Goal: Contribute content: Contribute content

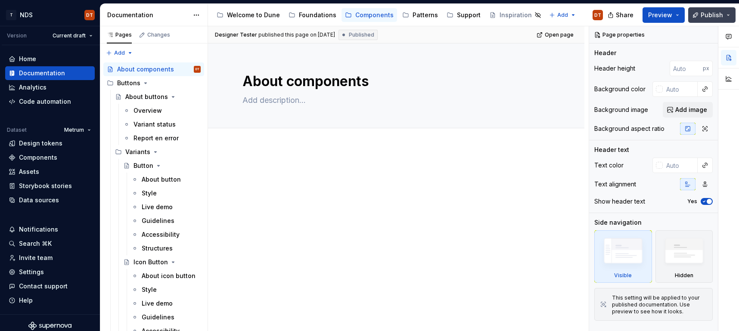
click at [729, 16] on button "Publish" at bounding box center [711, 15] width 47 height 16
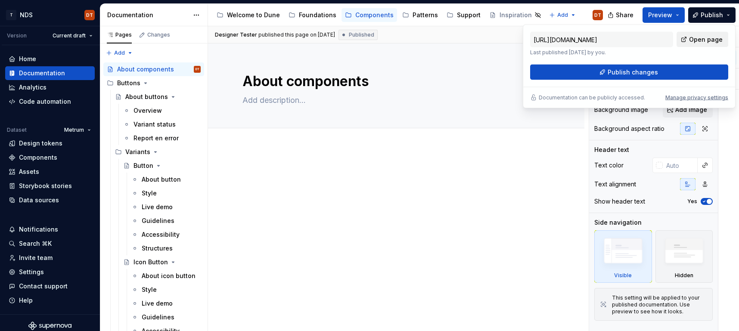
click at [707, 37] on span "Open page" at bounding box center [706, 39] width 34 height 9
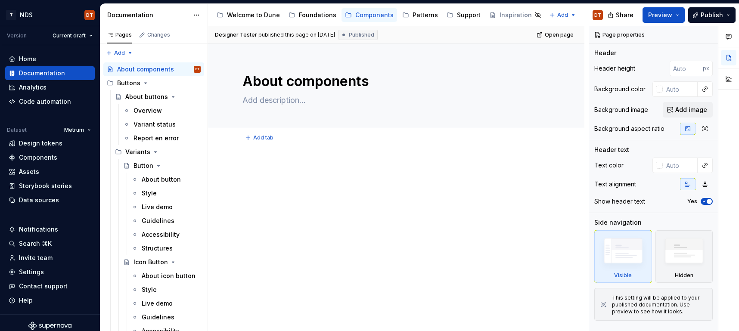
click at [522, 134] on div "Add tab" at bounding box center [396, 138] width 308 height 12
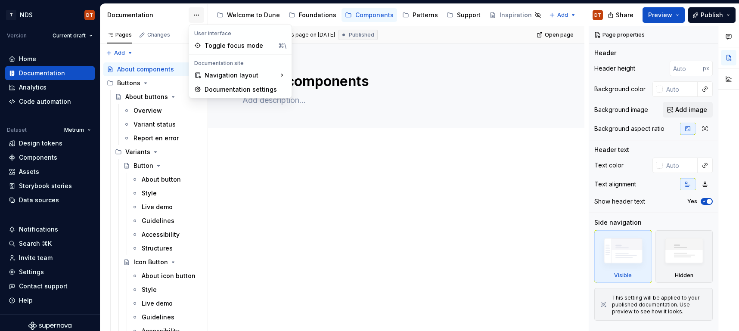
click at [193, 13] on html "T NDS DT Version Current draft Home Documentation Analytics Code automation Dat…" at bounding box center [369, 165] width 739 height 331
click at [240, 89] on div "Documentation settings" at bounding box center [246, 89] width 82 height 9
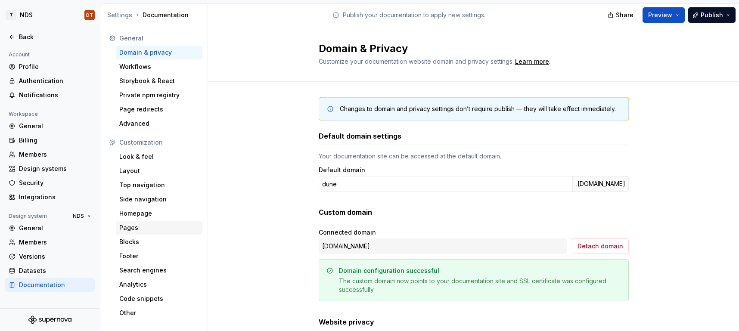
click at [137, 227] on div "Pages" at bounding box center [159, 228] width 80 height 9
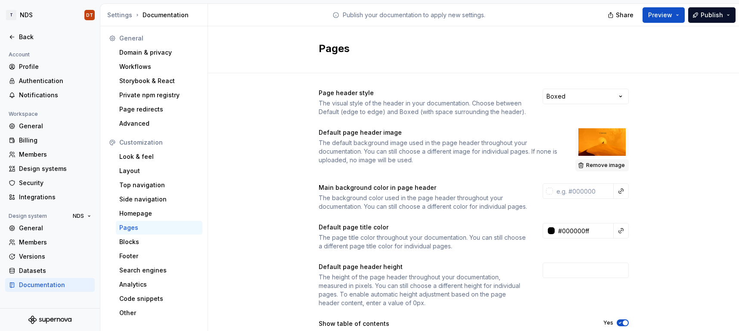
click at [597, 165] on span "Remove image" at bounding box center [605, 165] width 39 height 7
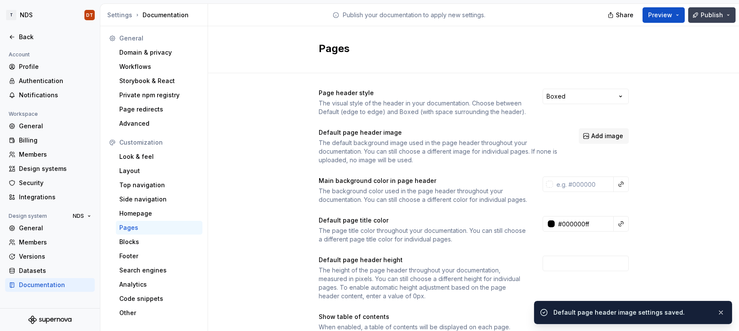
click at [709, 16] on span "Publish" at bounding box center [712, 15] width 22 height 9
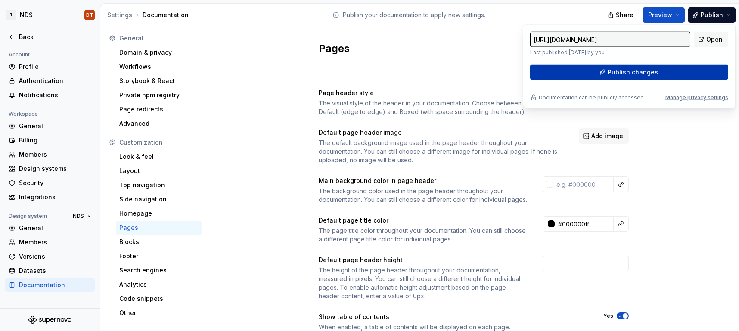
click at [657, 72] on button "Publish changes" at bounding box center [629, 73] width 198 height 16
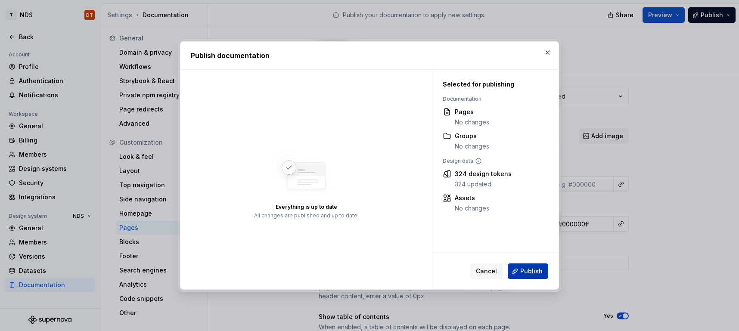
click at [531, 274] on span "Publish" at bounding box center [531, 271] width 22 height 9
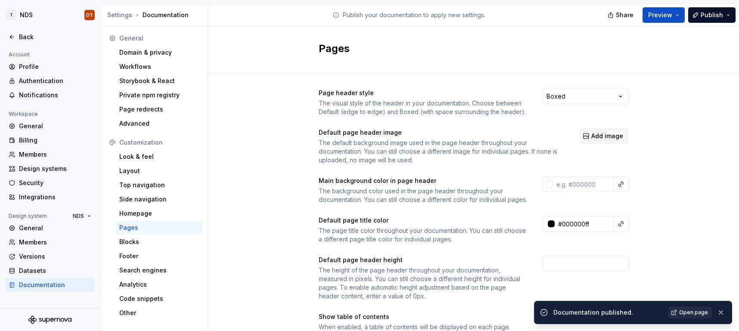
click at [689, 312] on span "Open page" at bounding box center [693, 312] width 29 height 7
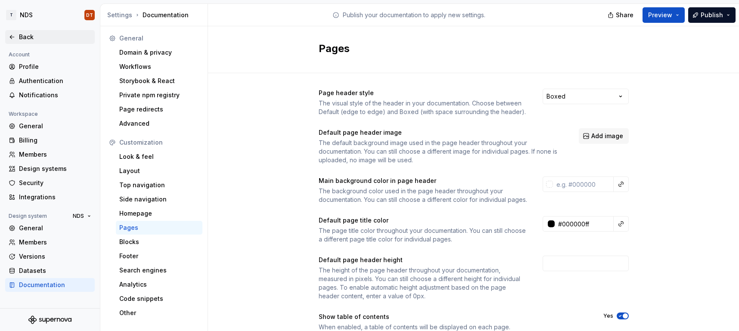
click at [25, 38] on div "Back" at bounding box center [55, 37] width 72 height 9
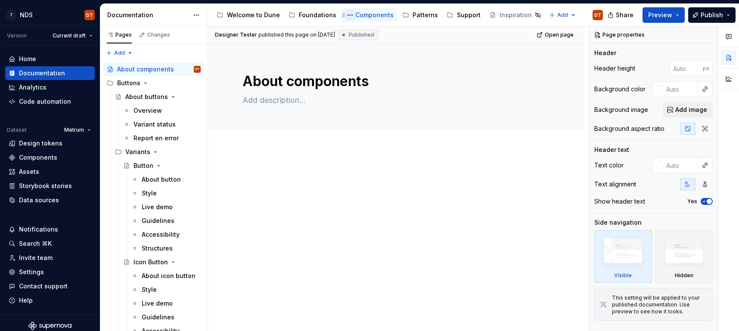
click at [347, 13] on button "Page tree" at bounding box center [350, 15] width 10 height 10
type textarea "*"
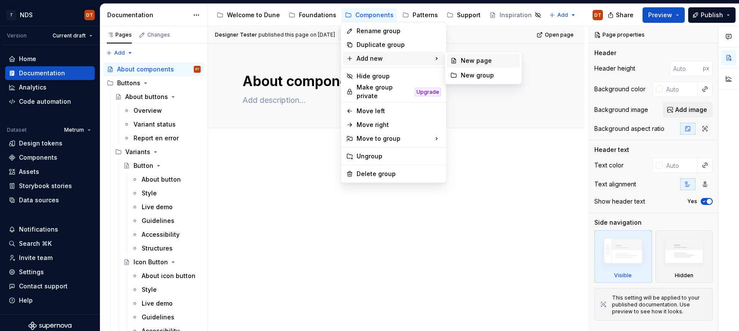
click at [462, 61] on div "New page" at bounding box center [489, 60] width 56 height 9
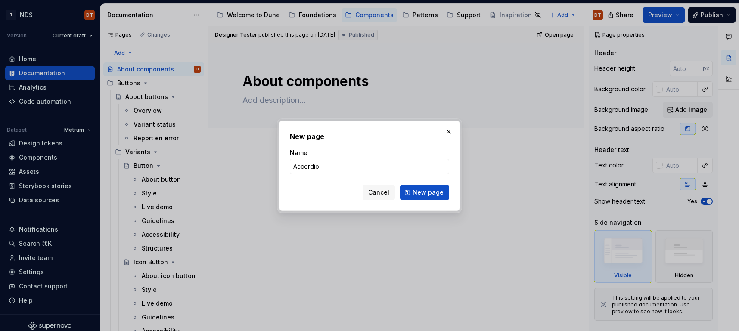
type input "Accordion"
click at [423, 194] on span "New page" at bounding box center [428, 192] width 31 height 9
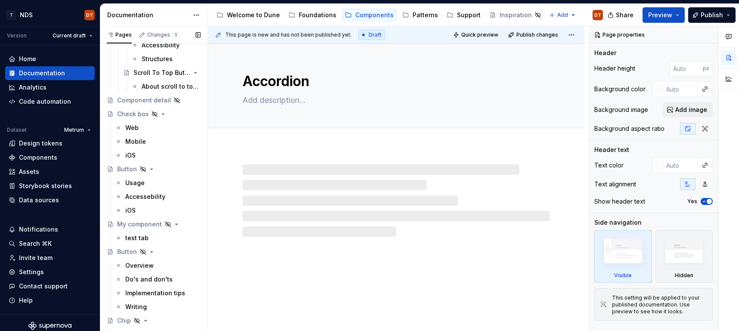
scroll to position [570, 0]
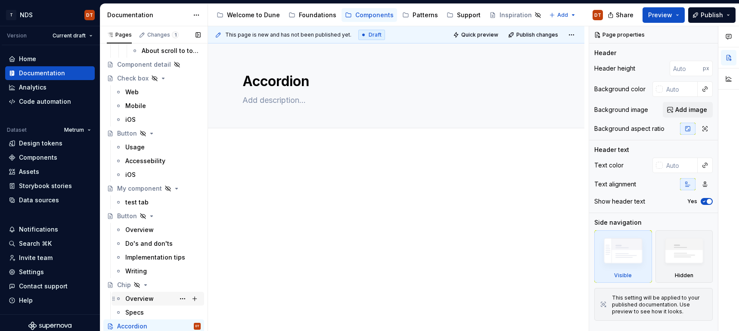
click at [137, 298] on div "Overview" at bounding box center [139, 299] width 28 height 9
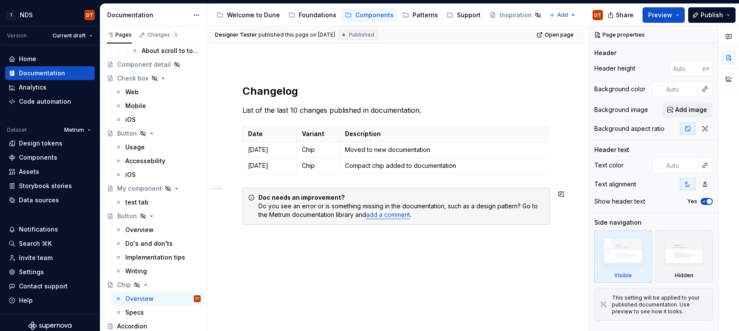
scroll to position [382, 0]
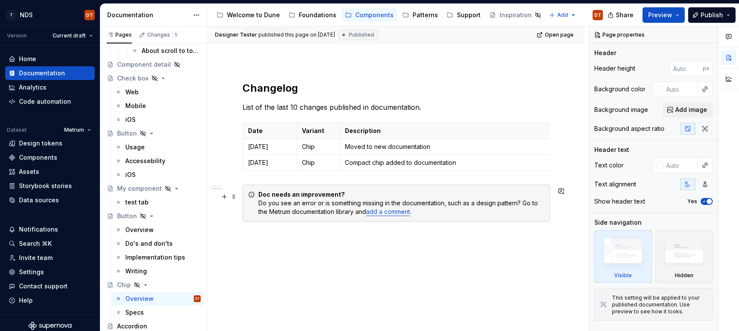
click at [397, 214] on link "add a comment" at bounding box center [388, 211] width 44 height 7
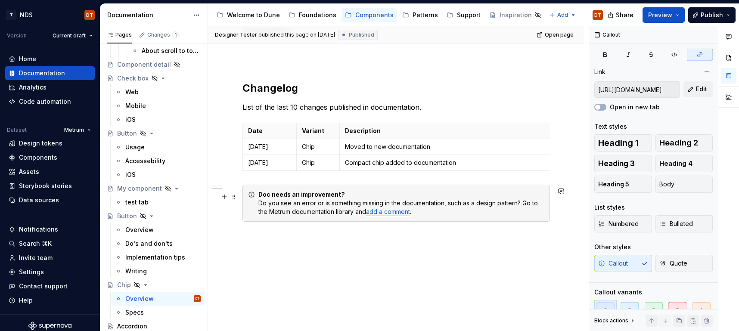
click at [383, 213] on link "add a comment" at bounding box center [388, 211] width 44 height 7
drag, startPoint x: 396, startPoint y: 210, endPoint x: 394, endPoint y: 215, distance: 5.4
click at [395, 210] on link "add a comment" at bounding box center [388, 211] width 44 height 7
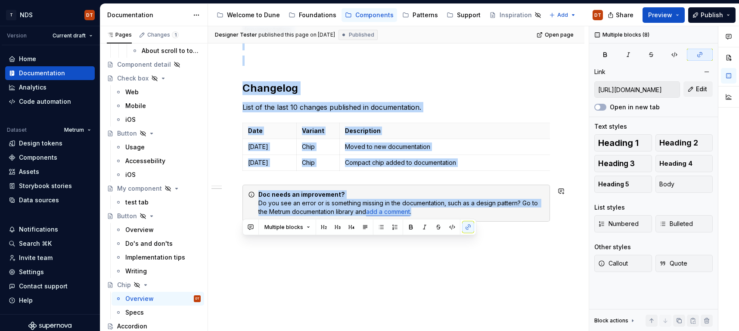
drag, startPoint x: 244, startPoint y: 93, endPoint x: 538, endPoint y: 287, distance: 352.5
click at [538, 287] on div "Chips are used to present user-selected options in the form of small informatio…" at bounding box center [396, 51] width 376 height 562
copy div "Compatibility The table below illustrates the compatibility of individual libra…"
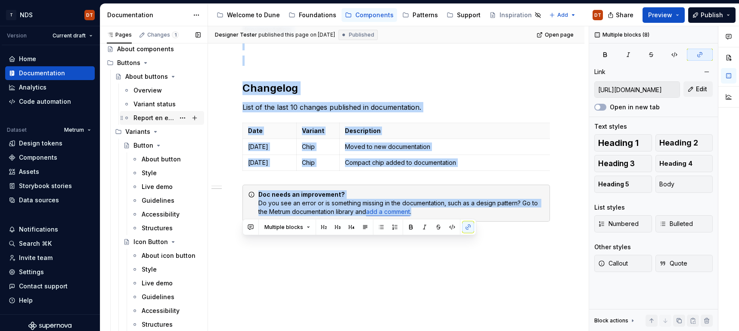
scroll to position [0, 0]
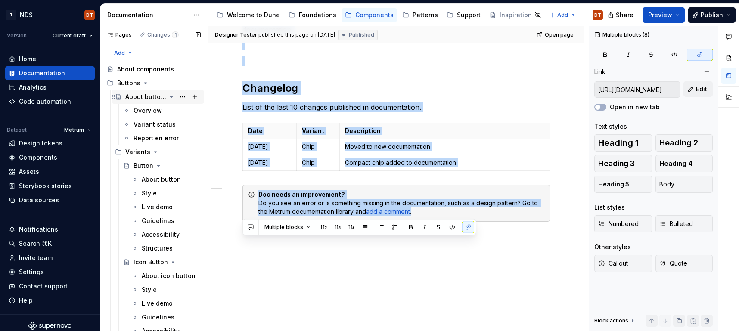
click at [150, 96] on div "About buttons" at bounding box center [145, 97] width 41 height 9
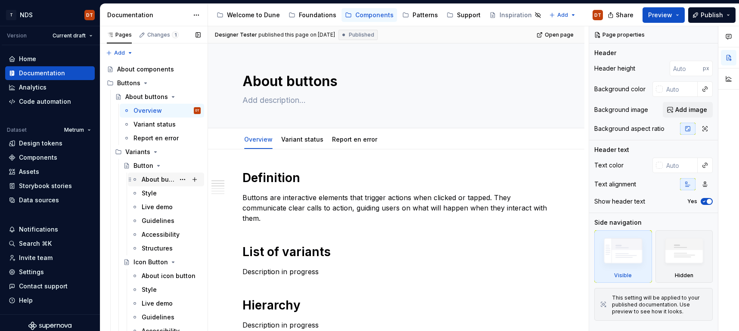
click at [148, 177] on div "About button" at bounding box center [158, 179] width 33 height 9
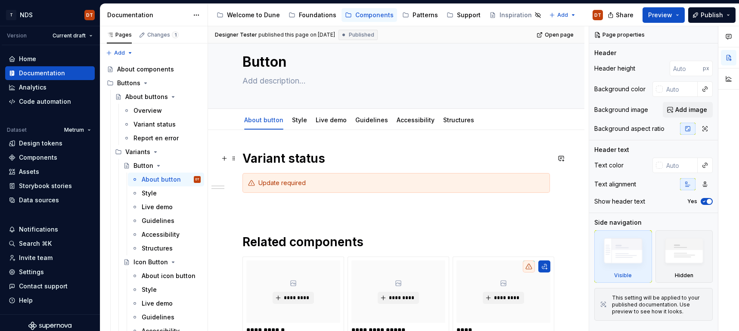
scroll to position [16, 0]
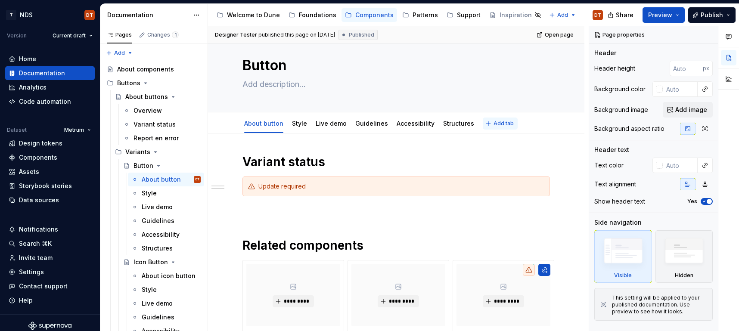
click at [483, 124] on button "Add tab" at bounding box center [500, 124] width 35 height 12
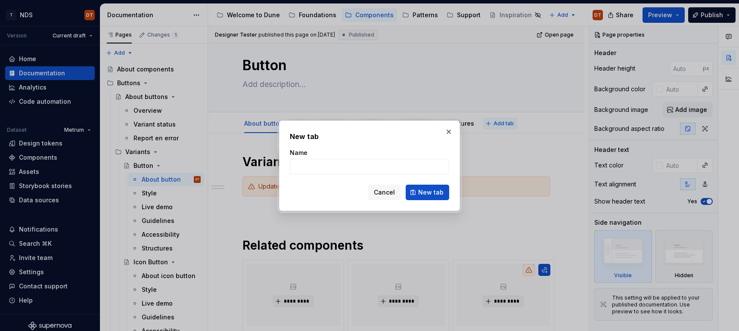
type textarea "*"
type input "Component status"
click at [433, 194] on span "New tab" at bounding box center [430, 192] width 25 height 9
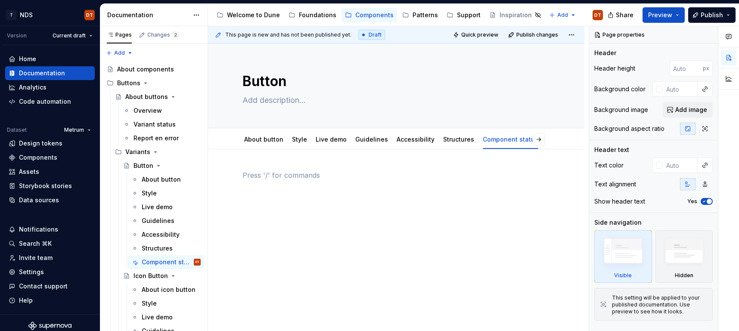
click at [259, 187] on div at bounding box center [396, 186] width 308 height 33
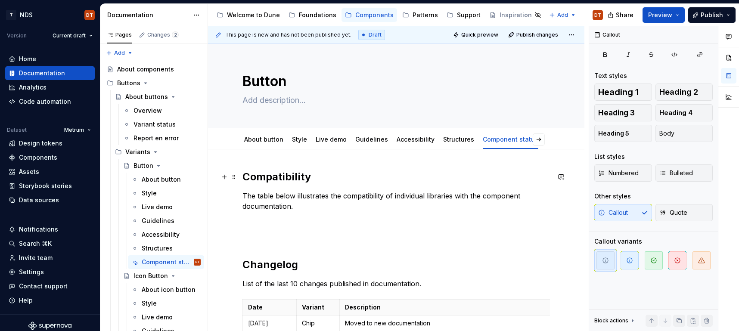
click at [299, 182] on h2 "Compatibility" at bounding box center [396, 177] width 308 height 14
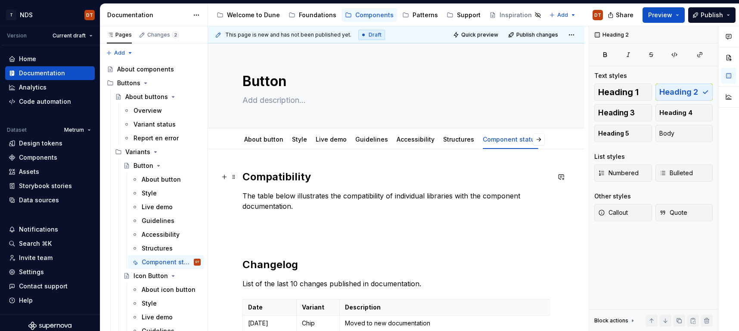
scroll to position [1, 0]
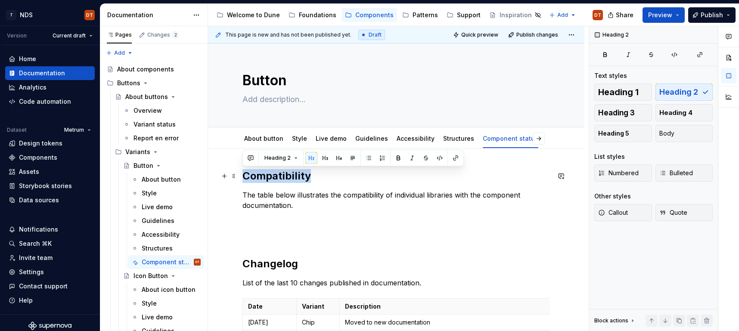
drag, startPoint x: 315, startPoint y: 177, endPoint x: 254, endPoint y: 179, distance: 60.8
click at [242, 177] on div "Compatibility The table below illustrates the compatibility of individual libra…" at bounding box center [396, 288] width 308 height 239
click at [609, 96] on span "Heading 1" at bounding box center [618, 92] width 40 height 9
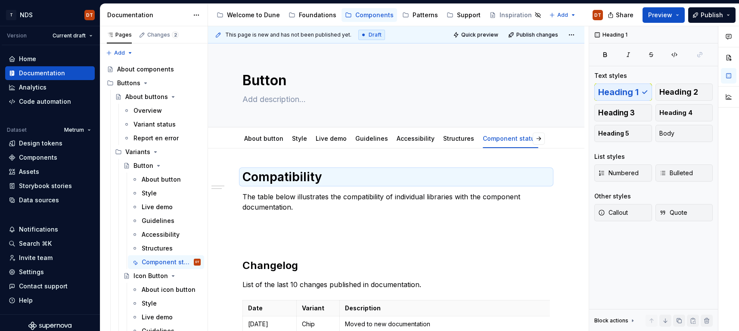
type textarea "*"
click at [372, 227] on div "Compatibility The table below illustrates the compatibility of individual libra…" at bounding box center [396, 283] width 308 height 230
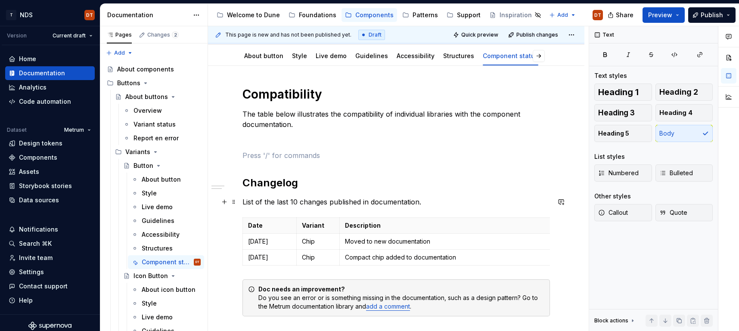
scroll to position [80, 0]
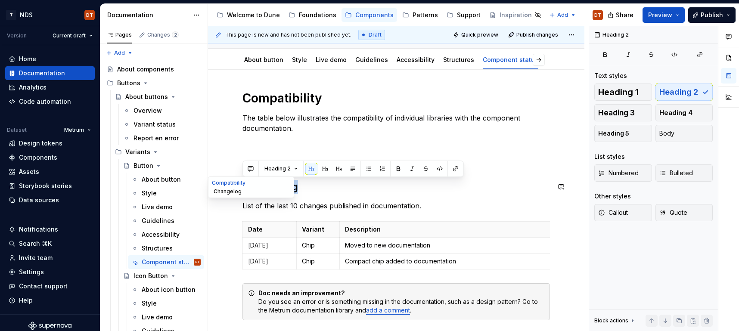
drag, startPoint x: 302, startPoint y: 188, endPoint x: 226, endPoint y: 188, distance: 76.7
click at [226, 188] on div "Button Edit header About button Style Live demo Guidelines Accessibility Struct…" at bounding box center [396, 197] width 376 height 466
click at [637, 93] on span "Heading 1" at bounding box center [618, 92] width 40 height 9
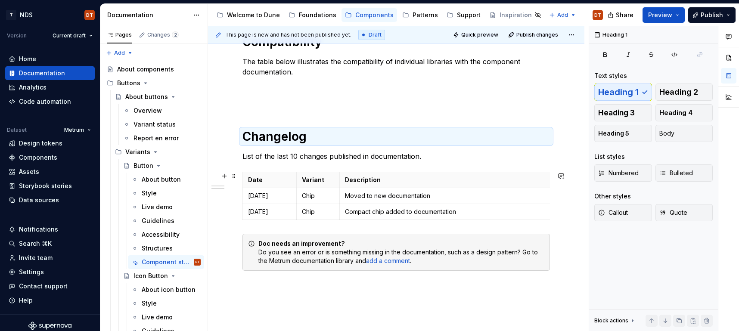
scroll to position [112, 0]
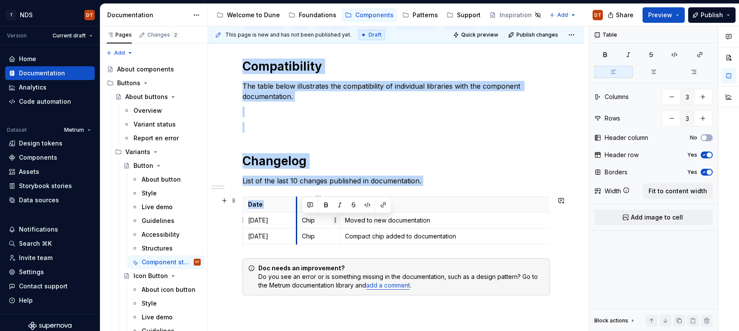
drag, startPoint x: 315, startPoint y: 219, endPoint x: 293, endPoint y: 219, distance: 22.4
click at [293, 219] on body "T NDS DT Version Current draft Home Documentation Analytics Code automation Dat…" at bounding box center [369, 165] width 739 height 331
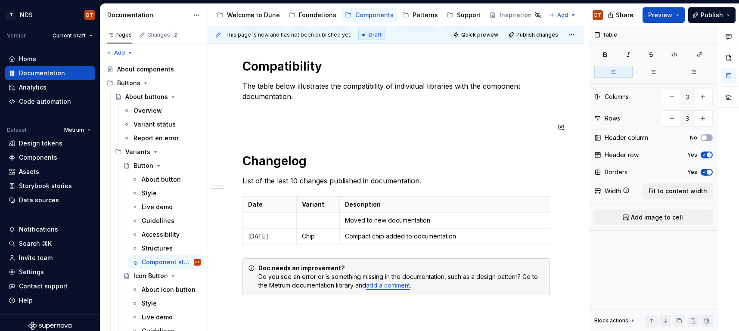
click at [476, 147] on div "Compatibility The table below illustrates the compatibility of individual libra…" at bounding box center [396, 177] width 308 height 237
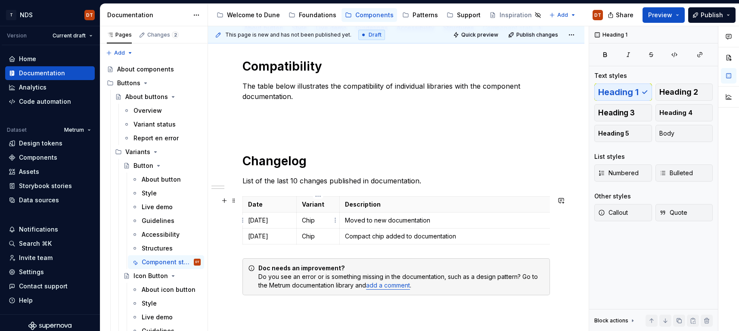
click at [315, 224] on p "Chip" at bounding box center [318, 220] width 32 height 9
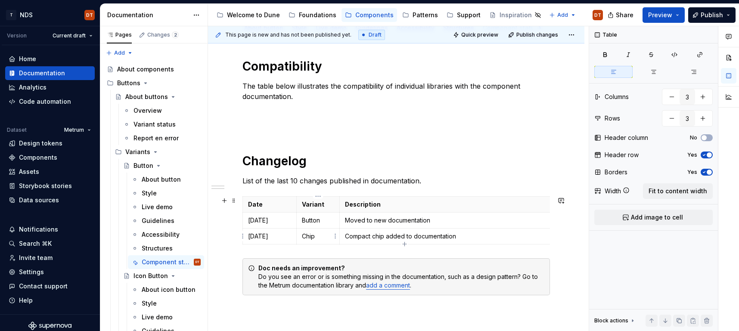
click at [317, 236] on p "Chip" at bounding box center [318, 236] width 32 height 9
click at [377, 221] on p "Moved to new documentation" at bounding box center [453, 220] width 216 height 9
click at [263, 220] on p "27.09.2024" at bounding box center [269, 220] width 43 height 9
click at [254, 219] on p "27.09.2024" at bounding box center [269, 220] width 43 height 9
click at [280, 221] on p "10.09.2024" at bounding box center [269, 220] width 43 height 9
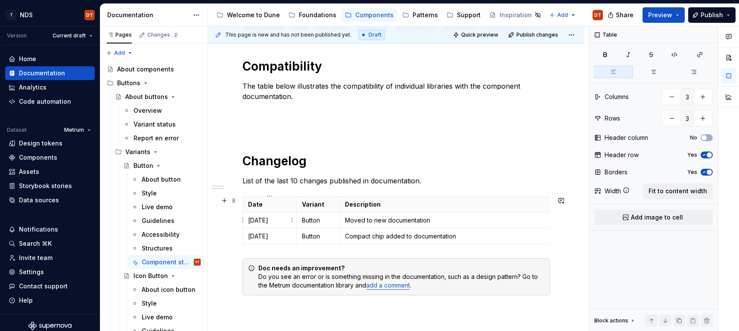
click at [265, 221] on p "[DATE]" at bounding box center [269, 220] width 43 height 9
click at [254, 236] on p "04.04.2025" at bounding box center [269, 236] width 43 height 9
click at [260, 234] on p "04.04.2025" at bounding box center [269, 236] width 43 height 9
click at [268, 234] on p "04.04.2025" at bounding box center [269, 236] width 43 height 9
click at [256, 235] on p "04.04.2025" at bounding box center [269, 236] width 43 height 9
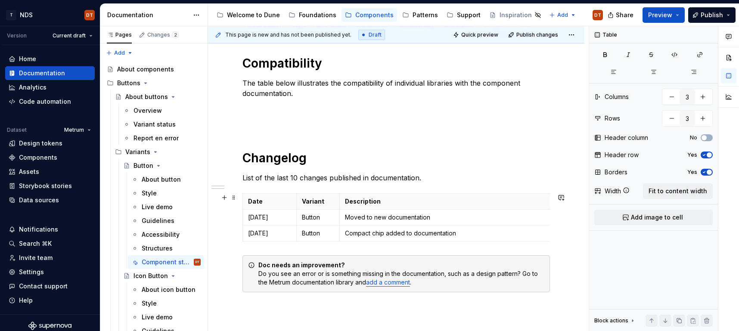
scroll to position [112, 0]
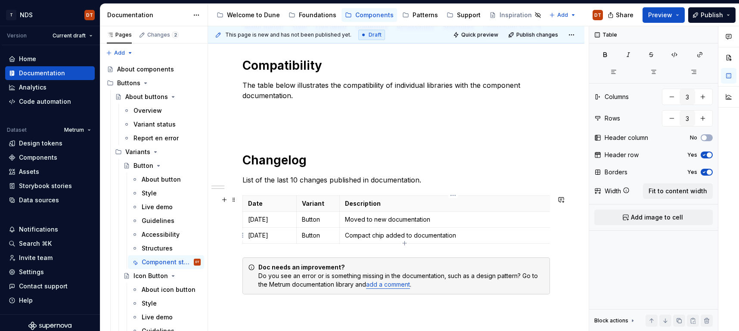
click at [359, 237] on p "Compact chip added to documentation" at bounding box center [453, 235] width 216 height 9
click at [364, 236] on p "Compact chip added to documentation" at bounding box center [453, 235] width 216 height 9
click at [367, 236] on p "Compact chip added to documentation" at bounding box center [453, 235] width 216 height 9
click at [373, 235] on p "Compact chip added to documentation" at bounding box center [453, 235] width 216 height 9
click at [357, 235] on p "Compact chip added to documentation" at bounding box center [453, 235] width 216 height 9
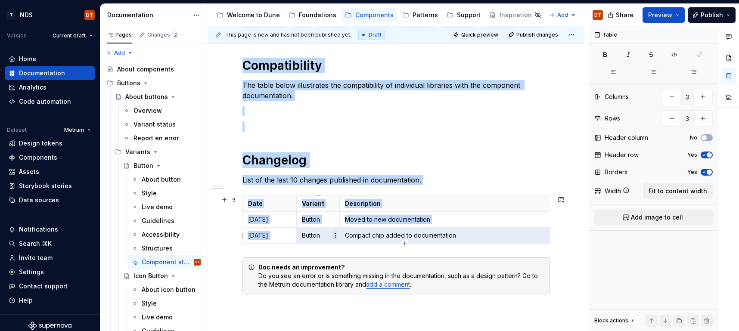
drag, startPoint x: 457, startPoint y: 236, endPoint x: 334, endPoint y: 234, distance: 122.3
click at [334, 234] on body "T NDS DT Version Current draft Home Documentation Analytics Code automation Dat…" at bounding box center [369, 165] width 739 height 331
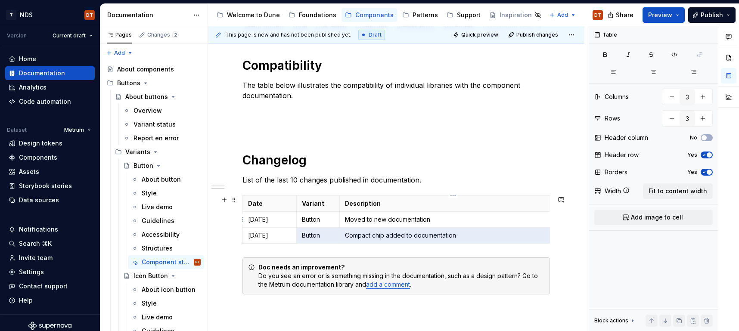
click at [427, 221] on p "Moved to new documentation" at bounding box center [453, 219] width 216 height 9
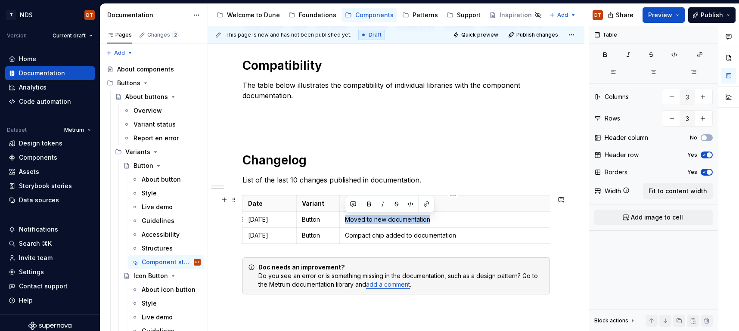
drag, startPoint x: 414, startPoint y: 221, endPoint x: 345, endPoint y: 223, distance: 69.8
click at [345, 223] on p "Moved to new documentation" at bounding box center [453, 219] width 216 height 9
copy p "Moved to new documentation"
click at [459, 235] on p "Compact chip added to documentation" at bounding box center [453, 235] width 216 height 9
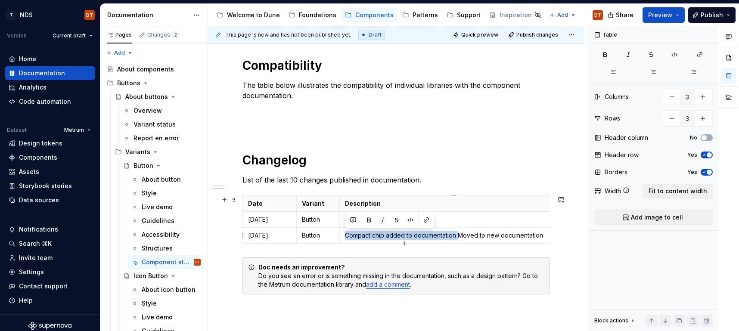
drag, startPoint x: 457, startPoint y: 235, endPoint x: 343, endPoint y: 238, distance: 114.6
click at [343, 238] on td "Compact chip added to documentation Moved to new documentation" at bounding box center [452, 236] width 227 height 16
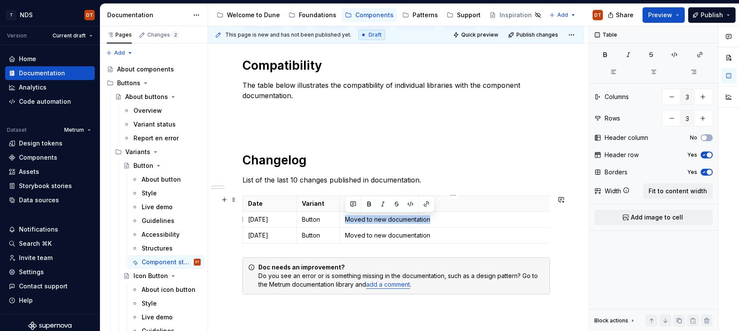
drag, startPoint x: 429, startPoint y: 221, endPoint x: 344, endPoint y: 221, distance: 85.7
click at [344, 221] on td "Moved to new documentation" at bounding box center [452, 220] width 227 height 16
click at [364, 233] on p "Moved to new documentation" at bounding box center [453, 235] width 216 height 9
click at [309, 236] on p "Button" at bounding box center [318, 235] width 32 height 9
click at [317, 235] on p "Button" at bounding box center [318, 235] width 32 height 9
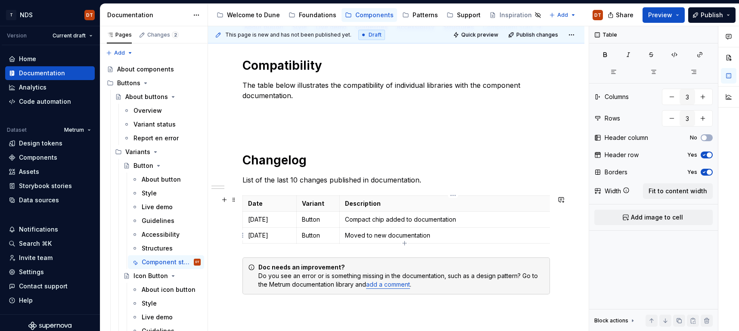
click at [361, 236] on p "Moved to new documentation" at bounding box center [453, 235] width 216 height 9
click at [364, 235] on p "Moved to new documentation" at bounding box center [453, 235] width 216 height 9
click at [353, 236] on p "Moved to new documentation" at bounding box center [453, 235] width 216 height 9
click at [264, 234] on p "04.04.2025" at bounding box center [269, 235] width 43 height 9
click at [378, 221] on p "Compact chip added to documentation" at bounding box center [453, 219] width 216 height 9
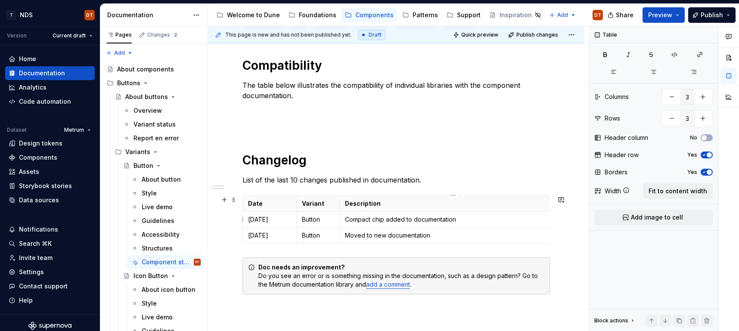
click at [382, 219] on p "Compact chip added to documentation" at bounding box center [453, 219] width 216 height 9
click at [418, 141] on div "Compatibility The table below illustrates the compatibility of individual libra…" at bounding box center [396, 176] width 308 height 237
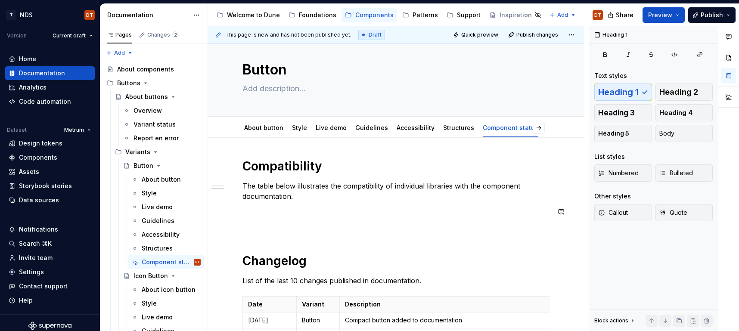
scroll to position [10, 0]
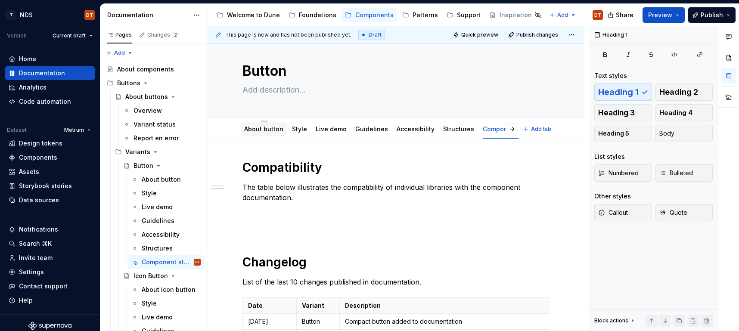
click at [256, 128] on link "About button" at bounding box center [263, 128] width 39 height 7
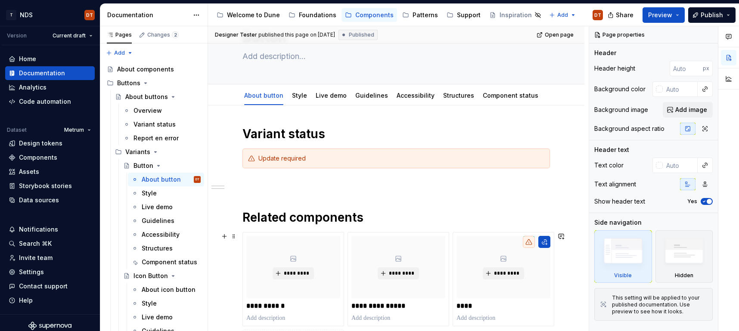
scroll to position [46, 0]
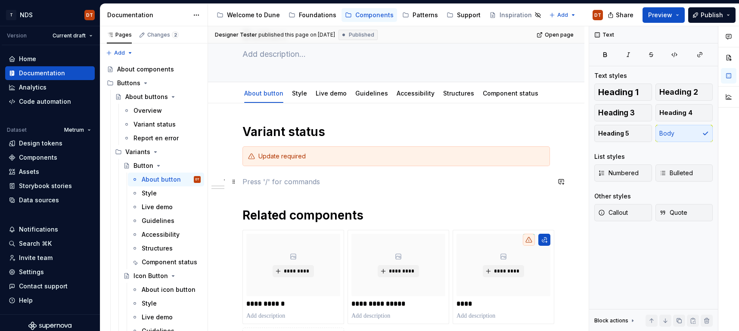
click at [257, 182] on p at bounding box center [396, 182] width 308 height 10
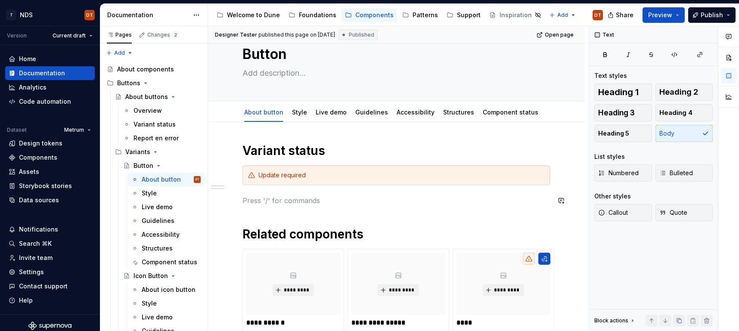
scroll to position [22, 0]
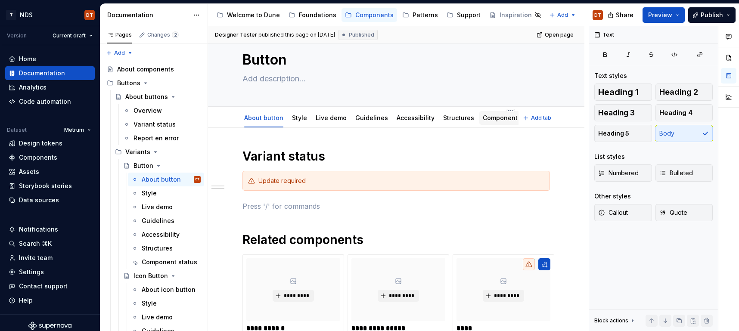
click at [488, 116] on link "Component status" at bounding box center [511, 117] width 56 height 7
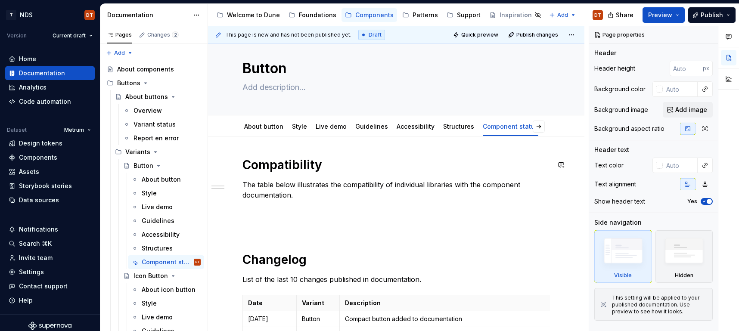
scroll to position [12, 0]
type textarea "*"
click at [241, 168] on div "Compatibility The table below illustrates the compatibility of individual libra…" at bounding box center [396, 320] width 376 height 367
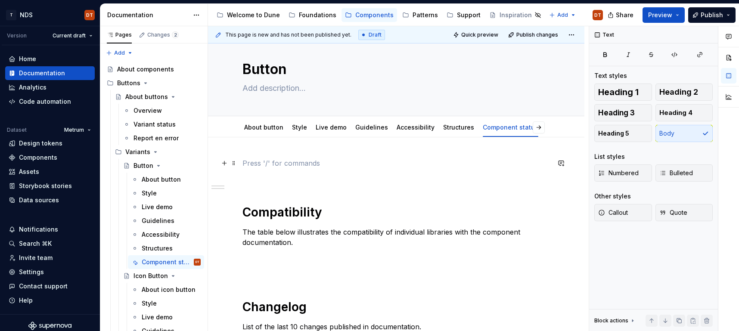
click at [244, 161] on p at bounding box center [396, 163] width 308 height 10
click at [614, 92] on span "Heading 1" at bounding box center [618, 92] width 40 height 9
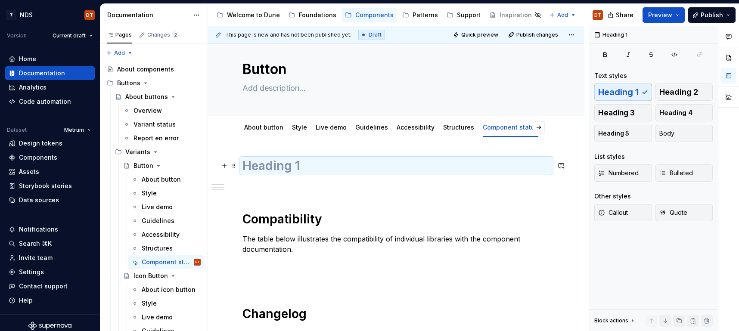
click at [280, 171] on h1 at bounding box center [396, 166] width 308 height 16
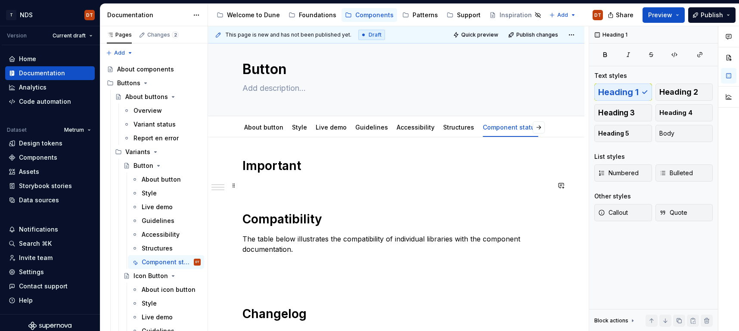
click at [268, 183] on p at bounding box center [396, 185] width 308 height 10
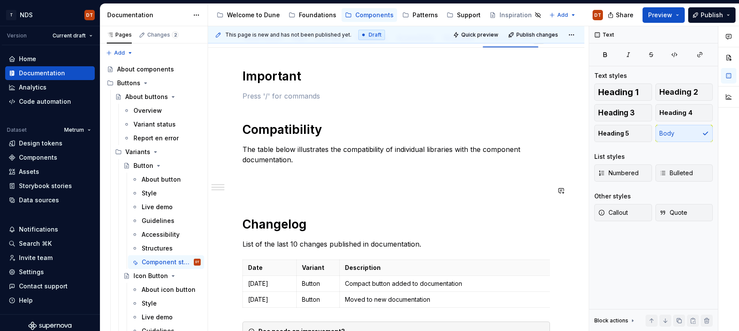
scroll to position [93, 0]
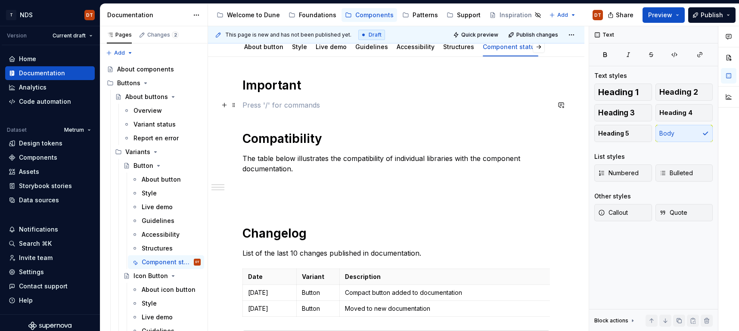
click at [244, 104] on p at bounding box center [396, 105] width 308 height 10
drag, startPoint x: 620, startPoint y: 213, endPoint x: 617, endPoint y: 222, distance: 9.8
click at [620, 213] on span "Callout" at bounding box center [613, 212] width 30 height 9
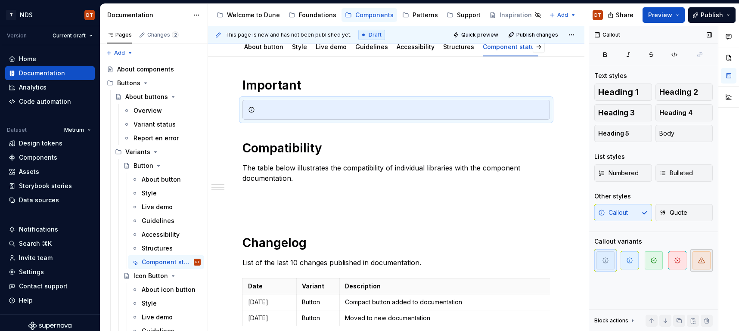
click at [702, 260] on icon "button" at bounding box center [701, 260] width 7 height 7
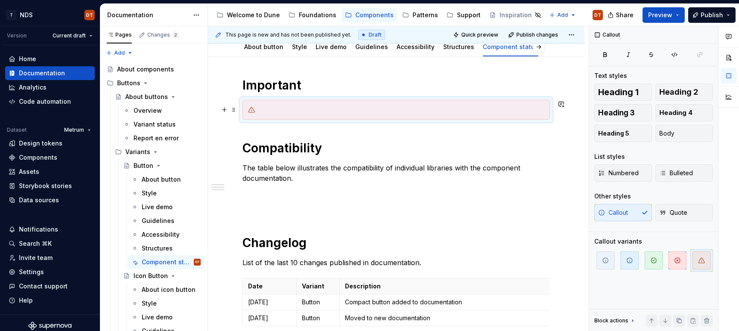
click at [274, 109] on div at bounding box center [401, 110] width 286 height 9
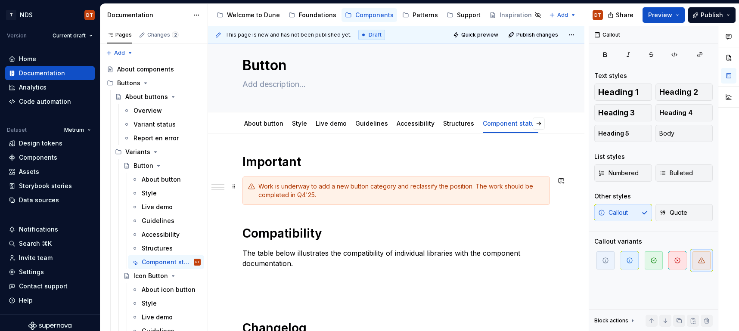
scroll to position [12, 0]
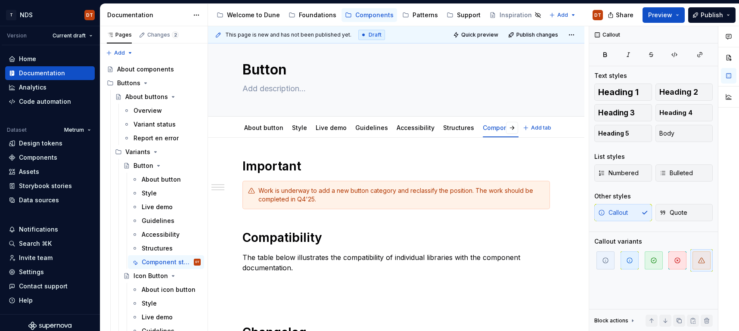
click at [261, 121] on html "T NDS DT Version Current draft Home Documentation Analytics Code automation Dat…" at bounding box center [369, 165] width 739 height 331
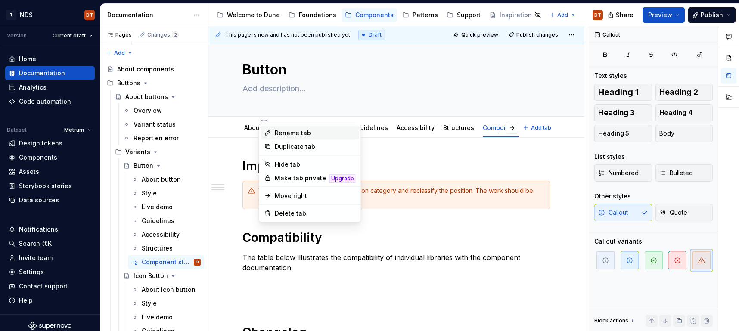
click at [290, 132] on div "Rename tab" at bounding box center [315, 133] width 81 height 9
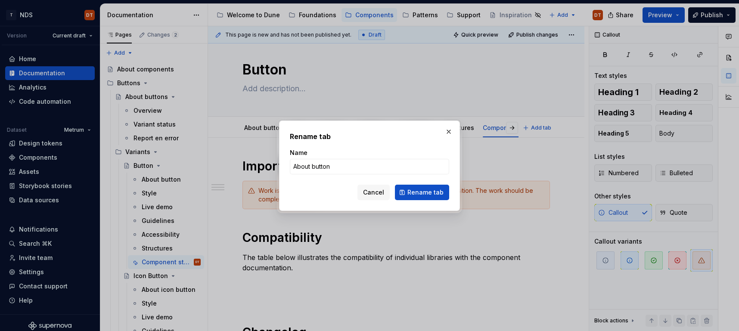
type textarea "*"
drag, startPoint x: 310, startPoint y: 166, endPoint x: 289, endPoint y: 165, distance: 21.1
click at [288, 167] on div "Rename tab Name About button Cancel Rename tab" at bounding box center [369, 166] width 181 height 90
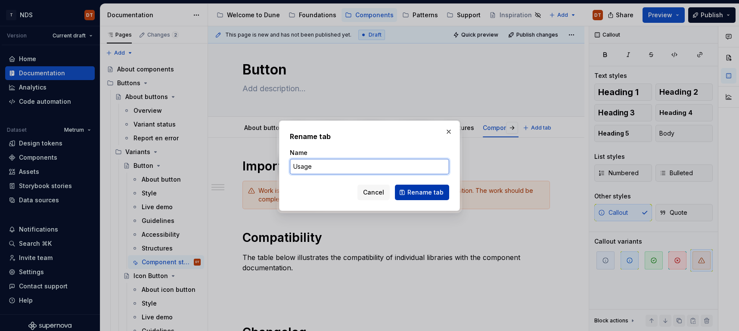
type input "Usage"
click at [420, 195] on span "Rename tab" at bounding box center [425, 192] width 36 height 9
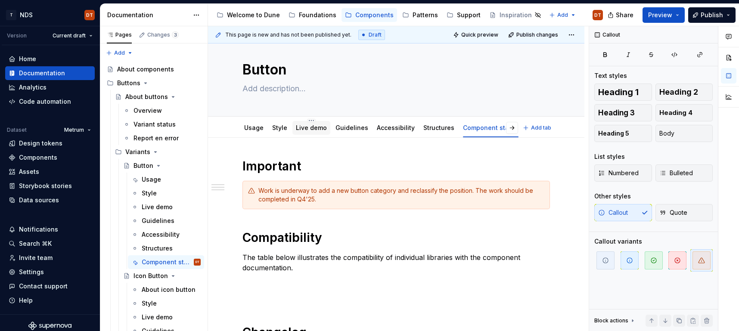
click at [298, 128] on link "Live demo" at bounding box center [311, 127] width 31 height 7
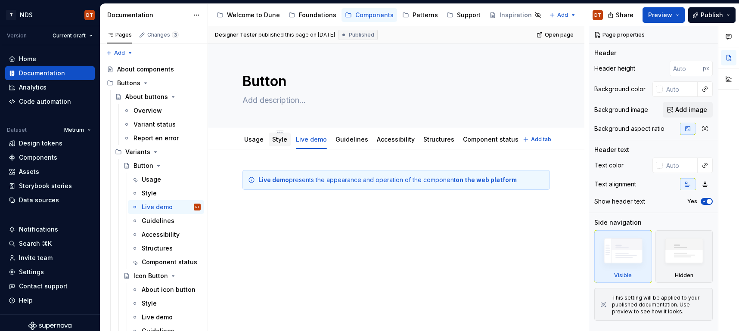
click at [278, 141] on link "Style" at bounding box center [279, 139] width 15 height 7
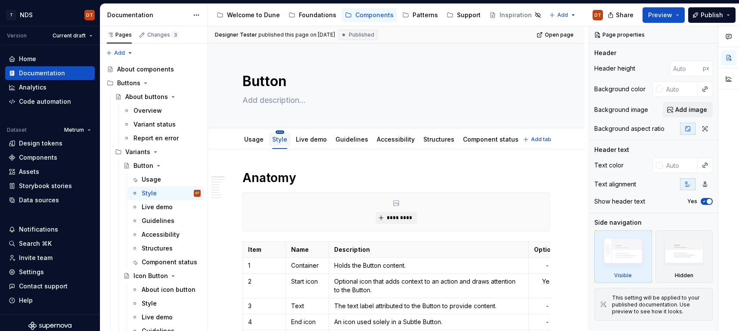
click at [280, 132] on html "T NDS DT Version Current draft Home Documentation Analytics Code automation Dat…" at bounding box center [369, 165] width 739 height 331
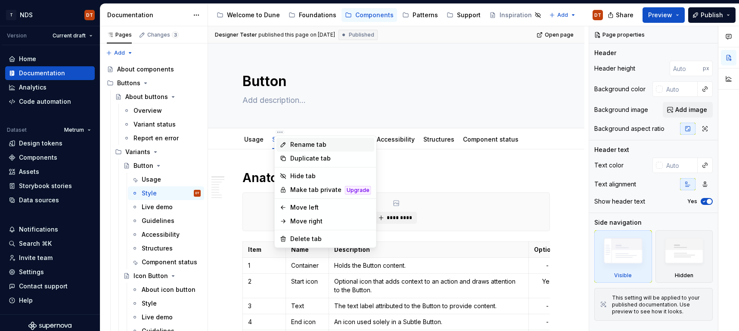
type textarea "*"
click at [308, 145] on div "Rename tab" at bounding box center [330, 144] width 81 height 9
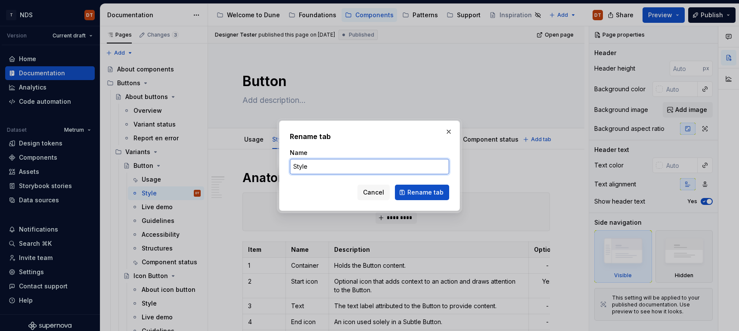
click at [313, 164] on input "Style" at bounding box center [369, 167] width 159 height 16
type input "Style and demo"
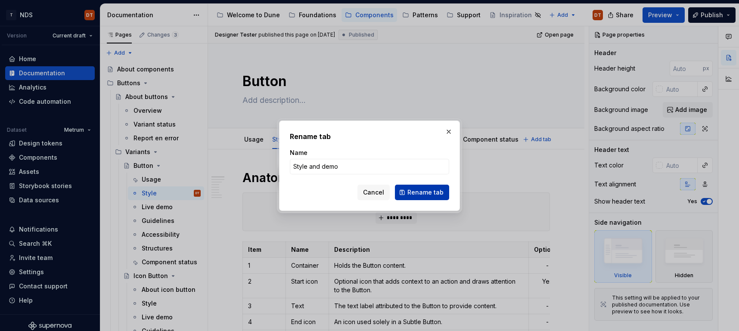
click at [416, 194] on span "Rename tab" at bounding box center [425, 192] width 36 height 9
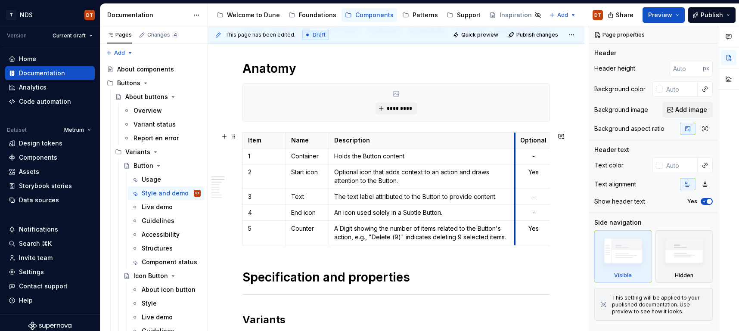
drag, startPoint x: 528, startPoint y: 196, endPoint x: 515, endPoint y: 196, distance: 13.8
click at [515, 196] on td "-" at bounding box center [533, 197] width 37 height 16
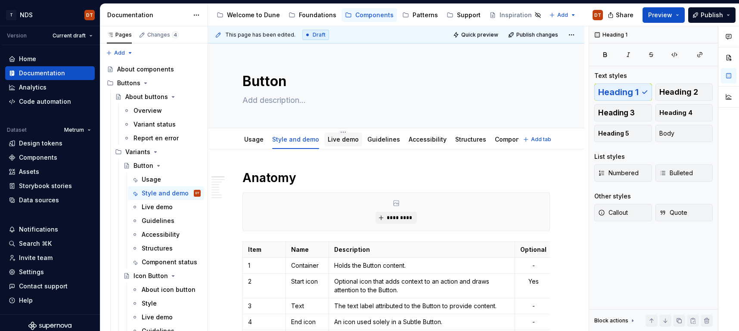
click at [341, 141] on link "Live demo" at bounding box center [343, 139] width 31 height 7
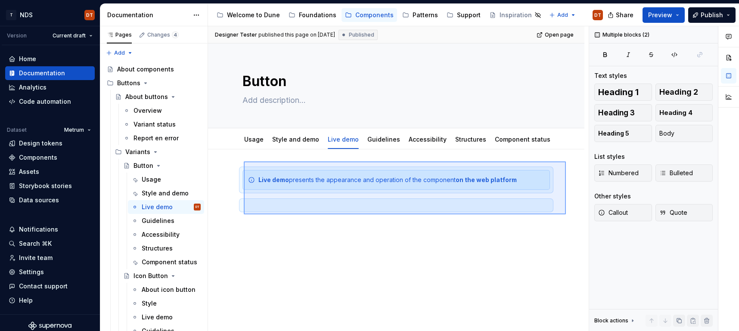
drag, startPoint x: 244, startPoint y: 162, endPoint x: 566, endPoint y: 214, distance: 326.5
click at [566, 214] on div "Designer Tester published this page on August 14, 2025 Published Open page Butt…" at bounding box center [398, 178] width 381 height 305
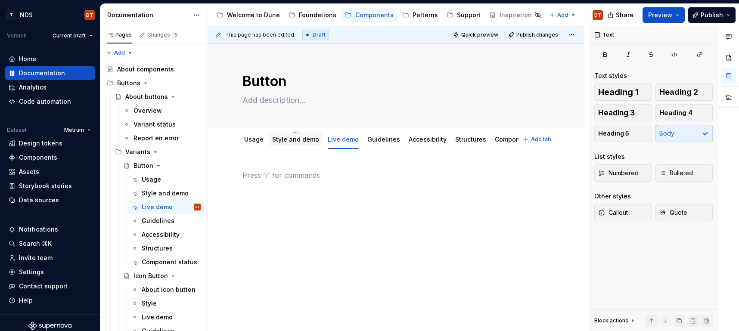
click at [298, 141] on link "Style and demo" at bounding box center [295, 139] width 47 height 7
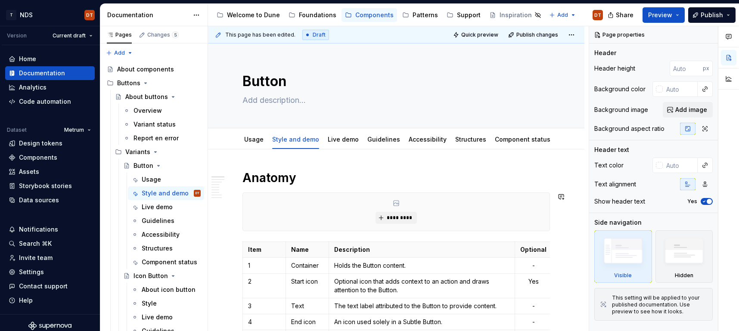
type textarea "*"
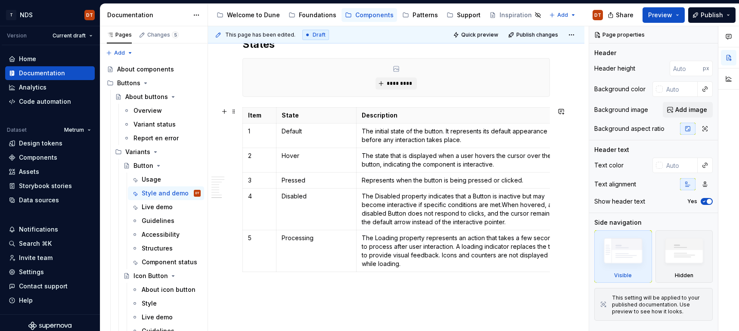
scroll to position [840, 0]
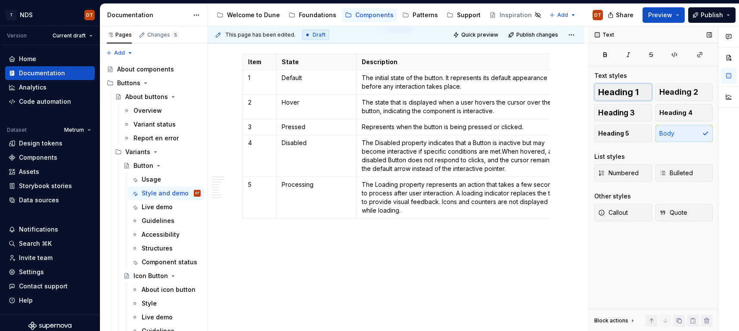
click at [621, 95] on span "Heading 1" at bounding box center [618, 92] width 40 height 9
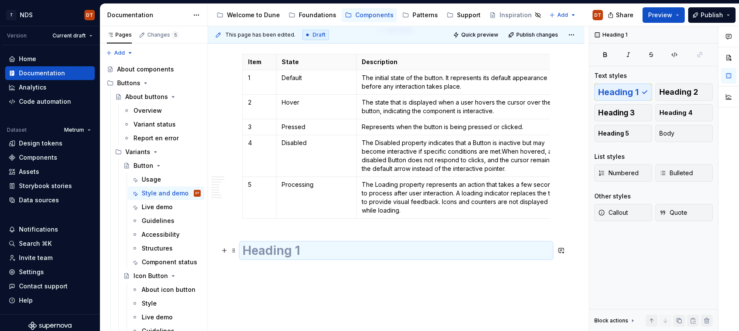
click at [264, 252] on h1 at bounding box center [396, 251] width 308 height 16
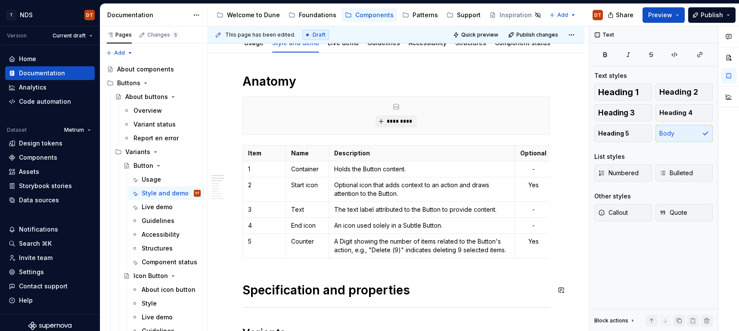
scroll to position [0, 0]
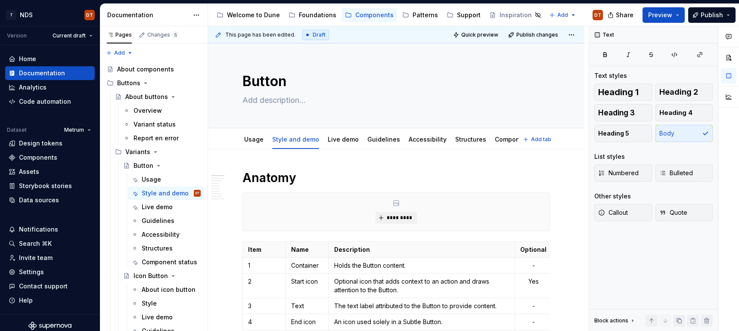
click at [340, 130] on html "T NDS DT Version Current draft Home Documentation Analytics Code automation Dat…" at bounding box center [369, 165] width 739 height 331
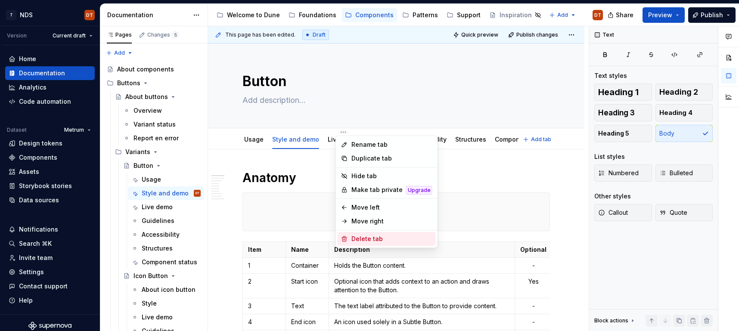
click at [362, 241] on div "Delete tab" at bounding box center [391, 239] width 81 height 9
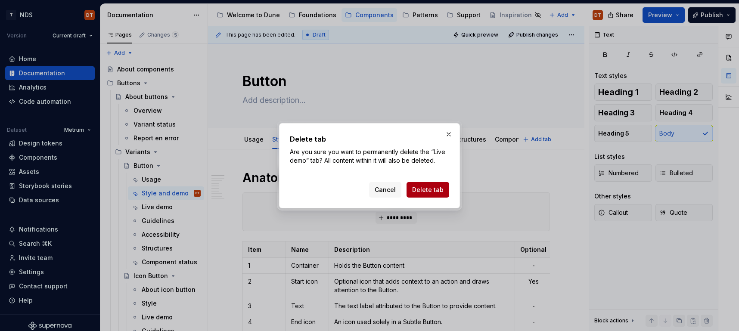
click at [426, 191] on span "Delete tab" at bounding box center [427, 190] width 31 height 9
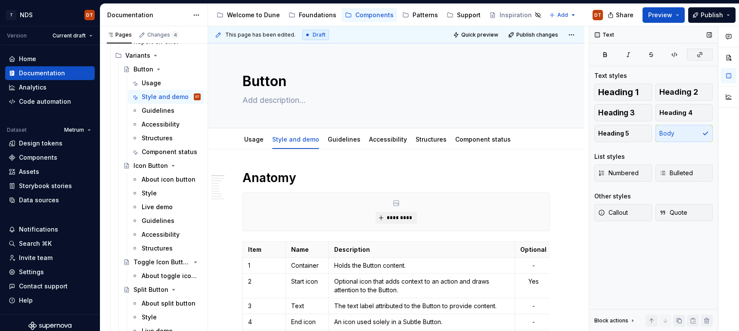
scroll to position [98, 0]
click at [161, 178] on div "About icon button" at bounding box center [158, 178] width 33 height 9
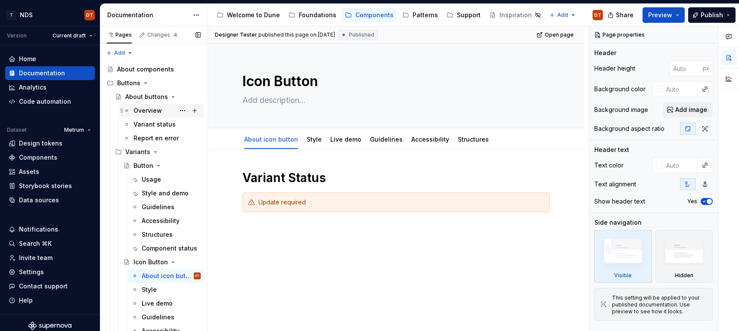
click at [148, 113] on div "Overview" at bounding box center [148, 110] width 28 height 9
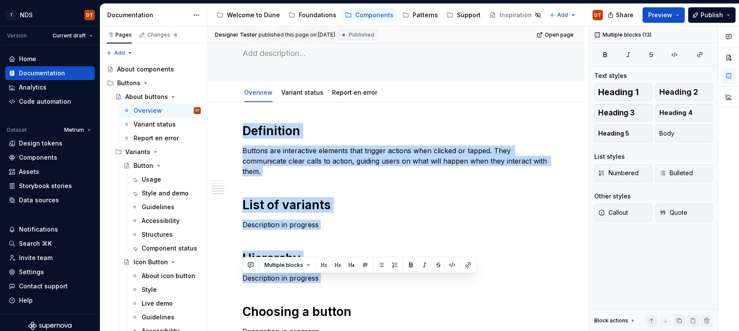
scroll to position [284, 0]
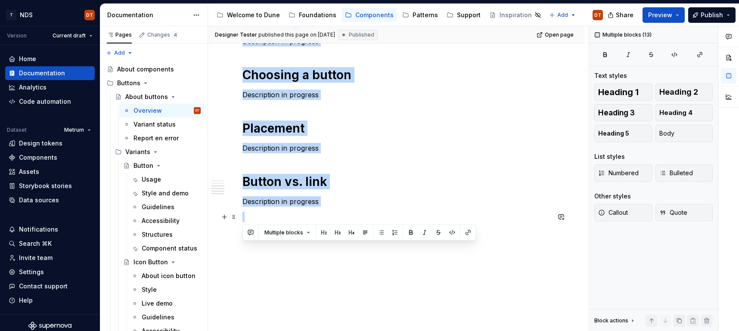
drag, startPoint x: 243, startPoint y: 129, endPoint x: 426, endPoint y: 221, distance: 205.1
click at [426, 221] on div "Definition Buttons are interactive elements that trigger actions when clicked o…" at bounding box center [396, 54] width 308 height 336
copy div "Definition Buttons are interactive elements that trigger actions when clicked o…"
click at [146, 180] on div "Usage" at bounding box center [151, 179] width 19 height 9
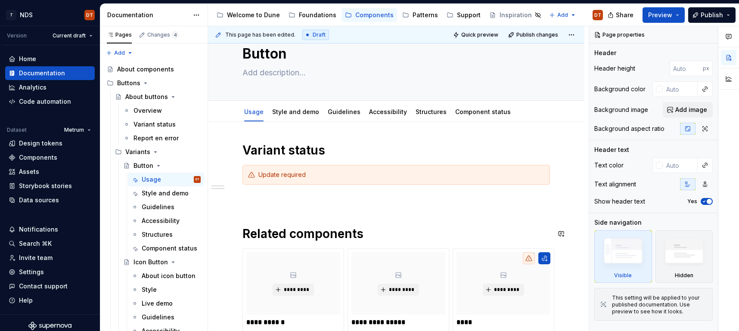
scroll to position [11, 0]
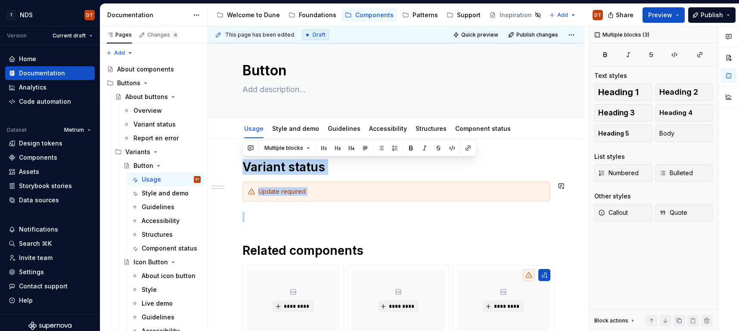
drag, startPoint x: 278, startPoint y: 168, endPoint x: 550, endPoint y: 205, distance: 274.4
click at [550, 205] on div "**********" at bounding box center [396, 283] width 308 height 249
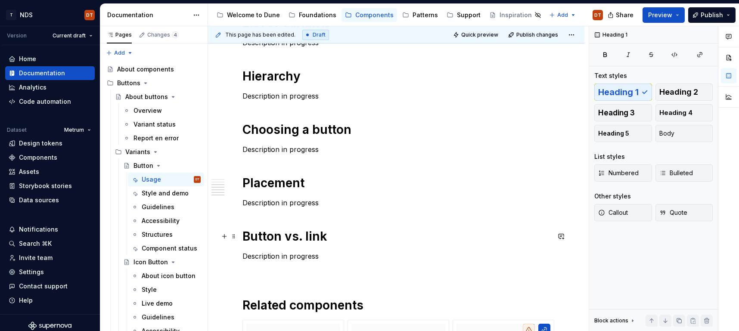
scroll to position [229, 0]
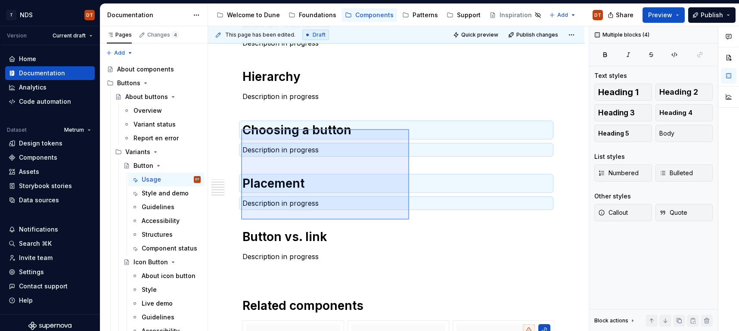
drag, startPoint x: 241, startPoint y: 129, endPoint x: 409, endPoint y: 220, distance: 190.8
click at [409, 220] on div "**********" at bounding box center [398, 178] width 381 height 305
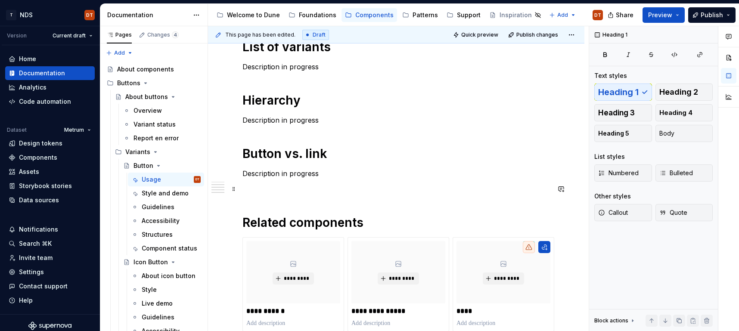
scroll to position [194, 0]
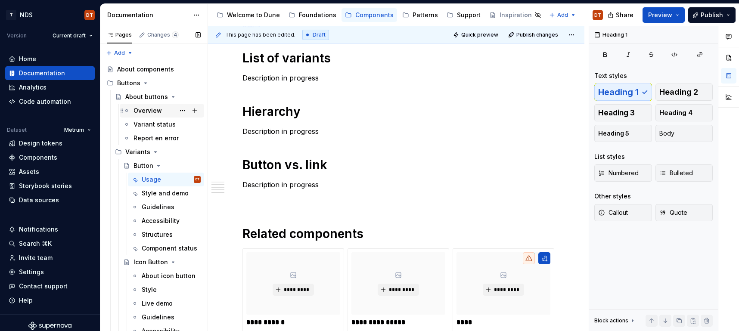
drag, startPoint x: 146, startPoint y: 109, endPoint x: 150, endPoint y: 111, distance: 4.9
click at [146, 109] on div "Overview" at bounding box center [148, 110] width 28 height 9
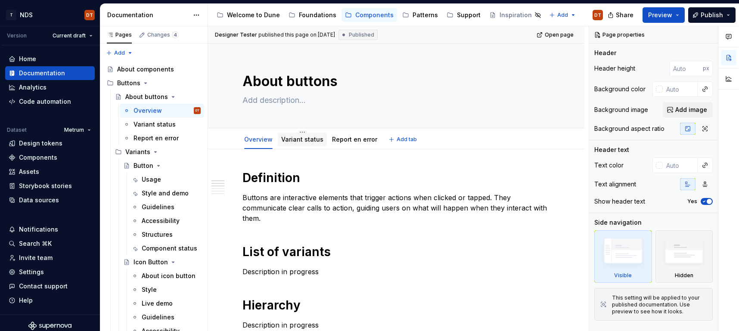
click at [293, 139] on link "Variant status" at bounding box center [302, 139] width 42 height 7
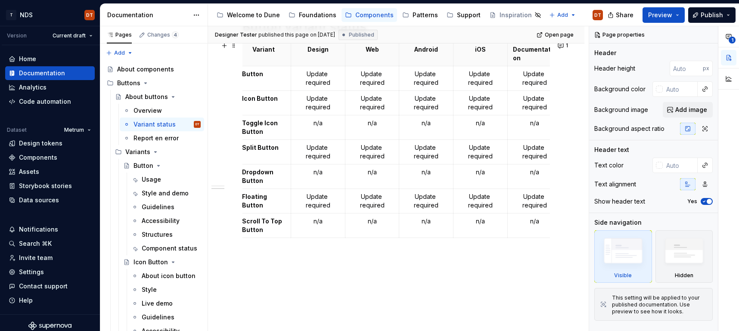
scroll to position [398, 0]
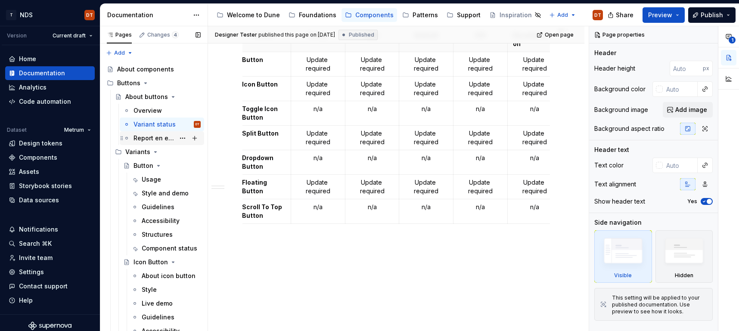
click at [157, 139] on div "Report en error" at bounding box center [154, 138] width 41 height 9
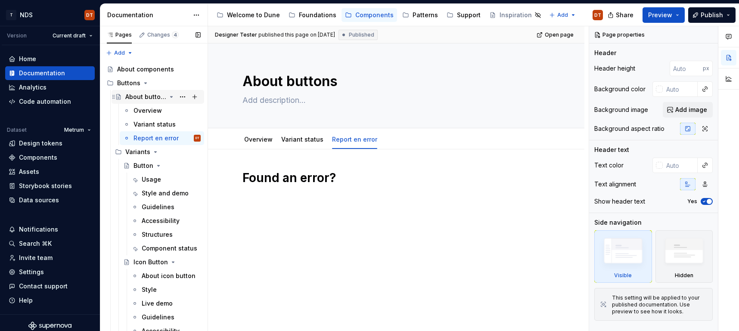
click at [149, 96] on div "About buttons" at bounding box center [145, 97] width 41 height 9
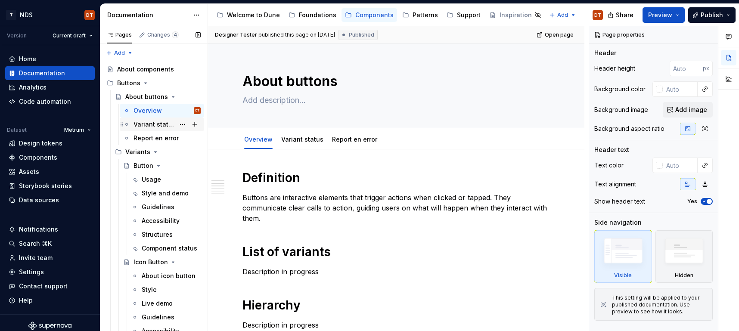
click at [156, 128] on div "Variant status" at bounding box center [154, 124] width 41 height 9
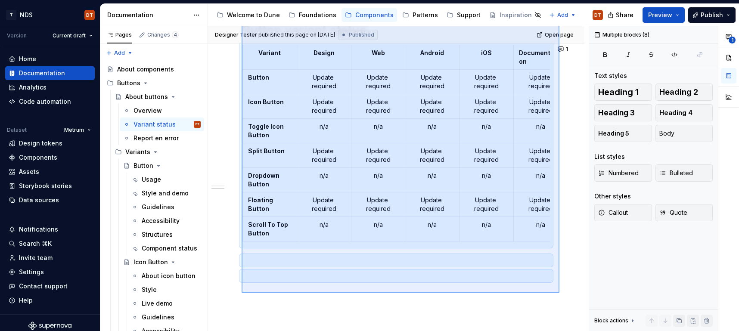
scroll to position [387, 0]
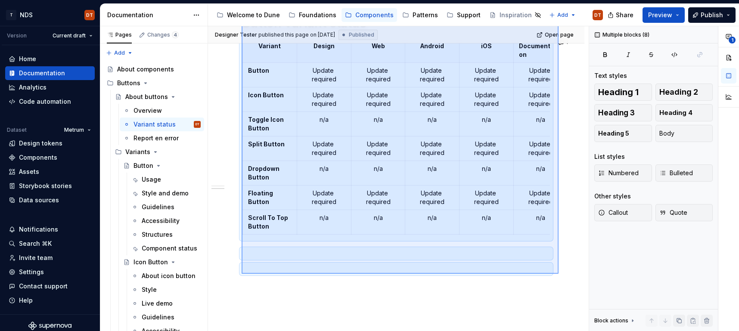
drag, startPoint x: 242, startPoint y: 140, endPoint x: 559, endPoint y: 274, distance: 344.7
click at [559, 274] on div "Designer Tester published this page on August 14, 2025 Published Open page Abou…" at bounding box center [398, 178] width 381 height 305
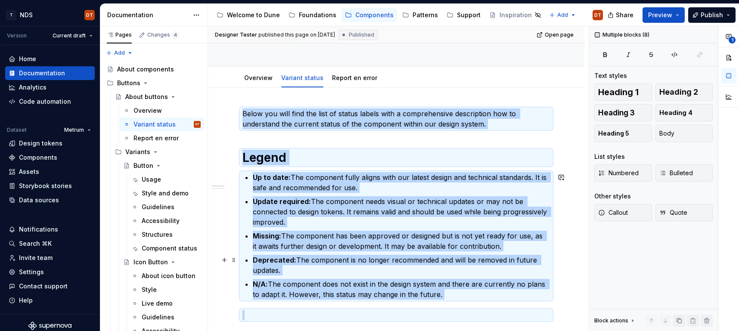
scroll to position [58, 0]
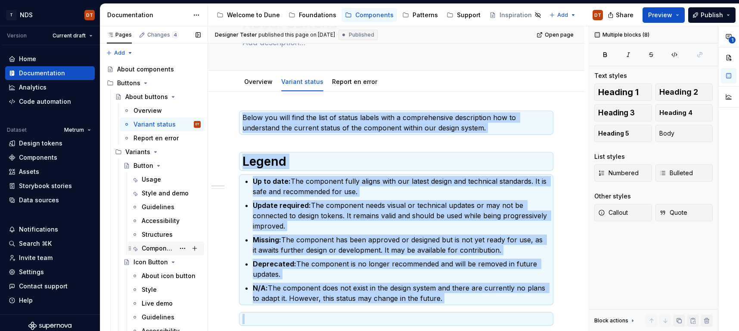
click at [159, 247] on div "Component status" at bounding box center [158, 248] width 33 height 9
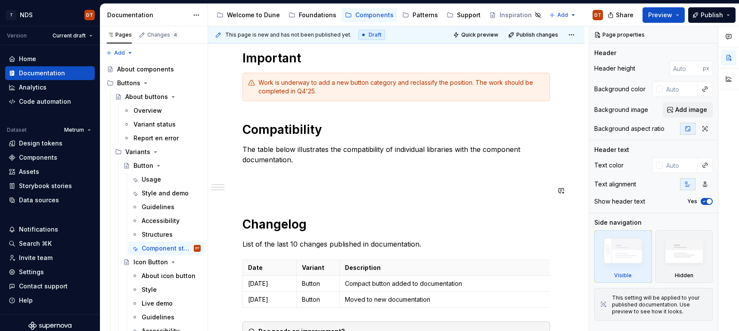
scroll to position [107, 0]
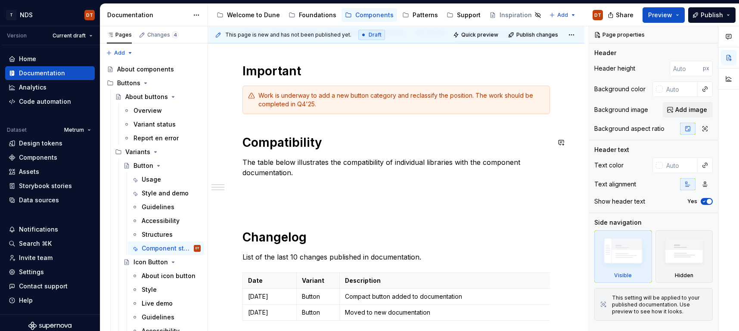
type textarea "*"
click at [253, 123] on div "Important Work is underway to add a new button category and reclassify the posi…" at bounding box center [396, 217] width 308 height 308
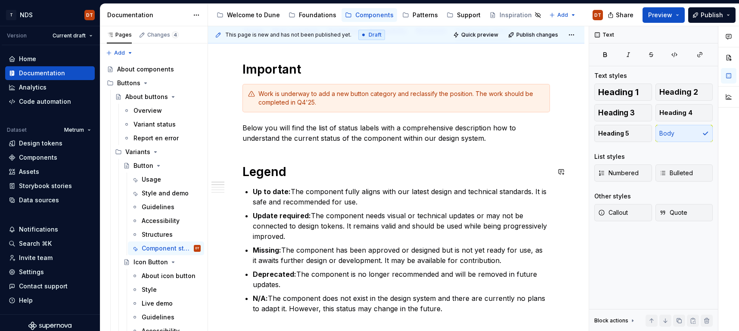
scroll to position [115, 0]
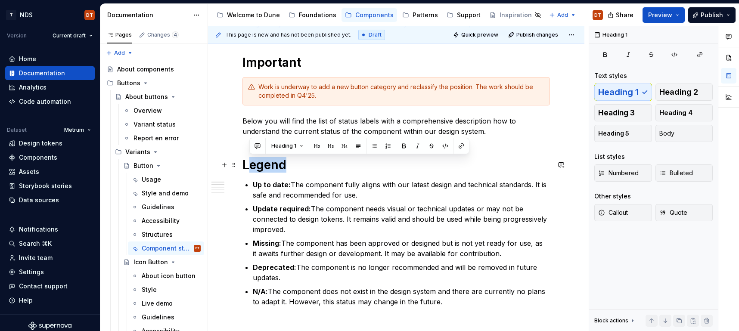
drag, startPoint x: 294, startPoint y: 166, endPoint x: 242, endPoint y: 166, distance: 52.1
click at [269, 170] on h1 "Legend" at bounding box center [396, 165] width 308 height 16
drag, startPoint x: 297, startPoint y: 168, endPoint x: 287, endPoint y: 170, distance: 10.5
click at [243, 166] on h1 "Legend" at bounding box center [396, 165] width 308 height 16
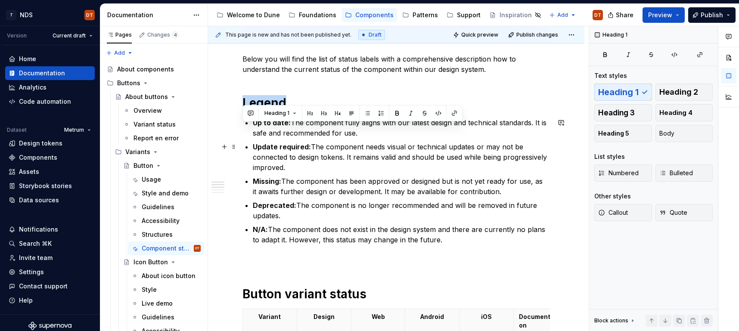
scroll to position [187, 0]
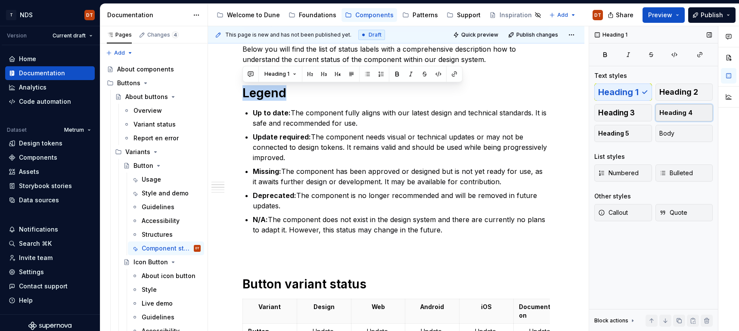
click at [688, 112] on span "Heading 4" at bounding box center [675, 113] width 33 height 9
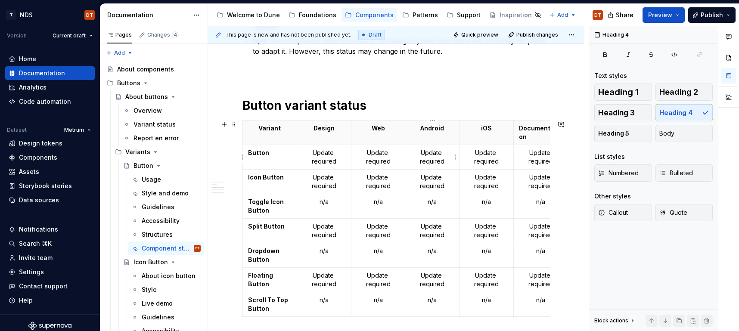
scroll to position [358, 0]
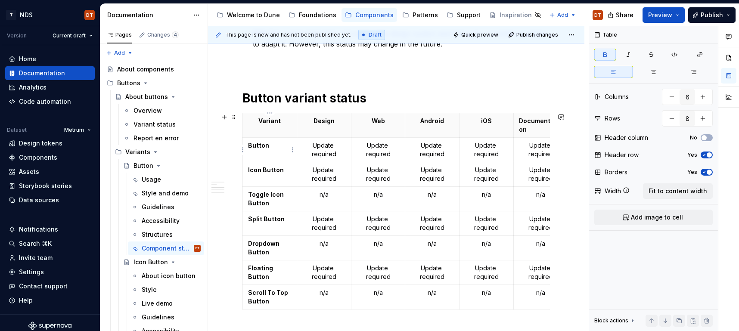
click at [273, 147] on p "Button" at bounding box center [270, 145] width 44 height 9
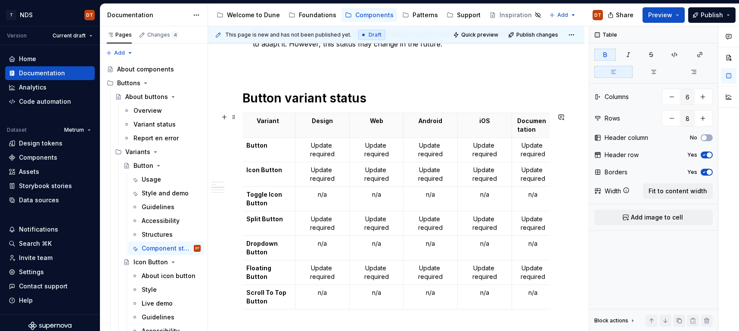
scroll to position [0, 0]
drag, startPoint x: 553, startPoint y: 158, endPoint x: 539, endPoint y: 160, distance: 13.5
click at [267, 147] on strong "Button" at bounding box center [258, 145] width 21 height 7
drag, startPoint x: 269, startPoint y: 169, endPoint x: 279, endPoint y: 171, distance: 10.1
click at [269, 169] on strong "Icon Button" at bounding box center [266, 169] width 36 height 7
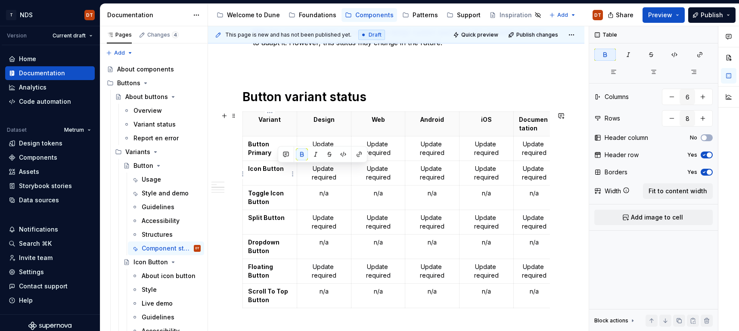
scroll to position [358, 0]
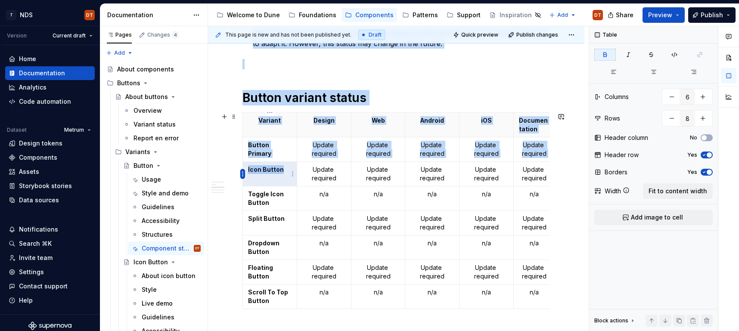
drag, startPoint x: 282, startPoint y: 171, endPoint x: 242, endPoint y: 169, distance: 39.6
click at [242, 169] on div "Important Work is underway to add a new button category and reclassify the posi…" at bounding box center [396, 253] width 376 height 925
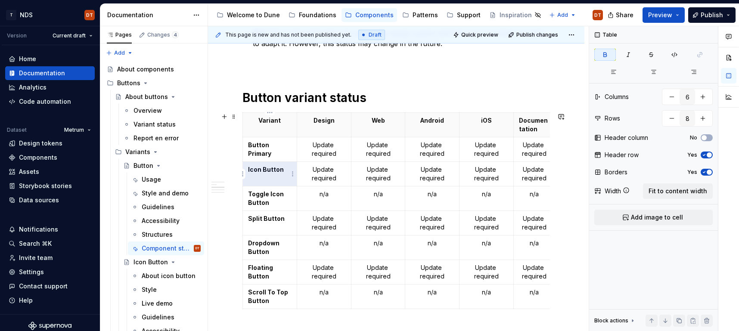
click at [257, 169] on strong "Icon Button" at bounding box center [266, 169] width 36 height 7
drag, startPoint x: 281, startPoint y: 169, endPoint x: 266, endPoint y: 167, distance: 15.3
click at [247, 169] on td "Icon Button" at bounding box center [270, 174] width 54 height 25
click at [270, 171] on strong "Icon Button" at bounding box center [266, 169] width 36 height 7
drag, startPoint x: 282, startPoint y: 170, endPoint x: 259, endPoint y: 170, distance: 22.8
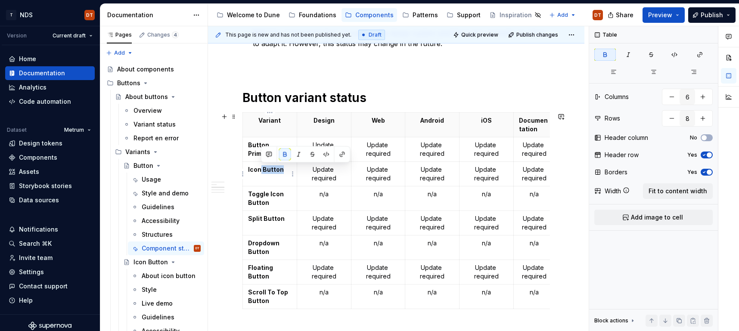
click at [259, 170] on p "Icon Button" at bounding box center [270, 169] width 44 height 9
click at [259, 123] on p "Variant" at bounding box center [270, 120] width 44 height 9
click at [264, 168] on strong "Icon Button" at bounding box center [266, 169] width 36 height 7
type textarea "*"
drag, startPoint x: 264, startPoint y: 170, endPoint x: 247, endPoint y: 170, distance: 17.2
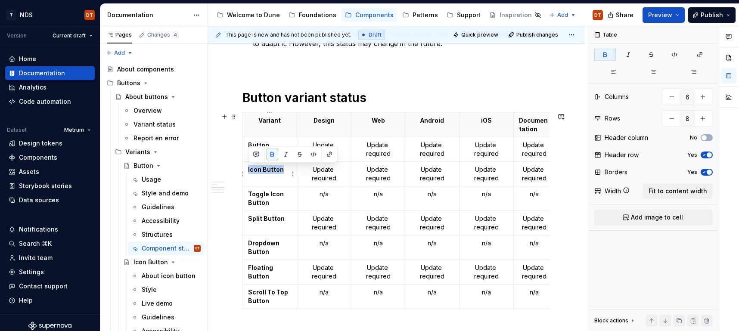
click at [247, 170] on td "Icon Button" at bounding box center [270, 174] width 54 height 25
click at [260, 194] on strong "Toggle Icon Button" at bounding box center [266, 198] width 37 height 16
click at [248, 199] on p "Toggle Icon Button" at bounding box center [270, 198] width 44 height 17
click at [269, 201] on p "Toggle Icon Button" at bounding box center [270, 198] width 44 height 17
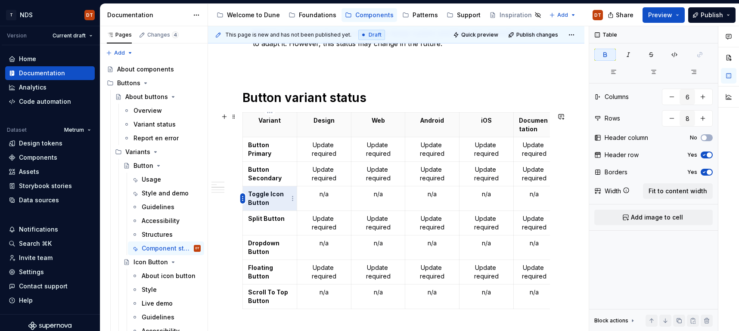
drag, startPoint x: 270, startPoint y: 202, endPoint x: 245, endPoint y: 196, distance: 25.8
click at [245, 196] on body "T NDS DT Version Current draft Home Documentation Analytics Code automation Dat…" at bounding box center [369, 165] width 739 height 331
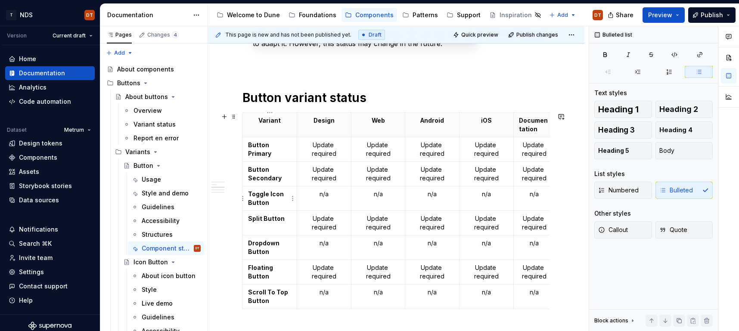
click at [259, 196] on strong "Toggle Icon Button" at bounding box center [266, 198] width 37 height 16
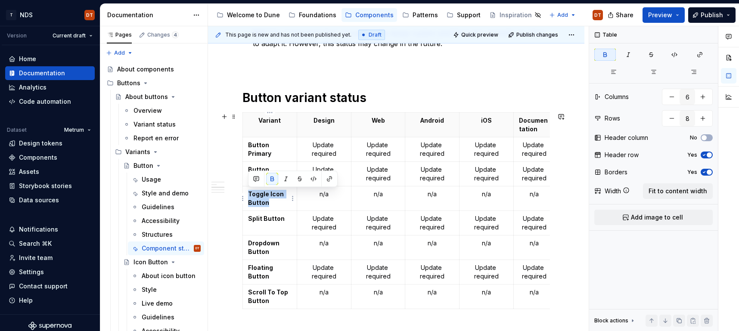
drag, startPoint x: 267, startPoint y: 201, endPoint x: 247, endPoint y: 194, distance: 21.4
click at [247, 194] on td "Toggle Icon Button" at bounding box center [270, 198] width 54 height 25
click at [256, 218] on strong "Split Button" at bounding box center [266, 218] width 37 height 7
click at [272, 219] on strong "Split Button" at bounding box center [266, 218] width 37 height 7
drag, startPoint x: 283, startPoint y: 220, endPoint x: 249, endPoint y: 220, distance: 34.0
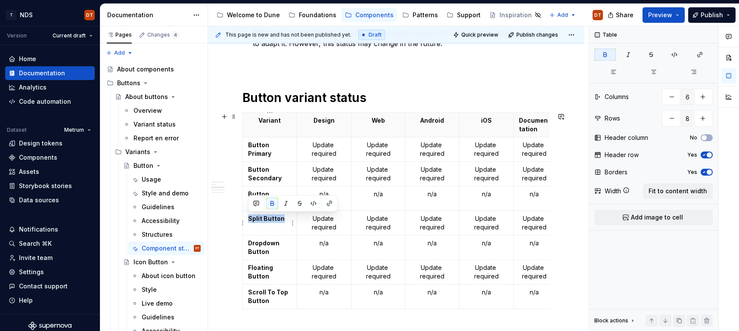
click at [249, 220] on p "Split Button" at bounding box center [270, 218] width 44 height 9
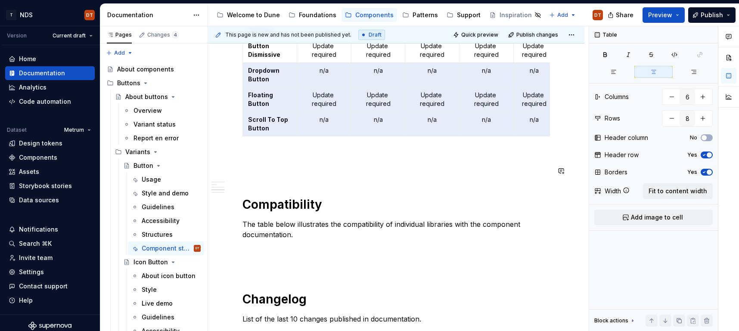
drag, startPoint x: 249, startPoint y: 245, endPoint x: 529, endPoint y: 288, distance: 283.7
click at [534, 292] on div "Important Work is underway to add a new button category and reclassify the posi…" at bounding box center [396, 35] width 308 height 795
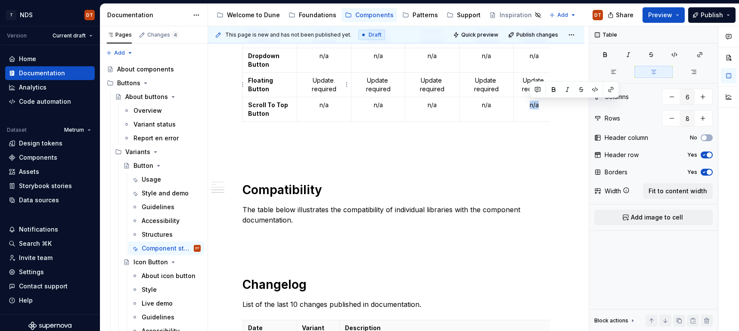
scroll to position [527, 0]
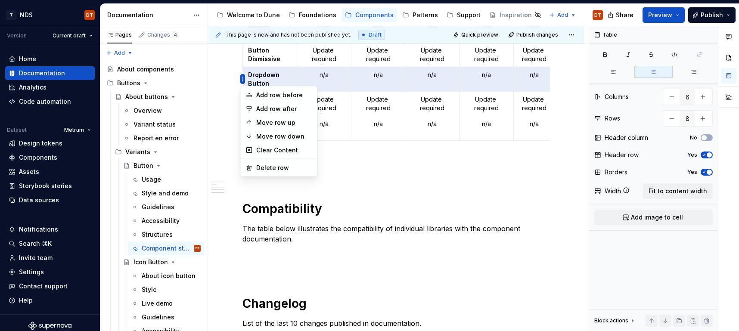
click at [242, 80] on html "T NDS DT Version Current draft Home Documentation Analytics Code automation Dat…" at bounding box center [369, 165] width 739 height 331
click at [259, 167] on div "Delete row" at bounding box center [284, 168] width 56 height 9
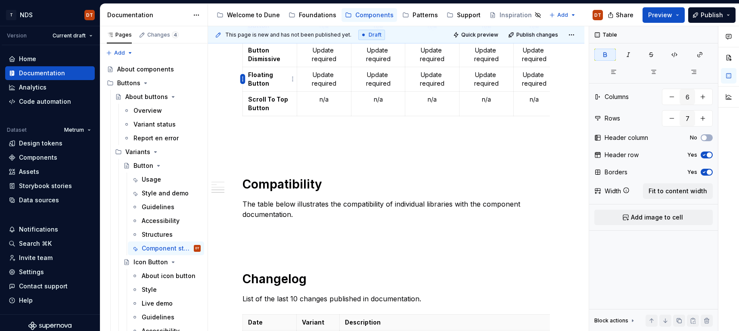
click at [242, 79] on html "T NDS DT Version Current draft Home Documentation Analytics Code automation Dat…" at bounding box center [369, 165] width 739 height 331
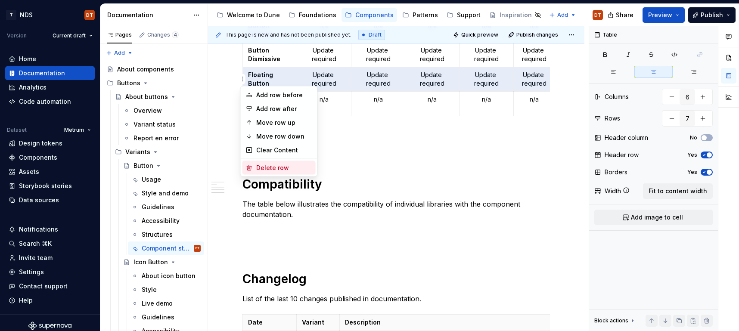
click at [260, 170] on div "Delete row" at bounding box center [284, 168] width 56 height 9
type input "6"
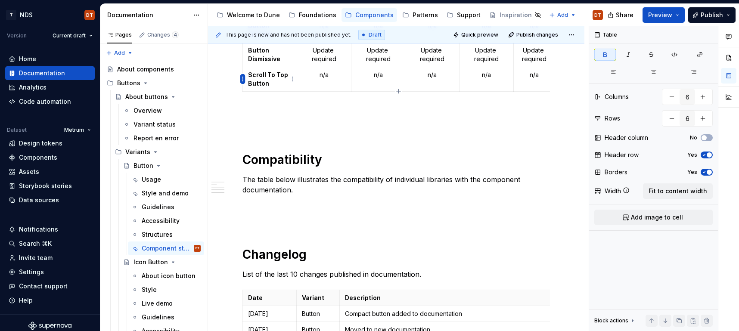
click at [243, 78] on html "T NDS DT Version Current draft Home Documentation Analytics Code automation Dat…" at bounding box center [369, 165] width 739 height 331
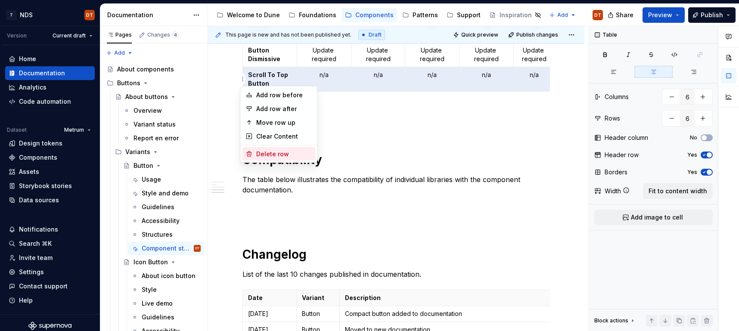
click at [269, 154] on div "Delete row" at bounding box center [284, 154] width 56 height 9
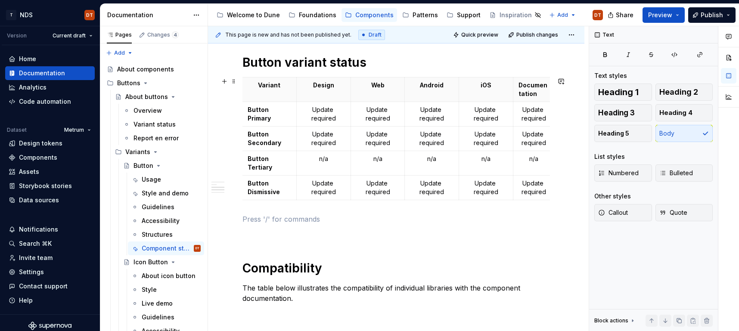
scroll to position [385, 0]
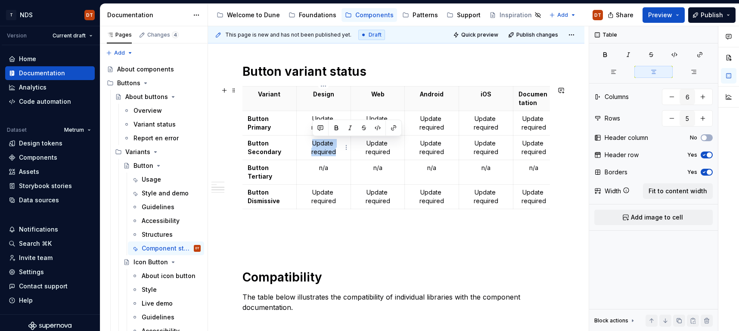
drag, startPoint x: 313, startPoint y: 142, endPoint x: 336, endPoint y: 150, distance: 25.1
click at [336, 150] on p "Update required" at bounding box center [324, 147] width 44 height 17
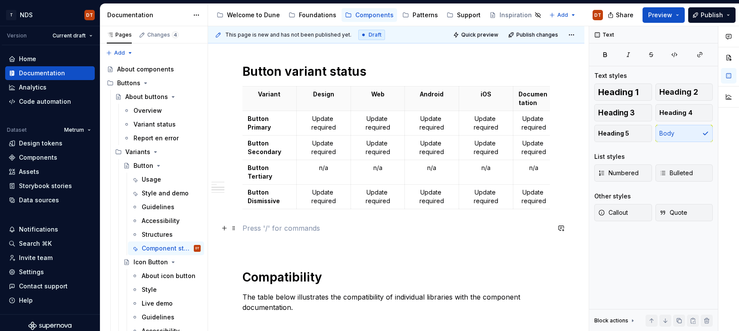
click at [278, 229] on p at bounding box center [396, 228] width 308 height 10
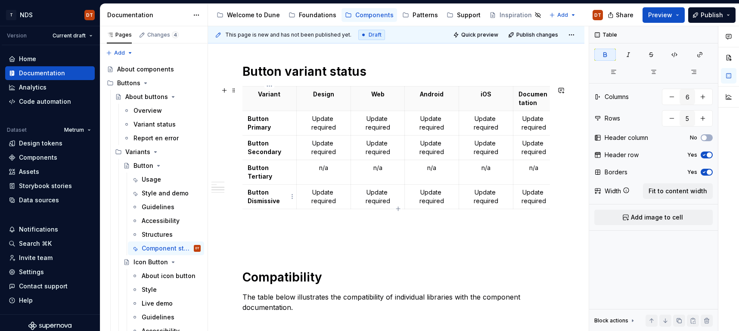
click at [255, 199] on strong "Dismissive" at bounding box center [264, 200] width 32 height 7
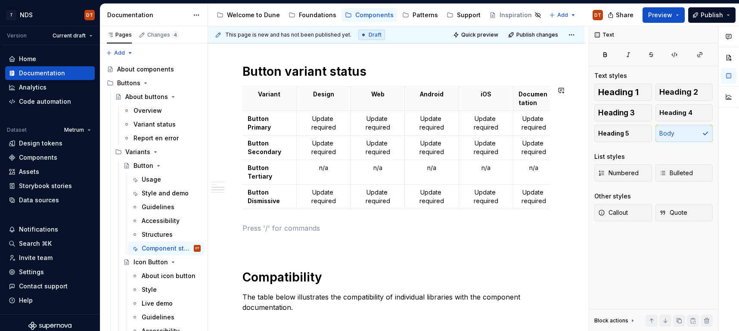
click at [244, 213] on div "Important Work is underway to add a new button category and reclassify the posi…" at bounding box center [396, 146] width 308 height 721
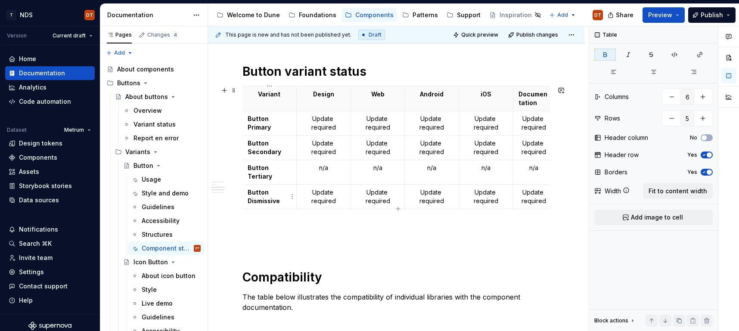
drag, startPoint x: 255, startPoint y: 196, endPoint x: 233, endPoint y: 197, distance: 22.8
click at [255, 196] on p "Button Dismissive" at bounding box center [270, 196] width 44 height 17
click at [227, 197] on button "Compatibility" at bounding box center [251, 196] width 82 height 9
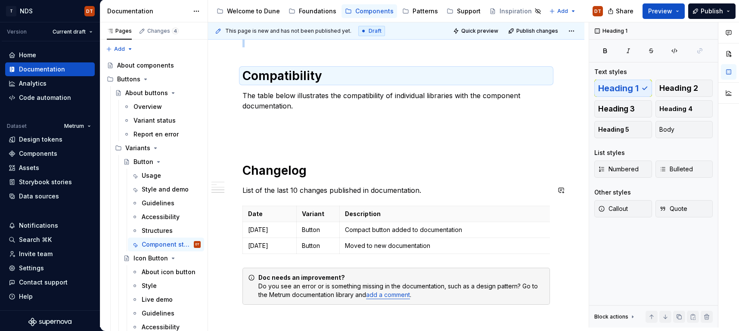
scroll to position [585, 0]
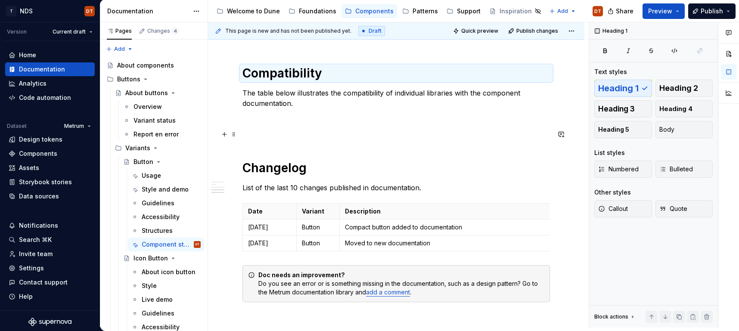
click at [305, 132] on p at bounding box center [396, 134] width 308 height 10
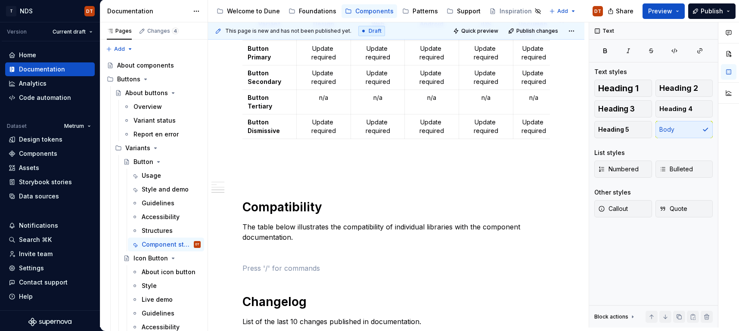
scroll to position [0, 0]
click at [399, 139] on icon "button" at bounding box center [398, 139] width 7 height 7
click at [397, 140] on icon "button" at bounding box center [398, 139] width 7 height 7
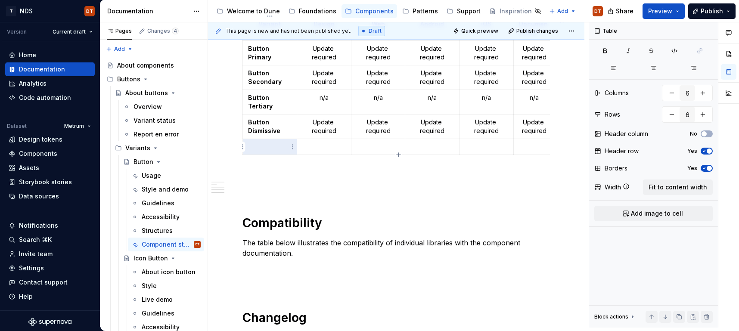
click at [269, 146] on p at bounding box center [270, 147] width 44 height 9
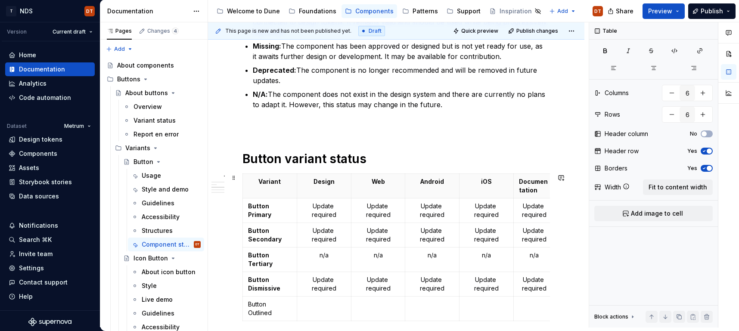
scroll to position [294, 0]
click at [322, 303] on p at bounding box center [324, 304] width 44 height 9
click at [324, 308] on p at bounding box center [324, 304] width 44 height 9
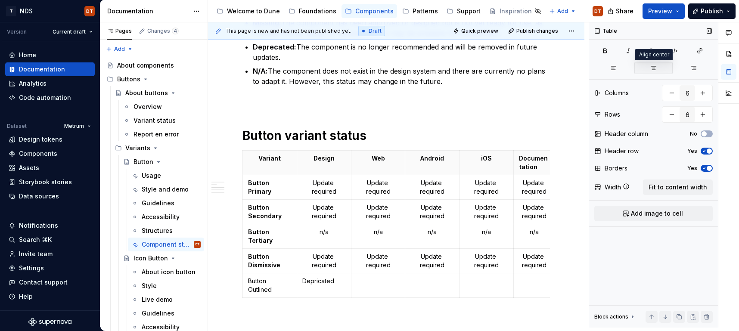
click at [650, 70] on button "button" at bounding box center [653, 68] width 38 height 12
drag, startPoint x: 328, startPoint y: 281, endPoint x: 337, endPoint y: 282, distance: 8.7
click at [328, 281] on p "Depricated" at bounding box center [324, 281] width 44 height 9
drag, startPoint x: 340, startPoint y: 282, endPoint x: 327, endPoint y: 283, distance: 12.9
click at [306, 282] on p "Depricated" at bounding box center [324, 281] width 44 height 9
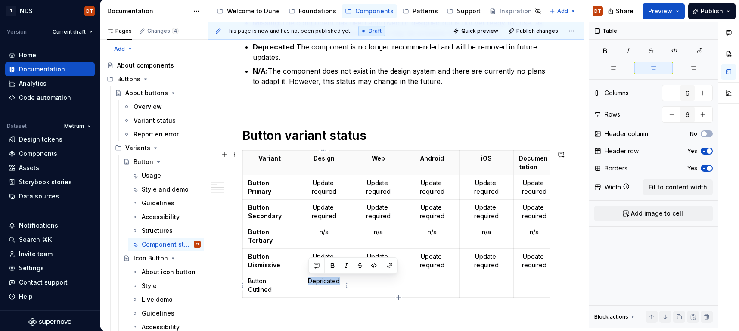
click at [320, 280] on p "Depricated" at bounding box center [324, 281] width 44 height 9
click at [320, 282] on p "Depricated" at bounding box center [324, 281] width 44 height 9
drag, startPoint x: 340, startPoint y: 281, endPoint x: 335, endPoint y: 288, distance: 8.3
click at [306, 281] on p "Depricated" at bounding box center [324, 281] width 44 height 9
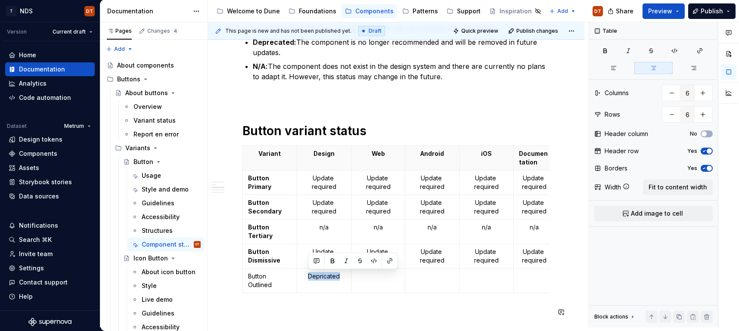
copy p "Depricated"
click at [323, 275] on p "Depricated" at bounding box center [324, 276] width 44 height 9
click at [327, 277] on p "Deprecated" at bounding box center [324, 276] width 44 height 9
drag, startPoint x: 340, startPoint y: 277, endPoint x: 301, endPoint y: 276, distance: 39.2
click at [301, 276] on td "Deprecated" at bounding box center [324, 281] width 54 height 25
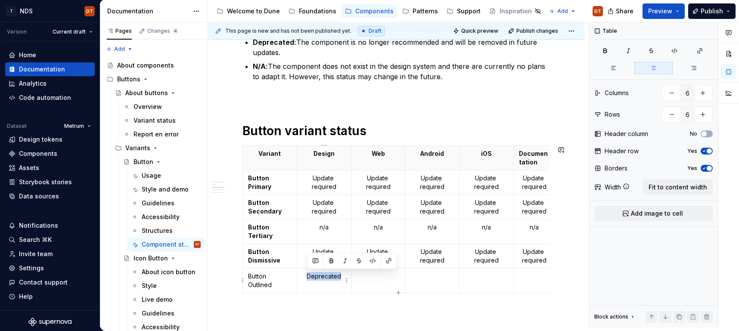
copy p "Deprecated"
click at [381, 280] on p at bounding box center [379, 276] width 44 height 9
click at [651, 68] on icon "button" at bounding box center [653, 68] width 7 height 7
click at [428, 278] on p at bounding box center [432, 276] width 44 height 9
click at [650, 70] on button "button" at bounding box center [653, 68] width 38 height 12
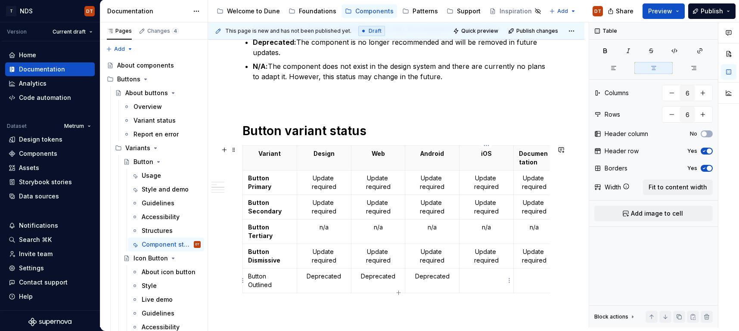
click at [485, 279] on p at bounding box center [487, 276] width 44 height 9
drag, startPoint x: 657, startPoint y: 66, endPoint x: 657, endPoint y: 81, distance: 15.1
click at [657, 66] on icon "button" at bounding box center [653, 68] width 7 height 7
click at [530, 280] on p at bounding box center [534, 276] width 30 height 9
click at [657, 71] on button "button" at bounding box center [653, 68] width 38 height 12
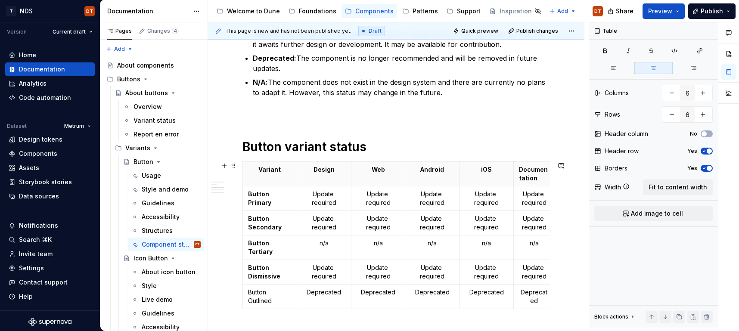
scroll to position [320, 0]
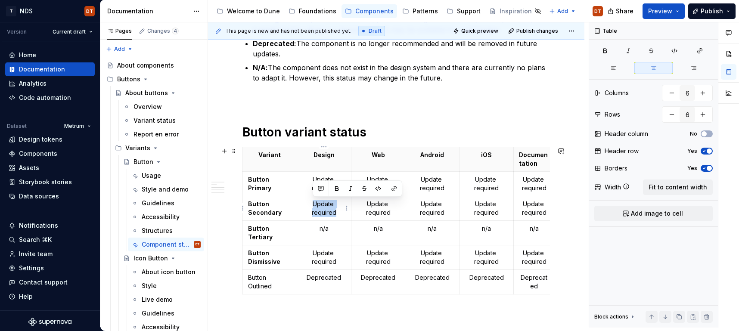
drag, startPoint x: 314, startPoint y: 204, endPoint x: 336, endPoint y: 211, distance: 22.7
click at [336, 211] on p "Update required" at bounding box center [324, 208] width 44 height 17
copy p "Update required"
drag, startPoint x: 330, startPoint y: 230, endPoint x: 317, endPoint y: 230, distance: 12.9
click at [316, 230] on p "n/a" at bounding box center [324, 228] width 44 height 9
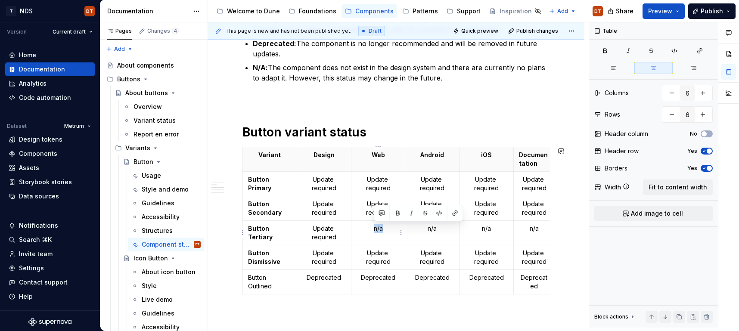
drag, startPoint x: 382, startPoint y: 229, endPoint x: 373, endPoint y: 229, distance: 9.5
click at [373, 229] on p "n/a" at bounding box center [379, 228] width 44 height 9
drag, startPoint x: 437, startPoint y: 230, endPoint x: 426, endPoint y: 230, distance: 11.6
click at [426, 230] on p "n/a" at bounding box center [432, 228] width 44 height 9
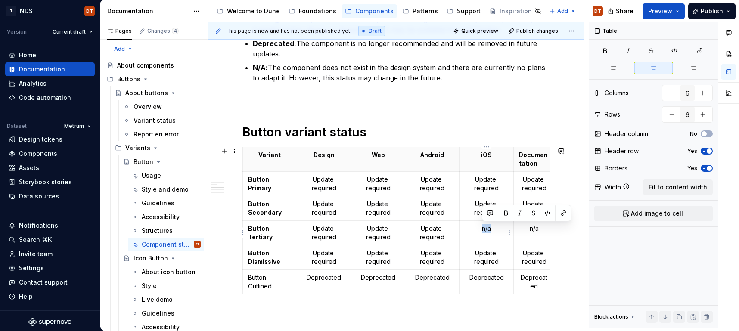
drag, startPoint x: 492, startPoint y: 230, endPoint x: 482, endPoint y: 229, distance: 10.3
click at [482, 229] on p "n/a" at bounding box center [487, 228] width 44 height 9
drag, startPoint x: 535, startPoint y: 230, endPoint x: 525, endPoint y: 230, distance: 9.9
click at [525, 230] on p "n/a" at bounding box center [534, 228] width 30 height 9
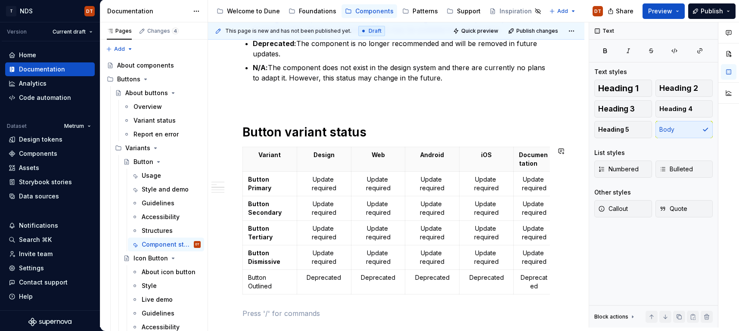
click at [451, 304] on div "Important Work is underway to add a new button category and reclassify the posi…" at bounding box center [396, 219] width 308 height 746
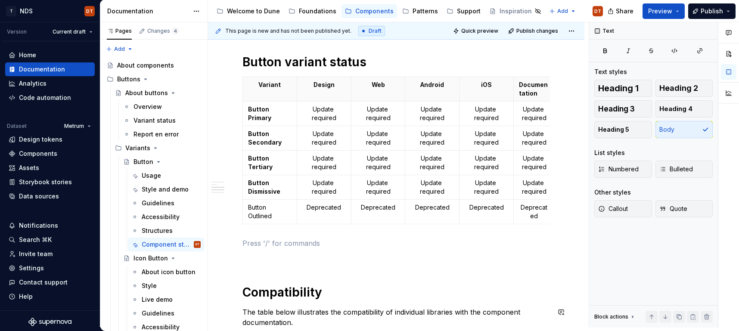
scroll to position [380, 0]
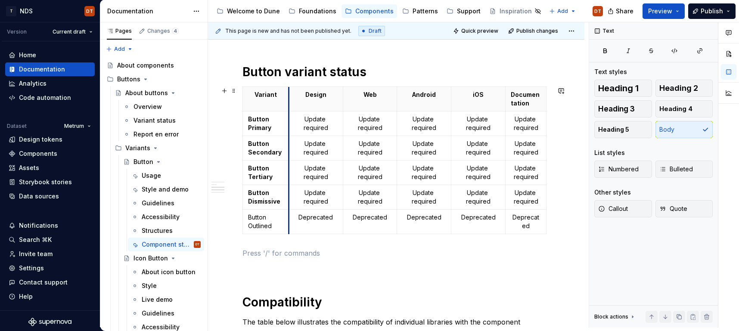
drag, startPoint x: 297, startPoint y: 156, endPoint x: 289, endPoint y: 158, distance: 7.9
click at [289, 158] on td "Update required" at bounding box center [316, 148] width 54 height 25
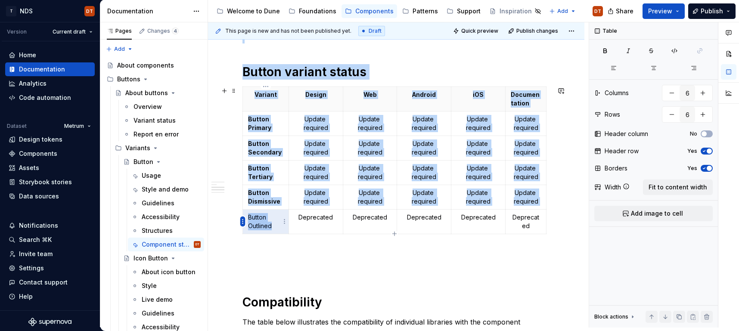
drag, startPoint x: 274, startPoint y: 224, endPoint x: 242, endPoint y: 220, distance: 33.1
click at [242, 220] on body "T NDS DT Version Current draft Home Documentation Analytics Code automation Dat…" at bounding box center [369, 165] width 739 height 331
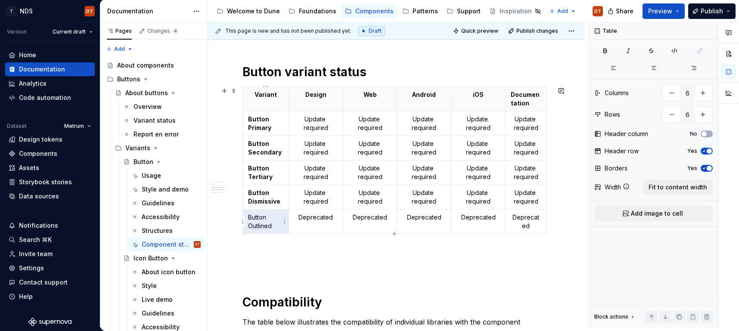
drag, startPoint x: 270, startPoint y: 222, endPoint x: 275, endPoint y: 224, distance: 5.4
click at [270, 222] on p "Button Outlined" at bounding box center [265, 221] width 35 height 17
drag, startPoint x: 273, startPoint y: 226, endPoint x: 247, endPoint y: 219, distance: 27.3
click at [247, 219] on td "Button Outlined" at bounding box center [266, 222] width 46 height 25
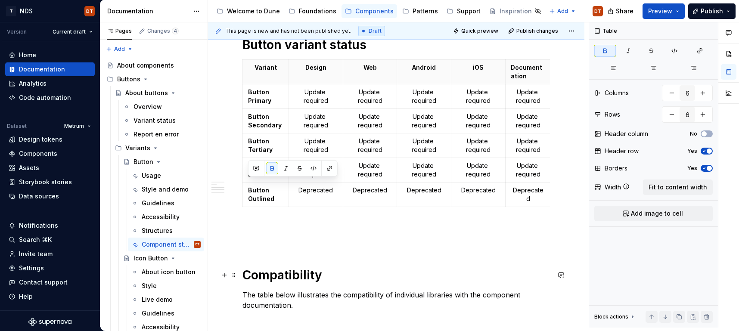
scroll to position [415, 0]
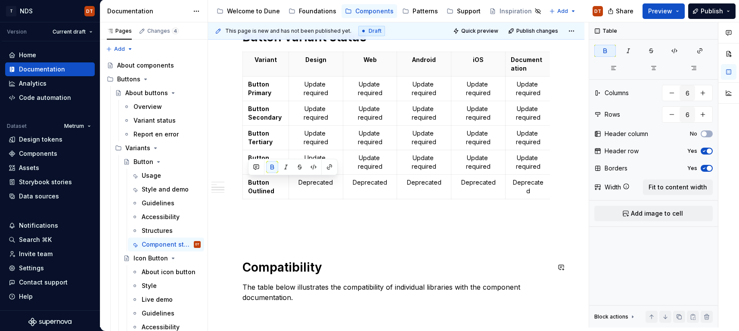
click at [440, 250] on div "Important Work is underway to add a new button category and reclassify the posi…" at bounding box center [396, 124] width 308 height 746
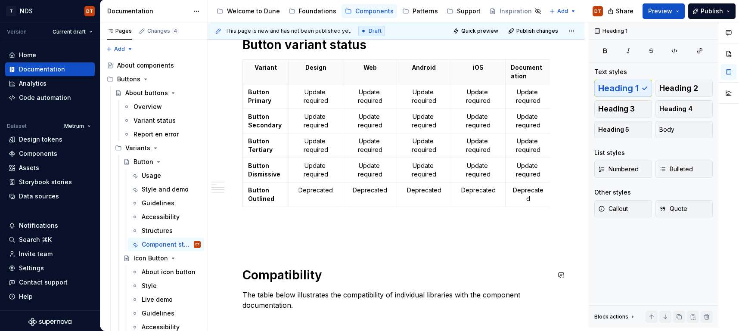
scroll to position [404, 0]
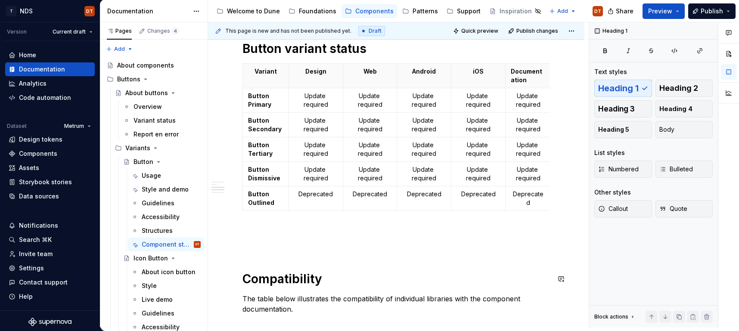
click at [280, 257] on div "Important Work is underway to add a new button category and reclassify the posi…" at bounding box center [396, 136] width 308 height 746
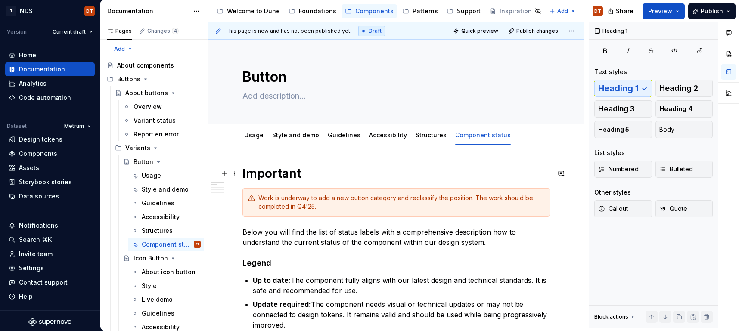
scroll to position [0, 0]
click at [340, 140] on div "Guidelines" at bounding box center [344, 136] width 33 height 10
click at [342, 135] on link "Guidelines" at bounding box center [344, 135] width 33 height 7
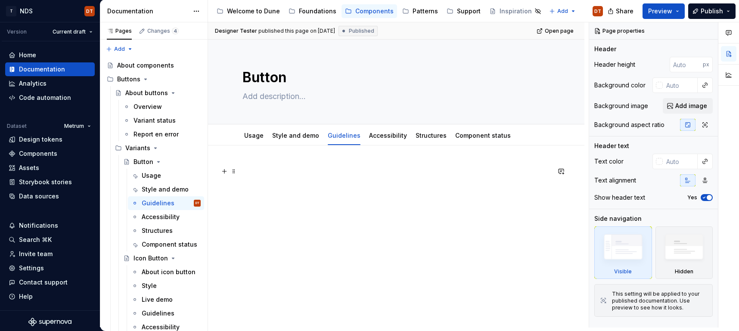
click at [270, 167] on p at bounding box center [396, 171] width 308 height 10
click at [298, 161] on div at bounding box center [396, 227] width 376 height 163
click at [250, 152] on div at bounding box center [396, 227] width 376 height 163
type textarea "*"
click at [245, 172] on p at bounding box center [396, 171] width 308 height 10
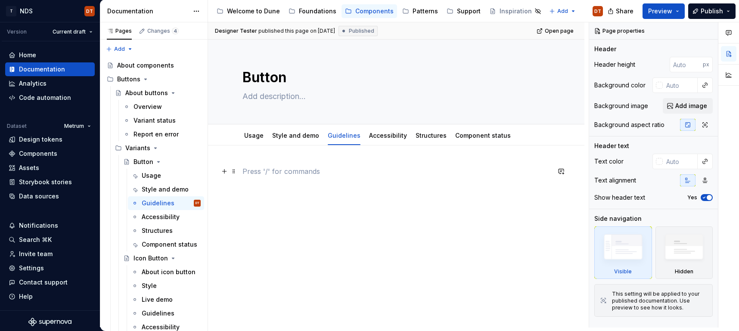
click at [245, 173] on p at bounding box center [396, 171] width 308 height 10
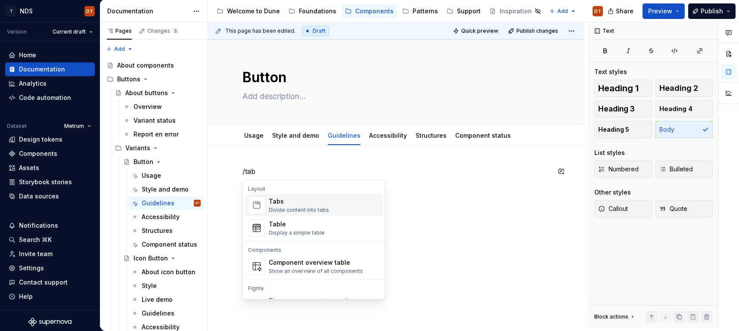
scroll to position [19, 0]
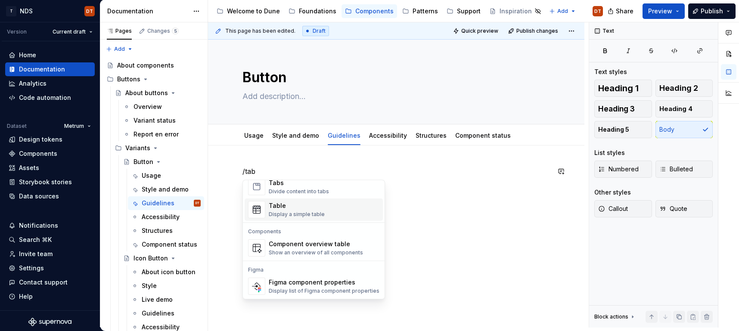
click at [439, 213] on div "/tab" at bounding box center [396, 227] width 376 height 163
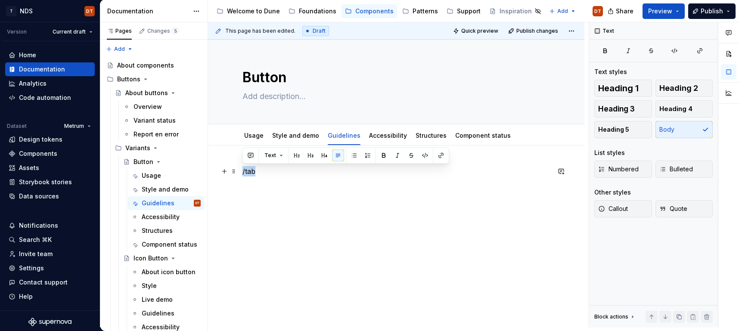
drag, startPoint x: 270, startPoint y: 171, endPoint x: 237, endPoint y: 170, distance: 32.8
click at [237, 170] on div "/tab" at bounding box center [396, 227] width 376 height 163
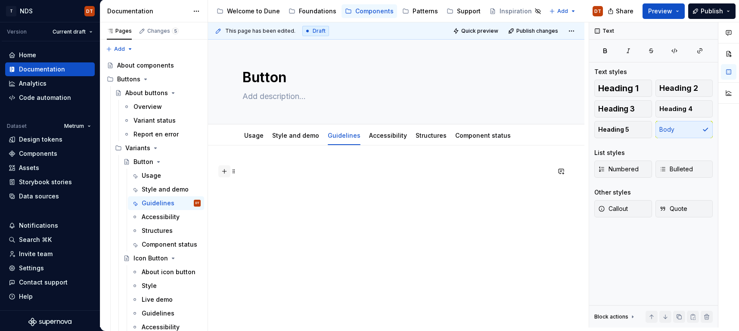
click at [224, 171] on button "button" at bounding box center [224, 171] width 12 height 12
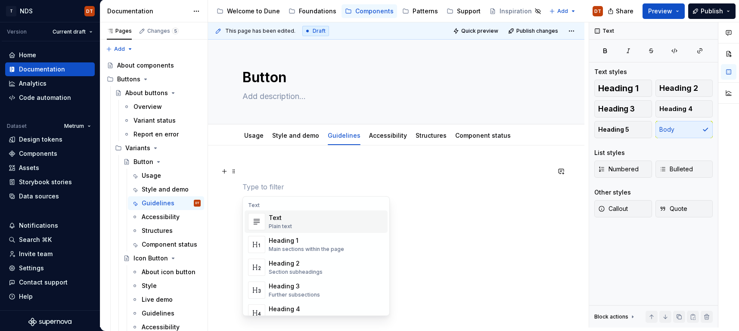
click at [267, 168] on p at bounding box center [396, 171] width 308 height 10
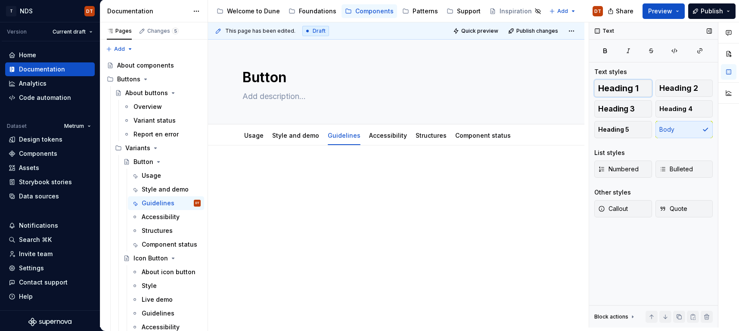
click at [612, 87] on span "Heading 1" at bounding box center [618, 88] width 40 height 9
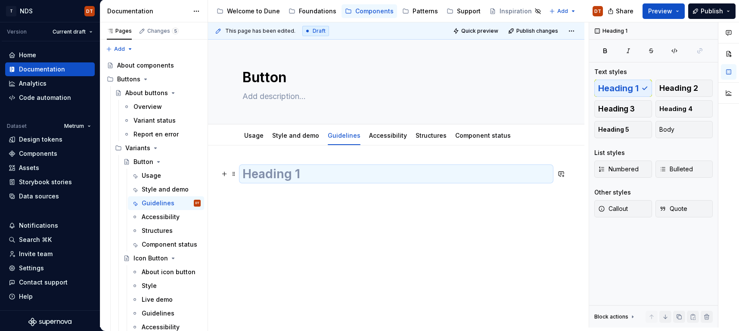
click at [256, 177] on h1 at bounding box center [396, 174] width 308 height 16
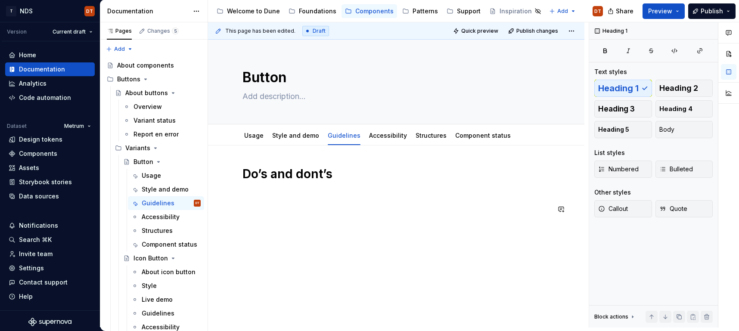
drag, startPoint x: 242, startPoint y: 247, endPoint x: 266, endPoint y: 242, distance: 24.7
click at [242, 247] on div "Do’s and dont’s" at bounding box center [396, 235] width 376 height 179
drag, startPoint x: 382, startPoint y: 234, endPoint x: 394, endPoint y: 216, distance: 21.4
click at [382, 234] on div "Do’s and dont’s" at bounding box center [396, 235] width 376 height 179
click at [365, 175] on h1 "Do’s and dont’s" at bounding box center [396, 174] width 308 height 16
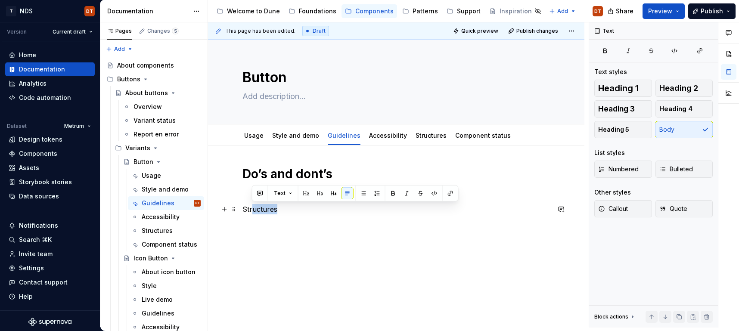
drag, startPoint x: 263, startPoint y: 210, endPoint x: 270, endPoint y: 208, distance: 7.4
click at [242, 210] on div "Do’s and dont’s Structures" at bounding box center [396, 211] width 308 height 90
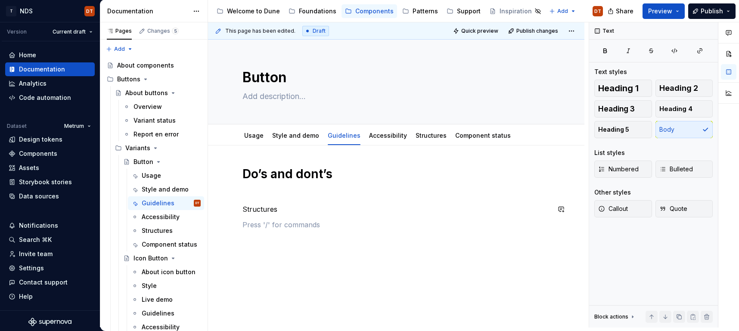
drag, startPoint x: 286, startPoint y: 218, endPoint x: 286, endPoint y: 211, distance: 7.8
click at [286, 217] on div "Do’s and dont’s Structures" at bounding box center [396, 205] width 308 height 79
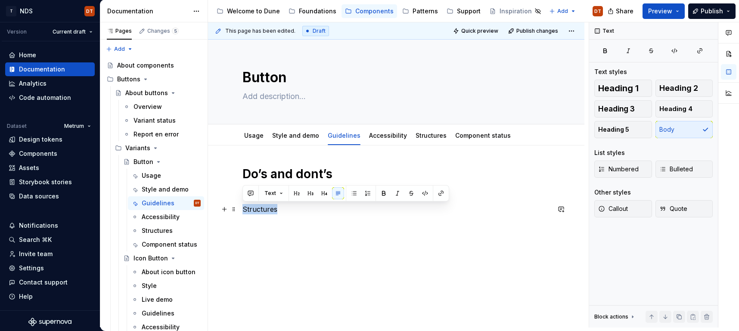
drag, startPoint x: 286, startPoint y: 210, endPoint x: 430, endPoint y: 191, distance: 145.6
click at [241, 209] on div "Do’s and dont’s Structures" at bounding box center [396, 251] width 376 height 210
drag, startPoint x: 631, startPoint y: 92, endPoint x: 628, endPoint y: 96, distance: 5.6
click at [631, 92] on span "Heading 1" at bounding box center [618, 88] width 40 height 9
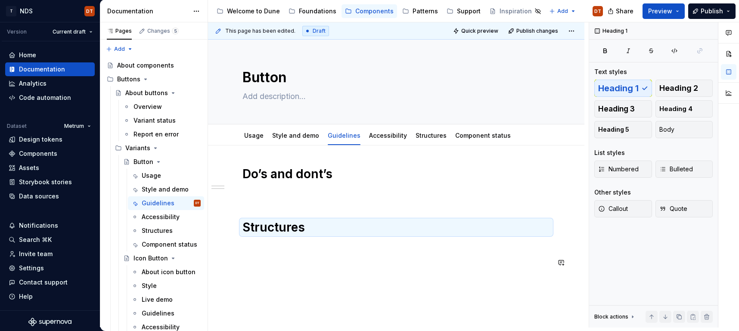
click at [367, 270] on div "Do’s and dont’s Structures" at bounding box center [396, 222] width 308 height 112
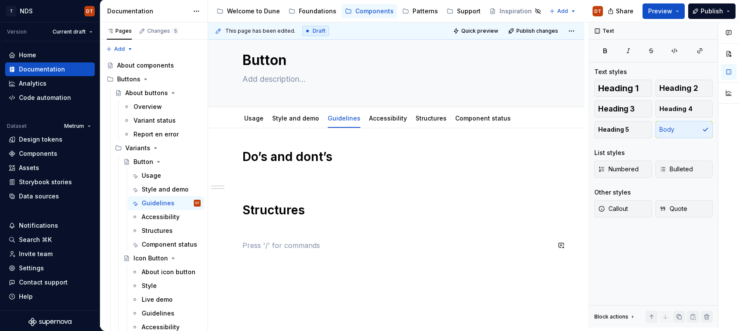
scroll to position [16, 0]
click at [423, 114] on html "T NDS DT Version Current draft Home Documentation Analytics Code automation Dat…" at bounding box center [369, 165] width 739 height 331
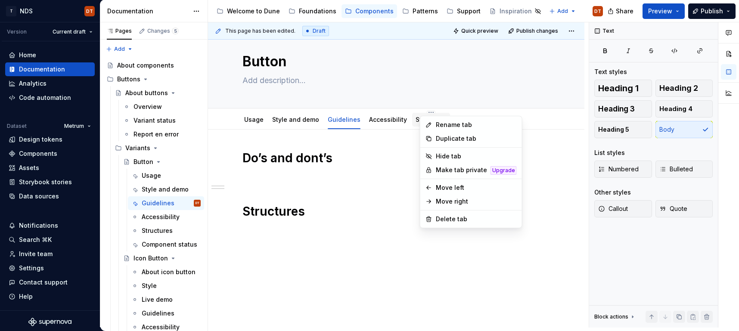
click at [416, 121] on html "T NDS DT Version Current draft Home Documentation Analytics Code automation Dat…" at bounding box center [369, 165] width 739 height 331
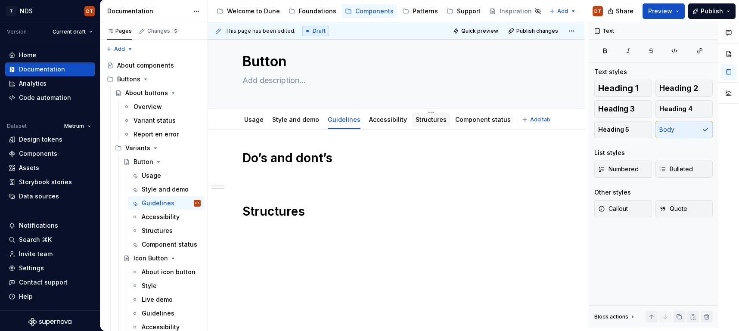
click at [416, 121] on link "Structures" at bounding box center [431, 119] width 31 height 7
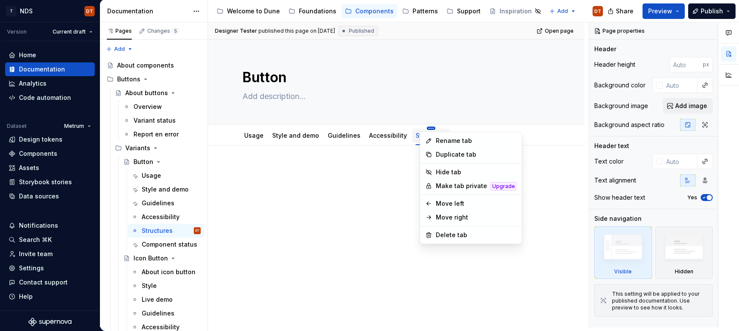
click at [423, 128] on html "T NDS DT Version Current draft Home Documentation Analytics Code automation Dat…" at bounding box center [369, 165] width 739 height 331
click at [442, 238] on div "Delete tab" at bounding box center [476, 235] width 81 height 9
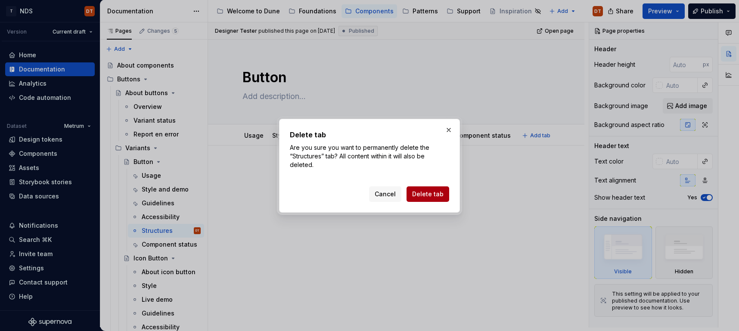
click at [438, 194] on span "Delete tab" at bounding box center [427, 194] width 31 height 9
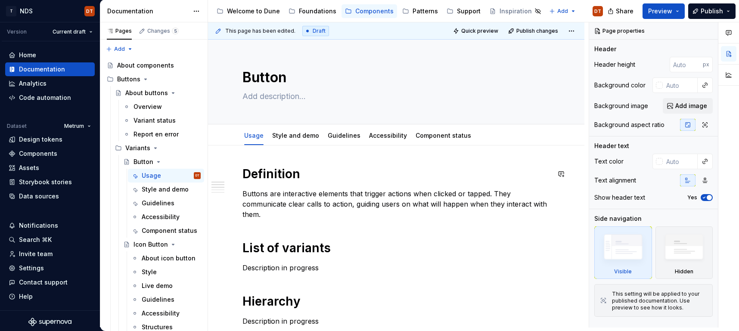
type textarea "*"
click at [480, 137] on button "Add tab" at bounding box center [497, 136] width 35 height 12
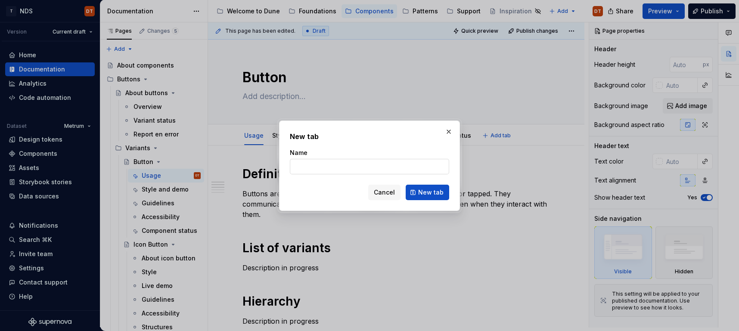
click at [308, 167] on input "Name" at bounding box center [369, 167] width 159 height 16
type input "Report"
type textarea "*"
type input "Report en error"
click at [423, 194] on span "New tab" at bounding box center [430, 192] width 25 height 9
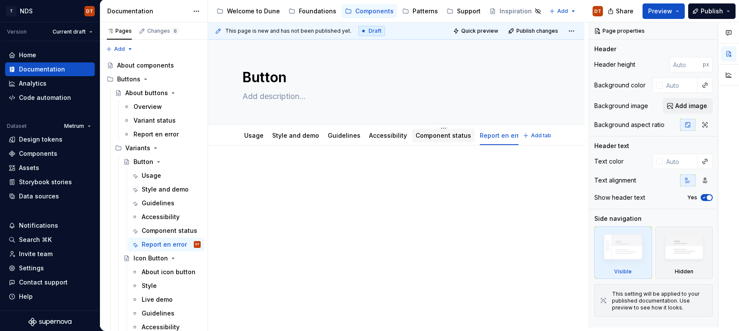
click at [431, 132] on link "Component status" at bounding box center [444, 135] width 56 height 7
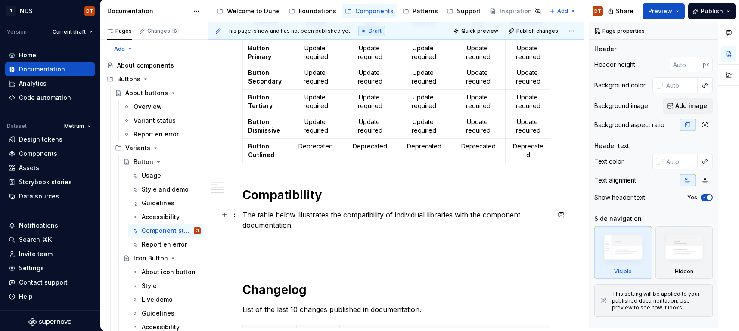
scroll to position [657, 0]
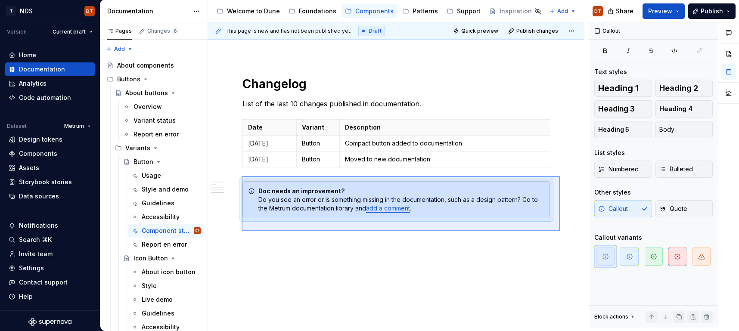
drag, startPoint x: 242, startPoint y: 176, endPoint x: 560, endPoint y: 231, distance: 323.0
click at [560, 231] on div "This page is new and has not been published yet. Draft Quick preview Publish ch…" at bounding box center [398, 174] width 381 height 305
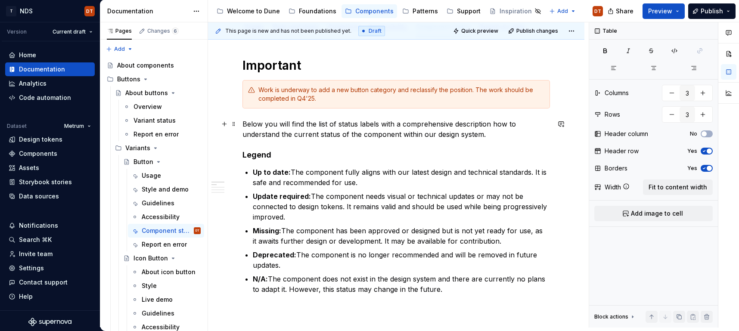
scroll to position [0, 0]
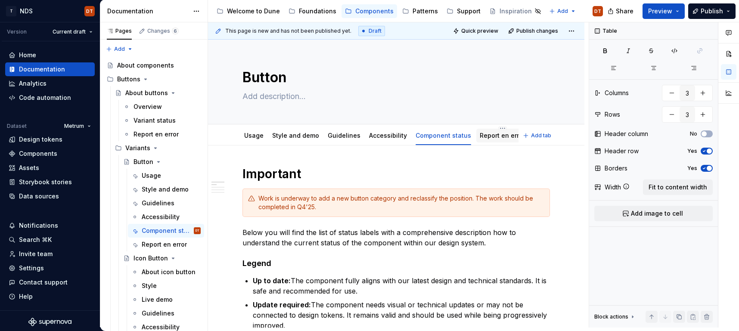
click at [491, 136] on link "Report en error" at bounding box center [502, 135] width 45 height 7
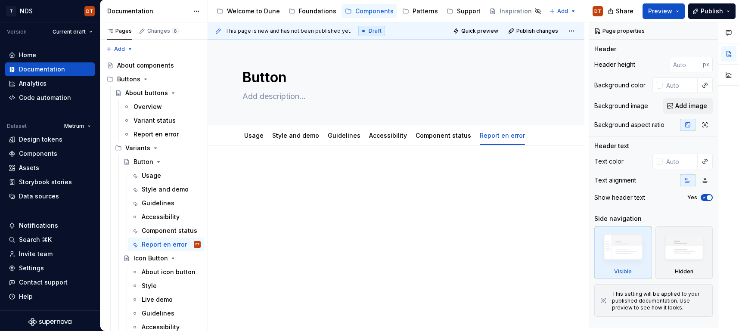
click at [294, 198] on div at bounding box center [396, 182] width 308 height 33
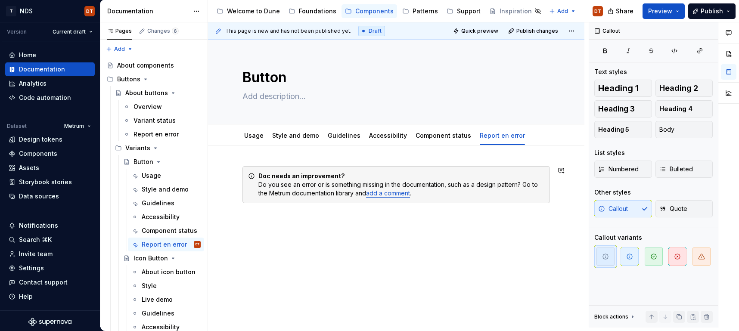
type textarea "*"
click at [451, 186] on div "Doc needs an improvement? Do you see an error or is something missing in the do…" at bounding box center [401, 185] width 286 height 26
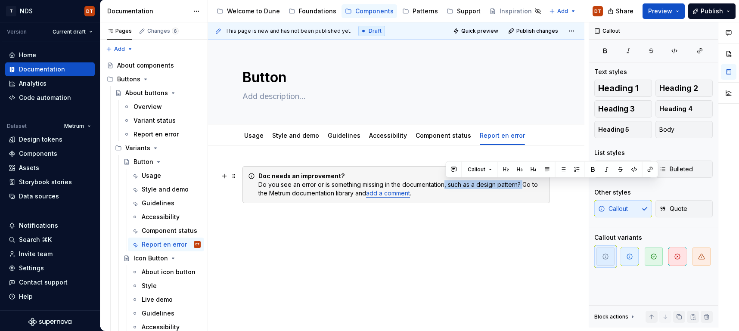
drag, startPoint x: 446, startPoint y: 186, endPoint x: 523, endPoint y: 184, distance: 77.5
click at [523, 184] on div "Doc needs an improvement? Do you see an error or is something missing in the do…" at bounding box center [401, 185] width 286 height 26
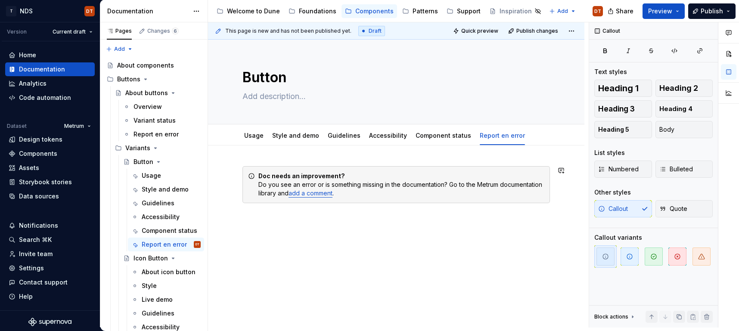
click at [347, 272] on div "Doc needs an improvement? Do you see an error or is something missing in the do…" at bounding box center [396, 230] width 376 height 168
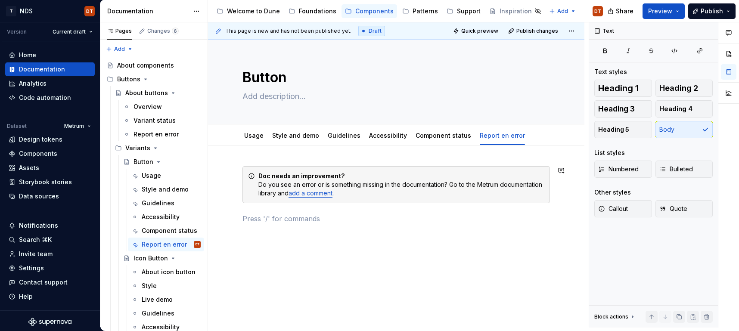
click at [396, 289] on div "Doc needs an improvement? Do you see an error or is something missing in the do…" at bounding box center [396, 240] width 376 height 188
click at [395, 248] on div "Doc needs an improvement? Do you see an error or is something missing in the do…" at bounding box center [396, 240] width 376 height 188
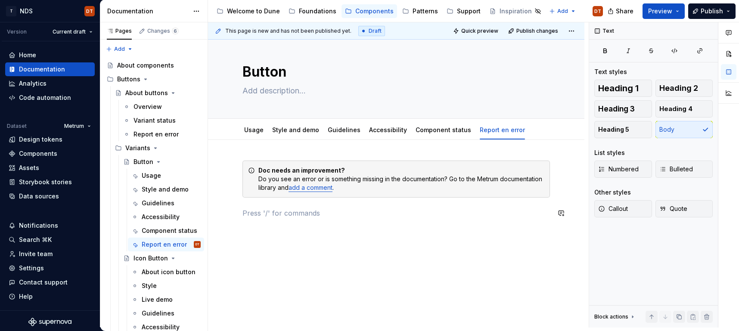
click at [293, 237] on div "Doc needs an improvement? Do you see an error or is something missing in the do…" at bounding box center [396, 234] width 376 height 188
click at [252, 10] on div "Welcome to Dune" at bounding box center [253, 11] width 53 height 9
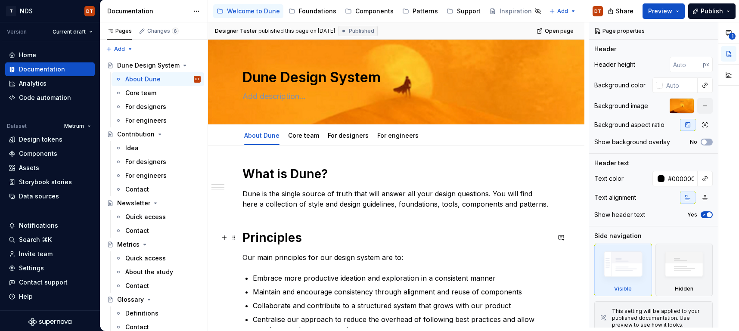
scroll to position [5, 0]
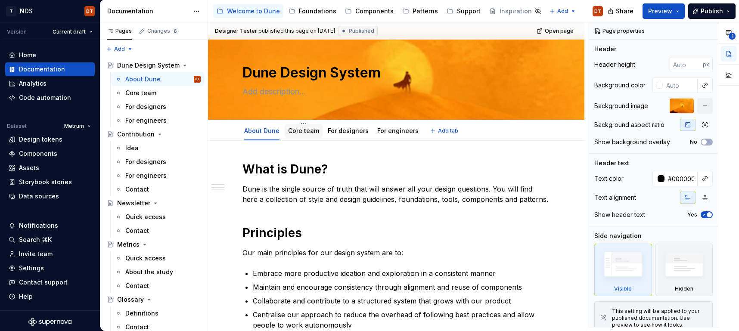
drag, startPoint x: 296, startPoint y: 130, endPoint x: 318, endPoint y: 136, distance: 22.7
click at [295, 130] on link "Core team" at bounding box center [303, 130] width 31 height 7
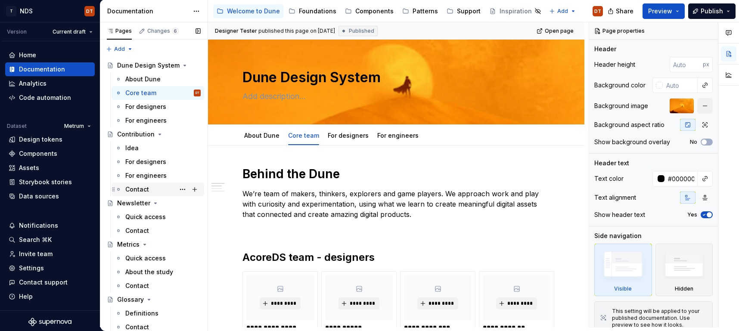
click at [135, 186] on div "Contact" at bounding box center [137, 189] width 24 height 9
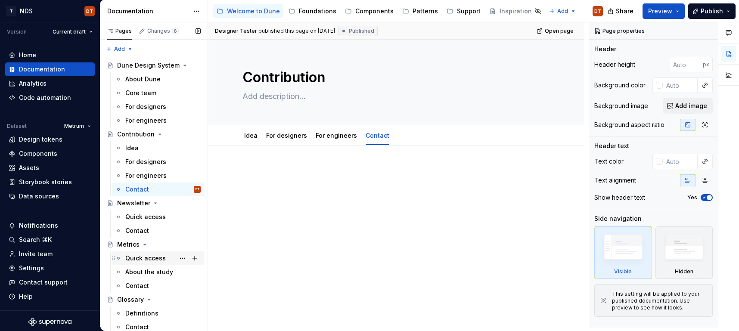
scroll to position [5, 0]
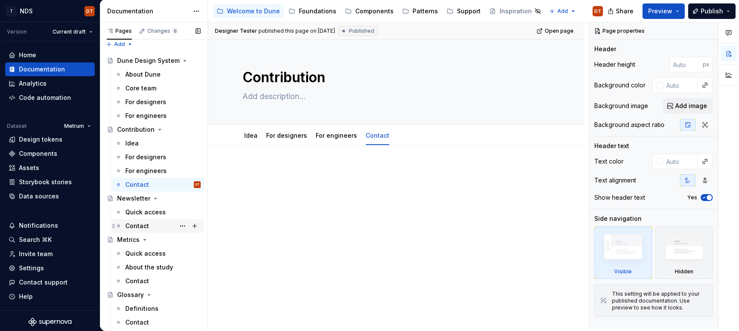
click at [133, 224] on div "Contact" at bounding box center [137, 226] width 24 height 9
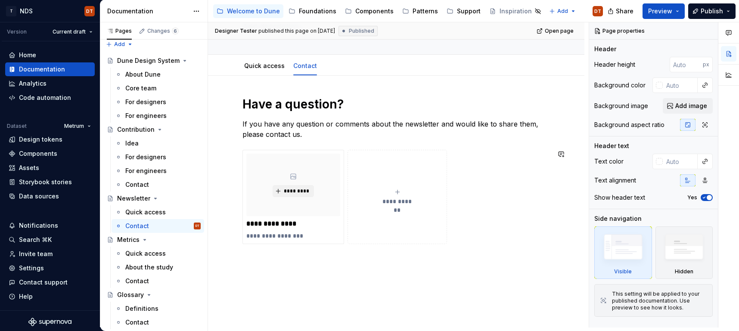
scroll to position [77, 0]
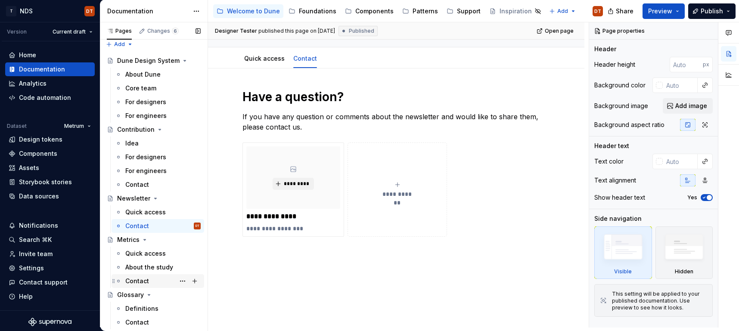
click at [137, 283] on div "Contact" at bounding box center [137, 281] width 24 height 9
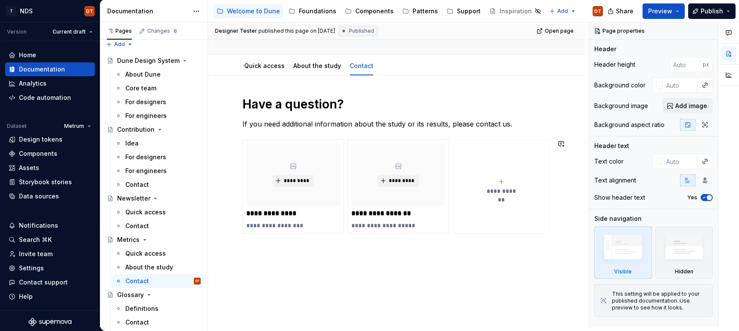
scroll to position [80, 0]
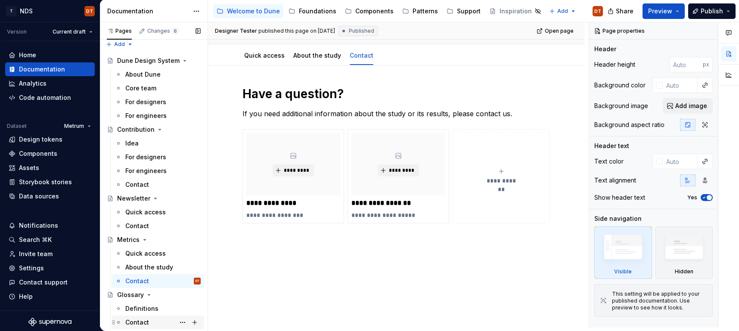
click at [149, 323] on div "Contact" at bounding box center [162, 323] width 75 height 12
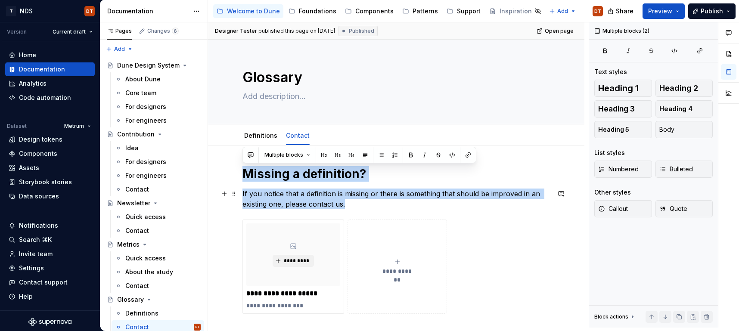
drag, startPoint x: 242, startPoint y: 173, endPoint x: 377, endPoint y: 204, distance: 138.3
click at [377, 204] on div "**********" at bounding box center [396, 250] width 308 height 168
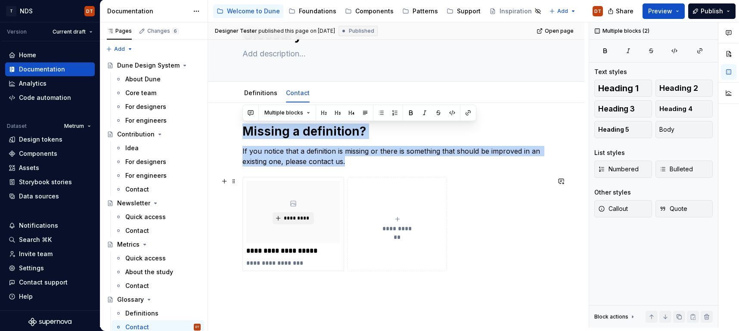
scroll to position [40, 0]
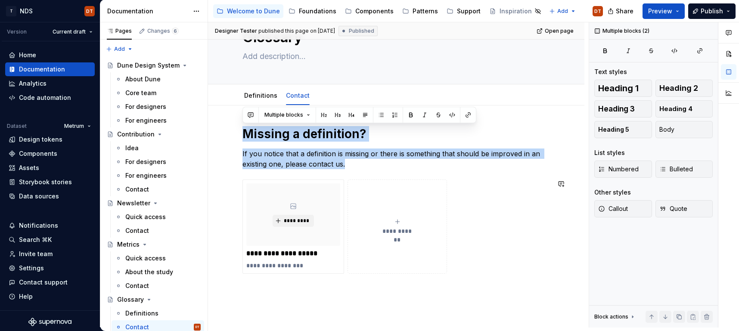
copy div "Missing a definition? If you notice that a definition is missing or there is so…"
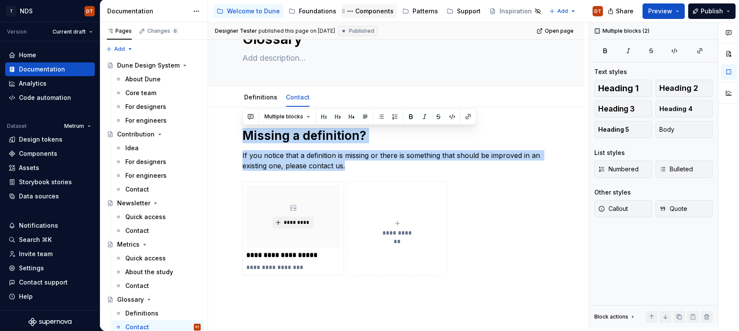
click at [366, 12] on div "Components" at bounding box center [374, 11] width 38 height 9
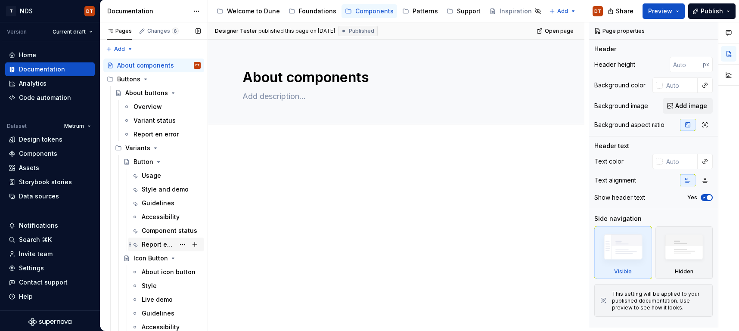
click at [160, 243] on div "Report en error" at bounding box center [158, 244] width 33 height 9
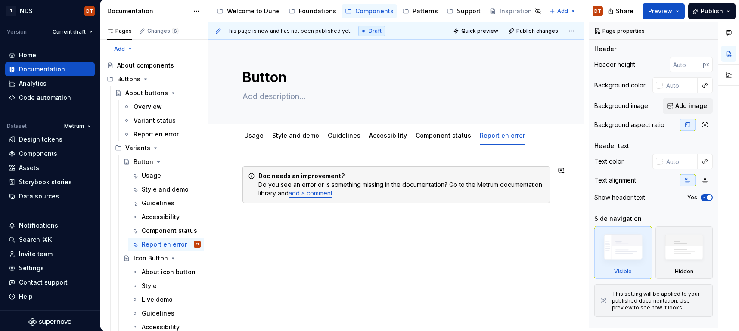
click at [248, 160] on div "Doc needs an improvement? Do you see an error or is something missing in the do…" at bounding box center [396, 240] width 376 height 188
type textarea "*"
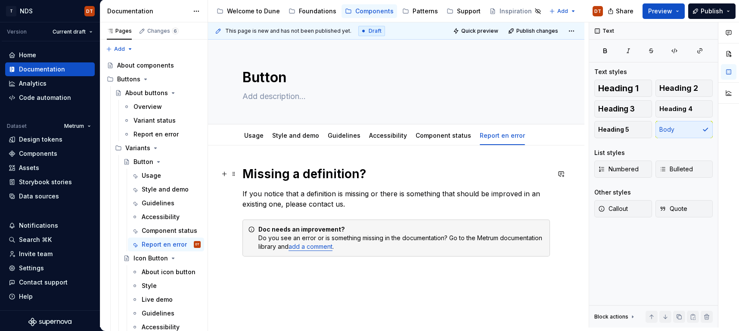
click at [309, 175] on h1 "Missing a definition?" at bounding box center [396, 174] width 308 height 16
click at [284, 174] on h1 "Missing a definition?" at bounding box center [396, 174] width 308 height 16
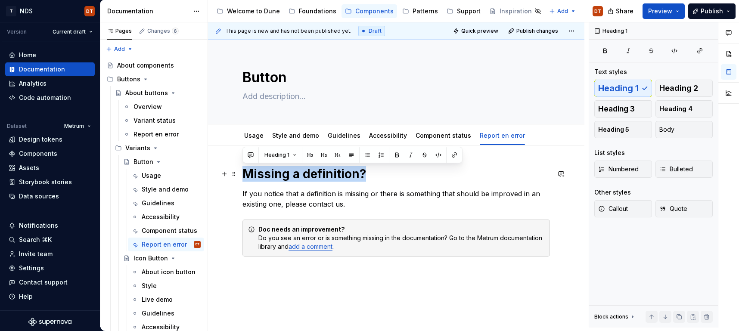
drag, startPoint x: 363, startPoint y: 173, endPoint x: 322, endPoint y: 185, distance: 42.2
click at [239, 175] on div "Missing a definition? If you notice that a definition is missing or there is so…" at bounding box center [396, 267] width 376 height 242
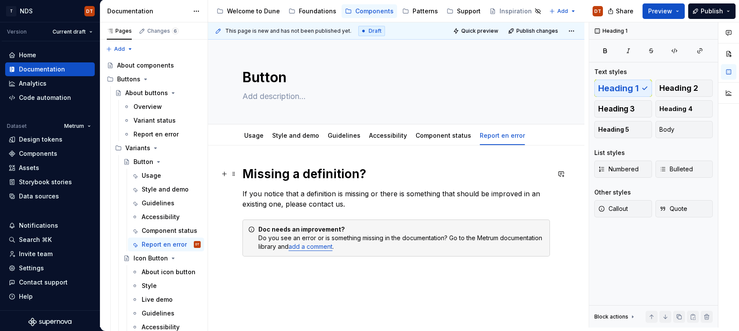
click at [311, 174] on h1 "Missing a definition?" at bounding box center [396, 174] width 308 height 16
click at [323, 172] on h1 "Missing a definition?" at bounding box center [396, 174] width 308 height 16
drag, startPoint x: 303, startPoint y: 170, endPoint x: 326, endPoint y: 174, distance: 23.6
click at [303, 170] on h1 "Missing a definition?" at bounding box center [396, 174] width 308 height 16
click at [328, 174] on h1 "Missing a definition?" at bounding box center [396, 174] width 308 height 16
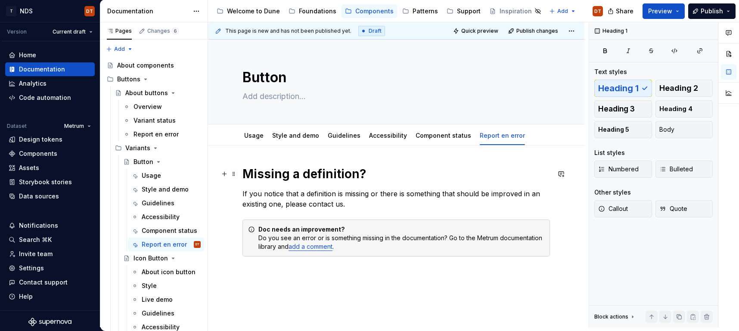
click at [351, 172] on h1 "Missing a definition?" at bounding box center [396, 174] width 308 height 16
click at [308, 173] on h1 "Missing a definition?" at bounding box center [396, 174] width 308 height 16
click at [347, 174] on h1 "Missing a definition?" at bounding box center [396, 174] width 308 height 16
click at [359, 173] on h1 "Missing a definition?" at bounding box center [396, 174] width 308 height 16
click at [359, 174] on h1 "Missing a definition?" at bounding box center [396, 174] width 308 height 16
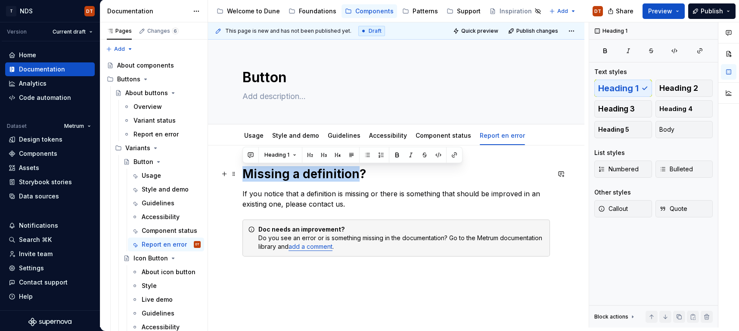
drag, startPoint x: 357, startPoint y: 174, endPoint x: 243, endPoint y: 177, distance: 114.6
click at [243, 177] on h1 "Missing a definition?" at bounding box center [396, 174] width 308 height 16
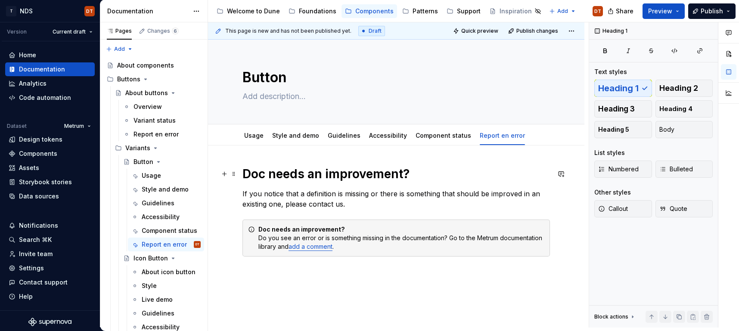
click at [351, 174] on h1 "Doc needs an improvement?" at bounding box center [396, 174] width 308 height 16
click at [289, 197] on p "If you notice that a definition is missing or there is something that should be…" at bounding box center [396, 199] width 308 height 21
click at [319, 195] on p "If you notice that a definition is missing or there is something that should be…" at bounding box center [396, 199] width 308 height 21
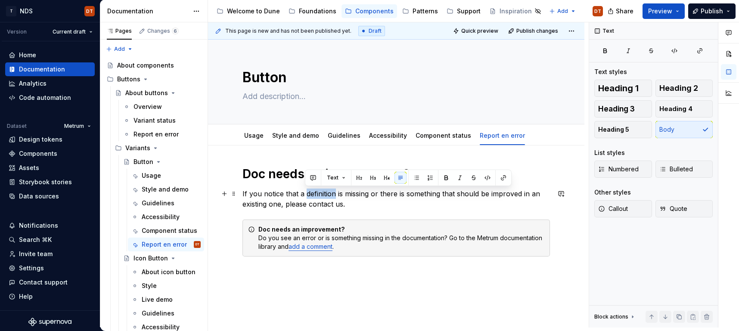
drag, startPoint x: 334, startPoint y: 193, endPoint x: 382, endPoint y: 196, distance: 48.4
click at [306, 193] on p "If you notice that a definition is missing or there is something that should be…" at bounding box center [396, 199] width 308 height 21
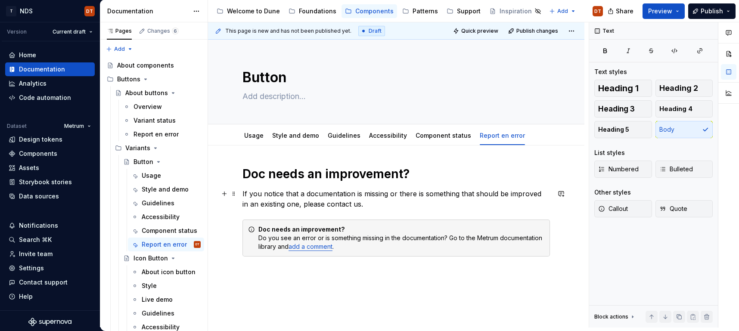
type textarea "*"
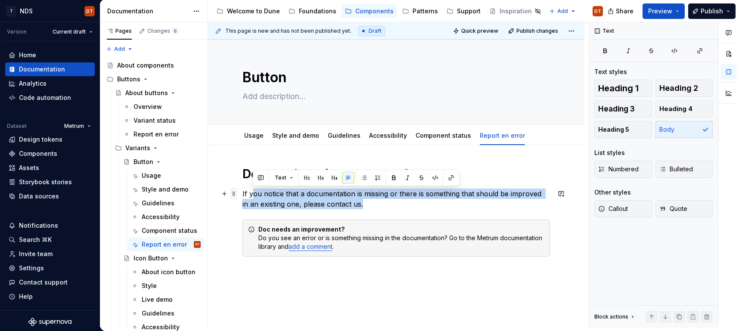
drag, startPoint x: 359, startPoint y: 203, endPoint x: 236, endPoint y: 194, distance: 123.5
click at [242, 194] on div "Doc needs an improvement? If you notice that a documentation is missing or ther…" at bounding box center [396, 226] width 308 height 121
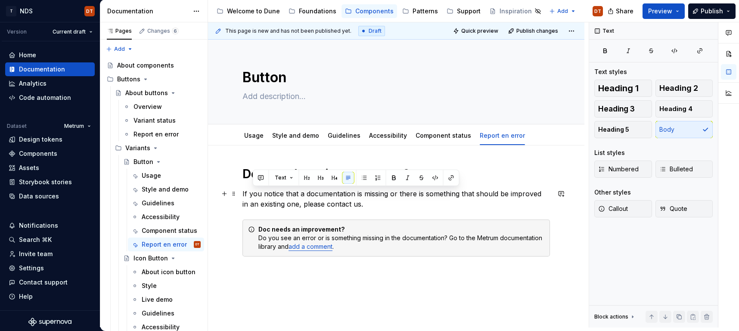
click at [305, 202] on p "If you notice that a documentation is missing or there is something that should…" at bounding box center [396, 199] width 308 height 21
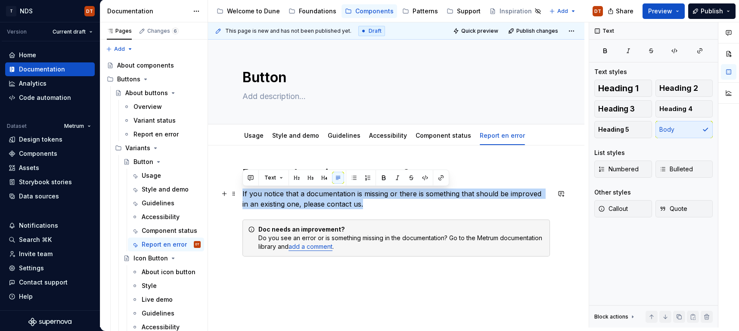
drag, startPoint x: 355, startPoint y: 205, endPoint x: 247, endPoint y: 196, distance: 108.5
click at [238, 195] on div "Doc needs an improvement? If you notice that a documentation is missing or ther…" at bounding box center [396, 267] width 376 height 242
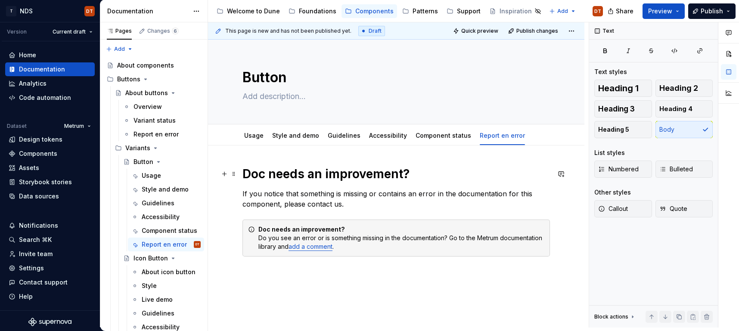
click at [311, 176] on h1 "Doc needs an improvement?" at bounding box center [396, 174] width 308 height 16
click at [353, 205] on p "If you notice that something is missing or contains an error in the documentati…" at bounding box center [396, 199] width 308 height 21
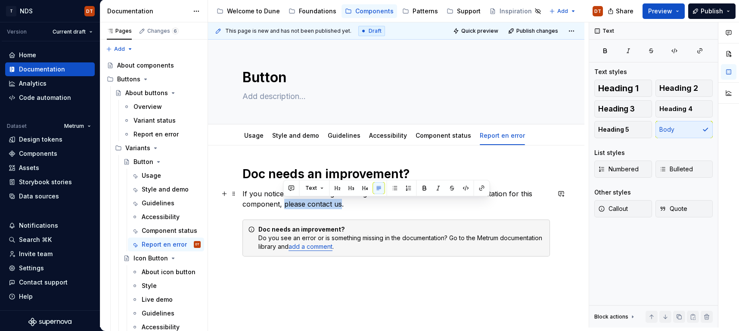
drag, startPoint x: 283, startPoint y: 205, endPoint x: 339, endPoint y: 205, distance: 56.4
click at [339, 205] on p "If you notice that something is missing or contains an error in the documentati…" at bounding box center [396, 199] width 308 height 21
click at [373, 208] on p "If you notice that something is missing or contains an error in the documentati…" at bounding box center [396, 199] width 308 height 21
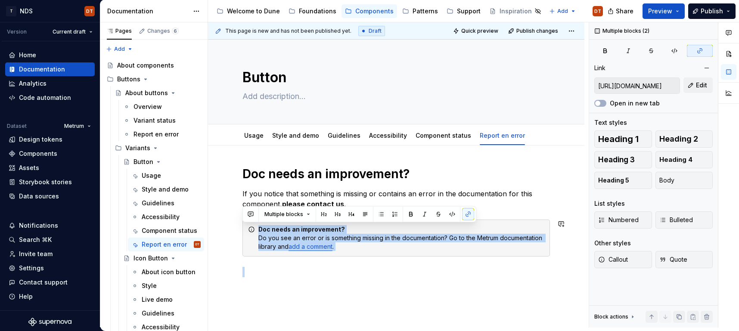
drag, startPoint x: 245, startPoint y: 213, endPoint x: 465, endPoint y: 260, distance: 225.4
click at [465, 260] on div "Doc needs an improvement? If you notice that something is missing or contains a…" at bounding box center [396, 221] width 308 height 111
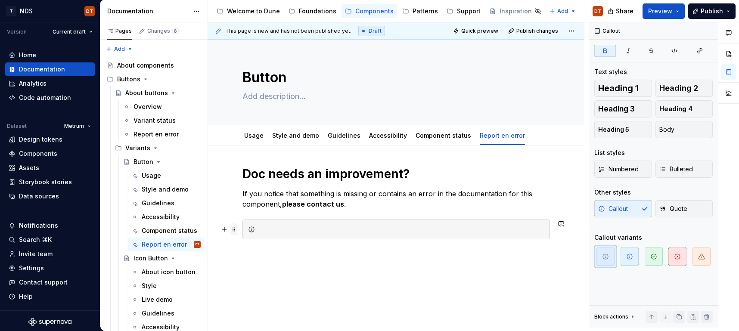
click at [234, 230] on span at bounding box center [233, 230] width 7 height 12
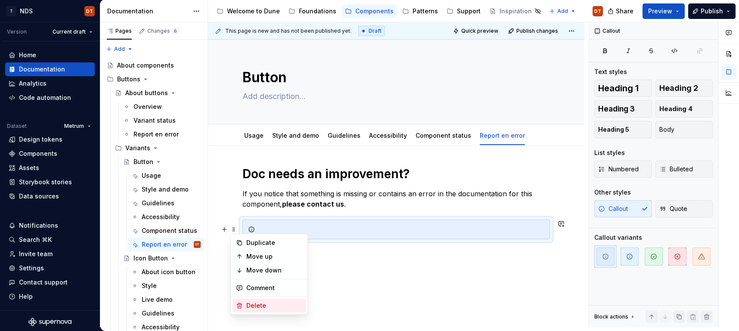
click at [258, 305] on div "Delete" at bounding box center [274, 305] width 56 height 9
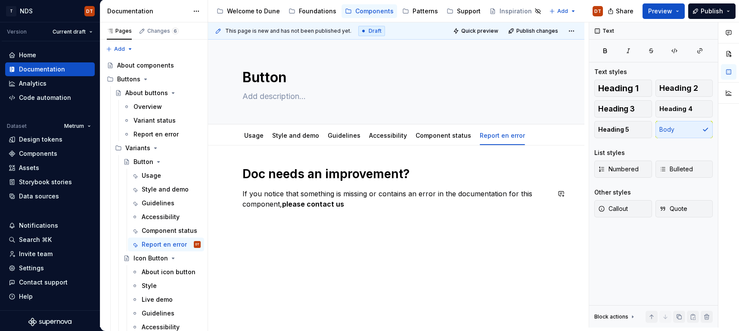
click at [398, 263] on div "Doc needs an improvement? If you notice that something is missing or contains a…" at bounding box center [396, 233] width 376 height 174
click at [419, 262] on div "Doc needs an improvement? If you notice that something is missing or contains a…" at bounding box center [396, 240] width 376 height 189
click at [564, 194] on button "button" at bounding box center [561, 194] width 12 height 12
click at [465, 209] on p "**********" at bounding box center [502, 209] width 127 height 9
click at [561, 225] on icon "Send" at bounding box center [562, 222] width 9 height 9
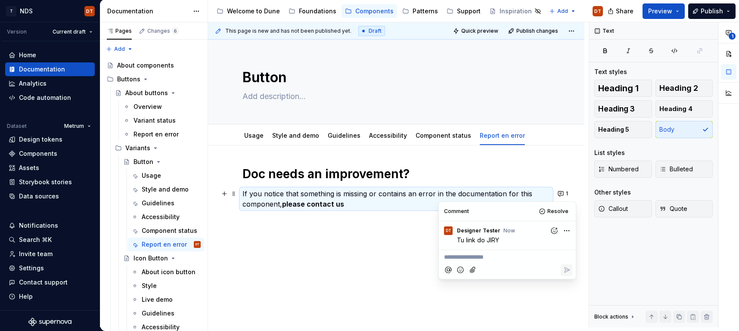
click at [390, 244] on div "Doc needs an improvement? If you notice that something is missing or contains a…" at bounding box center [396, 240] width 376 height 189
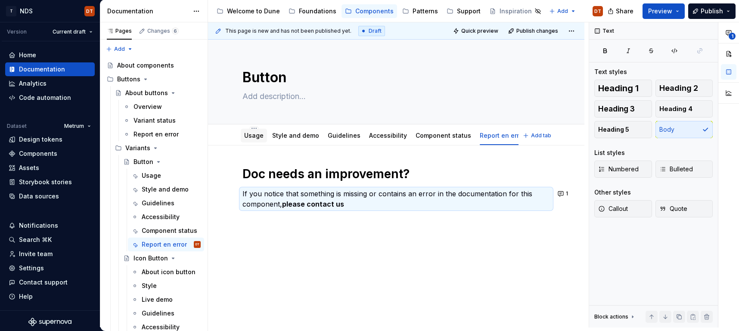
click at [252, 136] on link "Usage" at bounding box center [253, 135] width 19 height 7
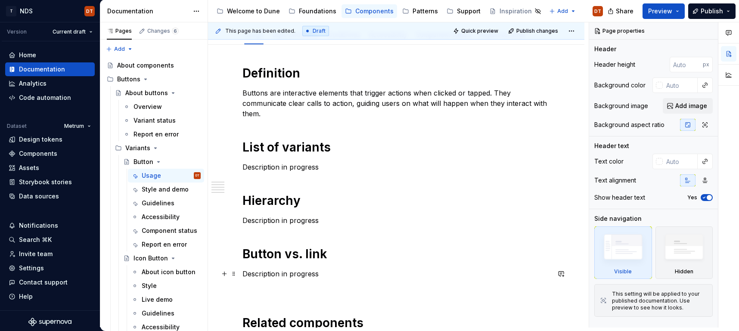
scroll to position [101, 0]
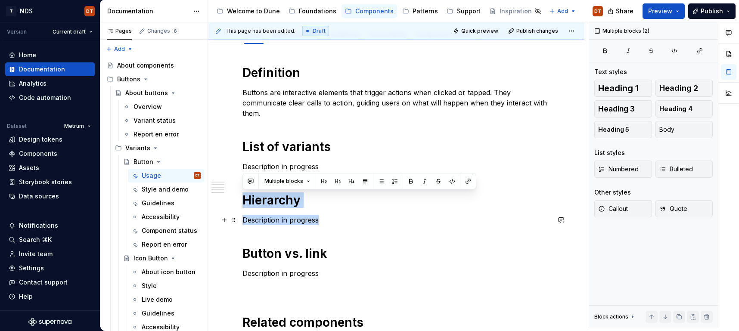
drag, startPoint x: 245, startPoint y: 199, endPoint x: 353, endPoint y: 222, distance: 110.1
click at [353, 222] on div "**********" at bounding box center [396, 273] width 308 height 416
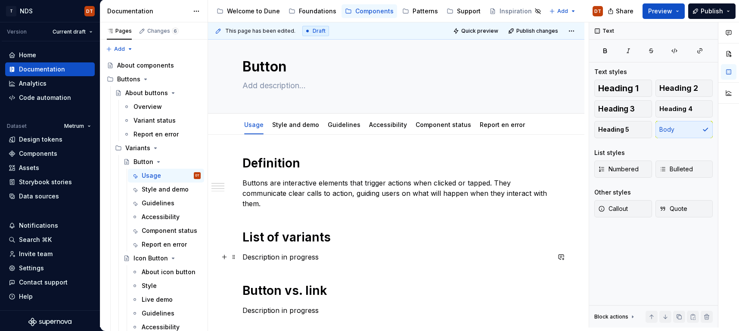
scroll to position [0, 0]
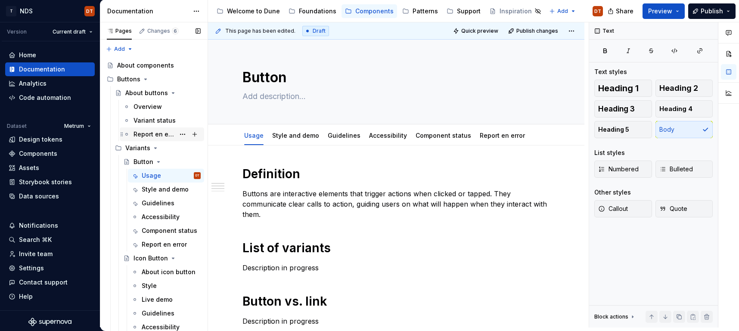
click at [150, 135] on div "Report en error" at bounding box center [154, 134] width 41 height 9
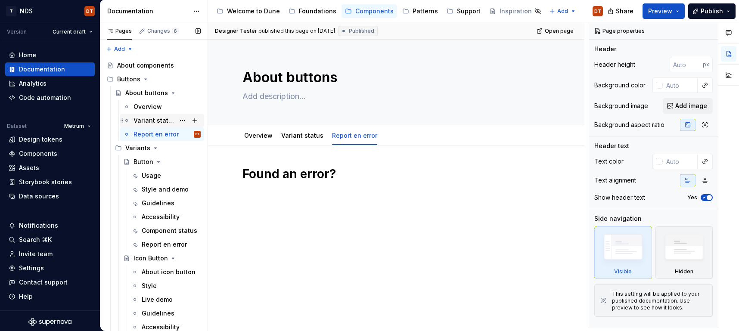
click at [154, 119] on div "Variant status" at bounding box center [154, 120] width 41 height 9
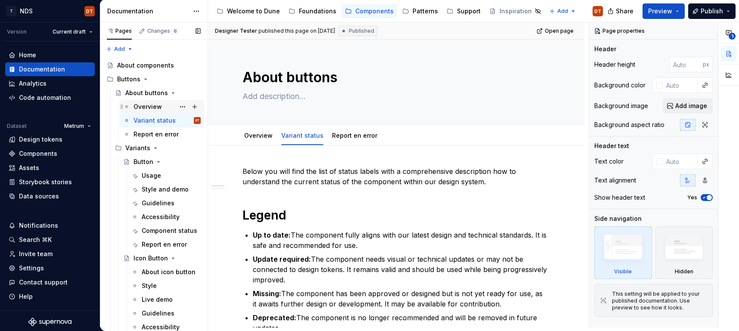
click at [148, 106] on div "Overview" at bounding box center [148, 107] width 28 height 9
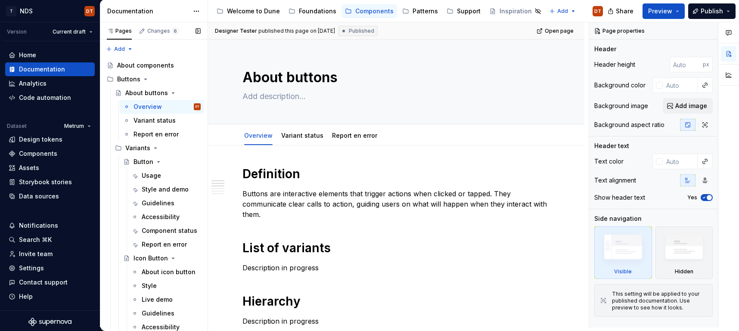
click at [0, 0] on button "Page tree" at bounding box center [0, 0] width 0 height 0
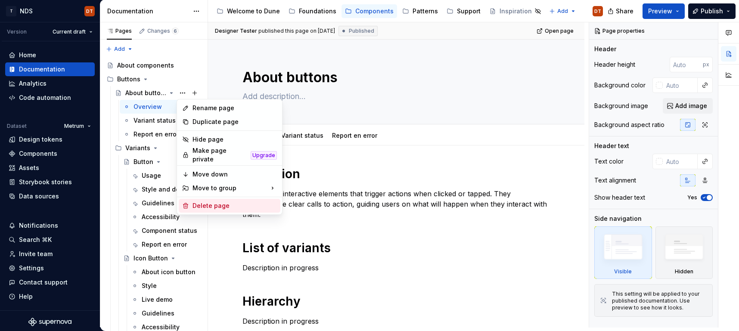
click at [219, 204] on div "Delete page" at bounding box center [235, 206] width 84 height 9
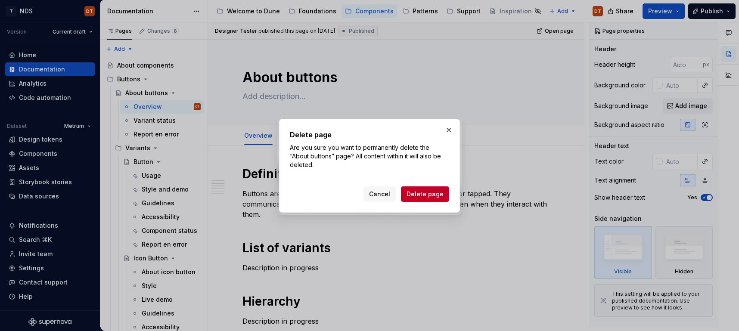
drag, startPoint x: 419, startPoint y: 192, endPoint x: 357, endPoint y: 196, distance: 61.3
click at [419, 192] on span "Delete page" at bounding box center [425, 194] width 37 height 9
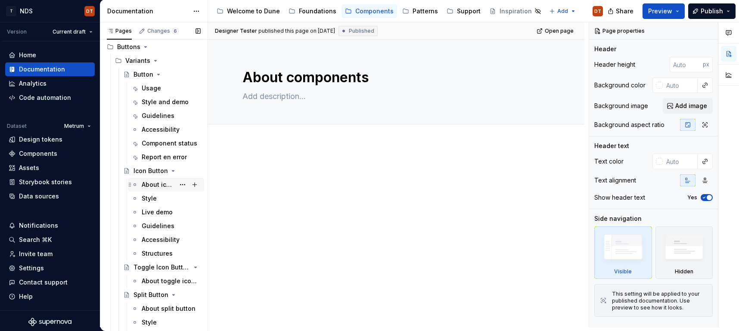
scroll to position [35, 0]
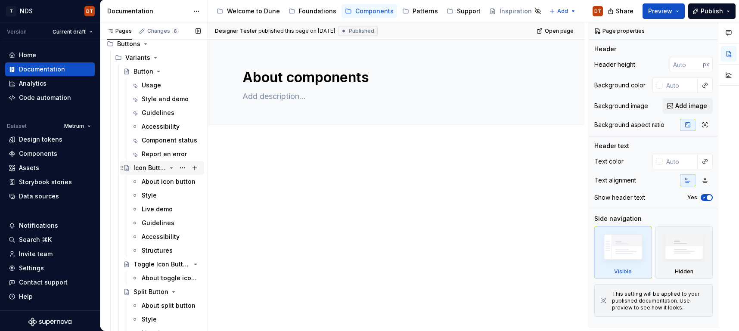
click at [152, 167] on div "Icon Button" at bounding box center [150, 168] width 33 height 9
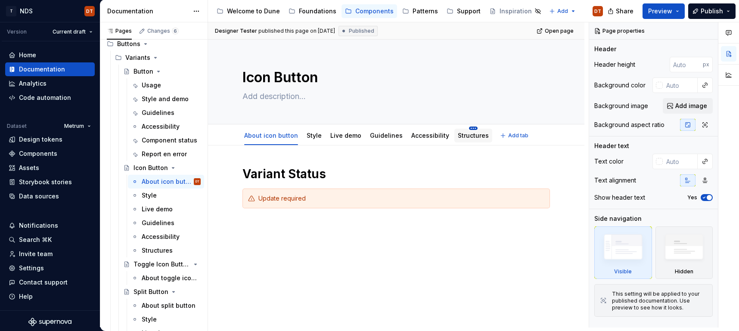
click at [464, 129] on html "T NDS DT Version Current draft Home Documentation Analytics Code automation Dat…" at bounding box center [369, 165] width 739 height 331
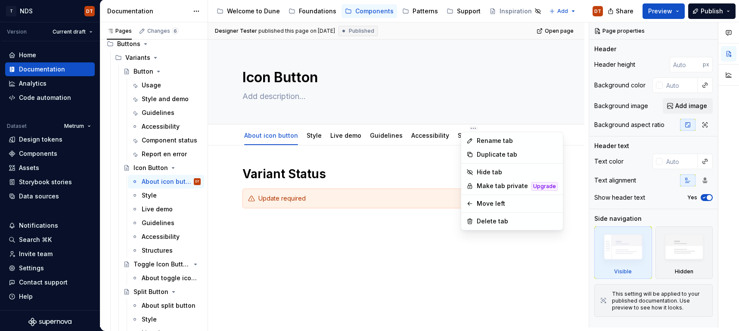
click at [366, 155] on html "T NDS DT Version Current draft Home Documentation Analytics Code automation Dat…" at bounding box center [369, 165] width 739 height 331
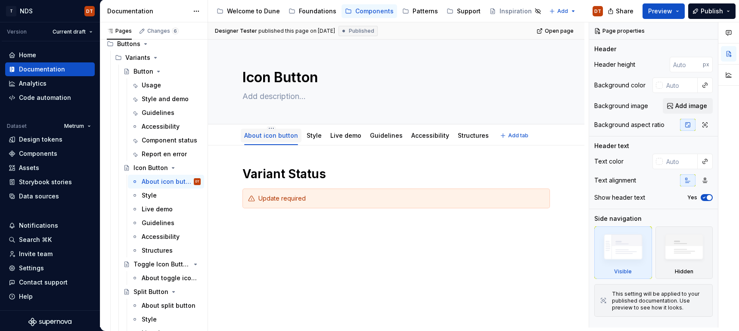
click at [258, 134] on link "About icon button" at bounding box center [271, 135] width 54 height 7
click at [278, 137] on link "About icon button" at bounding box center [271, 135] width 54 height 7
click at [271, 129] on html "T NDS DT Version Current draft Home Documentation Analytics Code automation Dat…" at bounding box center [369, 165] width 739 height 331
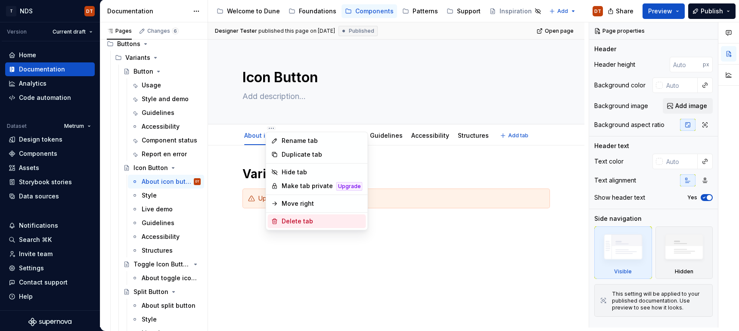
click at [312, 222] on div "Delete tab" at bounding box center [322, 221] width 81 height 9
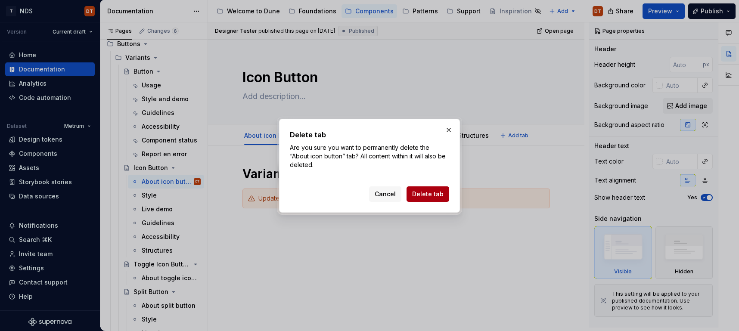
click at [425, 193] on span "Delete tab" at bounding box center [427, 194] width 31 height 9
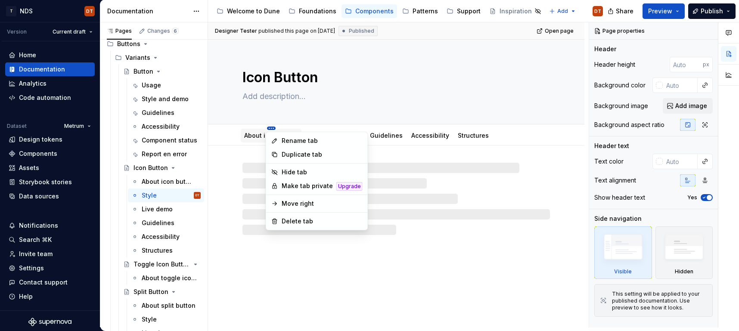
click at [270, 130] on html "T NDS DT Version Current draft Home Documentation Analytics Code automation Dat…" at bounding box center [369, 165] width 739 height 331
click at [298, 221] on div "Delete tab" at bounding box center [322, 221] width 81 height 9
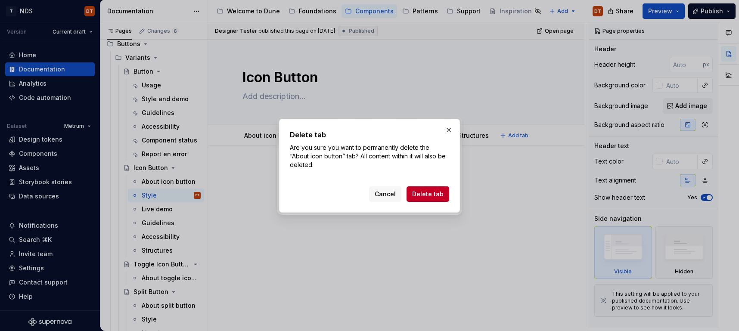
click at [439, 196] on span "Delete tab" at bounding box center [427, 194] width 31 height 9
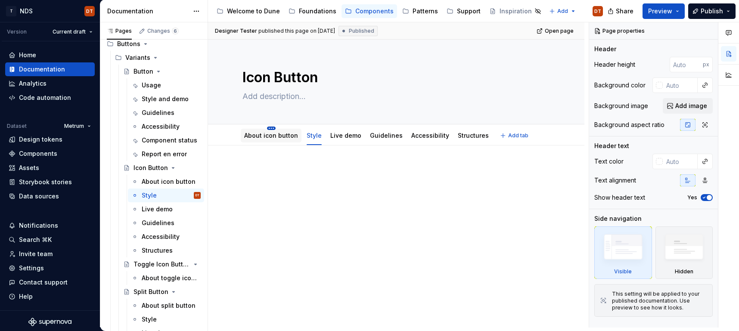
click at [271, 130] on html "T NDS DT Version Current draft Home Documentation Analytics Code automation Dat…" at bounding box center [369, 165] width 739 height 331
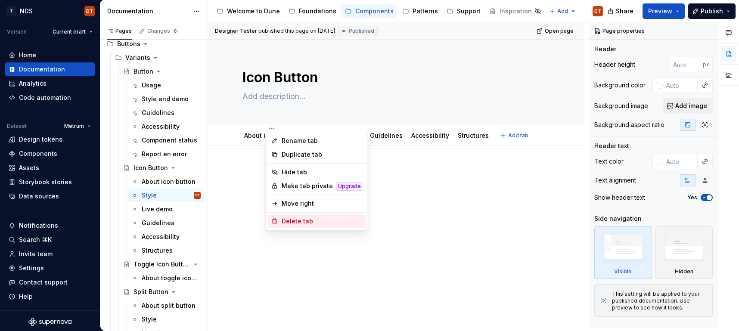
click at [289, 222] on div "Delete tab" at bounding box center [322, 221] width 81 height 9
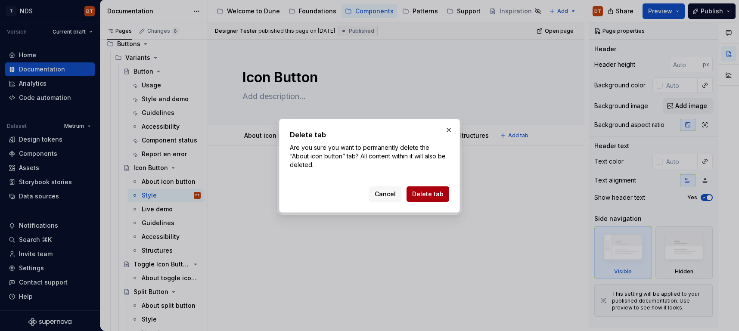
click at [433, 196] on span "Delete tab" at bounding box center [427, 194] width 31 height 9
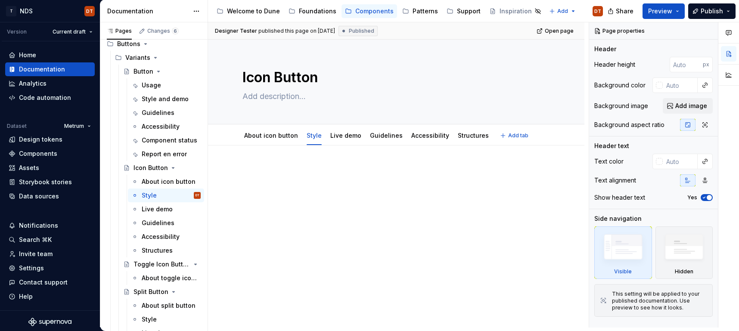
click at [271, 128] on html "T NDS DT Version Current draft Home Documentation Analytics Code automation Dat…" at bounding box center [369, 165] width 739 height 331
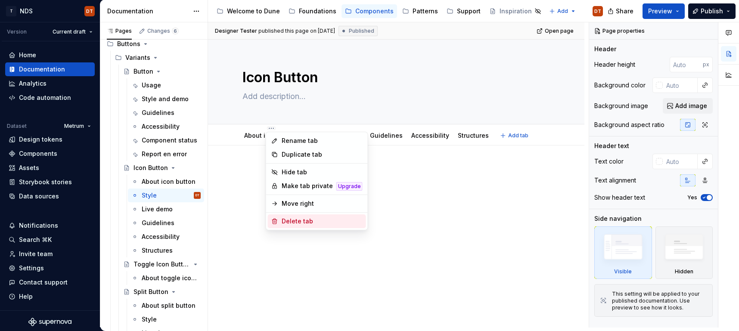
click at [301, 223] on div "Delete tab" at bounding box center [322, 221] width 81 height 9
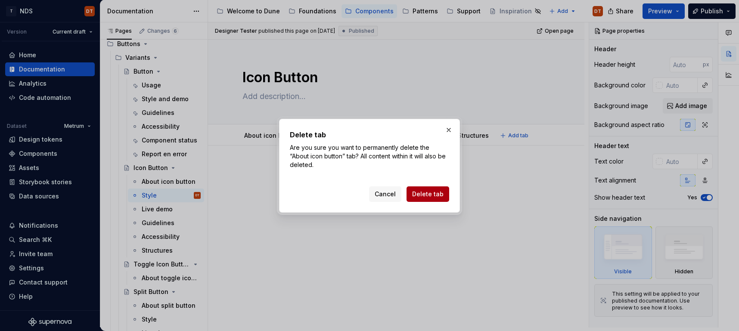
click at [425, 193] on span "Delete tab" at bounding box center [427, 194] width 31 height 9
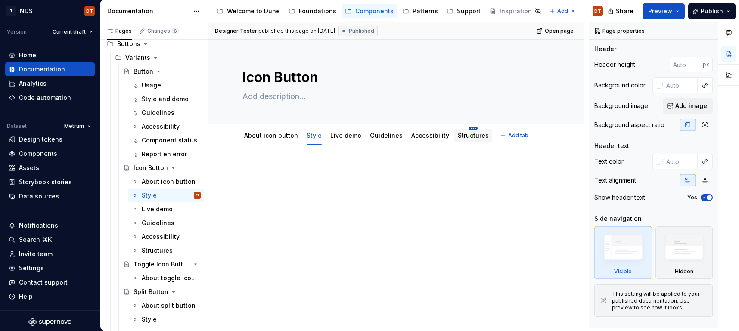
click at [465, 128] on html "T NDS DT Version Current draft Home Documentation Analytics Code automation Dat…" at bounding box center [369, 165] width 739 height 331
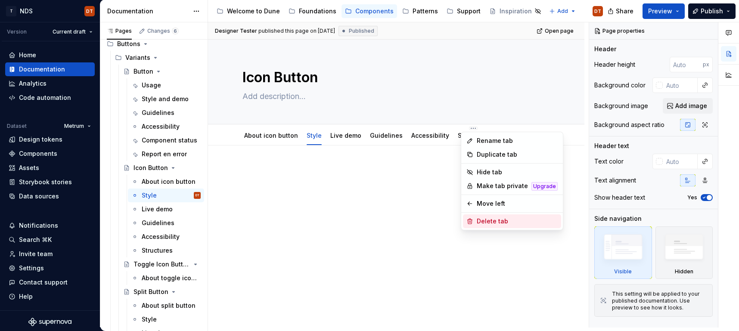
click at [482, 221] on div "Delete tab" at bounding box center [517, 221] width 81 height 9
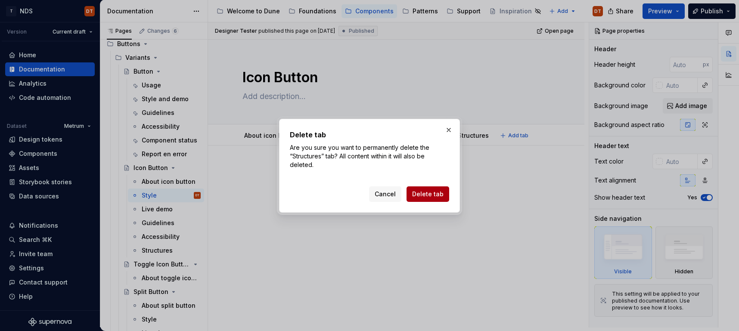
click at [441, 195] on span "Delete tab" at bounding box center [427, 194] width 31 height 9
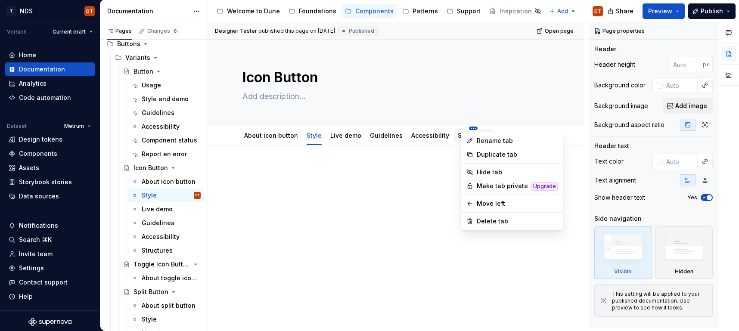
click at [465, 129] on html "T NDS DT Version Current draft Home Documentation Analytics Code automation Dat…" at bounding box center [369, 165] width 739 height 331
click at [472, 221] on icon at bounding box center [469, 221] width 7 height 7
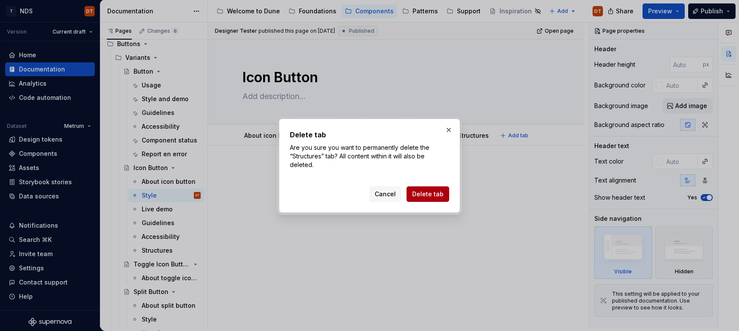
click at [433, 193] on span "Delete tab" at bounding box center [427, 194] width 31 height 9
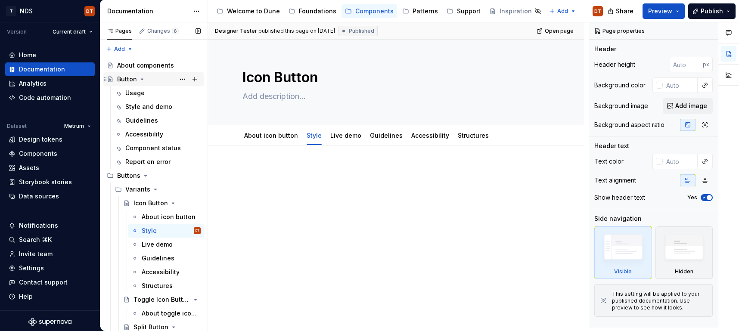
click at [141, 80] on icon "Page tree" at bounding box center [142, 79] width 7 height 7
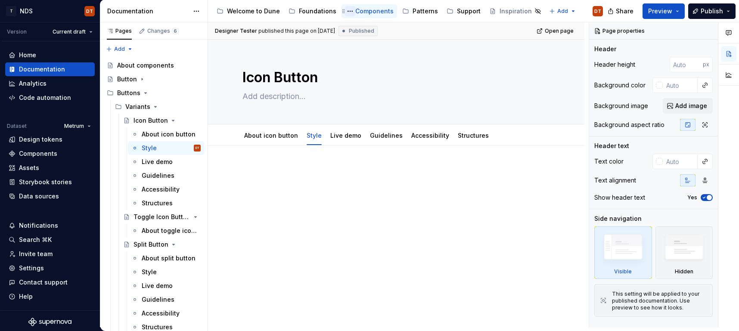
click at [347, 12] on button "Page tree" at bounding box center [350, 11] width 10 height 10
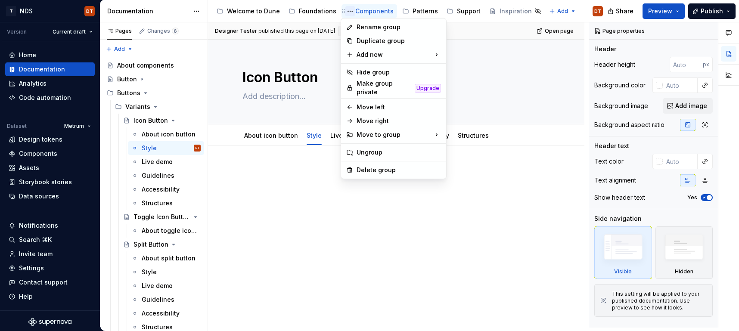
type textarea "*"
click at [469, 57] on div "New page" at bounding box center [489, 57] width 56 height 9
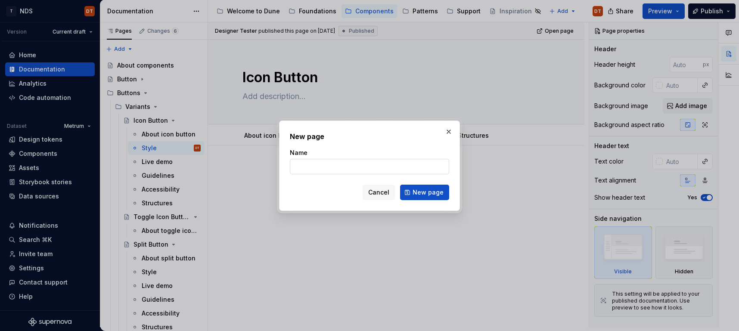
click at [301, 165] on input "Name" at bounding box center [369, 167] width 159 height 16
type input "Button: Icon"
click at [420, 196] on span "New page" at bounding box center [428, 192] width 31 height 9
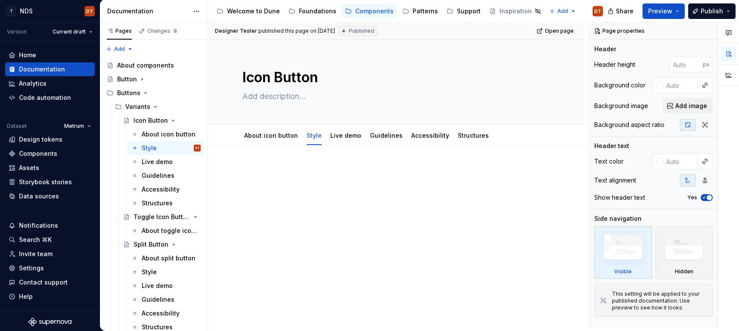
click at [288, 210] on div at bounding box center [396, 227] width 376 height 163
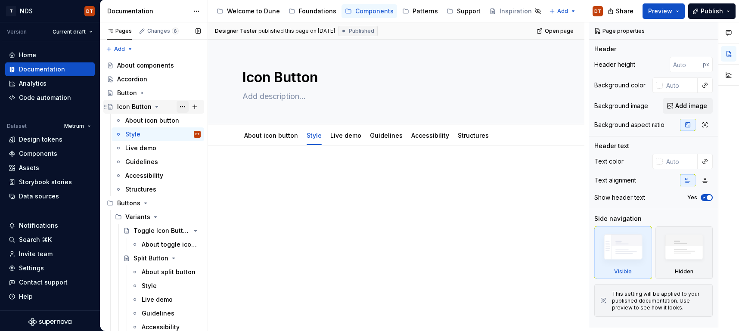
click at [180, 106] on button "Page tree" at bounding box center [183, 107] width 12 height 12
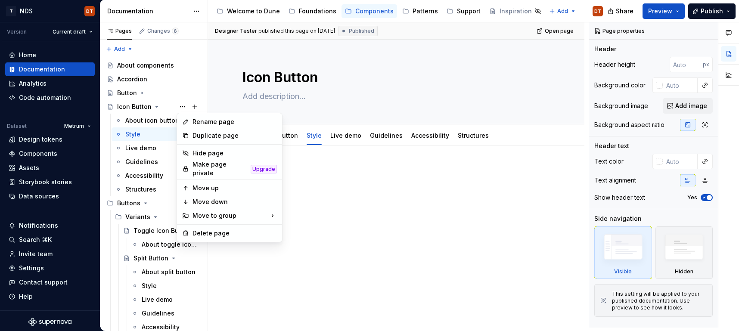
type textarea "*"
click at [219, 124] on div "Rename page" at bounding box center [235, 122] width 84 height 9
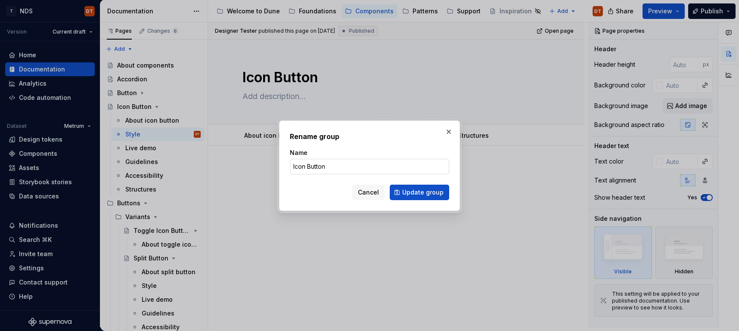
click at [329, 166] on input "Icon Button" at bounding box center [369, 167] width 159 height 16
drag, startPoint x: 333, startPoint y: 167, endPoint x: 281, endPoint y: 167, distance: 52.1
click at [281, 167] on div "Rename group Name Icon Button Cancel Update group" at bounding box center [369, 166] width 181 height 90
type input "Button: Icon"
click at [417, 194] on span "Update group" at bounding box center [422, 192] width 41 height 9
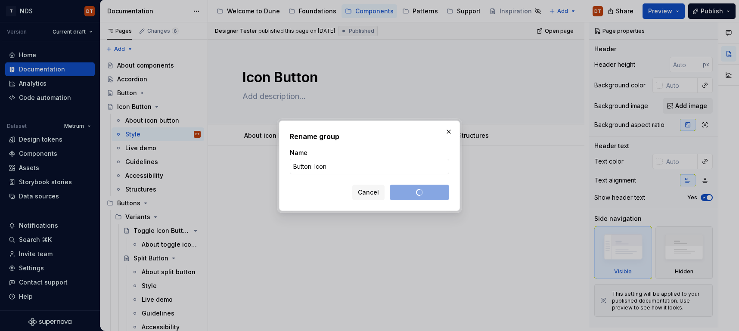
drag, startPoint x: 445, startPoint y: 132, endPoint x: 443, endPoint y: 140, distance: 8.2
click at [445, 132] on button "button" at bounding box center [449, 132] width 12 height 12
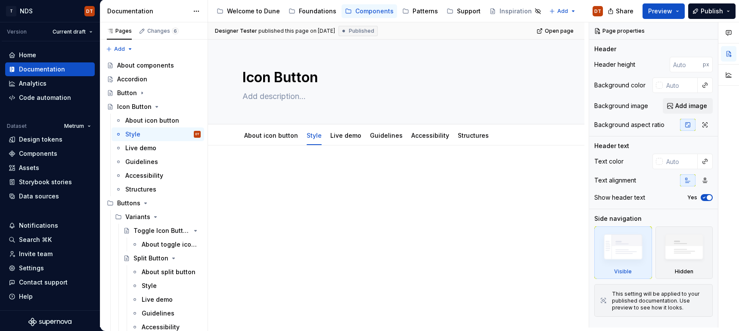
click at [412, 244] on div at bounding box center [396, 227] width 376 height 163
click at [709, 13] on span "Publish" at bounding box center [712, 11] width 22 height 9
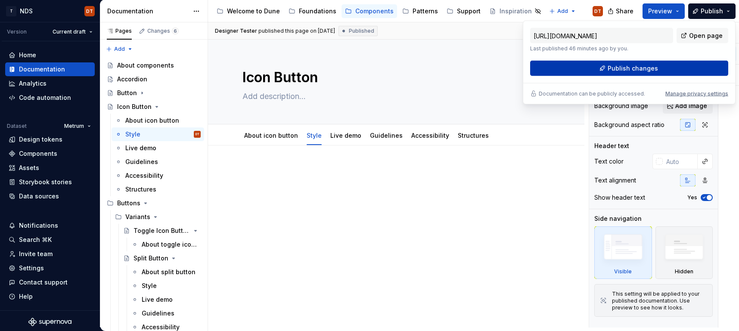
click at [616, 67] on span "Publish changes" at bounding box center [633, 68] width 50 height 9
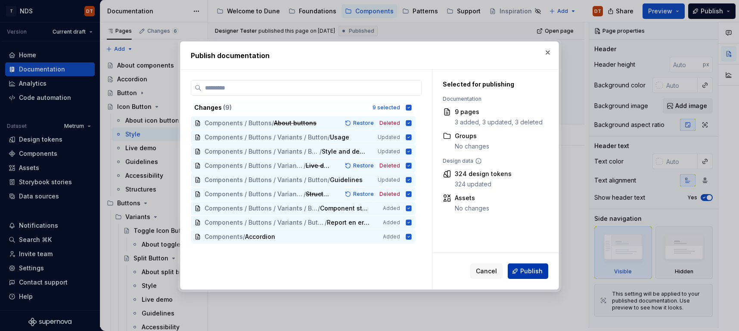
click at [530, 271] on span "Publish" at bounding box center [531, 271] width 22 height 9
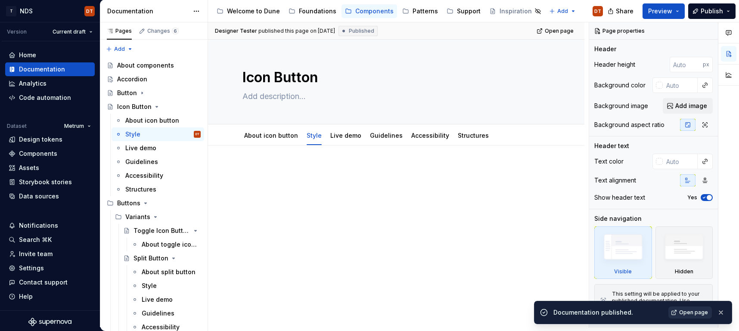
click at [687, 312] on span "Open page" at bounding box center [693, 312] width 29 height 7
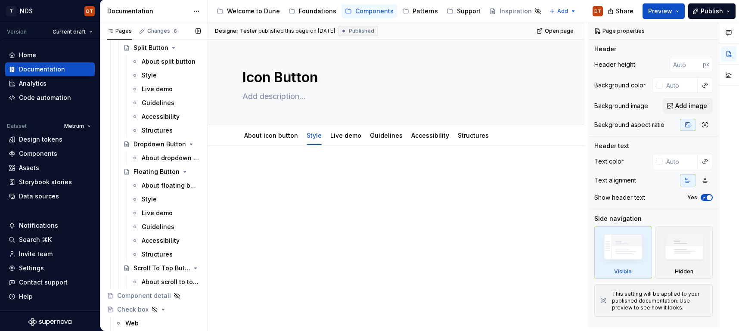
scroll to position [432, 0]
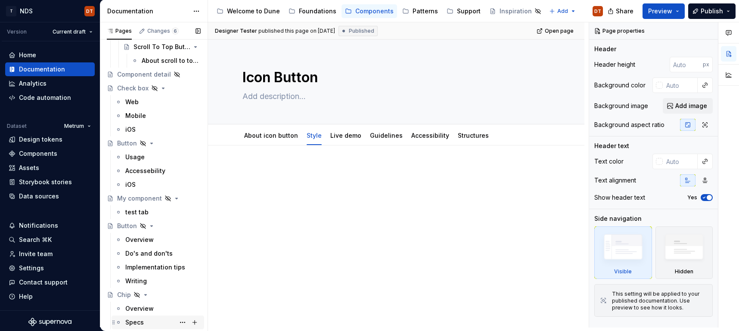
click at [141, 323] on div "Specs" at bounding box center [134, 322] width 19 height 9
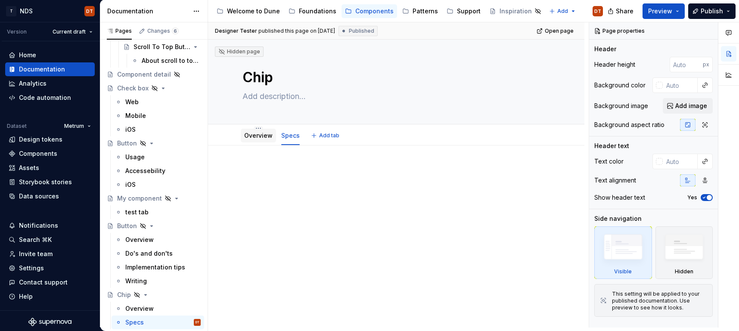
click at [261, 137] on link "Overview" at bounding box center [258, 135] width 28 height 7
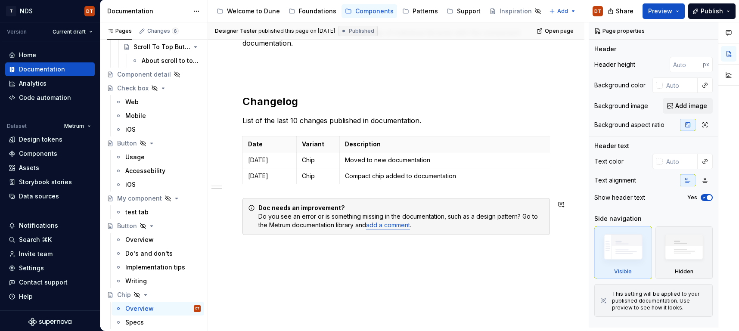
scroll to position [382, 0]
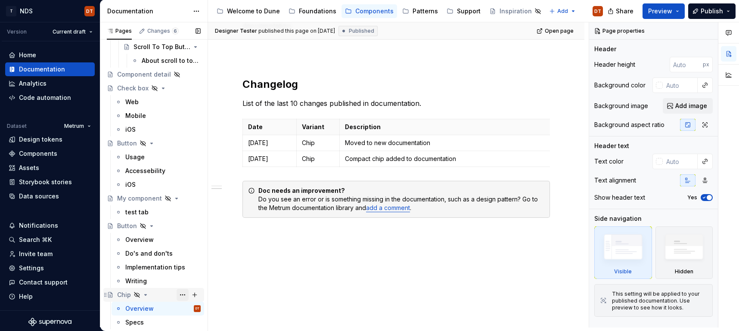
click at [181, 296] on button "Page tree" at bounding box center [183, 295] width 12 height 12
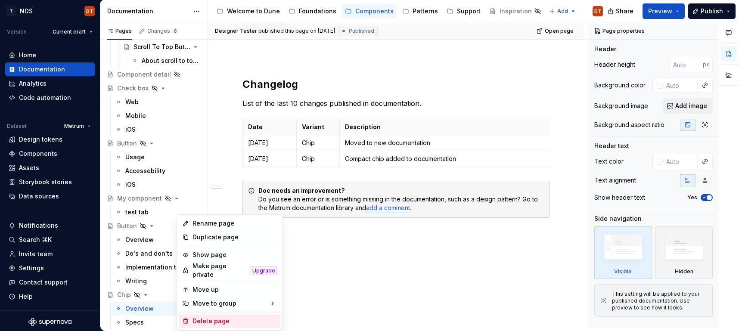
click at [208, 318] on div "Delete page" at bounding box center [235, 321] width 84 height 9
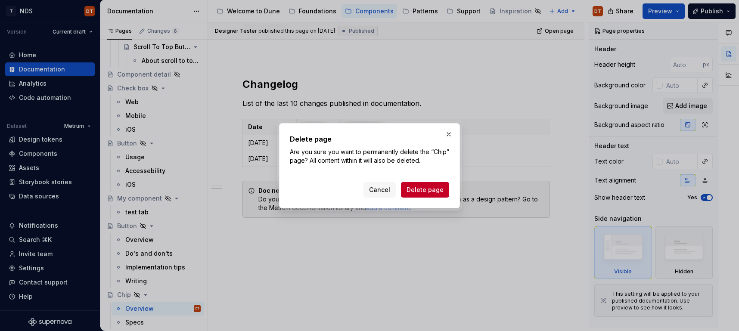
drag, startPoint x: 431, startPoint y: 193, endPoint x: 427, endPoint y: 195, distance: 4.6
click at [431, 193] on span "Delete page" at bounding box center [425, 190] width 37 height 9
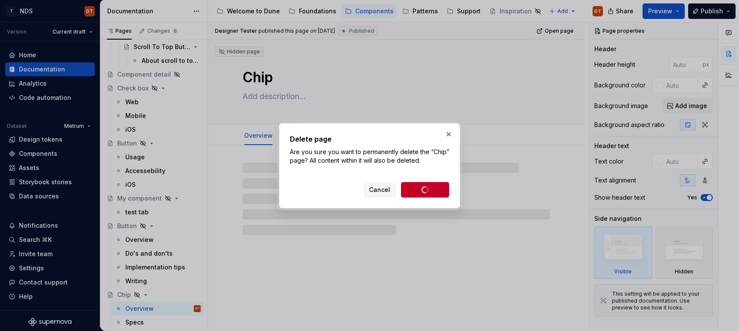
scroll to position [0, 0]
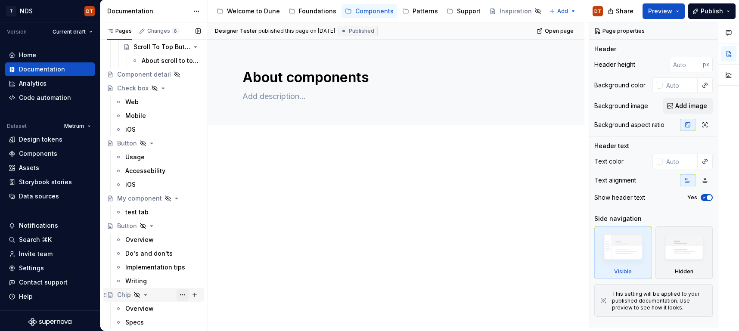
click at [181, 296] on button "Page tree" at bounding box center [183, 295] width 12 height 12
click at [135, 295] on div "Pages Changes 6 Add Accessibility guide for tree Page tree. Navigate the tree w…" at bounding box center [154, 176] width 108 height 309
click at [137, 295] on icon "Page tree" at bounding box center [137, 295] width 7 height 7
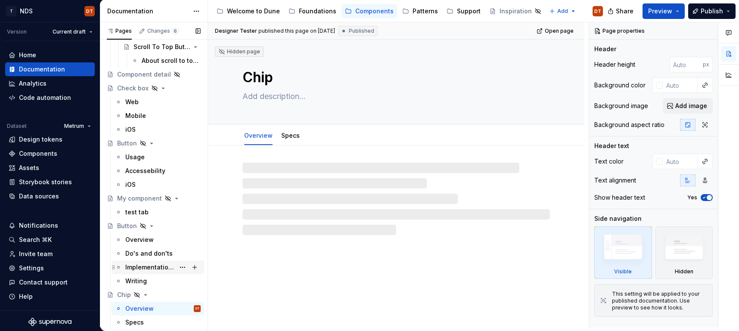
click at [145, 295] on icon "Page tree" at bounding box center [146, 295] width 2 height 1
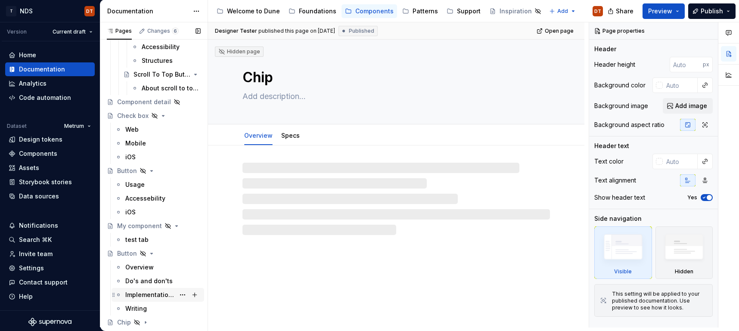
scroll to position [404, 0]
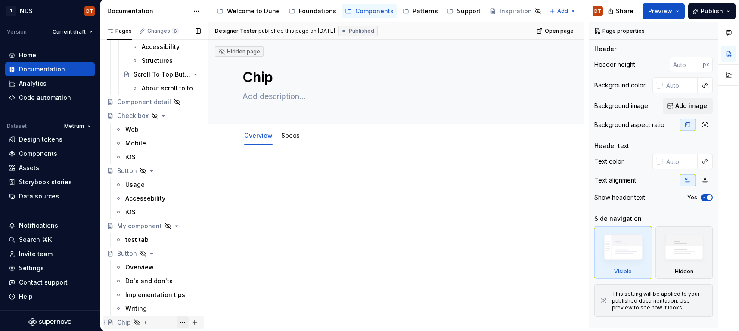
click at [180, 322] on button "Page tree" at bounding box center [183, 323] width 12 height 12
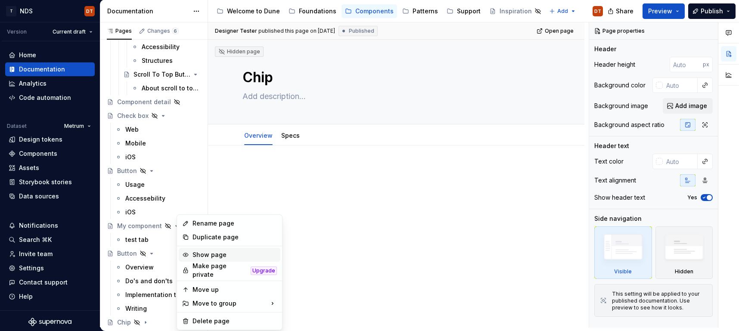
click at [214, 256] on div "Show page" at bounding box center [235, 255] width 84 height 9
click at [206, 256] on div "Show page" at bounding box center [235, 255] width 84 height 9
click at [337, 285] on html "T NDS DT Version Current draft Home Documentation Analytics Code automation Dat…" at bounding box center [369, 165] width 739 height 331
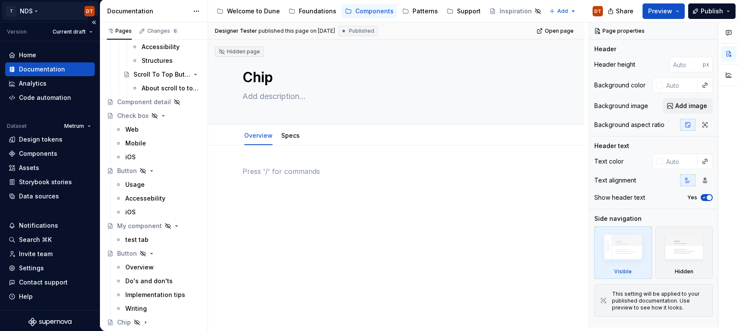
click at [89, 11] on html "T NDS DT Version Current draft Home Documentation Analytics Code automation Dat…" at bounding box center [369, 165] width 739 height 331
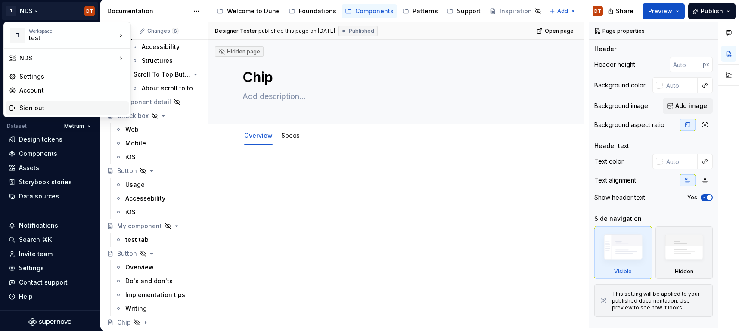
click at [37, 107] on div "Sign out" at bounding box center [72, 108] width 106 height 9
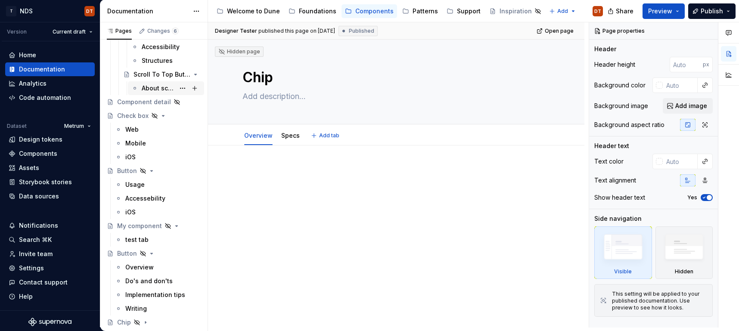
type textarea "*"
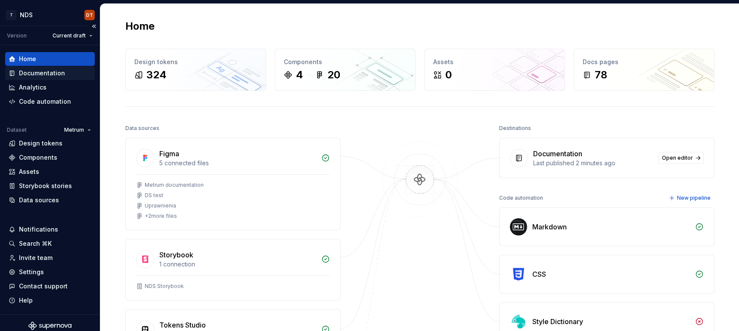
click at [39, 75] on div "Documentation" at bounding box center [42, 73] width 46 height 9
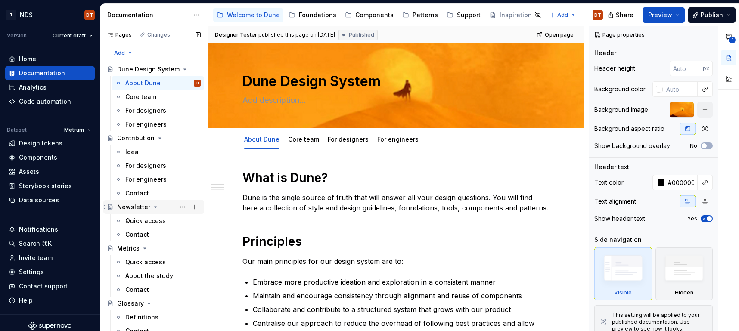
scroll to position [5, 0]
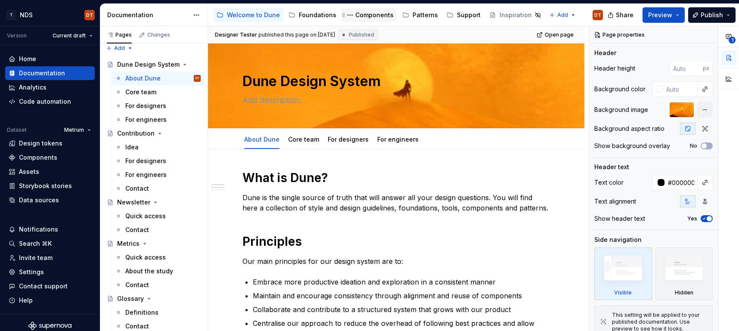
click at [370, 16] on div "Components" at bounding box center [374, 15] width 38 height 9
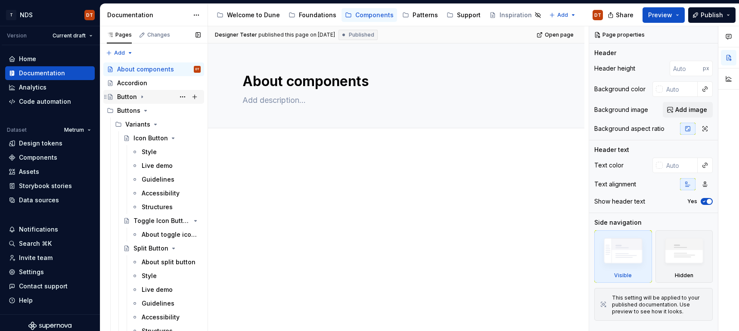
click at [126, 96] on div "Button" at bounding box center [127, 97] width 20 height 9
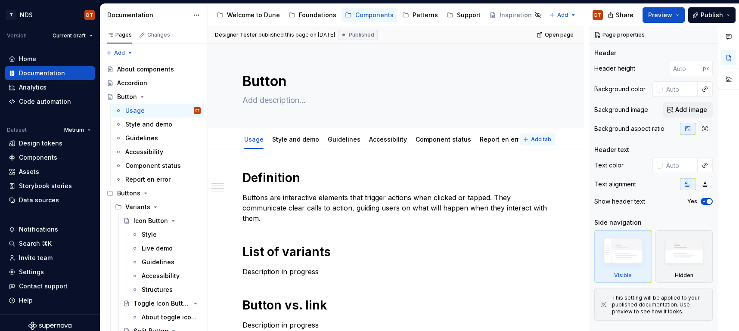
click at [529, 141] on button "Add tab" at bounding box center [537, 140] width 35 height 12
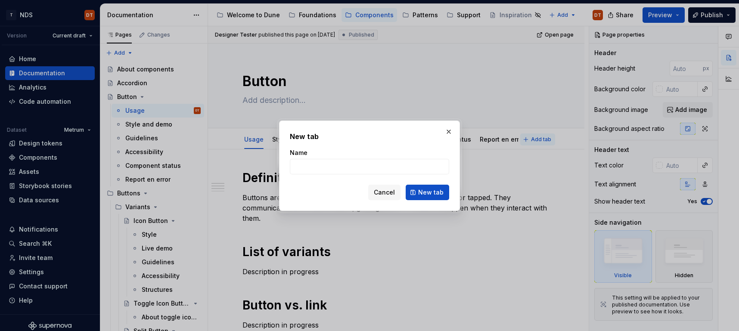
type textarea "*"
click at [301, 168] on input "Name" at bounding box center [369, 167] width 159 height 16
type input "Writing"
type textarea "*"
type input "Writing"
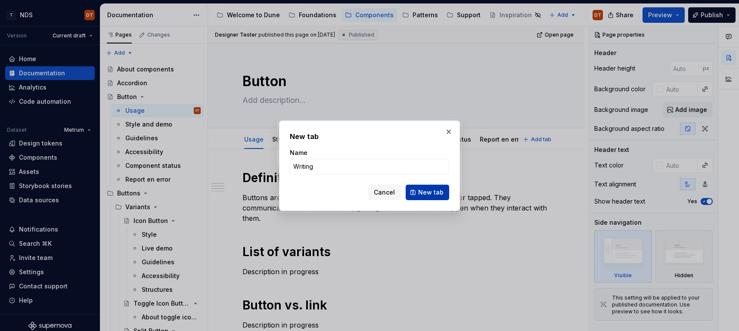
click at [424, 196] on span "New tab" at bounding box center [430, 192] width 25 height 9
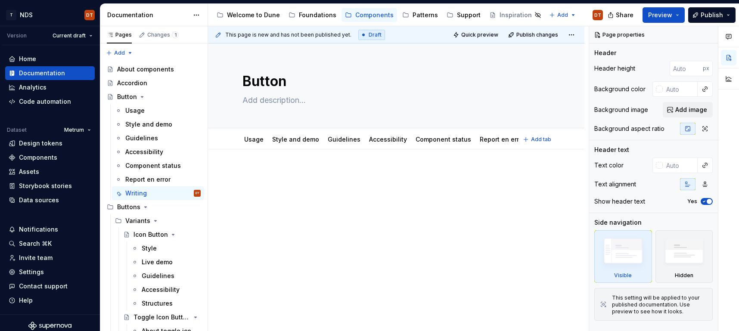
scroll to position [0, 2]
drag, startPoint x: 522, startPoint y: 144, endPoint x: 368, endPoint y: 148, distance: 154.2
click at [371, 146] on div "Writing" at bounding box center [385, 140] width 28 height 14
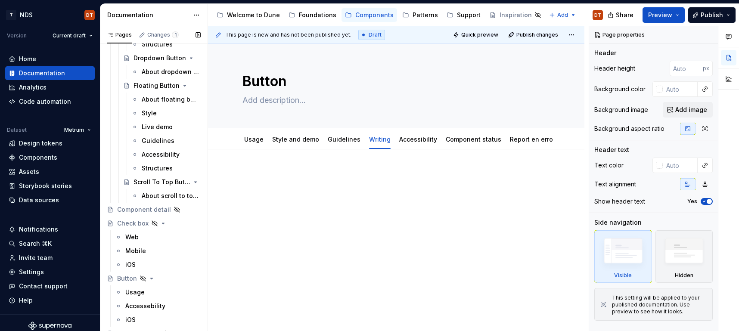
scroll to position [473, 0]
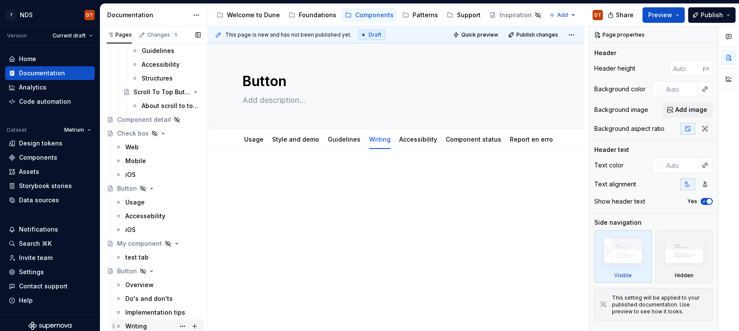
click at [135, 324] on div "Writing" at bounding box center [136, 326] width 22 height 9
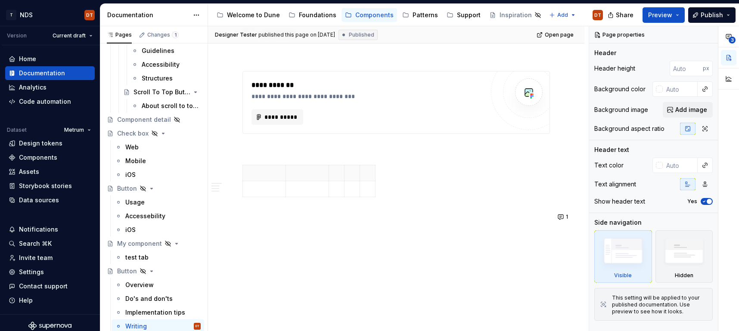
scroll to position [1352, 0]
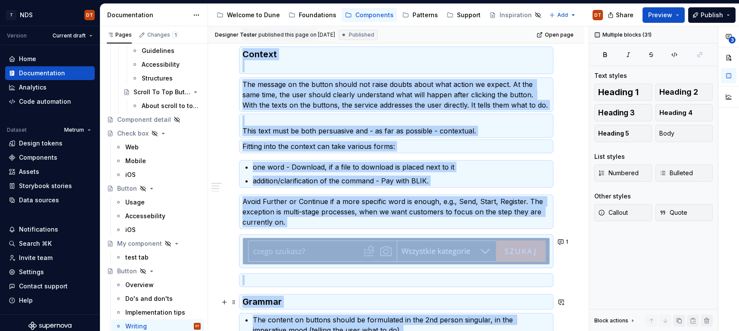
scroll to position [372, 0]
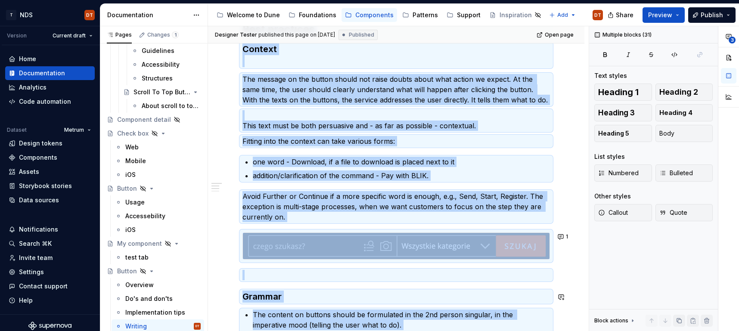
copy div "What is a button? Messages on buttons inform the user how to navigate on a give…"
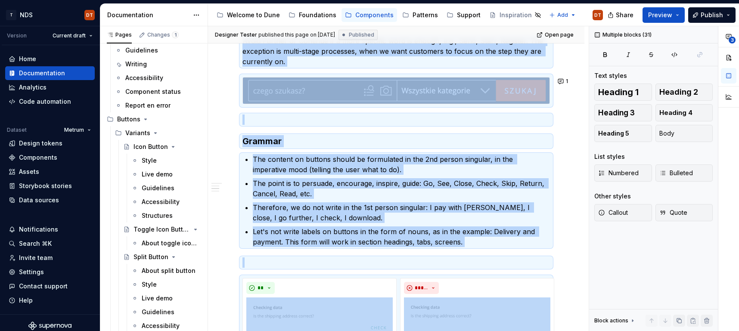
scroll to position [0, 0]
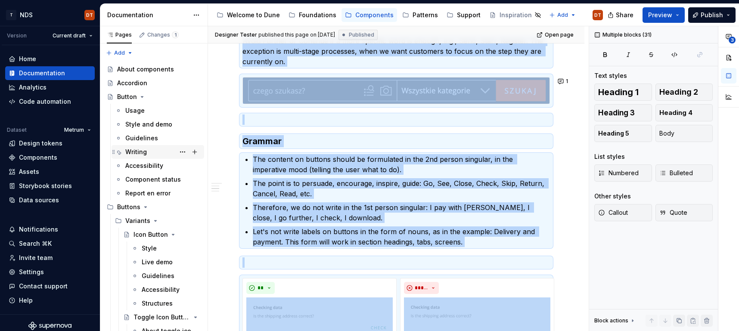
drag, startPoint x: 141, startPoint y: 152, endPoint x: 152, endPoint y: 152, distance: 11.2
click at [141, 152] on div "Writing" at bounding box center [136, 152] width 22 height 9
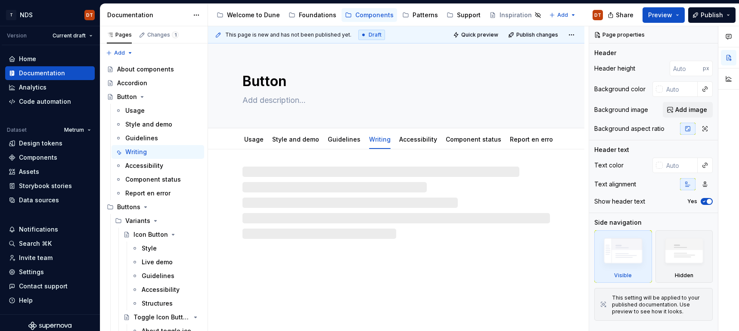
scroll to position [0, 0]
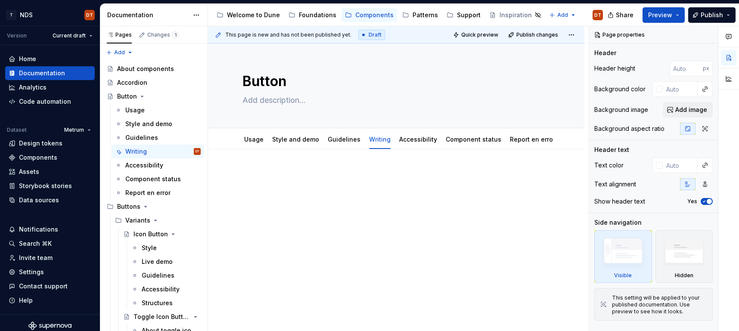
click at [252, 174] on p at bounding box center [396, 175] width 308 height 10
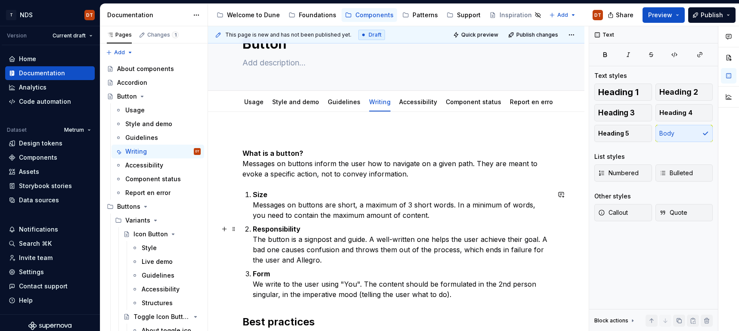
scroll to position [35, 0]
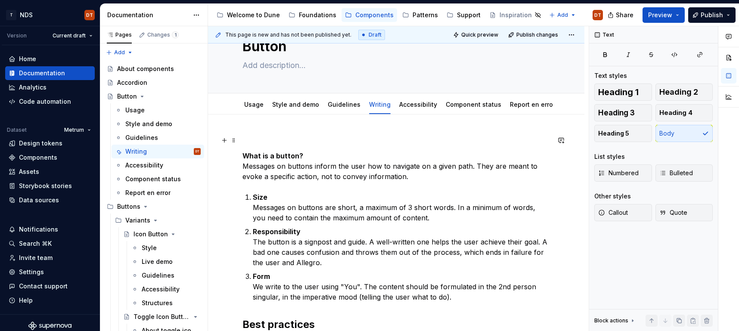
click at [255, 140] on p at bounding box center [396, 140] width 308 height 10
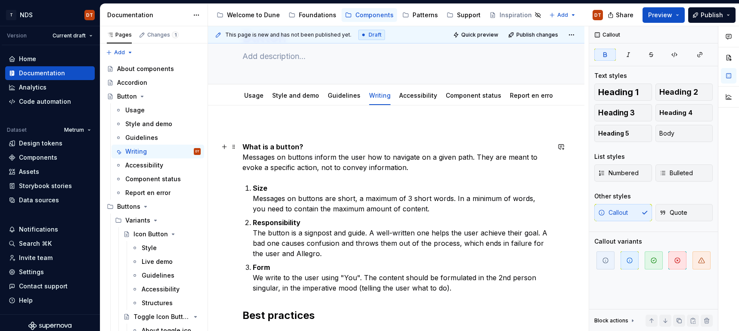
click at [247, 148] on strong "What is a button?" at bounding box center [272, 147] width 61 height 9
click at [277, 145] on strong "What is a button?" at bounding box center [272, 147] width 61 height 9
click at [242, 146] on strong "What is a button?" at bounding box center [272, 147] width 61 height 9
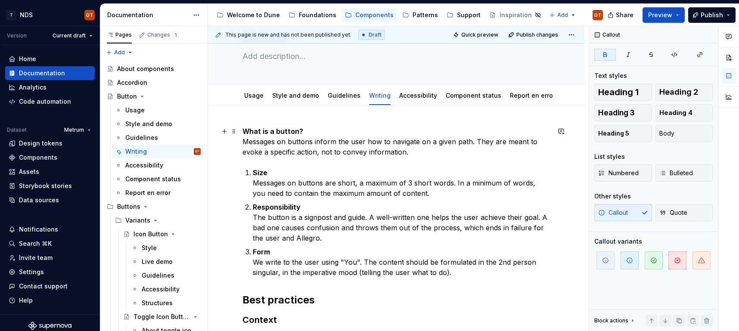
click at [269, 132] on strong "What is a button?" at bounding box center [272, 131] width 61 height 9
click at [288, 131] on strong "What is a button?" at bounding box center [272, 131] width 61 height 9
click at [294, 131] on strong "What is a button?" at bounding box center [272, 131] width 61 height 9
click at [277, 132] on strong "What is a button?" at bounding box center [272, 131] width 61 height 9
click at [270, 131] on strong "What is a button?" at bounding box center [272, 131] width 61 height 9
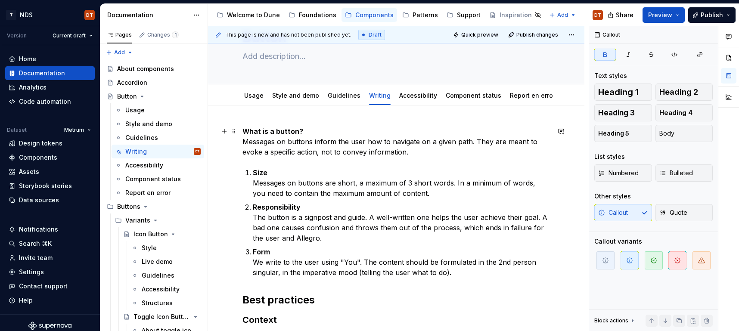
click at [273, 131] on strong "What is a button?" at bounding box center [272, 131] width 61 height 9
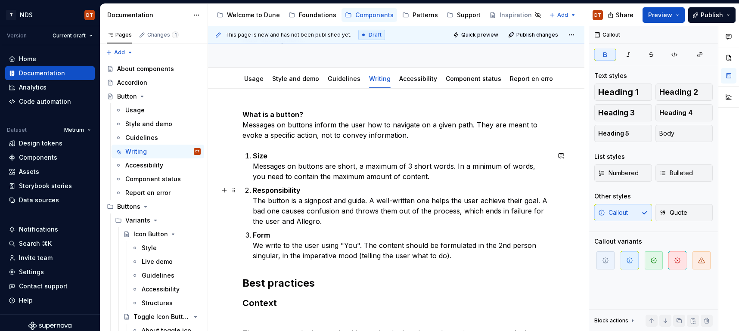
scroll to position [77, 0]
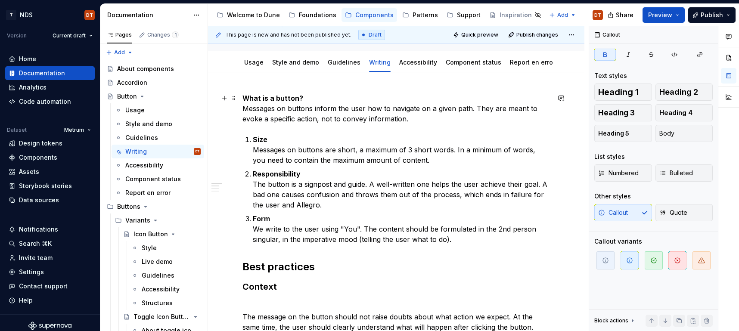
click at [273, 94] on strong "What is a button?" at bounding box center [272, 98] width 61 height 9
click at [280, 98] on strong "What is a button?" at bounding box center [272, 98] width 61 height 9
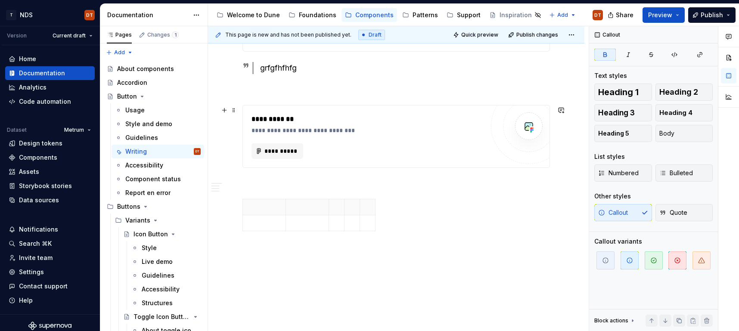
scroll to position [1295, 0]
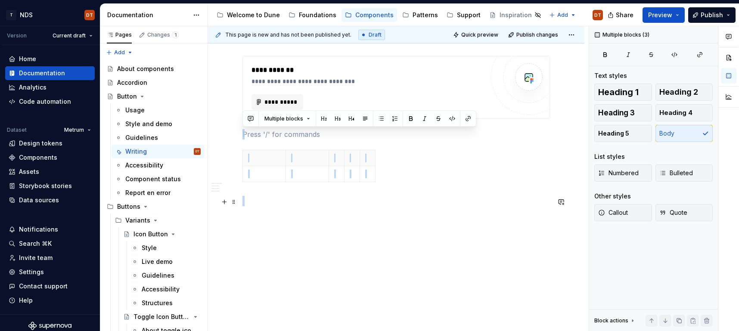
drag, startPoint x: 246, startPoint y: 138, endPoint x: 425, endPoint y: 200, distance: 189.3
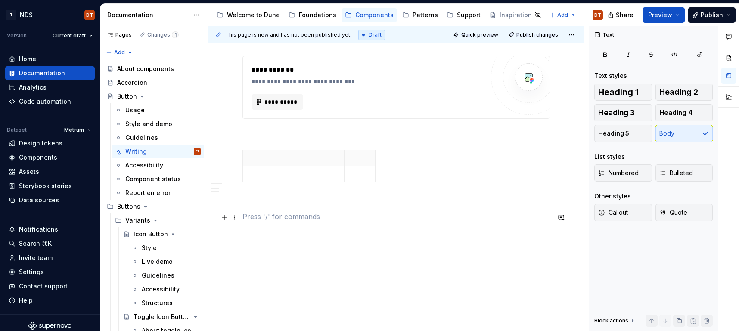
click at [357, 218] on p at bounding box center [396, 216] width 308 height 10
drag, startPoint x: 255, startPoint y: 222, endPoint x: 244, endPoint y: 141, distance: 81.6
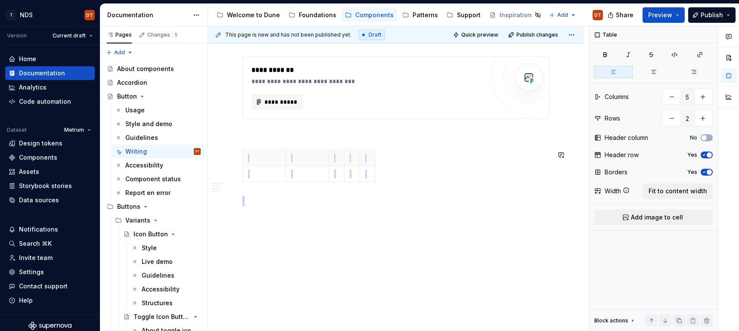
drag, startPoint x: 244, startPoint y: 196, endPoint x: 245, endPoint y: 143, distance: 52.5
click at [234, 155] on span at bounding box center [233, 155] width 7 height 12
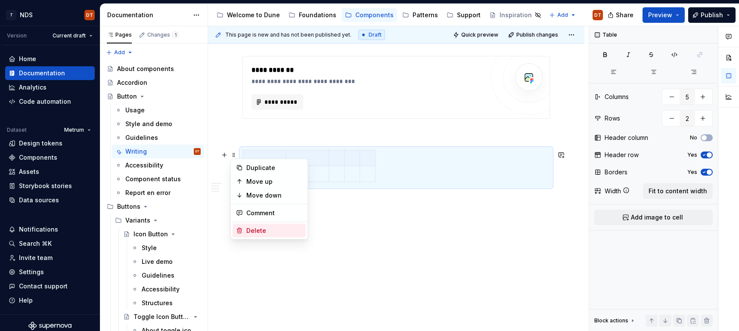
click at [248, 230] on div "Delete" at bounding box center [274, 231] width 56 height 9
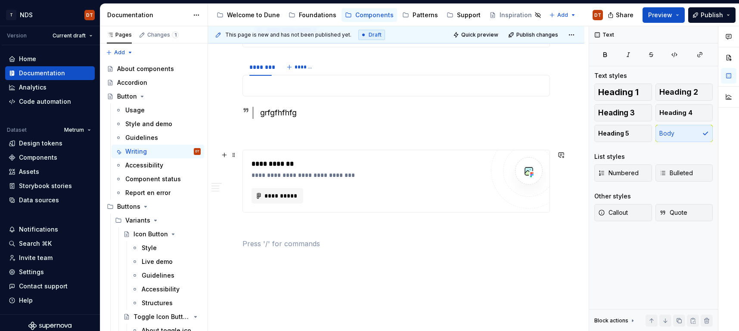
scroll to position [1198, 0]
click at [234, 157] on span at bounding box center [233, 157] width 7 height 12
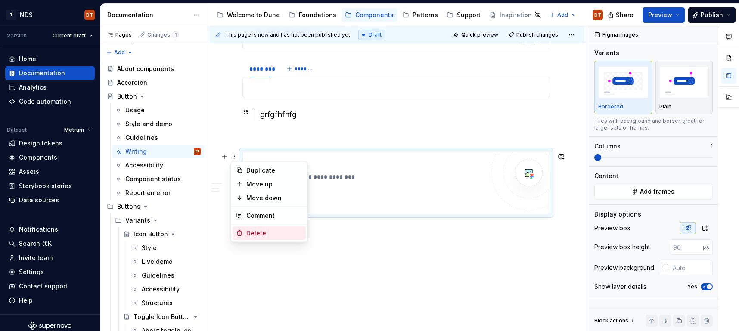
click at [250, 232] on div "Delete" at bounding box center [274, 233] width 56 height 9
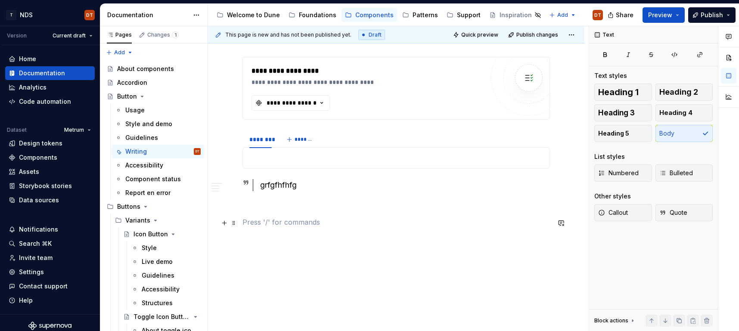
scroll to position [1106, 0]
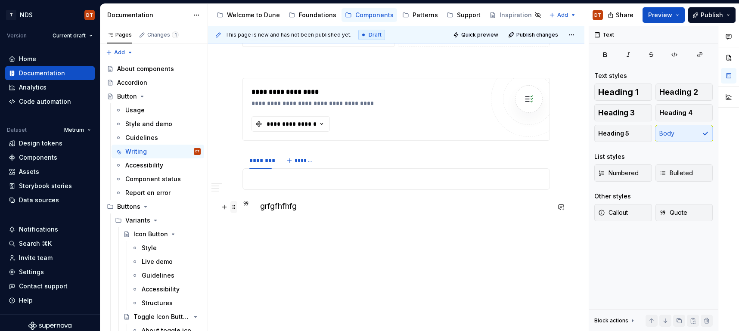
click at [233, 207] on span at bounding box center [233, 207] width 7 height 12
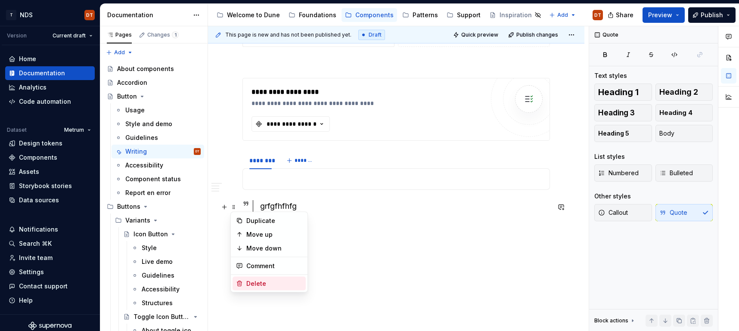
click at [252, 284] on div "Delete" at bounding box center [274, 284] width 56 height 9
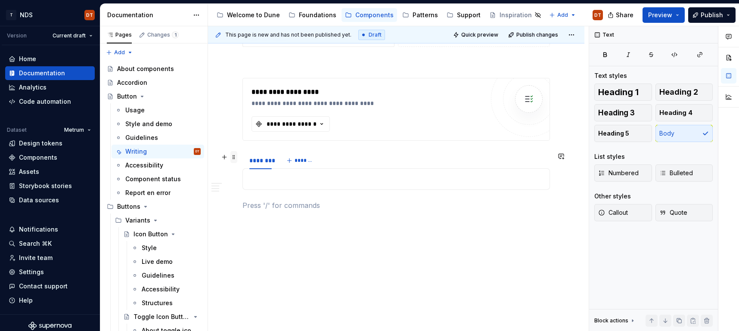
click at [234, 158] on span at bounding box center [233, 157] width 7 height 12
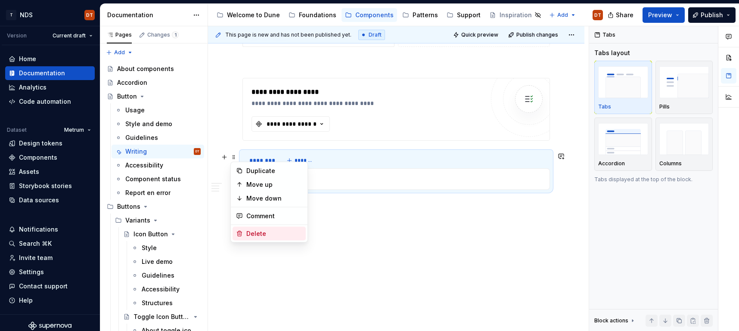
click at [246, 233] on div "Delete" at bounding box center [274, 234] width 56 height 9
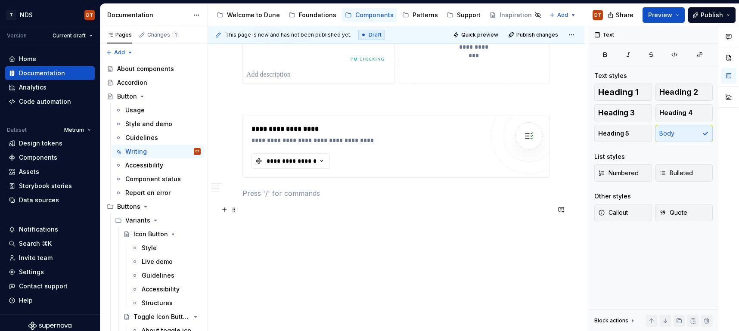
scroll to position [1065, 0]
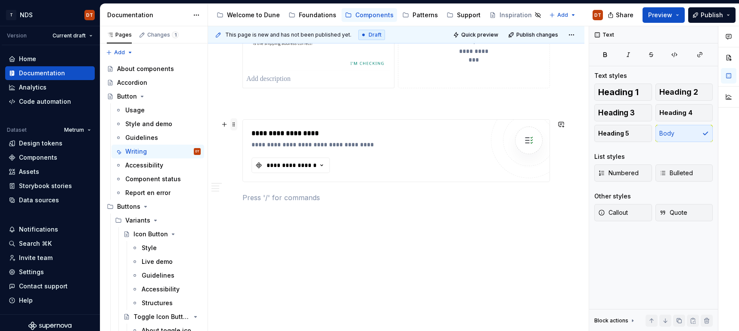
click at [233, 124] on span at bounding box center [233, 124] width 7 height 12
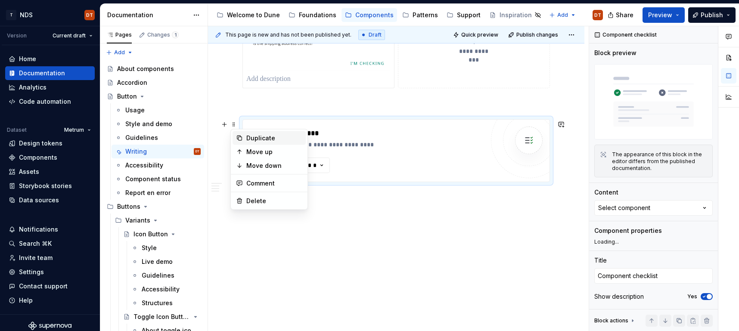
type textarea "*"
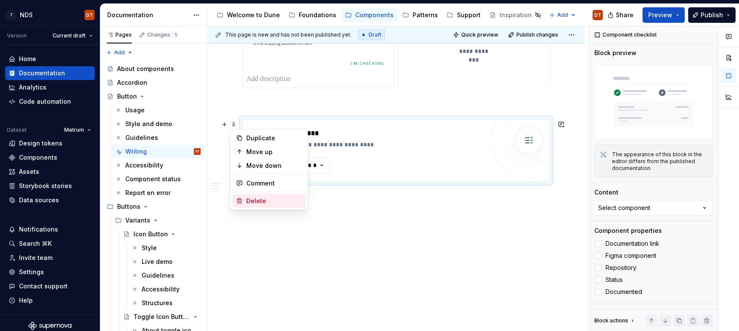
click at [253, 202] on div "Delete" at bounding box center [274, 201] width 56 height 9
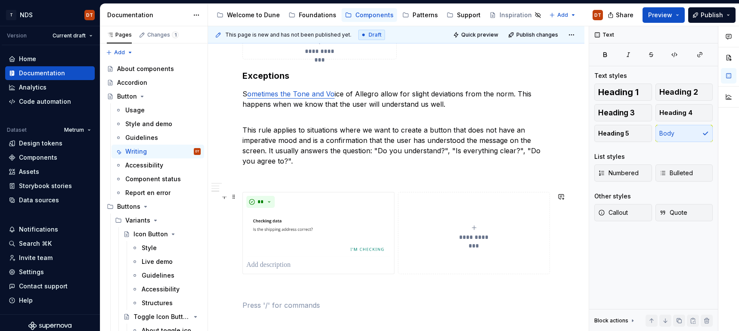
scroll to position [878, 0]
click at [282, 94] on link "ometimes the Tone and Vo" at bounding box center [290, 95] width 87 height 9
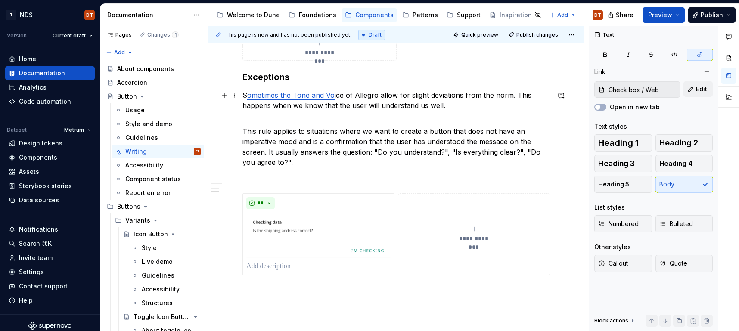
click at [303, 97] on link "ometimes the Tone and Vo" at bounding box center [290, 95] width 87 height 9
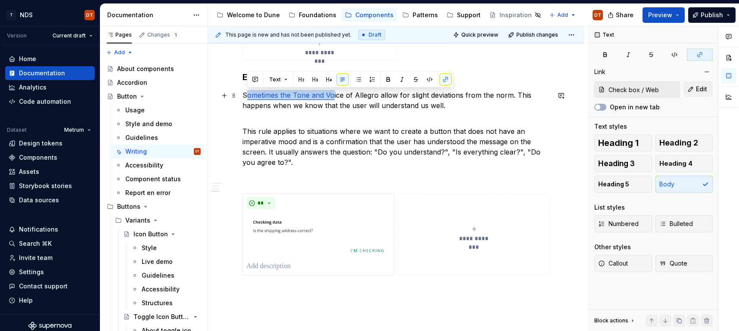
drag, startPoint x: 333, startPoint y: 96, endPoint x: 301, endPoint y: 90, distance: 32.4
click at [247, 95] on p "S ometimes the Tone and Vo ice of Allegro allow for slight deviations from the …" at bounding box center [396, 100] width 308 height 21
click at [446, 80] on button "button" at bounding box center [446, 80] width 12 height 12
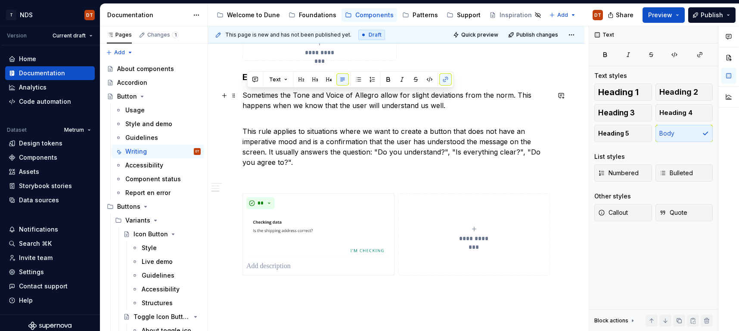
drag, startPoint x: 373, startPoint y: 111, endPoint x: 333, endPoint y: 120, distance: 41.2
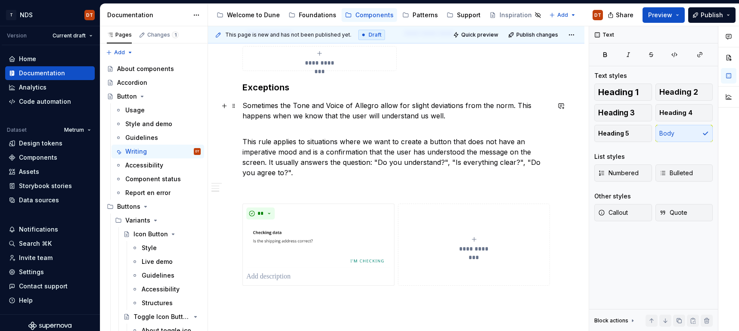
scroll to position [867, 0]
click at [264, 87] on h3 "Exceptions" at bounding box center [396, 88] width 308 height 12
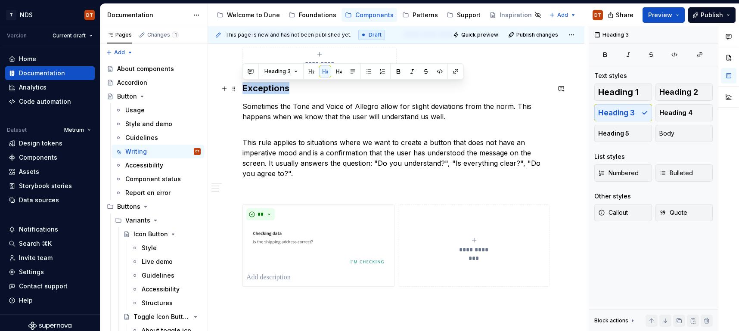
drag, startPoint x: 297, startPoint y: 90, endPoint x: 305, endPoint y: 88, distance: 7.9
drag, startPoint x: 625, startPoint y: 92, endPoint x: 561, endPoint y: 110, distance: 67.2
click at [625, 92] on span "Heading 1" at bounding box center [618, 92] width 40 height 9
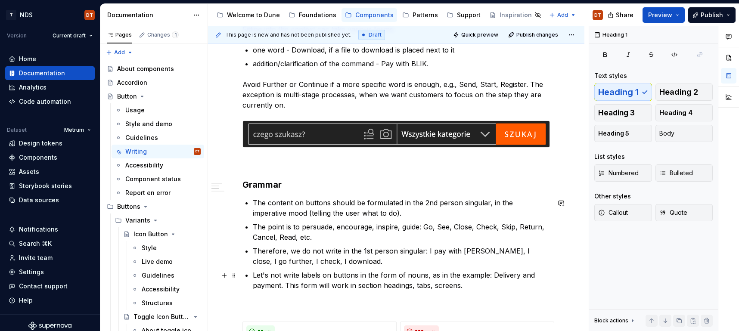
scroll to position [422, 0]
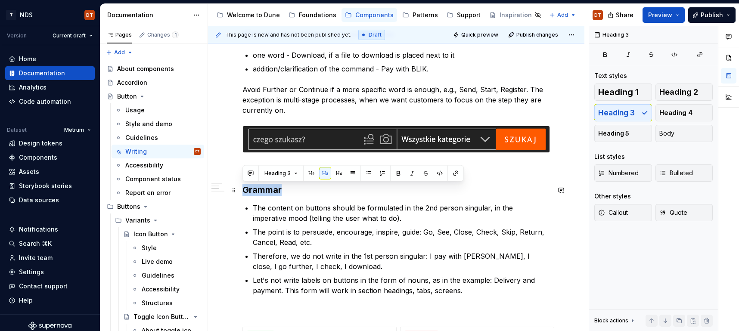
drag, startPoint x: 283, startPoint y: 191, endPoint x: 237, endPoint y: 190, distance: 45.7
click at [237, 190] on div "What is a button? Messages on buttons inform the user how to navigate on a give…" at bounding box center [396, 333] width 376 height 1210
drag, startPoint x: 618, startPoint y: 96, endPoint x: 606, endPoint y: 104, distance: 14.9
click at [618, 96] on span "Heading 1" at bounding box center [618, 92] width 40 height 9
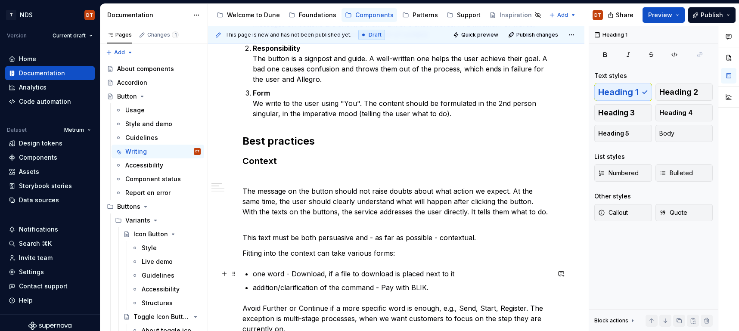
scroll to position [201, 0]
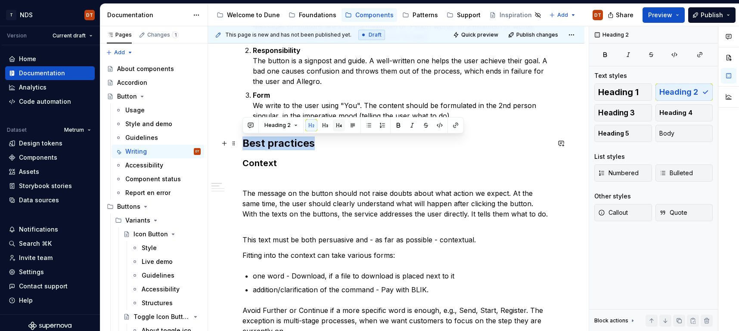
drag, startPoint x: 315, startPoint y: 142, endPoint x: 342, endPoint y: 128, distance: 30.4
drag, startPoint x: 623, startPoint y: 96, endPoint x: 589, endPoint y: 109, distance: 36.4
click at [623, 96] on span "Heading 1" at bounding box center [618, 92] width 40 height 9
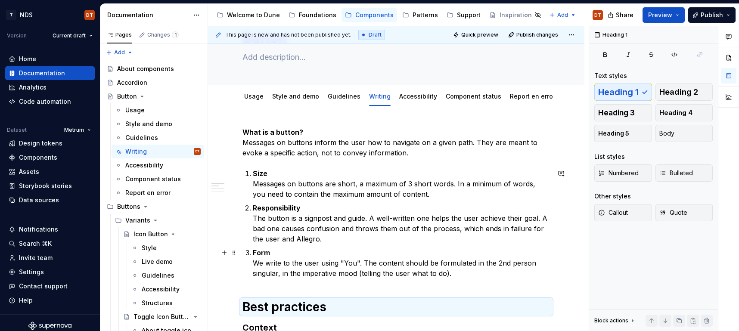
scroll to position [37, 0]
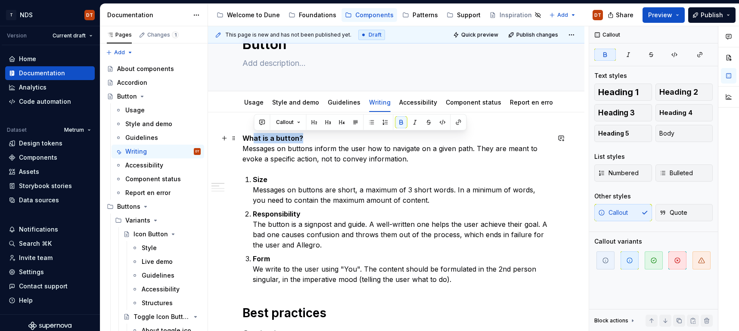
drag, startPoint x: 305, startPoint y: 137, endPoint x: 246, endPoint y: 136, distance: 59.9
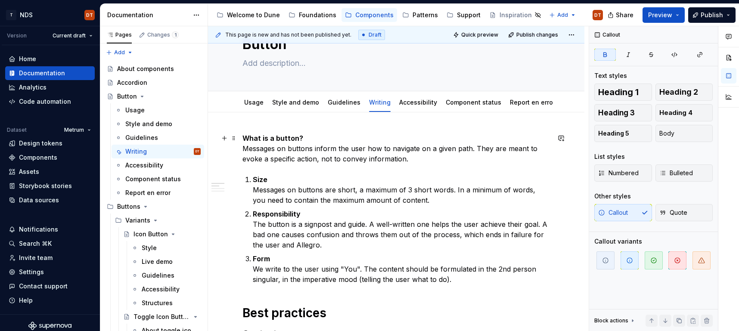
click at [296, 137] on strong "What is a button?" at bounding box center [272, 138] width 61 height 9
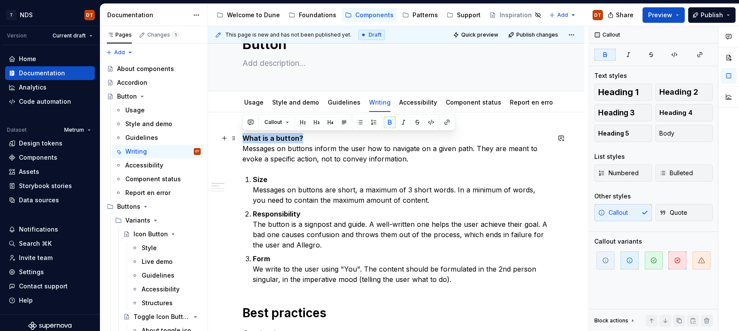
drag, startPoint x: 307, startPoint y: 137, endPoint x: 281, endPoint y: 136, distance: 25.4
drag, startPoint x: 271, startPoint y: 139, endPoint x: 315, endPoint y: 141, distance: 44.0
click at [244, 137] on p "Rules Messages on buttons inform the user how to navigate on a given path. They…" at bounding box center [396, 148] width 308 height 31
click at [622, 90] on span "Heading 1" at bounding box center [618, 92] width 40 height 9
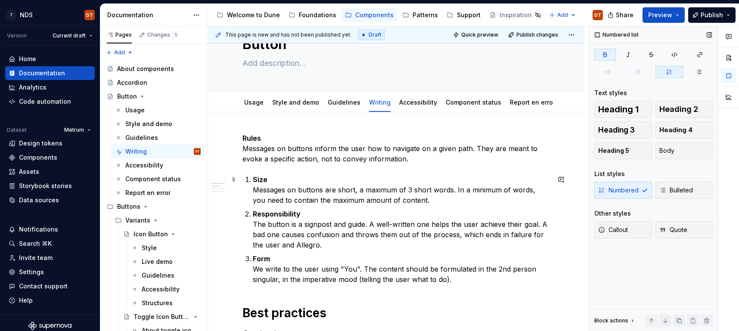
click at [381, 180] on p "Size Messages on buttons are short, a maximum of 3 short words. In a minimum of…" at bounding box center [401, 189] width 297 height 31
click at [303, 140] on p "Rules Messages on buttons inform the user how to navigate on a given path. They…" at bounding box center [396, 148] width 308 height 31
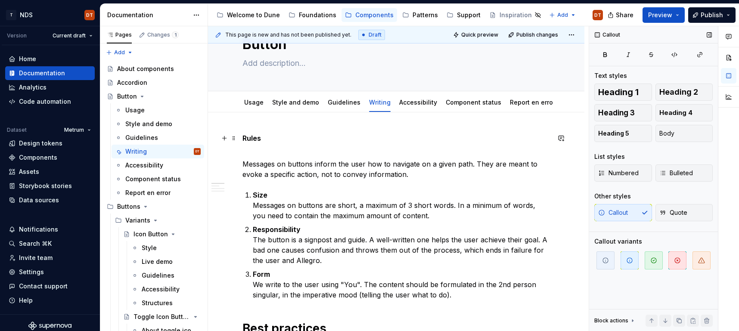
click at [250, 136] on strong "Rules" at bounding box center [251, 138] width 19 height 9
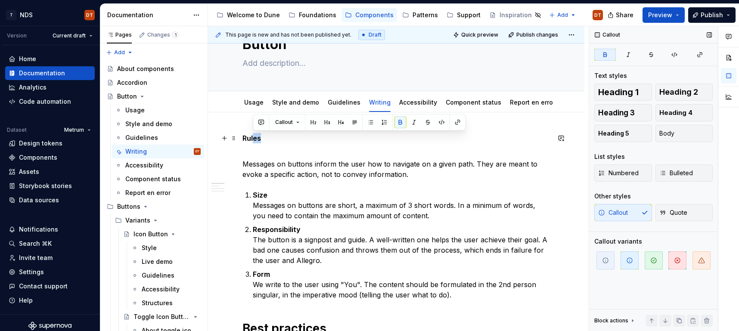
drag, startPoint x: 244, startPoint y: 135, endPoint x: 272, endPoint y: 134, distance: 28.4
drag, startPoint x: 278, startPoint y: 136, endPoint x: 367, endPoint y: 129, distance: 89.4
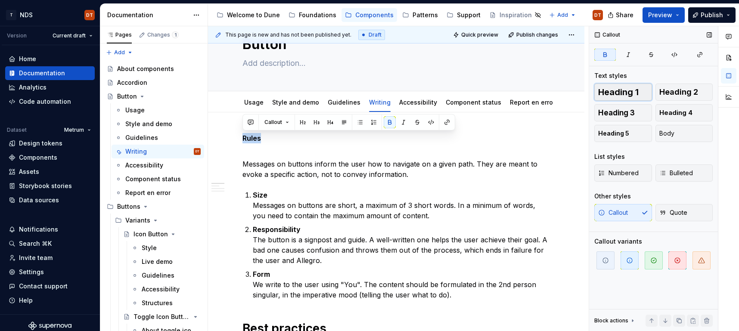
click at [607, 89] on span "Heading 1" at bounding box center [618, 92] width 40 height 9
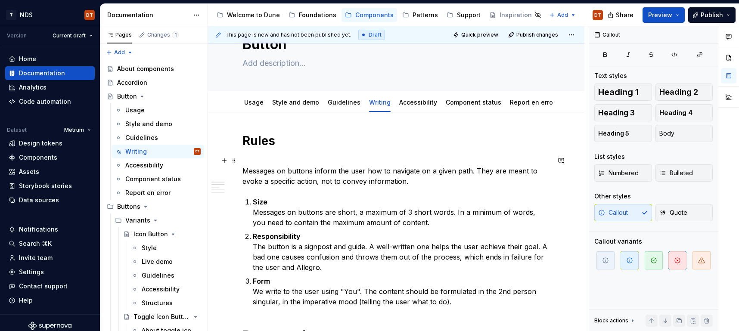
click at [266, 168] on p "Messages on buttons inform the user how to navigate on a given path. They are m…" at bounding box center [396, 170] width 308 height 31
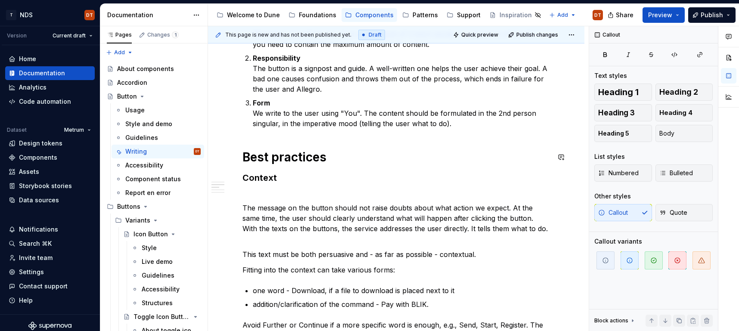
scroll to position [228, 0]
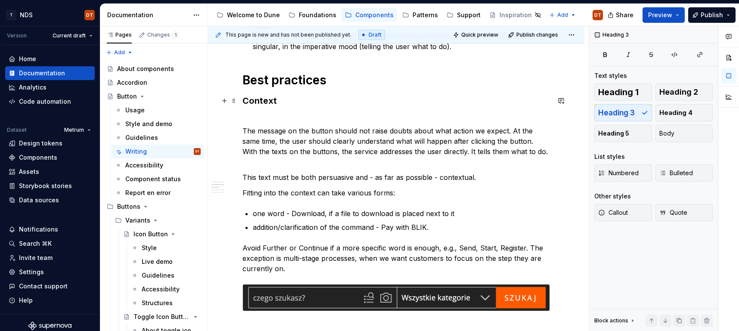
click at [261, 115] on h3 "Context" at bounding box center [396, 107] width 308 height 24
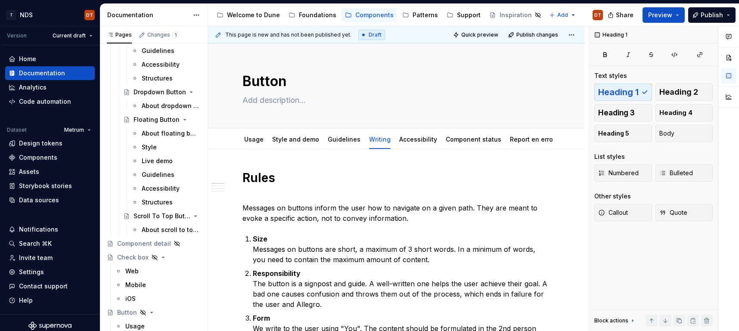
scroll to position [473, 0]
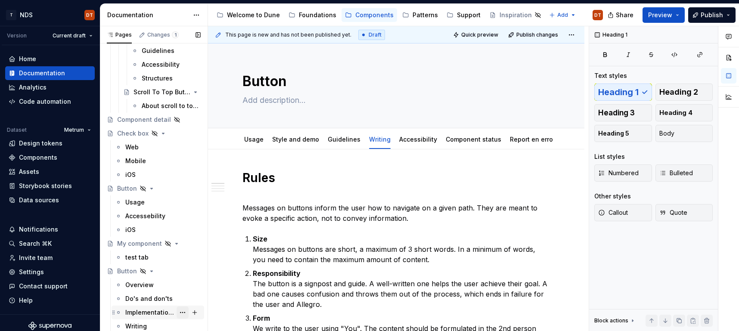
click at [145, 312] on div "Implementation tips" at bounding box center [150, 312] width 50 height 9
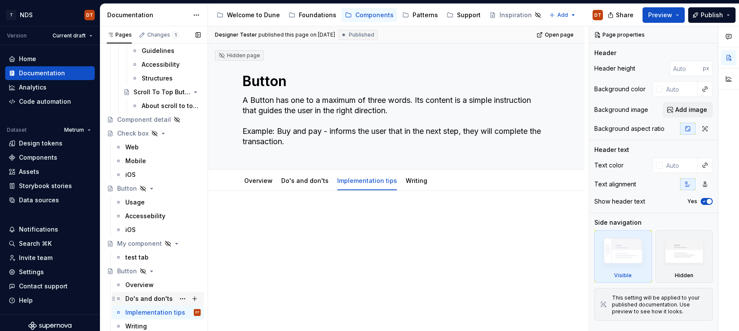
click at [133, 297] on div "Do's and don'ts" at bounding box center [148, 299] width 47 height 9
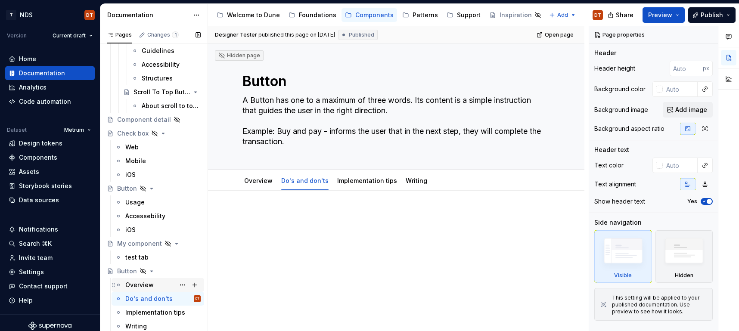
click at [129, 282] on div "Overview" at bounding box center [139, 285] width 28 height 9
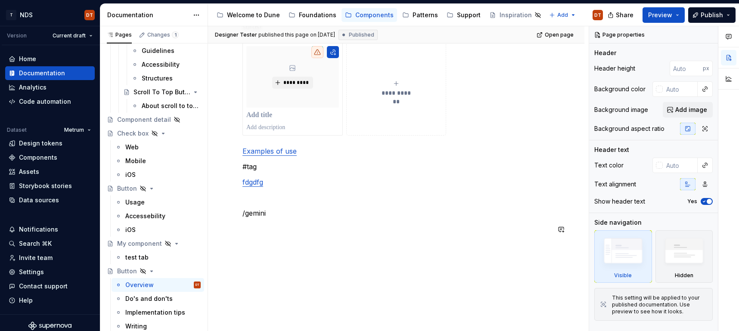
scroll to position [690, 0]
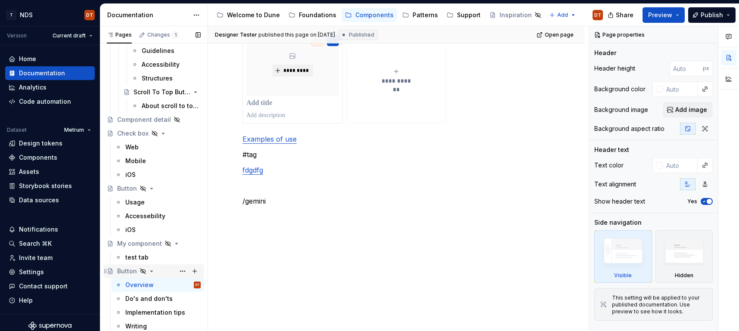
click at [151, 272] on icon "Page tree" at bounding box center [151, 271] width 7 height 7
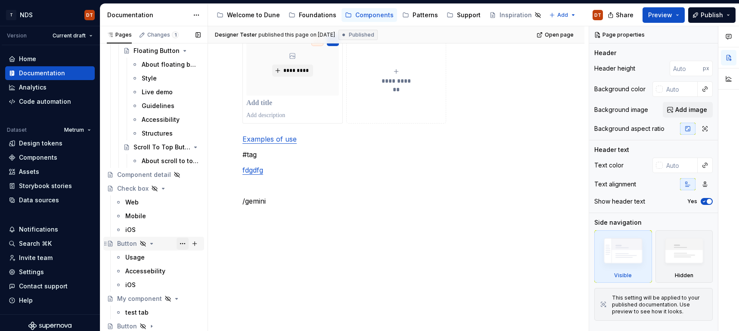
click at [183, 244] on button "Page tree" at bounding box center [183, 244] width 12 height 12
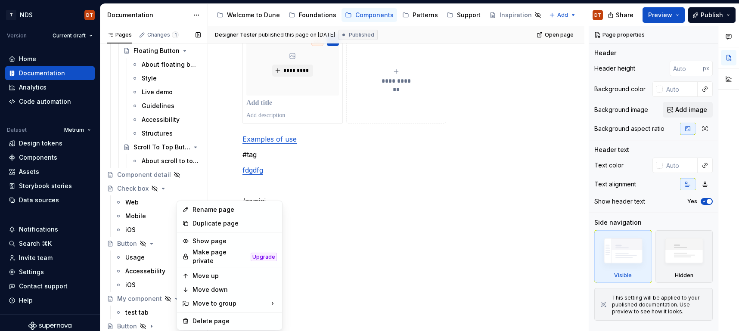
click at [137, 267] on div "Pages Changes 1 Add Accessibility guide for tree Page tree. Navigate the tree w…" at bounding box center [154, 180] width 108 height 309
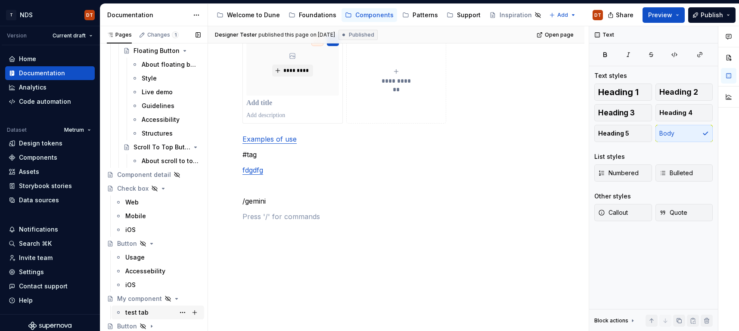
click at [135, 312] on div "test tab" at bounding box center [136, 312] width 23 height 9
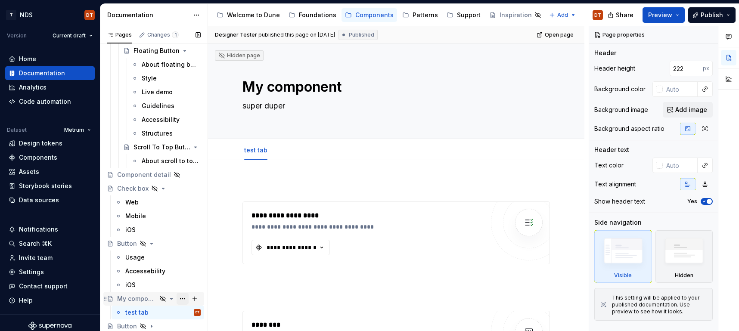
click at [182, 299] on button "Page tree" at bounding box center [183, 299] width 12 height 12
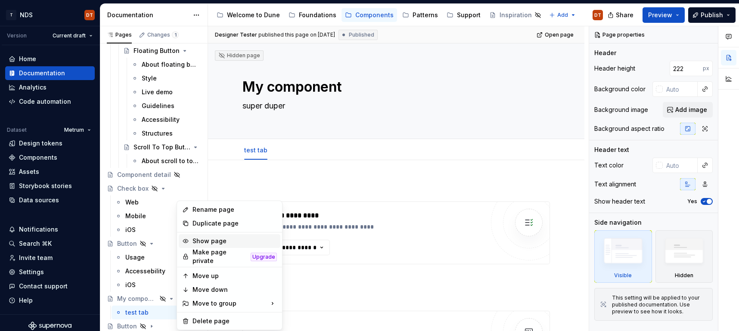
click at [218, 246] on div "Show page" at bounding box center [230, 241] width 102 height 14
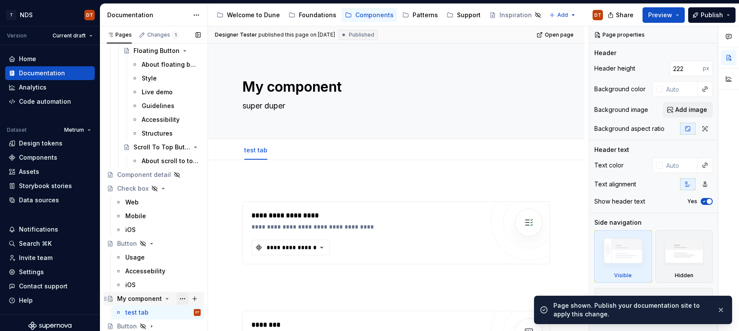
click at [184, 298] on button "Page tree" at bounding box center [183, 299] width 12 height 12
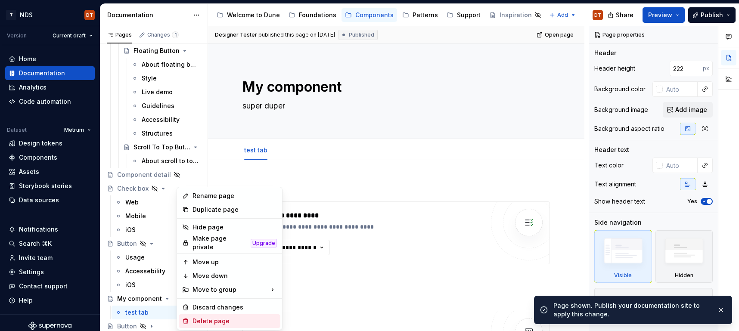
click at [206, 317] on div "Delete page" at bounding box center [235, 321] width 84 height 9
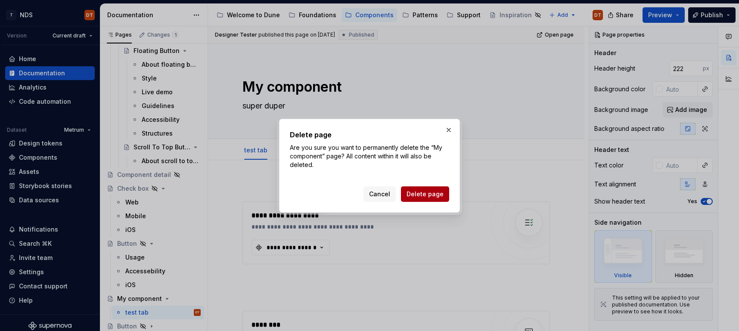
click at [426, 188] on button "Delete page" at bounding box center [425, 194] width 48 height 16
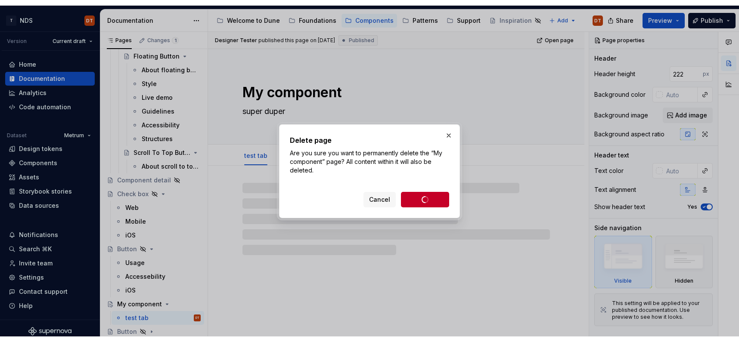
scroll to position [391, 0]
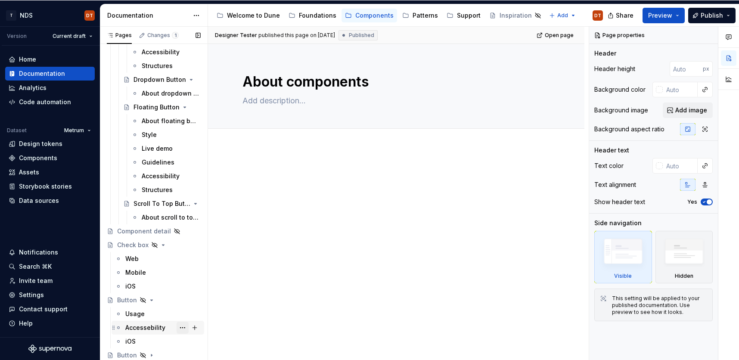
scroll to position [362, 0]
click at [181, 331] on button "Page tree" at bounding box center [183, 355] width 12 height 12
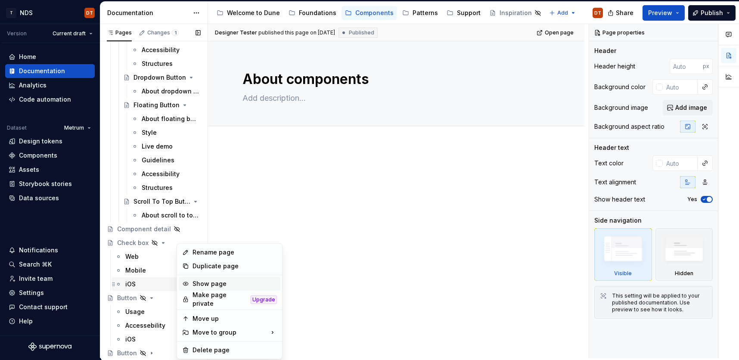
drag, startPoint x: 202, startPoint y: 282, endPoint x: 202, endPoint y: 291, distance: 8.6
click at [202, 282] on div "Show page" at bounding box center [235, 284] width 84 height 9
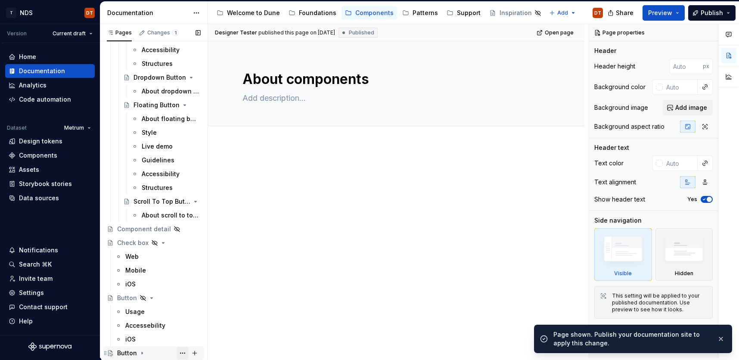
click at [183, 331] on button "Page tree" at bounding box center [183, 353] width 12 height 12
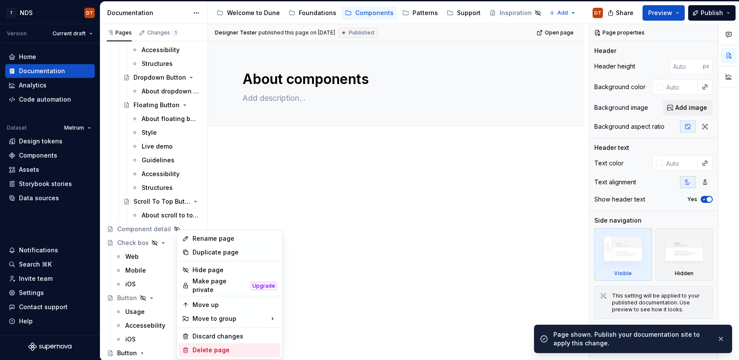
click at [194, 331] on div "Delete page" at bounding box center [235, 350] width 84 height 9
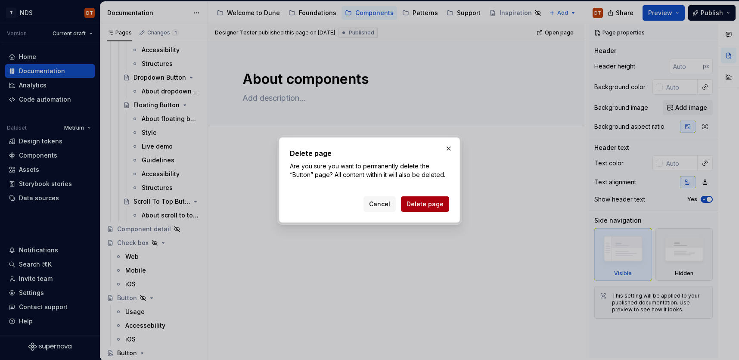
click at [421, 203] on span "Delete page" at bounding box center [425, 204] width 37 height 9
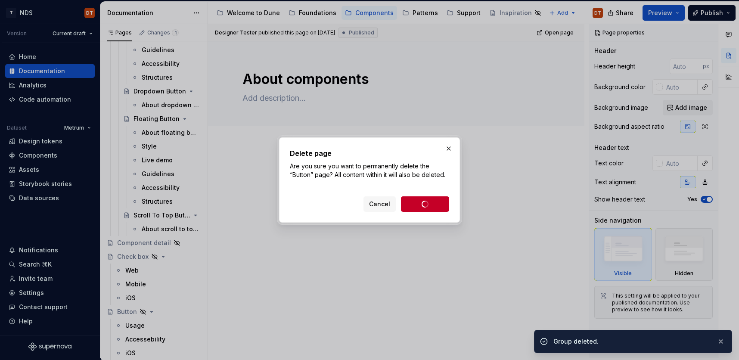
scroll to position [348, 0]
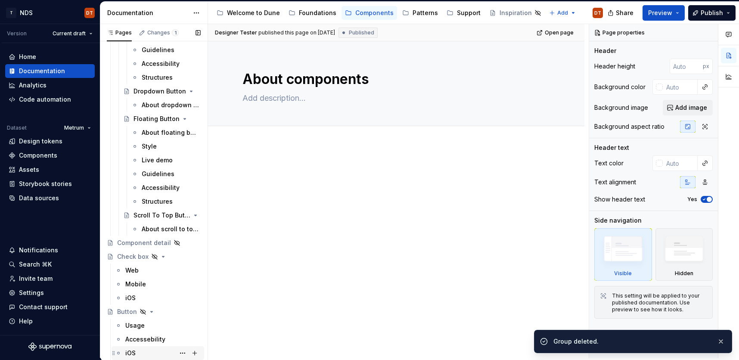
click at [134, 331] on div "iOS" at bounding box center [130, 353] width 10 height 9
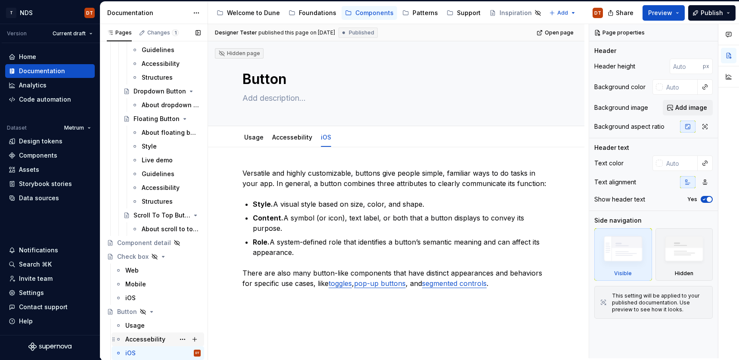
click at [152, 331] on div "Accessebility" at bounding box center [145, 339] width 40 height 9
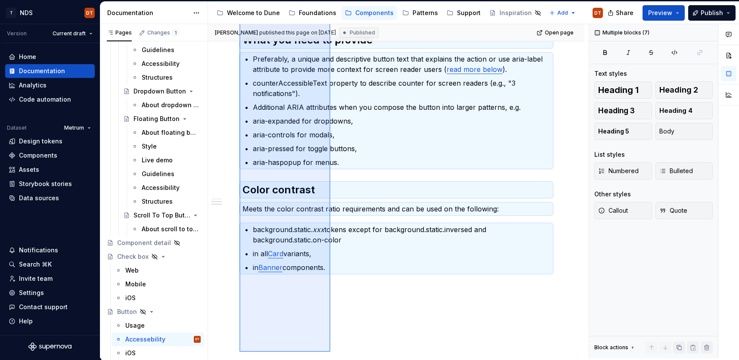
scroll to position [242, 0]
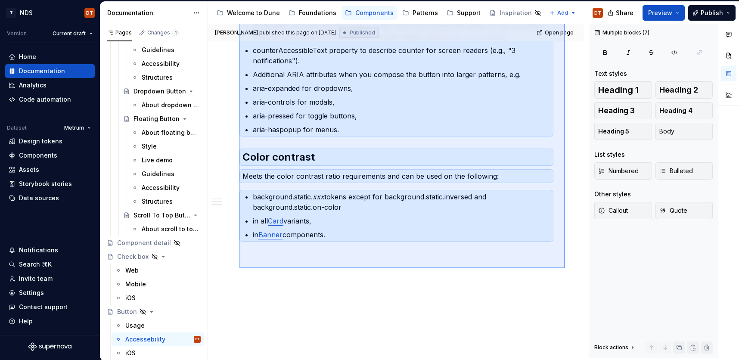
drag, startPoint x: 246, startPoint y: 112, endPoint x: 564, endPoint y: 268, distance: 353.8
click at [565, 268] on div "Marta published this page on July 15, 2025 Published Open page Hidden page Butt…" at bounding box center [398, 191] width 381 height 334
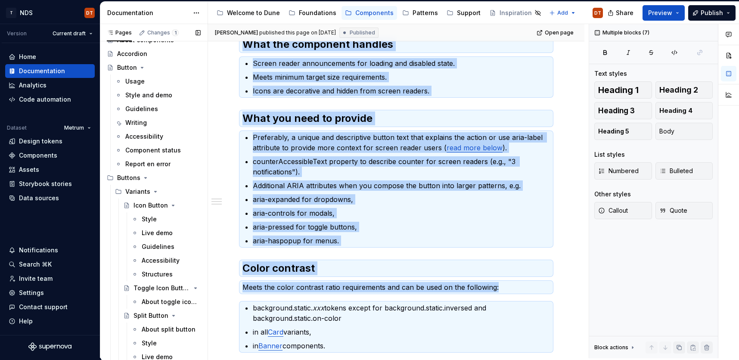
scroll to position [0, 0]
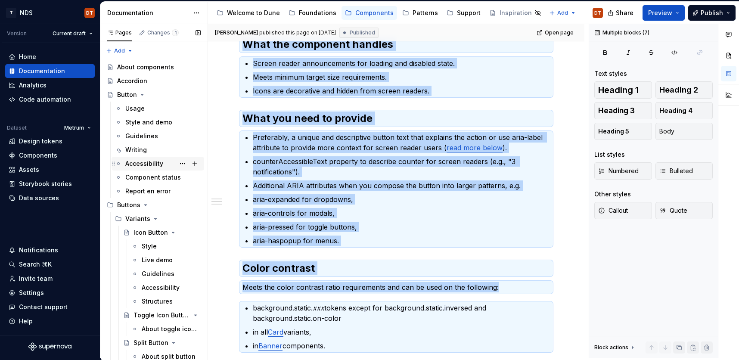
click at [145, 162] on div "Accessibility" at bounding box center [144, 163] width 38 height 9
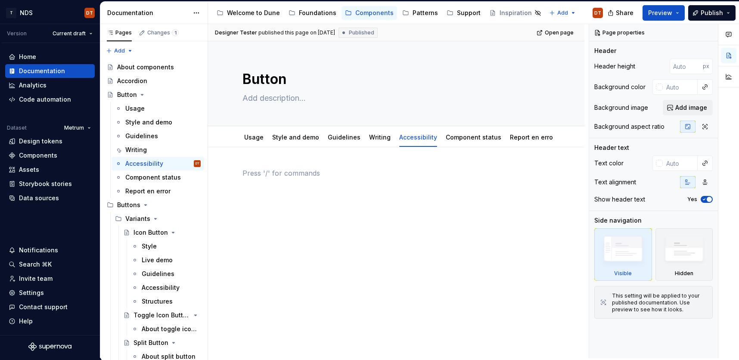
click at [243, 175] on p at bounding box center [396, 173] width 308 height 10
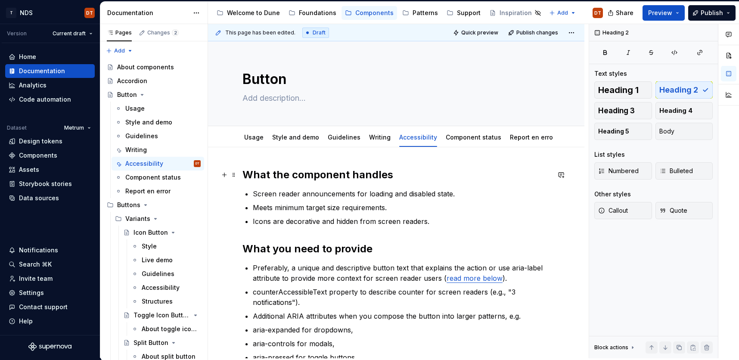
click at [290, 175] on h2 "What the component handles" at bounding box center [396, 175] width 308 height 14
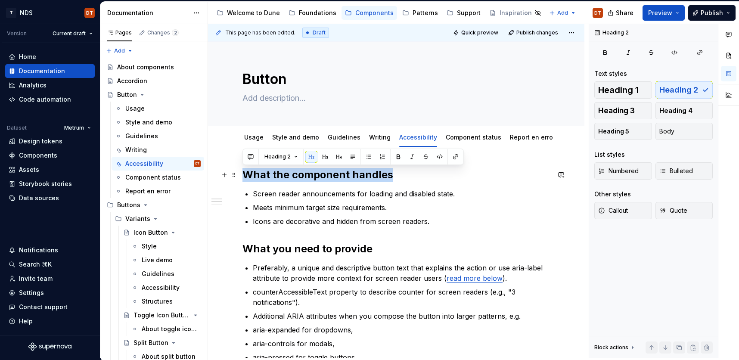
drag, startPoint x: 400, startPoint y: 175, endPoint x: 251, endPoint y: 174, distance: 149.0
drag, startPoint x: 609, startPoint y: 90, endPoint x: 591, endPoint y: 106, distance: 24.1
click at [609, 90] on span "Heading 1" at bounding box center [618, 90] width 40 height 9
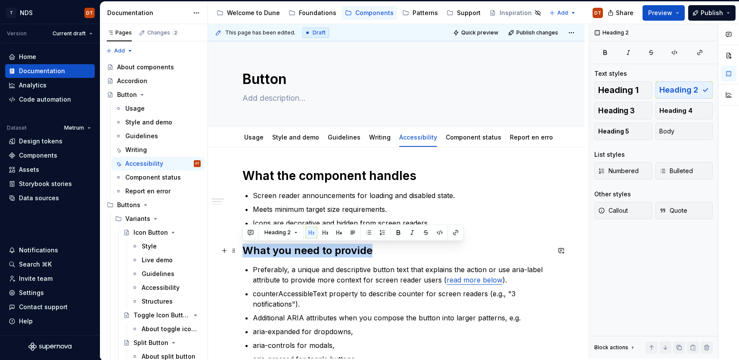
drag, startPoint x: 375, startPoint y: 253, endPoint x: 334, endPoint y: 248, distance: 41.2
click at [622, 90] on span "Heading 1" at bounding box center [618, 90] width 40 height 9
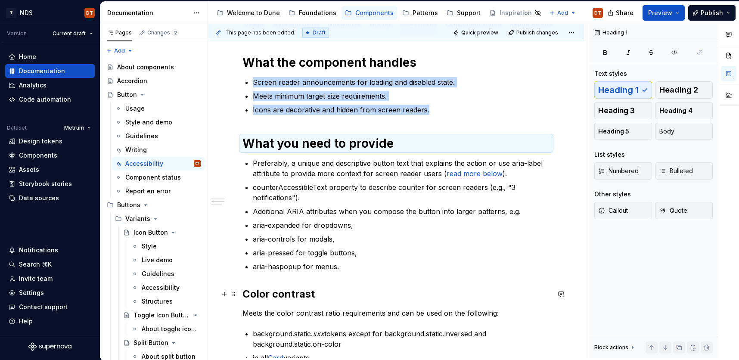
scroll to position [124, 0]
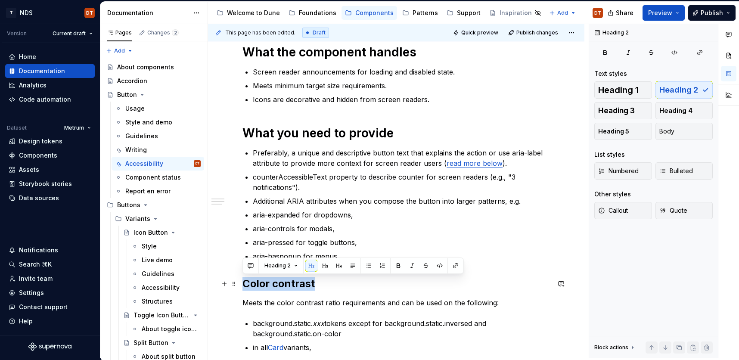
drag, startPoint x: 320, startPoint y: 284, endPoint x: 267, endPoint y: 280, distance: 53.2
click at [239, 285] on div "What the component handles Screen reader announcements for loading and disabled…" at bounding box center [396, 254] width 376 height 461
drag, startPoint x: 609, startPoint y: 89, endPoint x: 596, endPoint y: 103, distance: 19.8
click at [609, 89] on span "Heading 1" at bounding box center [618, 90] width 40 height 9
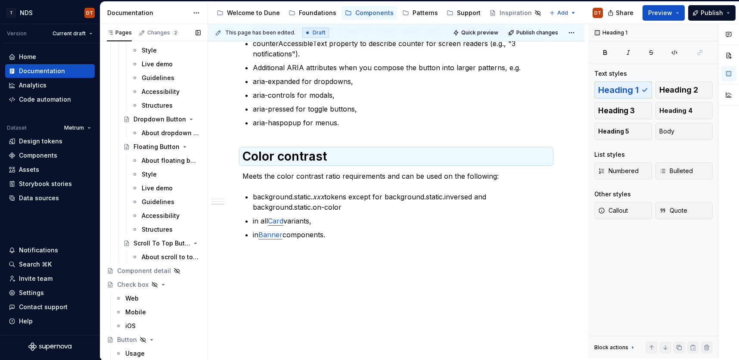
scroll to position [348, 0]
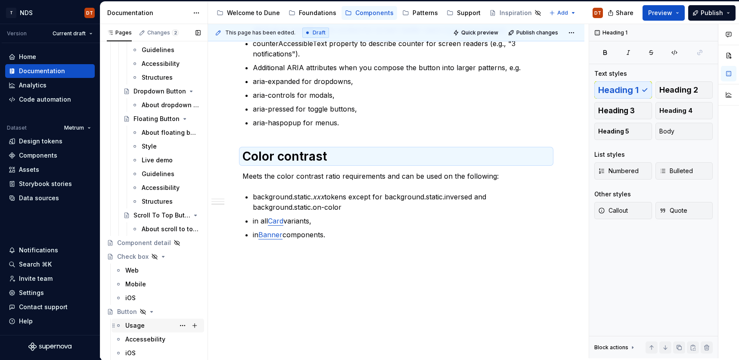
click at [137, 327] on div "Usage" at bounding box center [134, 325] width 19 height 9
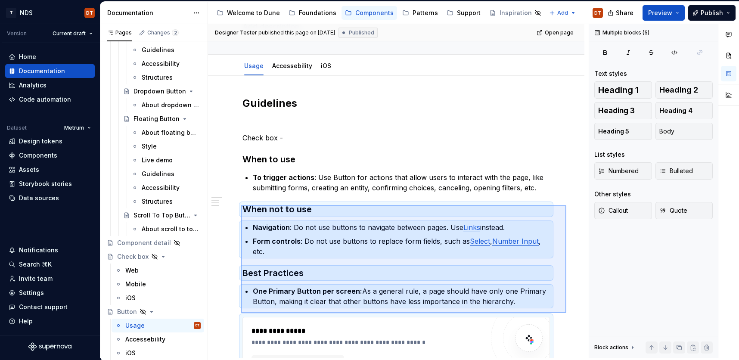
scroll to position [73, 0]
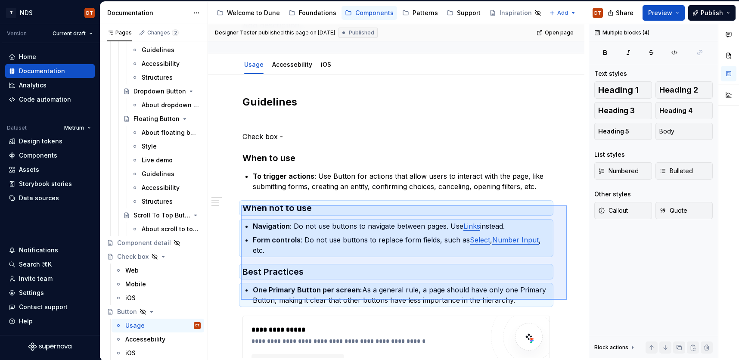
drag, startPoint x: 246, startPoint y: 226, endPoint x: 567, endPoint y: 300, distance: 330.1
click at [567, 300] on div "**********" at bounding box center [398, 191] width 381 height 334
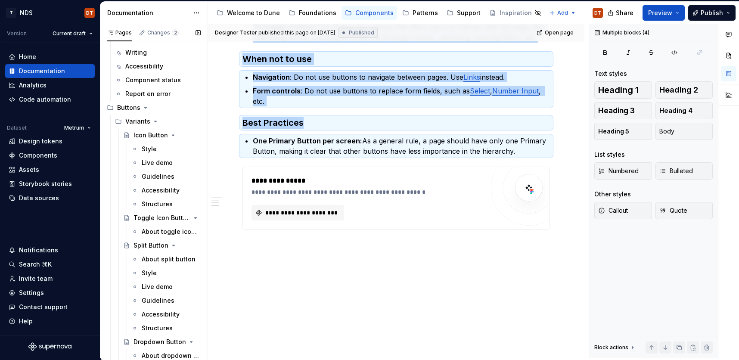
scroll to position [0, 0]
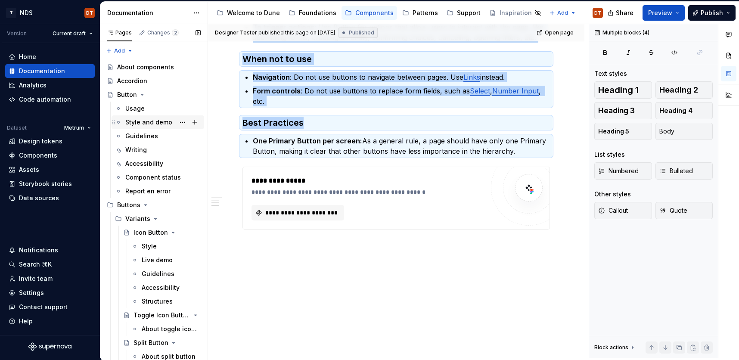
click at [140, 123] on div "Style and demo" at bounding box center [148, 122] width 47 height 9
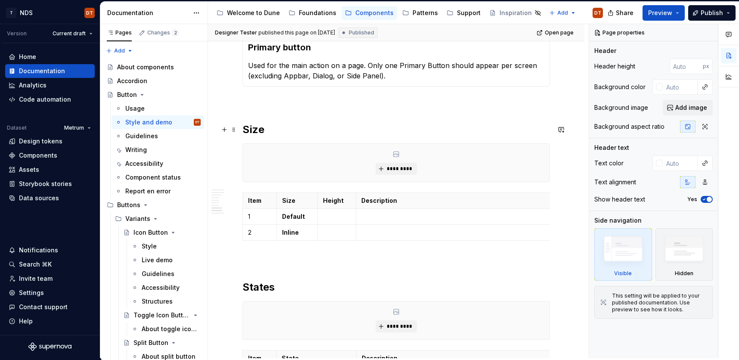
scroll to position [542, 0]
type textarea "*"
click at [289, 135] on h2 "Size" at bounding box center [396, 129] width 308 height 14
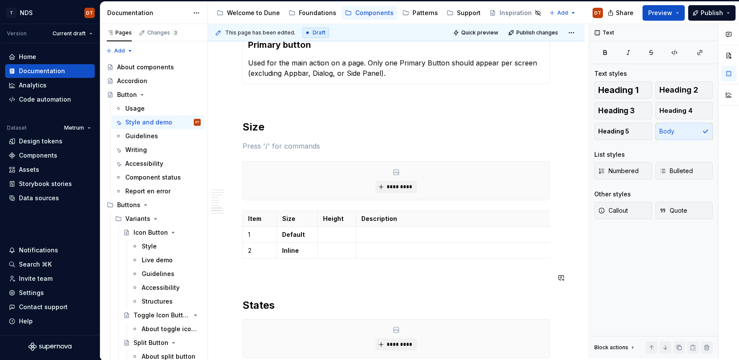
scroll to position [550, 0]
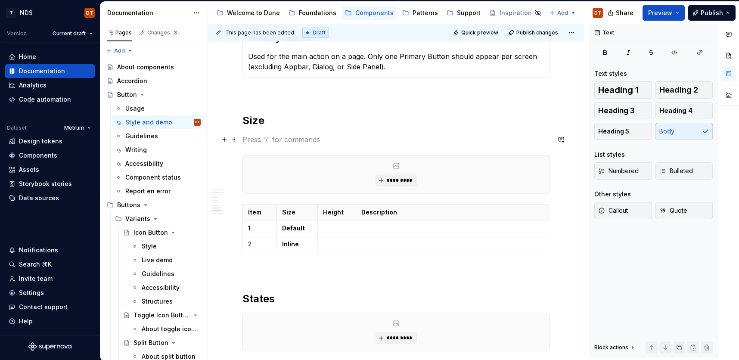
click at [259, 143] on p at bounding box center [396, 139] width 308 height 10
click at [242, 139] on div "Anatomy ********* Item Name Description Optional 1 Container Holds the Button c…" at bounding box center [396, 164] width 376 height 1135
click at [244, 140] on p at bounding box center [396, 139] width 308 height 10
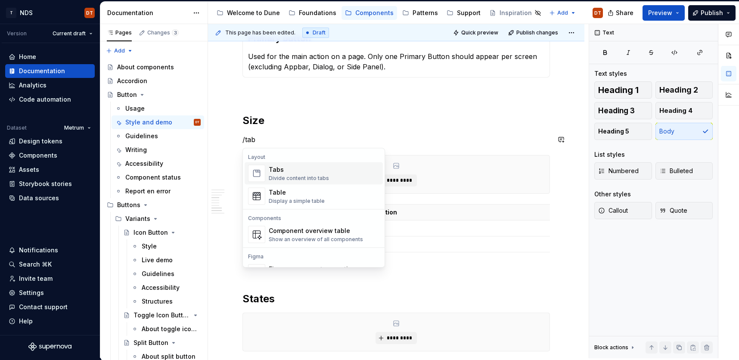
click at [288, 174] on div "Tabs Divide content into tabs" at bounding box center [299, 173] width 60 height 16
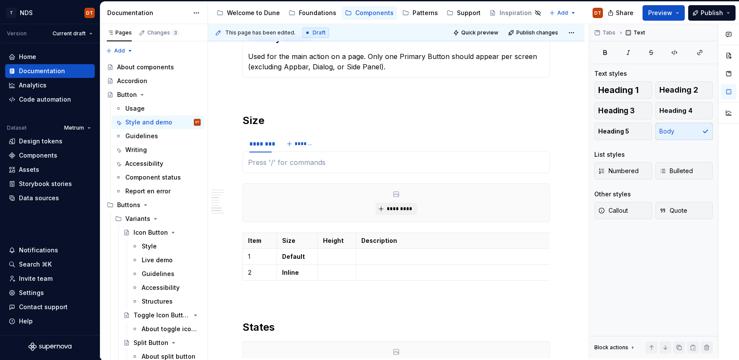
type textarea "*"
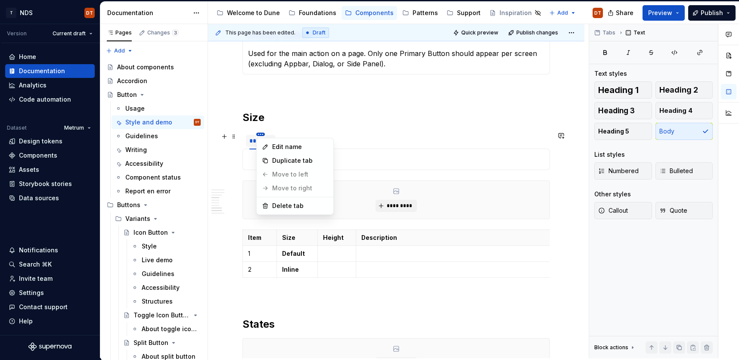
click at [261, 134] on html "T NDS DT Version Current draft Home Documentation Analytics Code automation Dat…" at bounding box center [369, 180] width 739 height 360
click at [300, 149] on div "Edit name" at bounding box center [300, 147] width 56 height 9
type input "***"
click at [281, 142] on button "*******" at bounding box center [289, 141] width 34 height 12
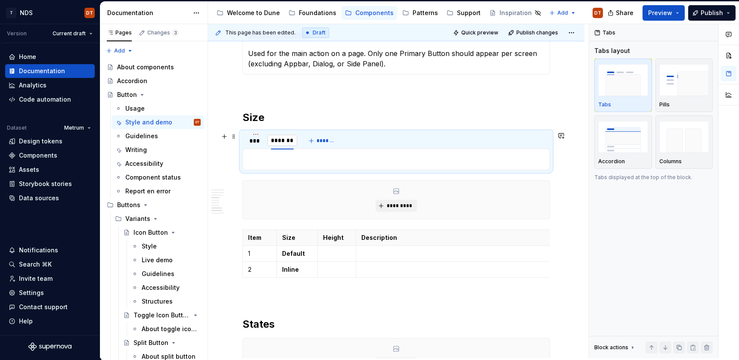
scroll to position [555, 0]
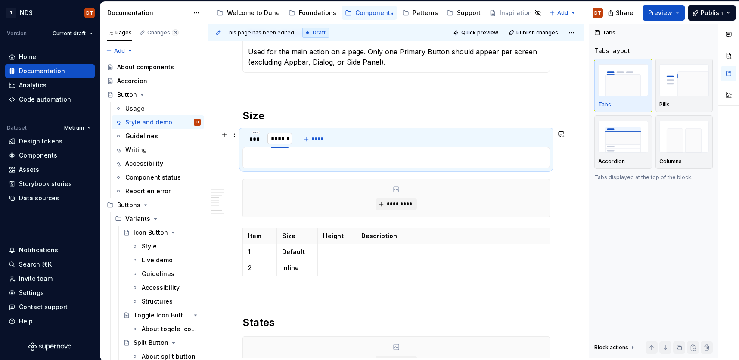
type input "*******"
click at [311, 140] on button "*******" at bounding box center [323, 139] width 34 height 12
type input "*"
type input "***"
click at [416, 118] on h2 "Size" at bounding box center [396, 116] width 308 height 14
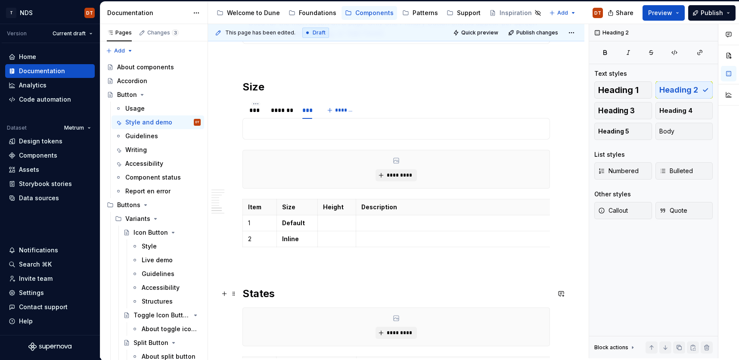
scroll to position [587, 0]
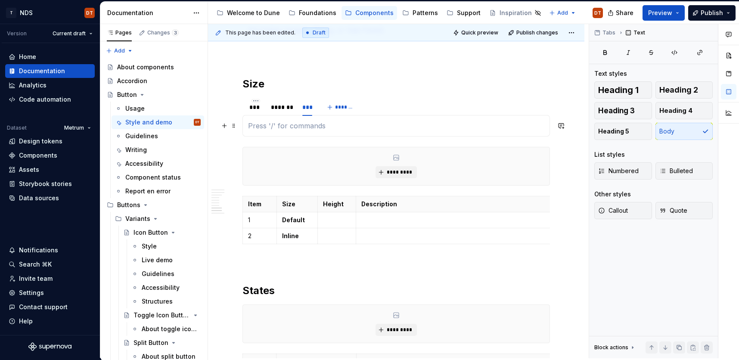
click at [263, 122] on p at bounding box center [396, 126] width 296 height 10
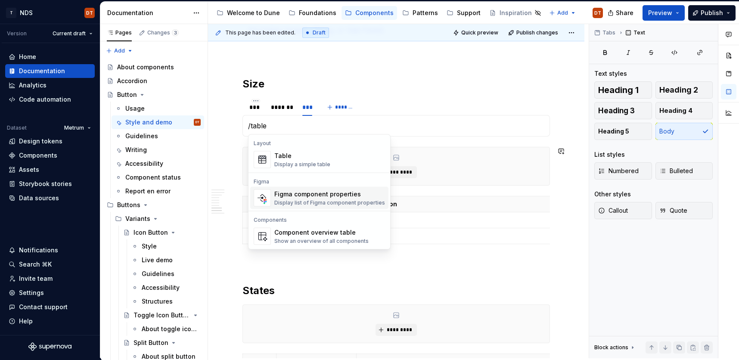
click at [421, 218] on p at bounding box center [462, 220] width 202 height 9
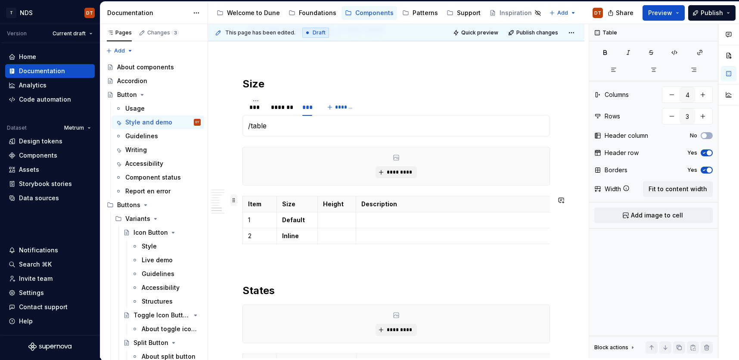
click at [234, 201] on span at bounding box center [233, 200] width 7 height 12
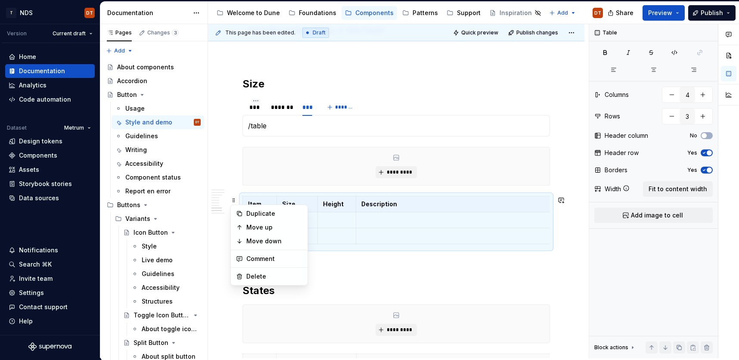
click at [272, 124] on p "/table" at bounding box center [396, 126] width 296 height 10
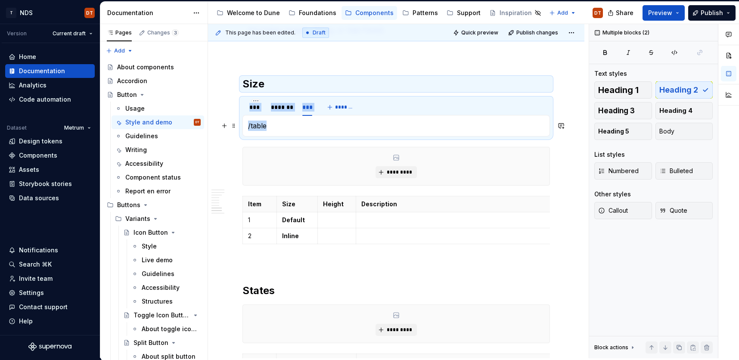
drag, startPoint x: 289, startPoint y: 128, endPoint x: 239, endPoint y: 126, distance: 49.6
click at [242, 126] on section "*** ******* *** ******* /table" at bounding box center [396, 117] width 308 height 39
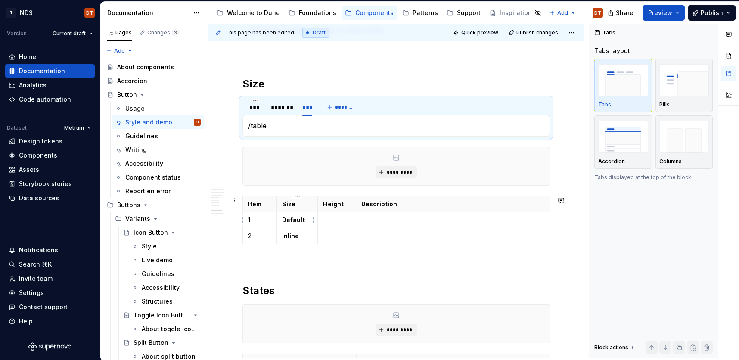
drag, startPoint x: 295, startPoint y: 221, endPoint x: 264, endPoint y: 219, distance: 31.1
click at [295, 221] on strong "Default" at bounding box center [293, 219] width 23 height 7
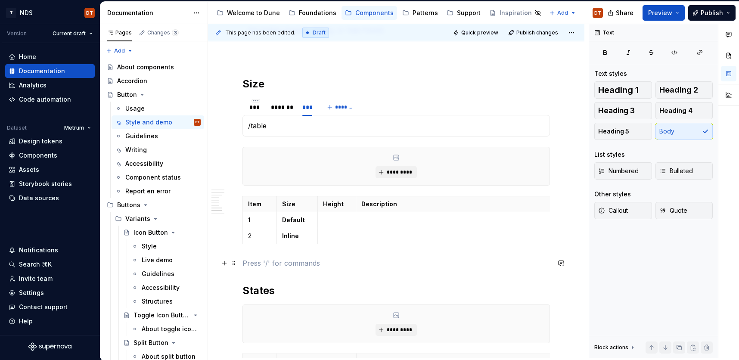
drag, startPoint x: 312, startPoint y: 261, endPoint x: 412, endPoint y: 255, distance: 99.7
click at [312, 261] on p at bounding box center [396, 263] width 308 height 10
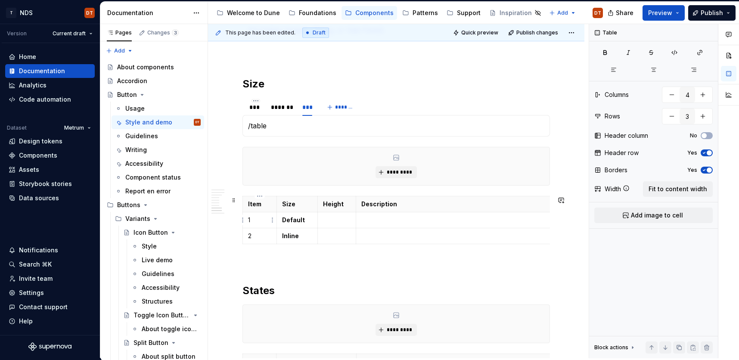
drag, startPoint x: 386, startPoint y: 252, endPoint x: 271, endPoint y: 212, distance: 121.1
click at [271, 212] on div "Anatomy ********* Item Name Description Optional 1 Container Holds the Button c…" at bounding box center [396, 93] width 308 height 1025
drag, startPoint x: 259, startPoint y: 194, endPoint x: 390, endPoint y: 219, distance: 132.8
click at [390, 219] on div "Anatomy ********* Item Name Description Optional 1 Container Holds the Button c…" at bounding box center [396, 93] width 308 height 1025
click at [331, 250] on div "Anatomy ********* Item Name Description Optional 1 Container Holds the Button c…" at bounding box center [396, 93] width 308 height 1025
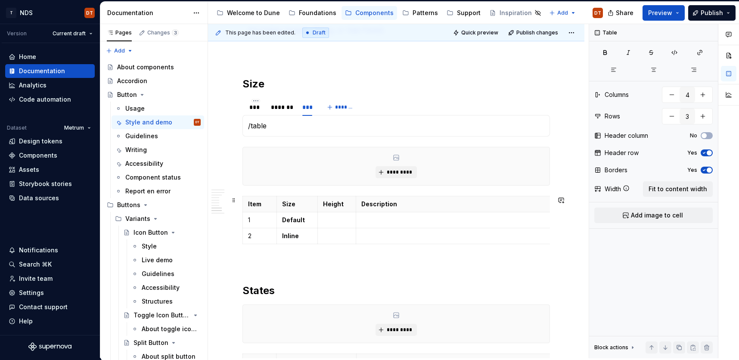
drag, startPoint x: 250, startPoint y: 143, endPoint x: 531, endPoint y: 247, distance: 299.3
click at [531, 247] on div "Anatomy ********* Item Name Description Optional 1 Container Holds the Button c…" at bounding box center [396, 93] width 308 height 1025
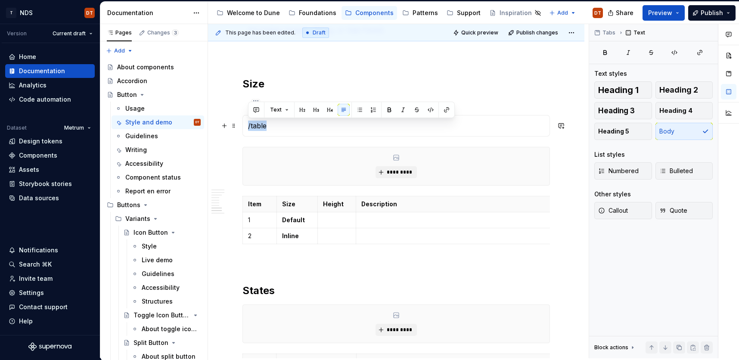
drag, startPoint x: 282, startPoint y: 129, endPoint x: 246, endPoint y: 127, distance: 36.7
click at [246, 127] on div "/table" at bounding box center [396, 126] width 308 height 22
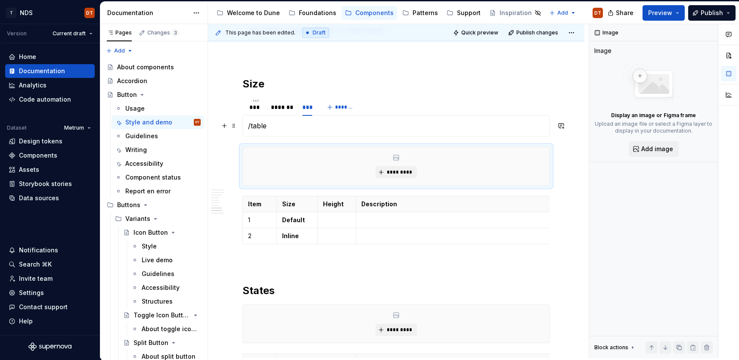
click at [272, 126] on p "/table" at bounding box center [396, 126] width 296 height 10
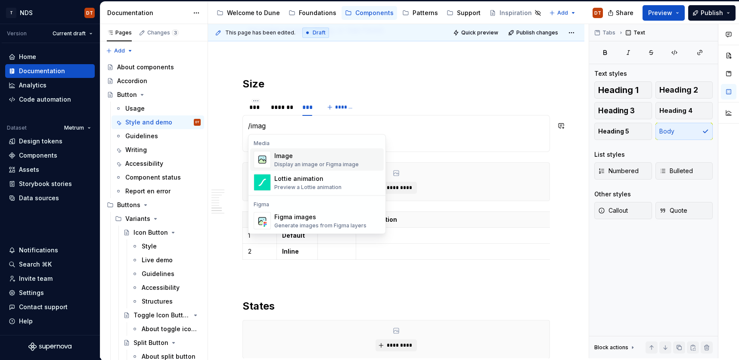
scroll to position [596, 0]
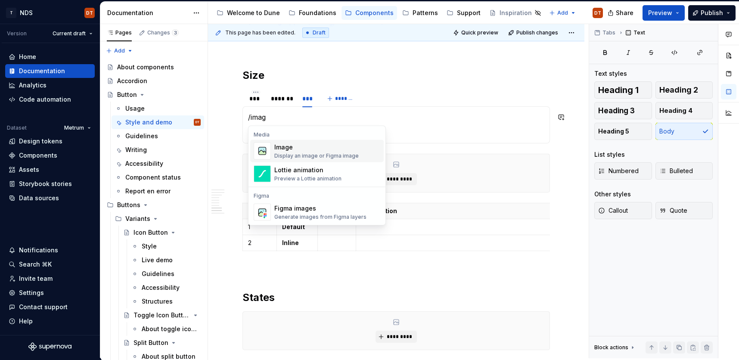
click at [280, 149] on div "Image" at bounding box center [316, 147] width 84 height 9
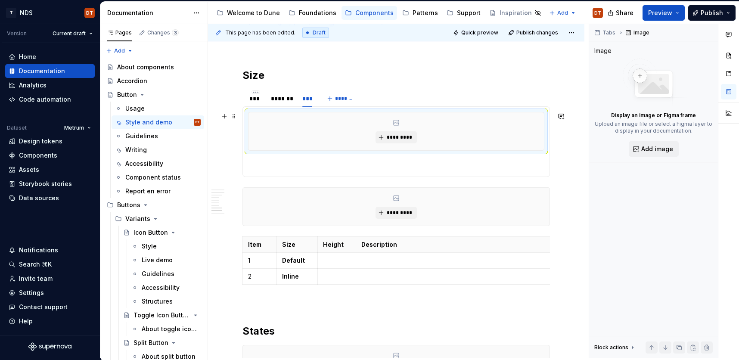
type textarea "*"
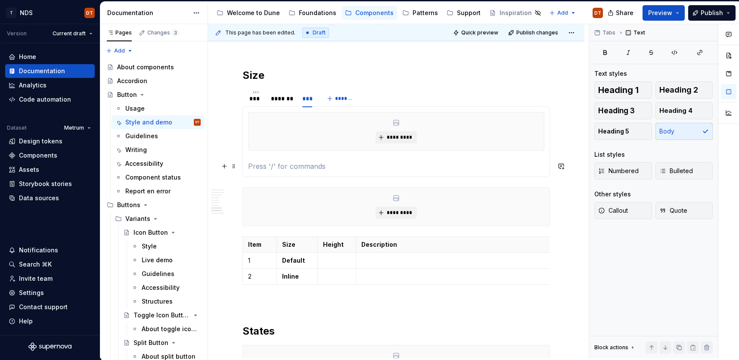
click at [264, 162] on p at bounding box center [396, 166] width 296 height 10
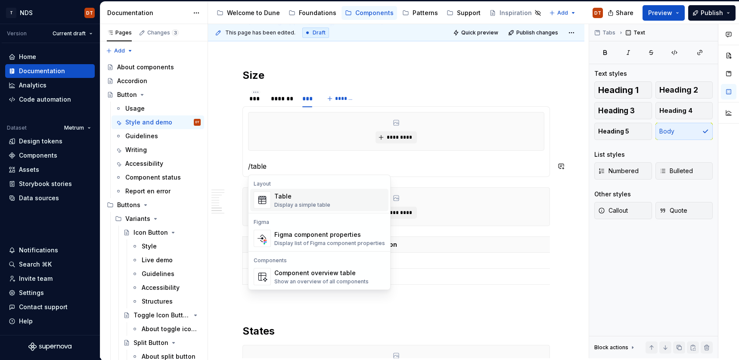
click at [279, 202] on div "Display a simple table" at bounding box center [302, 205] width 56 height 7
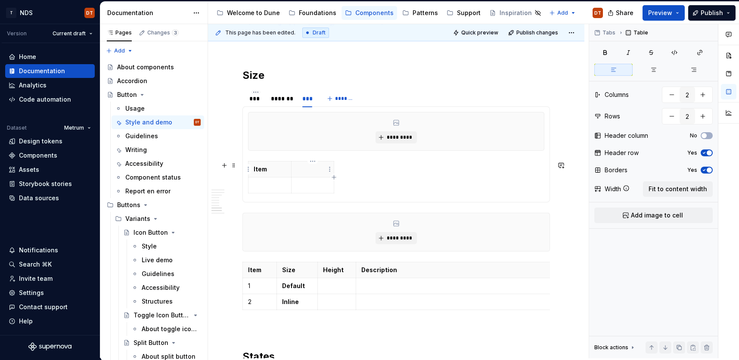
click at [308, 171] on p at bounding box center [313, 169] width 32 height 9
click at [334, 177] on icon "button" at bounding box center [334, 177] width 7 height 7
type input "3"
click at [339, 169] on th at bounding box center [343, 170] width 16 height 16
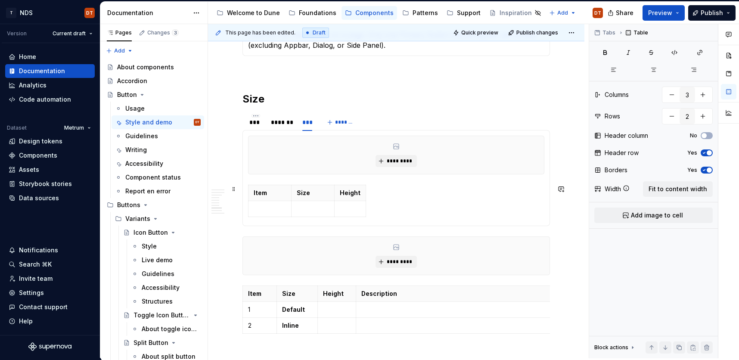
scroll to position [579, 0]
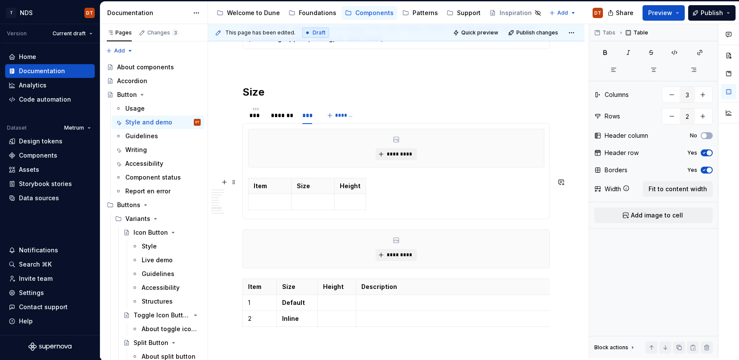
type textarea "*"
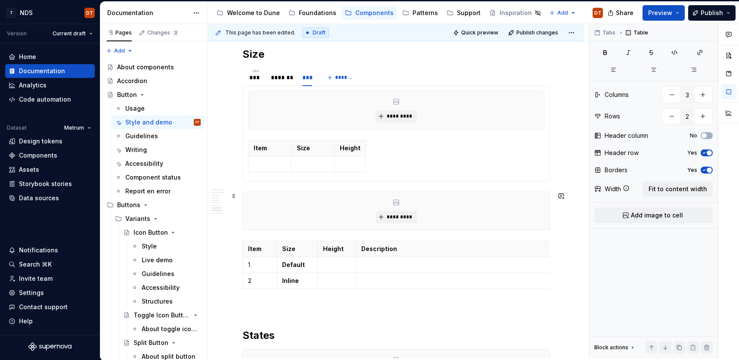
scroll to position [607, 0]
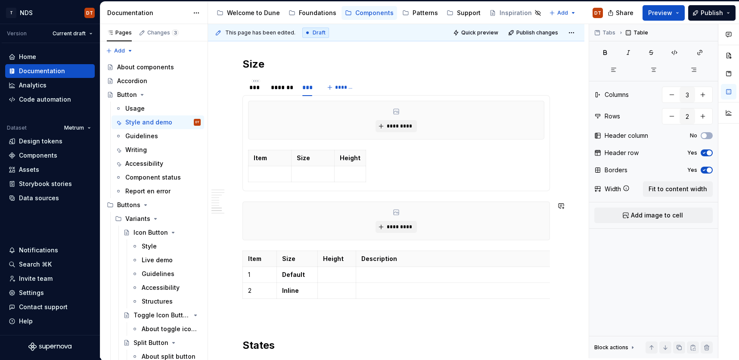
type input "4"
type input "3"
click at [259, 245] on div "Anatomy ********* Item Name Description Optional 1 Container Holds the Button c…" at bounding box center [396, 110] width 308 height 1099
drag, startPoint x: 246, startPoint y: 244, endPoint x: 272, endPoint y: 241, distance: 26.8
click at [246, 244] on div "Anatomy ********* Item Name Description Optional 1 Container Holds the Button c…" at bounding box center [396, 110] width 308 height 1099
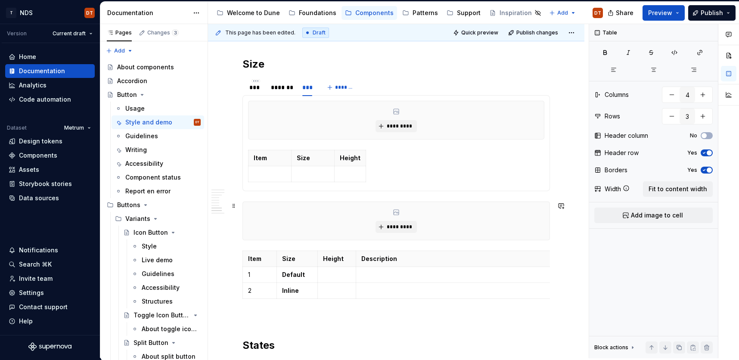
click at [558, 234] on div "This page has been edited. Draft Quick preview Publish changes Button Edit head…" at bounding box center [398, 191] width 381 height 334
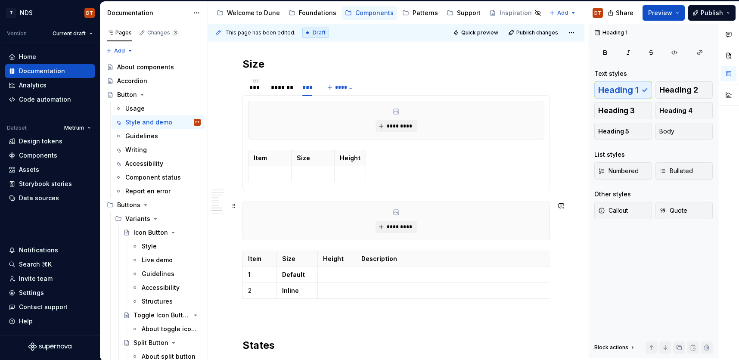
click at [559, 232] on div "Anatomy ********* Item Name Description Optional 1 Container Holds the Button c…" at bounding box center [396, 159] width 376 height 1238
drag, startPoint x: 253, startPoint y: 240, endPoint x: 246, endPoint y: 246, distance: 8.3
click at [252, 240] on div "*********" at bounding box center [396, 221] width 308 height 39
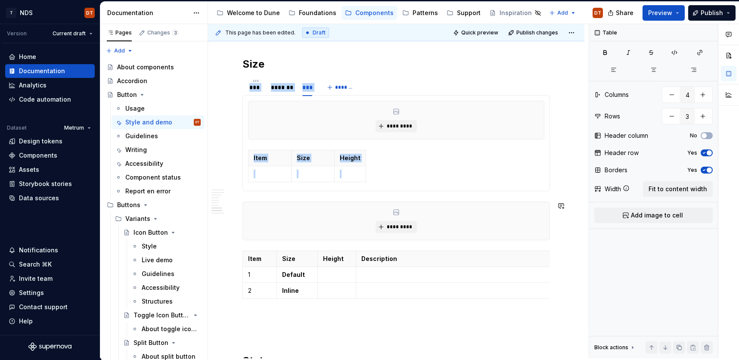
click at [246, 246] on div "Anatomy ********* Item Name Description Optional 1 Container Holds the Button c…" at bounding box center [396, 118] width 308 height 1115
click at [239, 257] on div "Anatomy ********* Item Name Description Optional 1 Container Holds the Button c…" at bounding box center [396, 167] width 376 height 1254
click at [232, 256] on span at bounding box center [233, 255] width 7 height 12
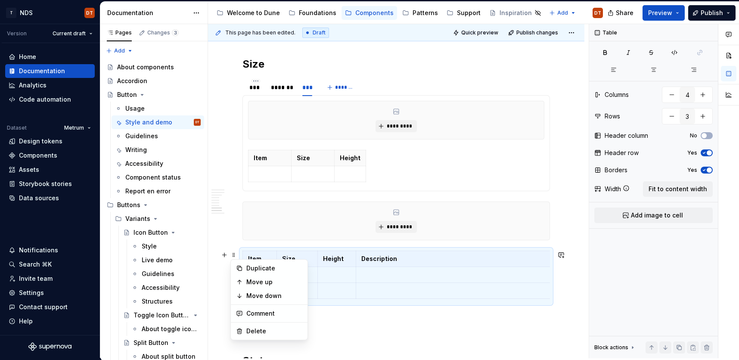
click at [341, 319] on p at bounding box center [396, 318] width 308 height 10
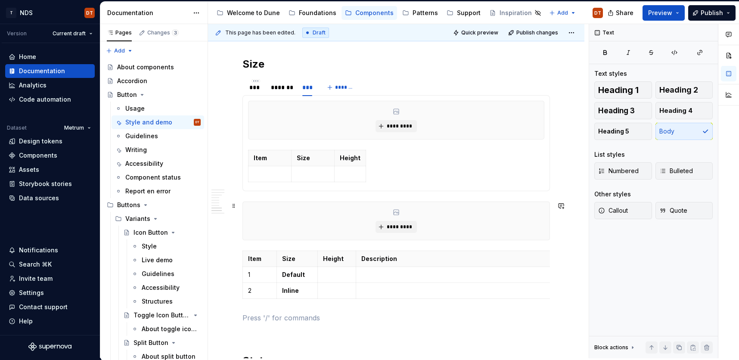
click at [253, 240] on div "*********" at bounding box center [396, 221] width 308 height 39
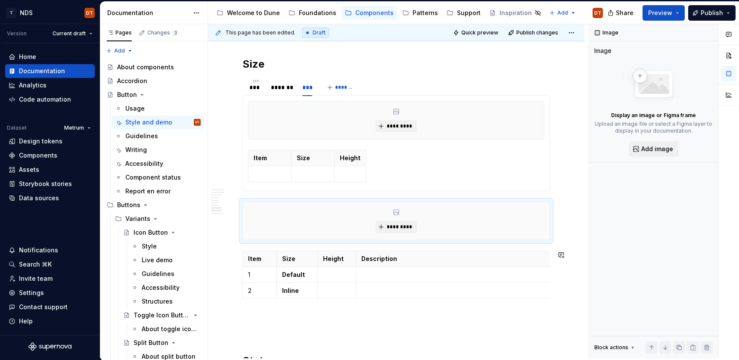
click at [329, 312] on div "Anatomy ********* Item Name Description Optional 1 Container Holds the Button c…" at bounding box center [396, 118] width 308 height 1115
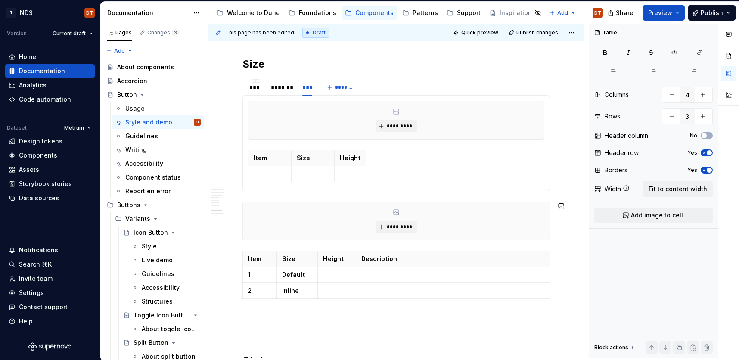
click at [244, 244] on div "Anatomy ********* Item Name Description Optional 1 Container Holds the Button c…" at bounding box center [396, 118] width 308 height 1115
click at [255, 195] on div "Anatomy ********* Item Name Description Optional 1 Container Holds the Button c…" at bounding box center [396, 118] width 308 height 1115
click at [375, 189] on div "********* Item Size Height" at bounding box center [396, 143] width 308 height 96
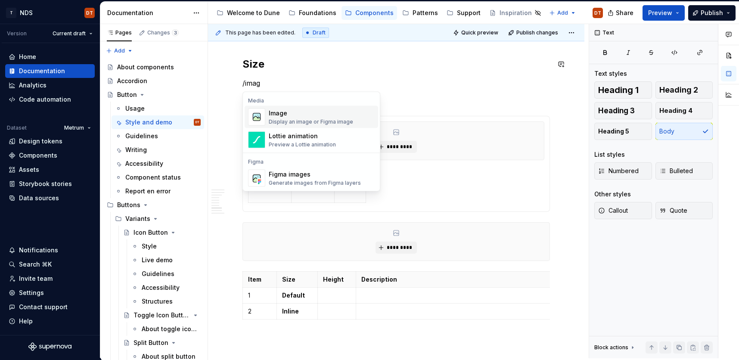
click at [260, 118] on img "Suggestions" at bounding box center [257, 117] width 16 height 16
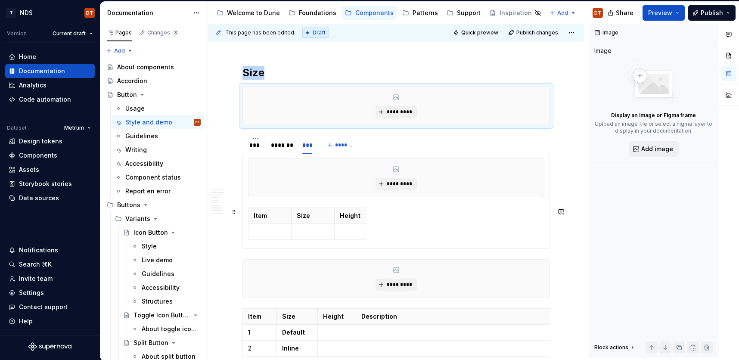
scroll to position [597, 0]
click at [480, 170] on div "*********" at bounding box center [396, 180] width 295 height 38
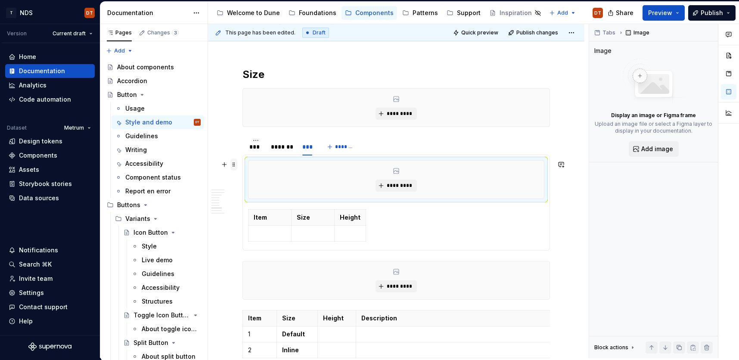
click at [235, 167] on span at bounding box center [233, 164] width 7 height 12
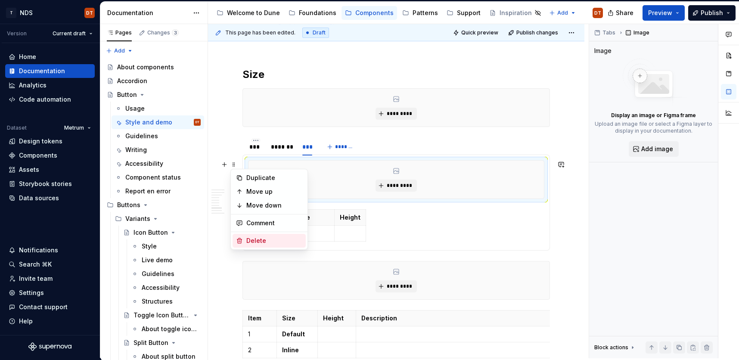
click at [260, 242] on div "Delete" at bounding box center [274, 240] width 56 height 9
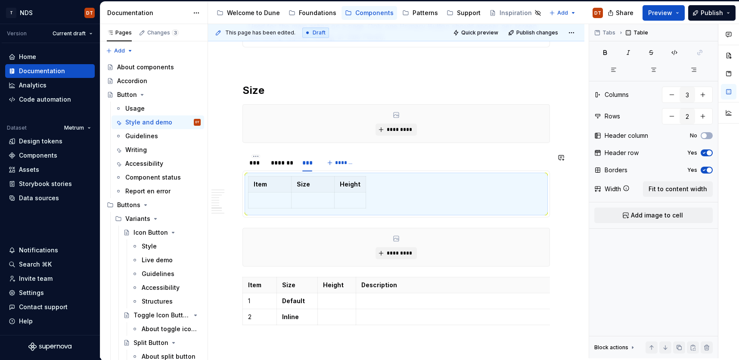
scroll to position [578, 0]
click at [255, 145] on div "*********" at bounding box center [396, 125] width 308 height 39
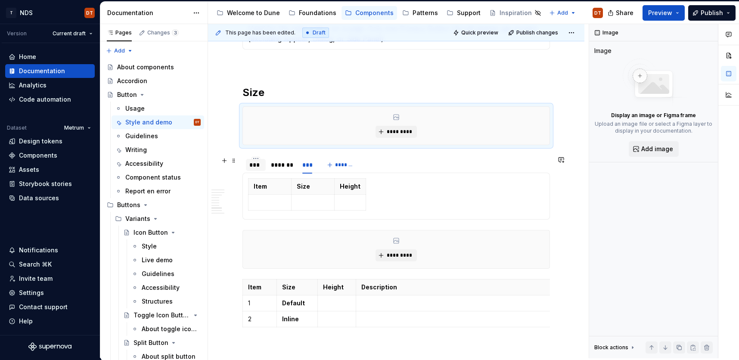
click at [246, 163] on div "***" at bounding box center [256, 165] width 20 height 12
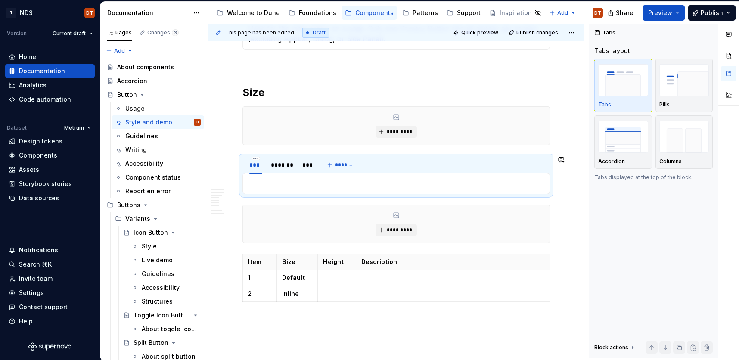
click at [255, 149] on div "Anatomy ********* Item Name Description Optional 1 Container Holds the Button c…" at bounding box center [396, 134] width 308 height 1089
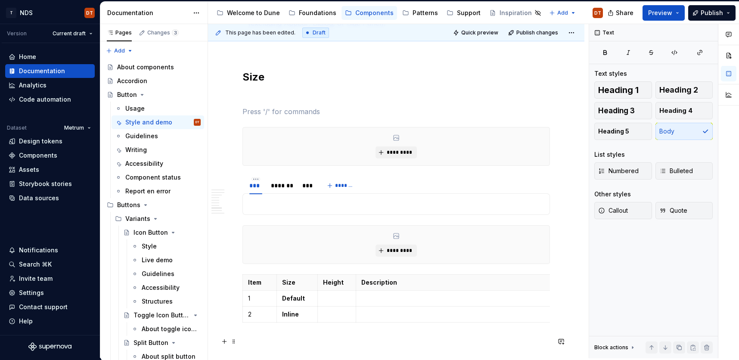
scroll to position [595, 0]
type textarea "*"
click at [336, 275] on html "T NDS DT Version Current draft Home Documentation Analytics Code automation Dat…" at bounding box center [369, 180] width 739 height 360
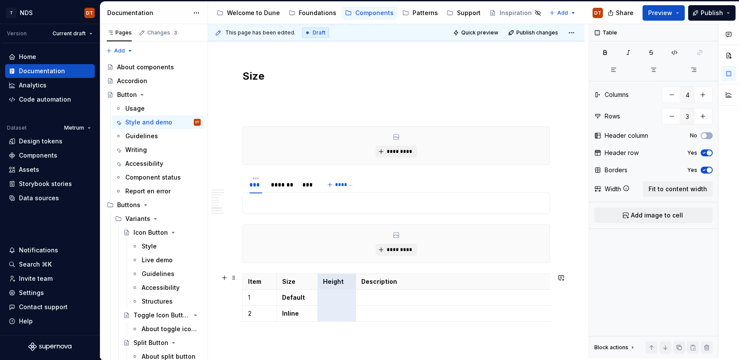
click at [256, 111] on html "T NDS DT Version Current draft Home Documentation Analytics Code automation Dat…" at bounding box center [369, 180] width 739 height 360
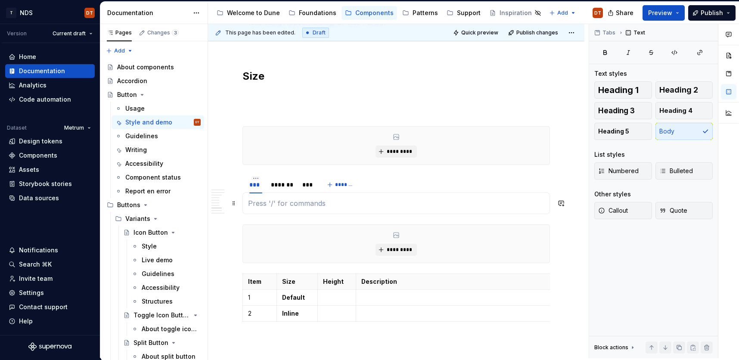
click at [291, 205] on p at bounding box center [396, 203] width 296 height 10
drag, startPoint x: 304, startPoint y: 202, endPoint x: 332, endPoint y: 196, distance: 29.0
click at [304, 202] on p "Dimensions" at bounding box center [396, 203] width 296 height 10
click at [299, 203] on p "Dimensions" at bounding box center [396, 203] width 296 height 10
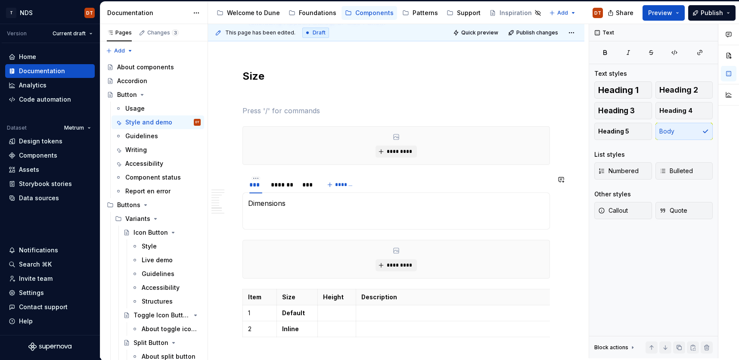
click at [244, 175] on section "*** ******* *** ******* Dimensions Item Size Height" at bounding box center [396, 202] width 308 height 54
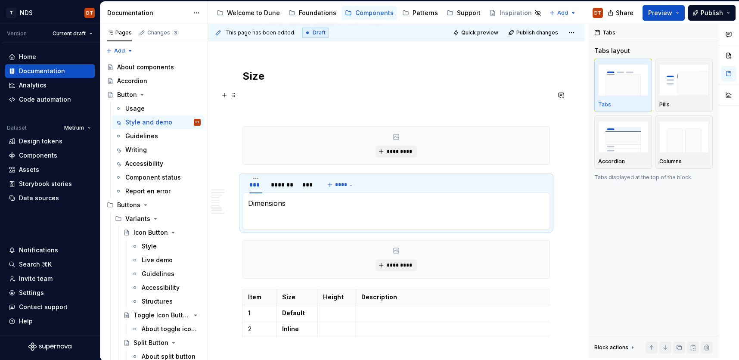
click at [255, 93] on p at bounding box center [396, 95] width 308 height 10
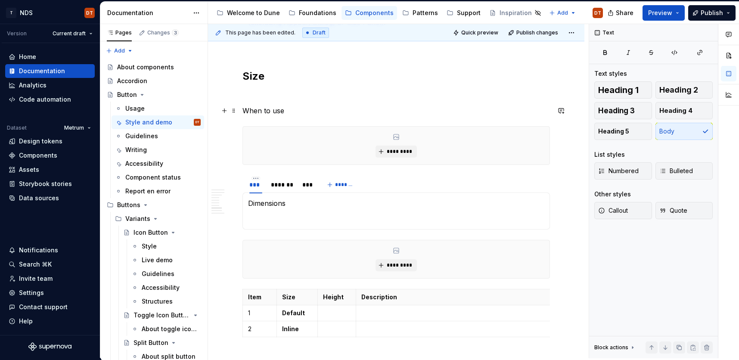
click at [300, 111] on p "When to use" at bounding box center [396, 111] width 308 height 10
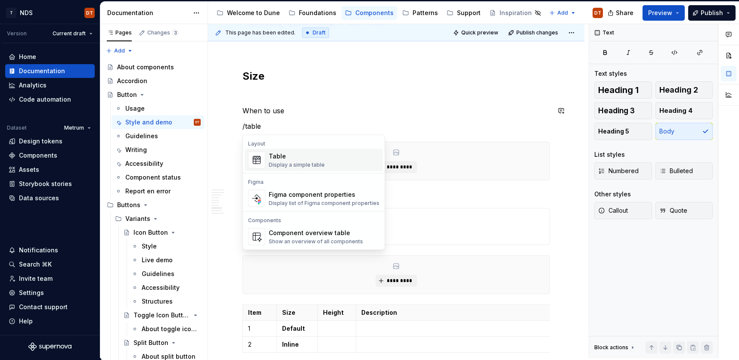
click at [287, 159] on div "Table" at bounding box center [297, 156] width 56 height 9
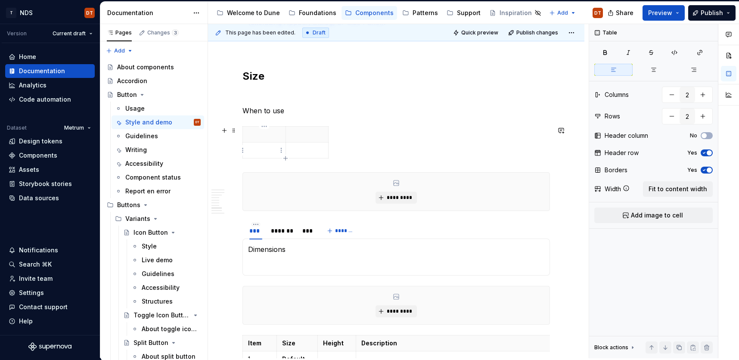
click at [260, 151] on p at bounding box center [264, 150] width 32 height 9
click at [257, 135] on p at bounding box center [264, 134] width 32 height 9
click at [299, 135] on p at bounding box center [307, 134] width 32 height 9
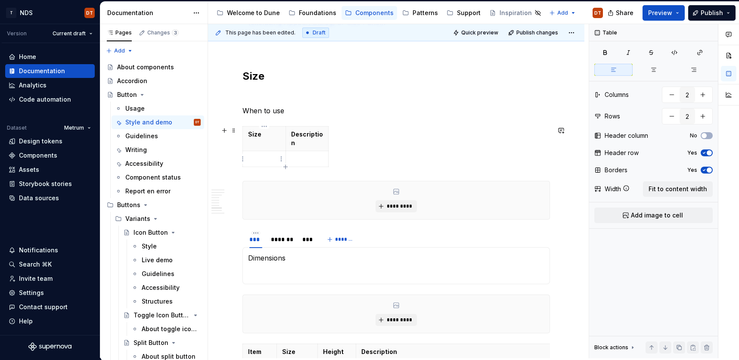
click at [261, 157] on p at bounding box center [264, 159] width 32 height 9
click at [422, 155] on div "Size Description Default" at bounding box center [396, 148] width 308 height 44
click at [286, 168] on icon "button" at bounding box center [285, 167] width 7 height 7
type input "3"
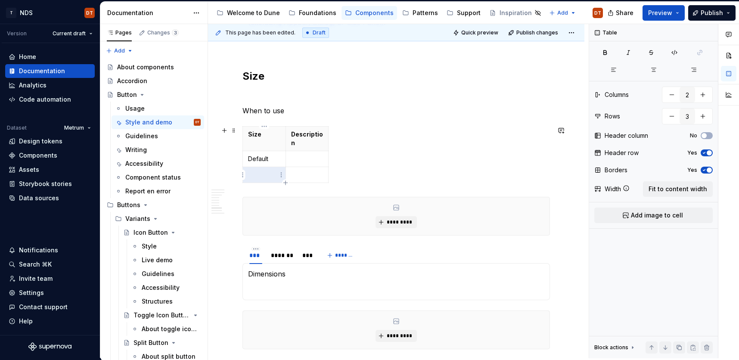
click at [259, 176] on p at bounding box center [264, 175] width 32 height 9
click at [372, 158] on div "Size Description Default Compact" at bounding box center [396, 156] width 308 height 60
click at [234, 130] on span at bounding box center [233, 130] width 7 height 12
click at [532, 136] on div "Size Description Default Compact" at bounding box center [396, 156] width 308 height 60
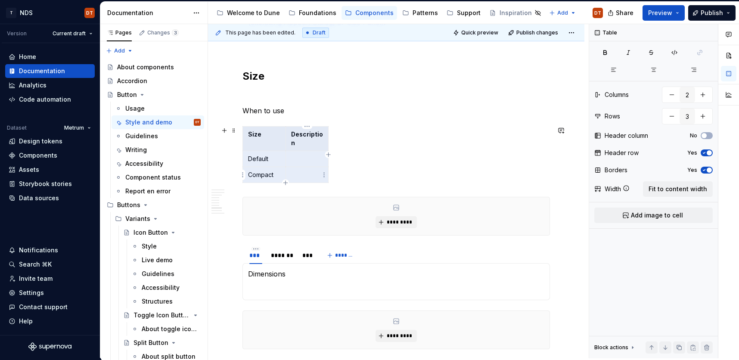
drag, startPoint x: 265, startPoint y: 132, endPoint x: 309, endPoint y: 161, distance: 52.0
click at [312, 172] on tbody "Size Description Default Compact" at bounding box center [286, 155] width 86 height 56
click at [233, 133] on span at bounding box center [233, 130] width 7 height 12
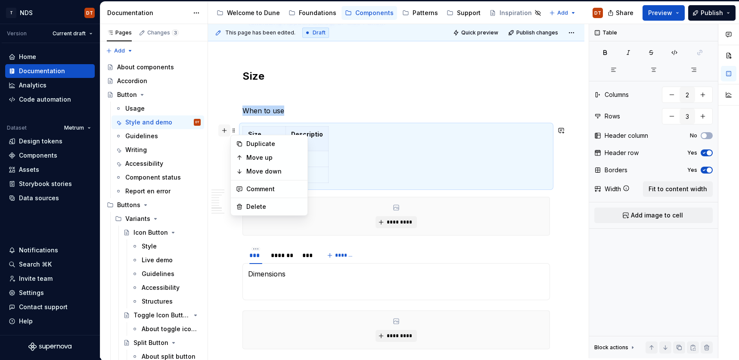
click at [224, 133] on button "button" at bounding box center [224, 130] width 12 height 12
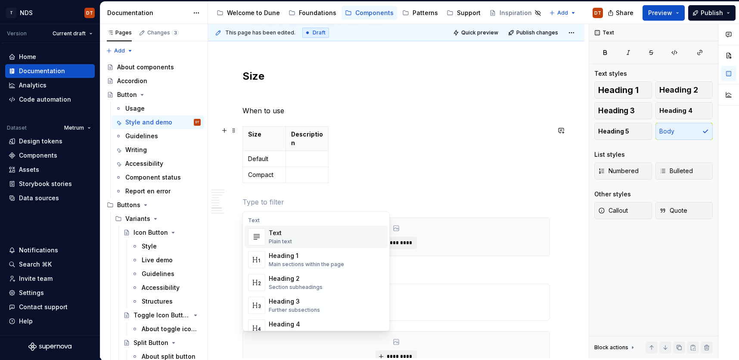
click at [405, 148] on div "Size Description Default Compact" at bounding box center [396, 156] width 308 height 60
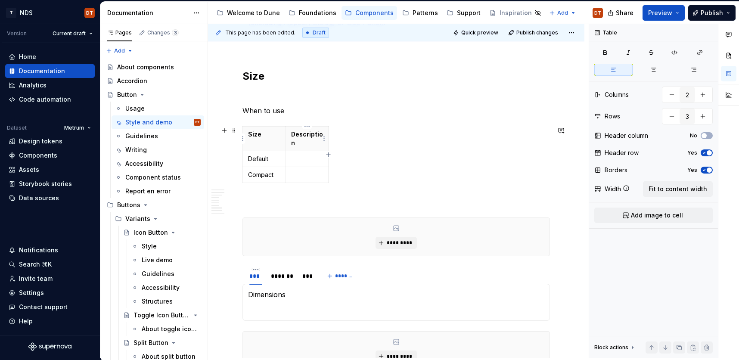
click at [305, 143] on p "Description" at bounding box center [307, 138] width 32 height 17
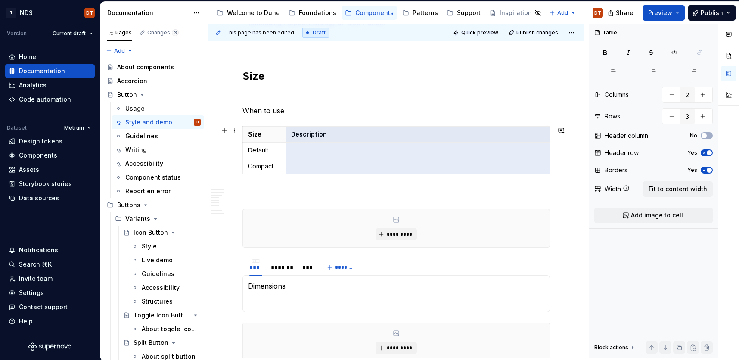
drag, startPoint x: 327, startPoint y: 166, endPoint x: 549, endPoint y: 165, distance: 221.8
click at [294, 196] on p at bounding box center [396, 193] width 308 height 10
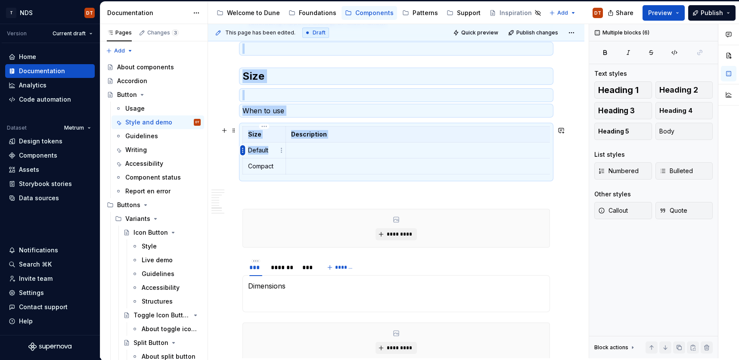
drag, startPoint x: 270, startPoint y: 150, endPoint x: 243, endPoint y: 150, distance: 26.7
click at [243, 150] on body "T NDS DT Version Current draft Home Documentation Analytics Code automation Dat…" at bounding box center [369, 180] width 739 height 360
click at [271, 150] on p "Default" at bounding box center [264, 150] width 32 height 9
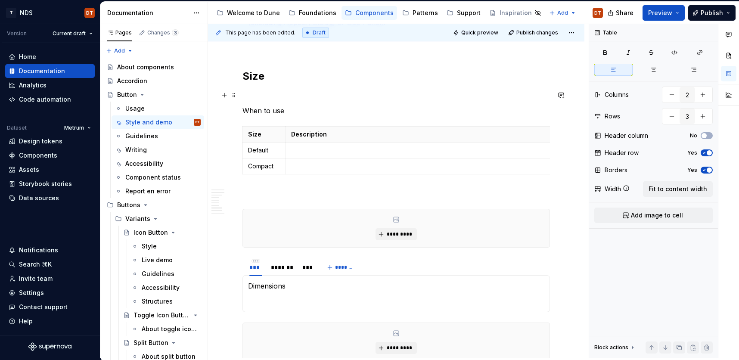
click at [250, 91] on p at bounding box center [396, 95] width 308 height 10
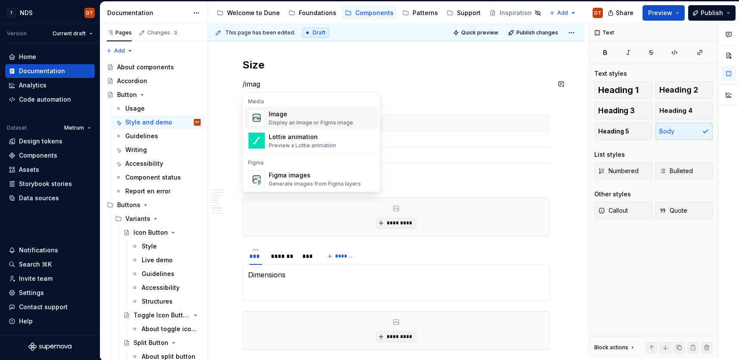
click at [283, 113] on div "Image" at bounding box center [311, 114] width 84 height 9
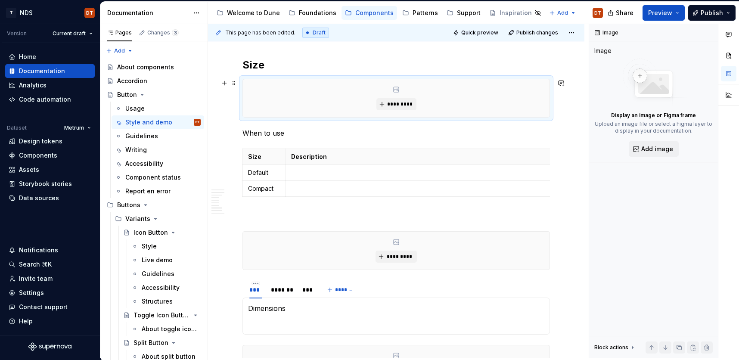
scroll to position [606, 0]
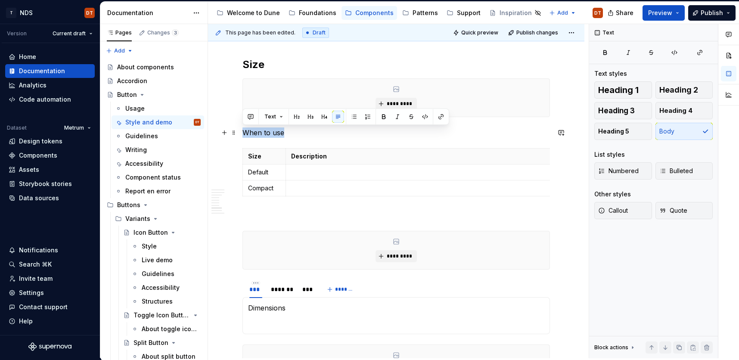
drag, startPoint x: 283, startPoint y: 134, endPoint x: 242, endPoint y: 134, distance: 41.8
click at [242, 134] on div "Anatomy ********* Item Name Description Optional 1 Container Holds the Button c…" at bounding box center [396, 239] width 376 height 1396
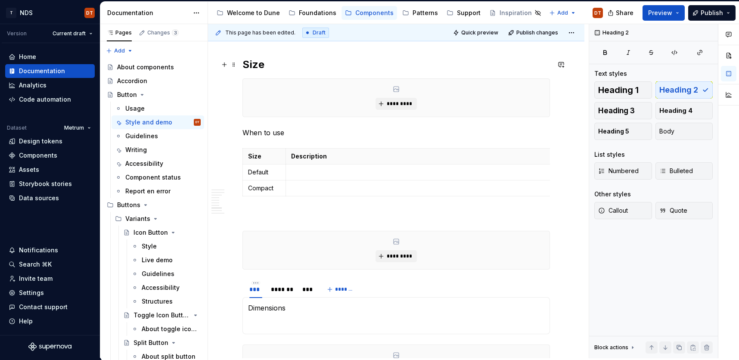
click at [258, 66] on h2 "Size" at bounding box center [396, 65] width 308 height 14
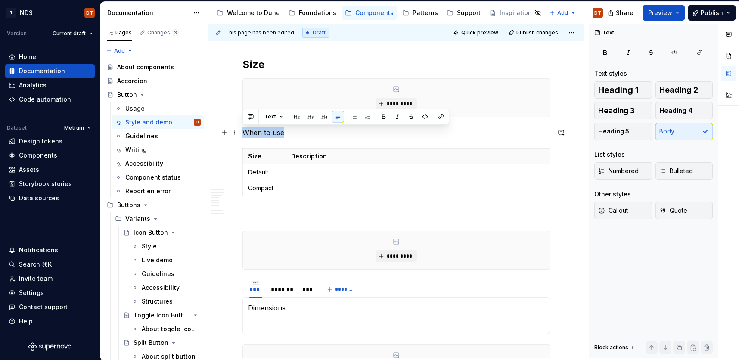
drag, startPoint x: 283, startPoint y: 132, endPoint x: 242, endPoint y: 132, distance: 41.8
click at [242, 132] on div "Anatomy ********* Item Name Description Optional 1 Container Holds the Button c…" at bounding box center [396, 239] width 376 height 1396
click at [634, 114] on button "Heading 3" at bounding box center [623, 110] width 58 height 17
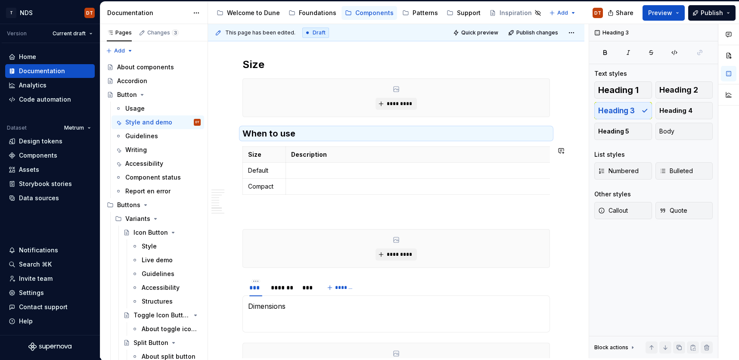
click at [344, 204] on div "Anatomy ********* Item Name Description Optional 1 Container Holds the Button c…" at bounding box center [396, 190] width 308 height 1256
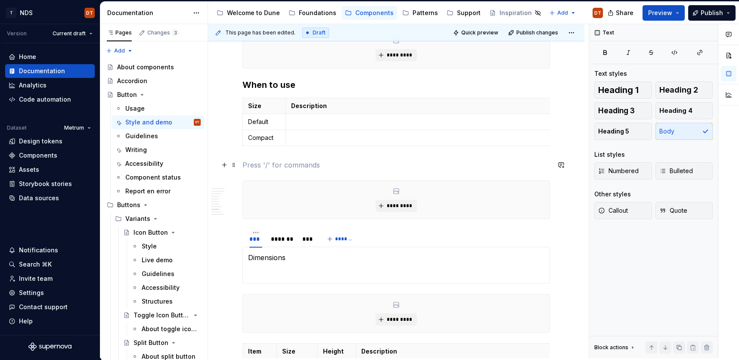
scroll to position [659, 0]
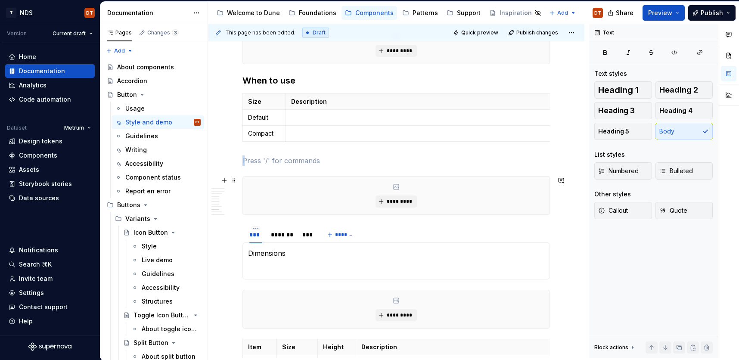
drag, startPoint x: 242, startPoint y: 161, endPoint x: 440, endPoint y: 210, distance: 203.3
click at [440, 210] on div "Anatomy ********* Item Name Description Optional 1 Container Holds the Button c…" at bounding box center [396, 137] width 308 height 1256
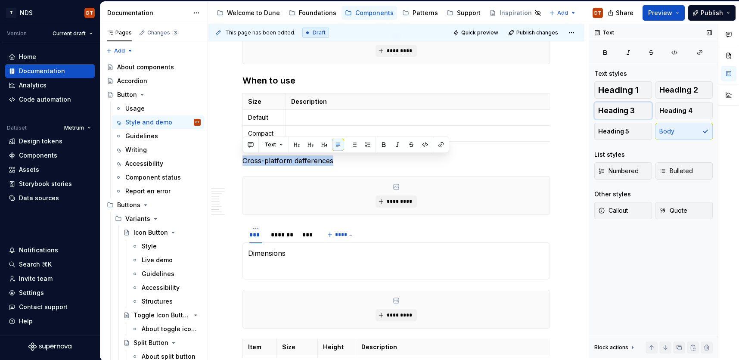
click at [640, 107] on button "Heading 3" at bounding box center [623, 110] width 58 height 17
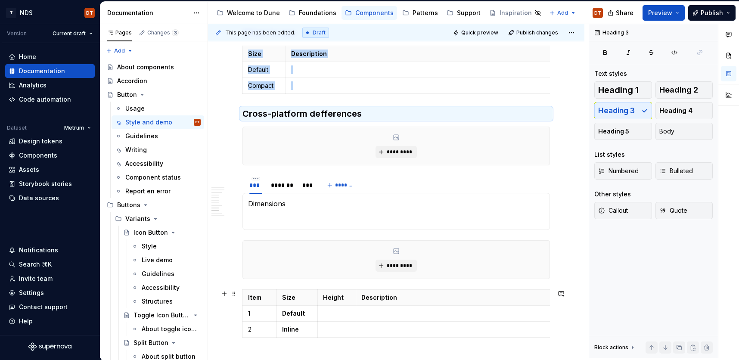
scroll to position [708, 0]
click at [233, 129] on span at bounding box center [233, 130] width 7 height 12
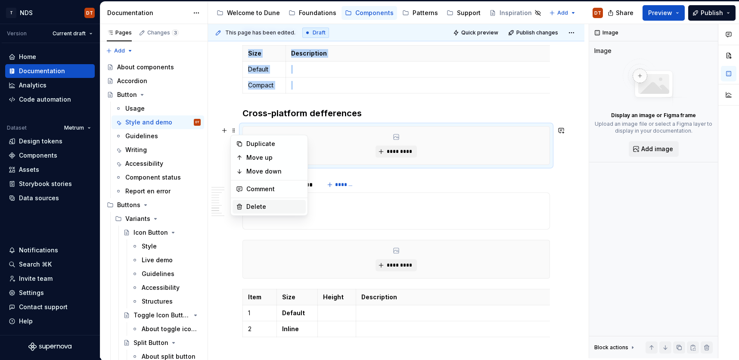
type textarea "*"
click at [256, 208] on div "Delete" at bounding box center [274, 206] width 56 height 9
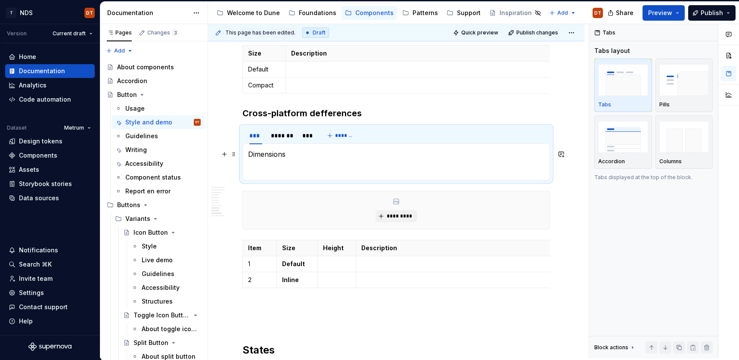
click at [301, 158] on p "Dimensions" at bounding box center [396, 154] width 296 height 10
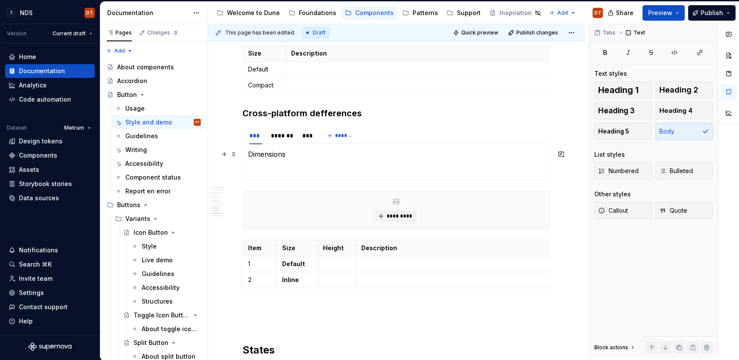
click at [293, 150] on p "Dimensions" at bounding box center [396, 154] width 296 height 10
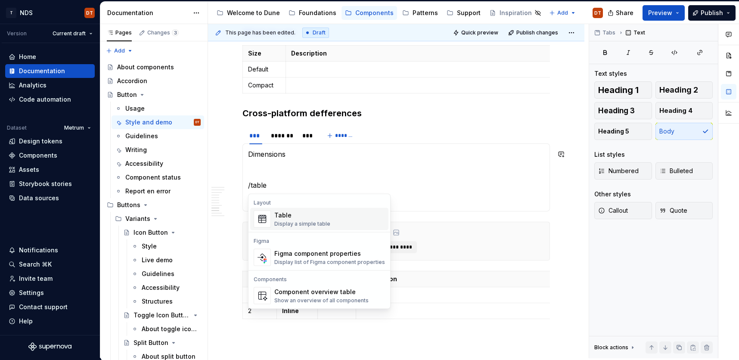
click at [258, 218] on img "Suggestions" at bounding box center [262, 219] width 16 height 16
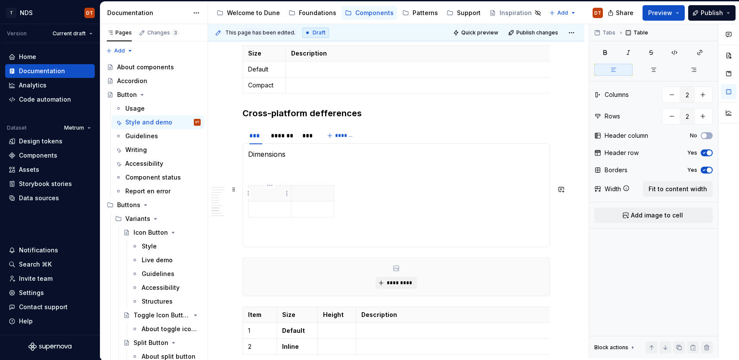
click at [264, 196] on p at bounding box center [270, 193] width 32 height 9
click at [262, 209] on p at bounding box center [270, 209] width 32 height 9
click at [290, 218] on icon "button" at bounding box center [291, 217] width 7 height 7
type input "3"
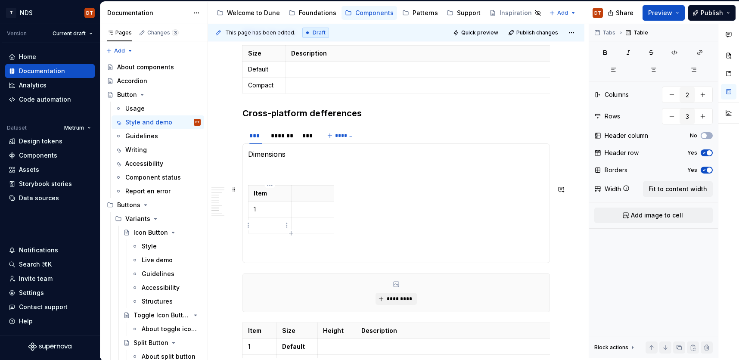
click at [261, 227] on p at bounding box center [270, 225] width 32 height 9
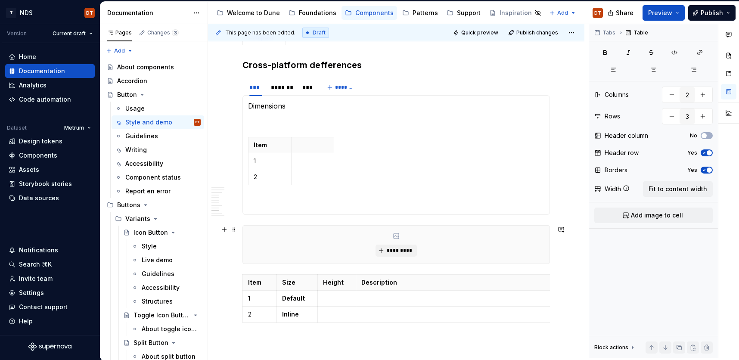
scroll to position [757, 0]
click at [248, 143] on html "T NDS DT Version Current draft Home Documentation Analytics Code automation Dat…" at bounding box center [369, 180] width 739 height 360
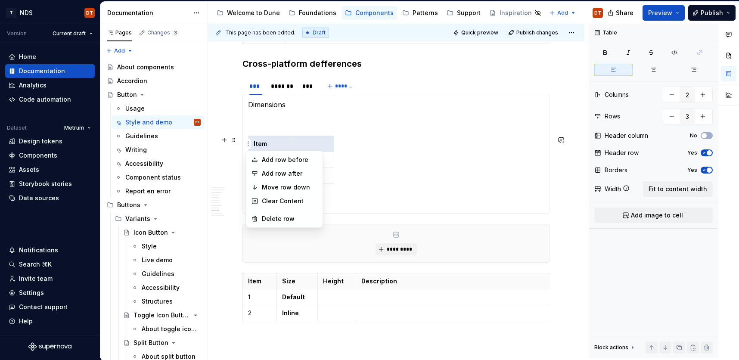
click at [374, 150] on html "T NDS DT Version Current draft Home Documentation Analytics Code automation Dat…" at bounding box center [369, 180] width 739 height 360
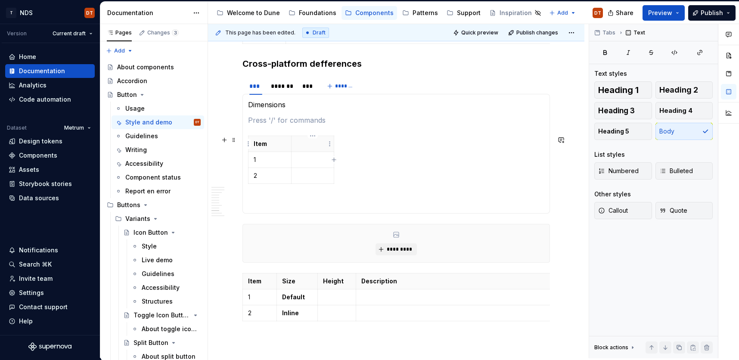
click at [308, 146] on p at bounding box center [313, 144] width 32 height 9
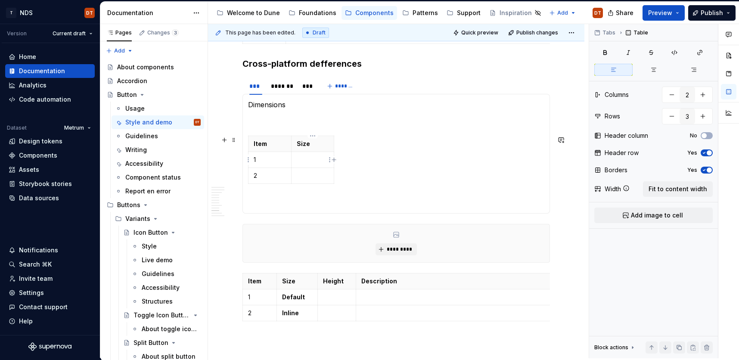
click at [310, 164] on td at bounding box center [312, 160] width 43 height 16
click at [308, 174] on p at bounding box center [313, 175] width 32 height 9
type textarea "*"
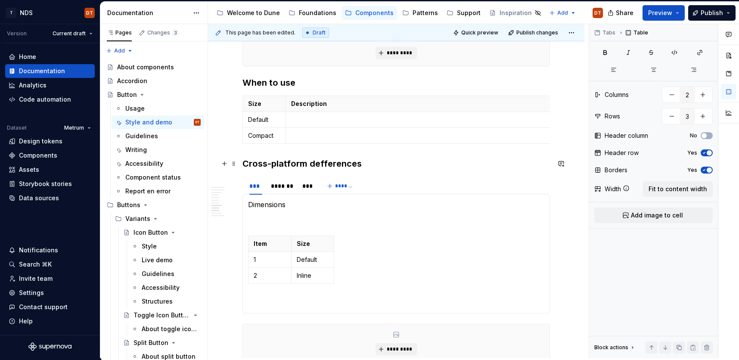
scroll to position [648, 0]
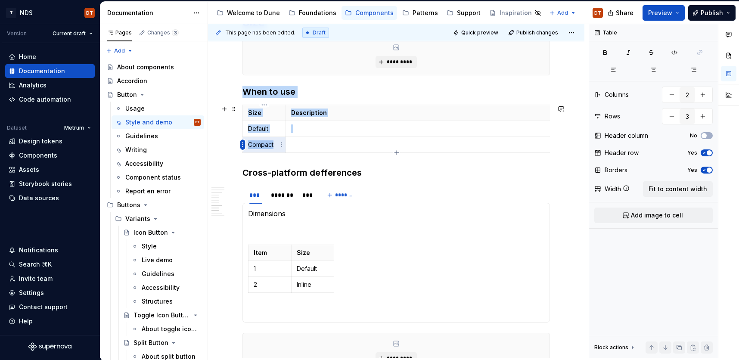
drag, startPoint x: 275, startPoint y: 145, endPoint x: 245, endPoint y: 145, distance: 30.2
click at [245, 145] on body "T NDS DT Version Current draft Home Documentation Analytics Code automation Dat…" at bounding box center [369, 180] width 739 height 360
click at [267, 143] on p "Compact" at bounding box center [264, 144] width 32 height 9
drag, startPoint x: 274, startPoint y: 145, endPoint x: 249, endPoint y: 144, distance: 24.6
click at [249, 144] on p "Compact" at bounding box center [264, 144] width 32 height 9
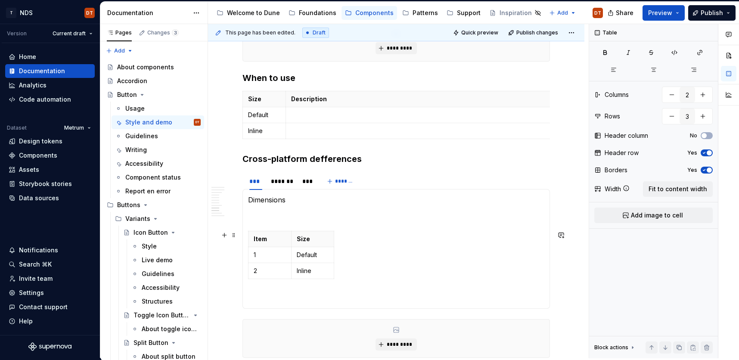
scroll to position [677, 0]
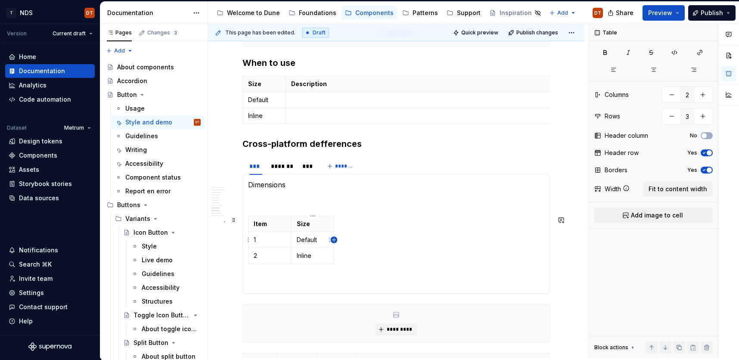
click at [332, 240] on icon "button" at bounding box center [334, 240] width 4 height 4
type input "3"
click at [341, 225] on p at bounding box center [342, 224] width 5 height 9
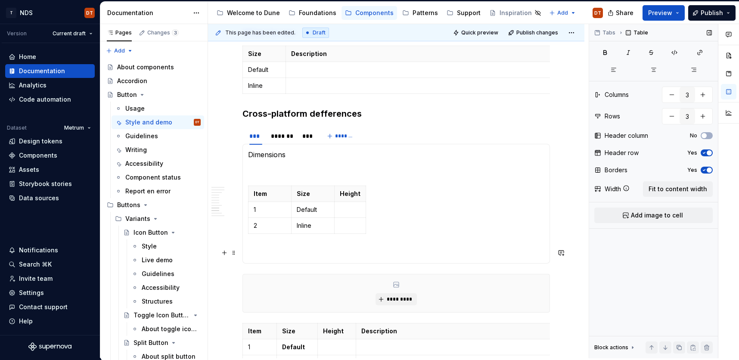
scroll to position [728, 0]
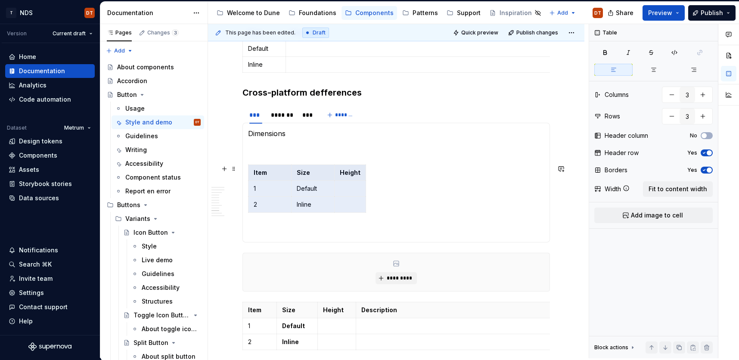
drag, startPoint x: 354, startPoint y: 207, endPoint x: 246, endPoint y: 176, distance: 111.8
click at [246, 176] on div "Dimensions Item Size Height 1 Default 2 Inline Item Size Height" at bounding box center [396, 183] width 308 height 120
click at [674, 189] on span "Fit to content width" at bounding box center [678, 189] width 59 height 9
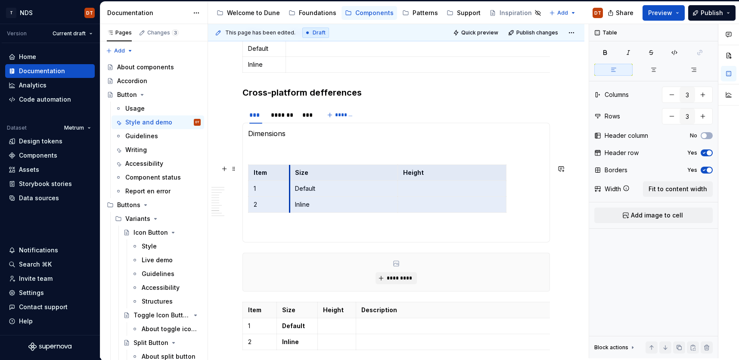
drag, startPoint x: 356, startPoint y: 186, endPoint x: 380, endPoint y: 189, distance: 24.3
click at [675, 189] on span "Fit to content width" at bounding box center [678, 189] width 59 height 9
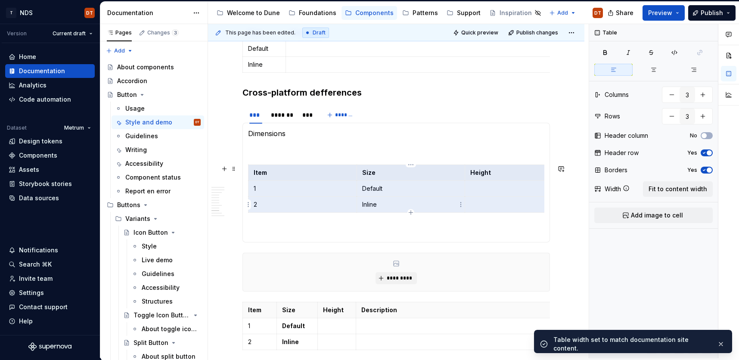
click at [379, 204] on p "Inline" at bounding box center [411, 204] width 98 height 9
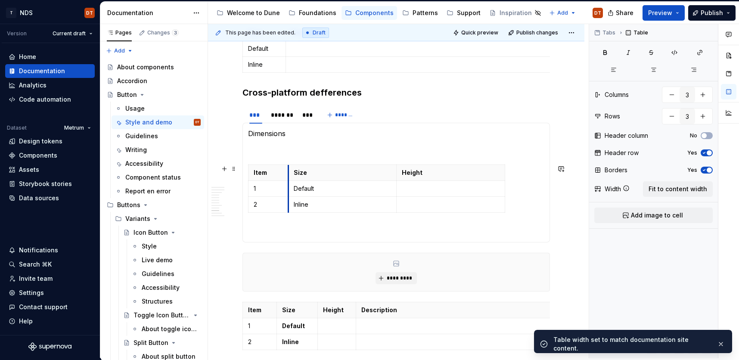
drag, startPoint x: 357, startPoint y: 191, endPoint x: 384, endPoint y: 190, distance: 27.1
click at [289, 193] on td "Default" at bounding box center [342, 189] width 109 height 16
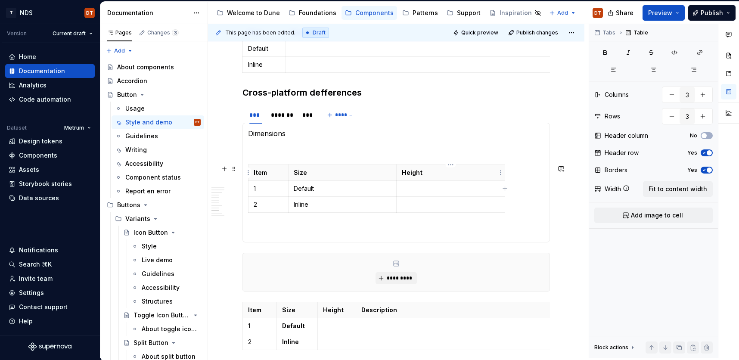
drag, startPoint x: 482, startPoint y: 176, endPoint x: 491, endPoint y: 176, distance: 8.6
click at [482, 176] on p "Height" at bounding box center [451, 172] width 98 height 9
click at [672, 188] on span "Fit to content width" at bounding box center [678, 189] width 59 height 9
drag, startPoint x: 357, startPoint y: 187, endPoint x: 448, endPoint y: 189, distance: 91.8
click at [294, 189] on td "Default" at bounding box center [348, 189] width 109 height 16
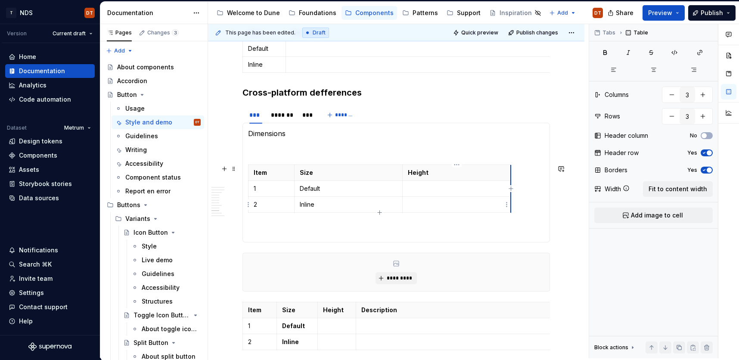
drag, startPoint x: 511, startPoint y: 200, endPoint x: 488, endPoint y: 199, distance: 22.9
click at [511, 200] on td at bounding box center [457, 205] width 109 height 16
drag, startPoint x: 403, startPoint y: 194, endPoint x: 395, endPoint y: 193, distance: 8.2
click at [342, 195] on td at bounding box center [396, 189] width 108 height 16
drag, startPoint x: 449, startPoint y: 200, endPoint x: 547, endPoint y: 200, distance: 97.8
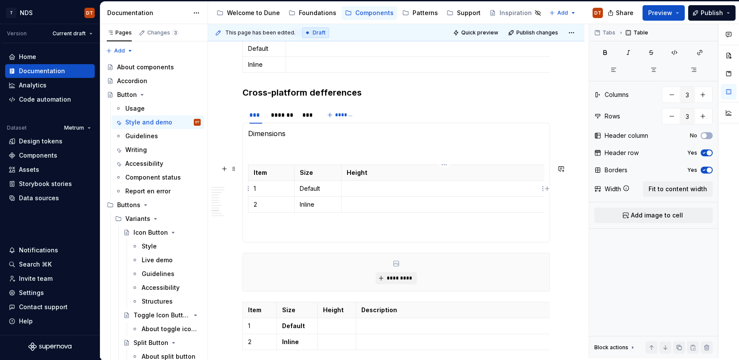
drag, startPoint x: 365, startPoint y: 189, endPoint x: 379, endPoint y: 192, distance: 14.6
click at [365, 189] on p at bounding box center [444, 188] width 195 height 9
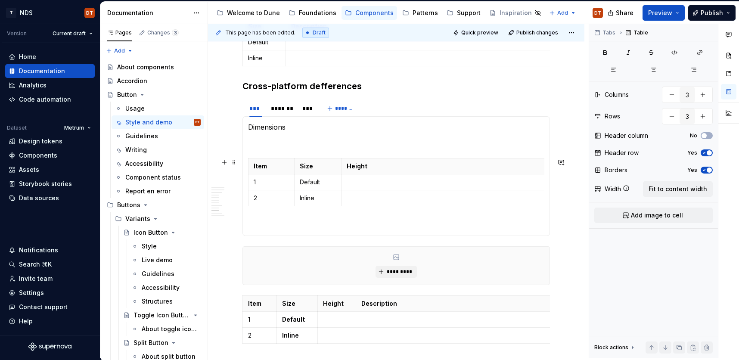
click at [283, 148] on section-item-column "Dimensions Item Size Height 1 Default 2 Inline" at bounding box center [396, 176] width 296 height 109
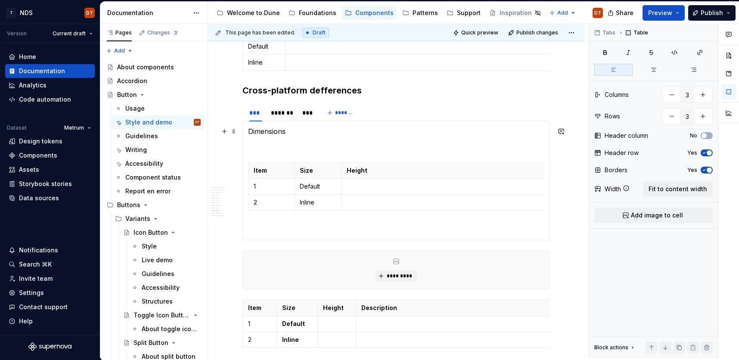
click at [286, 131] on p "Dimensions" at bounding box center [396, 131] width 296 height 10
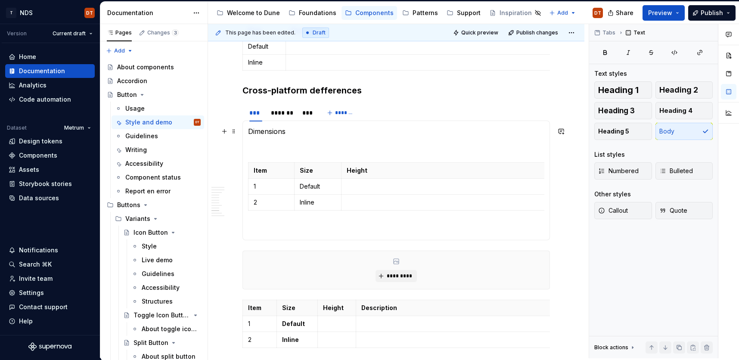
click at [249, 131] on p "Dimensions" at bounding box center [396, 131] width 296 height 10
click at [250, 152] on section-item-column "Dimensions Item Size Height 1 Default 2 Inline" at bounding box center [396, 180] width 296 height 109
click at [265, 146] on p at bounding box center [396, 147] width 296 height 10
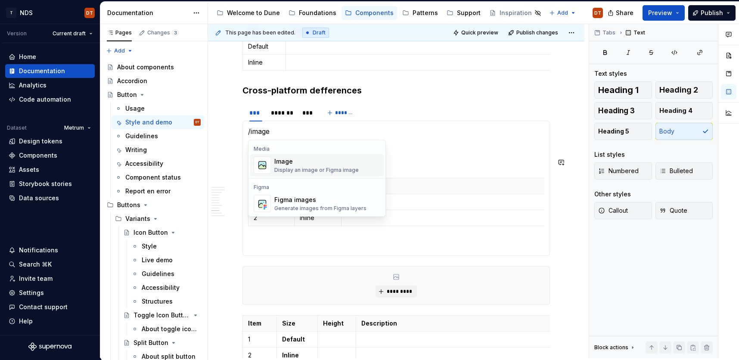
click at [264, 168] on img "Suggestions" at bounding box center [262, 165] width 16 height 16
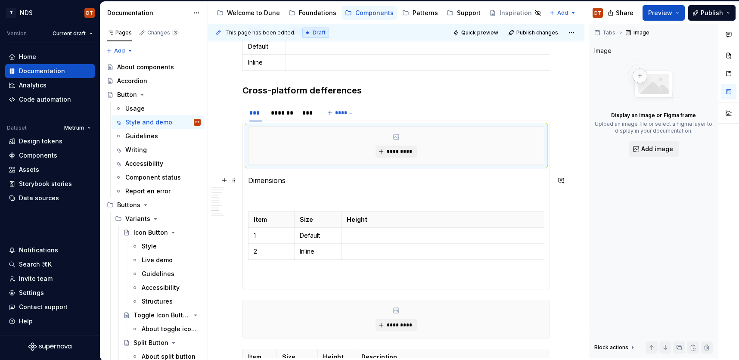
type textarea "*"
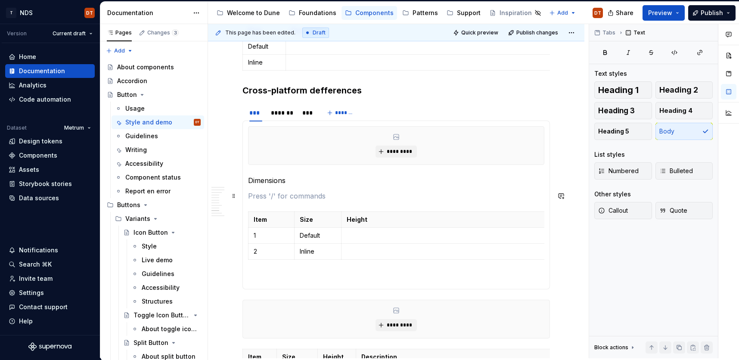
click at [261, 199] on p at bounding box center [396, 196] width 296 height 10
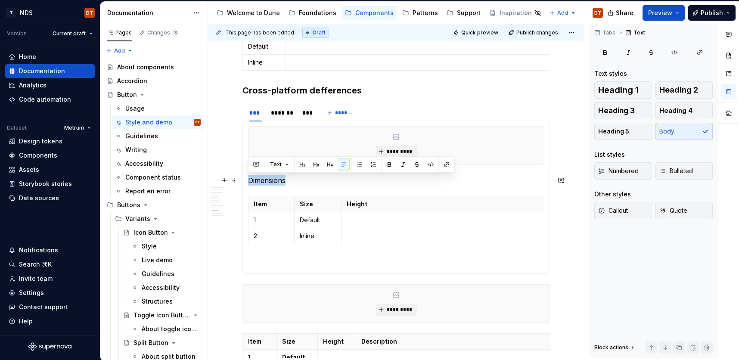
drag, startPoint x: 291, startPoint y: 181, endPoint x: 247, endPoint y: 182, distance: 43.9
click at [247, 182] on div "********* Dimensions Item Size Height 1 Default 2 Inline Item Size Height" at bounding box center [396, 197] width 308 height 153
click at [317, 90] on h3 "Cross-platform defferences" at bounding box center [396, 90] width 308 height 12
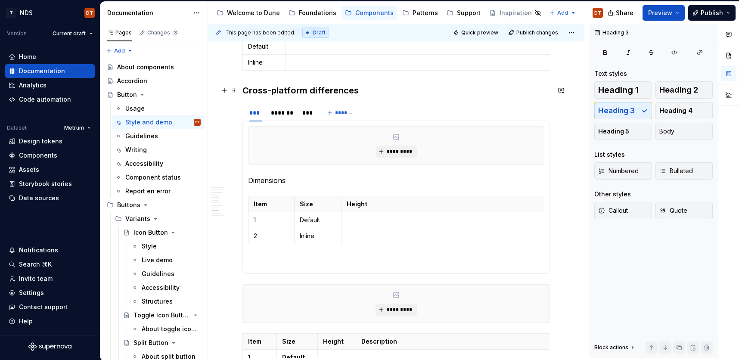
click at [341, 91] on h3 "Cross-platform differences" at bounding box center [396, 90] width 308 height 12
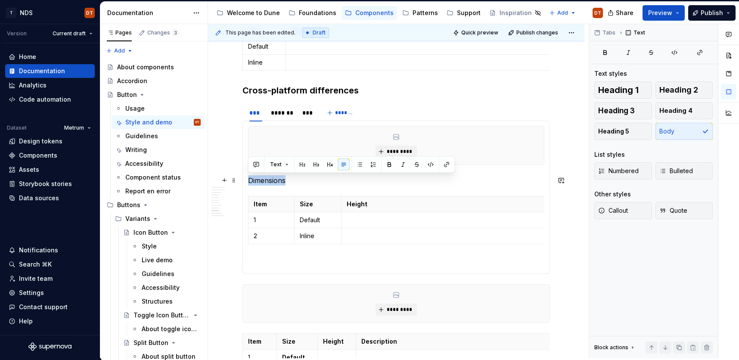
drag, startPoint x: 288, startPoint y: 182, endPoint x: 273, endPoint y: 176, distance: 16.2
click at [247, 181] on div "********* Dimensions Item Size Height 1 Default 2 Inline Item Size Height" at bounding box center [396, 197] width 308 height 153
click at [676, 110] on span "Heading 4" at bounding box center [675, 110] width 33 height 9
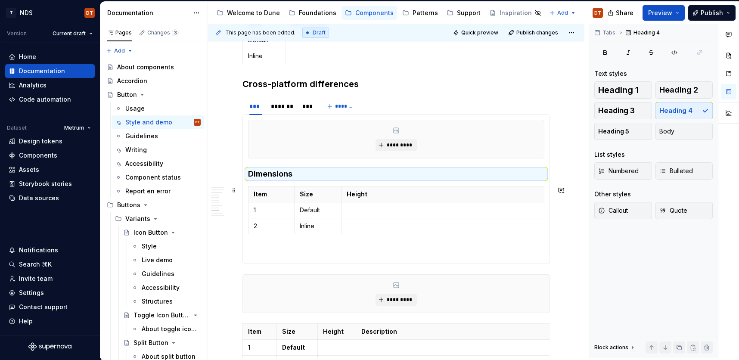
scroll to position [746, 0]
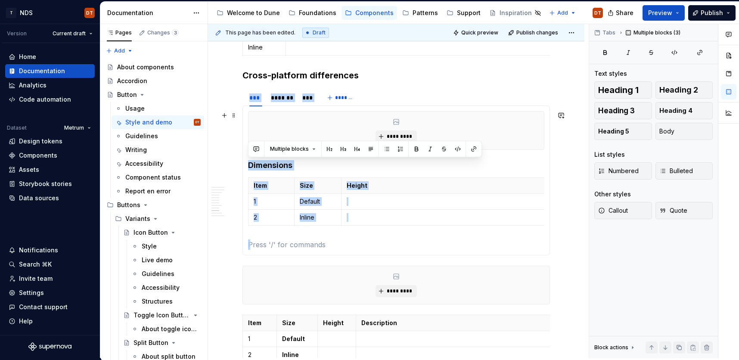
drag, startPoint x: 265, startPoint y: 236, endPoint x: 278, endPoint y: 117, distance: 119.2
click at [252, 115] on section-item-column "********* Dimensions Item Size Height 1 Default 2 Inline" at bounding box center [396, 180] width 296 height 139
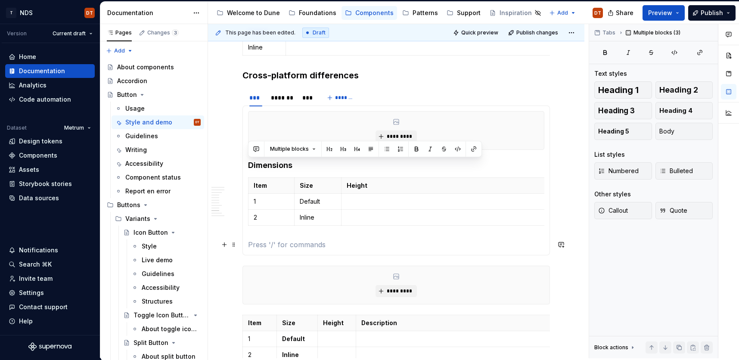
click at [408, 233] on section-item-column "********* Dimensions Item Size Height 1 Default 2 Inline" at bounding box center [396, 180] width 296 height 139
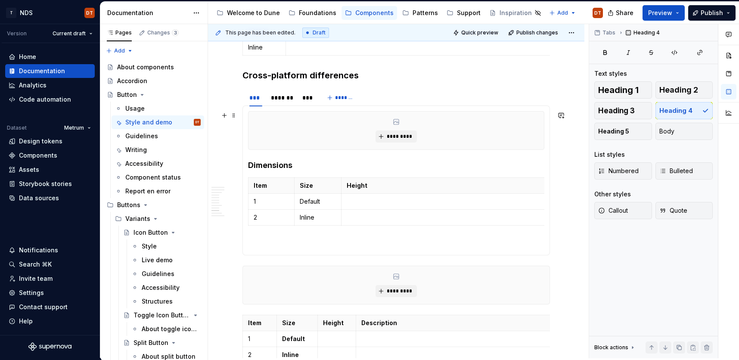
drag, startPoint x: 550, startPoint y: 227, endPoint x: 262, endPoint y: 120, distance: 307.5
click at [256, 118] on div "********* Dimensions Item Size Height 1 Default 2 Inline Item Size Height" at bounding box center [396, 181] width 308 height 150
click at [292, 240] on p at bounding box center [396, 244] width 296 height 10
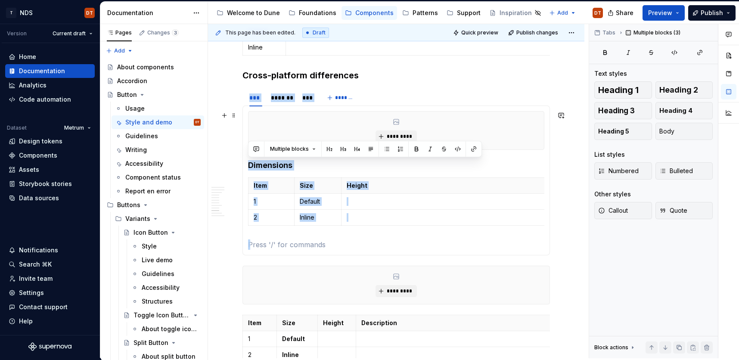
drag, startPoint x: 254, startPoint y: 233, endPoint x: 255, endPoint y: 114, distance: 119.3
click at [254, 114] on section-item-column "********* Dimensions Item Size Height 1 Default 2 Inline" at bounding box center [396, 180] width 296 height 139
copy section-item-column "Dimensions Item Size Height 1 Default 2 Inline"
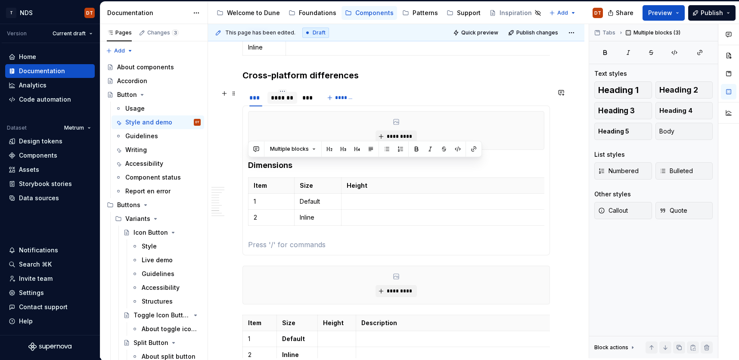
click at [286, 102] on div "*******" at bounding box center [282, 97] width 23 height 9
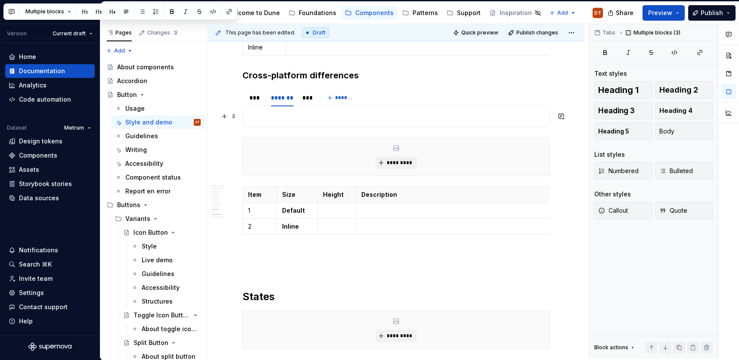
click at [261, 118] on p at bounding box center [396, 116] width 296 height 10
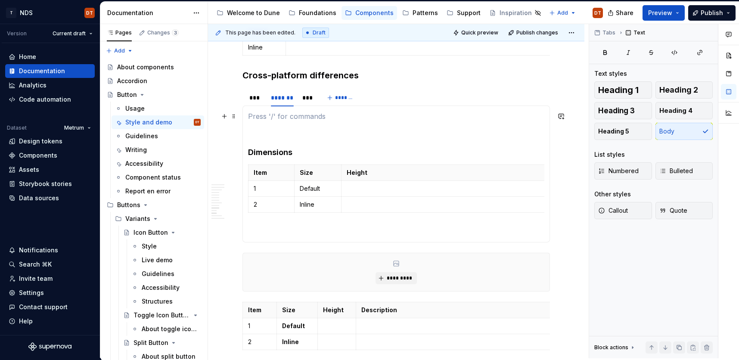
click at [255, 116] on p at bounding box center [396, 116] width 296 height 10
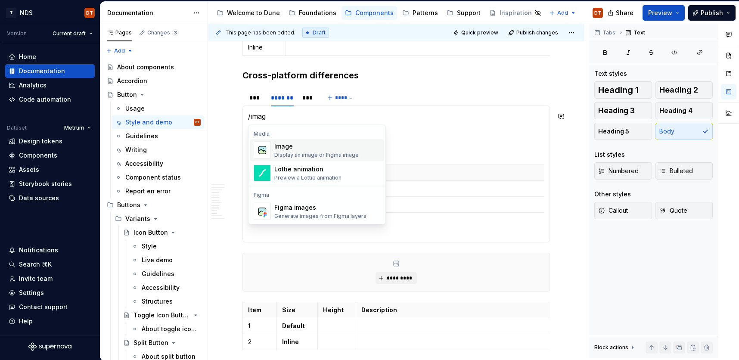
click at [280, 148] on div "Image" at bounding box center [316, 146] width 84 height 9
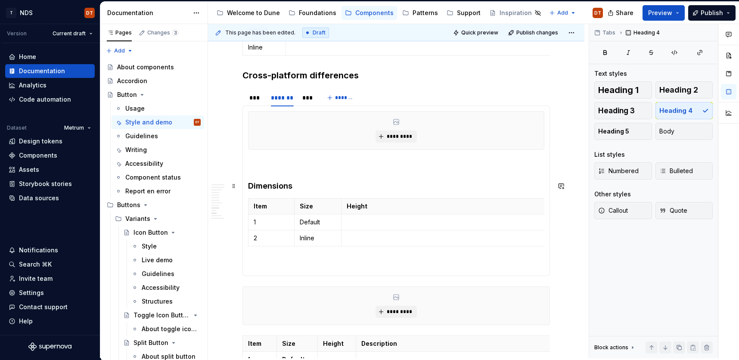
click at [248, 184] on h4 "Dimensions" at bounding box center [396, 186] width 296 height 10
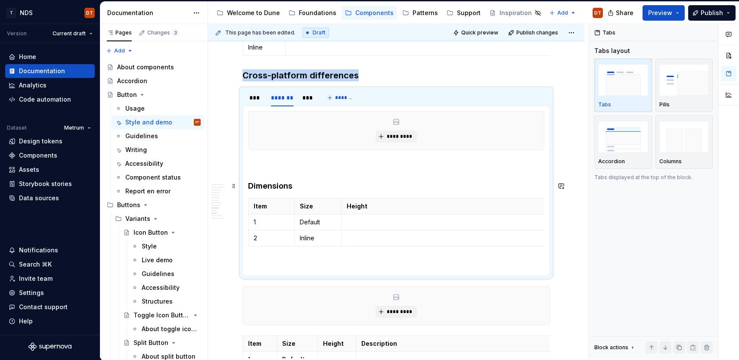
click at [250, 185] on h4 "Dimensions" at bounding box center [396, 186] width 296 height 10
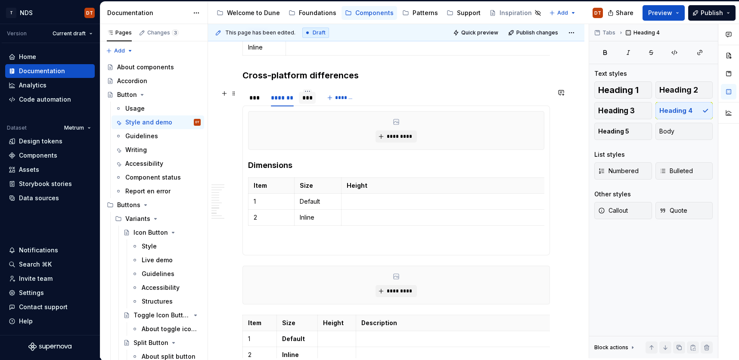
click at [308, 97] on div "***" at bounding box center [307, 97] width 10 height 9
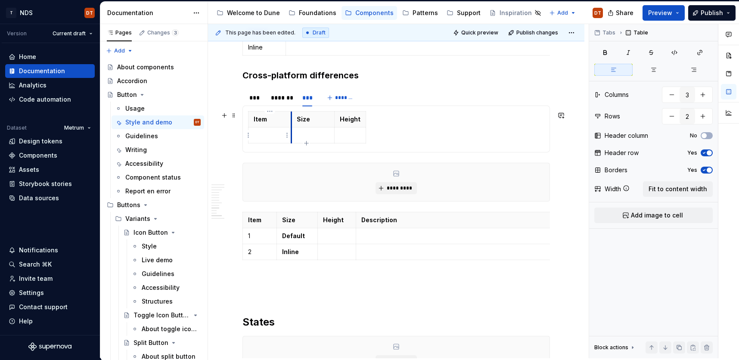
type input "3"
type input "2"
drag, startPoint x: 383, startPoint y: 139, endPoint x: 252, endPoint y: 119, distance: 132.4
click at [252, 119] on div "Item Size Height" at bounding box center [396, 129] width 296 height 36
type input "3"
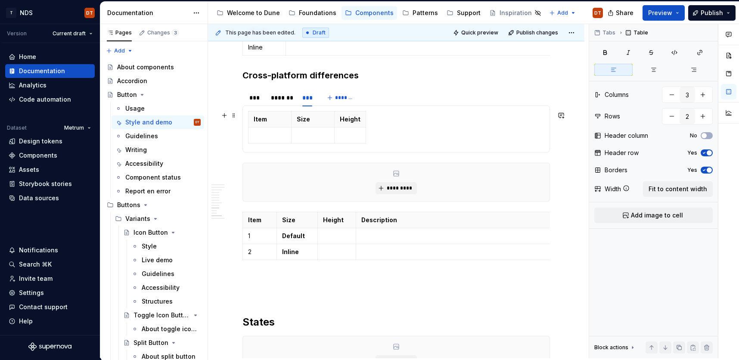
drag, startPoint x: 379, startPoint y: 140, endPoint x: 243, endPoint y: 126, distance: 136.5
click at [243, 126] on div "********* Dimensions Item Size Height 1 Default 2 Inline ********* Dimensions I…" at bounding box center [396, 129] width 308 height 47
click at [248, 121] on html "T NDS DT Version Current draft Home Documentation Analytics Code automation Dat…" at bounding box center [369, 180] width 739 height 360
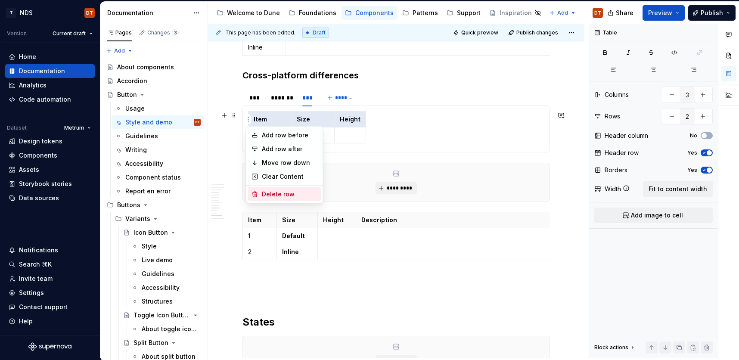
click at [277, 196] on div "Delete row" at bounding box center [290, 194] width 56 height 9
type input "1"
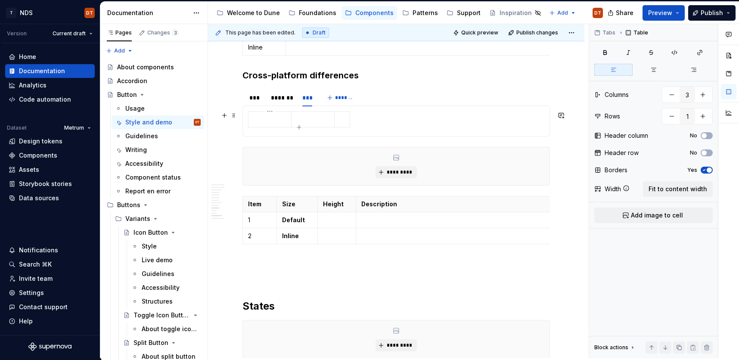
click at [251, 120] on body "T NDS DT Version Current draft Home Documentation Analytics Code automation Dat…" at bounding box center [369, 180] width 739 height 360
type input "3"
type input "1"
click at [248, 120] on html "T NDS DT Version Current draft Home Documentation Analytics Code automation Dat…" at bounding box center [369, 180] width 739 height 360
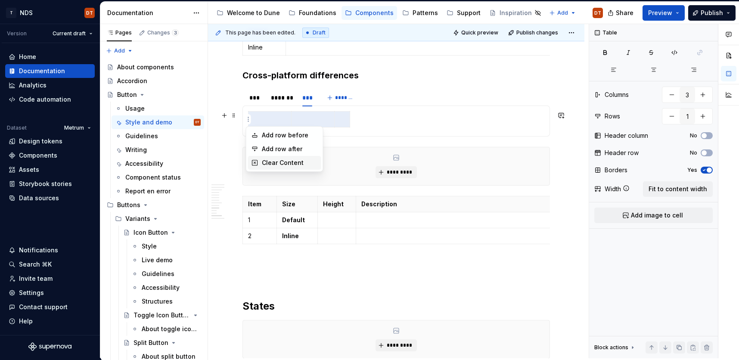
click at [305, 164] on div "Clear Content" at bounding box center [290, 162] width 56 height 9
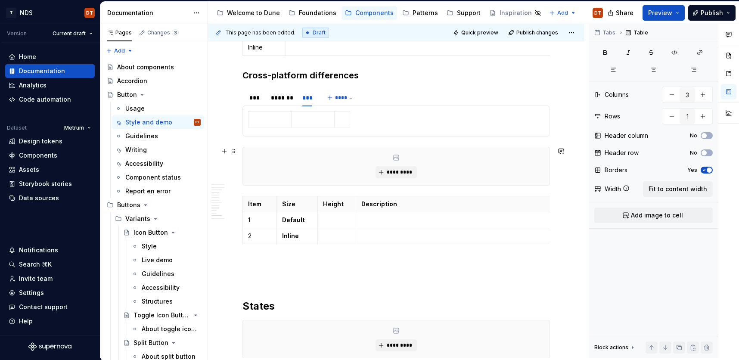
type textarea "*"
type input "3"
type input "1"
type input "2"
type input "3"
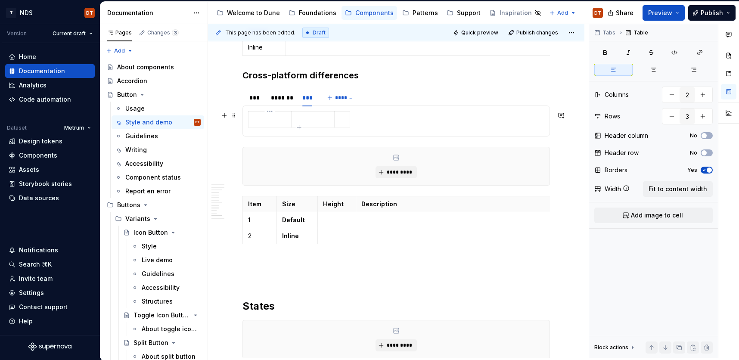
drag, startPoint x: 362, startPoint y: 122, endPoint x: 250, endPoint y: 118, distance: 112.1
click at [250, 118] on body "T NDS DT Version Current draft Home Documentation Analytics Code automation Dat…" at bounding box center [369, 180] width 739 height 360
type input "3"
type input "1"
click at [376, 116] on div at bounding box center [396, 121] width 296 height 20
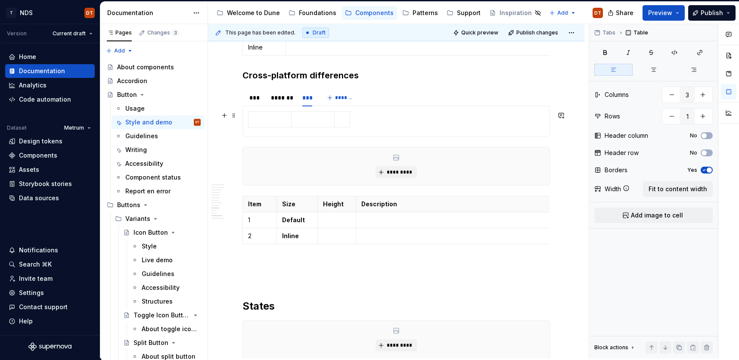
type input "3"
type input "1"
drag, startPoint x: 364, startPoint y: 123, endPoint x: 279, endPoint y: 117, distance: 85.5
click at [252, 117] on div at bounding box center [396, 121] width 296 height 20
click at [256, 112] on td at bounding box center [270, 120] width 43 height 16
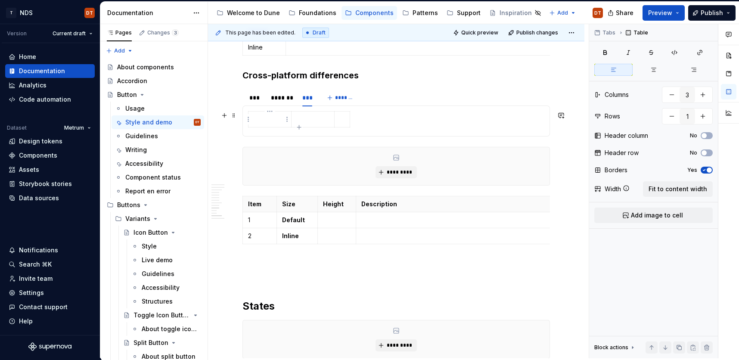
click at [249, 122] on html "T NDS DT Version Current draft Home Documentation Analytics Code automation Dat…" at bounding box center [369, 180] width 739 height 360
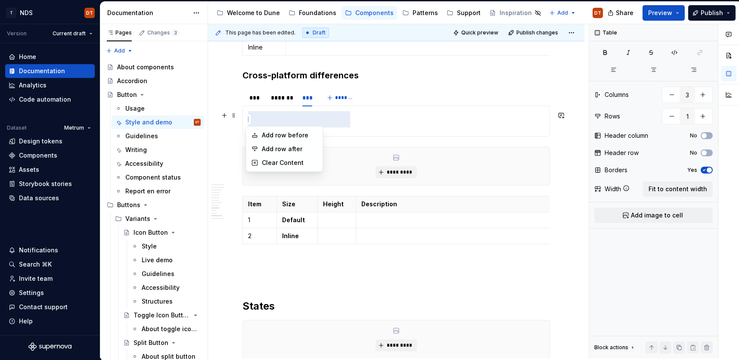
click at [403, 122] on html "T NDS DT Version Current draft Home Documentation Analytics Code automation Dat…" at bounding box center [369, 180] width 739 height 360
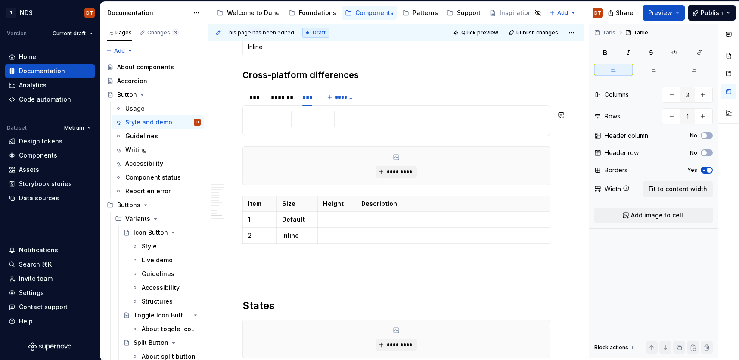
scroll to position [749, 0]
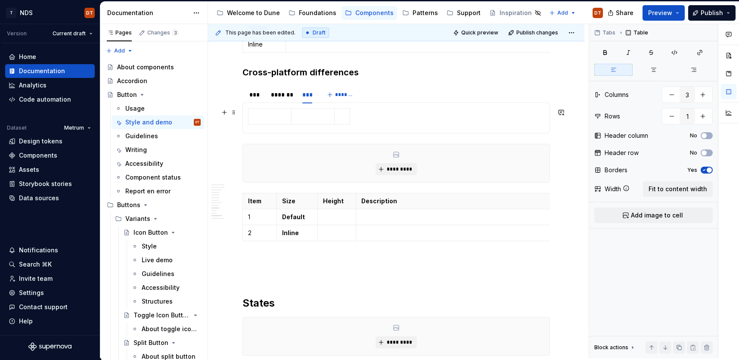
type input "2"
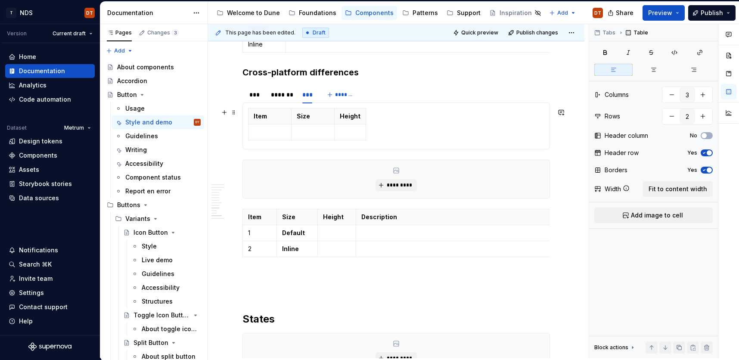
drag, startPoint x: 431, startPoint y: 127, endPoint x: 384, endPoint y: 123, distance: 47.1
click at [431, 127] on div "Item Size Height" at bounding box center [396, 126] width 296 height 36
drag, startPoint x: 254, startPoint y: 145, endPoint x: 257, endPoint y: 112, distance: 32.4
click at [256, 113] on div "********* Dimensions Item Size Height 1 Default 2 Inline ********* Dimensions I…" at bounding box center [396, 126] width 308 height 47
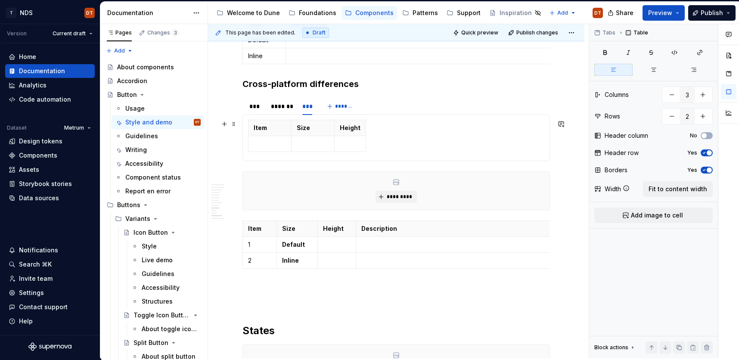
scroll to position [729, 0]
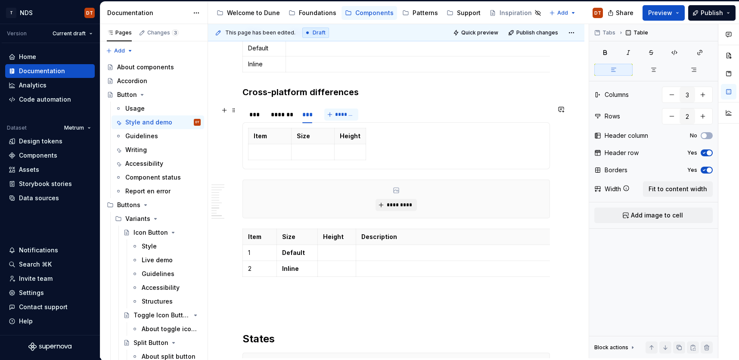
click at [344, 114] on span "*******" at bounding box center [344, 114] width 19 height 7
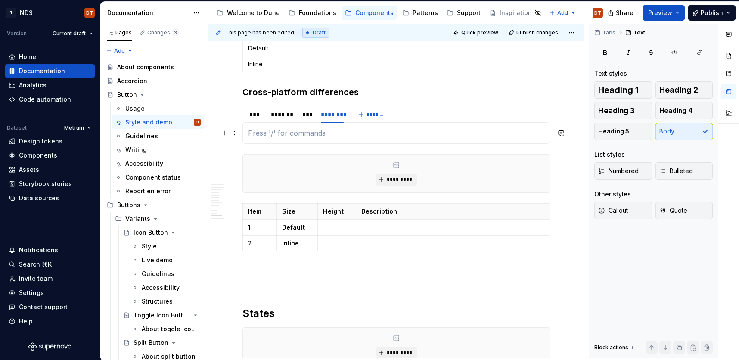
click at [269, 132] on p at bounding box center [396, 133] width 296 height 10
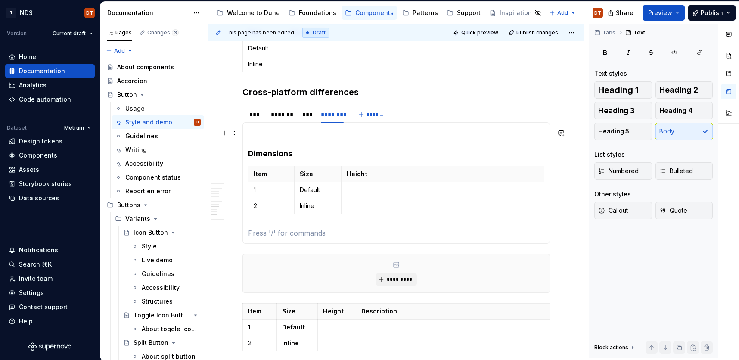
click at [267, 134] on p at bounding box center [396, 133] width 296 height 10
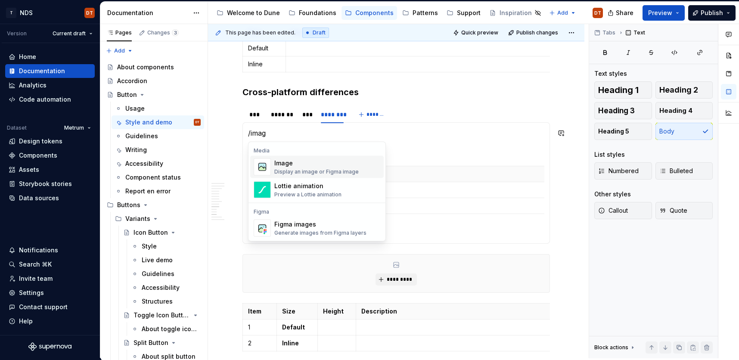
click at [286, 168] on div "Display an image or Figma image" at bounding box center [316, 171] width 84 height 7
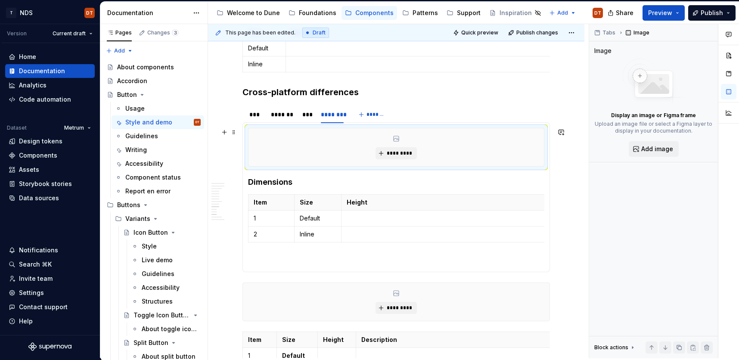
type textarea "*"
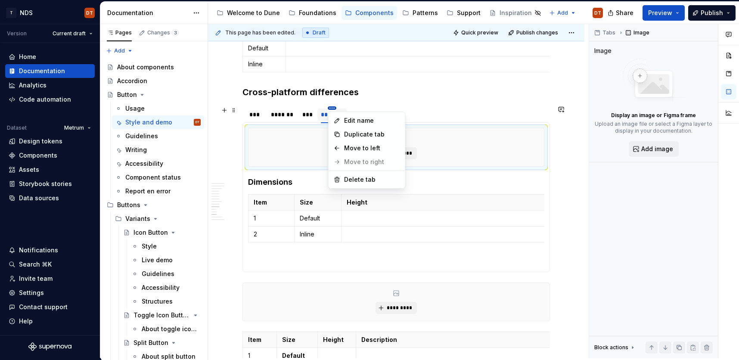
click at [332, 109] on html "T NDS DT Version Current draft Home Documentation Analytics Code automation Dat…" at bounding box center [369, 180] width 739 height 360
click at [306, 115] on html "T NDS DT Version Current draft Home Documentation Analytics Code automation Dat…" at bounding box center [369, 180] width 739 height 360
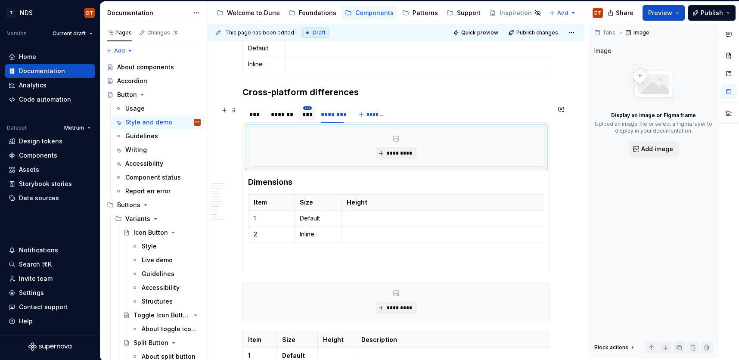
click at [307, 108] on html "T NDS DT Version Current draft Home Documentation Analytics Code automation Dat…" at bounding box center [369, 180] width 739 height 360
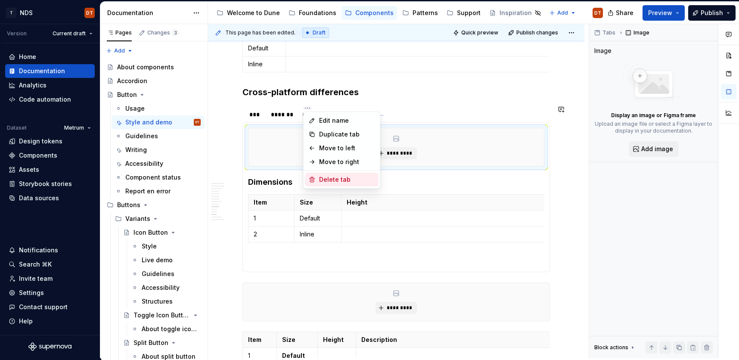
drag, startPoint x: 335, startPoint y: 180, endPoint x: 332, endPoint y: 165, distance: 15.8
click at [335, 180] on div "Delete tab" at bounding box center [347, 179] width 56 height 9
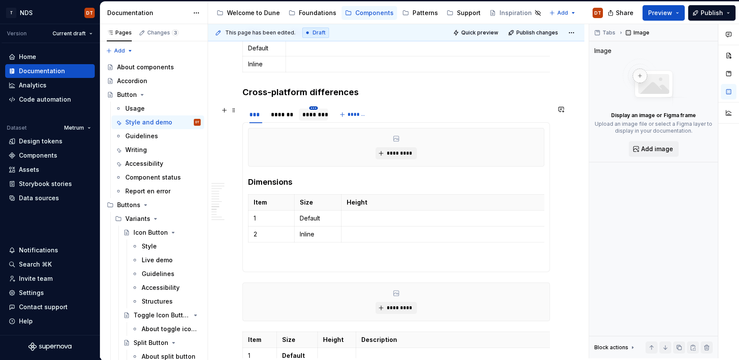
click at [313, 107] on html "T NDS DT Version Current draft Home Documentation Analytics Code automation Dat…" at bounding box center [369, 180] width 739 height 360
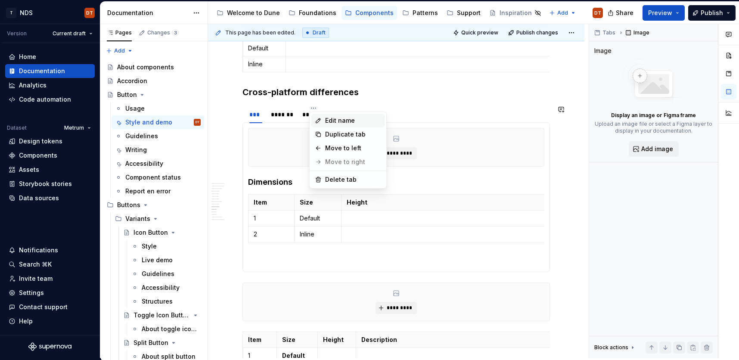
click at [336, 118] on div "Edit name" at bounding box center [353, 120] width 56 height 9
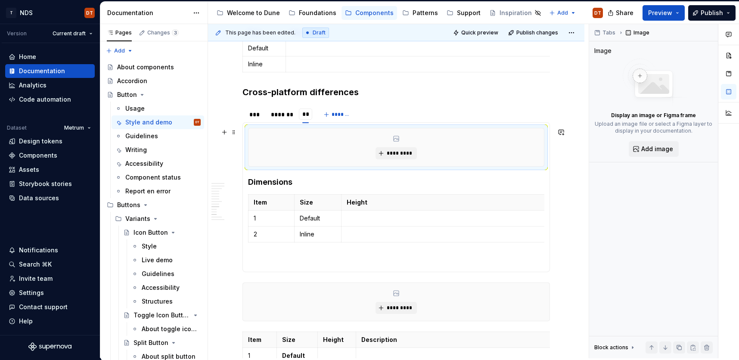
type input "***"
click at [437, 109] on div "*** ******* *** *** *******" at bounding box center [396, 114] width 308 height 17
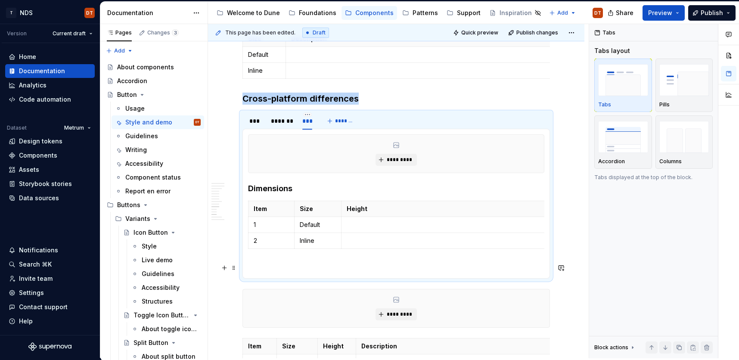
scroll to position [724, 0]
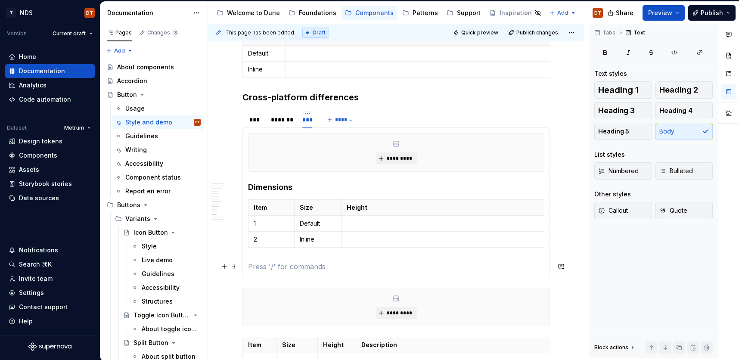
click at [395, 269] on p at bounding box center [396, 266] width 296 height 10
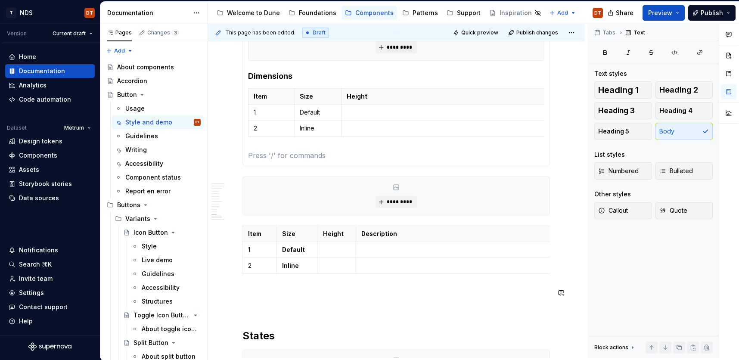
scroll to position [847, 0]
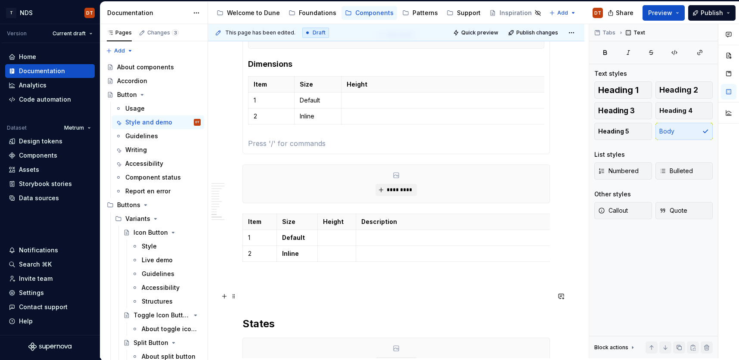
click at [289, 297] on p at bounding box center [396, 296] width 308 height 10
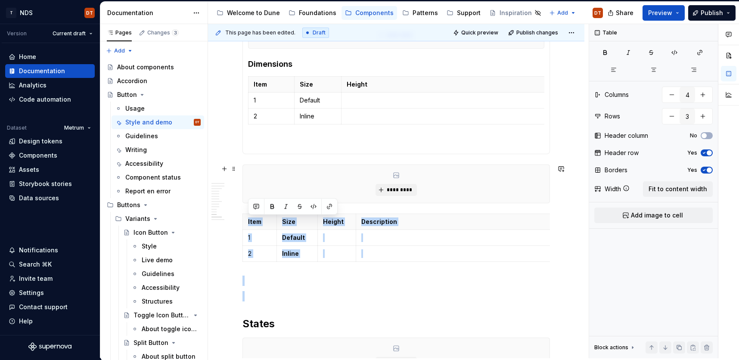
drag, startPoint x: 242, startPoint y: 278, endPoint x: 305, endPoint y: 184, distance: 113.2
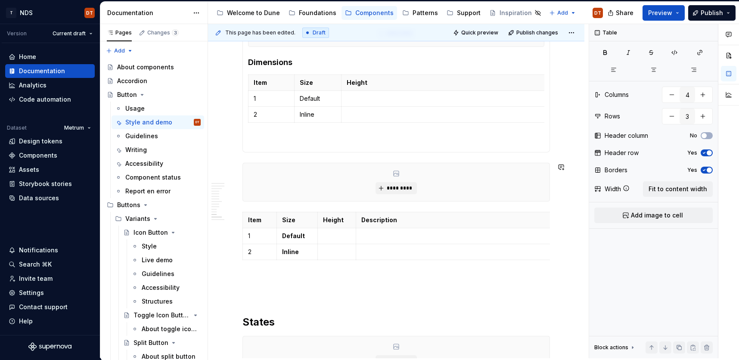
drag, startPoint x: 259, startPoint y: 157, endPoint x: 254, endPoint y: 157, distance: 4.7
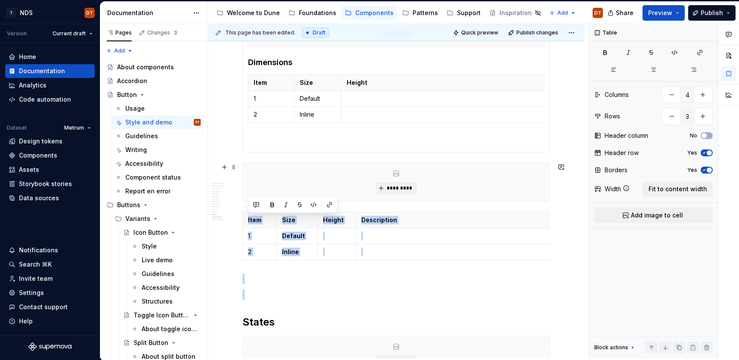
scroll to position [851, 0]
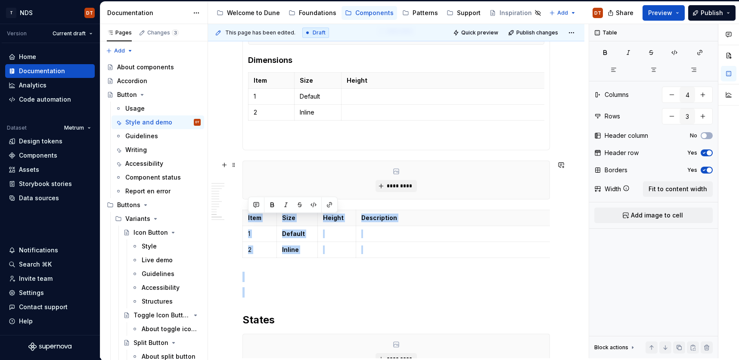
drag, startPoint x: 510, startPoint y: 297, endPoint x: 244, endPoint y: 164, distance: 297.2
drag, startPoint x: 245, startPoint y: 262, endPoint x: 245, endPoint y: 216, distance: 46.5
click at [245, 216] on body "T NDS DT Version Current draft Home Documentation Analytics Code automation Dat…" at bounding box center [369, 180] width 739 height 360
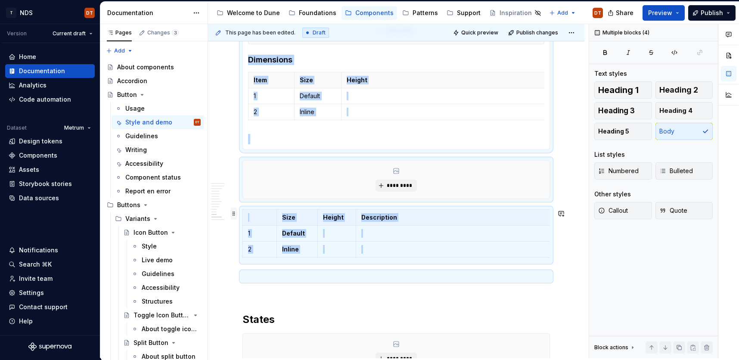
click at [233, 214] on span at bounding box center [233, 214] width 7 height 12
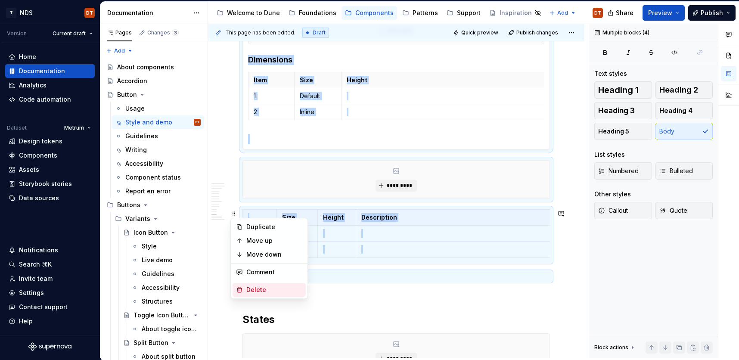
click at [256, 291] on div "Delete" at bounding box center [274, 290] width 56 height 9
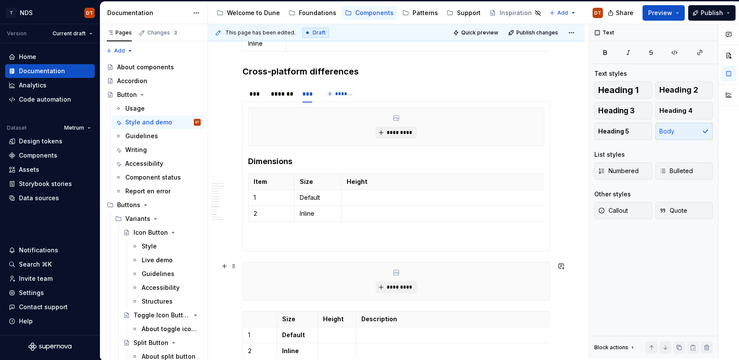
scroll to position [777, 0]
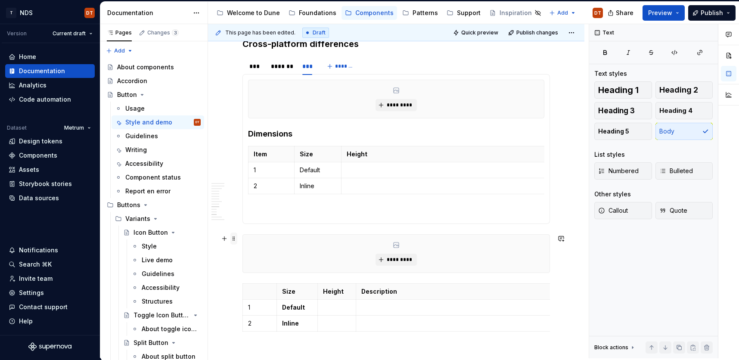
click at [233, 241] on span at bounding box center [233, 239] width 7 height 12
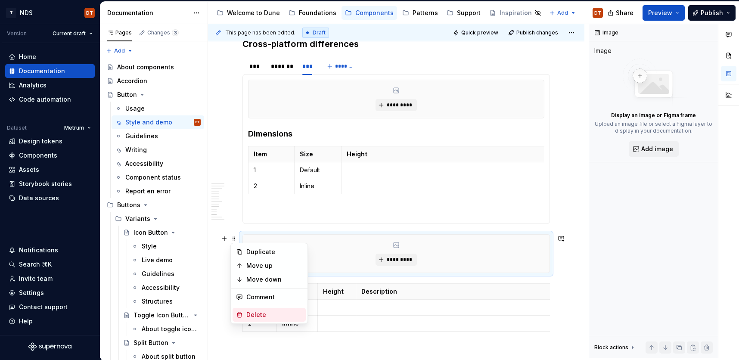
click at [254, 315] on div "Delete" at bounding box center [274, 315] width 56 height 9
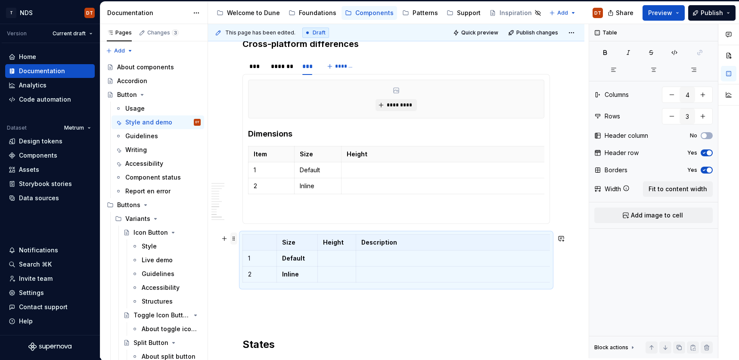
click at [233, 239] on span at bounding box center [233, 239] width 7 height 12
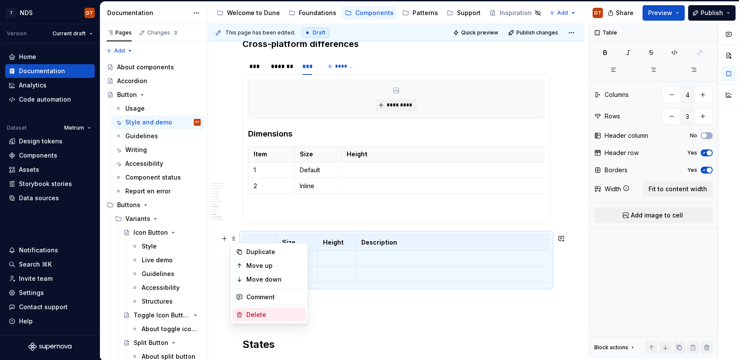
click at [263, 316] on div "Delete" at bounding box center [274, 315] width 56 height 9
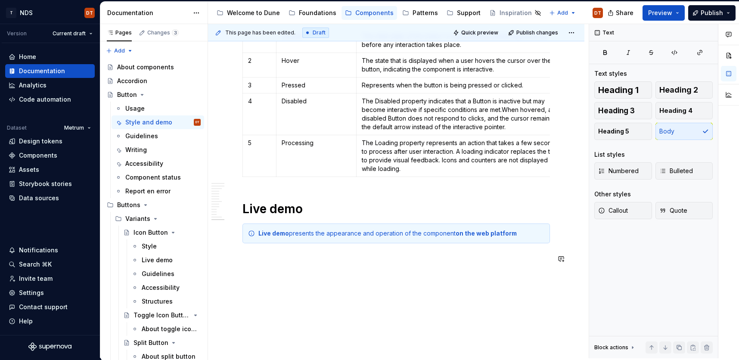
scroll to position [1134, 0]
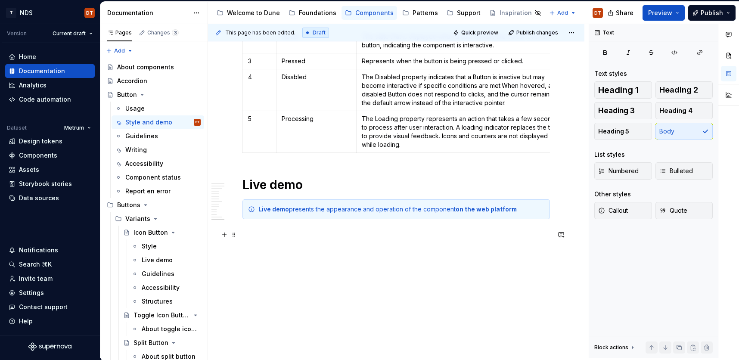
click at [259, 232] on p at bounding box center [396, 235] width 308 height 10
click at [675, 92] on span "Heading 2" at bounding box center [678, 90] width 39 height 9
click at [280, 243] on h2 at bounding box center [396, 242] width 308 height 14
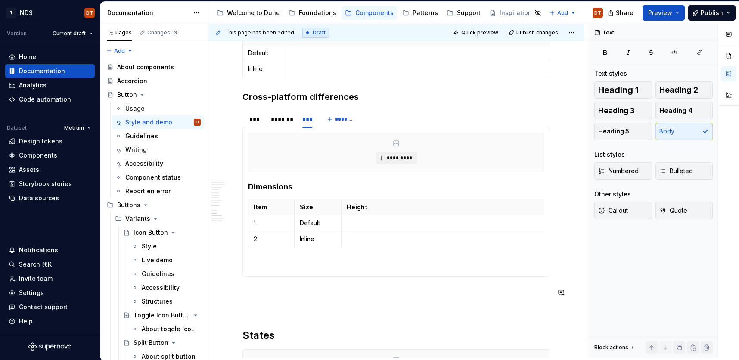
scroll to position [724, 0]
click at [285, 311] on p at bounding box center [396, 308] width 308 height 10
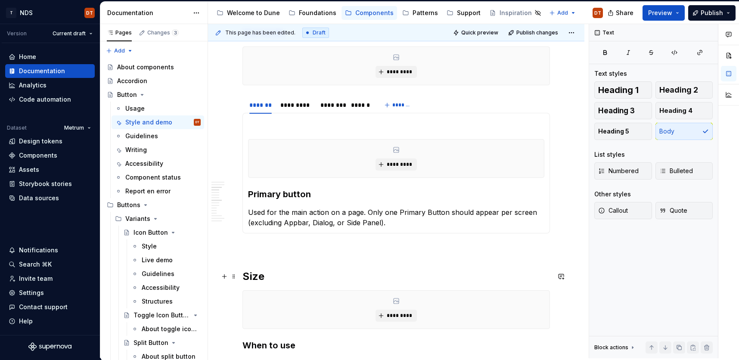
scroll to position [410, 0]
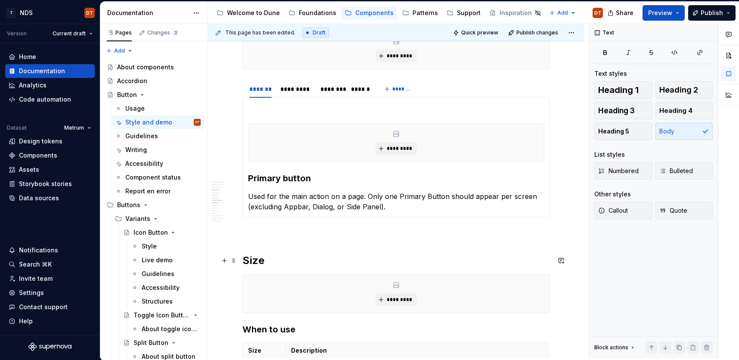
click at [262, 262] on h2 "Size" at bounding box center [396, 261] width 308 height 14
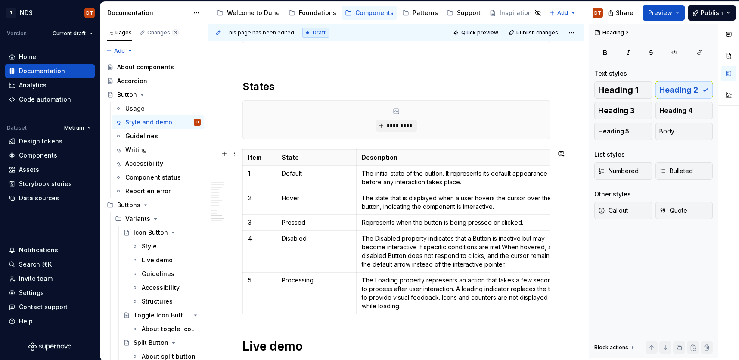
scroll to position [960, 0]
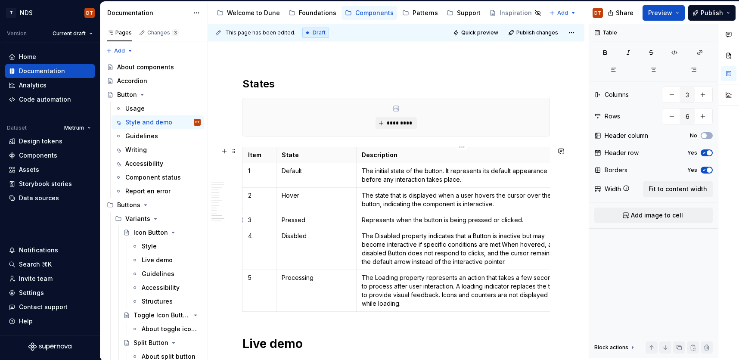
click at [511, 220] on p "Represents when the button is being pressed or clicked." at bounding box center [462, 220] width 200 height 9
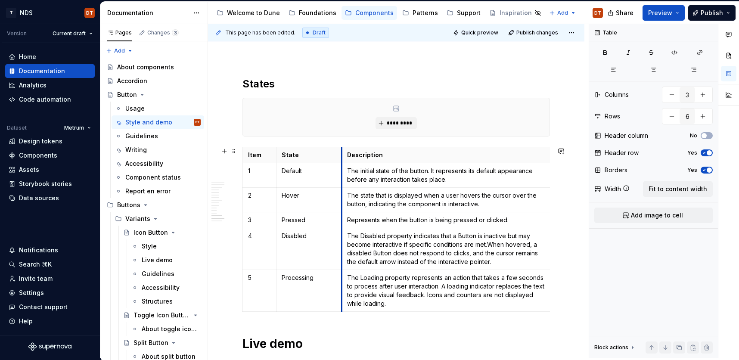
drag, startPoint x: 357, startPoint y: 227, endPoint x: 342, endPoint y: 229, distance: 15.7
click at [342, 229] on tbody "Item State Description 1 Default The initial state of the button. It represents…" at bounding box center [398, 229] width 310 height 165
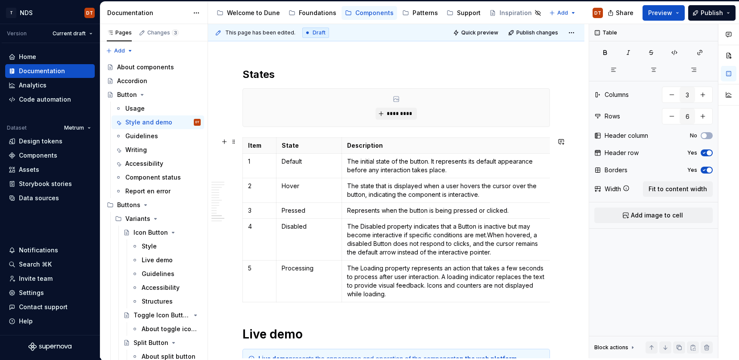
scroll to position [972, 0]
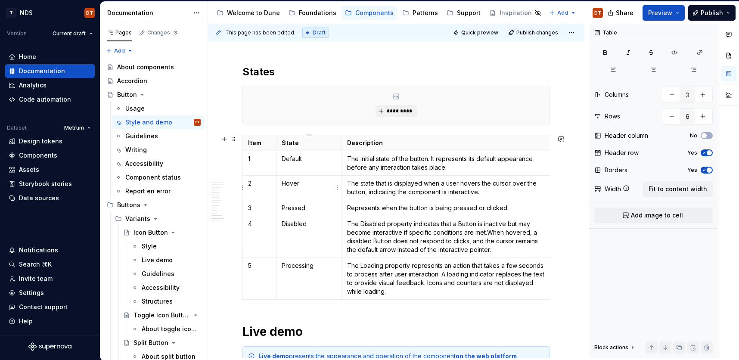
click at [308, 186] on p "Hover" at bounding box center [309, 183] width 55 height 9
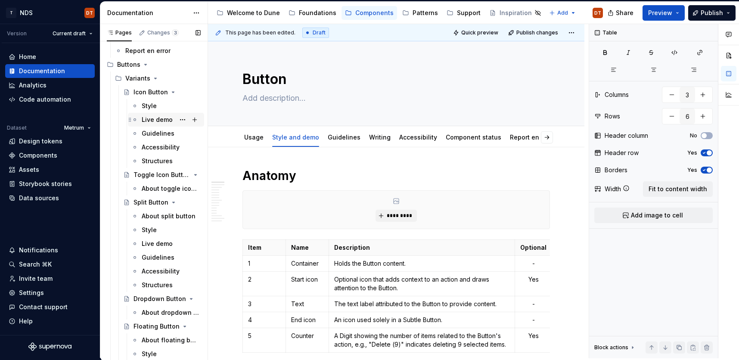
scroll to position [348, 0]
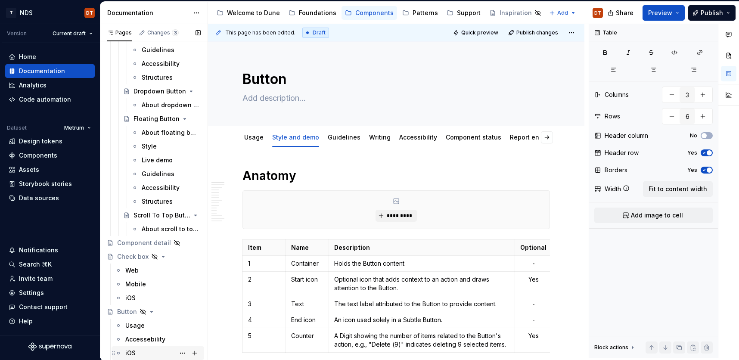
click at [148, 331] on div "iOS" at bounding box center [162, 353] width 75 height 12
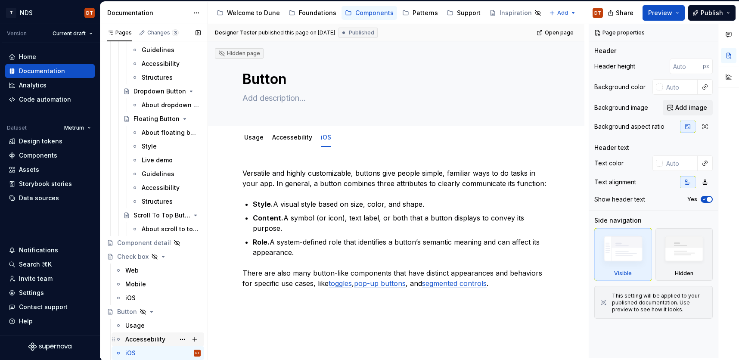
click at [148, 331] on div "Accessebility" at bounding box center [145, 339] width 40 height 9
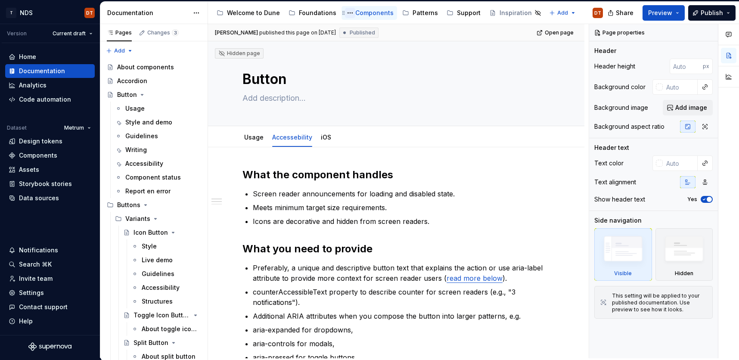
click at [348, 14] on button "Page tree" at bounding box center [350, 13] width 10 height 10
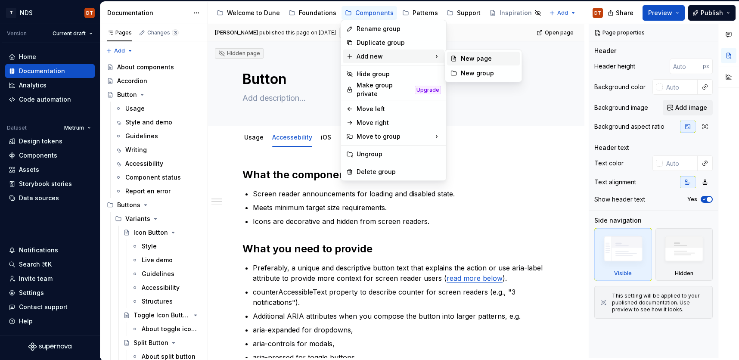
click at [477, 59] on div "New page" at bounding box center [489, 58] width 56 height 9
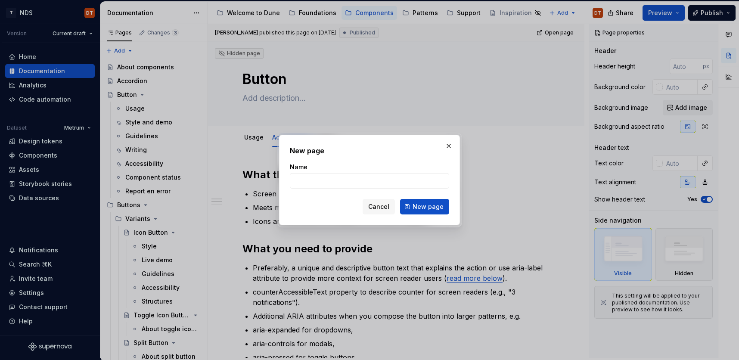
type textarea "*"
type input "Button: Segmented"
click at [420, 207] on span "New page" at bounding box center [428, 206] width 31 height 9
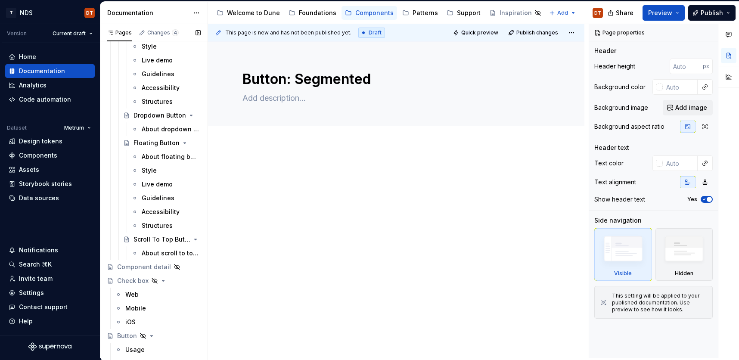
scroll to position [362, 0]
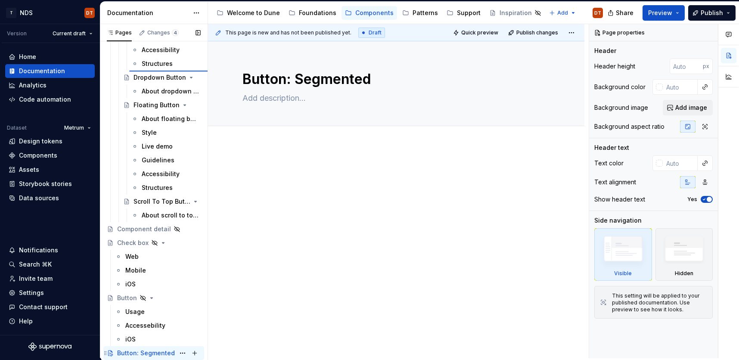
type textarea "*"
type textarea "Split Button"
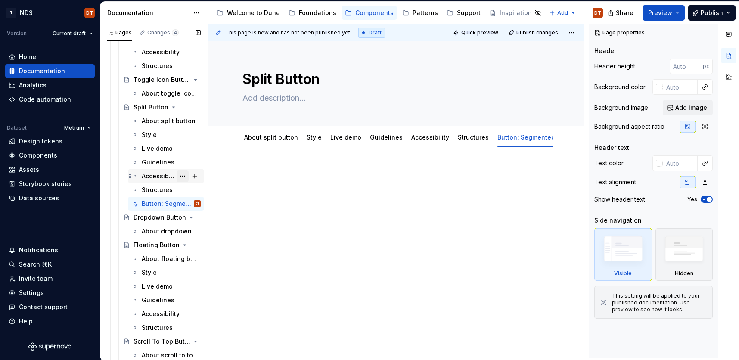
scroll to position [225, 0]
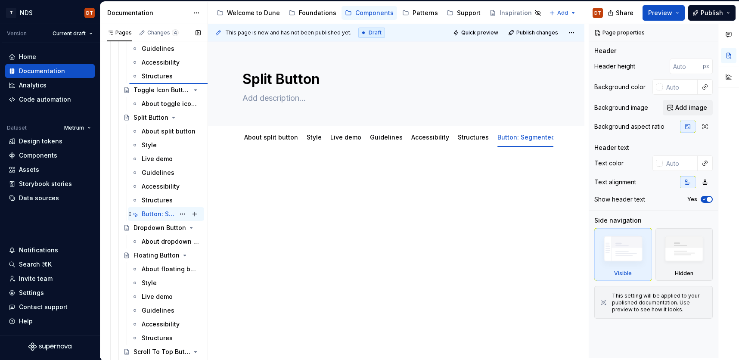
type textarea "*"
type textarea "Icon Button"
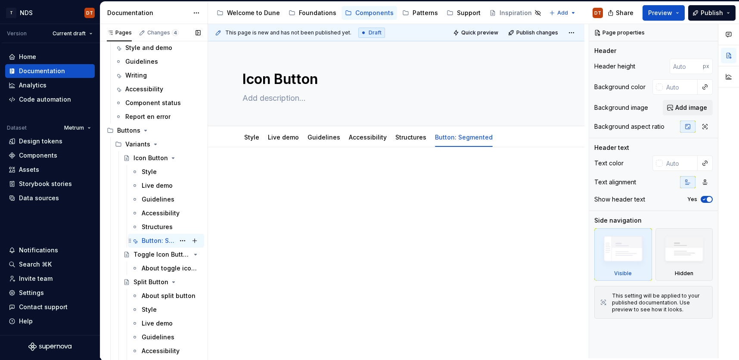
scroll to position [52, 0]
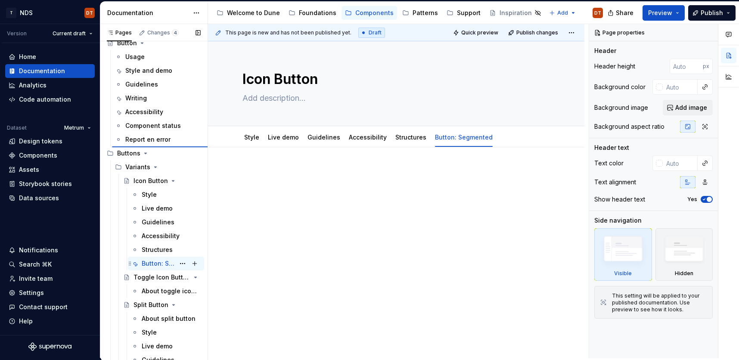
type textarea "*"
type textarea "Button"
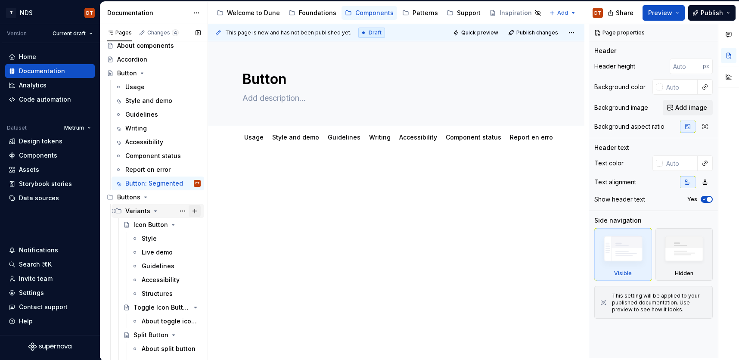
scroll to position [0, 0]
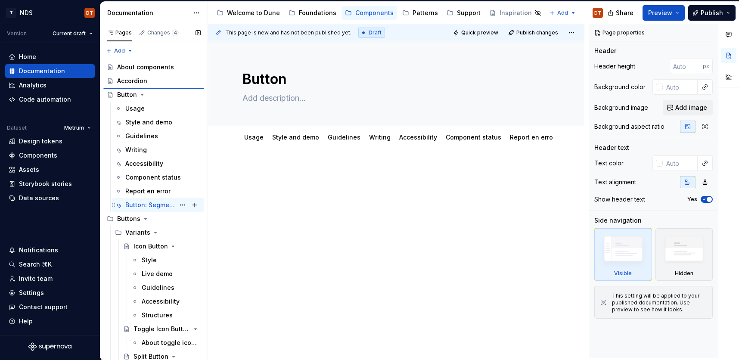
type textarea "*"
type textarea "Button: Segmented"
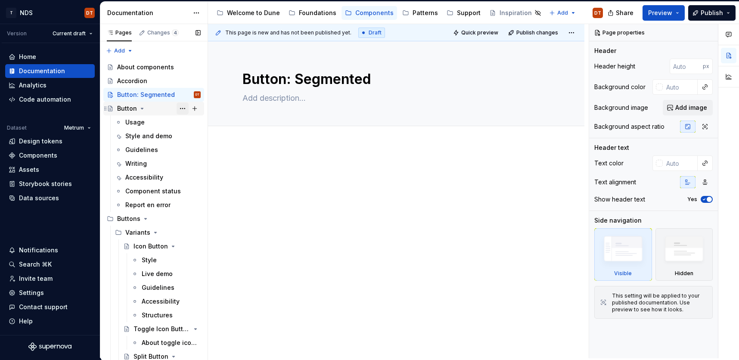
click at [187, 107] on button "Page tree" at bounding box center [183, 109] width 12 height 12
type textarea "*"
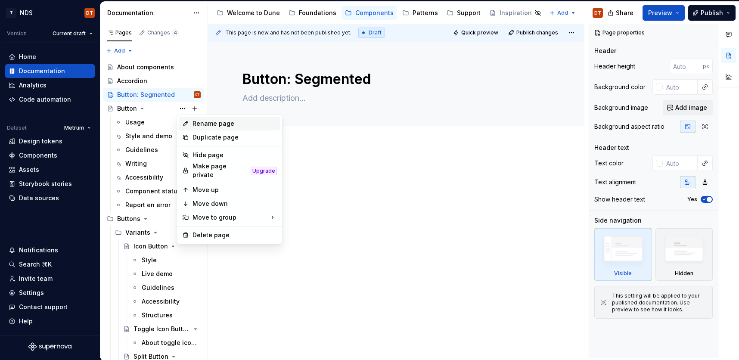
click at [215, 126] on div "Rename page" at bounding box center [235, 123] width 84 height 9
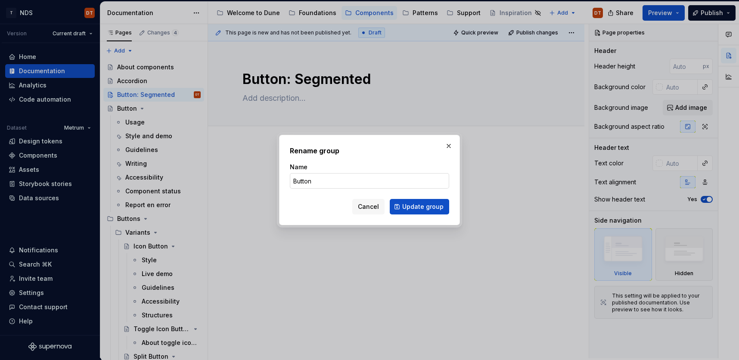
click at [322, 178] on input "Button" at bounding box center [369, 181] width 159 height 16
type input "Button: Standard"
click at [413, 208] on span "Update group" at bounding box center [422, 206] width 41 height 9
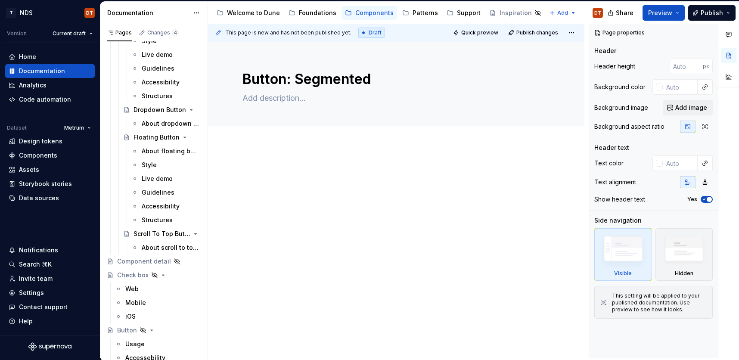
scroll to position [362, 0]
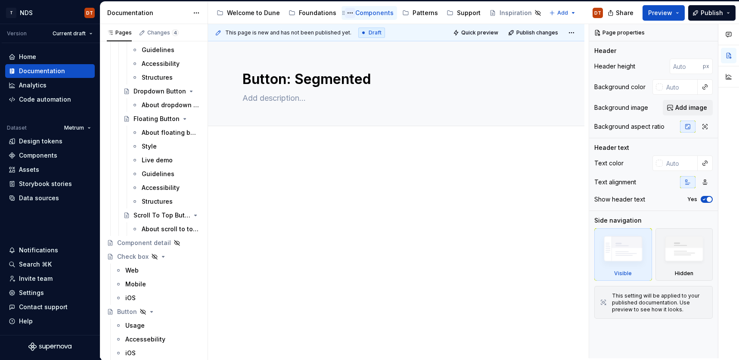
click at [345, 13] on button "Page tree" at bounding box center [350, 13] width 10 height 10
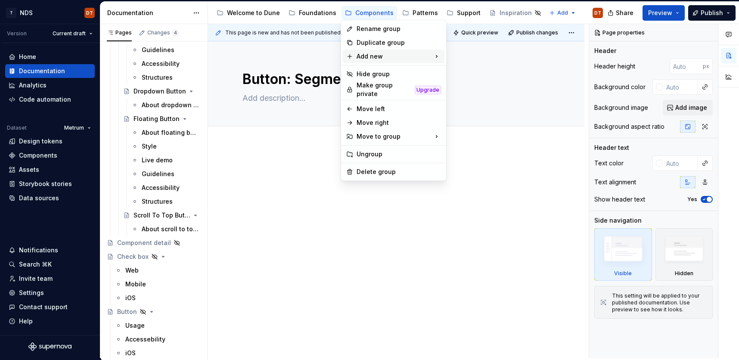
type textarea "*"
click at [465, 59] on div "New page" at bounding box center [489, 58] width 56 height 9
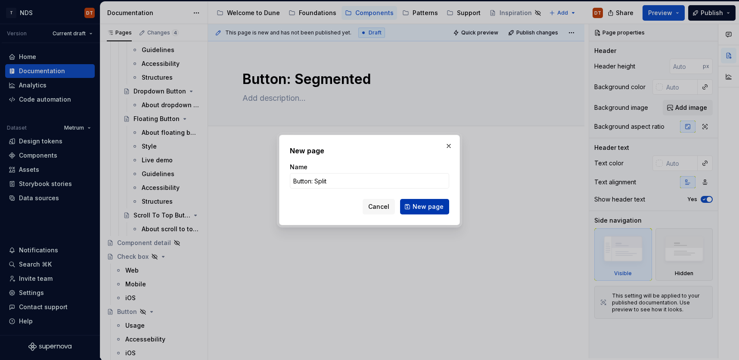
type input "Button: Split"
click at [409, 208] on button "New page" at bounding box center [424, 207] width 49 height 16
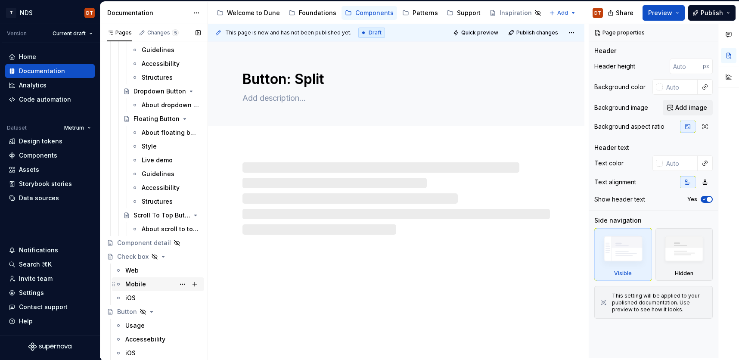
scroll to position [376, 0]
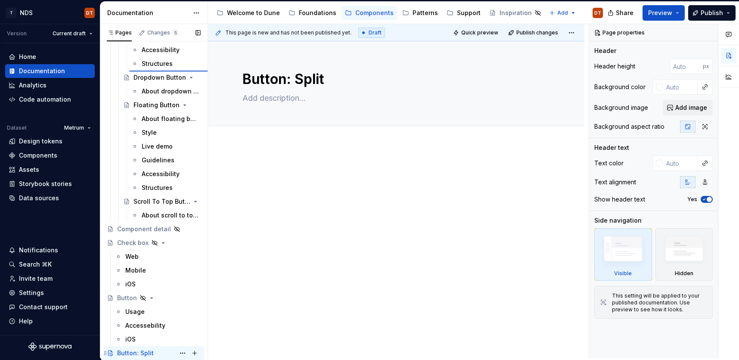
type textarea "*"
type textarea "Split Button"
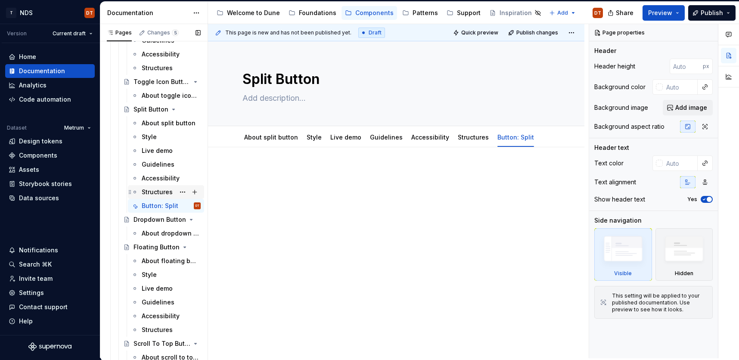
scroll to position [246, 0]
type textarea "*"
type textarea "Icon Button"
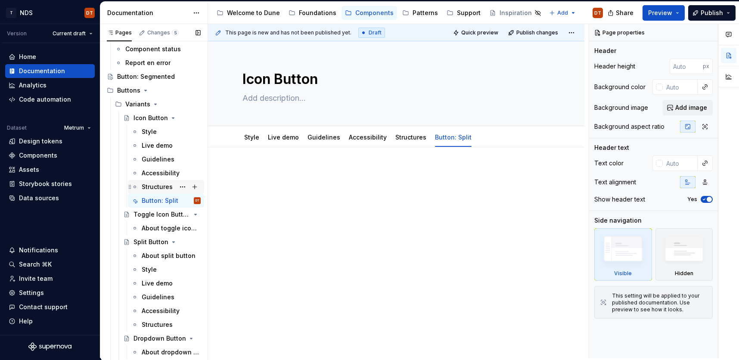
scroll to position [128, 0]
type textarea "*"
type textarea "Button: Split"
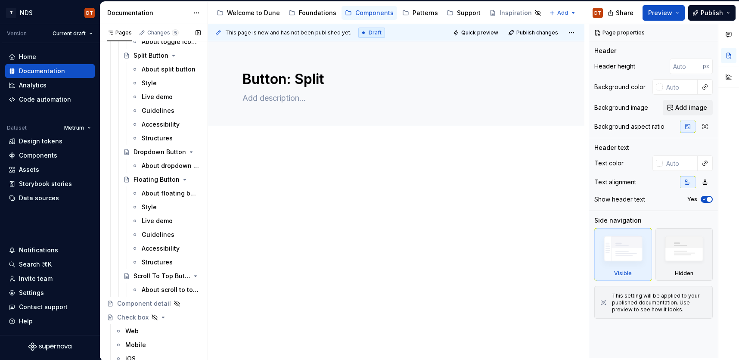
scroll to position [376, 0]
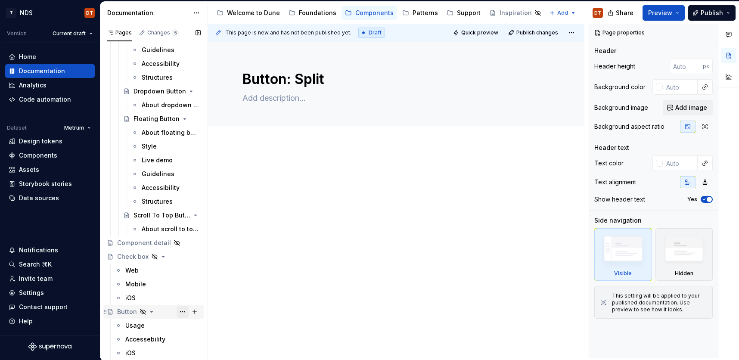
click at [183, 311] on button "Page tree" at bounding box center [183, 312] width 12 height 12
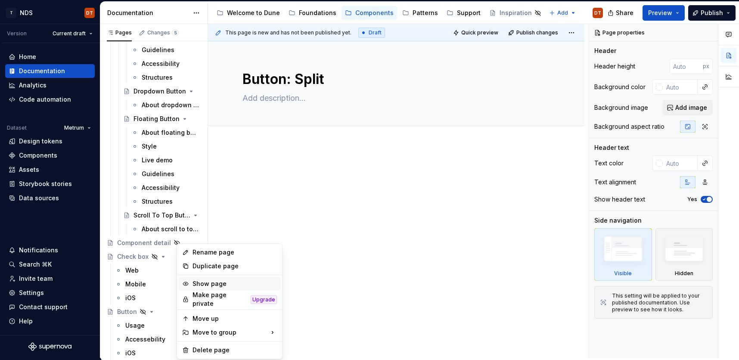
click at [216, 286] on div "Show page" at bounding box center [235, 284] width 84 height 9
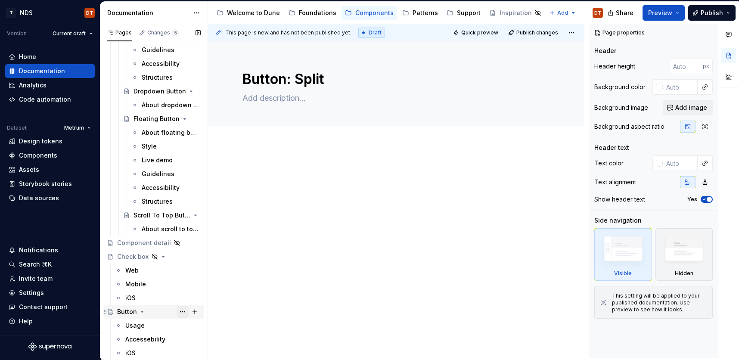
click at [183, 313] on button "Page tree" at bounding box center [183, 312] width 12 height 12
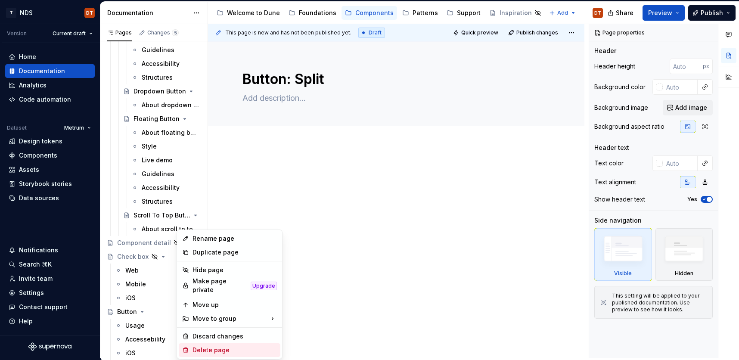
click at [204, 331] on div "Delete page" at bounding box center [235, 350] width 84 height 9
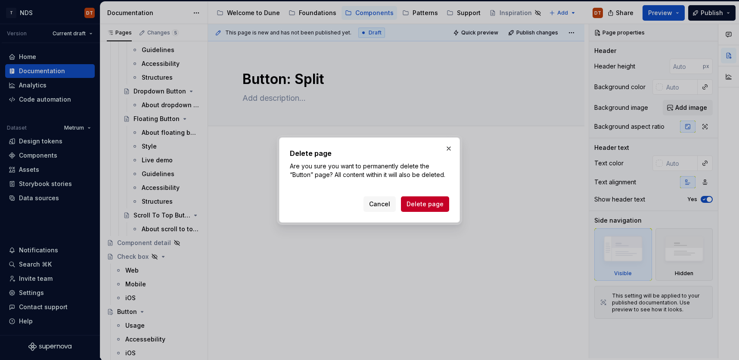
click at [421, 204] on span "Delete page" at bounding box center [425, 204] width 37 height 9
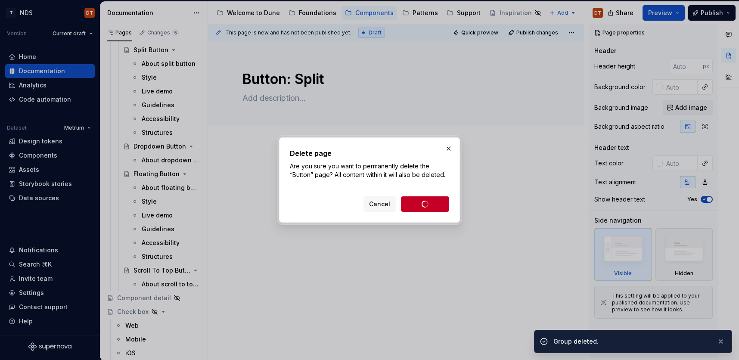
scroll to position [320, 0]
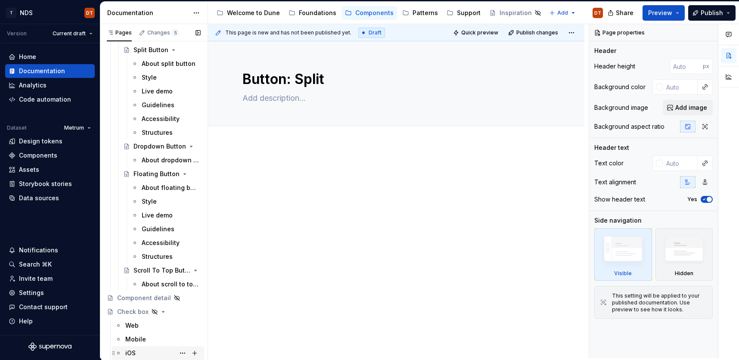
click at [135, 331] on div "iOS" at bounding box center [130, 353] width 10 height 9
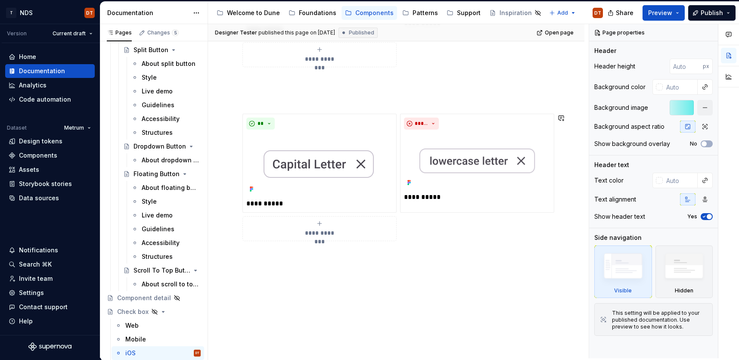
scroll to position [836, 0]
click at [140, 331] on div "Mobile" at bounding box center [135, 339] width 21 height 9
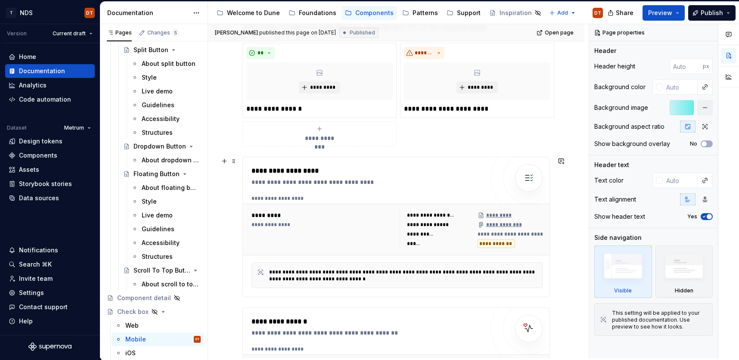
scroll to position [319, 0]
click at [134, 328] on div "Web" at bounding box center [131, 325] width 13 height 9
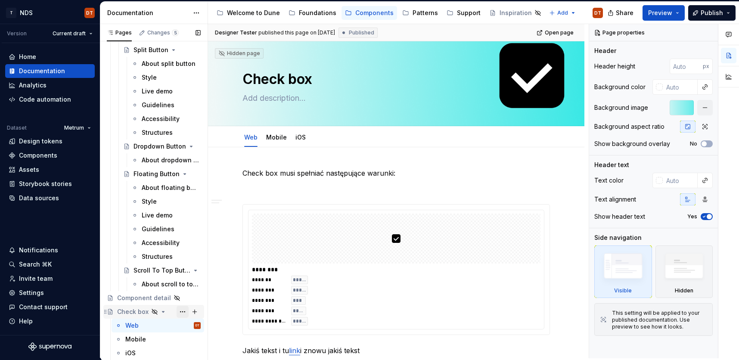
click at [185, 311] on button "Page tree" at bounding box center [183, 312] width 12 height 12
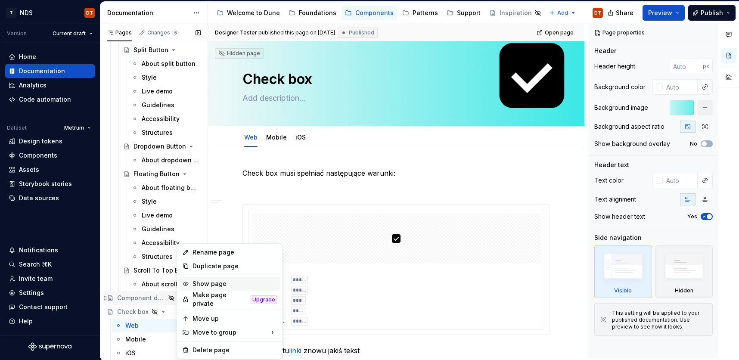
drag, startPoint x: 213, startPoint y: 285, endPoint x: 185, endPoint y: 304, distance: 33.8
click at [213, 285] on div "Show page" at bounding box center [235, 284] width 84 height 9
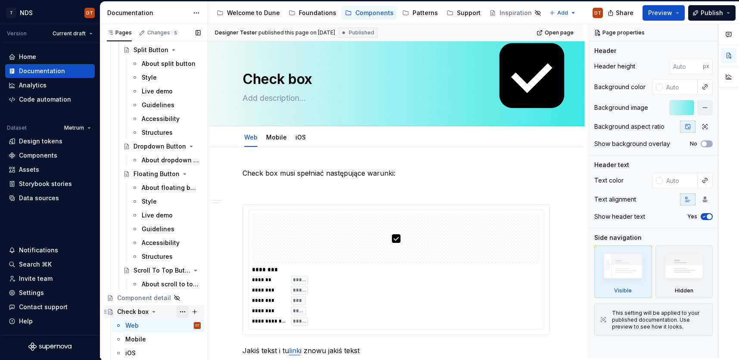
click at [184, 312] on button "Page tree" at bounding box center [183, 312] width 12 height 12
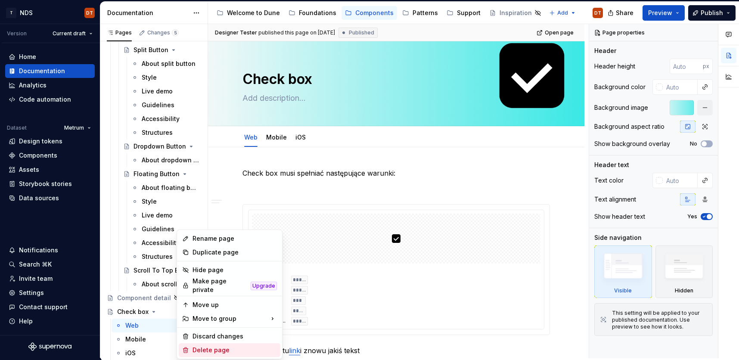
click at [205, 331] on div "Delete page" at bounding box center [235, 350] width 84 height 9
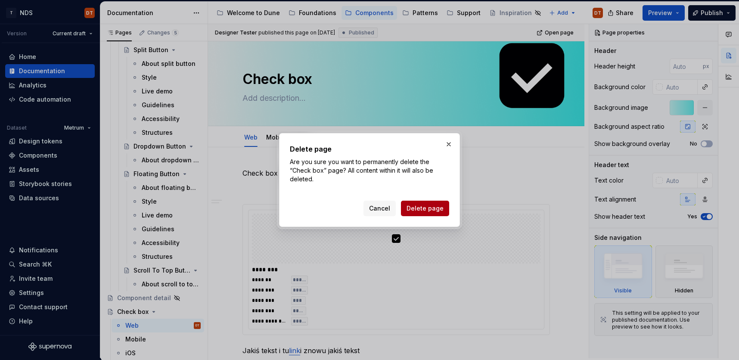
click at [424, 206] on span "Delete page" at bounding box center [425, 208] width 37 height 9
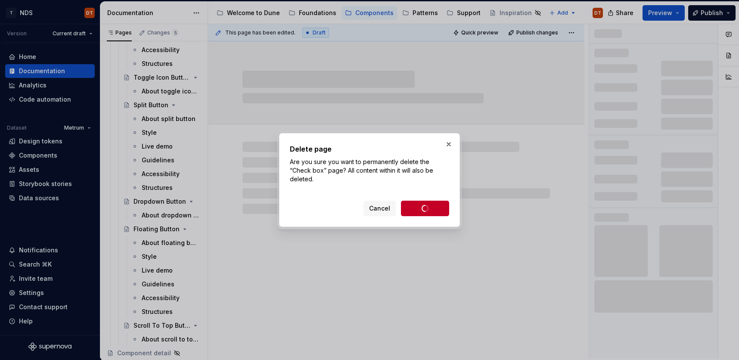
scroll to position [265, 0]
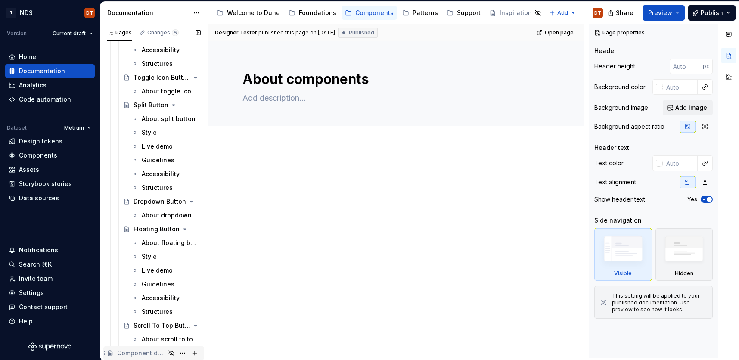
click at [148, 331] on div "Component detail" at bounding box center [141, 353] width 48 height 9
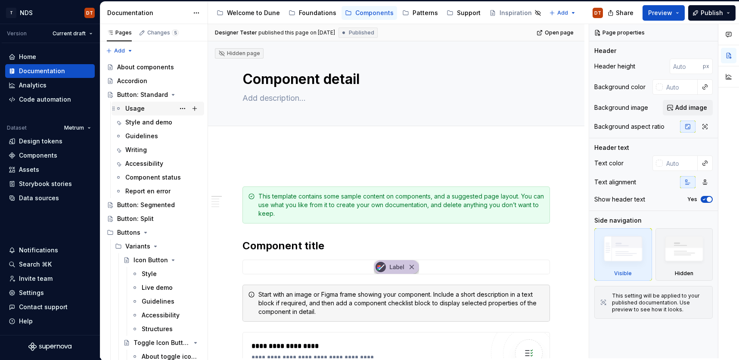
click at [137, 111] on div "Usage" at bounding box center [134, 108] width 19 height 9
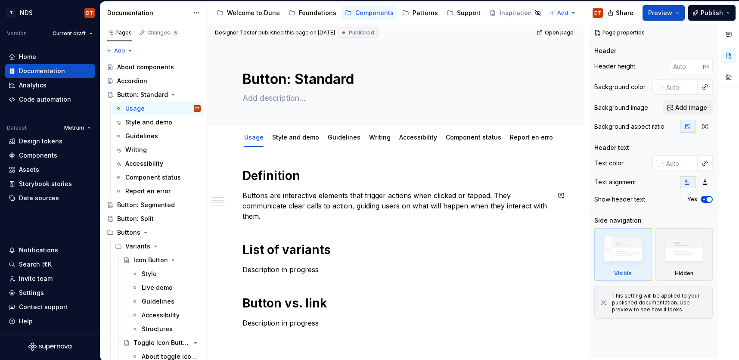
type textarea "*"
click at [252, 229] on div "**********" at bounding box center [396, 349] width 308 height 362
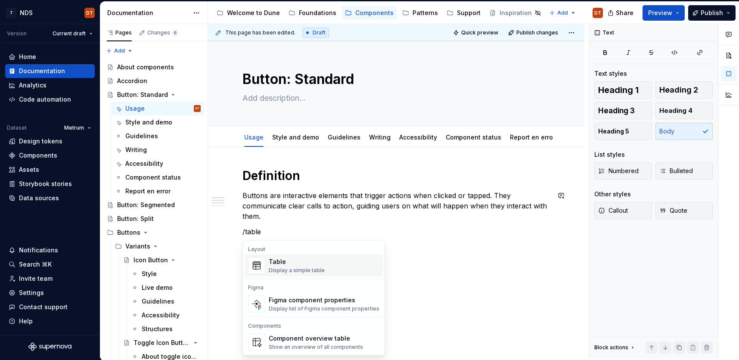
click at [279, 266] on div "Table" at bounding box center [297, 262] width 56 height 9
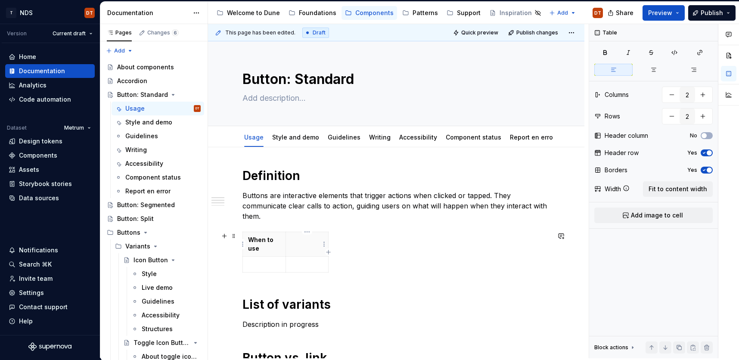
click at [305, 239] on p at bounding box center [307, 240] width 32 height 9
click at [426, 269] on div "When to use When not to use" at bounding box center [396, 254] width 308 height 44
drag, startPoint x: 249, startPoint y: 239, endPoint x: 261, endPoint y: 239, distance: 11.2
click at [249, 239] on p "When to use" at bounding box center [264, 244] width 32 height 17
click at [250, 241] on p "When to use" at bounding box center [264, 244] width 32 height 17
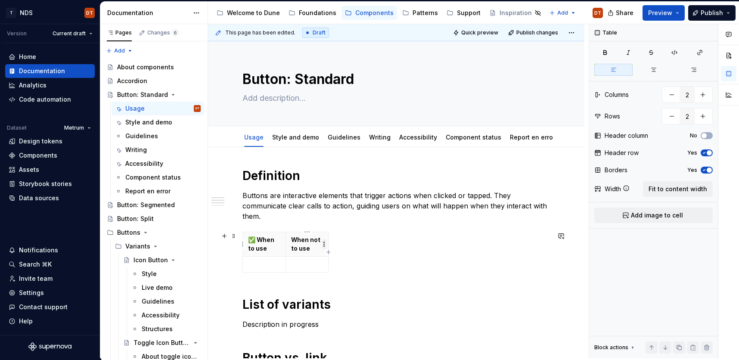
drag, startPoint x: 291, startPoint y: 241, endPoint x: 326, endPoint y: 241, distance: 35.3
click at [291, 241] on p "When not to use" at bounding box center [307, 244] width 32 height 17
click at [422, 264] on div "✅ When to use 🚫 When not to use" at bounding box center [396, 254] width 308 height 44
drag, startPoint x: 255, startPoint y: 268, endPoint x: 262, endPoint y: 269, distance: 6.9
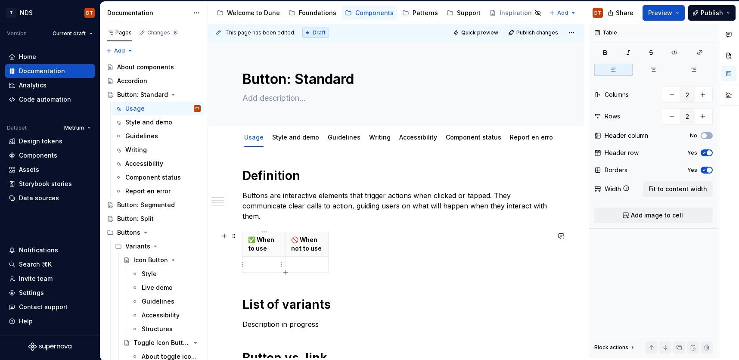
click at [255, 268] on p at bounding box center [264, 264] width 32 height 9
click at [249, 265] on p at bounding box center [264, 264] width 32 height 9
click at [463, 258] on div "✅ When to use 🚫 When not to use" at bounding box center [396, 254] width 308 height 44
click at [253, 262] on p at bounding box center [264, 264] width 32 height 9
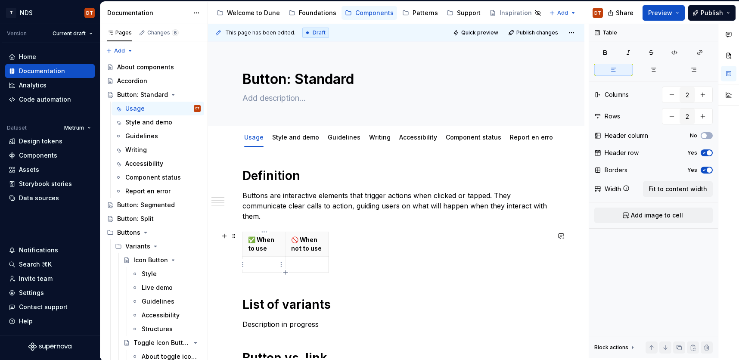
click at [263, 259] on td at bounding box center [264, 265] width 43 height 16
click at [689, 191] on span "Fit to content width" at bounding box center [678, 189] width 59 height 9
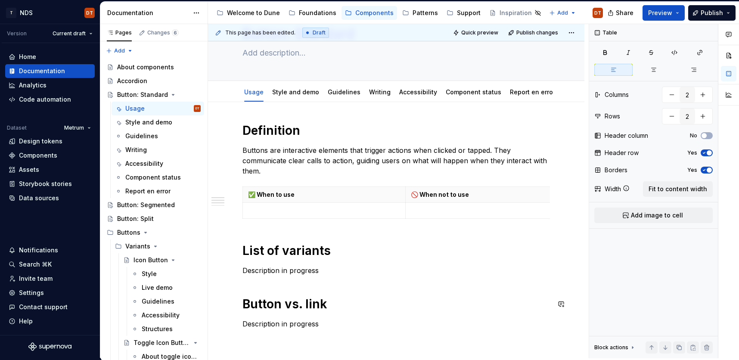
scroll to position [35, 0]
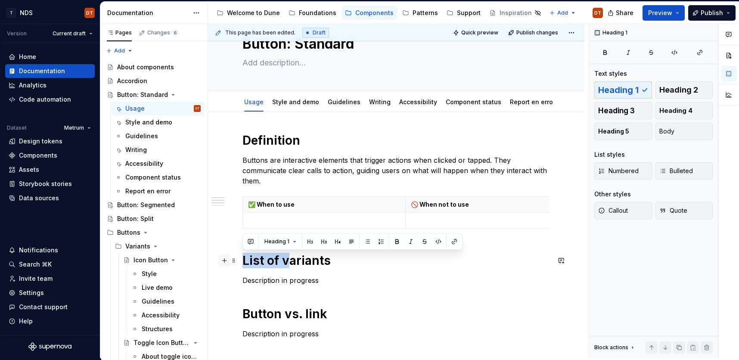
drag, startPoint x: 288, startPoint y: 261, endPoint x: 225, endPoint y: 260, distance: 62.9
click at [242, 260] on div "**********" at bounding box center [396, 342] width 308 height 419
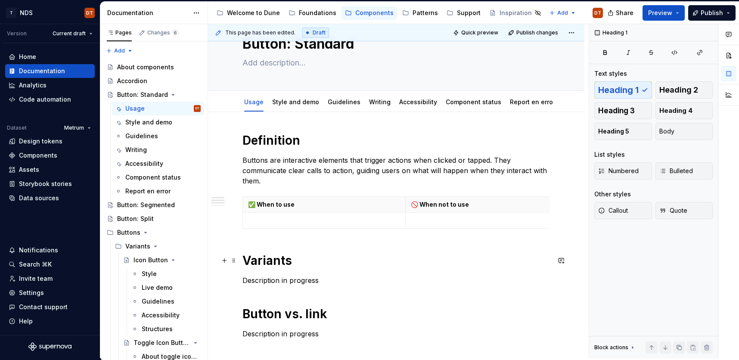
click at [356, 267] on h1 "Variants" at bounding box center [396, 261] width 308 height 16
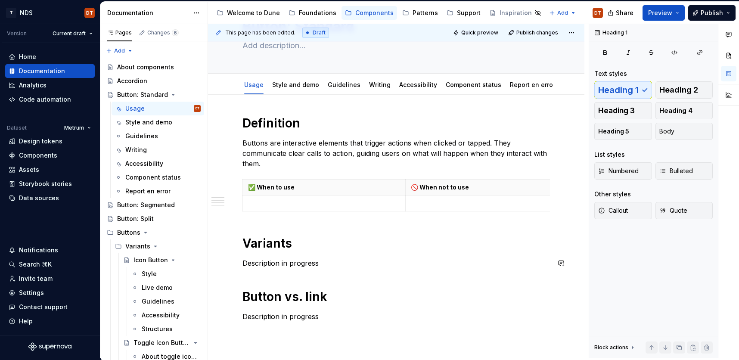
scroll to position [62, 0]
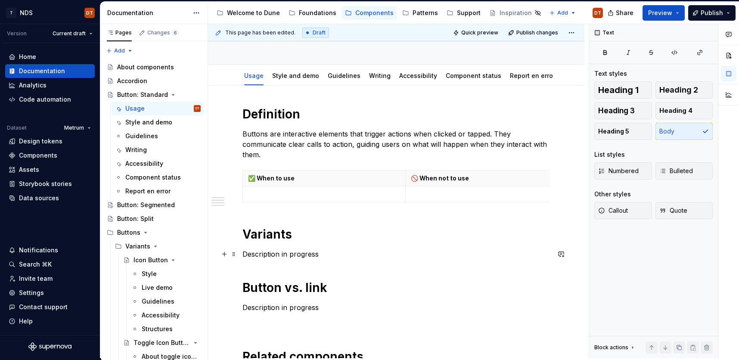
click at [291, 255] on p "Description in progress" at bounding box center [396, 254] width 308 height 10
click at [325, 256] on p "Description in progress" at bounding box center [396, 254] width 308 height 10
click at [358, 267] on div "**********" at bounding box center [396, 310] width 308 height 408
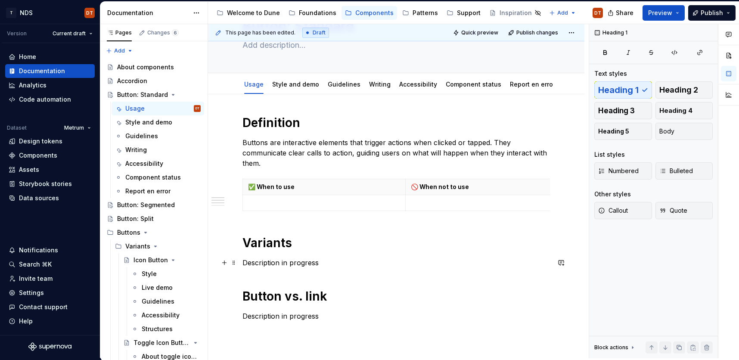
click at [255, 275] on div "**********" at bounding box center [396, 319] width 308 height 408
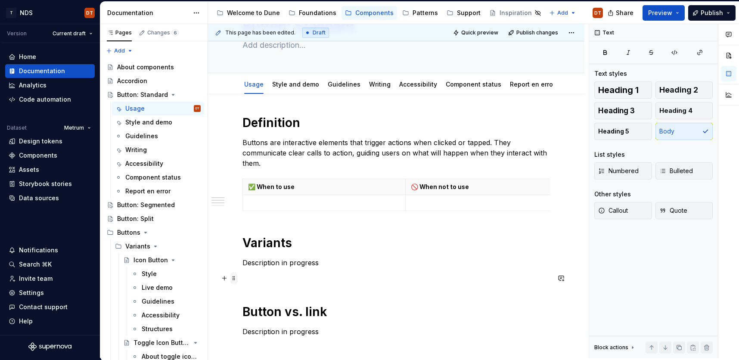
click at [236, 280] on span at bounding box center [233, 278] width 7 height 12
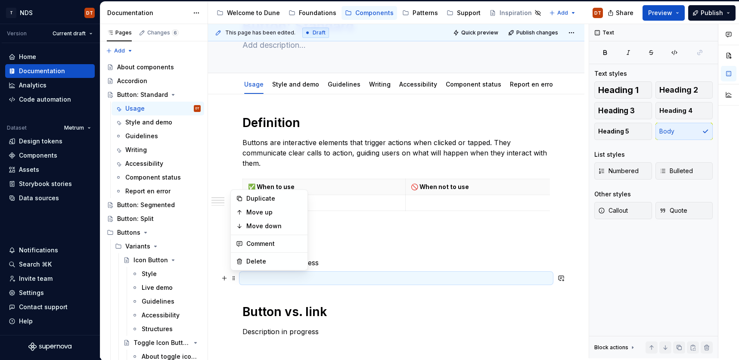
click at [307, 283] on p at bounding box center [396, 278] width 308 height 10
click at [233, 280] on span at bounding box center [233, 278] width 7 height 12
drag, startPoint x: 345, startPoint y: 284, endPoint x: 272, endPoint y: 282, distance: 72.8
click at [344, 283] on p at bounding box center [396, 278] width 308 height 10
click at [263, 281] on p at bounding box center [396, 278] width 308 height 10
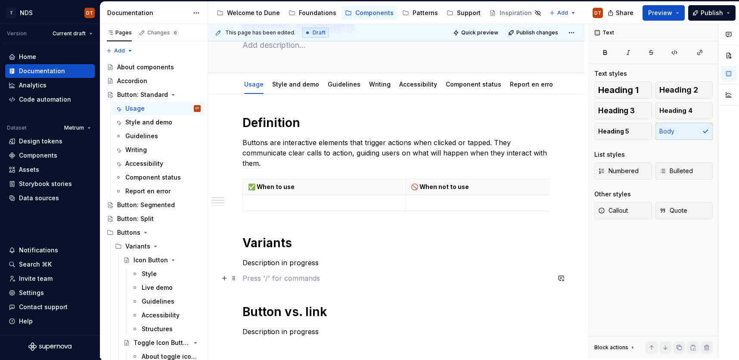
click at [280, 277] on p at bounding box center [396, 278] width 308 height 10
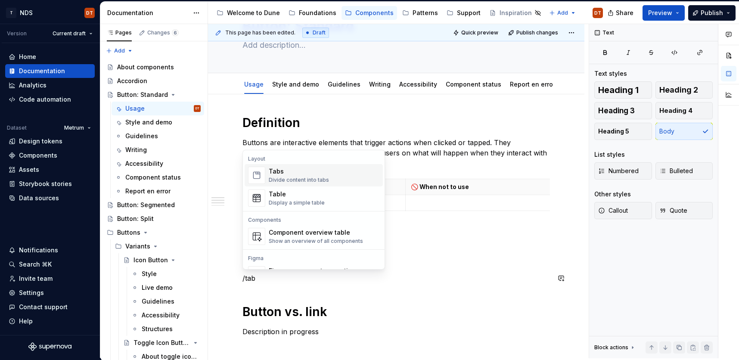
click at [325, 178] on div "Divide content into tabs" at bounding box center [299, 180] width 60 height 7
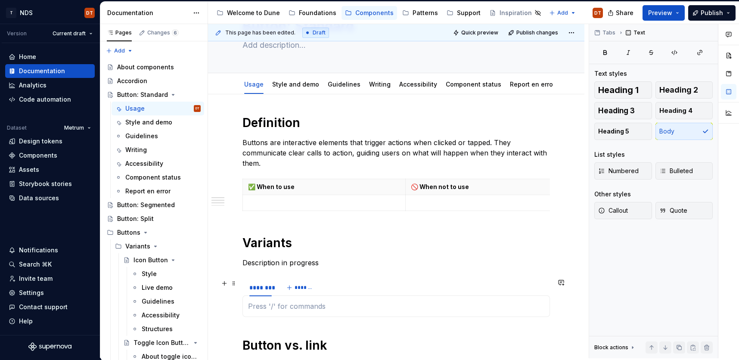
type textarea "*"
click at [261, 290] on div "********" at bounding box center [260, 287] width 22 height 9
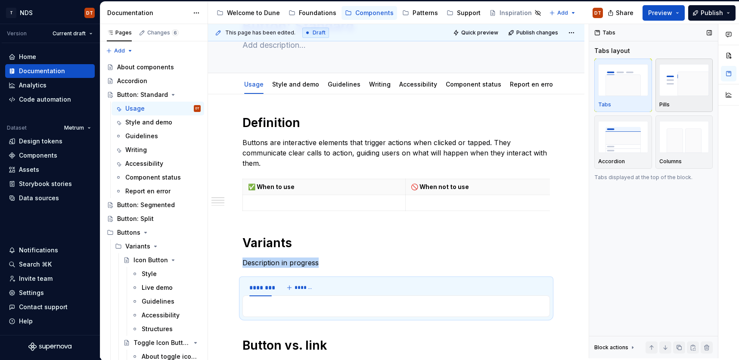
click at [666, 88] on img "button" at bounding box center [684, 79] width 50 height 31
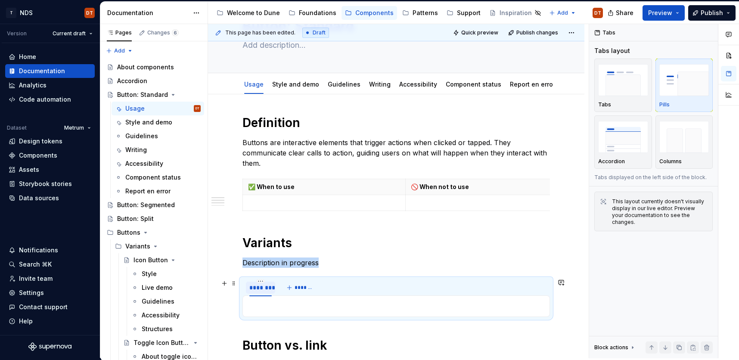
click at [262, 291] on div "********" at bounding box center [260, 287] width 22 height 9
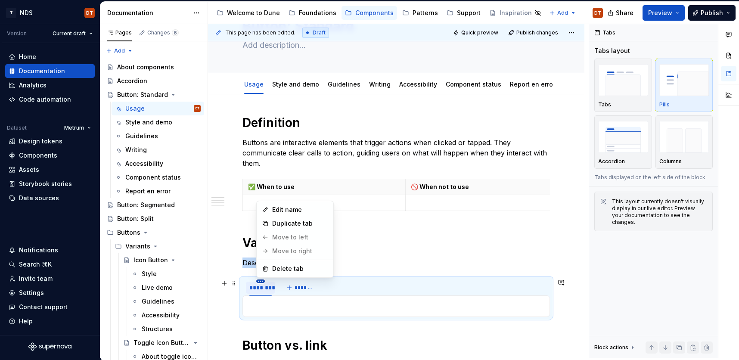
click at [261, 280] on html "T NDS DT Version Current draft Home Documentation Analytics Code automation Dat…" at bounding box center [369, 180] width 739 height 360
drag, startPoint x: 282, startPoint y: 211, endPoint x: 340, endPoint y: 214, distance: 58.2
click at [282, 211] on div "Edit name" at bounding box center [300, 209] width 56 height 9
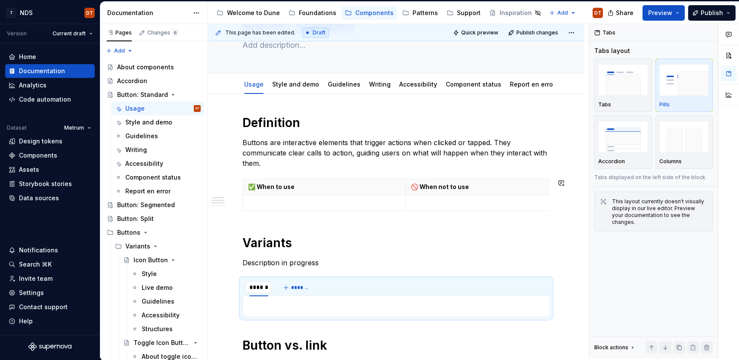
type input "*******"
click at [290, 289] on button "*******" at bounding box center [301, 288] width 34 height 12
type input "*********"
click at [330, 288] on button "*******" at bounding box center [341, 288] width 34 height 12
type input "********"
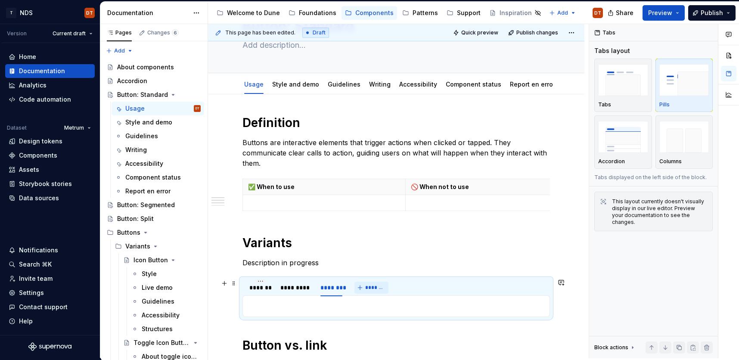
click at [359, 289] on button "*******" at bounding box center [371, 288] width 34 height 12
type input "**********"
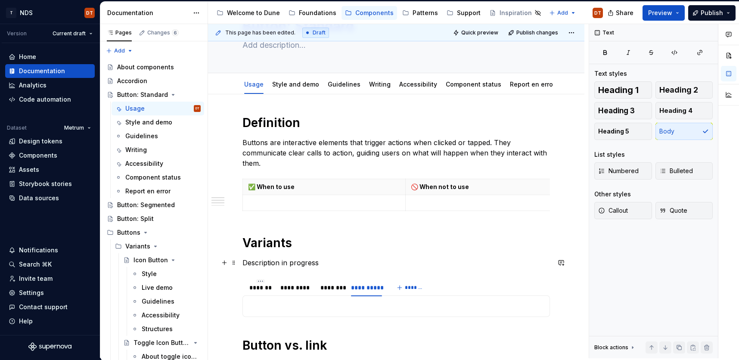
click at [401, 262] on p "Description in progress" at bounding box center [396, 263] width 308 height 10
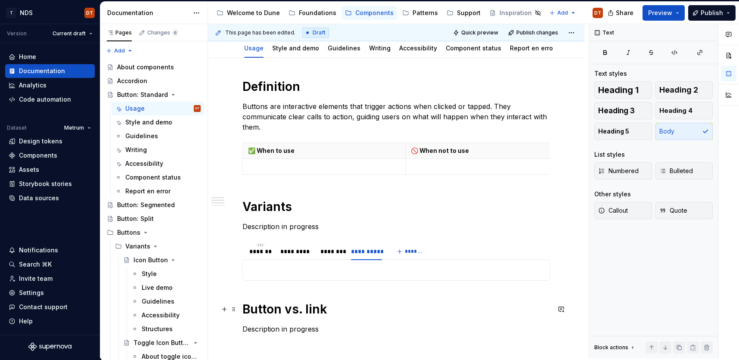
scroll to position [88, 0]
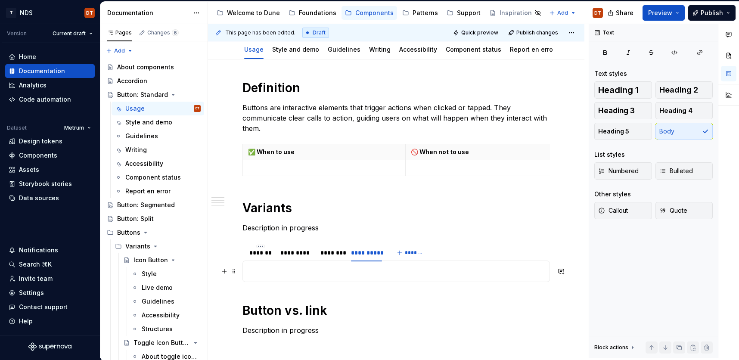
click at [259, 270] on p at bounding box center [396, 271] width 296 height 10
click at [256, 253] on div "*******" at bounding box center [260, 253] width 22 height 9
click at [258, 271] on p at bounding box center [396, 271] width 296 height 10
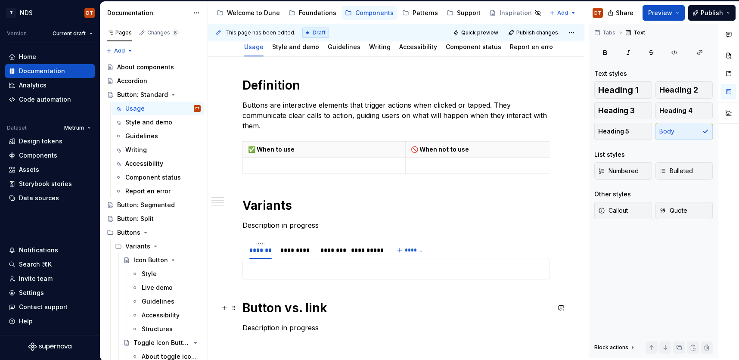
scroll to position [96, 0]
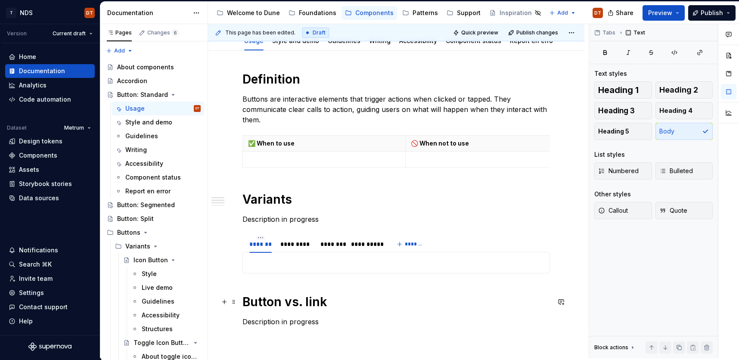
type textarea "*"
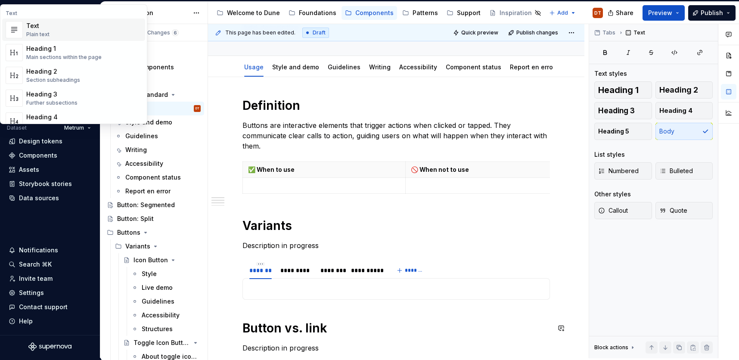
click at [289, 293] on p at bounding box center [396, 289] width 296 height 10
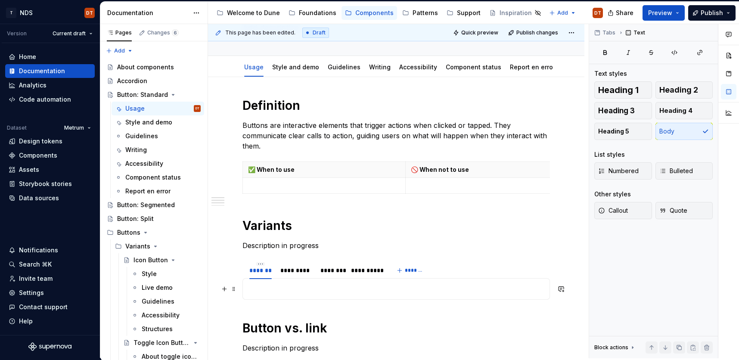
click at [278, 290] on p at bounding box center [396, 289] width 296 height 10
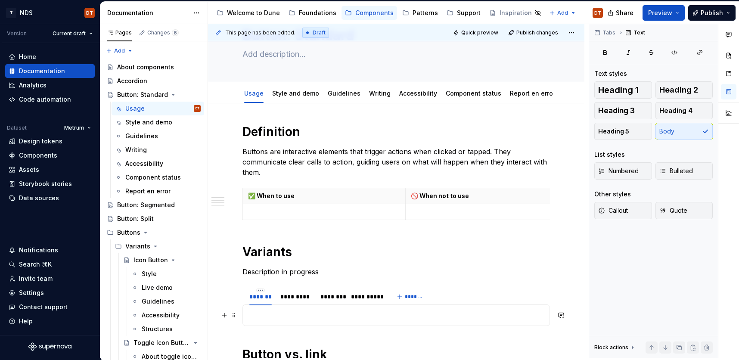
click at [297, 315] on p at bounding box center [396, 315] width 296 height 10
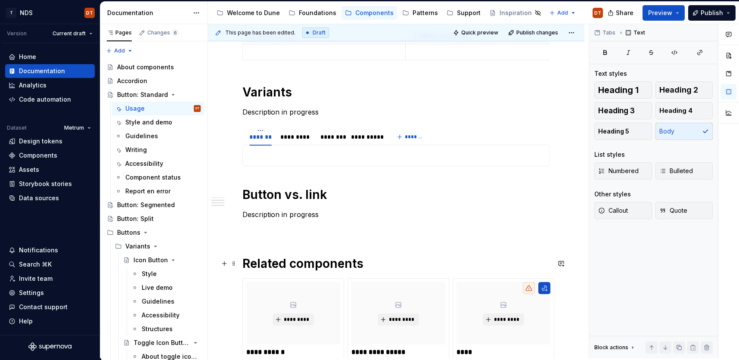
scroll to position [206, 0]
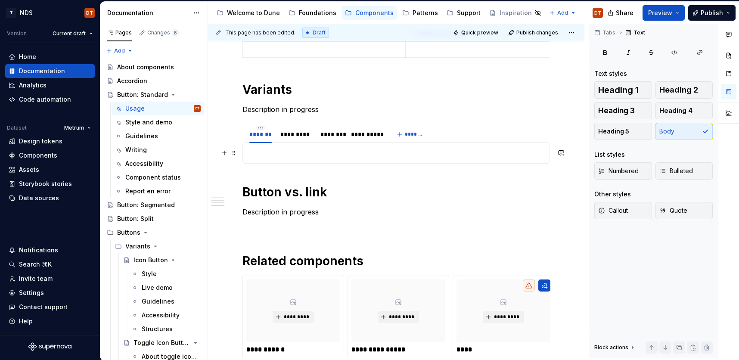
click at [270, 154] on p at bounding box center [396, 153] width 296 height 10
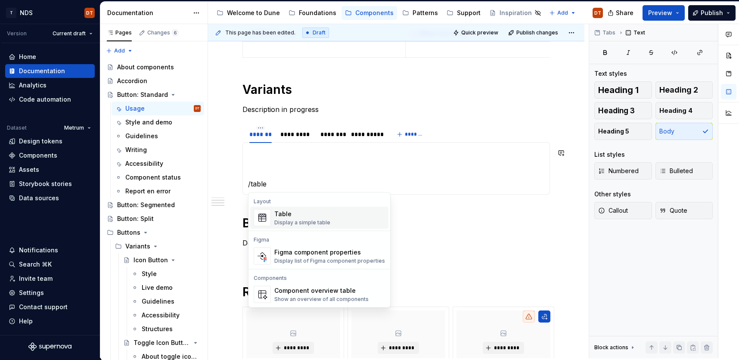
click at [265, 218] on img "Suggestions" at bounding box center [262, 218] width 16 height 16
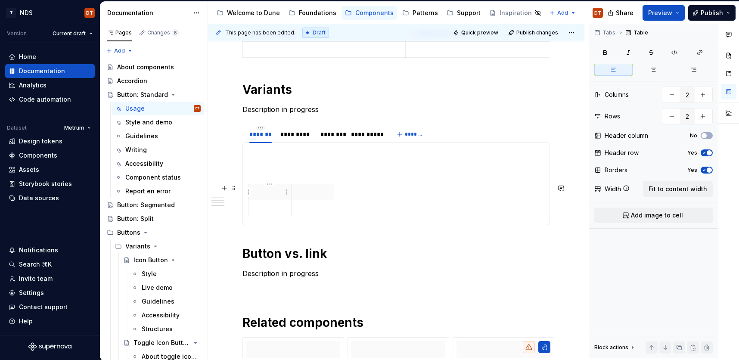
click at [258, 195] on p at bounding box center [270, 192] width 32 height 9
click at [307, 193] on p at bounding box center [313, 192] width 32 height 9
click at [267, 192] on p at bounding box center [270, 192] width 32 height 9
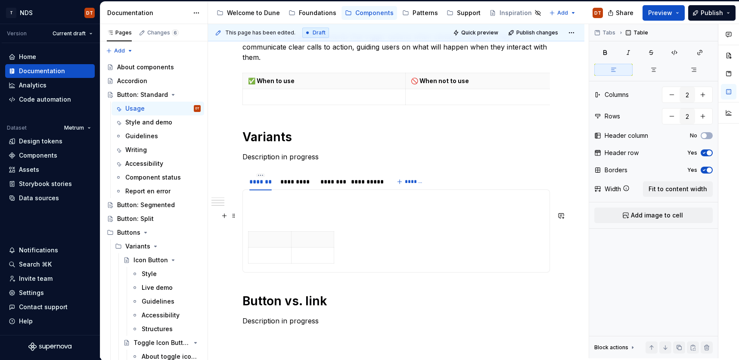
scroll to position [157, 0]
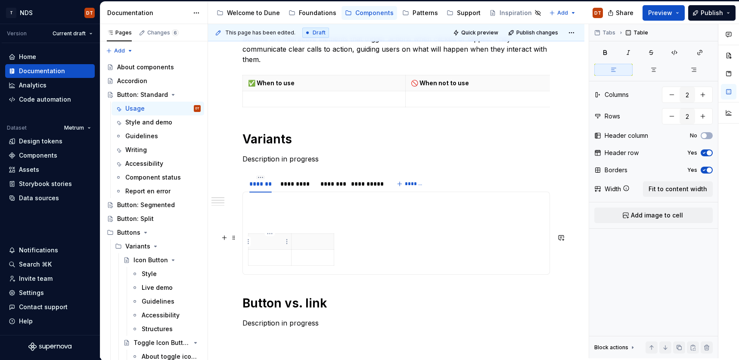
click at [261, 241] on p at bounding box center [270, 241] width 32 height 9
click at [262, 257] on p at bounding box center [270, 257] width 32 height 9
click at [301, 245] on p at bounding box center [313, 241] width 32 height 9
click at [304, 259] on p at bounding box center [313, 257] width 32 height 9
drag, startPoint x: 318, startPoint y: 242, endPoint x: 296, endPoint y: 241, distance: 21.5
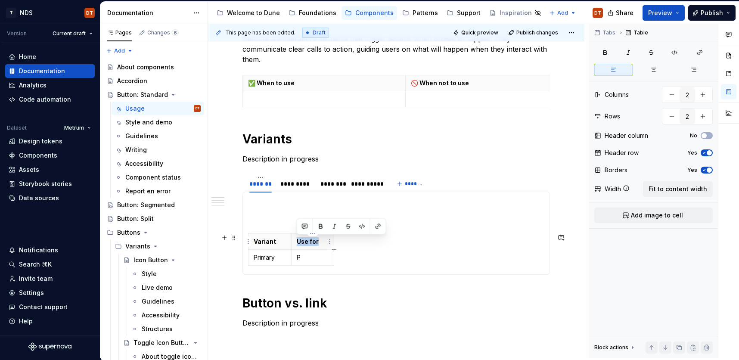
click at [297, 241] on p "Use for" at bounding box center [313, 241] width 32 height 9
click at [373, 254] on div "Variant Purpose Primary P" at bounding box center [396, 251] width 296 height 36
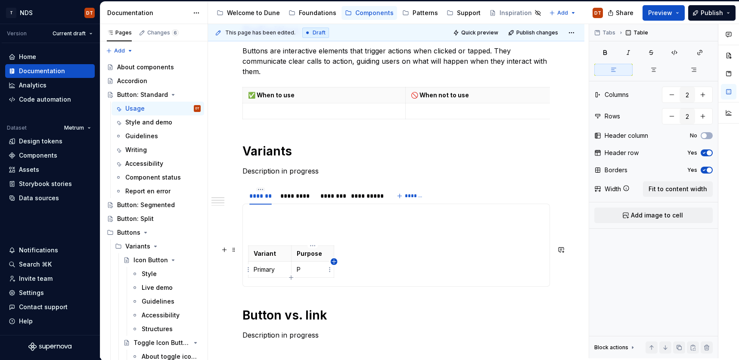
click at [334, 263] on icon "button" at bounding box center [334, 261] width 7 height 7
type input "3"
click at [340, 255] on p at bounding box center [342, 253] width 5 height 9
click at [300, 270] on p "P" at bounding box center [313, 269] width 32 height 9
click at [295, 270] on td "P" at bounding box center [313, 270] width 43 height 16
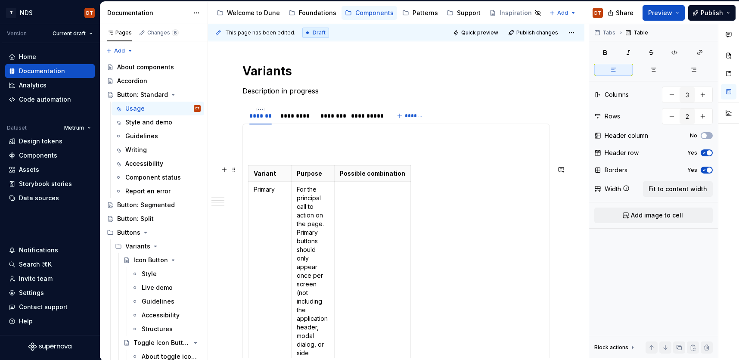
scroll to position [242, 0]
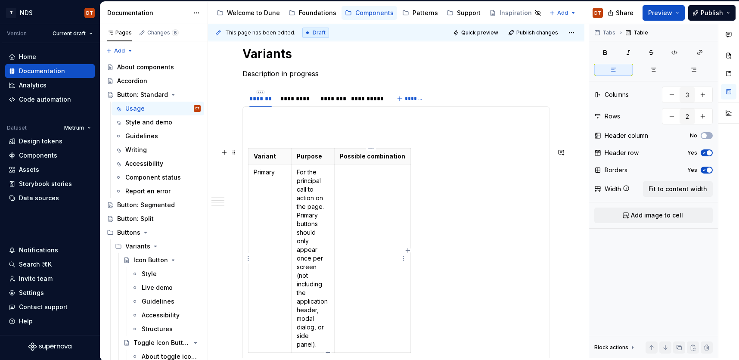
click at [367, 177] on td at bounding box center [373, 259] width 76 height 188
drag, startPoint x: 362, startPoint y: 174, endPoint x: 338, endPoint y: 172, distance: 24.2
click at [338, 172] on td "Stand" at bounding box center [373, 259] width 76 height 188
click at [359, 175] on p "• alone • in a group with a secondary button • in a group with a tertiary butto…" at bounding box center [439, 176] width 199 height 17
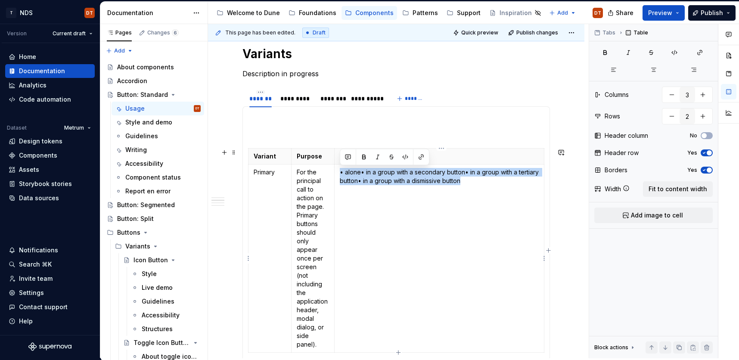
drag, startPoint x: 340, startPoint y: 174, endPoint x: 476, endPoint y: 193, distance: 137.8
click at [476, 193] on td "• alone • in a group with a secondary button • in a group with a tertiary butto…" at bounding box center [440, 259] width 210 height 188
click at [413, 238] on td "• alone • in a group with a secondary button • in a group with a tertiary butto…" at bounding box center [440, 259] width 210 height 188
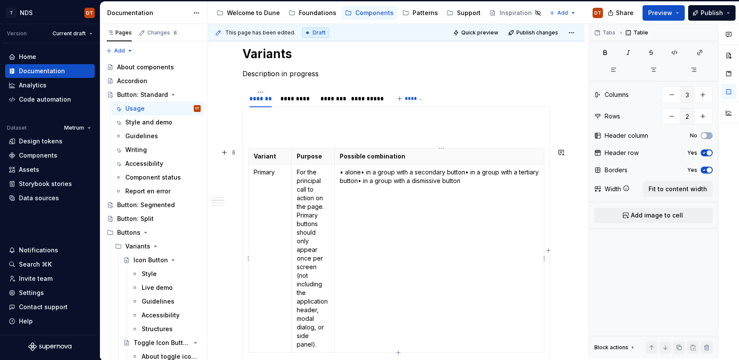
click at [362, 174] on p "• alone • in a group with a secondary button • in a group with a tertiary butto…" at bounding box center [439, 176] width 199 height 17
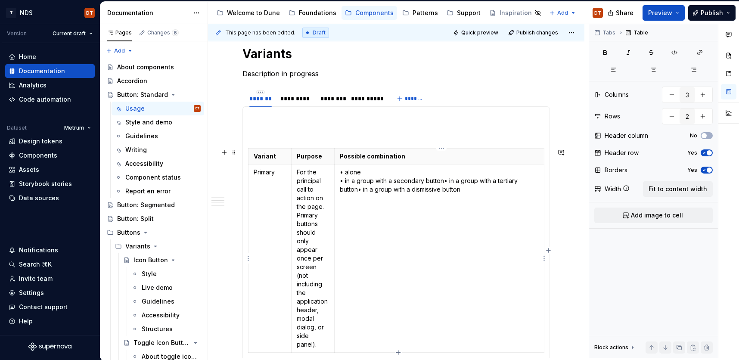
click at [443, 183] on p "• alone • in a group with a secondary button • in a group with a tertiary butto…" at bounding box center [439, 181] width 199 height 26
click at [435, 190] on p "• alone • in a group with a secondary button • in a group with a tertiary butto…" at bounding box center [438, 181] width 196 height 26
click at [477, 219] on div "Variant Purpose Possible combination Primary For the principal call to action o…" at bounding box center [396, 252] width 296 height 208
click at [302, 135] on p at bounding box center [396, 132] width 296 height 10
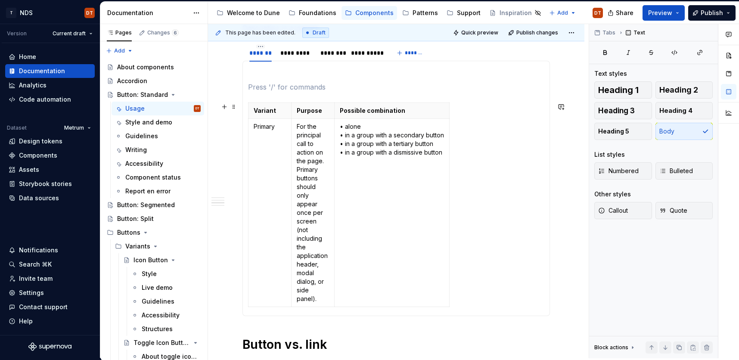
scroll to position [323, 0]
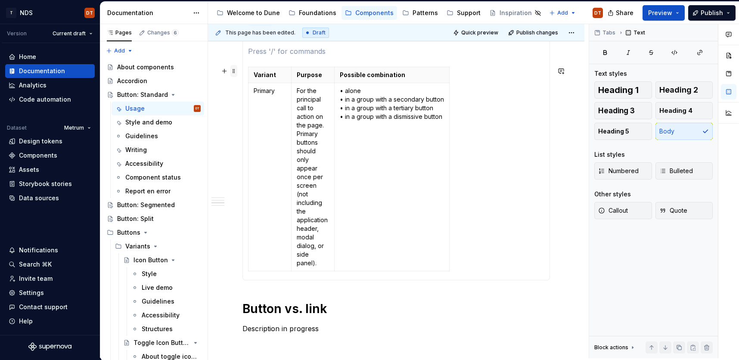
click at [233, 71] on span at bounding box center [233, 71] width 7 height 12
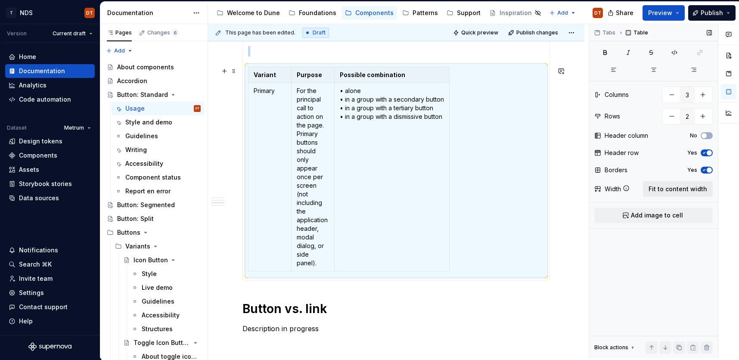
click at [665, 189] on span "Fit to content width" at bounding box center [678, 189] width 59 height 9
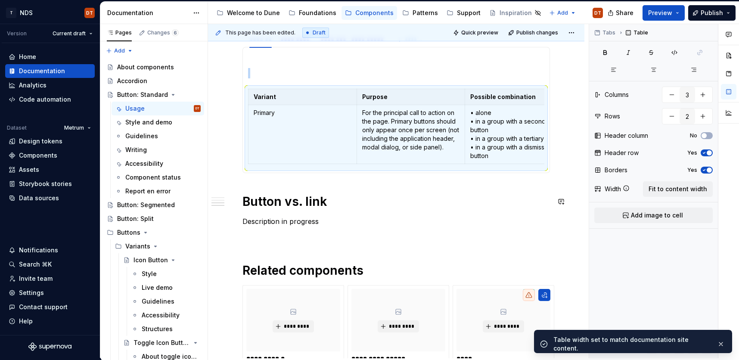
scroll to position [292, 0]
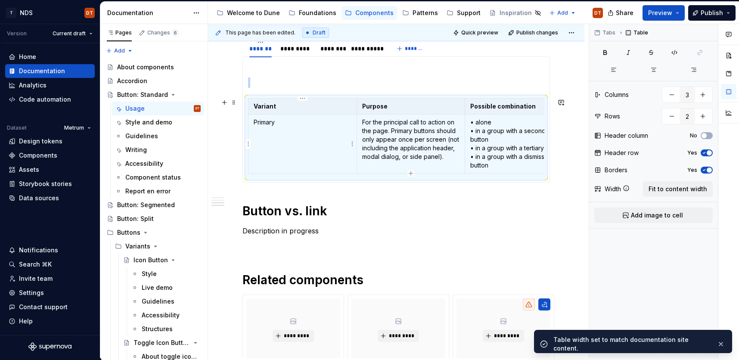
click at [321, 148] on td "Primary" at bounding box center [303, 144] width 109 height 59
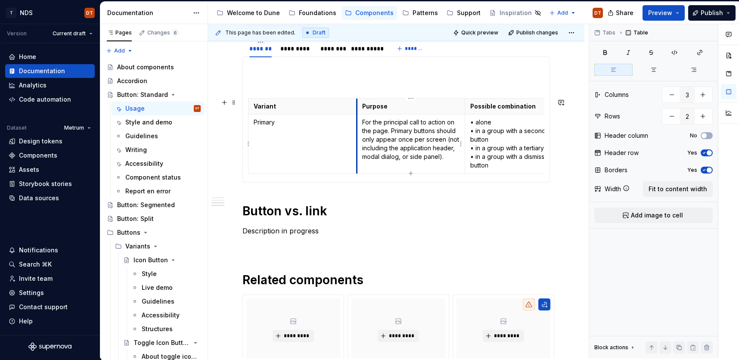
click at [357, 130] on td "For the principal call to action on the page. Primary buttons should only appea…" at bounding box center [411, 144] width 109 height 59
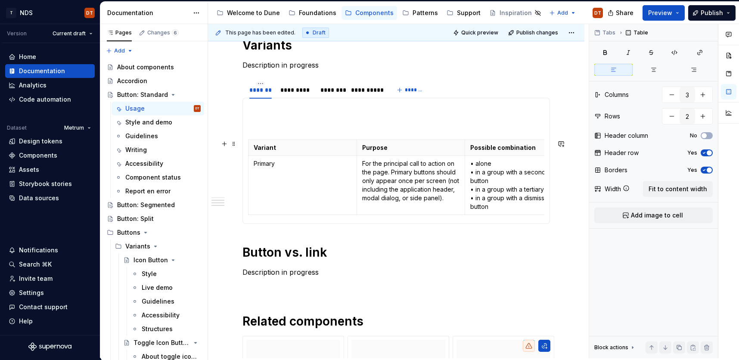
scroll to position [239, 0]
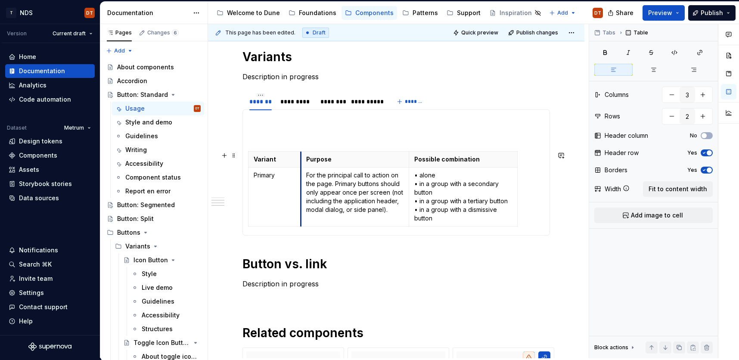
drag, startPoint x: 356, startPoint y: 203, endPoint x: 319, endPoint y: 202, distance: 37.5
drag, startPoint x: 281, startPoint y: 177, endPoint x: 254, endPoint y: 178, distance: 27.1
click at [252, 177] on td "Primary" at bounding box center [275, 197] width 52 height 59
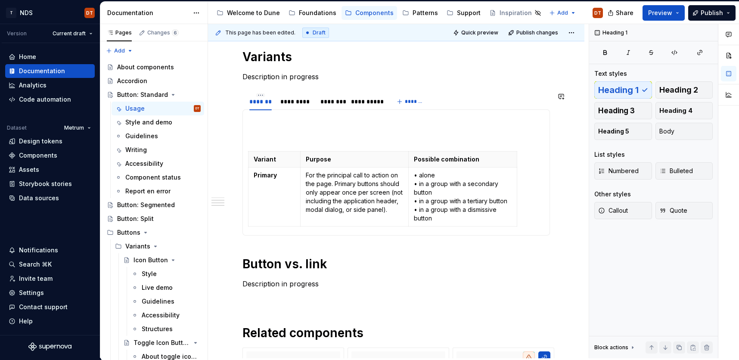
drag, startPoint x: 519, startPoint y: 242, endPoint x: 515, endPoint y: 239, distance: 5.5
click at [519, 242] on div "**********" at bounding box center [396, 210] width 308 height 562
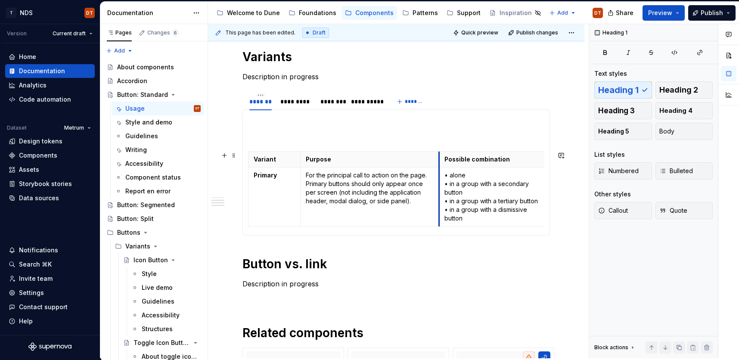
drag, startPoint x: 409, startPoint y: 187, endPoint x: 440, endPoint y: 189, distance: 30.6
click at [440, 189] on td "• alone • in a group with a secondary button • in a group with a tertiary butto…" at bounding box center [493, 197] width 109 height 59
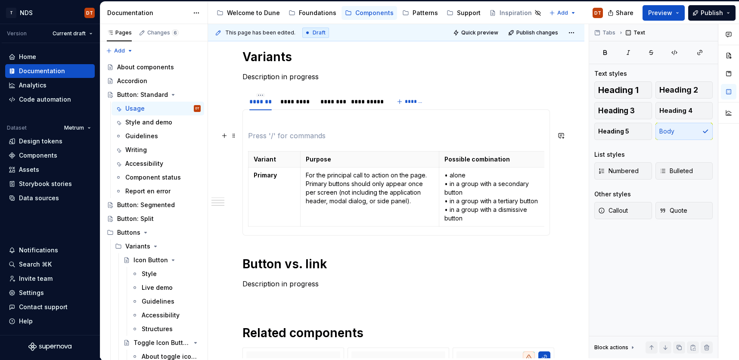
click at [300, 132] on p at bounding box center [396, 136] width 296 height 10
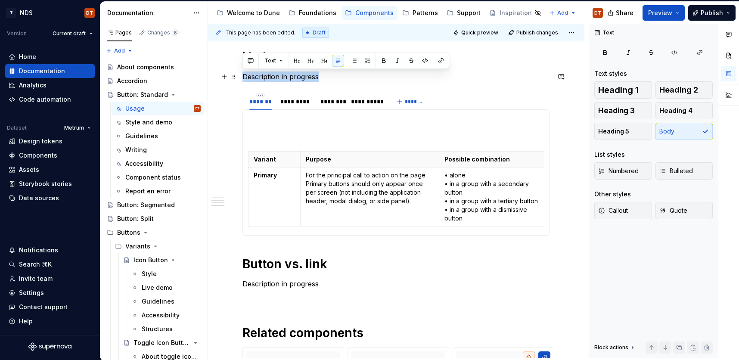
drag, startPoint x: 321, startPoint y: 76, endPoint x: 239, endPoint y: 73, distance: 81.9
click at [239, 73] on div "**********" at bounding box center [396, 258] width 376 height 701
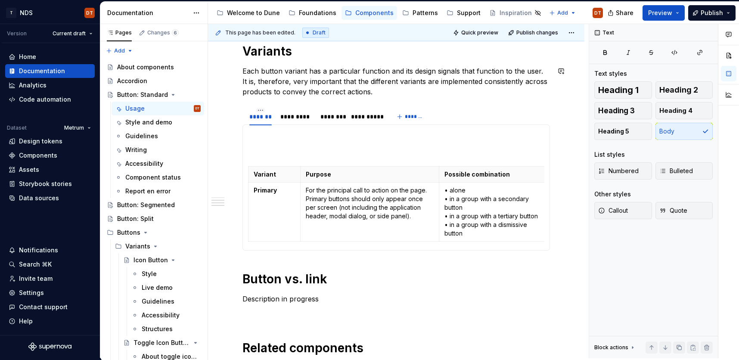
scroll to position [261, 0]
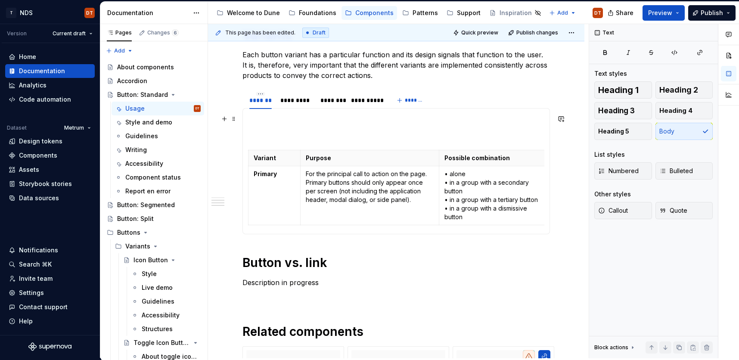
click at [272, 121] on p at bounding box center [396, 119] width 296 height 10
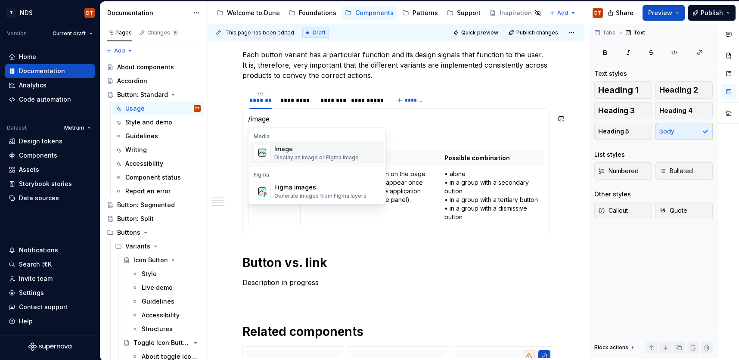
click at [289, 154] on div "Display an image or Figma image" at bounding box center [316, 157] width 84 height 7
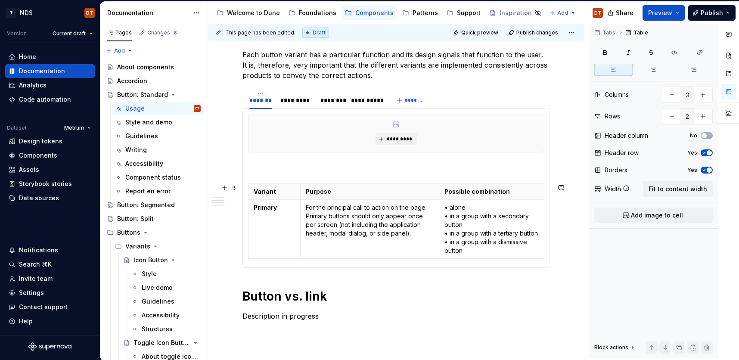
click at [283, 174] on section-item-column "********* Variant Purpose Possible combination Primary For the principal call t…" at bounding box center [396, 188] width 296 height 149
click at [318, 172] on p at bounding box center [396, 168] width 296 height 10
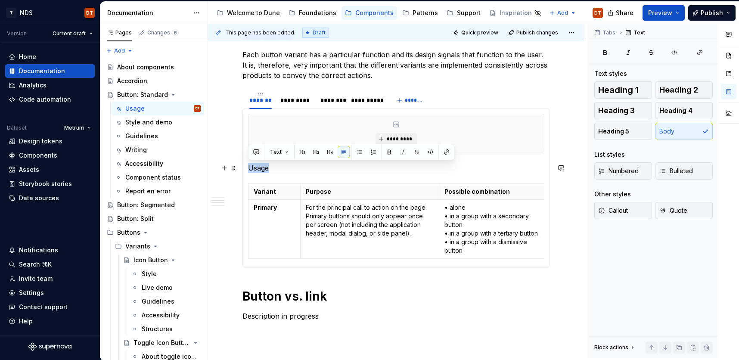
drag, startPoint x: 271, startPoint y: 170, endPoint x: 244, endPoint y: 171, distance: 27.1
click at [243, 170] on div "********* Usage Variant Purpose Possible combination Primary For the principal …" at bounding box center [396, 188] width 308 height 160
click at [627, 115] on span "Heading 3" at bounding box center [616, 110] width 37 height 9
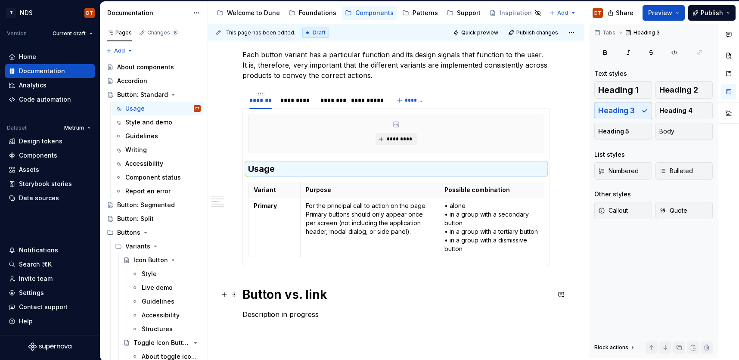
click at [472, 287] on h1 "Button vs. link" at bounding box center [396, 295] width 308 height 16
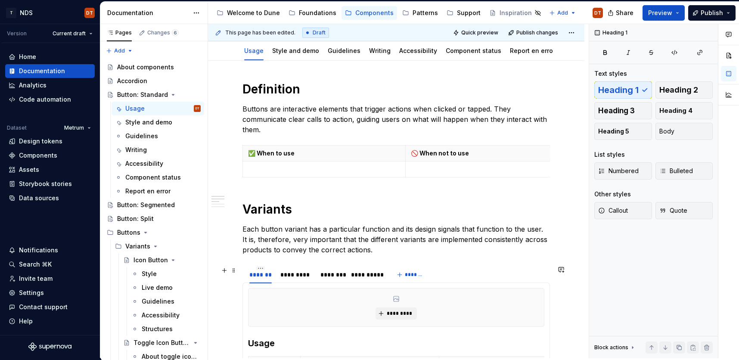
scroll to position [75, 0]
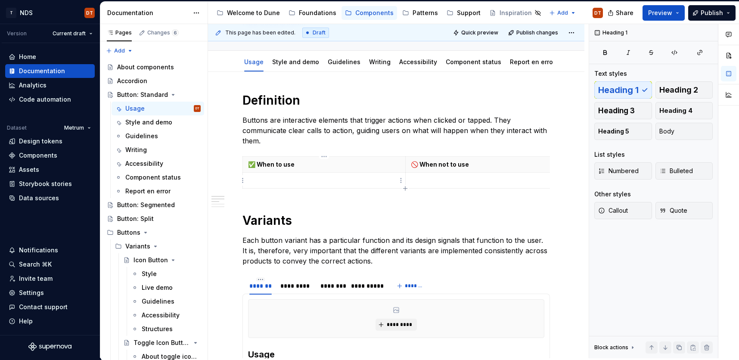
click at [259, 182] on p at bounding box center [324, 180] width 152 height 9
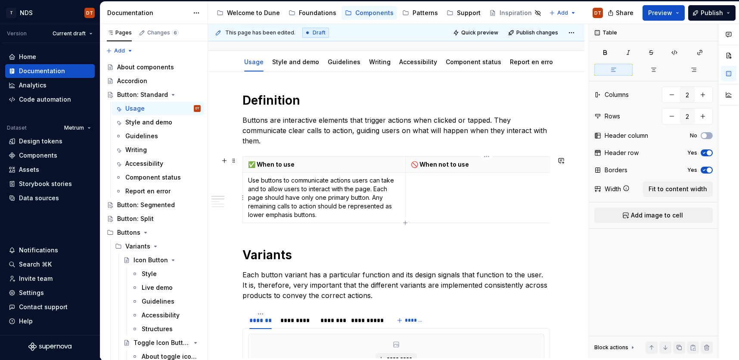
click at [426, 183] on p at bounding box center [487, 180] width 152 height 9
click at [454, 189] on link "links" at bounding box center [451, 188] width 12 height 7
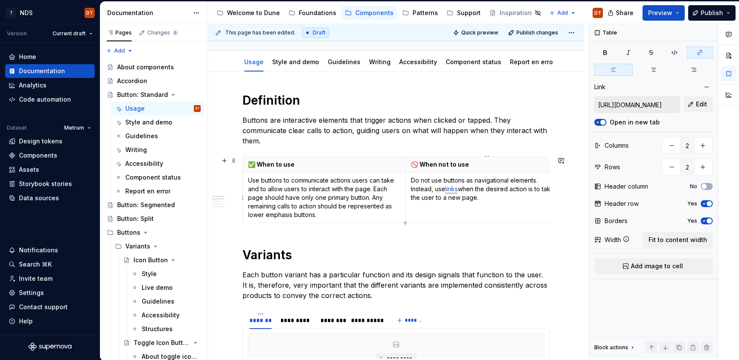
click at [458, 189] on link "links" at bounding box center [451, 188] width 12 height 7
drag, startPoint x: 461, startPoint y: 189, endPoint x: 473, endPoint y: 189, distance: 12.1
click at [445, 190] on p "Do not use buttons as navigational elements. Instead, use links when the desire…" at bounding box center [487, 189] width 152 height 26
click at [525, 176] on button "button" at bounding box center [527, 174] width 12 height 12
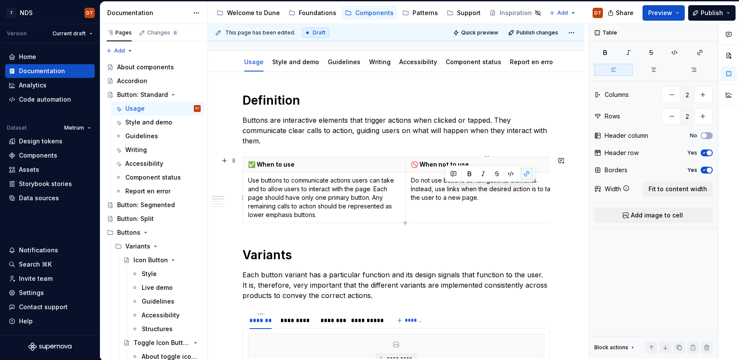
click at [497, 207] on td "Do not use buttons as navigational elements. Instead, use links when the desire…" at bounding box center [486, 198] width 163 height 50
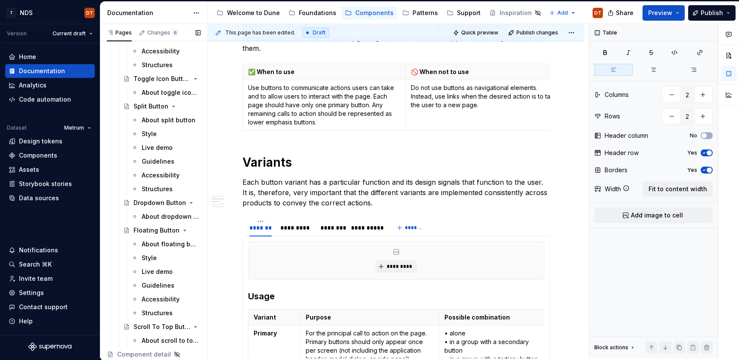
scroll to position [265, 0]
click at [347, 12] on button "Page tree" at bounding box center [350, 13] width 10 height 10
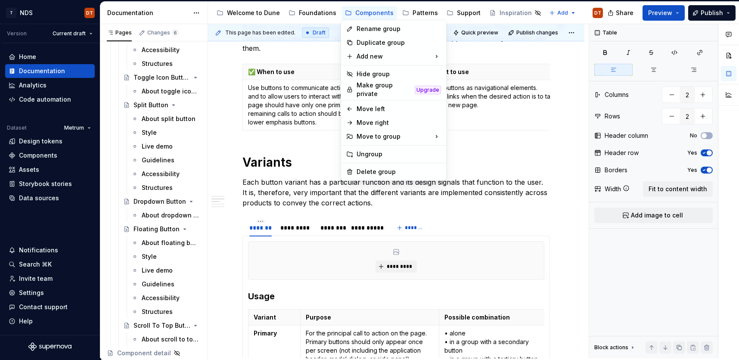
type textarea "*"
click at [480, 59] on div "New page" at bounding box center [489, 58] width 56 height 9
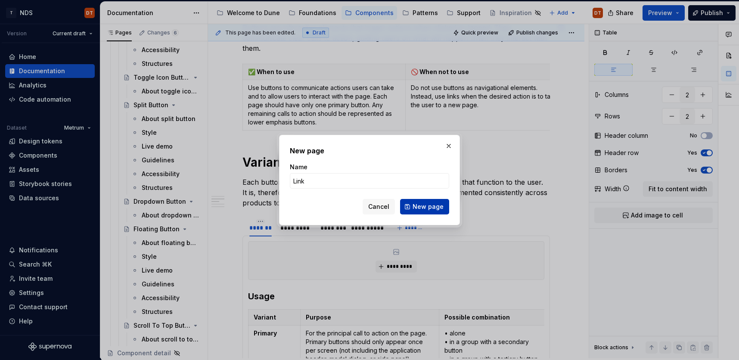
type input "Link"
click at [426, 210] on span "New page" at bounding box center [428, 206] width 31 height 9
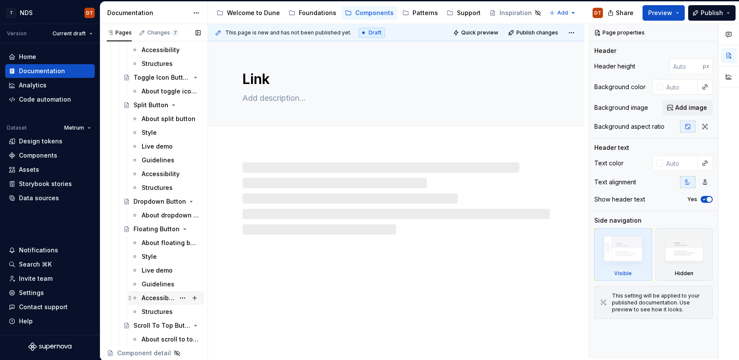
scroll to position [279, 0]
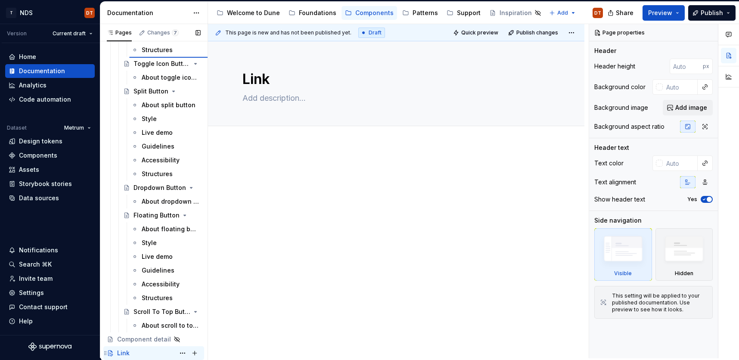
type textarea "*"
type textarea "Icon Button"
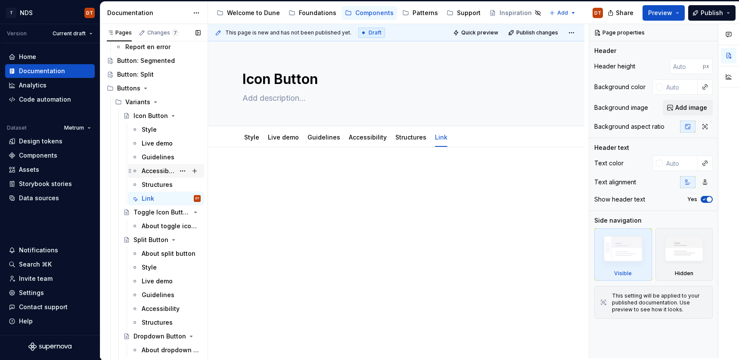
scroll to position [138, 0]
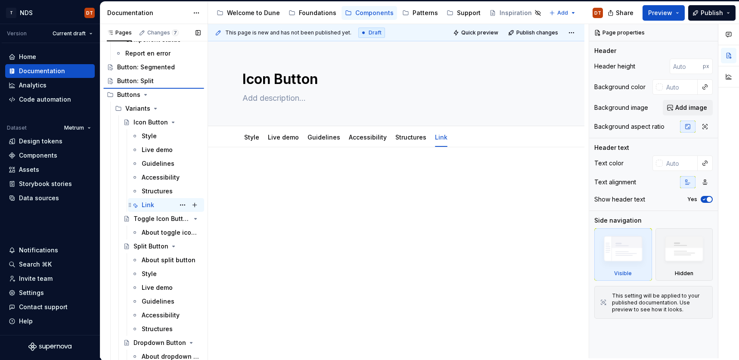
type textarea "*"
type textarea "Link"
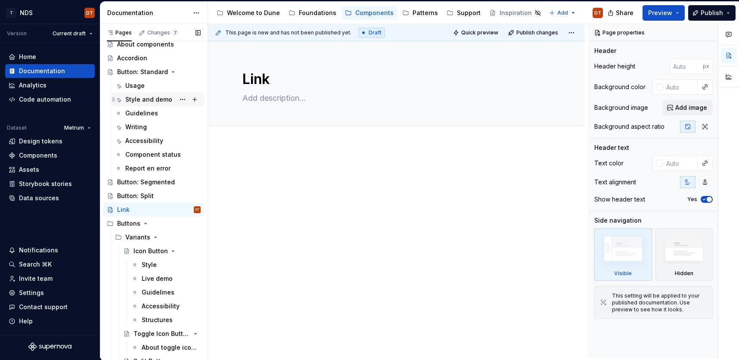
scroll to position [21, 0]
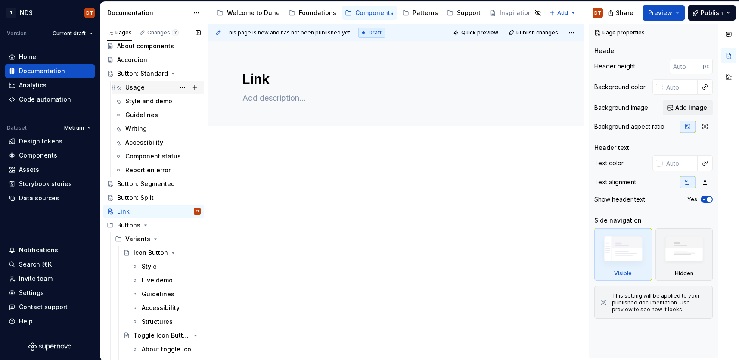
drag, startPoint x: 135, startPoint y: 82, endPoint x: 141, endPoint y: 83, distance: 6.5
click at [135, 82] on div "Usage" at bounding box center [162, 87] width 75 height 12
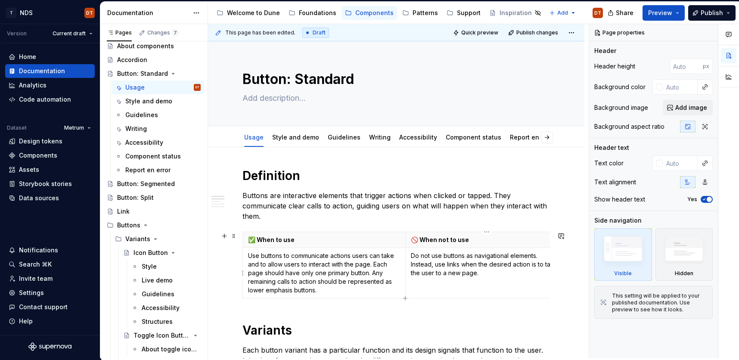
type textarea "*"
click at [454, 262] on p "Do not use buttons as navigational elements. Instead, use links when the desire…" at bounding box center [487, 265] width 152 height 26
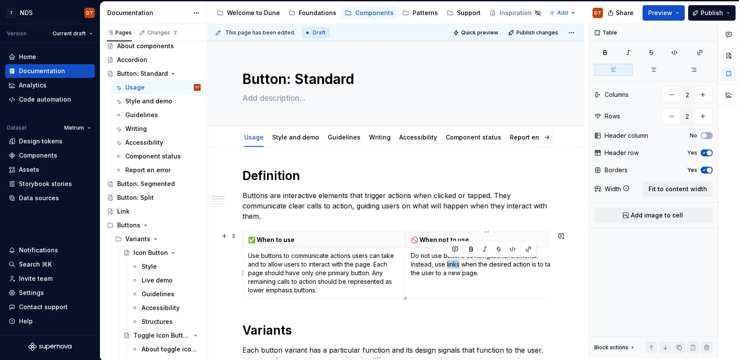
click at [448, 264] on p "Do not use buttons as navigational elements. Instead, use links when the desire…" at bounding box center [487, 265] width 152 height 26
click at [527, 249] on button "button" at bounding box center [528, 249] width 12 height 12
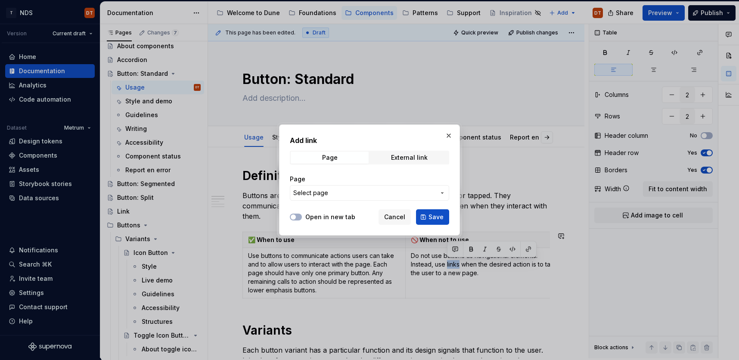
click at [441, 193] on icon "button" at bounding box center [442, 193] width 2 height 1
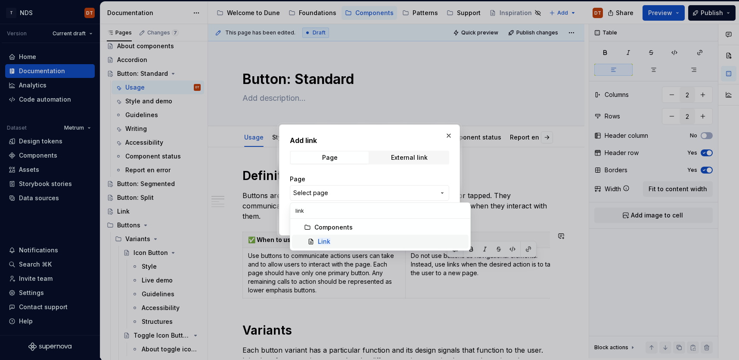
type input "link"
click at [349, 242] on div "Link" at bounding box center [391, 241] width 147 height 9
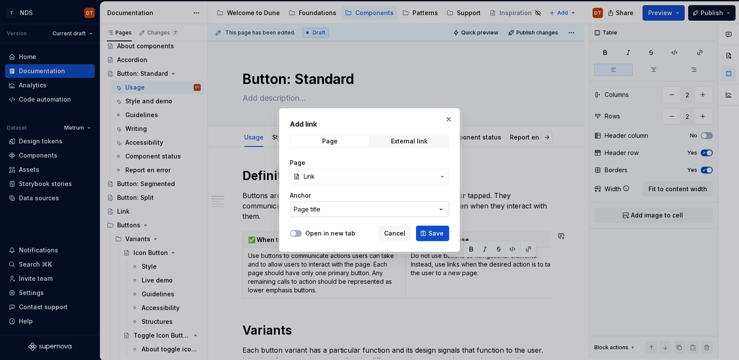
click at [441, 208] on icon "button" at bounding box center [441, 209] width 9 height 9
click at [444, 194] on div "Add link Page External link Page Link Anchor Page title Open in new tab Cancel …" at bounding box center [369, 180] width 739 height 360
click at [326, 234] on label "Open in new tab" at bounding box center [330, 233] width 50 height 9
click at [302, 234] on button "Open in new tab" at bounding box center [296, 233] width 12 height 7
click at [433, 234] on span "Save" at bounding box center [436, 233] width 15 height 9
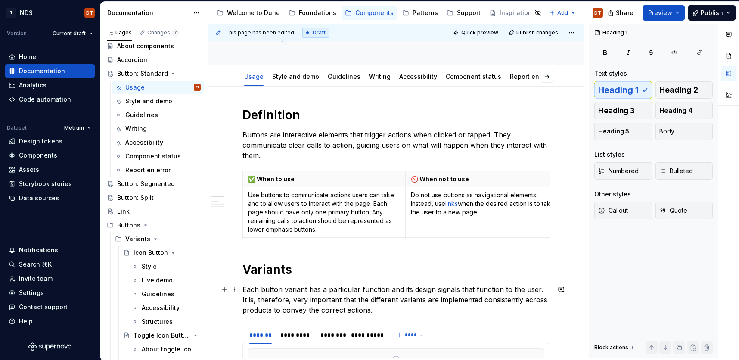
scroll to position [66, 0]
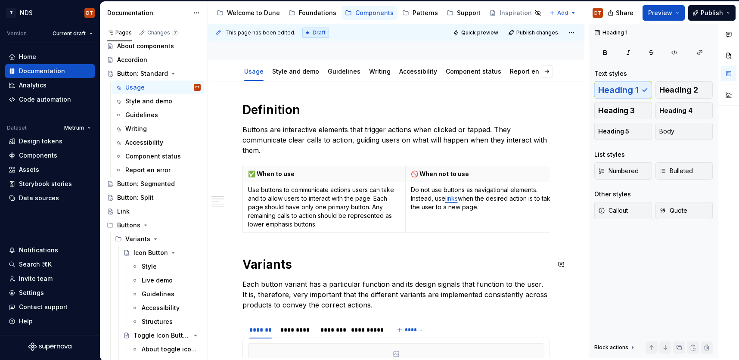
scroll to position [68, 0]
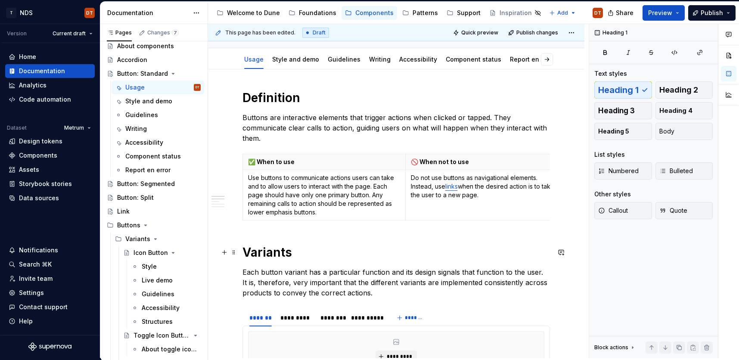
type textarea "*"
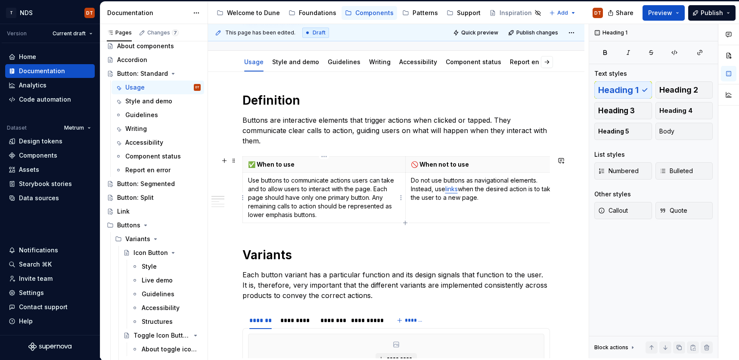
click at [374, 191] on p "Use buttons to communicate actions users can take and to allow users to interac…" at bounding box center [324, 197] width 152 height 43
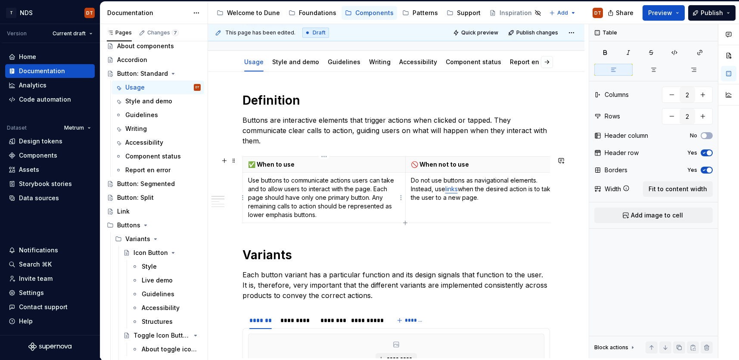
scroll to position [75, 0]
click at [269, 208] on p "Use buttons to communicate actions users can take and to allow users to interac…" at bounding box center [324, 198] width 152 height 43
drag, startPoint x: 248, startPoint y: 207, endPoint x: 257, endPoint y: 205, distance: 9.3
click at [248, 207] on td "Use buttons to communicate actions users can take and to allow users to interac…" at bounding box center [324, 198] width 163 height 50
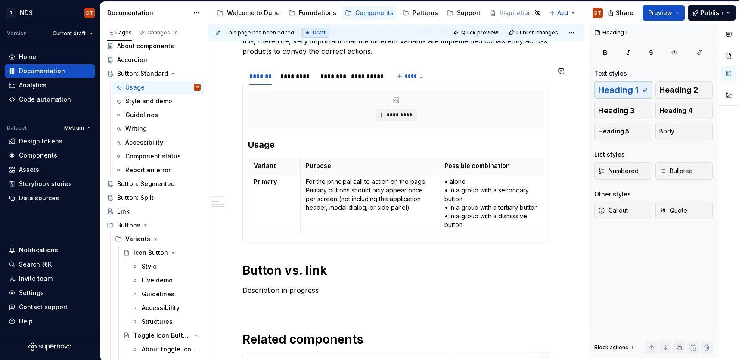
scroll to position [320, 0]
click at [459, 270] on h1 "Button vs. link" at bounding box center [396, 270] width 308 height 16
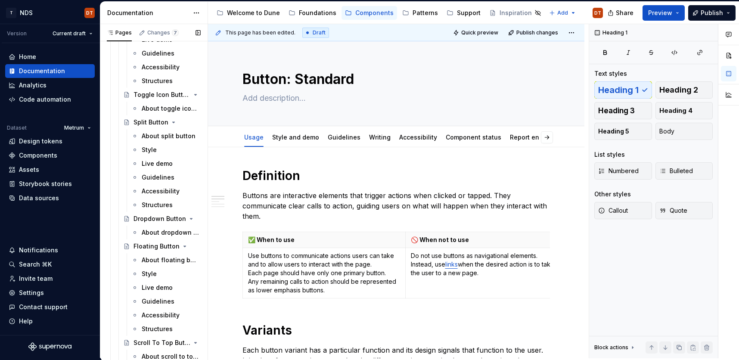
scroll to position [279, 0]
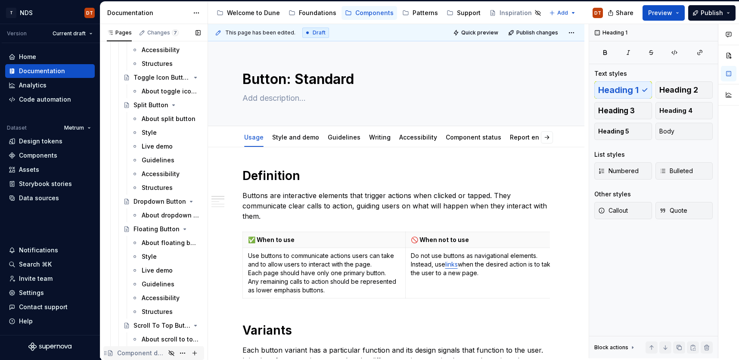
click at [145, 352] on div "Component detail" at bounding box center [141, 353] width 48 height 9
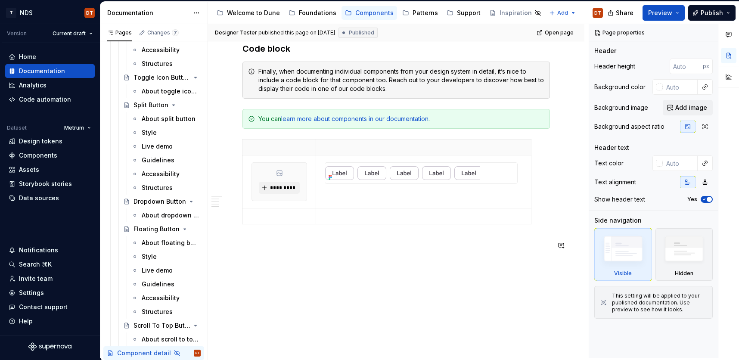
scroll to position [1151, 0]
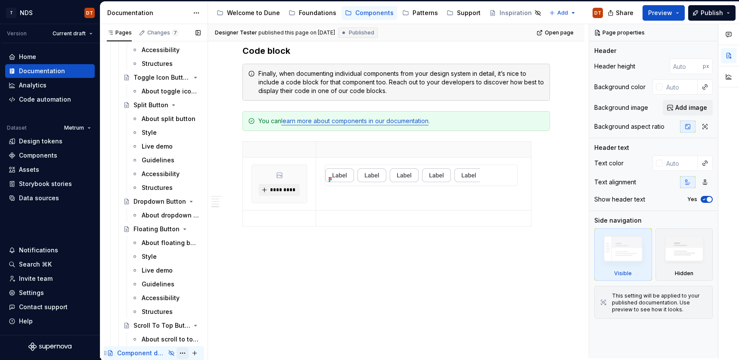
click at [181, 353] on button "Page tree" at bounding box center [183, 353] width 12 height 12
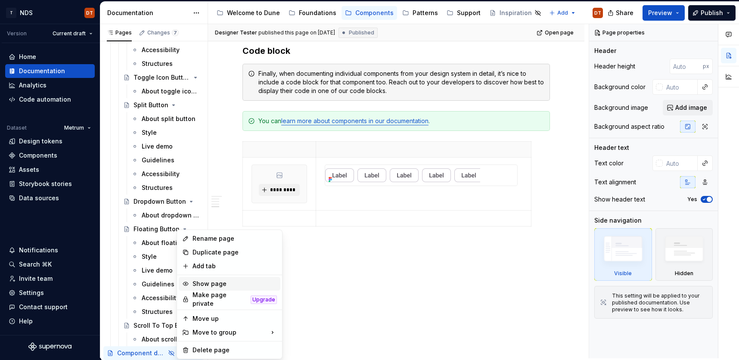
click at [205, 284] on div "Show page" at bounding box center [235, 284] width 84 height 9
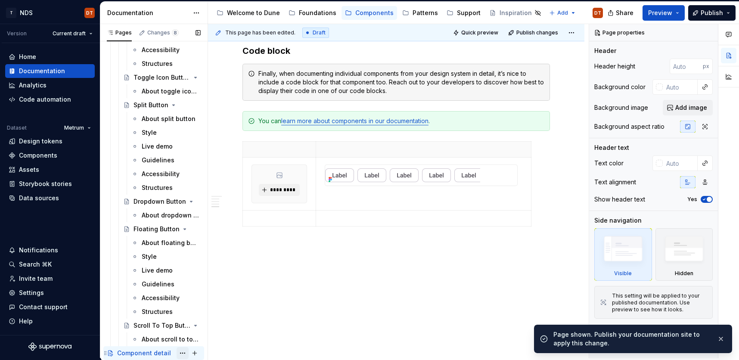
click at [182, 352] on button "Page tree" at bounding box center [183, 353] width 12 height 12
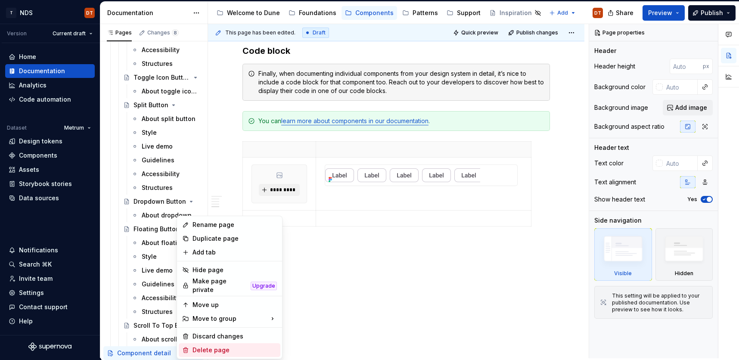
click at [224, 347] on div "Delete page" at bounding box center [235, 350] width 84 height 9
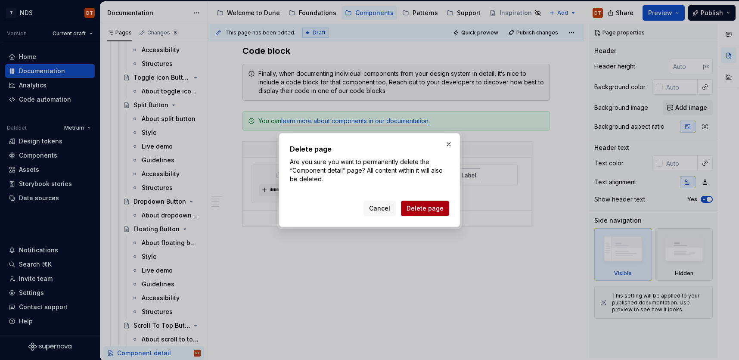
click at [433, 212] on span "Delete page" at bounding box center [425, 208] width 37 height 9
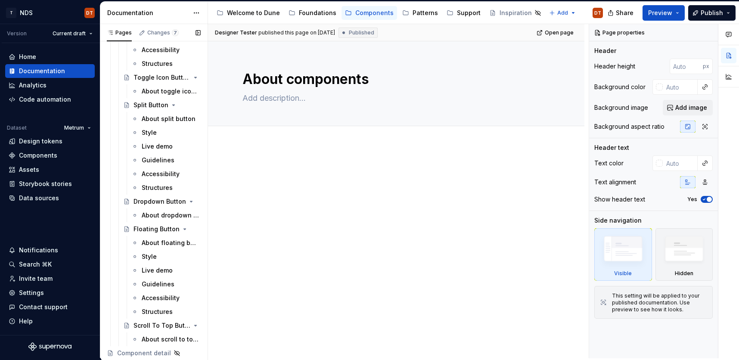
scroll to position [265, 0]
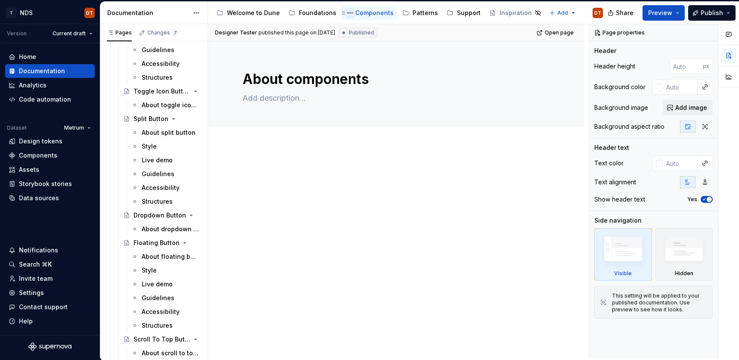
click at [347, 15] on button "Page tree" at bounding box center [350, 13] width 10 height 10
type textarea "*"
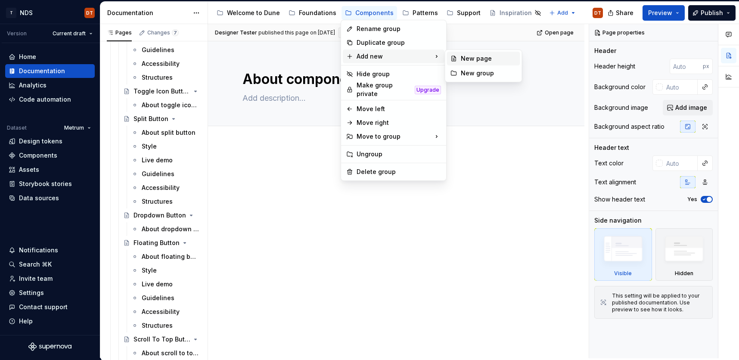
click at [463, 59] on div "New page" at bounding box center [489, 58] width 56 height 9
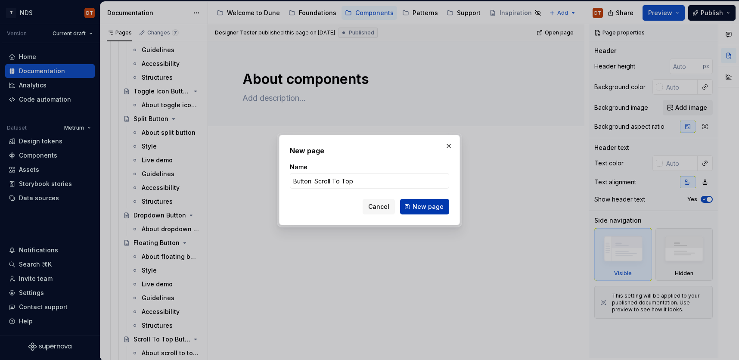
type input "Button: Scroll To Top"
click at [423, 205] on span "New page" at bounding box center [428, 206] width 31 height 9
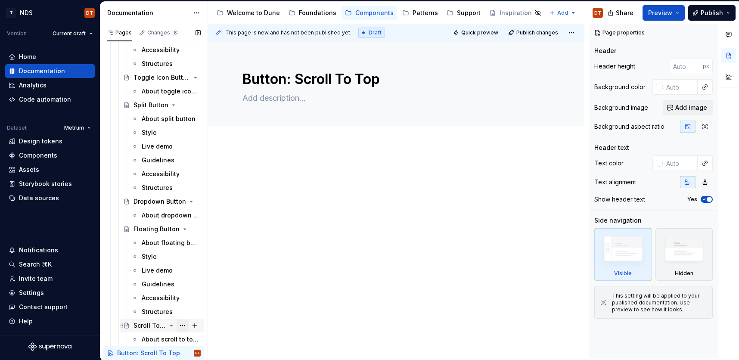
click at [183, 326] on button "Page tree" at bounding box center [183, 326] width 12 height 12
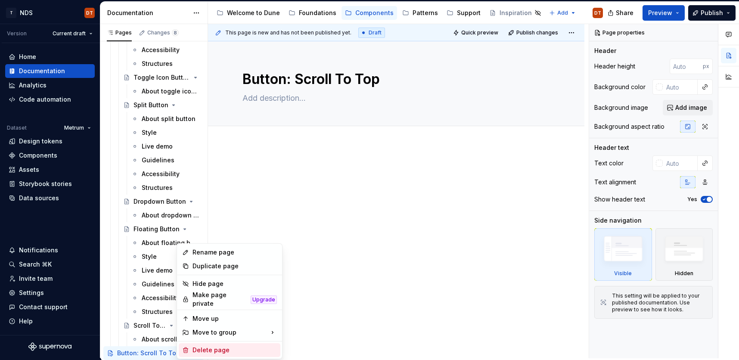
click at [222, 348] on div "Delete page" at bounding box center [235, 350] width 84 height 9
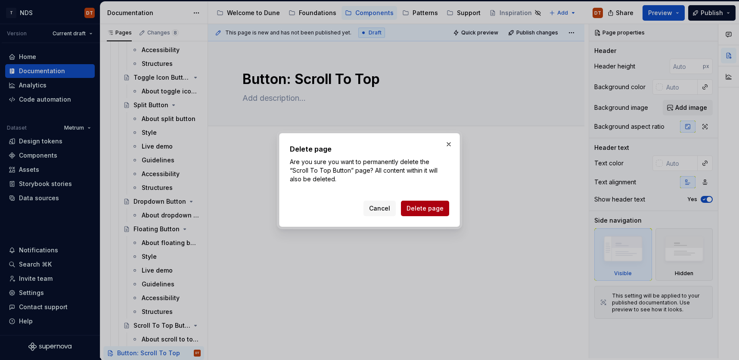
click at [422, 213] on button "Delete page" at bounding box center [425, 209] width 48 height 16
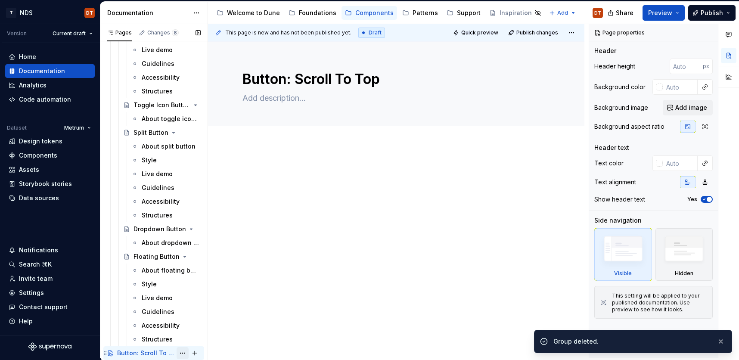
click at [182, 353] on button "Page tree" at bounding box center [183, 353] width 12 height 12
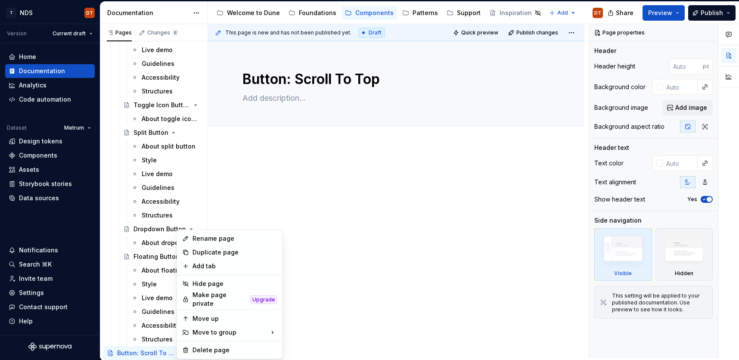
drag, startPoint x: 326, startPoint y: 329, endPoint x: 307, endPoint y: 336, distance: 20.3
click at [326, 329] on html "T NDS DT Version Current draft Home Documentation Analytics Code automation Dat…" at bounding box center [369, 180] width 739 height 360
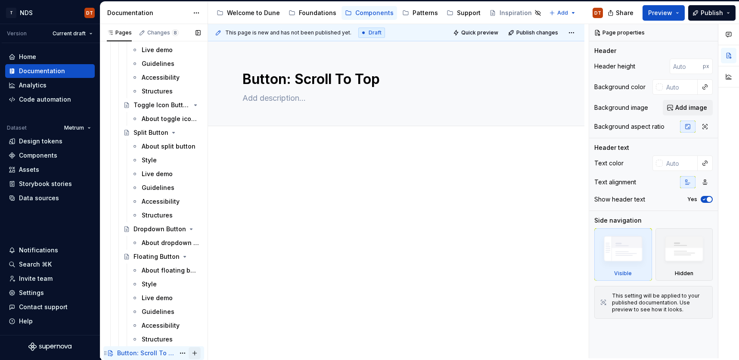
click at [194, 353] on button "Page tree" at bounding box center [195, 353] width 12 height 12
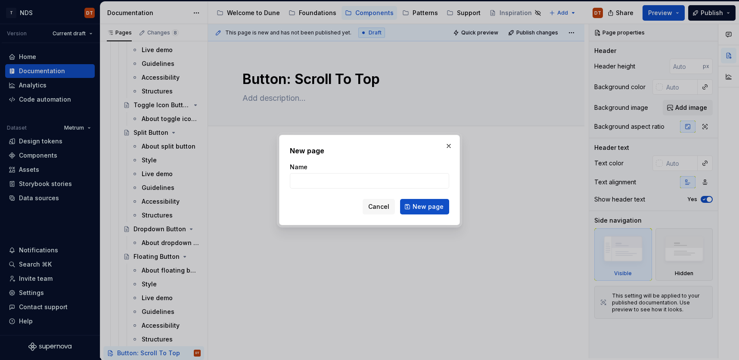
click at [451, 148] on button "button" at bounding box center [449, 146] width 12 height 12
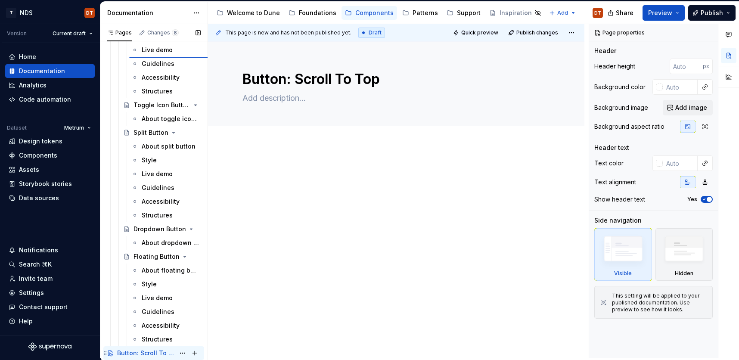
type textarea "*"
type textarea "Icon Button"
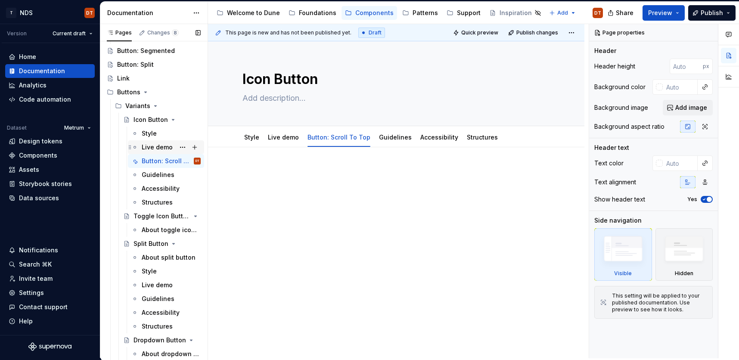
scroll to position [152, 0]
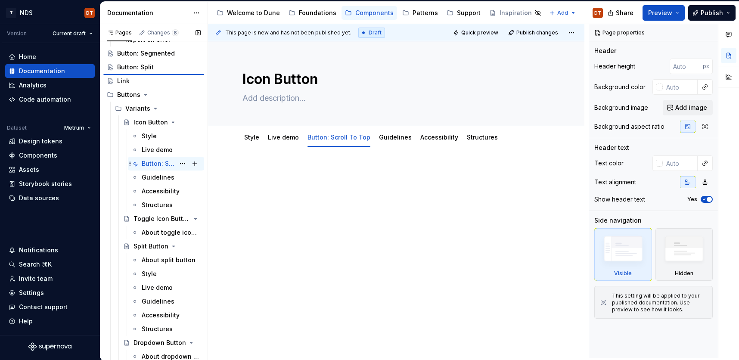
type textarea "*"
type textarea "Button: Scroll To Top"
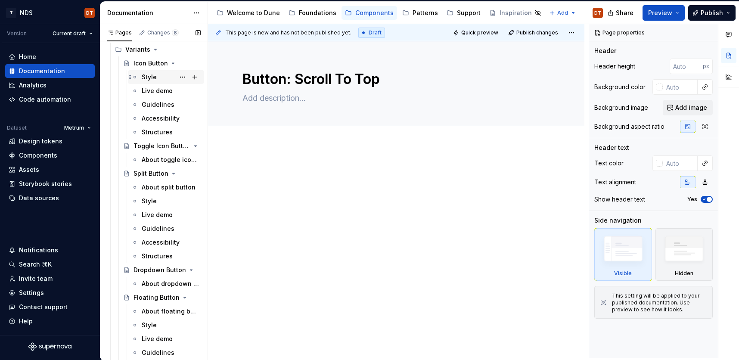
scroll to position [252, 0]
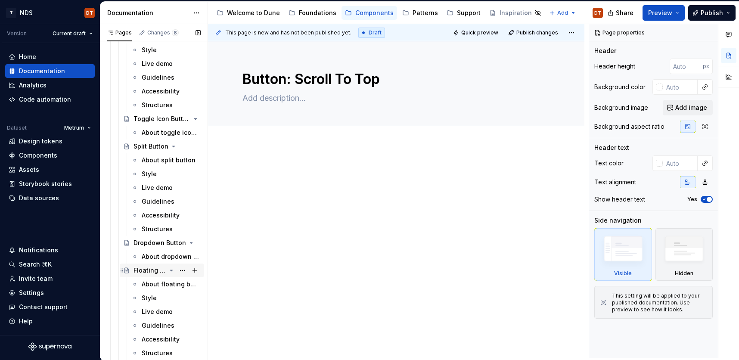
click at [147, 272] on div "Floating Button" at bounding box center [150, 270] width 33 height 9
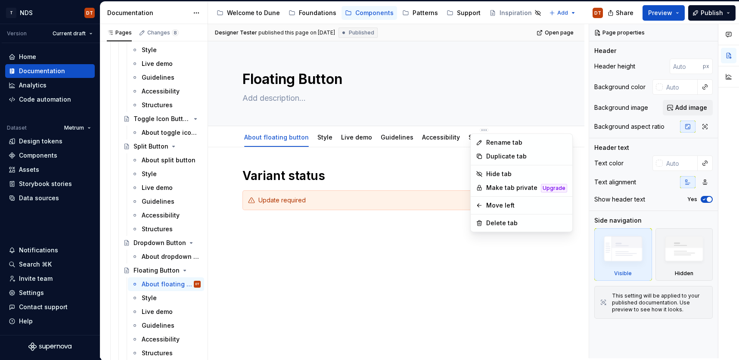
click at [475, 129] on html "T NDS DT Version Current draft Home Documentation Analytics Code automation Dat…" at bounding box center [369, 180] width 739 height 360
click at [488, 223] on div "Delete tab" at bounding box center [526, 223] width 81 height 9
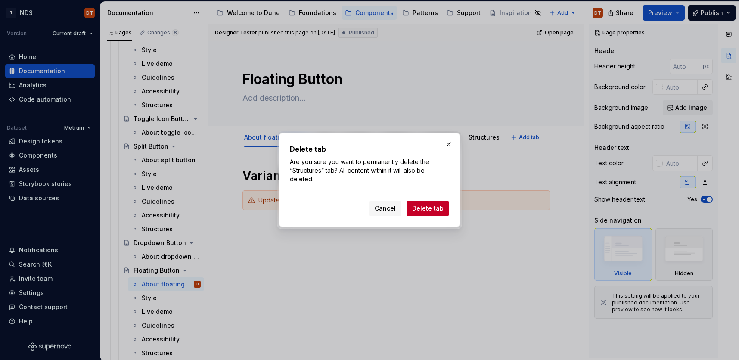
click at [435, 211] on span "Delete tab" at bounding box center [427, 208] width 31 height 9
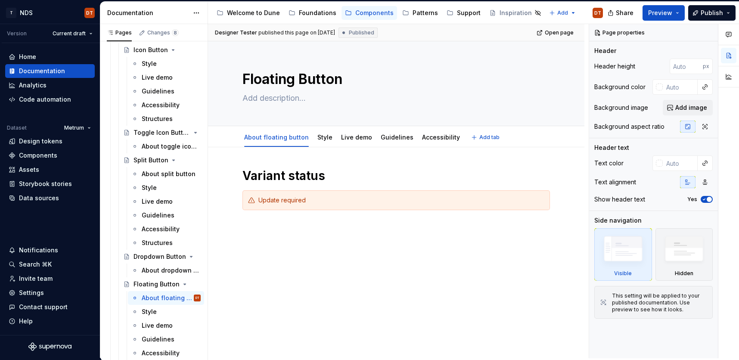
scroll to position [238, 0]
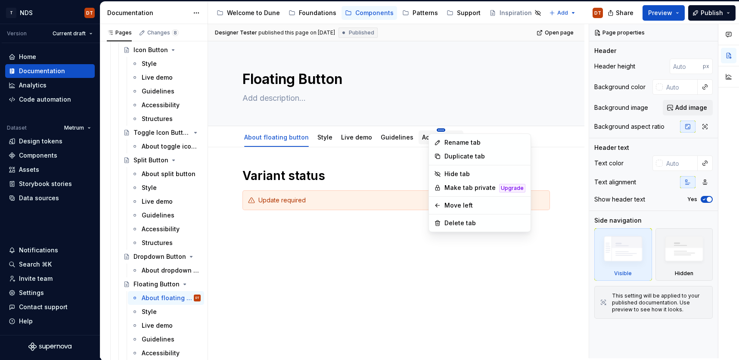
click at [434, 130] on html "T NDS DT Version Current draft Home Documentation Analytics Code automation Dat…" at bounding box center [369, 180] width 739 height 360
click at [439, 221] on icon at bounding box center [437, 223] width 7 height 7
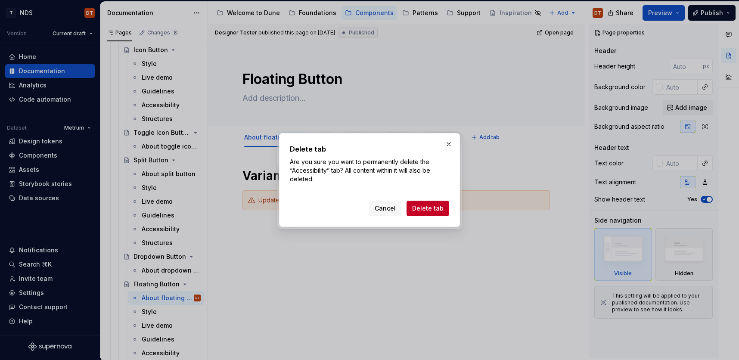
click at [429, 208] on span "Delete tab" at bounding box center [427, 208] width 31 height 9
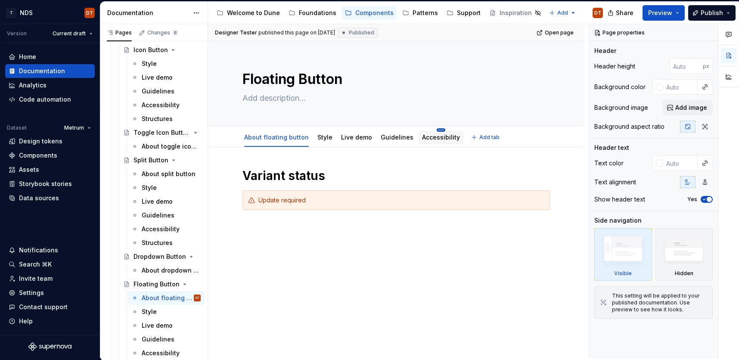
scroll to position [224, 0]
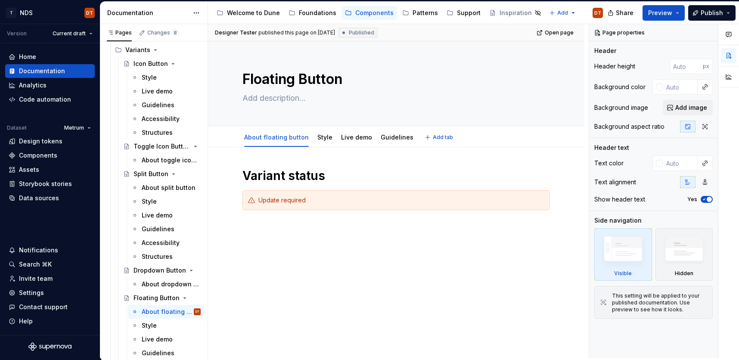
click at [432, 129] on div "About floating button Style Live demo Guidelines Add tab" at bounding box center [396, 137] width 318 height 19
click at [389, 129] on html "T NDS DT Version Current draft Home Documentation Analytics Code automation Dat…" at bounding box center [369, 180] width 739 height 360
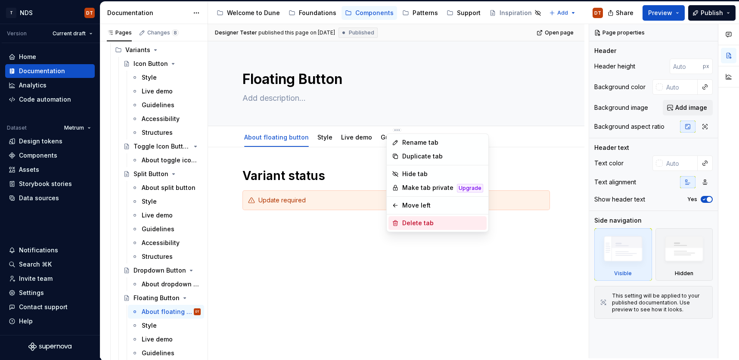
click at [396, 224] on icon at bounding box center [395, 223] width 7 height 7
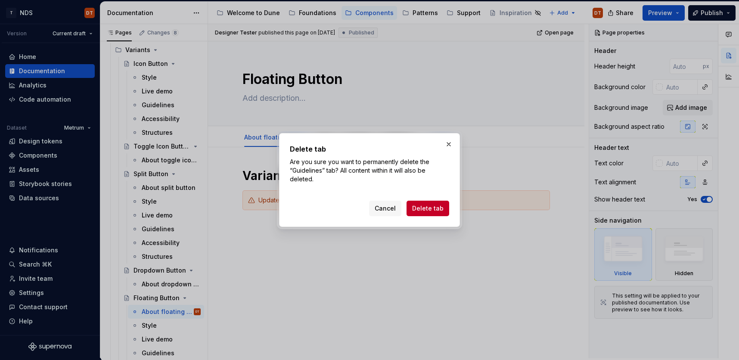
drag, startPoint x: 426, startPoint y: 207, endPoint x: 424, endPoint y: 212, distance: 5.6
click at [426, 207] on span "Delete tab" at bounding box center [427, 208] width 31 height 9
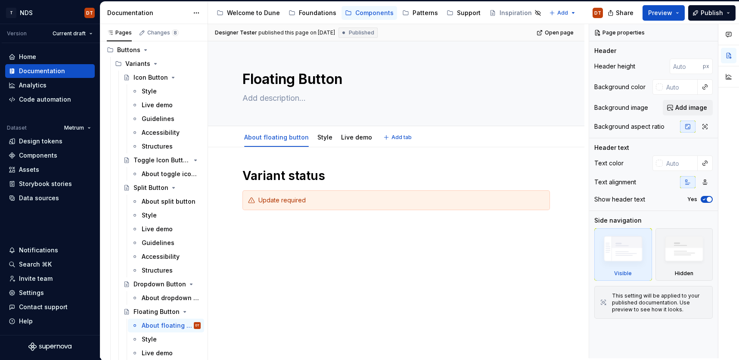
scroll to position [210, 0]
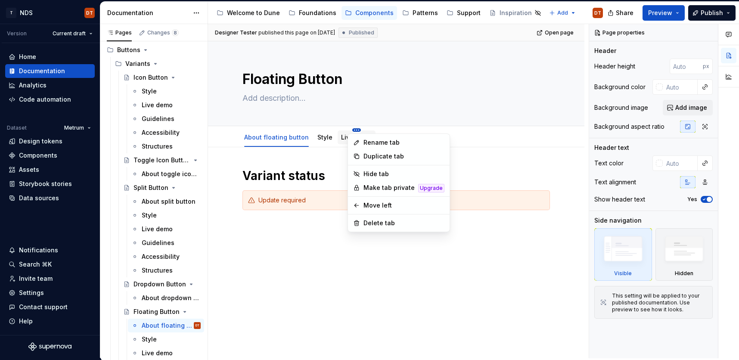
click at [351, 130] on html "T NDS DT Version Current draft Home Documentation Analytics Code automation Dat…" at bounding box center [369, 180] width 739 height 360
click at [355, 222] on icon at bounding box center [356, 223] width 7 height 7
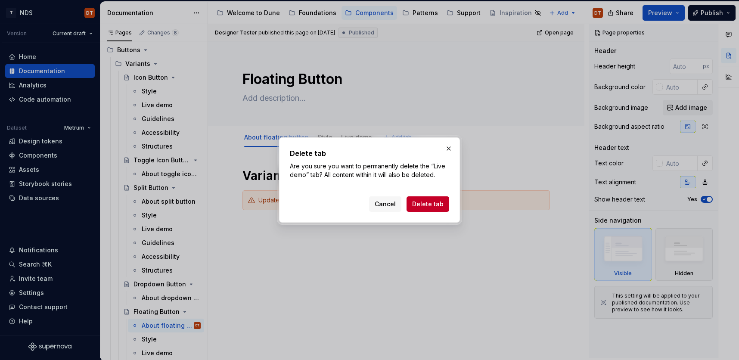
drag, startPoint x: 431, startPoint y: 205, endPoint x: 383, endPoint y: 228, distance: 53.0
click at [431, 205] on span "Delete tab" at bounding box center [427, 204] width 31 height 9
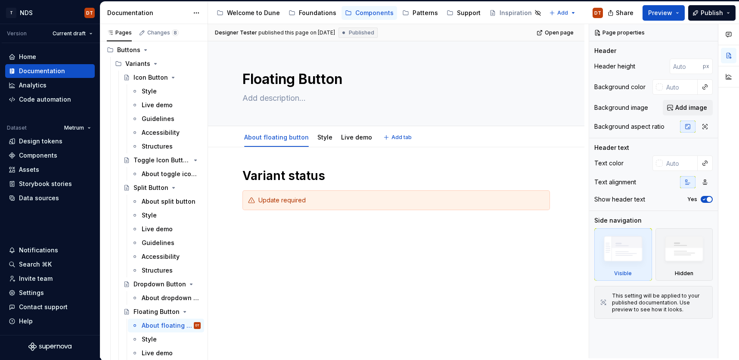
scroll to position [196, 0]
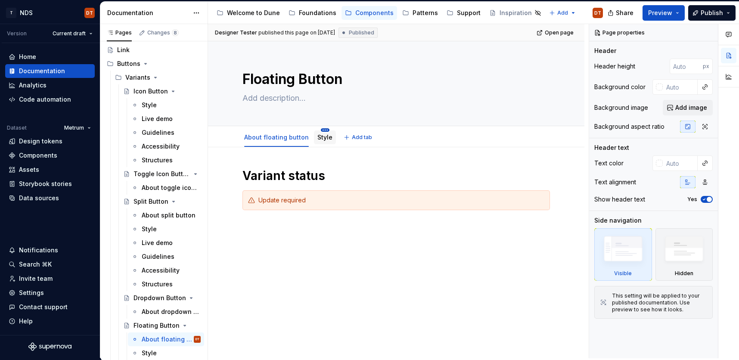
click at [322, 131] on html "T NDS DT Version Current draft Home Documentation Analytics Code automation Dat…" at bounding box center [369, 180] width 739 height 360
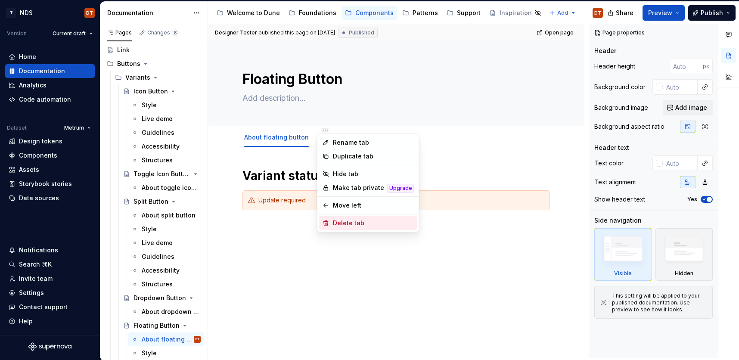
click at [327, 222] on icon at bounding box center [326, 223] width 7 height 7
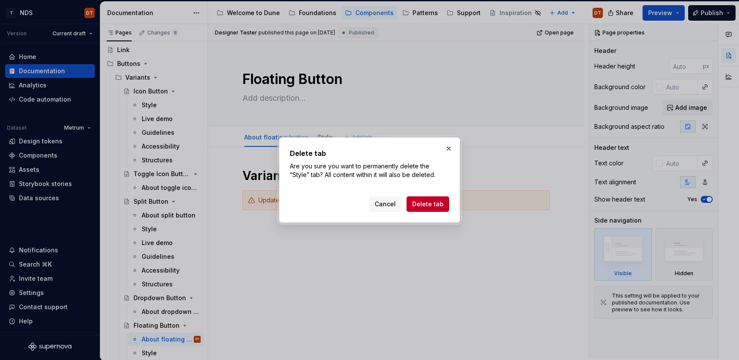
drag, startPoint x: 417, startPoint y: 207, endPoint x: 405, endPoint y: 221, distance: 18.6
click at [417, 207] on span "Delete tab" at bounding box center [427, 204] width 31 height 9
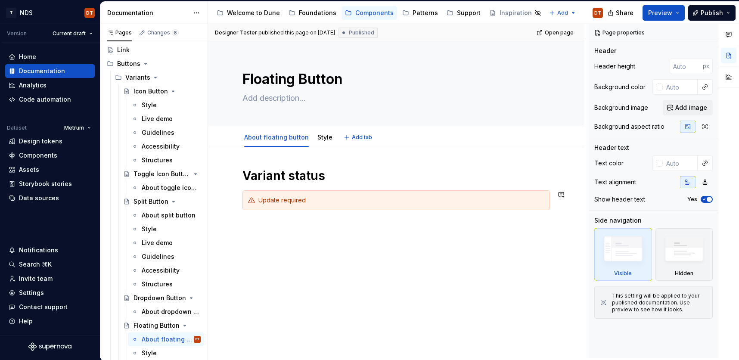
scroll to position [183, 0]
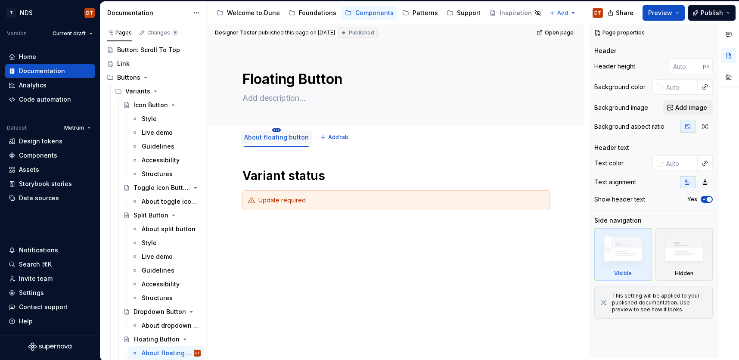
click at [275, 128] on html "T NDS DT Version Current draft Home Documentation Analytics Code automation Dat…" at bounding box center [369, 180] width 739 height 360
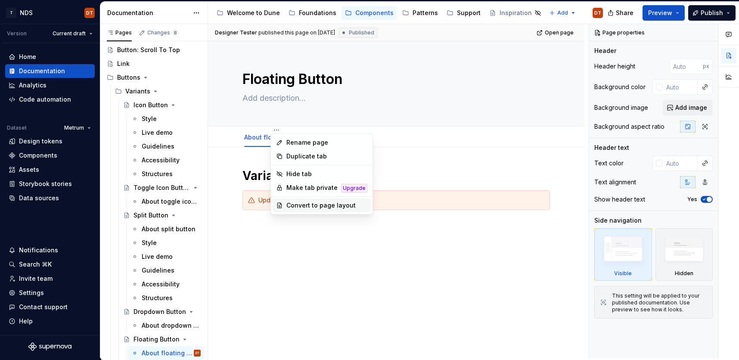
click at [345, 208] on div "Convert to page layout" at bounding box center [326, 205] width 81 height 9
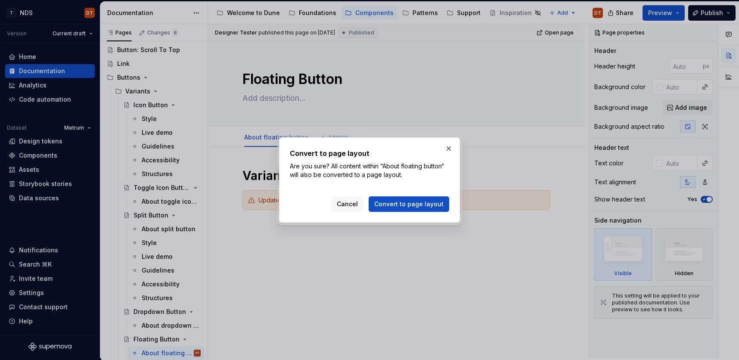
drag, startPoint x: 402, startPoint y: 205, endPoint x: 393, endPoint y: 209, distance: 9.8
click at [402, 205] on span "Convert to page layout" at bounding box center [408, 204] width 69 height 9
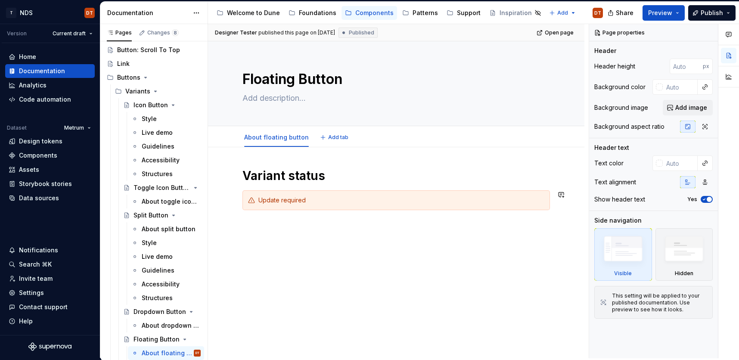
scroll to position [169, 0]
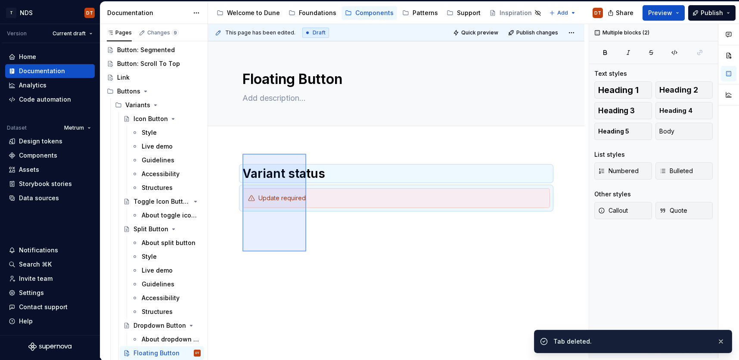
drag, startPoint x: 242, startPoint y: 154, endPoint x: 327, endPoint y: 271, distance: 144.4
click at [327, 271] on div "This page has been edited. Draft Quick preview Publish changes Floating Button …" at bounding box center [398, 191] width 381 height 334
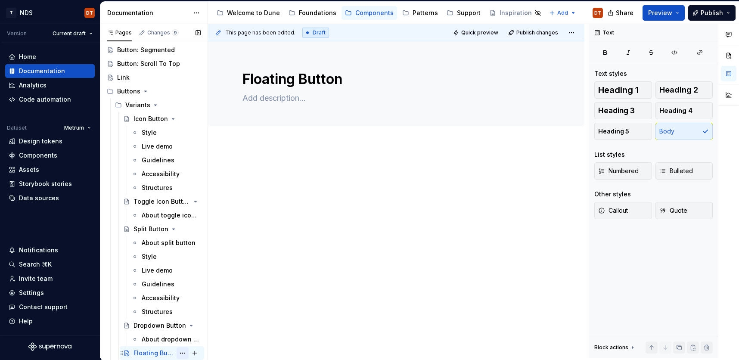
click at [183, 353] on button "Page tree" at bounding box center [183, 353] width 12 height 12
type textarea "*"
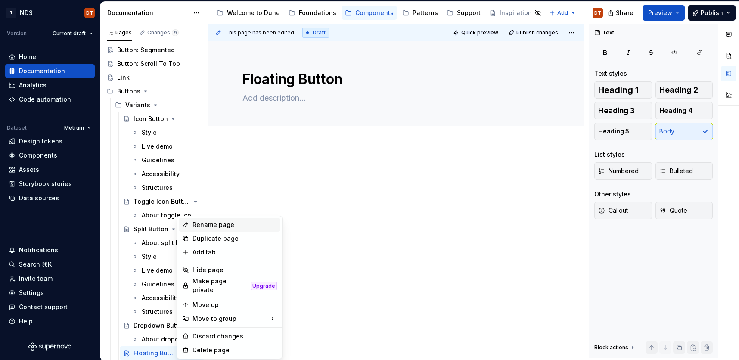
click at [209, 227] on div "Rename page" at bounding box center [235, 225] width 84 height 9
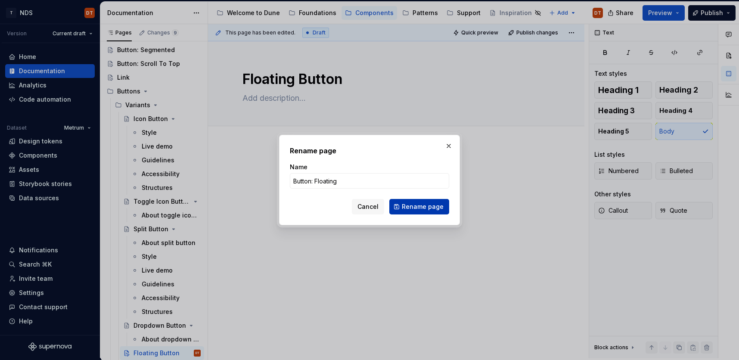
type input "Button: Floating"
click at [413, 208] on span "Rename page" at bounding box center [423, 206] width 42 height 9
type textarea "*"
type textarea "Button: Floating"
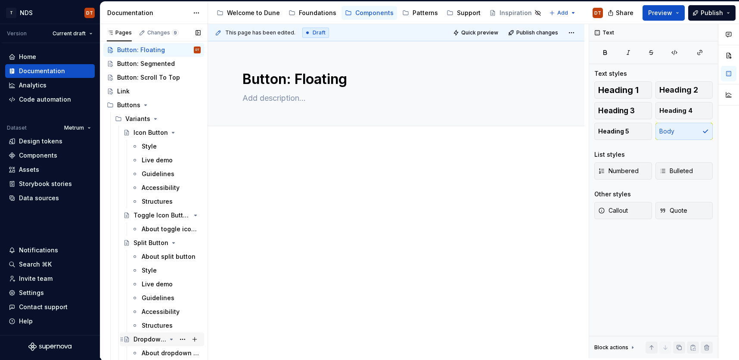
click at [148, 338] on div "Dropdown Button" at bounding box center [150, 339] width 33 height 9
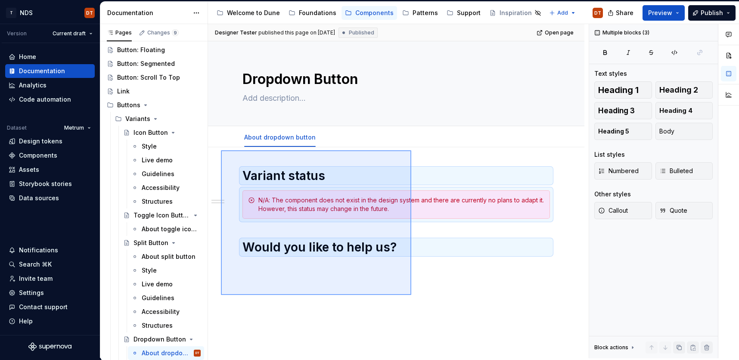
drag, startPoint x: 377, startPoint y: 290, endPoint x: 221, endPoint y: 150, distance: 209.5
click at [221, 150] on div "Designer Tester published this page on [DATE] Published Open page Dropdown Butt…" at bounding box center [398, 191] width 381 height 334
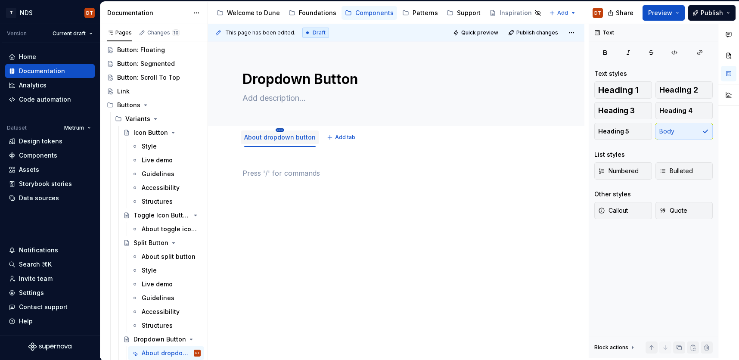
click at [279, 131] on html "T NDS DT Version Current draft Home Documentation Analytics Code automation Dat…" at bounding box center [369, 180] width 739 height 360
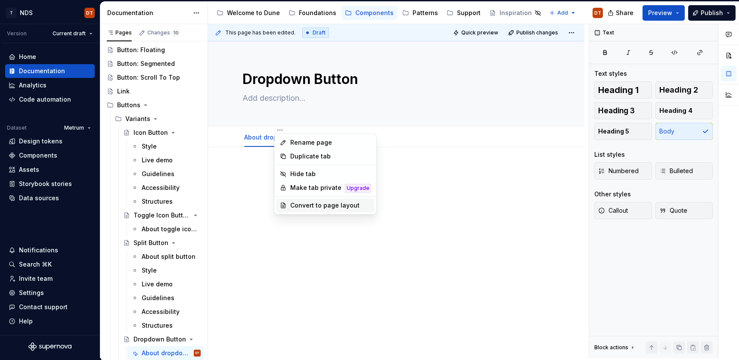
click at [315, 207] on div "Convert to page layout" at bounding box center [330, 205] width 81 height 9
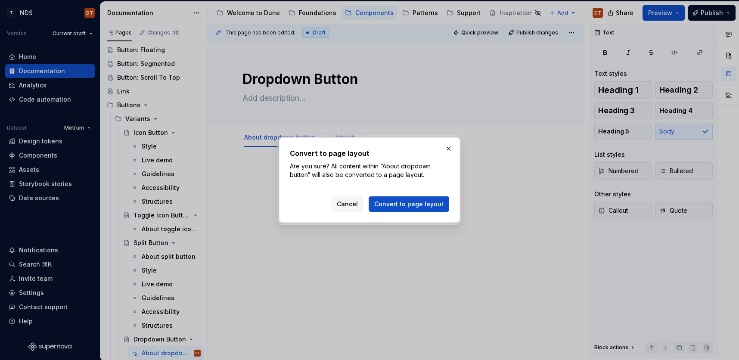
click at [413, 205] on span "Convert to page layout" at bounding box center [408, 204] width 69 height 9
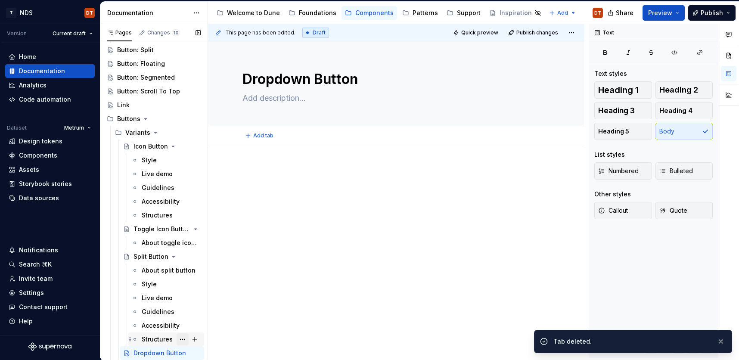
scroll to position [155, 0]
click at [185, 351] on button "Page tree" at bounding box center [183, 353] width 12 height 12
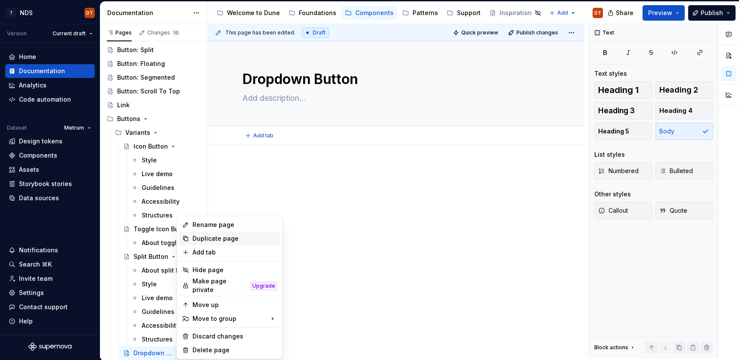
type textarea "*"
click at [197, 224] on div "Rename page" at bounding box center [235, 225] width 84 height 9
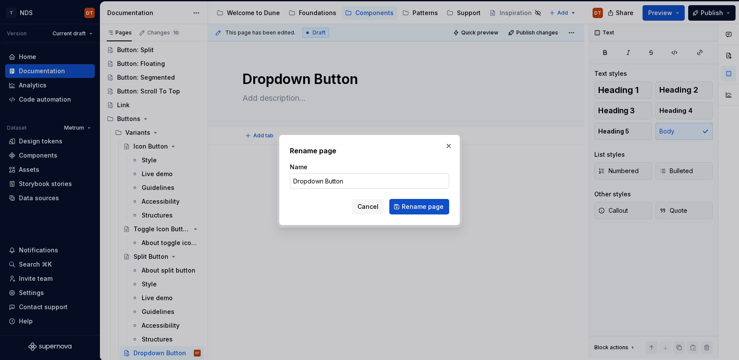
click at [331, 180] on input "Dropdown Button" at bounding box center [369, 181] width 159 height 16
drag, startPoint x: 325, startPoint y: 181, endPoint x: 284, endPoint y: 181, distance: 40.5
click at [284, 181] on div "Rename page Name Dropdown Button Cancel Rename page" at bounding box center [369, 180] width 181 height 90
click at [316, 179] on input "Button" at bounding box center [369, 181] width 159 height 16
type input "Button"
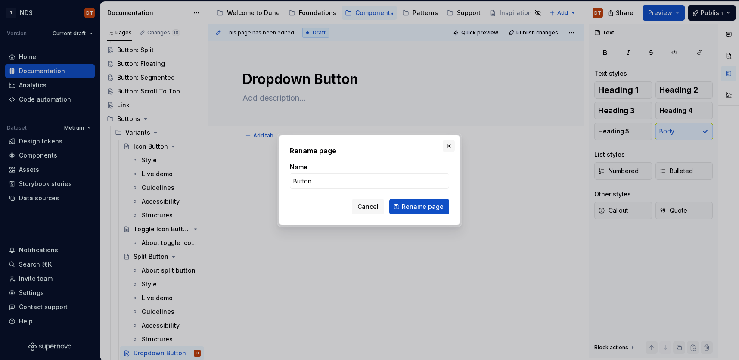
click at [445, 145] on button "button" at bounding box center [449, 146] width 12 height 12
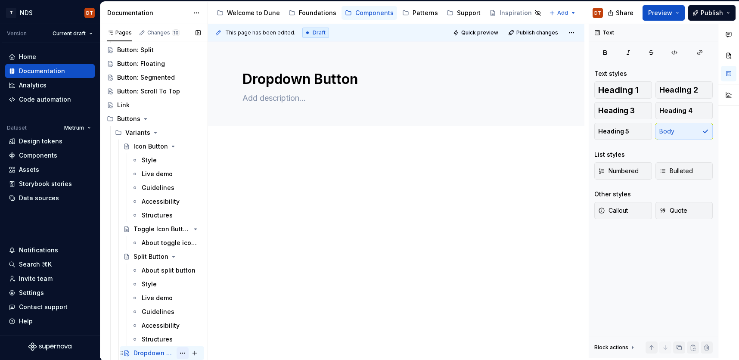
click at [180, 353] on button "Page tree" at bounding box center [183, 353] width 12 height 12
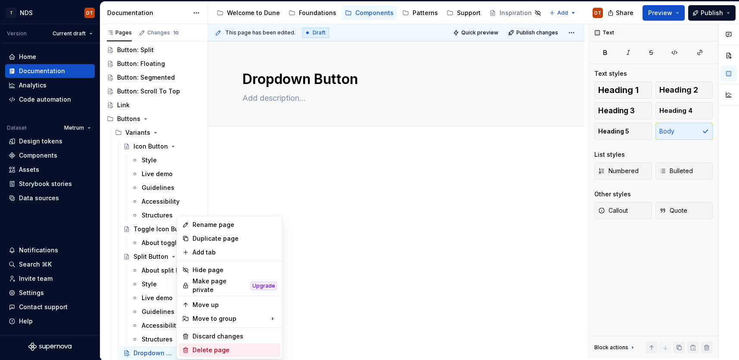
click at [228, 348] on div "Delete page" at bounding box center [235, 350] width 84 height 9
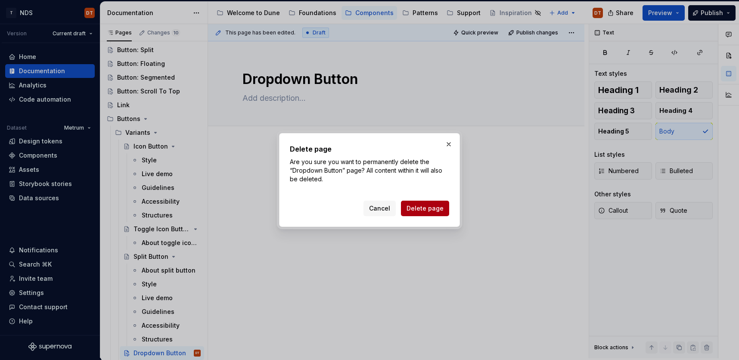
click at [418, 207] on span "Delete page" at bounding box center [425, 208] width 37 height 9
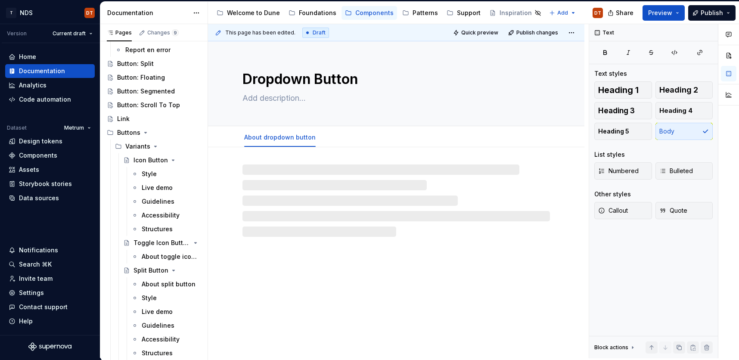
scroll to position [141, 0]
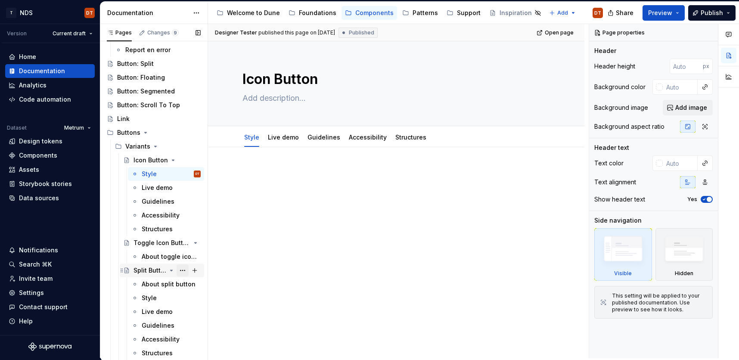
click at [183, 271] on button "Page tree" at bounding box center [183, 270] width 12 height 12
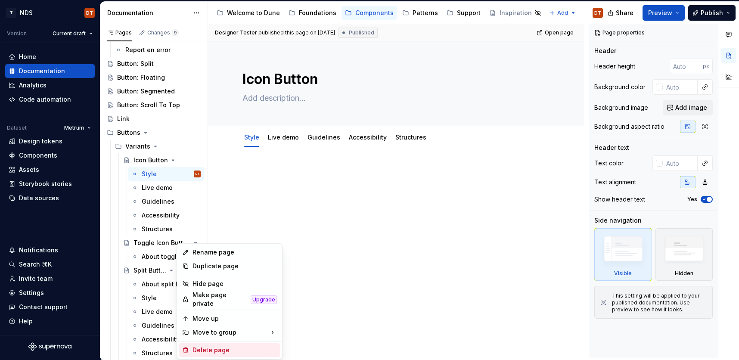
click at [203, 346] on div "Delete page" at bounding box center [235, 350] width 84 height 9
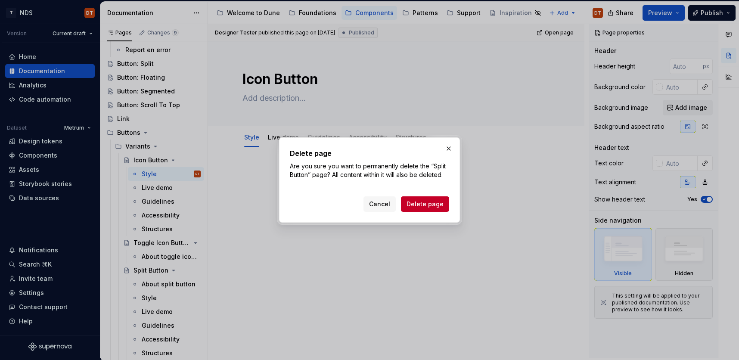
drag, startPoint x: 413, startPoint y: 205, endPoint x: 368, endPoint y: 238, distance: 54.9
click at [412, 205] on span "Delete page" at bounding box center [425, 204] width 37 height 9
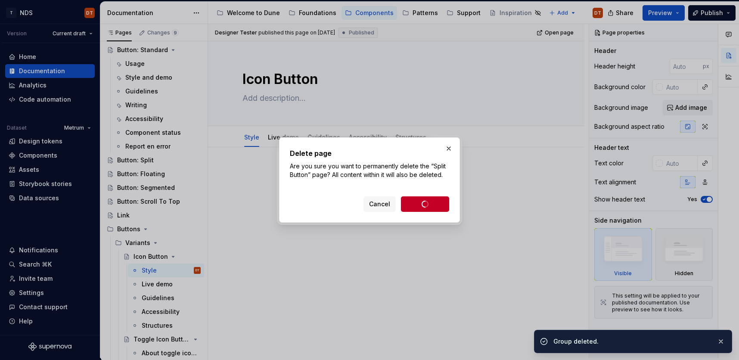
scroll to position [45, 0]
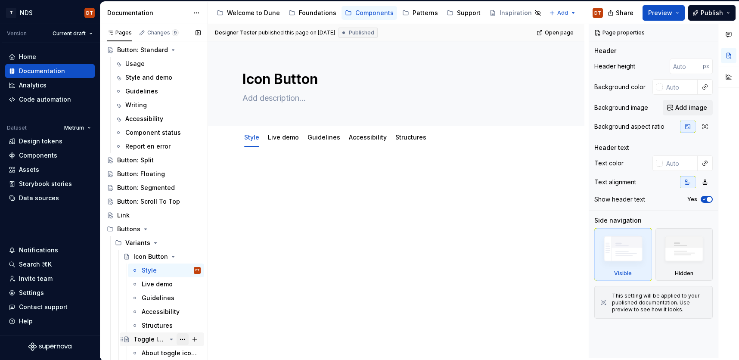
click at [183, 339] on button "Page tree" at bounding box center [183, 339] width 12 height 12
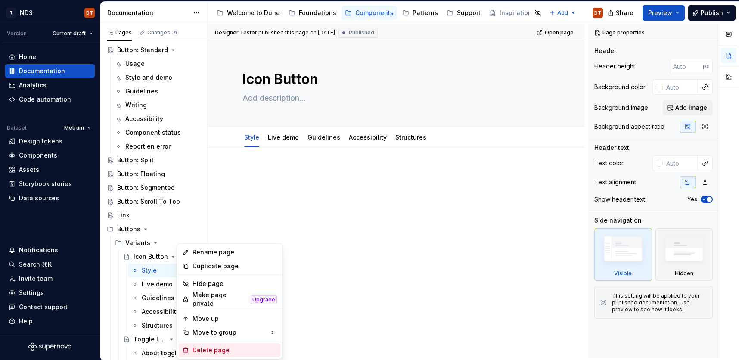
click at [219, 346] on div "Delete page" at bounding box center [235, 350] width 84 height 9
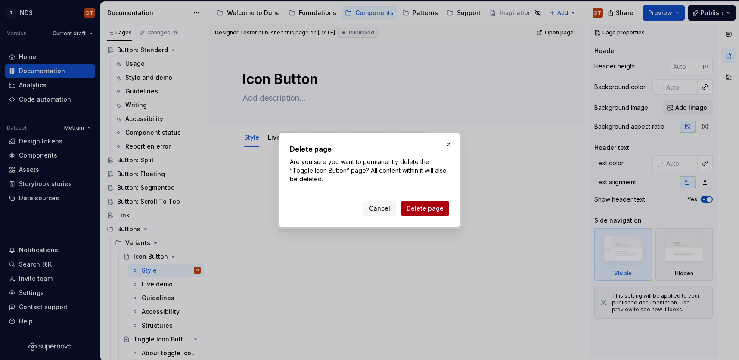
click at [430, 211] on span "Delete page" at bounding box center [425, 208] width 37 height 9
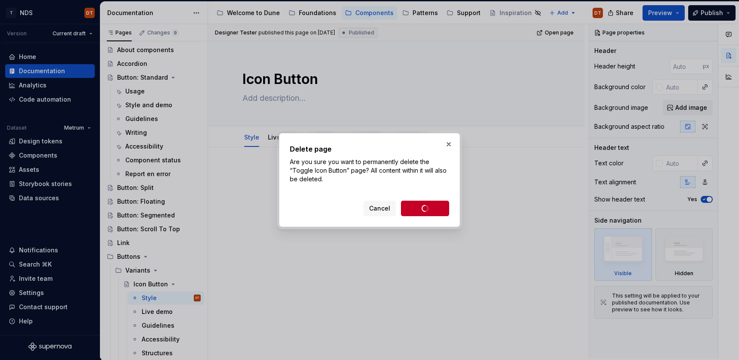
scroll to position [17, 0]
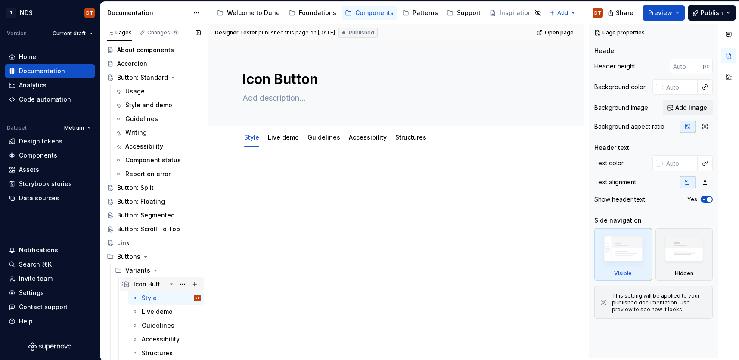
click at [149, 284] on div "Icon Button" at bounding box center [150, 284] width 33 height 9
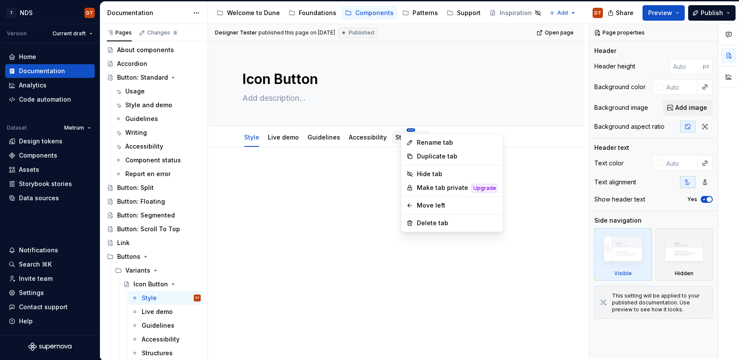
click at [404, 129] on html "T NDS DT Version Current draft Home Documentation Analytics Code automation Dat…" at bounding box center [369, 180] width 739 height 360
click at [417, 224] on div "Delete tab" at bounding box center [457, 223] width 81 height 9
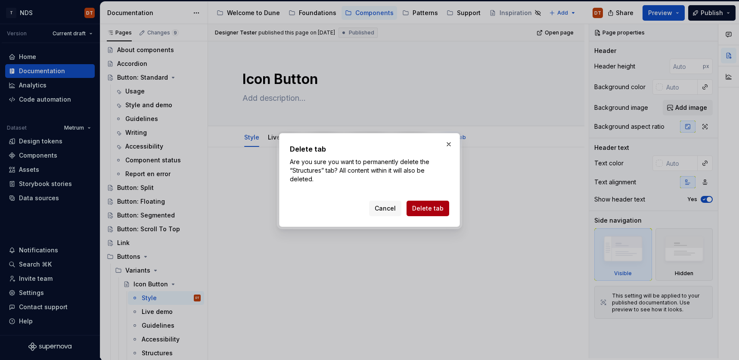
click at [424, 205] on span "Delete tab" at bounding box center [427, 208] width 31 height 9
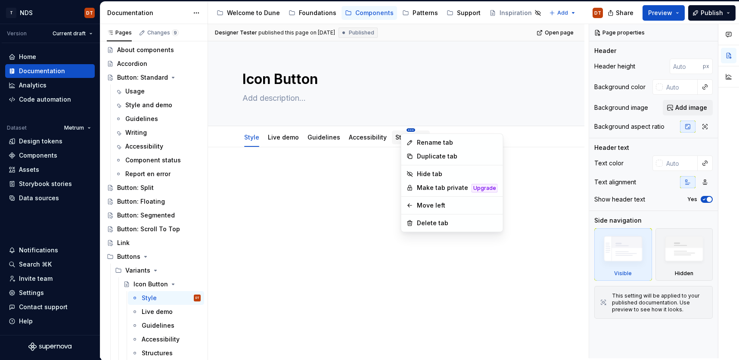
click at [404, 130] on html "T NDS DT Version Current draft Home Documentation Analytics Code automation Dat…" at bounding box center [369, 180] width 739 height 360
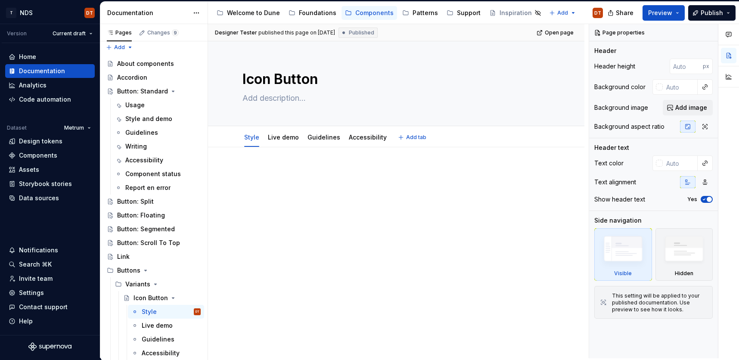
scroll to position [3, 0]
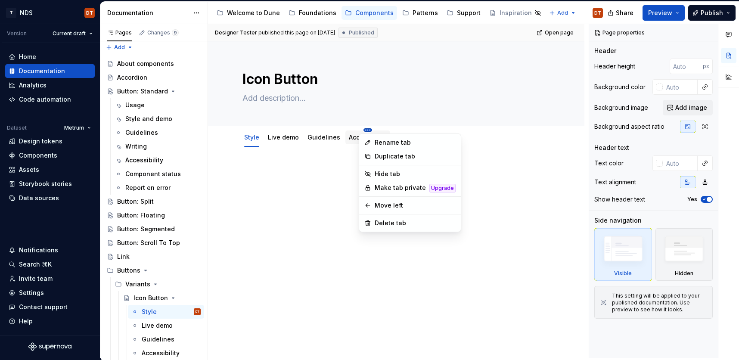
click at [362, 129] on html "T NDS DT Version Current draft Home Documentation Analytics Code automation Dat…" at bounding box center [369, 180] width 739 height 360
click at [366, 224] on icon at bounding box center [368, 223] width 5 height 5
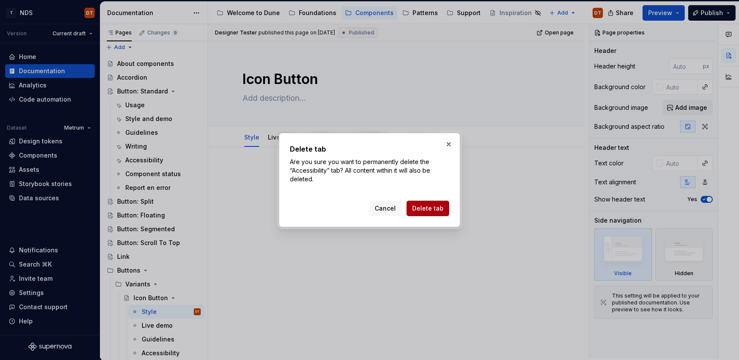
click at [428, 209] on span "Delete tab" at bounding box center [427, 208] width 31 height 9
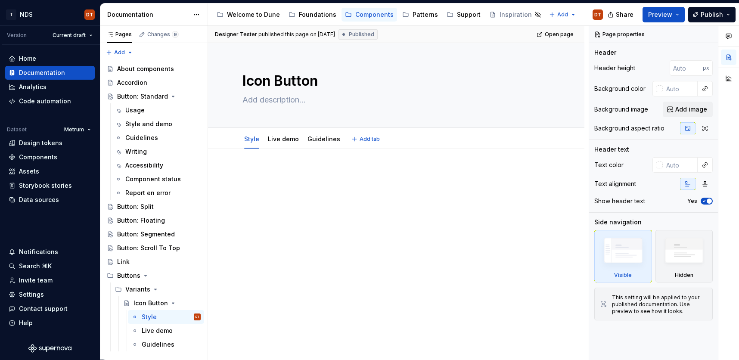
scroll to position [0, 0]
click at [320, 132] on html "T NDS DT Version Current draft Home Documentation Analytics Code automation Dat…" at bounding box center [369, 180] width 739 height 360
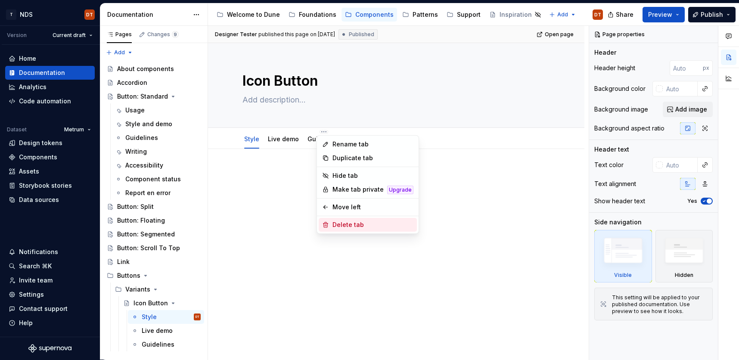
click at [351, 227] on div "Delete tab" at bounding box center [373, 225] width 81 height 9
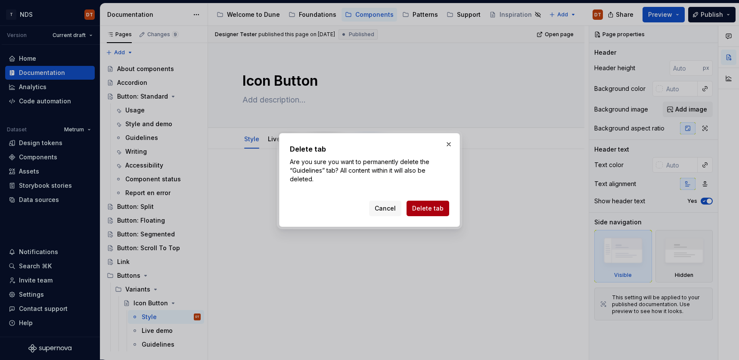
click at [432, 209] on span "Delete tab" at bounding box center [427, 208] width 31 height 9
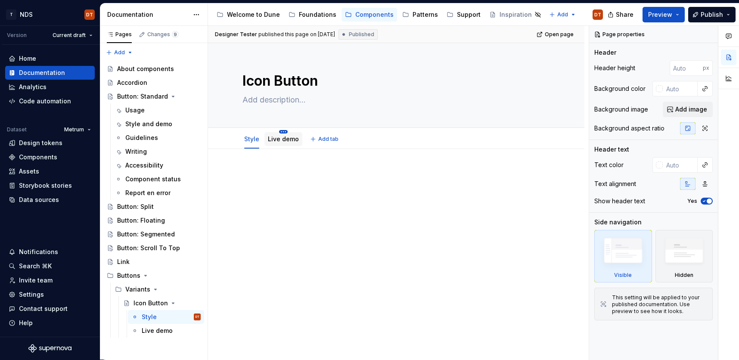
click at [283, 132] on html "T NDS DT Version Current draft Home Documentation Analytics Code automation Dat…" at bounding box center [369, 180] width 739 height 360
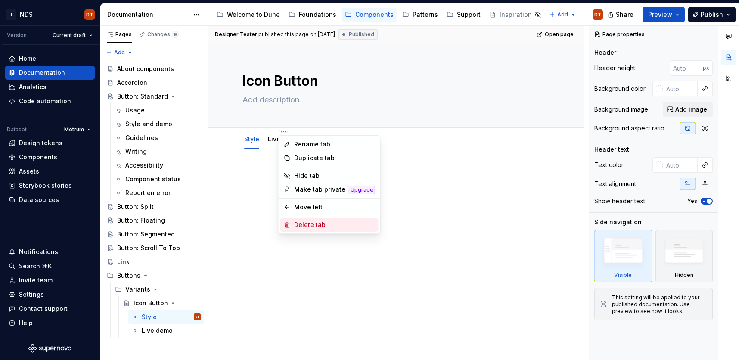
click at [302, 226] on div "Delete tab" at bounding box center [334, 225] width 81 height 9
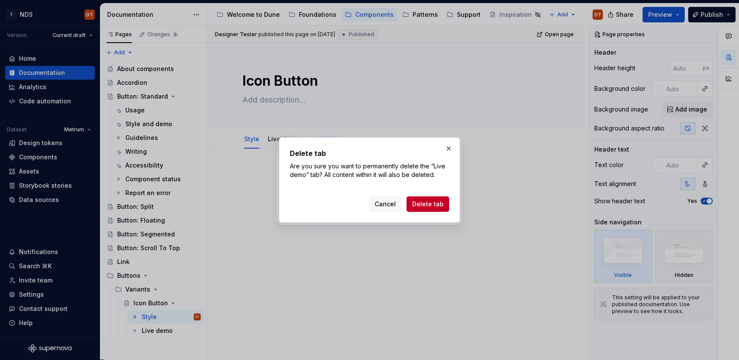
drag, startPoint x: 421, startPoint y: 208, endPoint x: 373, endPoint y: 237, distance: 56.8
click at [421, 208] on span "Delete tab" at bounding box center [427, 204] width 31 height 9
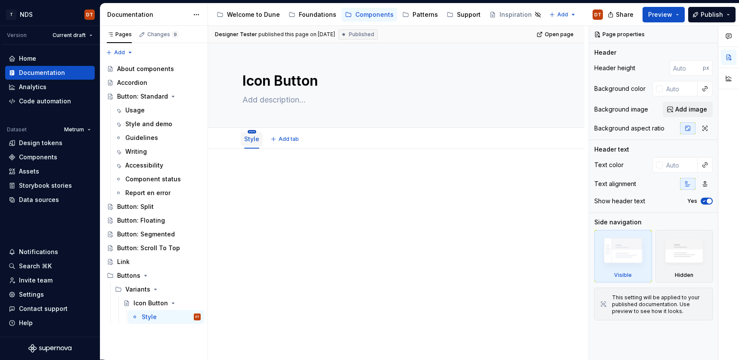
click at [252, 132] on html "T NDS DT Version Current draft Home Documentation Analytics Code automation Dat…" at bounding box center [369, 180] width 739 height 360
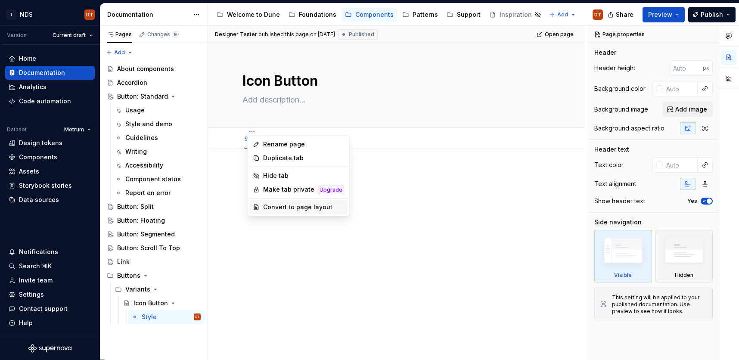
click at [286, 207] on div "Convert to page layout" at bounding box center [303, 207] width 81 height 9
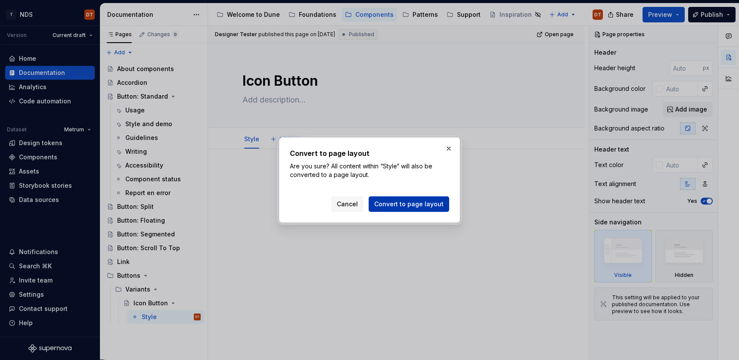
click at [425, 207] on span "Convert to page layout" at bounding box center [408, 204] width 69 height 9
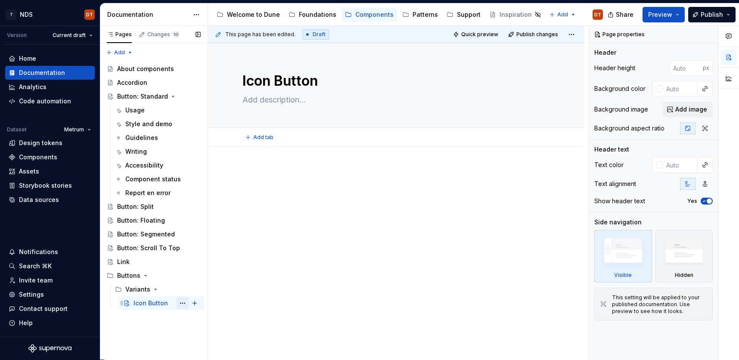
click at [184, 303] on button "Page tree" at bounding box center [183, 303] width 12 height 12
type textarea "*"
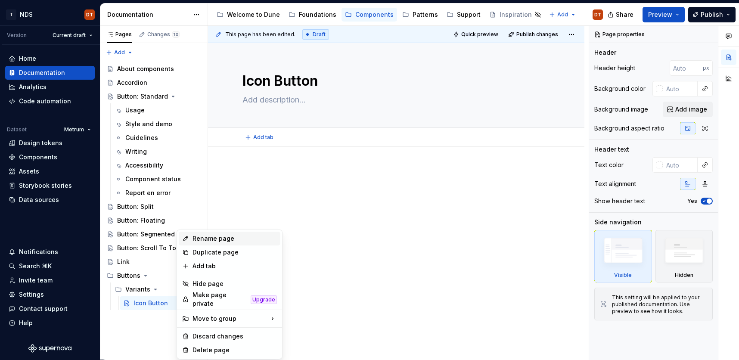
click at [200, 241] on div "Rename page" at bounding box center [235, 238] width 84 height 9
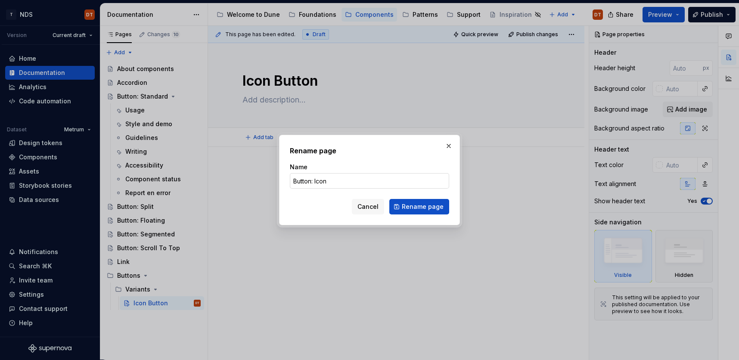
click at [315, 180] on input "Button: Icon" at bounding box center [369, 181] width 159 height 16
type input "Button: Only icon"
click at [418, 210] on span "Rename page" at bounding box center [423, 206] width 42 height 9
type textarea "*"
type textarea "Button: Only icon"
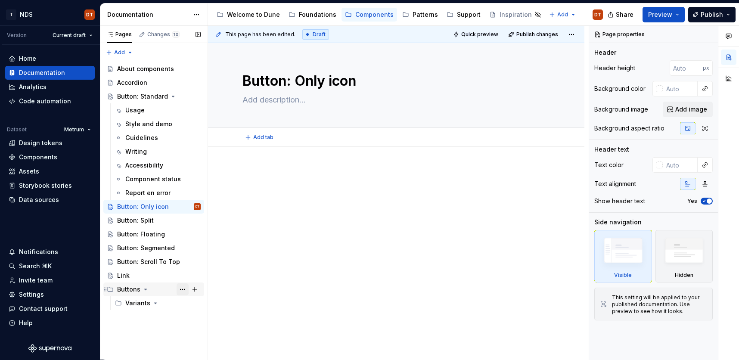
click at [181, 290] on button "Page tree" at bounding box center [183, 289] width 12 height 12
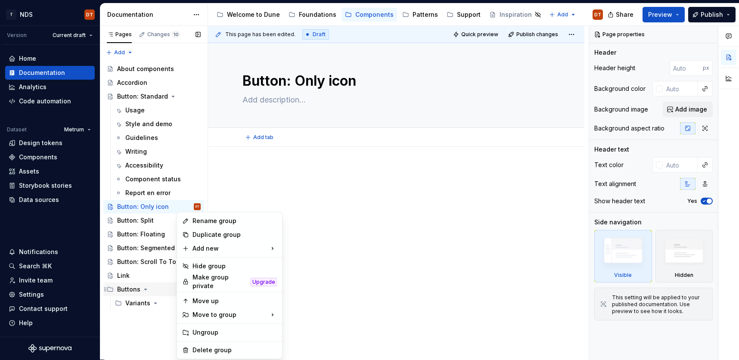
type textarea "*"
click at [210, 220] on div "Rename group" at bounding box center [235, 221] width 84 height 9
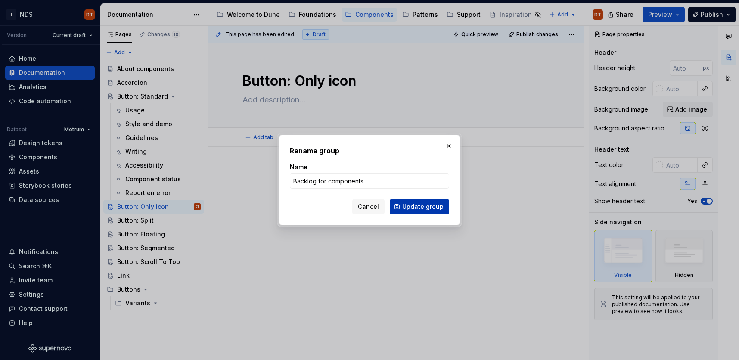
type input "Backlog for components"
click at [412, 208] on span "Update group" at bounding box center [422, 206] width 41 height 9
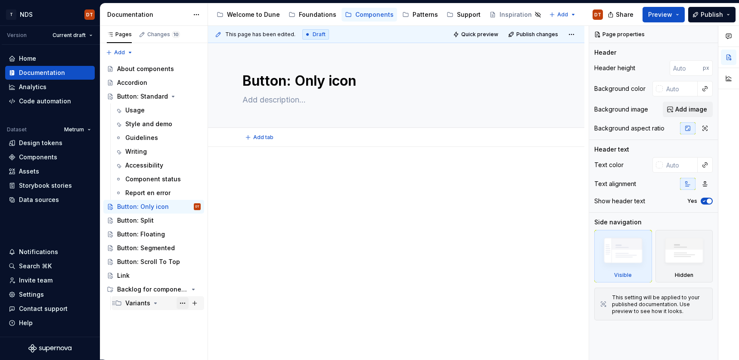
click at [184, 304] on button "Page tree" at bounding box center [183, 303] width 12 height 12
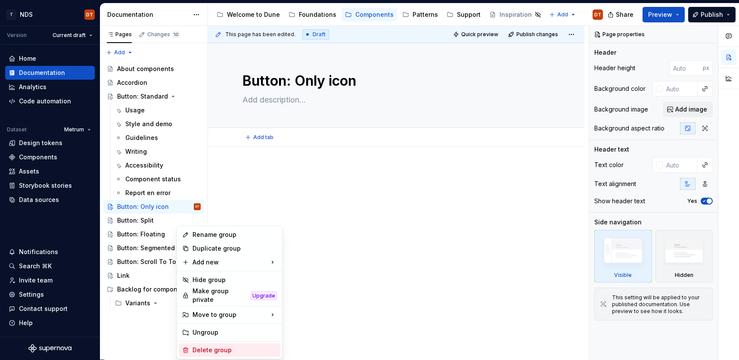
click at [197, 347] on div "Delete group" at bounding box center [235, 350] width 84 height 9
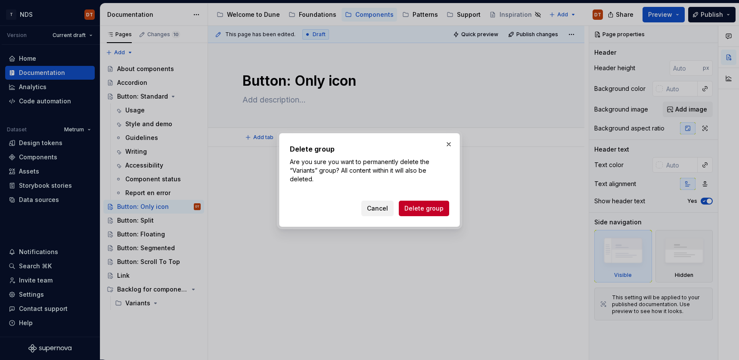
drag, startPoint x: 408, startPoint y: 208, endPoint x: 392, endPoint y: 209, distance: 16.4
click at [408, 208] on span "Delete group" at bounding box center [423, 208] width 39 height 9
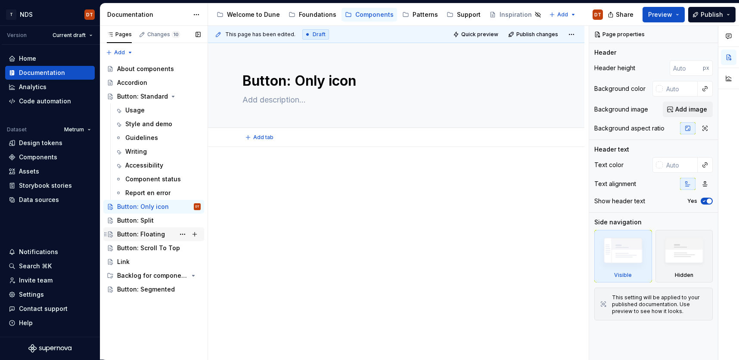
click at [142, 236] on div "Button: Floating" at bounding box center [141, 234] width 48 height 9
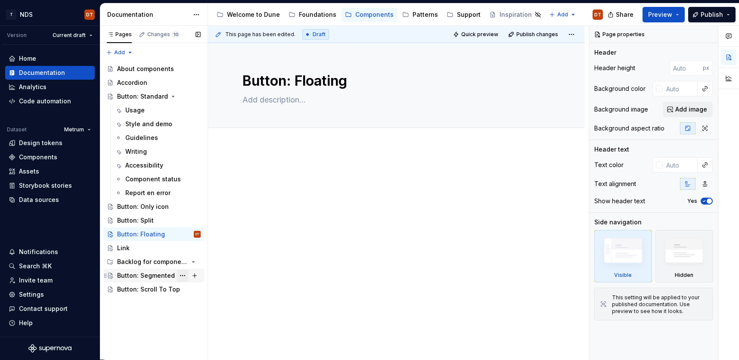
click at [183, 277] on button "Page tree" at bounding box center [183, 276] width 12 height 12
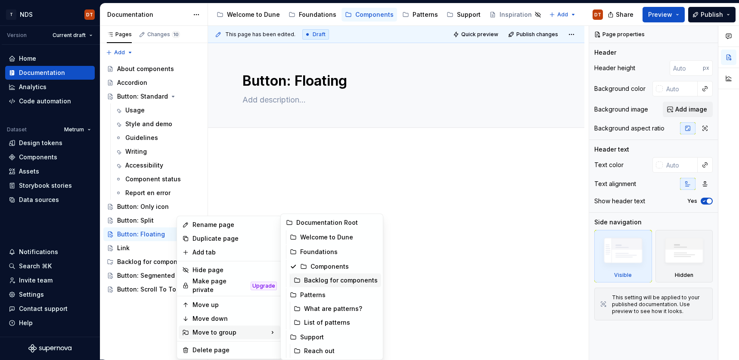
click at [335, 280] on div "Backlog for components" at bounding box center [341, 280] width 74 height 9
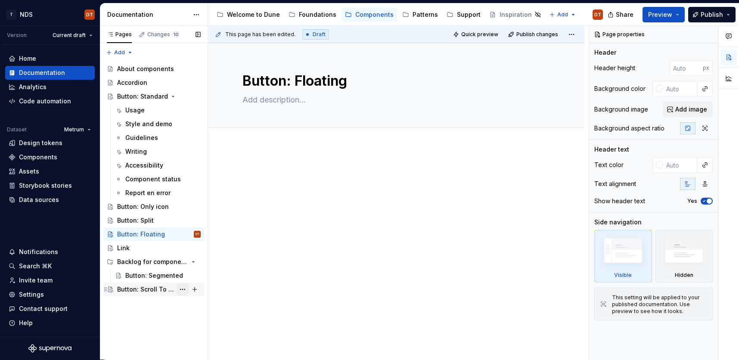
click at [183, 291] on button "Page tree" at bounding box center [183, 289] width 12 height 12
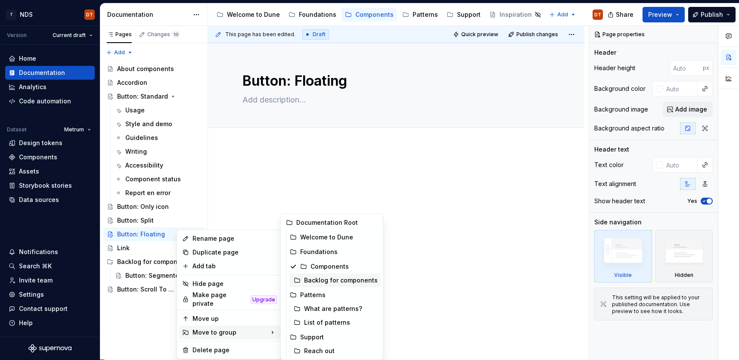
drag, startPoint x: 331, startPoint y: 281, endPoint x: 295, endPoint y: 297, distance: 39.3
click at [331, 281] on div "Backlog for components" at bounding box center [341, 280] width 74 height 9
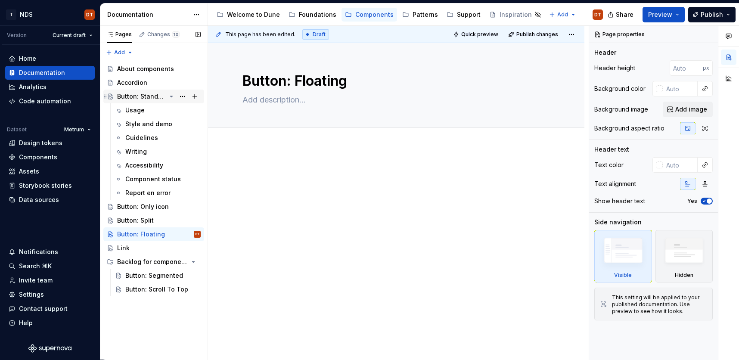
click at [171, 98] on icon "Page tree" at bounding box center [171, 96] width 7 height 7
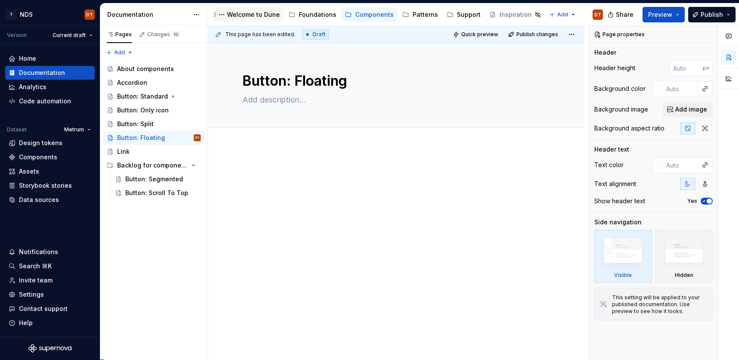
click at [258, 16] on div "Welcome to Dune" at bounding box center [253, 14] width 53 height 9
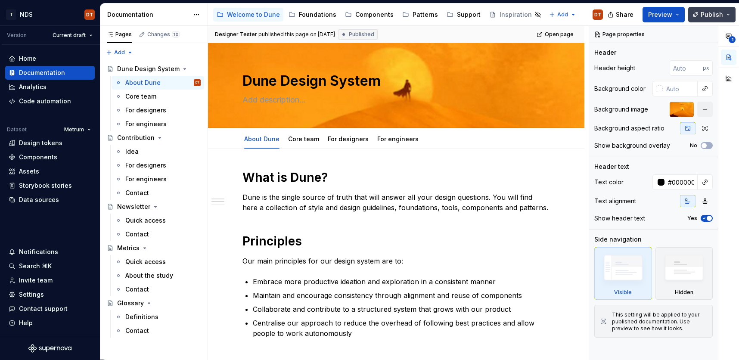
click at [702, 16] on button "Publish" at bounding box center [711, 15] width 47 height 16
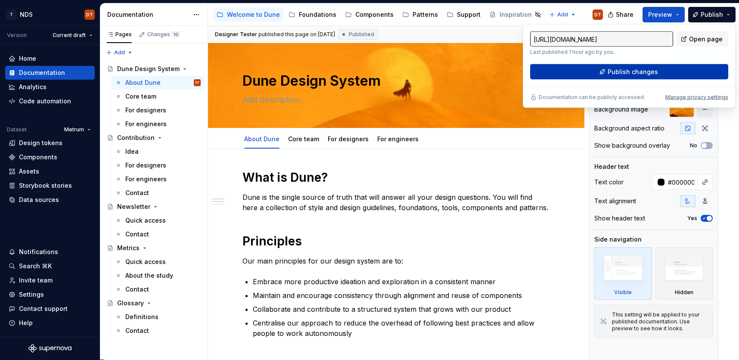
click at [633, 72] on span "Publish changes" at bounding box center [633, 72] width 50 height 9
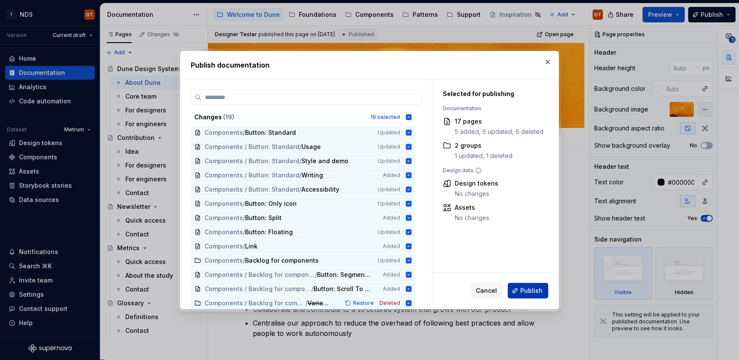
click at [523, 291] on span "Publish" at bounding box center [531, 290] width 22 height 9
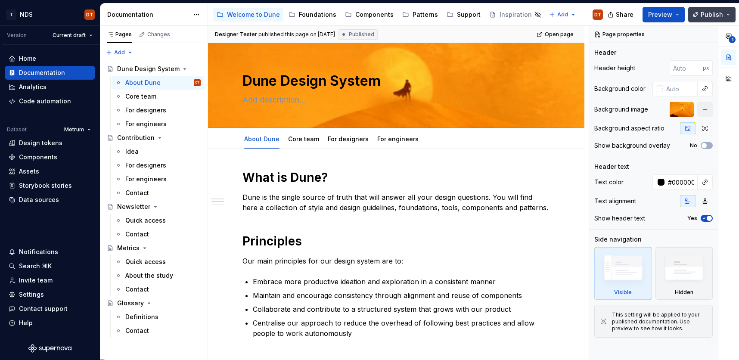
click at [729, 12] on button "Publish" at bounding box center [711, 15] width 47 height 16
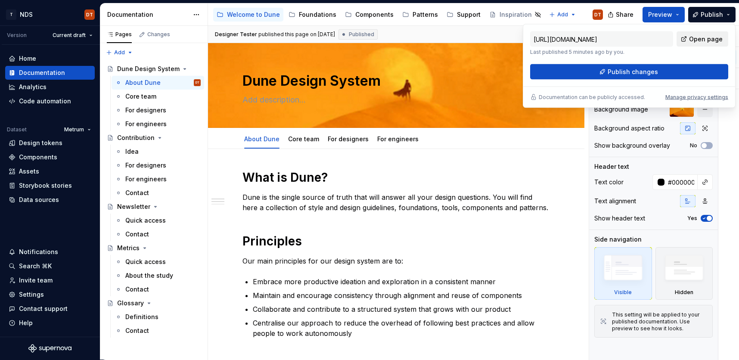
click at [698, 39] on span "Open page" at bounding box center [706, 39] width 34 height 9
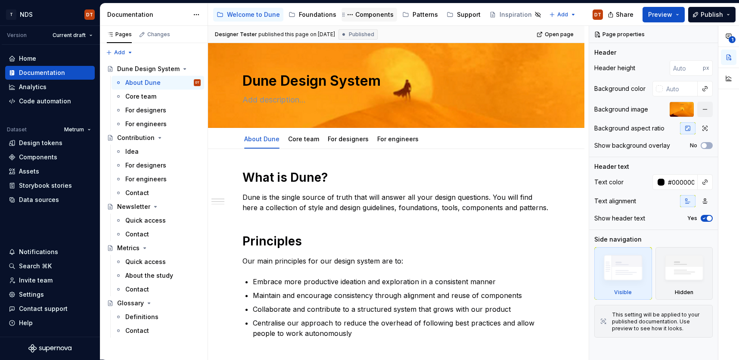
click at [363, 16] on div "Components" at bounding box center [374, 14] width 38 height 9
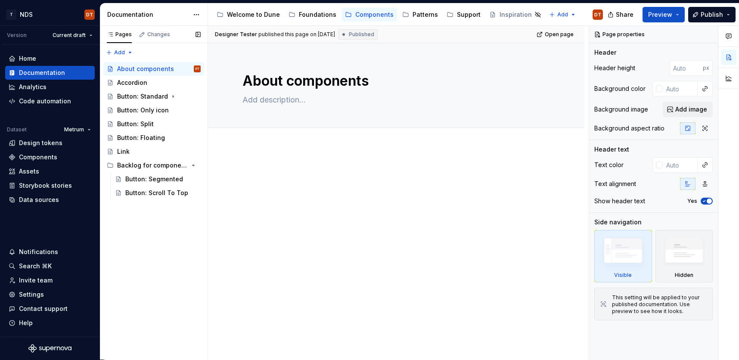
click at [0, 0] on button "Page tree" at bounding box center [0, 0] width 0 height 0
type textarea "*"
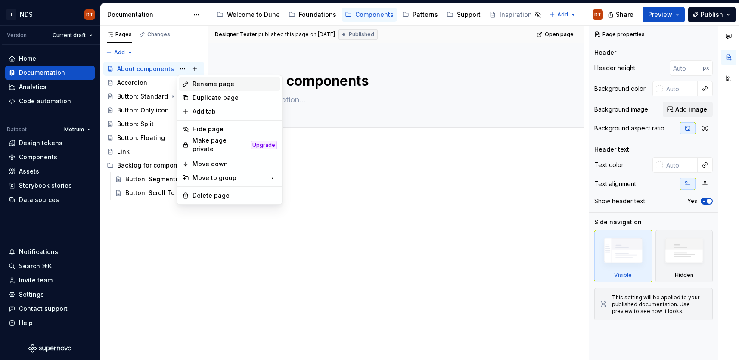
click at [216, 85] on div "Rename page" at bounding box center [235, 84] width 84 height 9
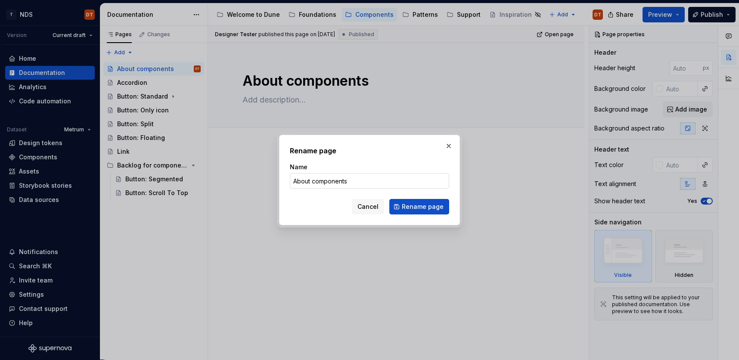
click at [315, 178] on input "About components" at bounding box center [369, 181] width 159 height 16
drag, startPoint x: 315, startPoint y: 180, endPoint x: 282, endPoint y: 180, distance: 33.2
click at [282, 180] on div "Rename page Name About components Cancel Rename page" at bounding box center [369, 180] width 181 height 90
click at [354, 181] on input "Components" at bounding box center [369, 181] width 159 height 16
type input "Components overview"
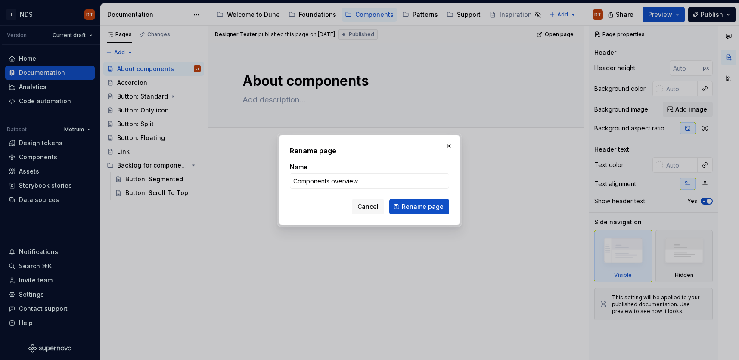
click at [413, 205] on span "Rename page" at bounding box center [423, 206] width 42 height 9
type textarea "*"
type textarea "Components overview"
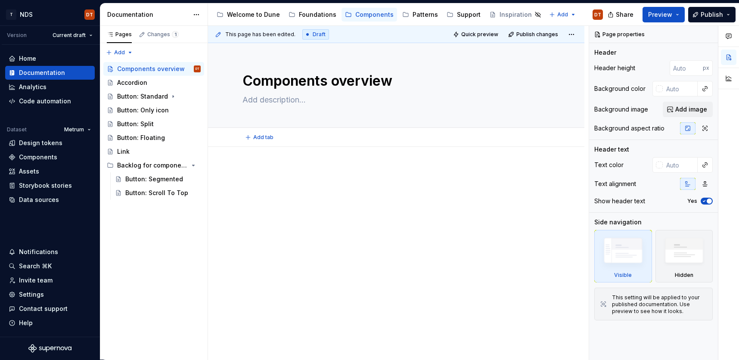
click at [252, 144] on div "Add tab" at bounding box center [396, 137] width 376 height 19
click at [264, 184] on div at bounding box center [396, 184] width 308 height 33
click at [247, 153] on div at bounding box center [396, 233] width 376 height 172
click at [243, 169] on p at bounding box center [396, 173] width 308 height 10
type textarea "*"
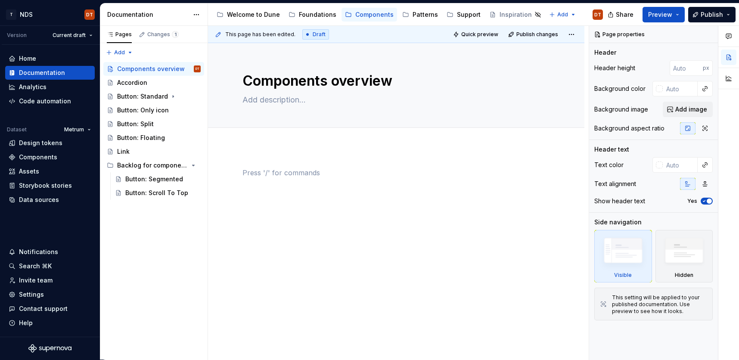
click at [245, 167] on div "This page has been edited. Draft Quick preview Publish changes Components overv…" at bounding box center [398, 193] width 381 height 334
drag, startPoint x: 243, startPoint y: 169, endPoint x: 300, endPoint y: 164, distance: 56.6
click at [246, 168] on p at bounding box center [396, 173] width 308 height 10
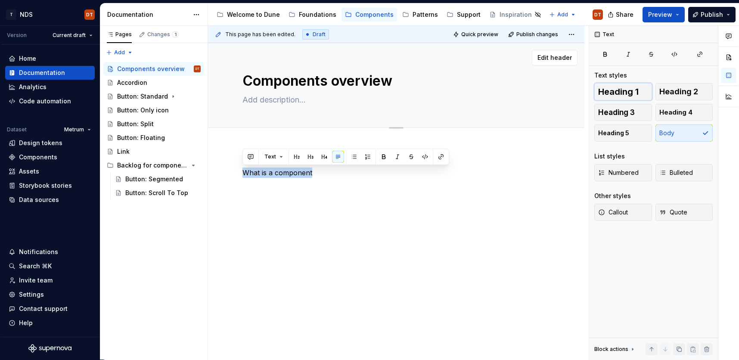
drag, startPoint x: 613, startPoint y: 89, endPoint x: 575, endPoint y: 118, distance: 48.2
click at [612, 89] on span "Heading 1" at bounding box center [618, 91] width 40 height 9
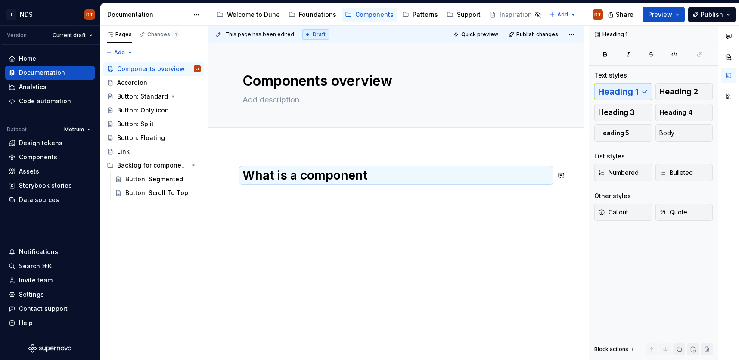
click at [273, 202] on div "What is a component" at bounding box center [396, 189] width 308 height 43
click at [375, 173] on h1 "What is a component" at bounding box center [396, 176] width 308 height 16
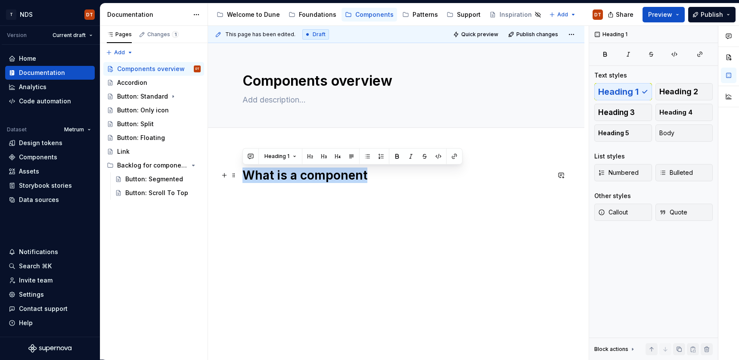
click at [369, 179] on h1 "What is a component" at bounding box center [396, 176] width 308 height 16
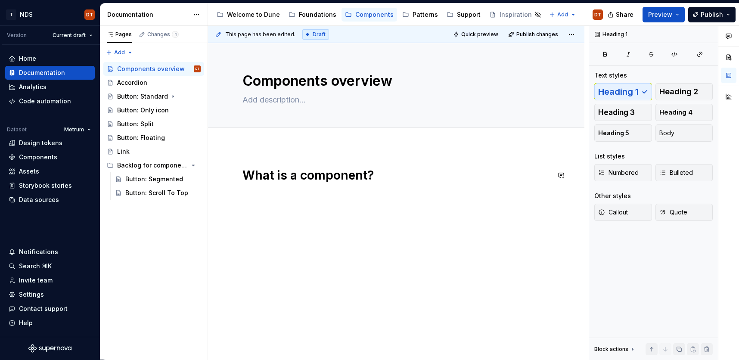
click at [285, 199] on div "What is a component?" at bounding box center [396, 184] width 308 height 33
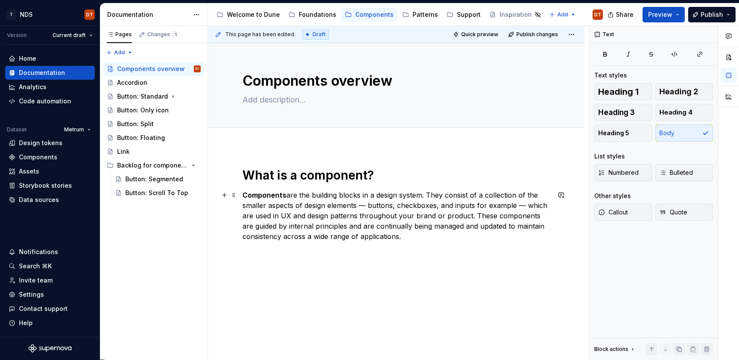
click at [297, 204] on p "Components are the building blocks in a design system. They consist of a collec…" at bounding box center [396, 216] width 308 height 52
drag, startPoint x: 289, startPoint y: 194, endPoint x: 317, endPoint y: 199, distance: 28.8
click at [289, 194] on p "Components are the building blocks in a design system. They consist of a collec…" at bounding box center [396, 216] width 308 height 52
click at [348, 221] on p "Components are the building blocks in a design system. They consist of a collec…" at bounding box center [396, 216] width 308 height 52
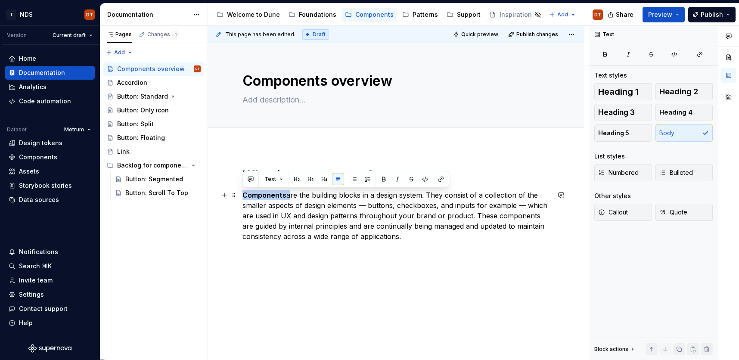
drag, startPoint x: 287, startPoint y: 195, endPoint x: 260, endPoint y: 197, distance: 26.8
click at [216, 190] on div "What is a component? Components are the building blocks in a design system. The…" at bounding box center [396, 253] width 376 height 213
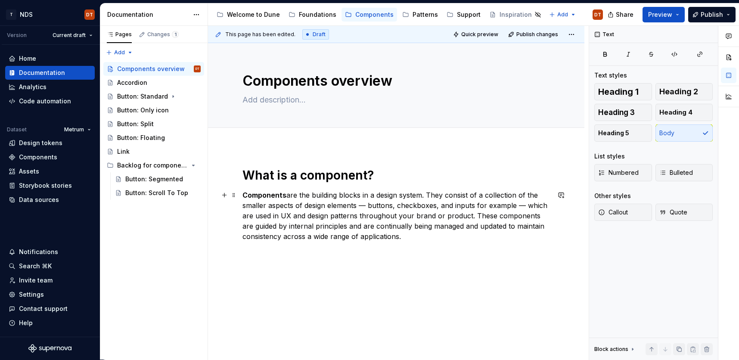
click at [370, 222] on p "Components are the building blocks in a design system. They consist of a collec…" at bounding box center [396, 216] width 308 height 52
click at [491, 294] on div "What is a component? Components are the building blocks in a design system. The…" at bounding box center [396, 253] width 376 height 213
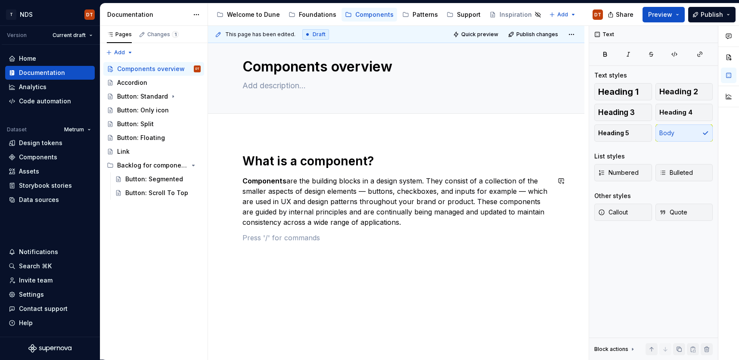
scroll to position [16, 0]
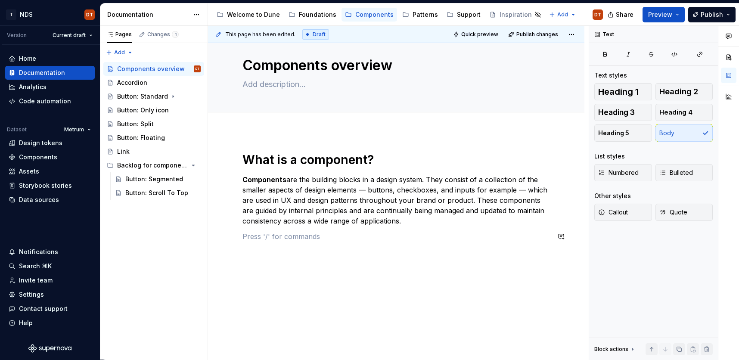
click at [297, 260] on div "What is a component? Components are the building blocks in a design system. The…" at bounding box center [396, 245] width 376 height 229
click at [313, 12] on div "Foundations" at bounding box center [317, 14] width 37 height 9
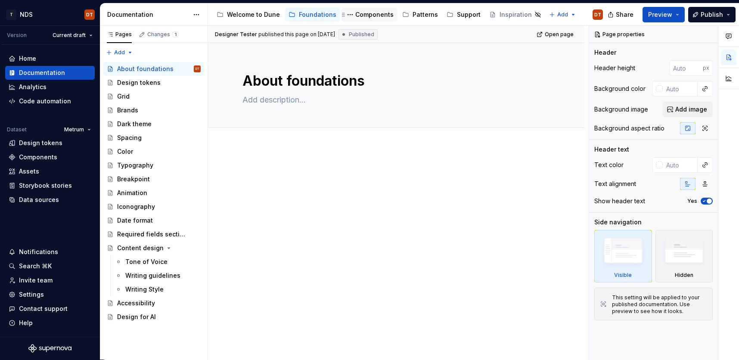
click at [362, 14] on div "Components" at bounding box center [374, 14] width 38 height 9
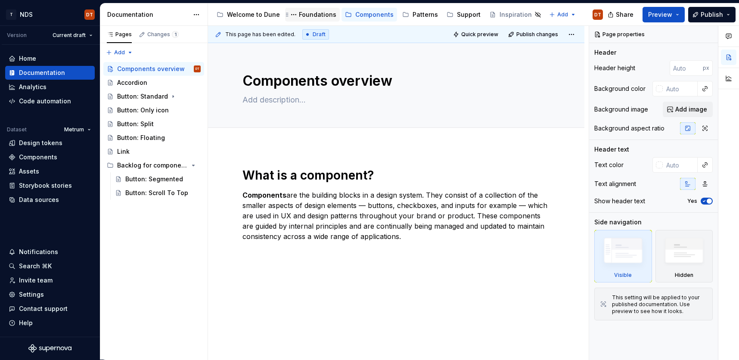
click at [314, 16] on div "Foundations" at bounding box center [317, 14] width 37 height 9
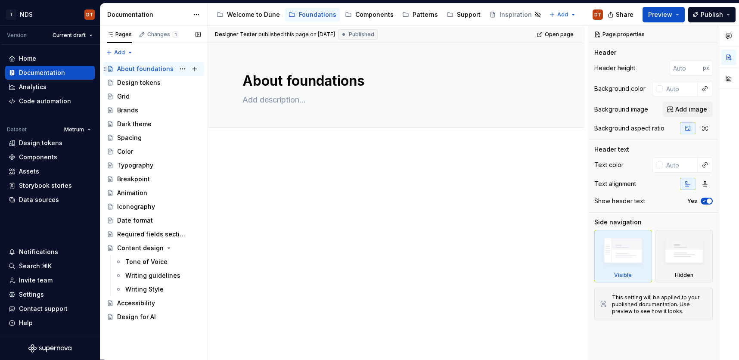
click at [143, 67] on div "About foundations" at bounding box center [145, 69] width 56 height 9
click at [238, 16] on div "Welcome to Dune" at bounding box center [253, 14] width 53 height 9
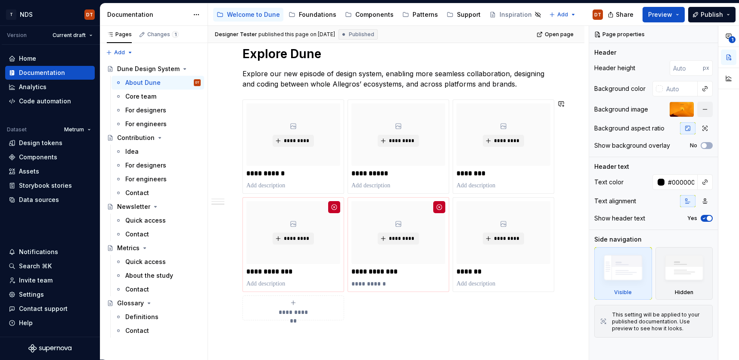
scroll to position [404, 0]
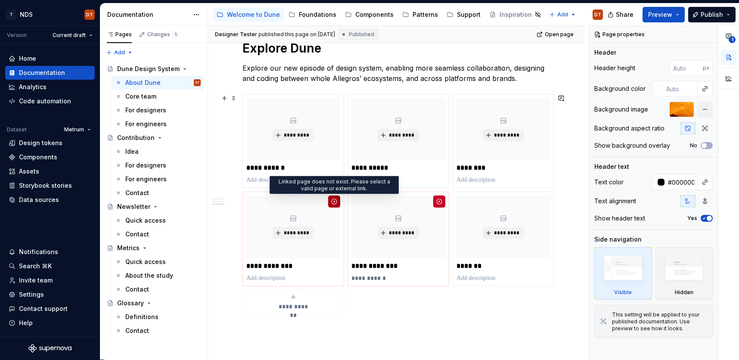
click at [334, 203] on button "button" at bounding box center [334, 202] width 12 height 12
type textarea "*"
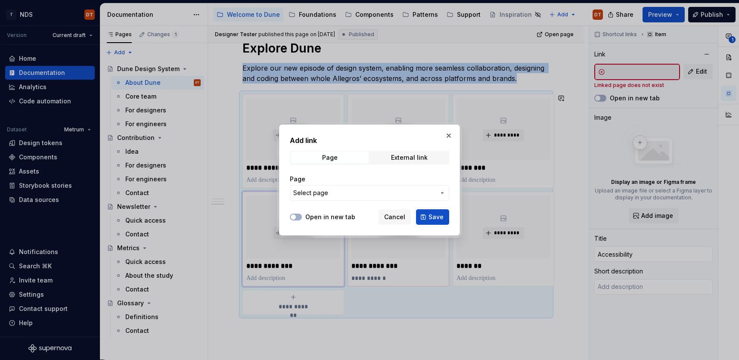
click at [442, 192] on icon "button" at bounding box center [442, 193] width 7 height 7
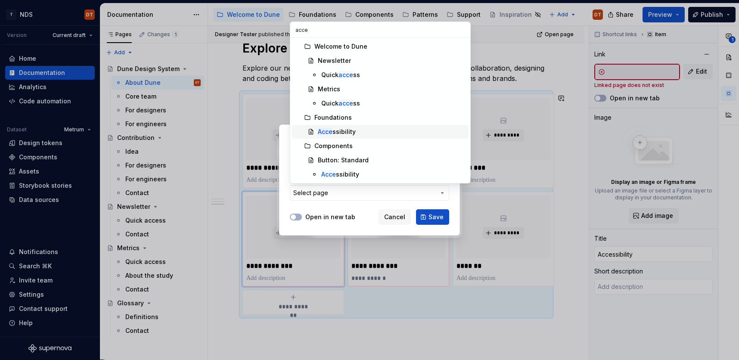
type input "acce"
click at [349, 131] on div "Acce ssibility" at bounding box center [337, 131] width 38 height 9
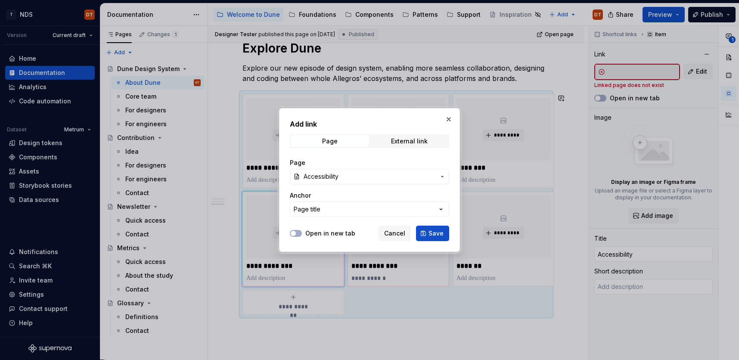
click at [330, 233] on label "Open in new tab" at bounding box center [330, 233] width 50 height 9
click at [302, 233] on button "Open in new tab" at bounding box center [296, 233] width 12 height 7
click at [433, 234] on span "Save" at bounding box center [436, 233] width 15 height 9
type textarea "*"
type input "Foundations / Accessibility"
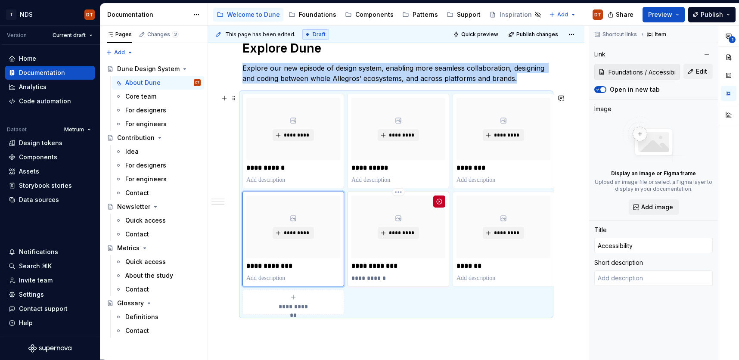
type textarea "*"
type input "Design for AI"
type textarea "Lorem ipsum"
click at [433, 246] on div "*********" at bounding box center [398, 227] width 94 height 62
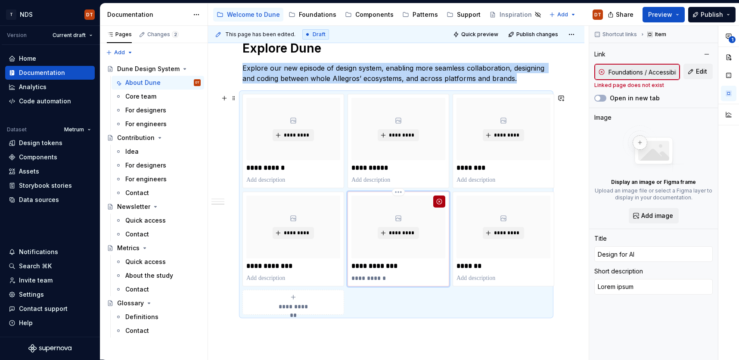
click at [439, 203] on button "button" at bounding box center [439, 202] width 12 height 12
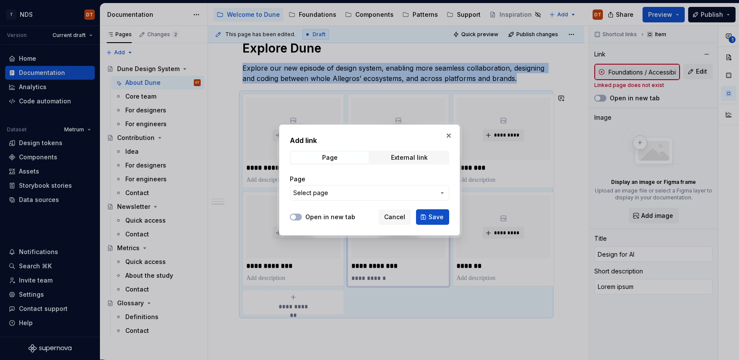
click at [443, 193] on icon "button" at bounding box center [442, 193] width 2 height 1
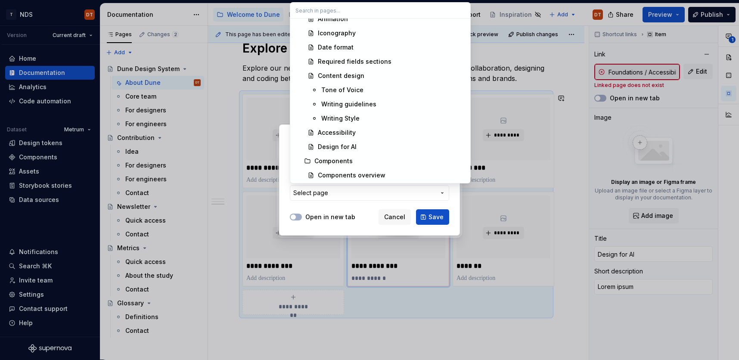
scroll to position [466, 0]
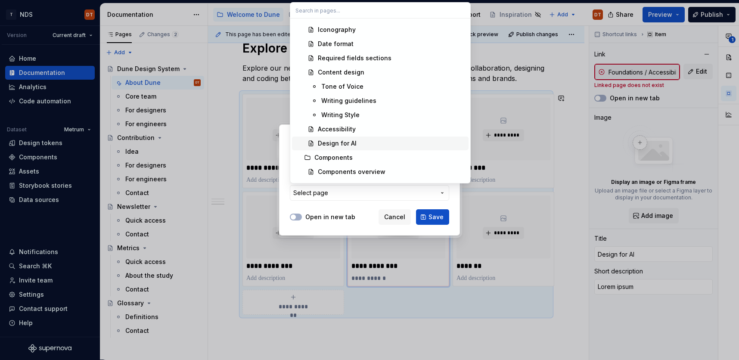
click at [340, 143] on div "Design for AI" at bounding box center [337, 143] width 39 height 9
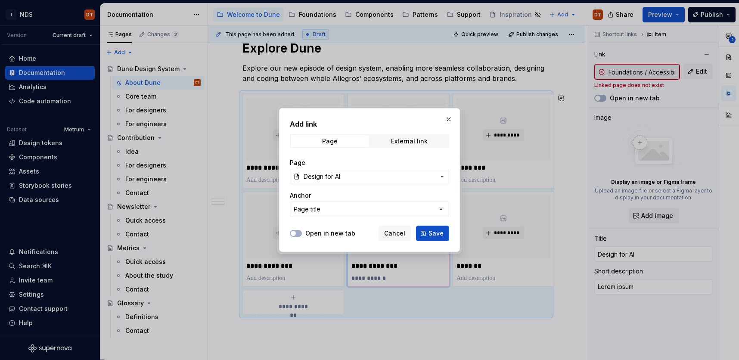
click at [334, 232] on label "Open in new tab" at bounding box center [330, 233] width 50 height 9
click at [302, 232] on button "Open in new tab" at bounding box center [296, 233] width 12 height 7
click at [430, 233] on span "Save" at bounding box center [436, 233] width 15 height 9
type textarea "*"
type input "Foundations / Design for AI"
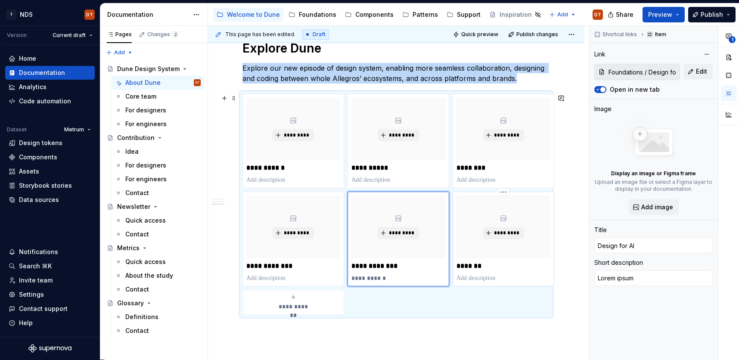
type textarea "*"
type input "Support"
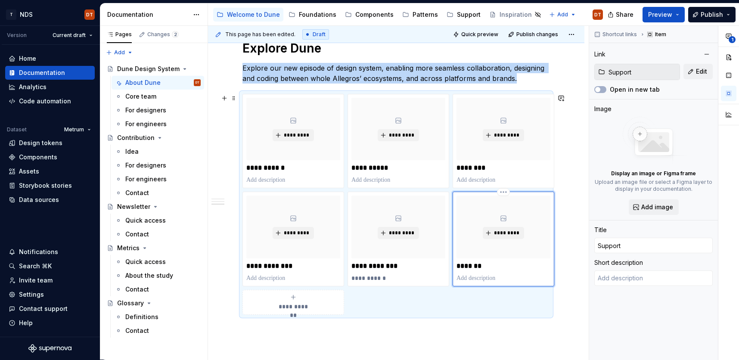
click at [538, 218] on div "*********" at bounding box center [504, 227] width 94 height 62
click at [523, 245] on div "*********" at bounding box center [504, 227] width 94 height 62
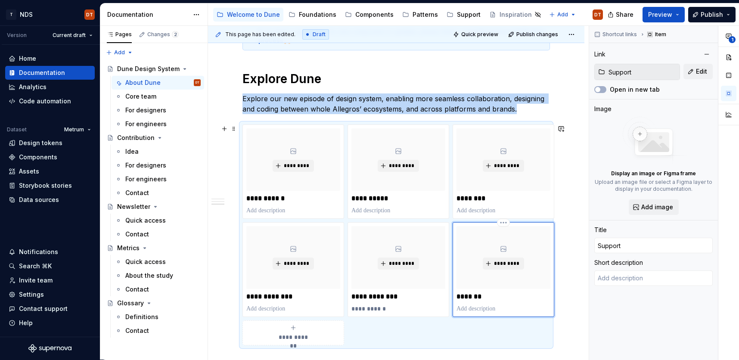
scroll to position [373, 0]
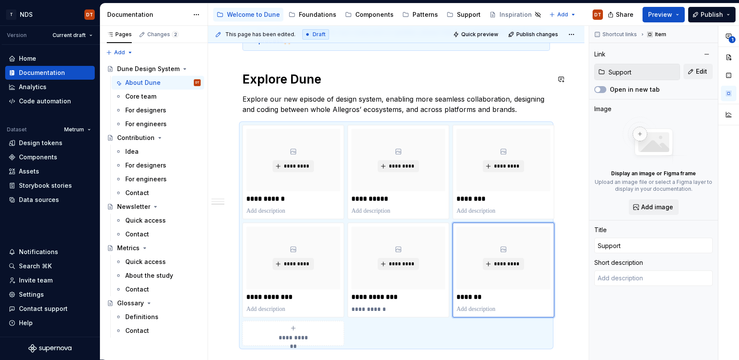
click at [405, 67] on div "**********" at bounding box center [396, 82] width 308 height 570
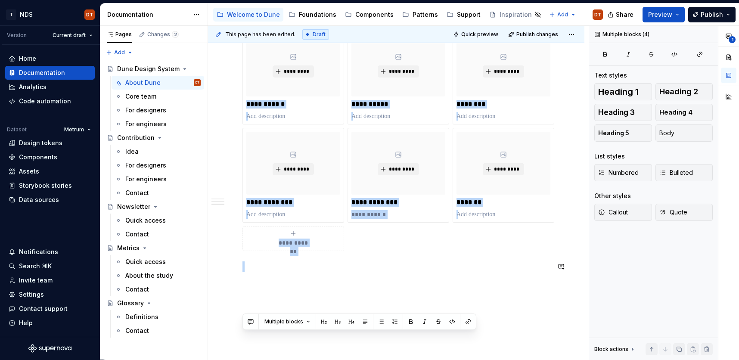
scroll to position [497, 0]
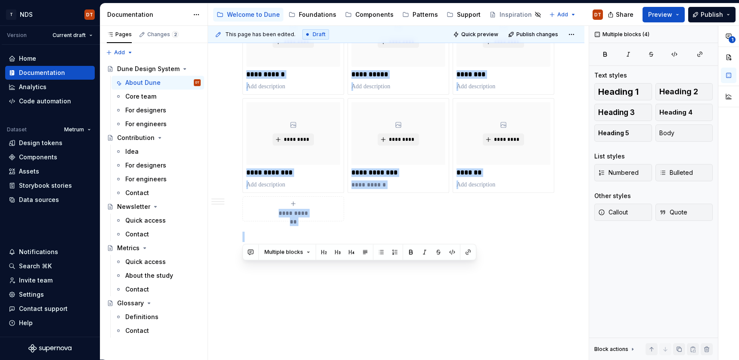
drag, startPoint x: 242, startPoint y: 79, endPoint x: 564, endPoint y: 174, distance: 335.0
click at [566, 175] on div "**********" at bounding box center [396, 6] width 376 height 709
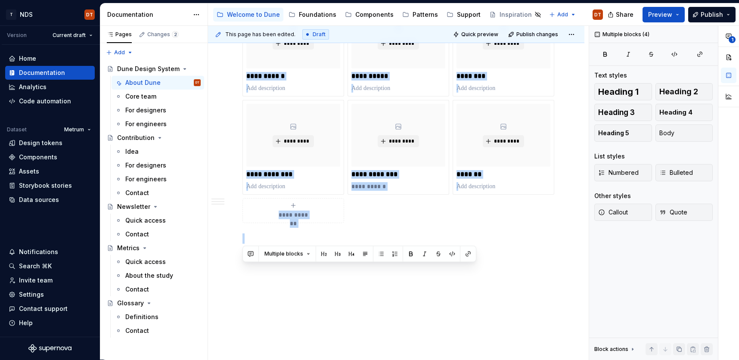
copy div "**********"
click at [370, 16] on div "Components" at bounding box center [374, 14] width 38 height 9
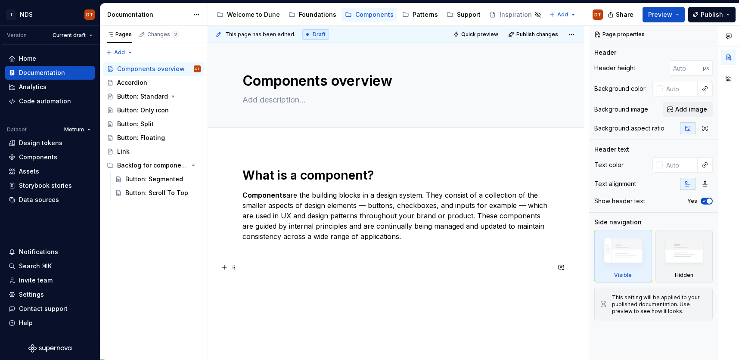
type textarea "*"
drag, startPoint x: 303, startPoint y: 271, endPoint x: 356, endPoint y: 264, distance: 53.4
click at [303, 271] on p at bounding box center [396, 267] width 308 height 10
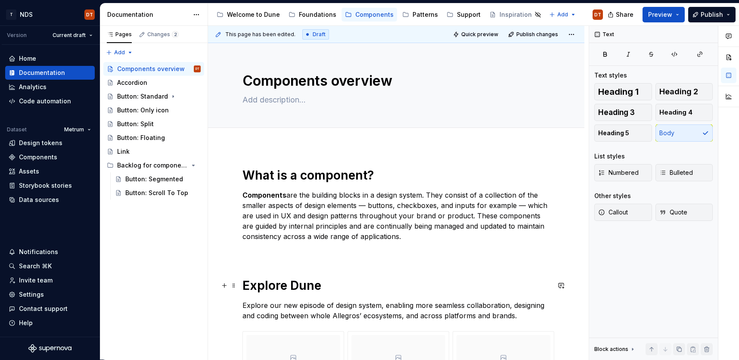
click at [312, 285] on h1 "Explore Dune" at bounding box center [396, 286] width 308 height 16
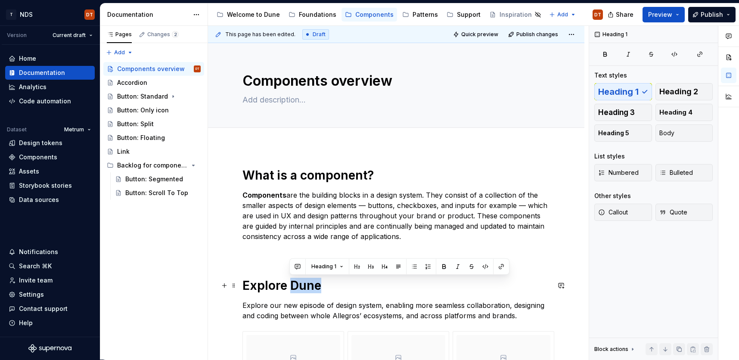
drag, startPoint x: 321, startPoint y: 286, endPoint x: 391, endPoint y: 273, distance: 71.4
click at [290, 286] on h1 "Explore Dune" at bounding box center [396, 286] width 308 height 16
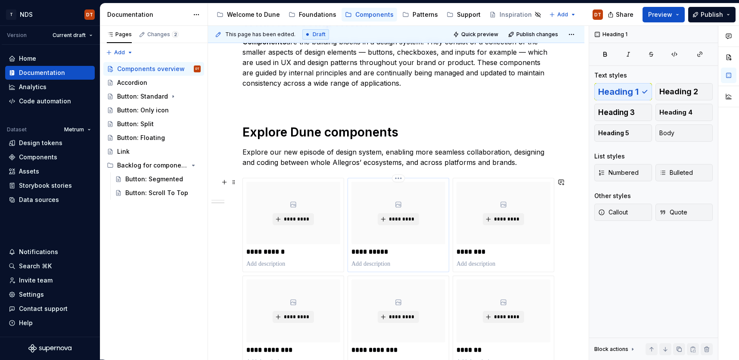
scroll to position [161, 0]
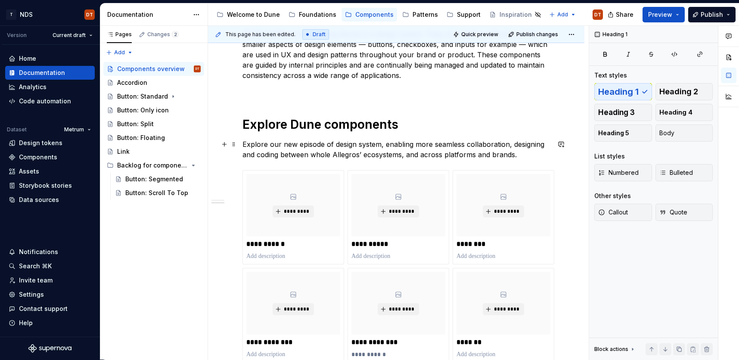
drag, startPoint x: 432, startPoint y: 153, endPoint x: 390, endPoint y: 150, distance: 41.9
click at [432, 153] on p "Explore our new episode of design system, enabling more seamless collaboration,…" at bounding box center [396, 149] width 308 height 21
drag, startPoint x: 321, startPoint y: 148, endPoint x: 303, endPoint y: 149, distance: 18.6
click at [321, 148] on p "Explore our new episode of design system, enabling more seamless collaboration,…" at bounding box center [396, 149] width 308 height 21
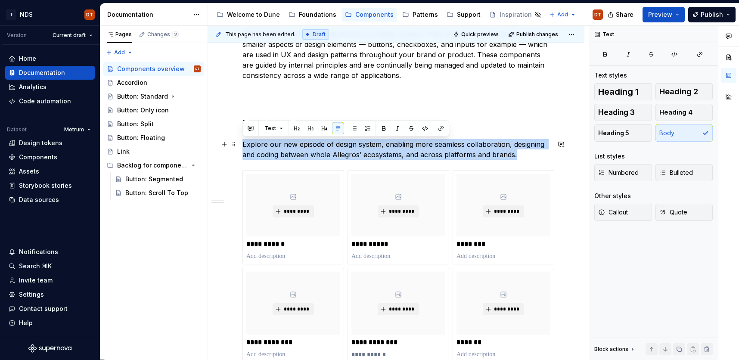
drag, startPoint x: 243, startPoint y: 144, endPoint x: 522, endPoint y: 155, distance: 278.9
click at [522, 155] on p "Explore our new episode of design system, enabling more seamless collaboration,…" at bounding box center [396, 149] width 308 height 21
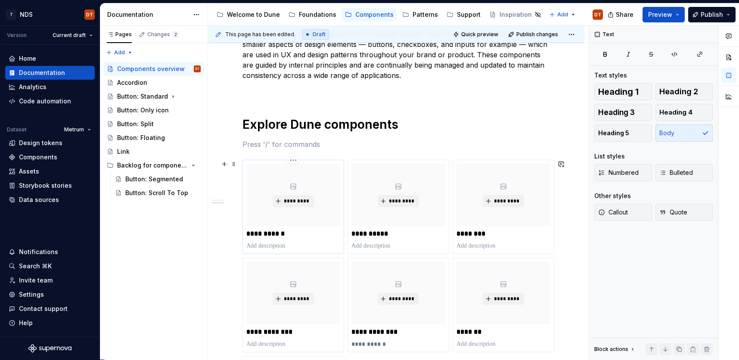
click at [286, 237] on p "**********" at bounding box center [293, 234] width 94 height 9
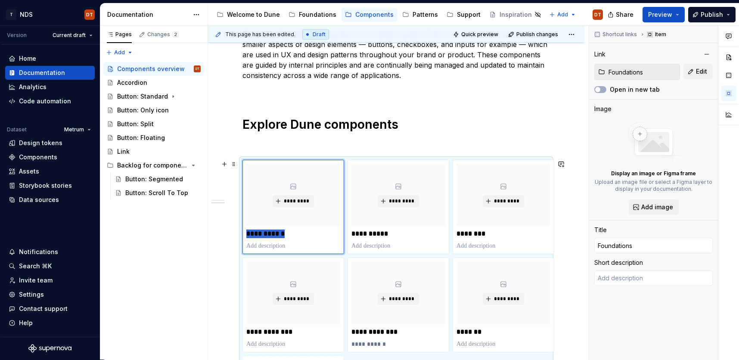
drag, startPoint x: 292, startPoint y: 235, endPoint x: 299, endPoint y: 233, distance: 7.9
click at [242, 235] on div "**********" at bounding box center [396, 270] width 308 height 221
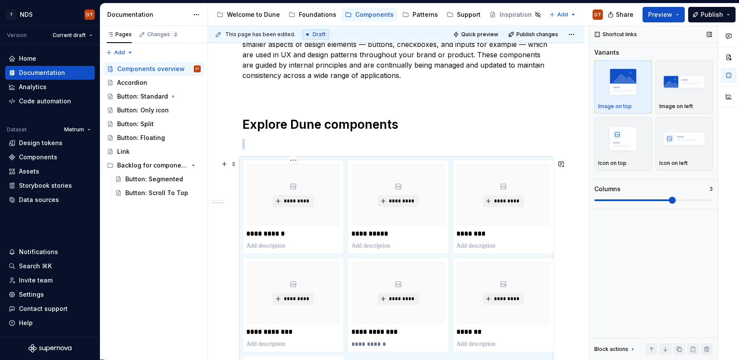
scroll to position [181, 0]
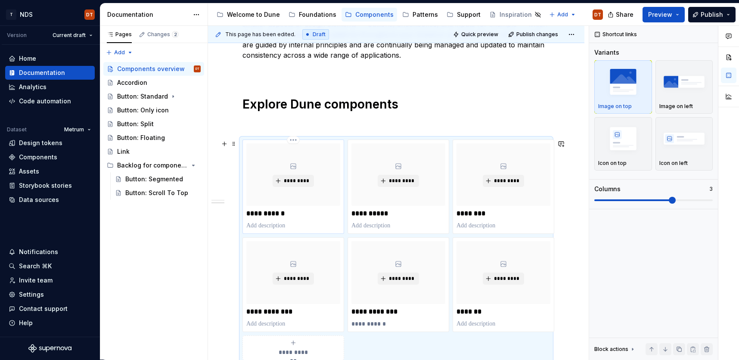
click at [280, 213] on p "**********" at bounding box center [293, 213] width 94 height 9
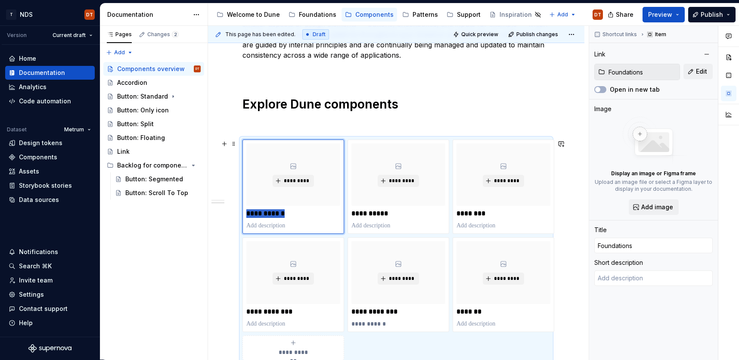
drag, startPoint x: 289, startPoint y: 214, endPoint x: 238, endPoint y: 214, distance: 51.3
click at [238, 214] on div "**********" at bounding box center [396, 233] width 376 height 534
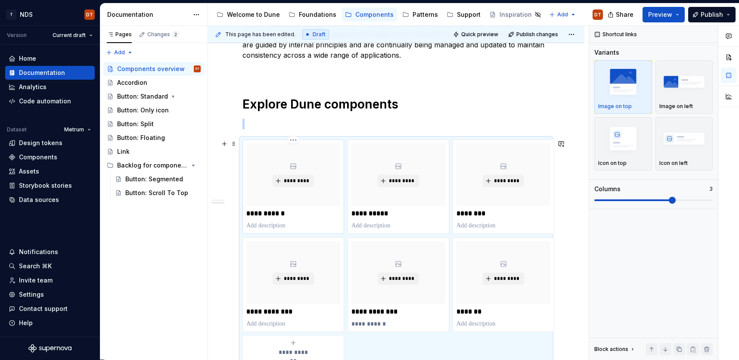
click at [320, 202] on div "*********" at bounding box center [293, 174] width 94 height 62
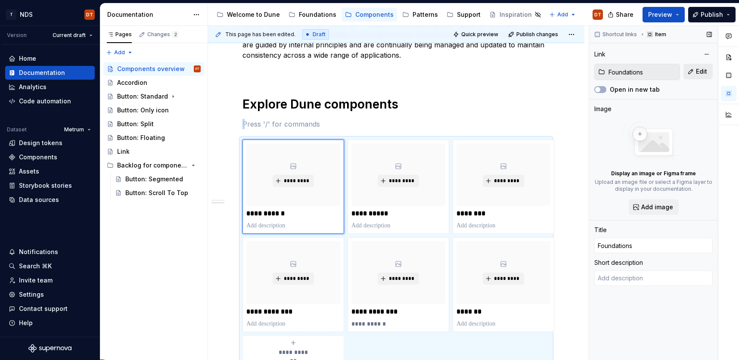
click at [699, 73] on span "Edit" at bounding box center [701, 71] width 11 height 9
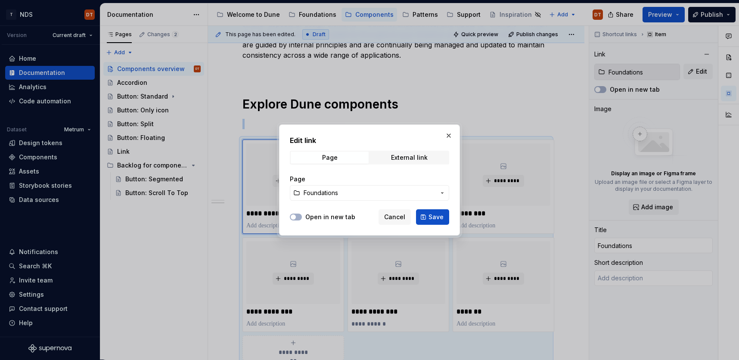
click at [441, 191] on icon "button" at bounding box center [442, 193] width 7 height 7
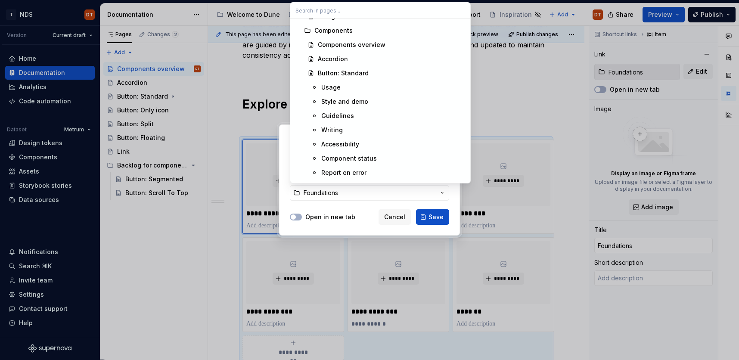
scroll to position [589, 0]
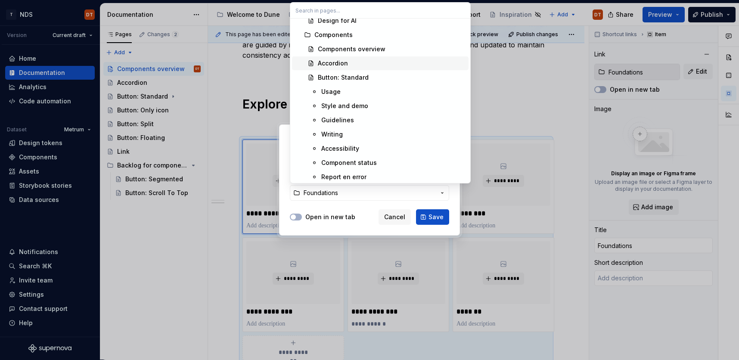
click at [340, 65] on div "Accordion" at bounding box center [333, 63] width 30 height 9
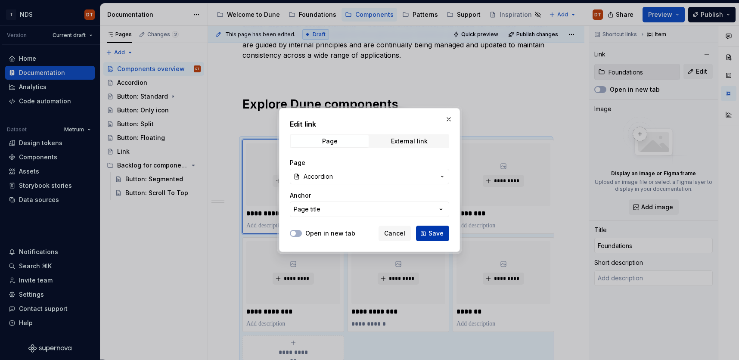
click at [436, 233] on span "Save" at bounding box center [436, 233] width 15 height 9
type textarea "*"
type input "Components / Accordion"
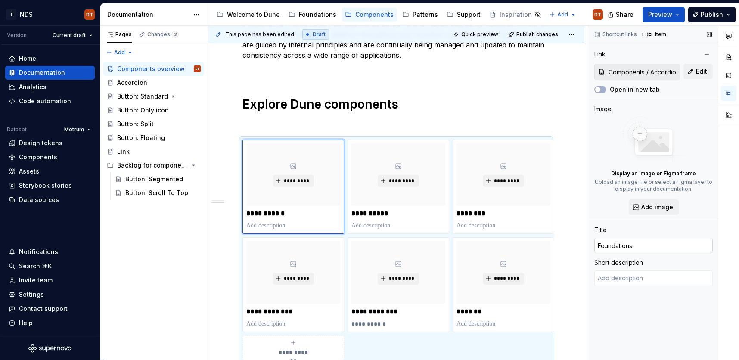
drag, startPoint x: 643, startPoint y: 245, endPoint x: 648, endPoint y: 245, distance: 4.8
click at [643, 245] on input "Foundations" at bounding box center [653, 246] width 118 height 16
drag, startPoint x: 653, startPoint y: 245, endPoint x: 585, endPoint y: 247, distance: 67.2
click at [585, 247] on div "**********" at bounding box center [473, 193] width 531 height 334
type textarea "*"
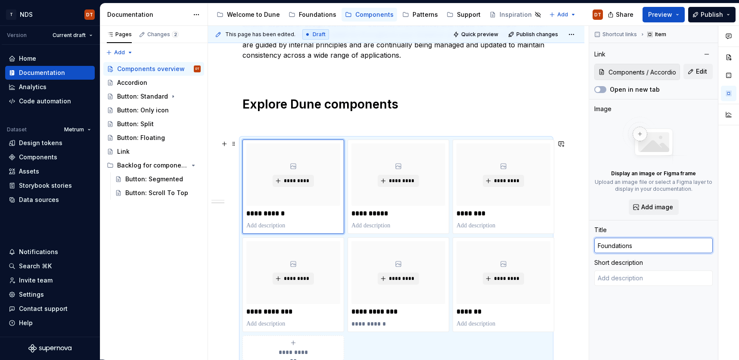
type input "A"
type textarea "*"
type input "Ac"
type textarea "*"
type input "Acc"
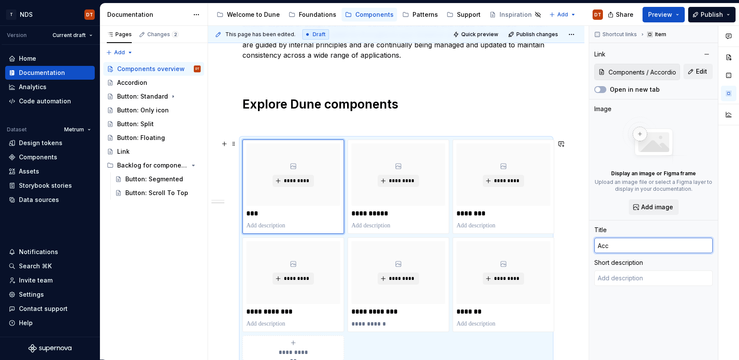
type textarea "*"
type input "Acco"
type textarea "*"
type input "Accor"
type textarea "*"
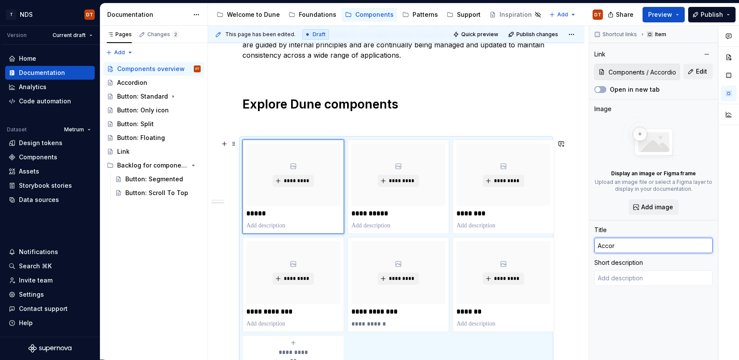
type input "Accord"
type textarea "*"
type input "Accordi"
type textarea "*"
type input "Accordio"
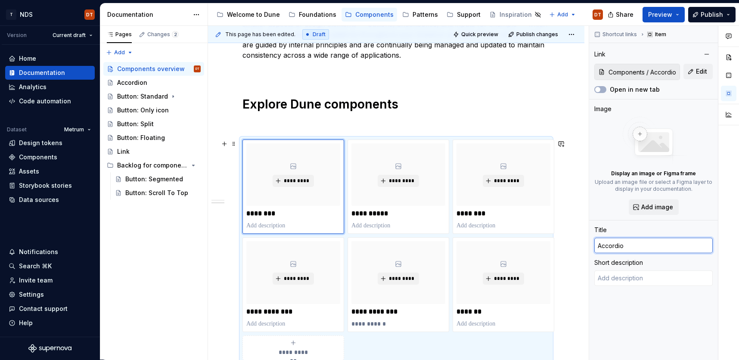
type textarea "*"
type input "Accordion"
click at [454, 112] on div "**********" at bounding box center [396, 183] width 308 height 395
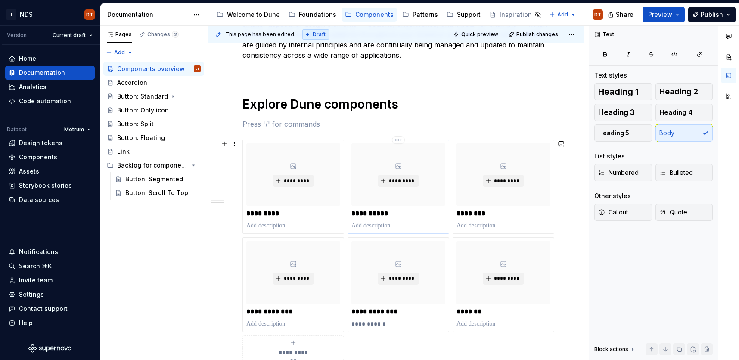
click at [391, 214] on p "**********" at bounding box center [398, 213] width 94 height 9
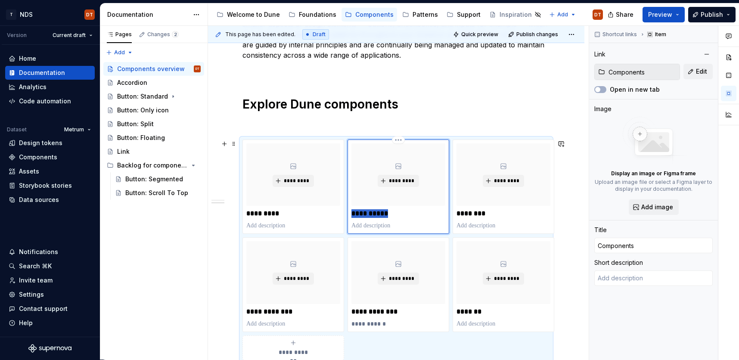
drag, startPoint x: 398, startPoint y: 214, endPoint x: 348, endPoint y: 214, distance: 50.0
click at [348, 214] on div "**********" at bounding box center [399, 187] width 102 height 94
type textarea "*"
type input "B"
type textarea "*"
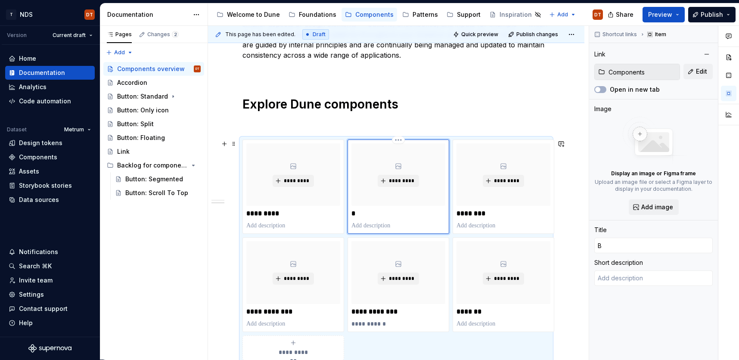
type input "Bu"
type textarea "*"
type input "But"
type textarea "*"
type input "Butt"
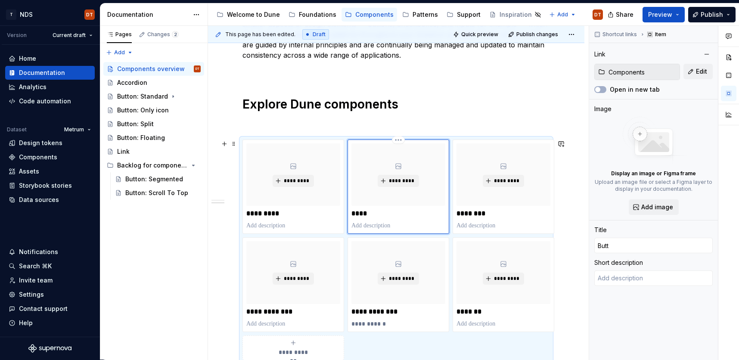
type textarea "*"
type input "Butto"
type textarea "*"
type input "Button"
type textarea "*"
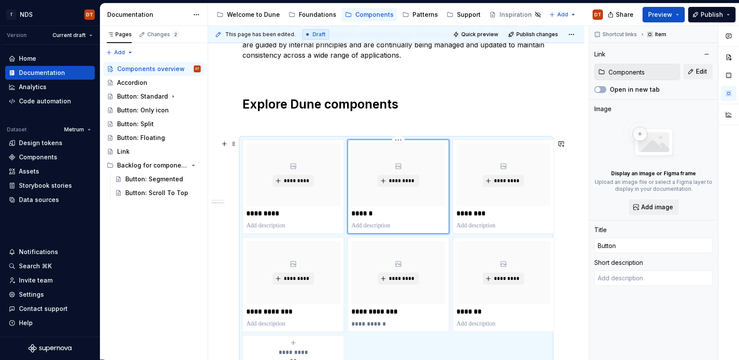
type input "Button:"
type textarea "*"
type input "Button:"
type textarea "*"
type input "Button: S"
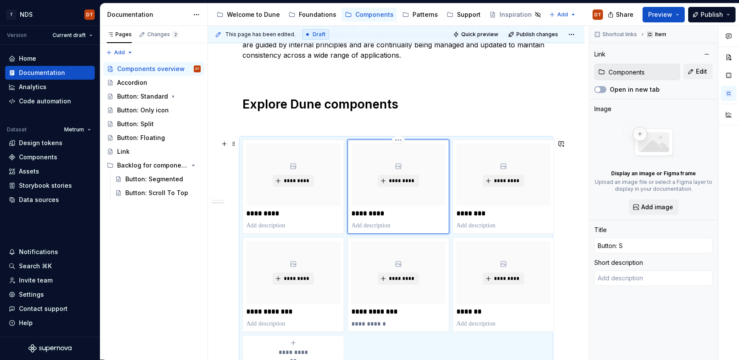
type textarea "*"
type input "Button: St"
type textarea "*"
type input "Button: Sta"
type textarea "*"
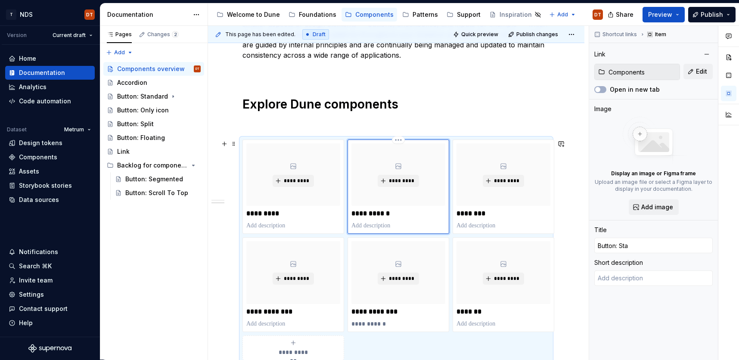
type input "Button: [PERSON_NAME]"
type textarea "*"
type input "Button: Stand"
type textarea "*"
type input "Button: Standa"
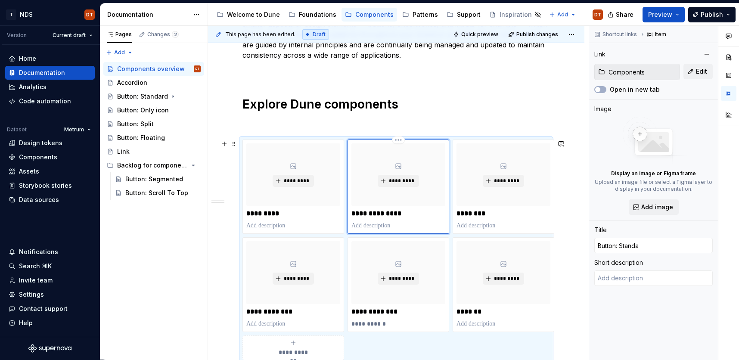
type textarea "*"
type input "Button: Standar"
type textarea "*"
type input "Button: Standard"
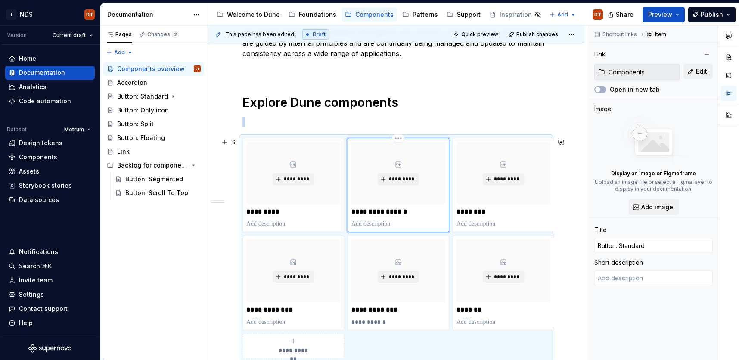
click at [443, 188] on div "*********" at bounding box center [398, 173] width 94 height 62
click at [695, 71] on button "Edit" at bounding box center [698, 72] width 29 height 16
type textarea "*"
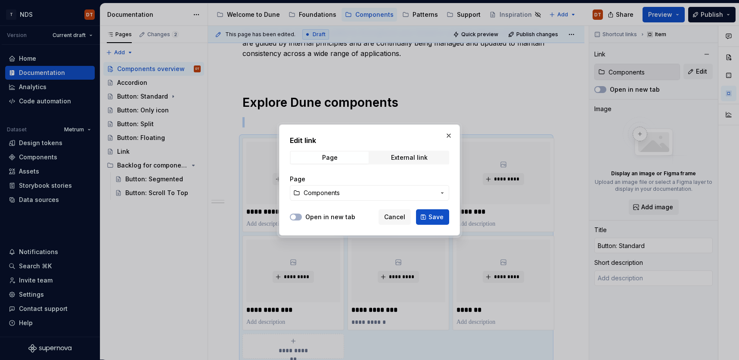
click at [442, 193] on icon "button" at bounding box center [442, 193] width 2 height 1
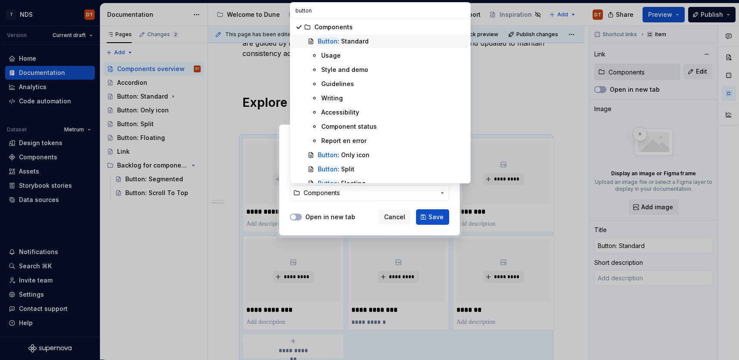
type input "button"
click at [361, 45] on div "Button : Standard" at bounding box center [343, 41] width 51 height 9
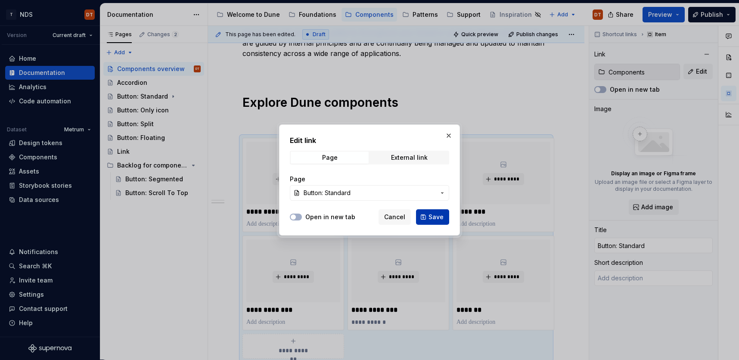
click at [437, 218] on span "Save" at bounding box center [436, 217] width 15 height 9
type textarea "*"
type input "Button: Standard"
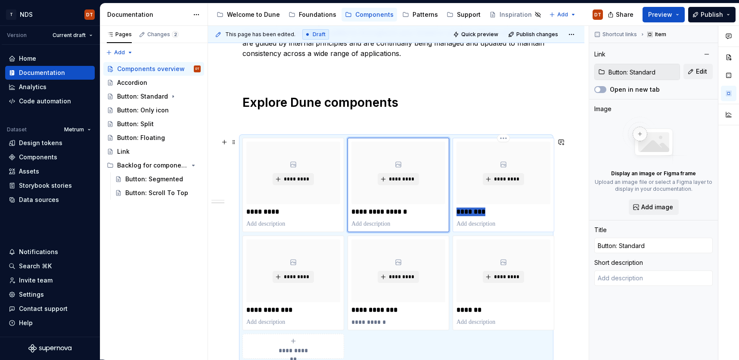
drag, startPoint x: 479, startPoint y: 214, endPoint x: 457, endPoint y: 213, distance: 22.0
click at [457, 213] on p "********" at bounding box center [504, 212] width 94 height 9
type textarea "*"
type input "Patterns"
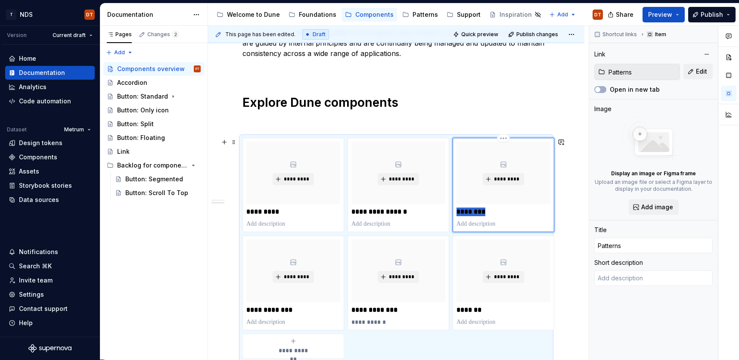
type textarea "*"
type input "B"
type textarea "*"
type input "Bu"
type textarea "*"
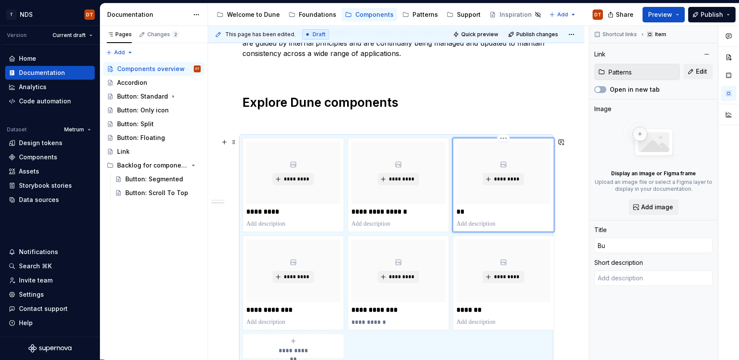
type input "But"
type textarea "*"
type input "Butt"
type textarea "*"
type input "Butto"
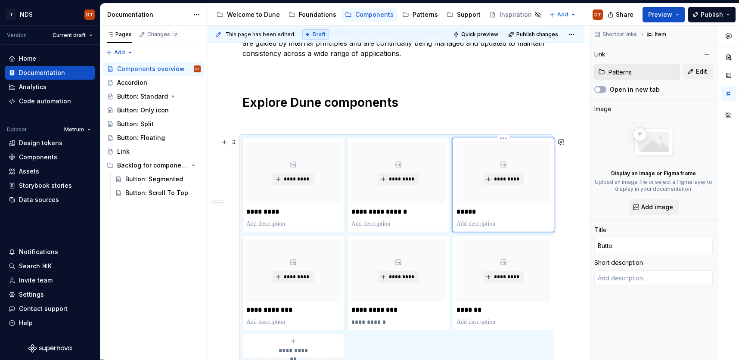
type textarea "*"
type input "Button"
type textarea "*"
type input "Button:"
type textarea "*"
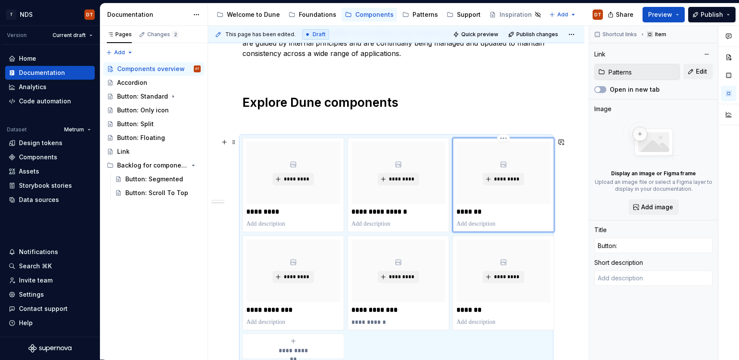
type input "Button:"
type textarea "*"
type input "Button: O"
type textarea "*"
type input "Button: On"
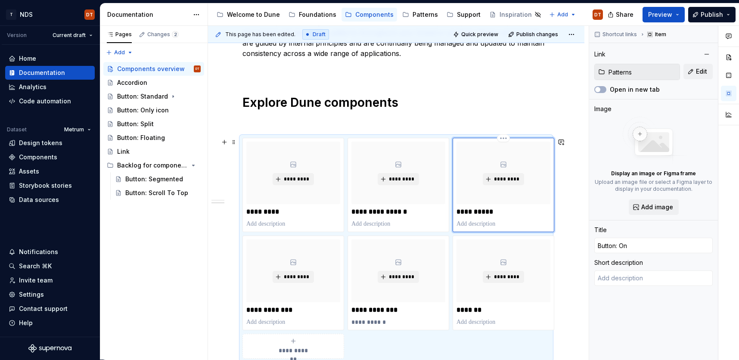
type textarea "*"
type input "Button: Onl"
type textarea "*"
type input "Button: Only"
type textarea "*"
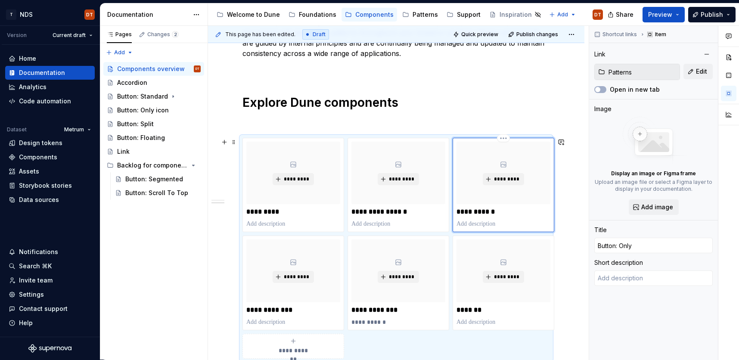
type input "Button: Only"
type textarea "*"
type input "Button: Only i"
type textarea "*"
type input "Button: Only ic"
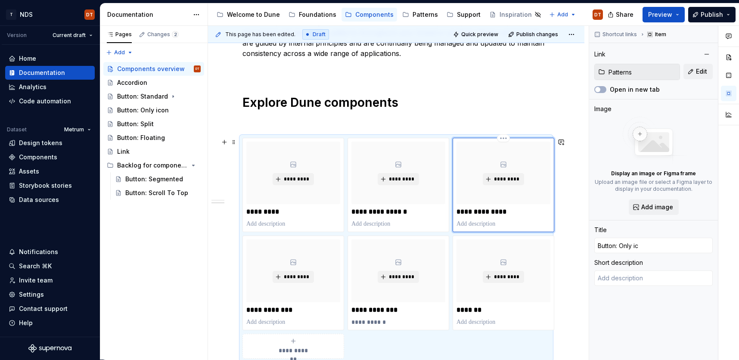
type textarea "*"
type input "Button: Only ico"
type textarea "*"
type input "Button: Only icon"
click at [700, 74] on span "Edit" at bounding box center [701, 71] width 11 height 9
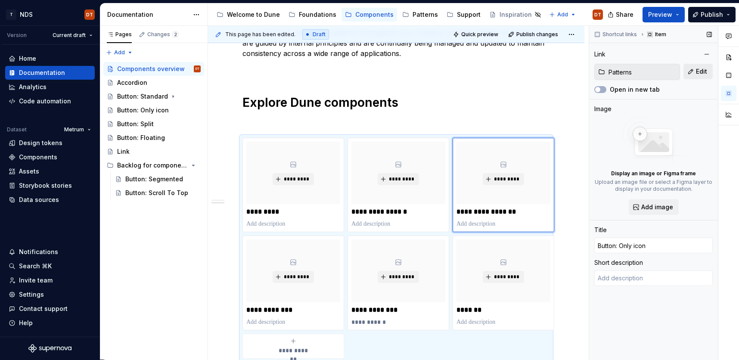
type textarea "*"
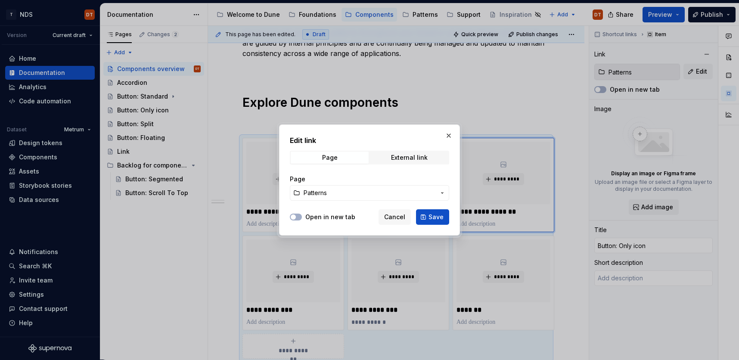
click at [442, 191] on icon "button" at bounding box center [442, 193] width 7 height 7
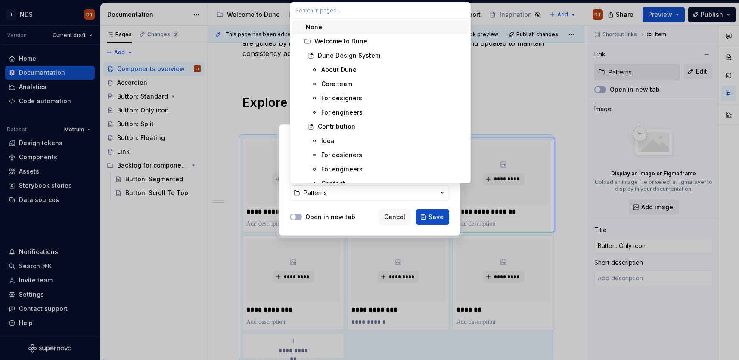
click at [345, 9] on input "text" at bounding box center [380, 11] width 180 height 16
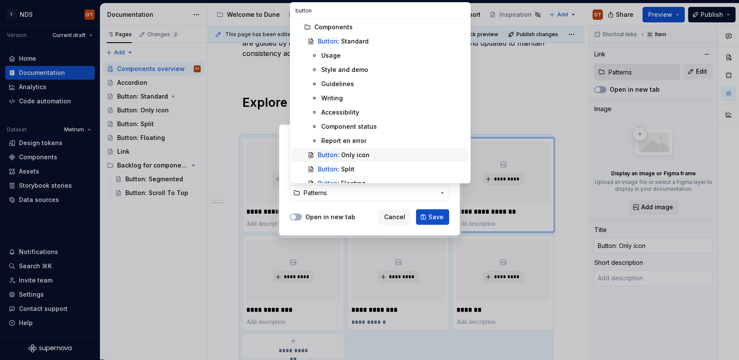
type input "button"
click at [355, 156] on div "Button : Only icon" at bounding box center [344, 155] width 52 height 9
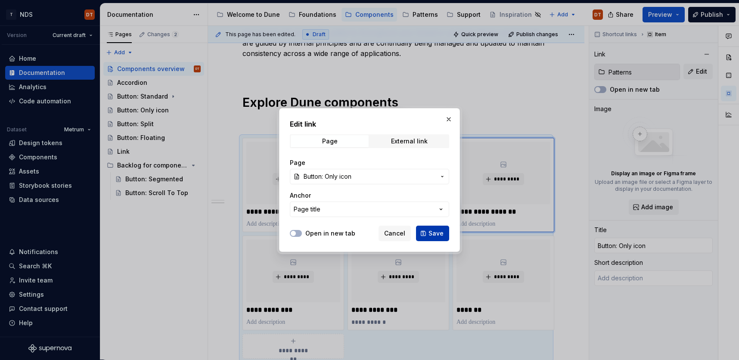
click at [436, 236] on span "Save" at bounding box center [436, 233] width 15 height 9
type textarea "*"
type input "Components / Button: Only icon"
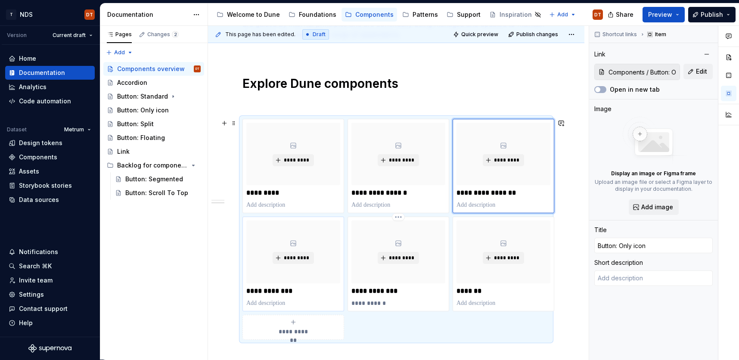
scroll to position [203, 0]
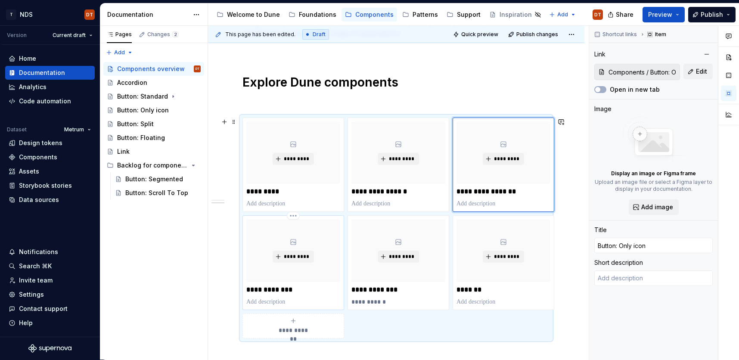
click at [293, 290] on p "**********" at bounding box center [293, 290] width 94 height 9
type textarea "*"
type input "Foundations / Accessibility"
type input "Accessibility"
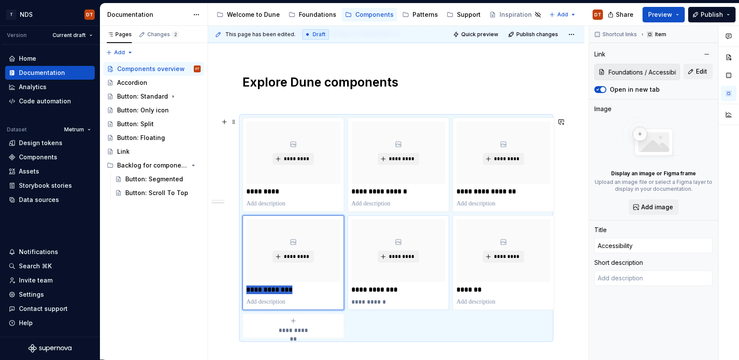
drag, startPoint x: 292, startPoint y: 288, endPoint x: 349, endPoint y: 286, distance: 57.3
click at [242, 288] on div "**********" at bounding box center [396, 228] width 308 height 221
click at [319, 294] on div "**********" at bounding box center [293, 262] width 94 height 87
drag, startPoint x: 641, startPoint y: 247, endPoint x: 589, endPoint y: 246, distance: 52.1
click at [589, 246] on div "Shortcut links Item Link Foundations / Accessibility Edit Open in new tab Image…" at bounding box center [653, 193] width 129 height 334
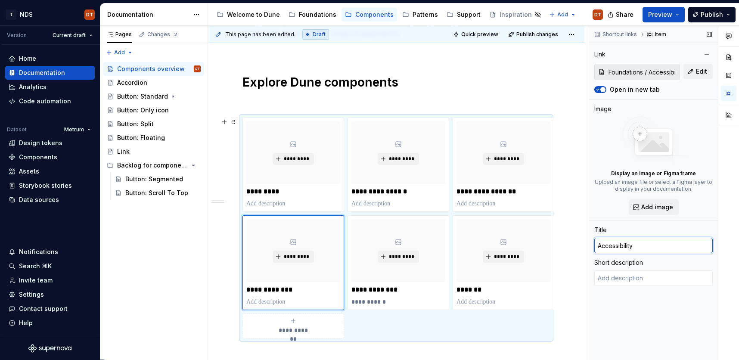
type textarea "*"
type input "B"
type textarea "*"
type input "Bu"
type textarea "*"
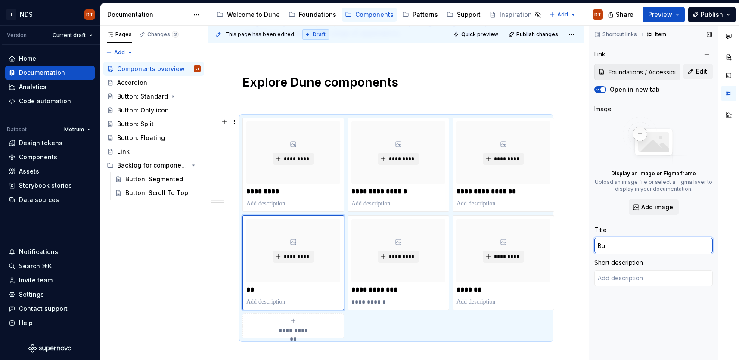
type input "But"
type textarea "*"
type input "Butt"
type textarea "*"
type input "Butto"
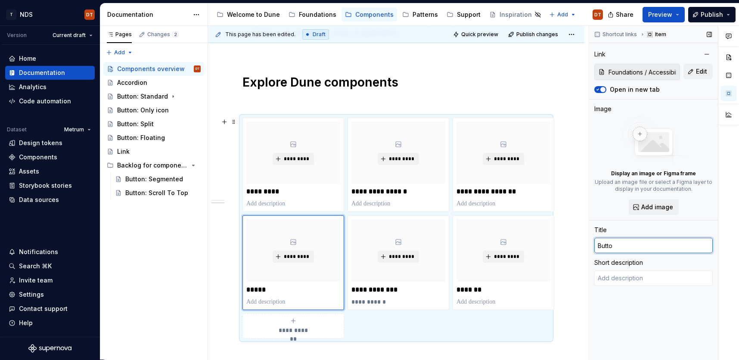
type textarea "*"
type input "Button"
type textarea "*"
type input "Button"
type textarea "*"
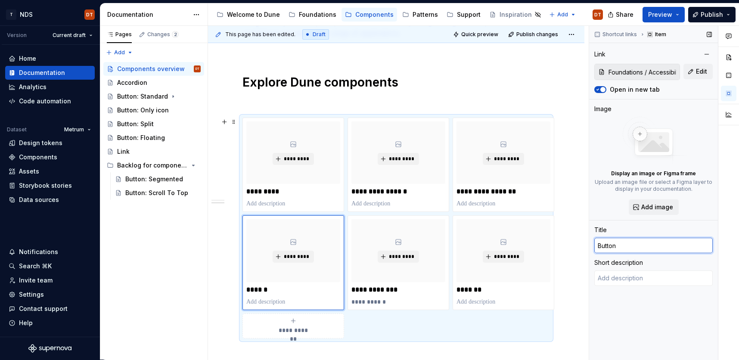
type input "Button"
type textarea "*"
type input "Button:"
type textarea "*"
type input "Button:"
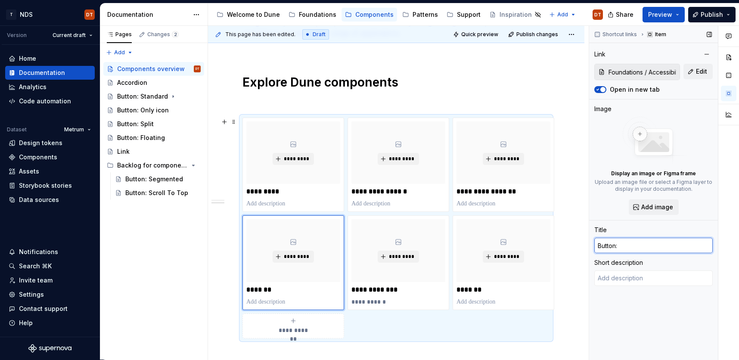
type textarea "*"
type input "Button: Sp"
type textarea "*"
type input "Button: Spi"
type textarea "*"
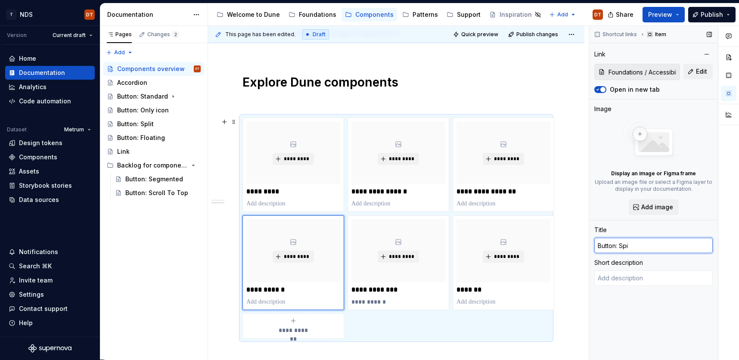
type input "Button: Sp"
type textarea "*"
type input "Button: Spl"
type textarea "*"
type input "Button: Spli"
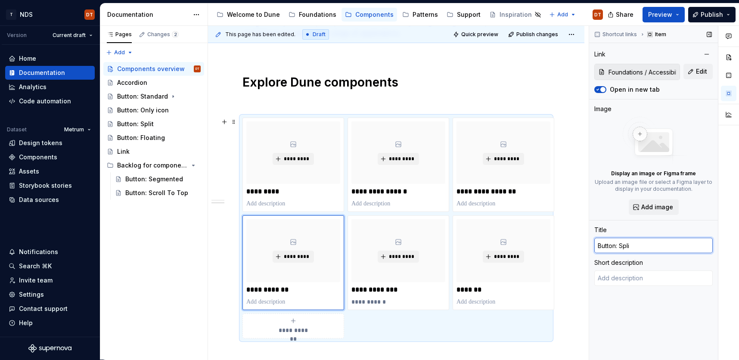
type textarea "*"
type input "Button: Split"
click at [704, 73] on span "Edit" at bounding box center [701, 71] width 11 height 9
type textarea "*"
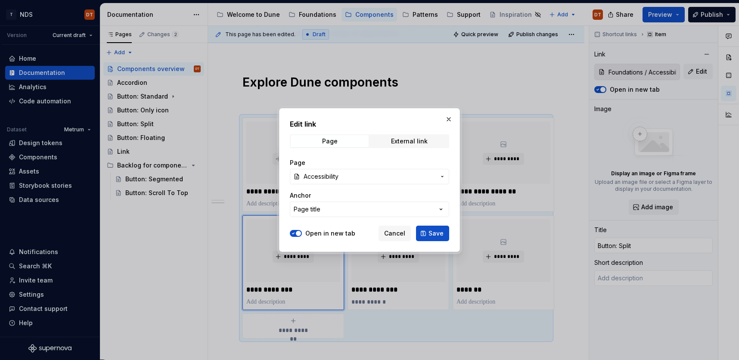
click at [442, 177] on icon "button" at bounding box center [442, 176] width 7 height 7
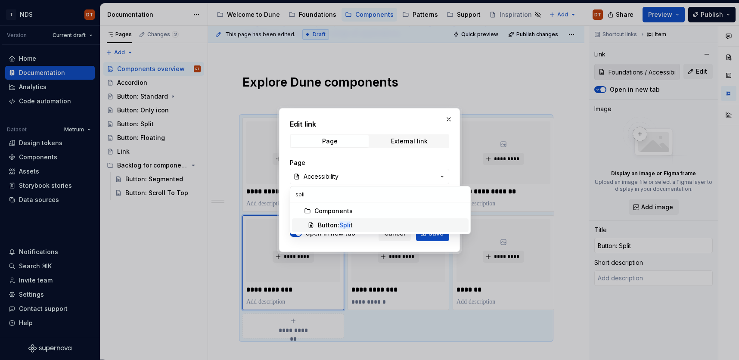
type input "spli"
click at [368, 223] on div "Button: Spli t" at bounding box center [391, 225] width 147 height 9
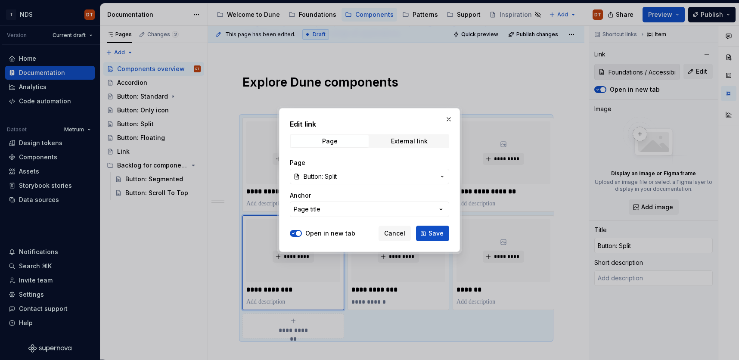
click at [334, 234] on label "Open in new tab" at bounding box center [330, 233] width 50 height 9
click at [302, 234] on button "Open in new tab" at bounding box center [296, 233] width 12 height 7
click at [432, 235] on span "Save" at bounding box center [436, 233] width 15 height 9
type textarea "*"
type input "Components / Button: Split"
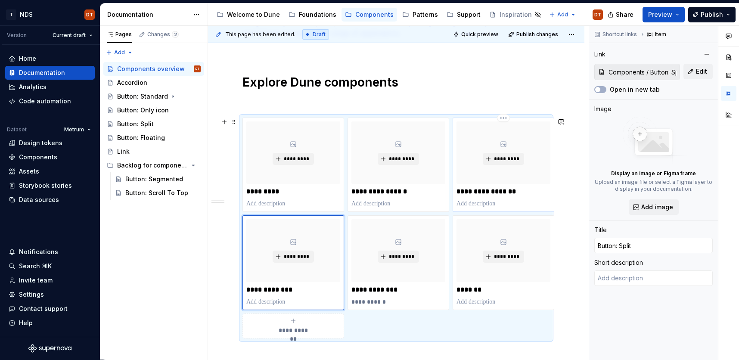
click at [532, 195] on p "**********" at bounding box center [504, 191] width 94 height 9
type textarea "*"
type input "Components / Button: Only icon"
type input "Button: Only icon"
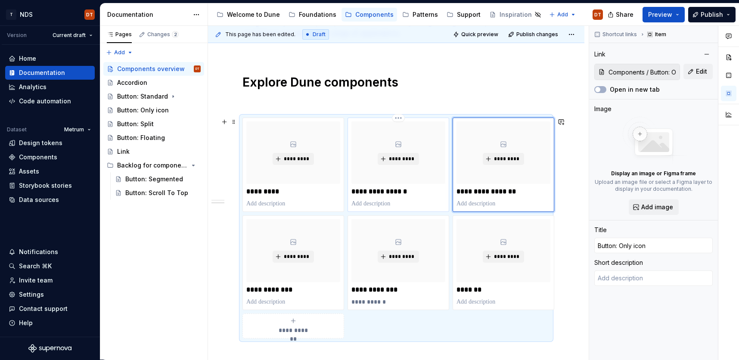
click at [416, 187] on p "**********" at bounding box center [398, 191] width 94 height 9
type textarea "*"
type input "Button: Standard"
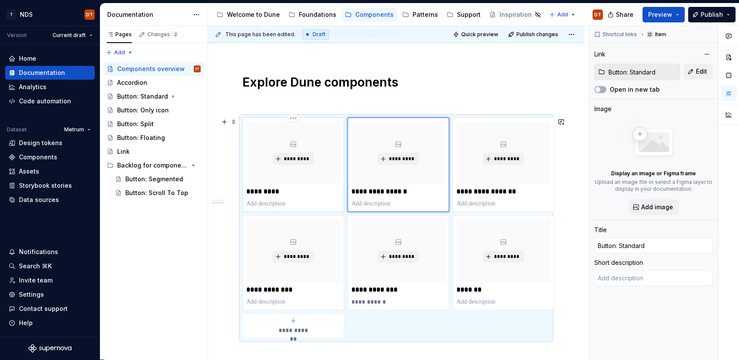
click at [324, 199] on p at bounding box center [293, 203] width 94 height 9
type textarea "*"
type input "Components / Accordion"
type input "Accordion"
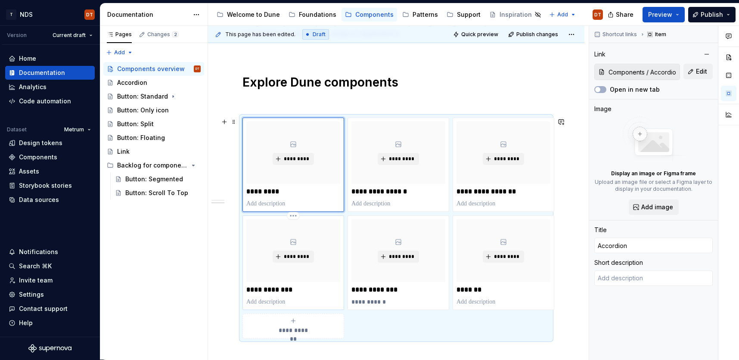
type textarea "*"
type input "Components / Button: Split"
type input "Button: Split"
click at [322, 272] on div "*********" at bounding box center [293, 250] width 94 height 62
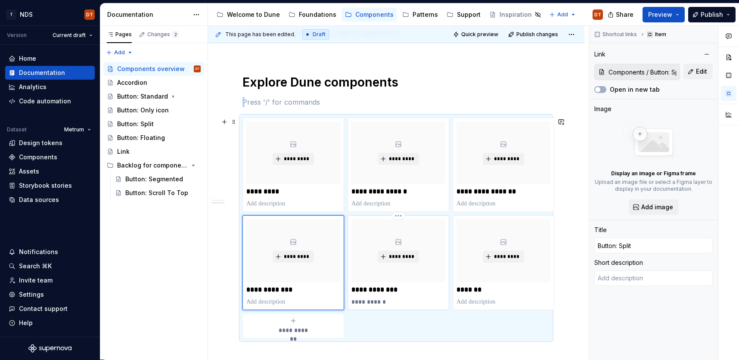
type textarea "*"
type input "Foundations / Design for AI"
type input "Design for AI"
type textarea "Lorem ipsum"
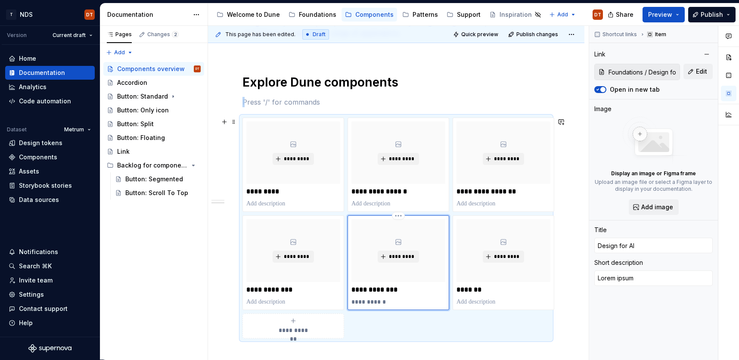
click at [428, 294] on div "**********" at bounding box center [398, 262] width 94 height 87
click at [600, 89] on icon "button" at bounding box center [597, 89] width 7 height 5
click at [693, 71] on button "Edit" at bounding box center [698, 72] width 29 height 16
type textarea "*"
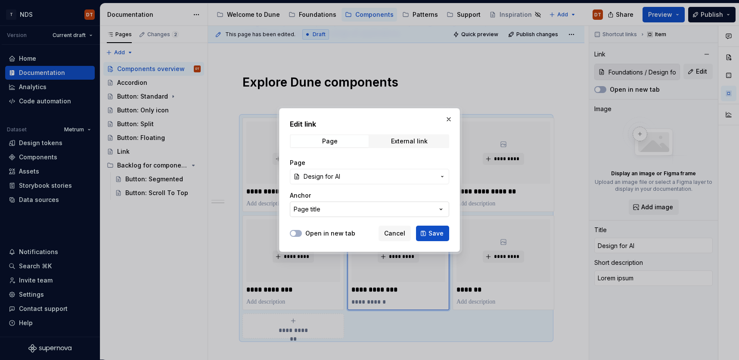
click at [442, 210] on icon "button" at bounding box center [441, 209] width 9 height 9
click at [440, 177] on div "Edit link Page External link Page Design for AI Anchor Page title Open in new t…" at bounding box center [369, 180] width 739 height 360
click at [441, 176] on icon "button" at bounding box center [442, 176] width 2 height 1
drag, startPoint x: 343, startPoint y: 198, endPoint x: 291, endPoint y: 195, distance: 52.2
click at [291, 195] on input "bloa" at bounding box center [380, 194] width 180 height 16
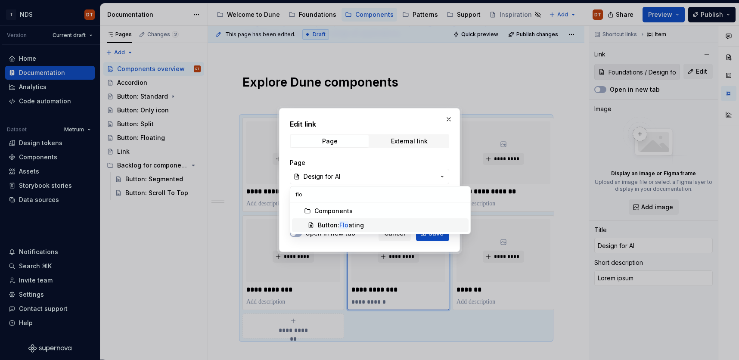
type input "flo"
click at [352, 224] on div "Button: Flo ating" at bounding box center [341, 225] width 46 height 9
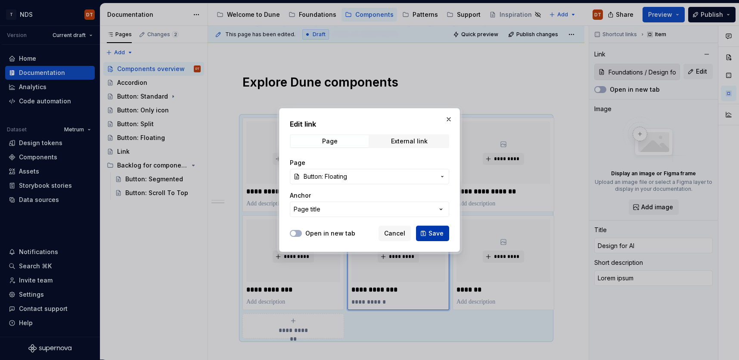
click at [441, 234] on span "Save" at bounding box center [436, 233] width 15 height 9
type textarea "*"
type input "Components / Button: Floating"
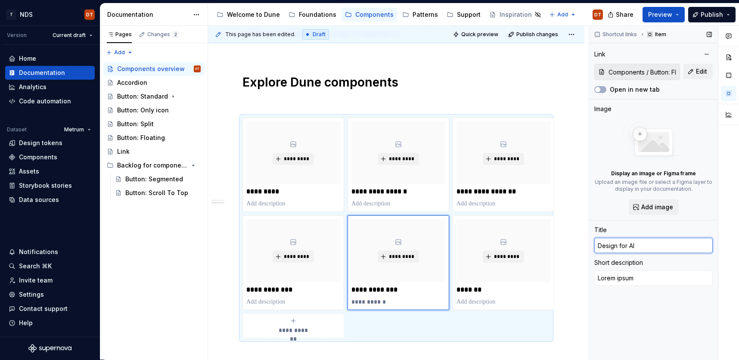
drag, startPoint x: 631, startPoint y: 246, endPoint x: 590, endPoint y: 248, distance: 41.4
click at [590, 248] on div "Shortcut links Item Link Components / Button: Floating Edit Open in new tab Ima…" at bounding box center [653, 193] width 129 height 334
type textarea "*"
click at [519, 298] on p at bounding box center [504, 302] width 94 height 9
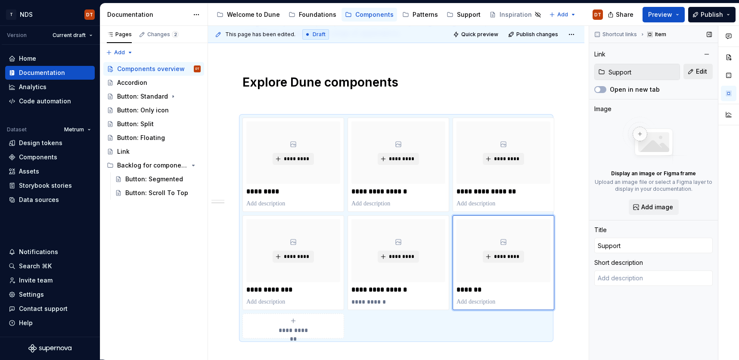
click at [702, 72] on span "Edit" at bounding box center [701, 71] width 11 height 9
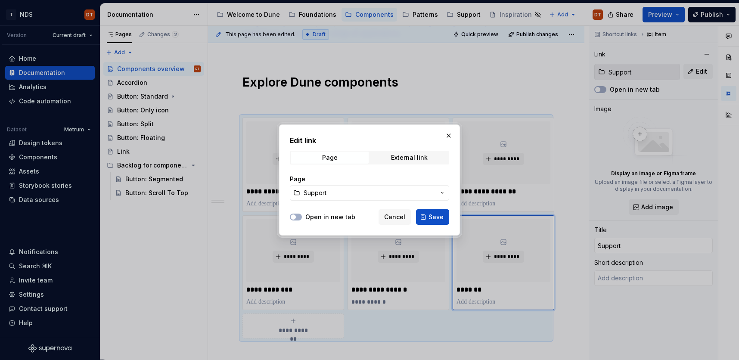
click at [441, 191] on icon "button" at bounding box center [442, 193] width 7 height 7
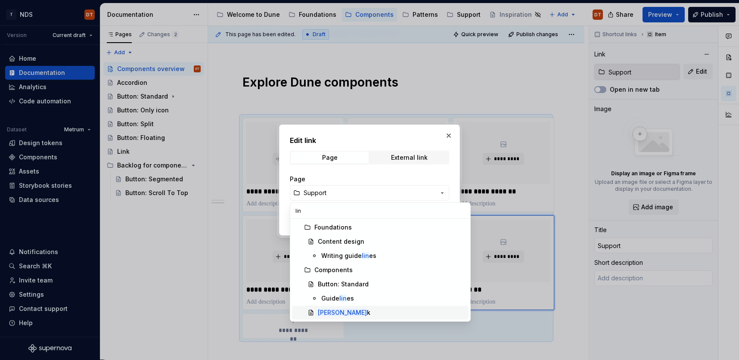
click at [323, 311] on mark "[PERSON_NAME]" at bounding box center [342, 312] width 49 height 7
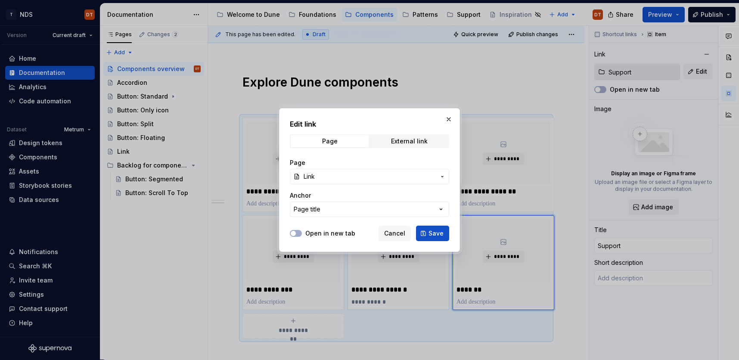
click at [433, 233] on span "Save" at bounding box center [436, 233] width 15 height 9
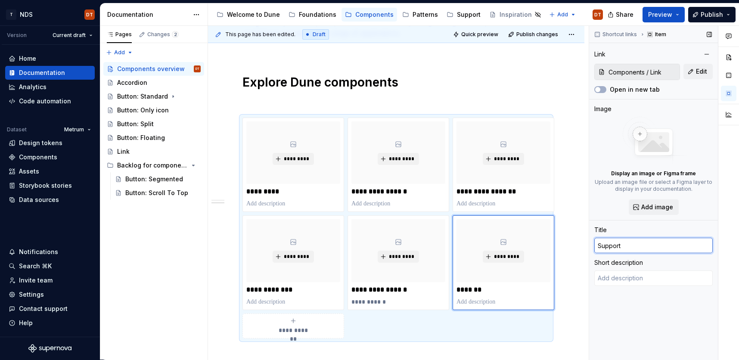
drag, startPoint x: 627, startPoint y: 248, endPoint x: 597, endPoint y: 247, distance: 30.6
click at [597, 247] on input "Support" at bounding box center [653, 246] width 118 height 16
click at [498, 96] on div "**********" at bounding box center [396, 161] width 308 height 395
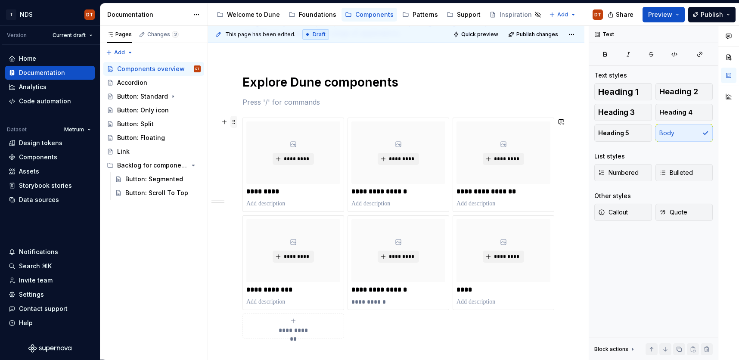
click at [232, 121] on span at bounding box center [233, 122] width 7 height 12
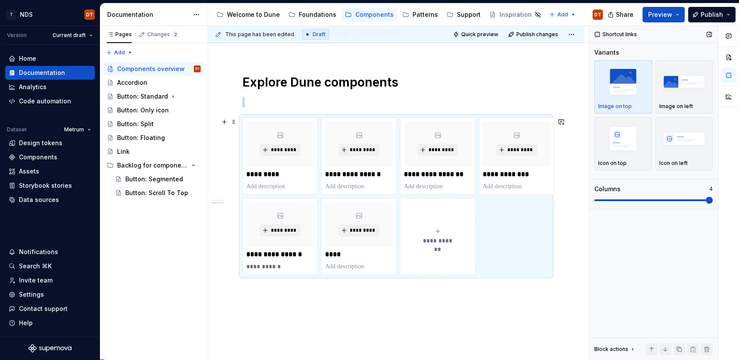
click at [714, 202] on div "Shortcut links Variants Image on top Image on left Icon on top Icon on left Col…" at bounding box center [653, 193] width 129 height 334
click at [420, 309] on div "**********" at bounding box center [396, 179] width 376 height 470
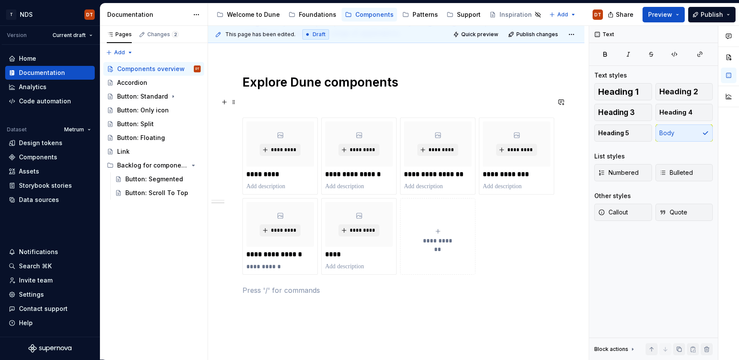
click at [252, 102] on p at bounding box center [396, 102] width 308 height 10
click at [264, 103] on p at bounding box center [396, 102] width 308 height 10
click at [246, 100] on p at bounding box center [396, 102] width 308 height 10
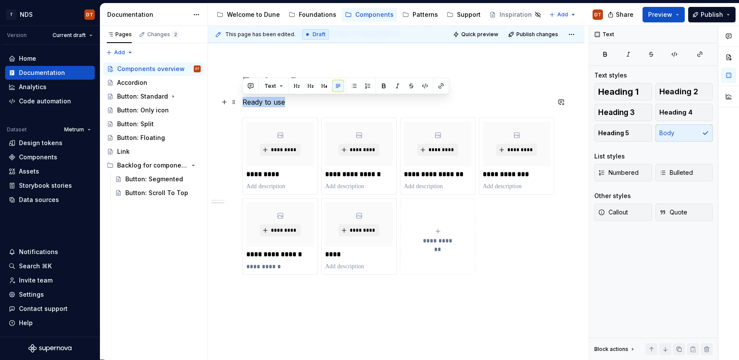
drag, startPoint x: 289, startPoint y: 105, endPoint x: 239, endPoint y: 104, distance: 50.0
click at [239, 104] on div "**********" at bounding box center [396, 179] width 376 height 470
click at [681, 91] on span "Heading 2" at bounding box center [678, 91] width 39 height 9
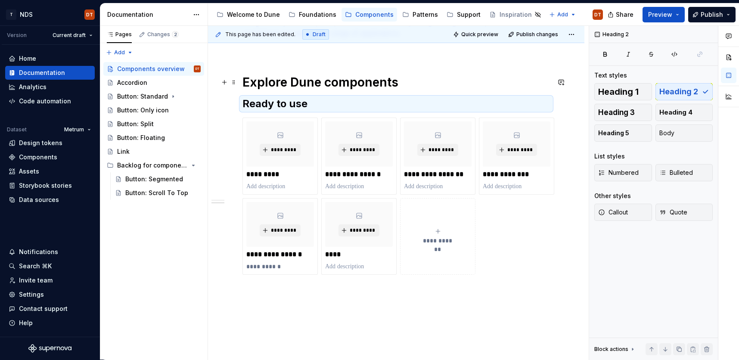
click at [422, 81] on h1 "Explore Dune components" at bounding box center [396, 83] width 308 height 16
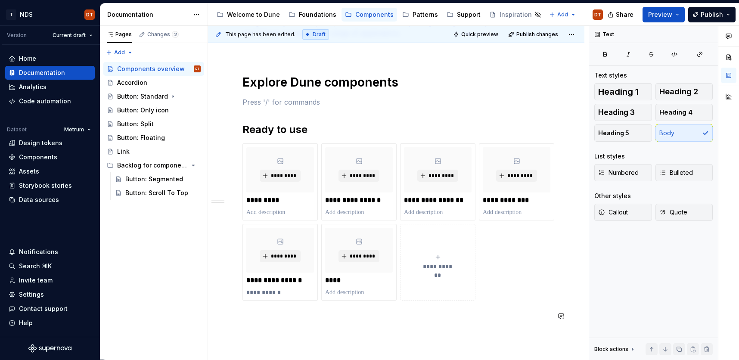
click at [270, 328] on div "**********" at bounding box center [396, 147] width 308 height 367
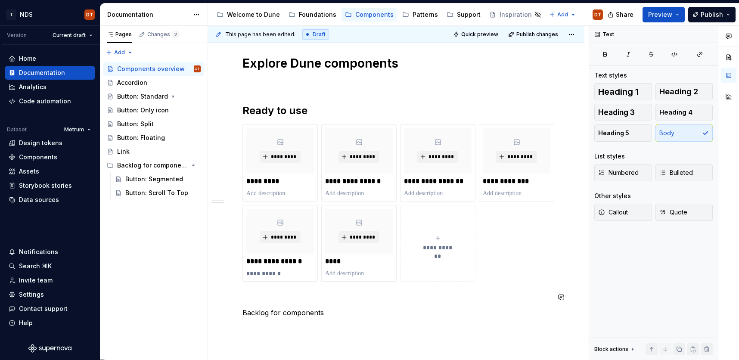
scroll to position [242, 0]
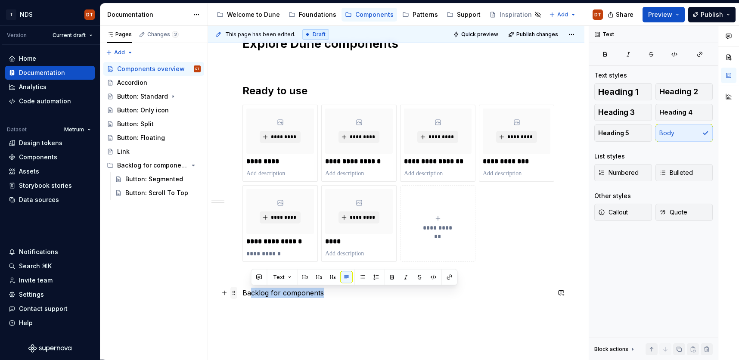
drag, startPoint x: 335, startPoint y: 295, endPoint x: 232, endPoint y: 296, distance: 103.0
click at [242, 296] on div "**********" at bounding box center [396, 116] width 308 height 383
drag, startPoint x: 232, startPoint y: 296, endPoint x: 275, endPoint y: 298, distance: 43.1
click at [232, 296] on span at bounding box center [233, 293] width 7 height 12
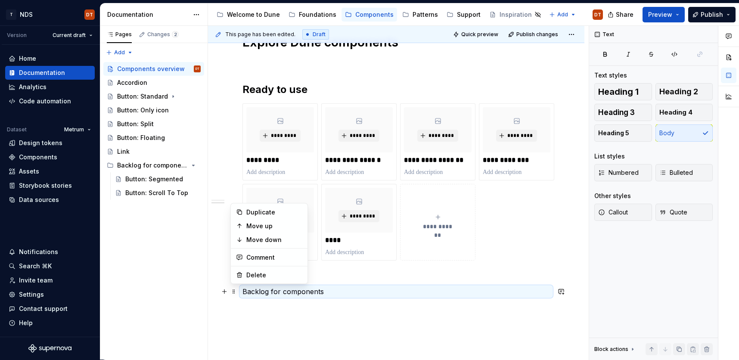
click at [304, 314] on div "**********" at bounding box center [396, 160] width 376 height 512
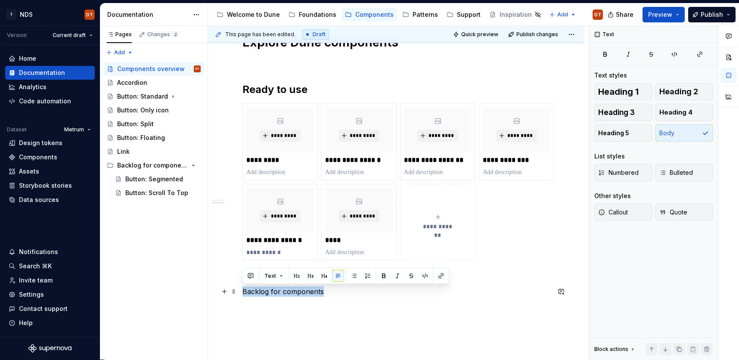
drag, startPoint x: 331, startPoint y: 293, endPoint x: 241, endPoint y: 295, distance: 90.5
click at [241, 295] on div "**********" at bounding box center [396, 167] width 376 height 527
click at [627, 96] on span "Heading 1" at bounding box center [618, 91] width 40 height 9
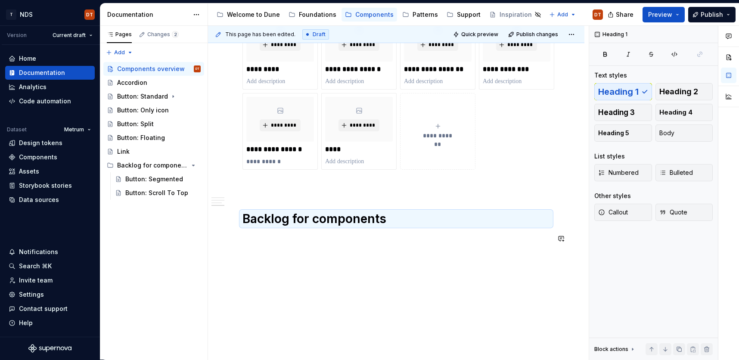
scroll to position [336, 0]
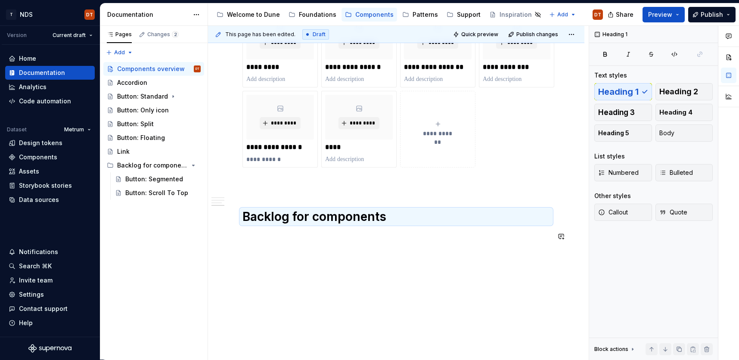
click at [359, 267] on div "**********" at bounding box center [396, 85] width 376 height 550
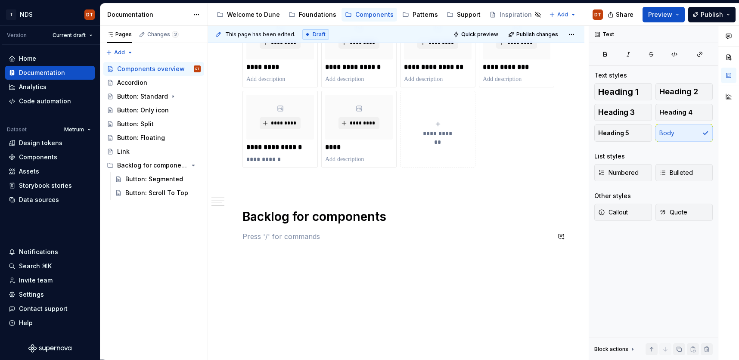
scroll to position [333, 0]
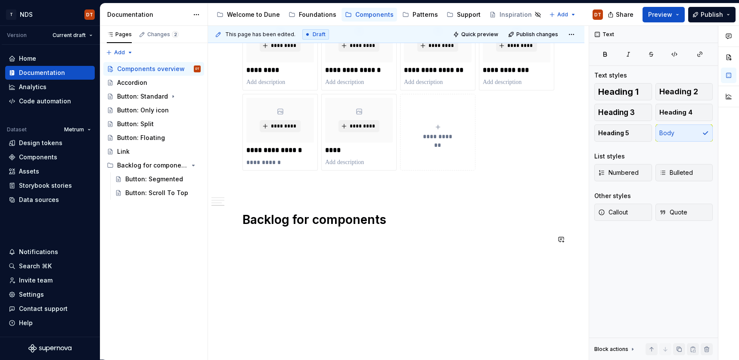
click at [328, 276] on div "**********" at bounding box center [396, 89] width 376 height 550
click at [246, 239] on p at bounding box center [396, 239] width 308 height 10
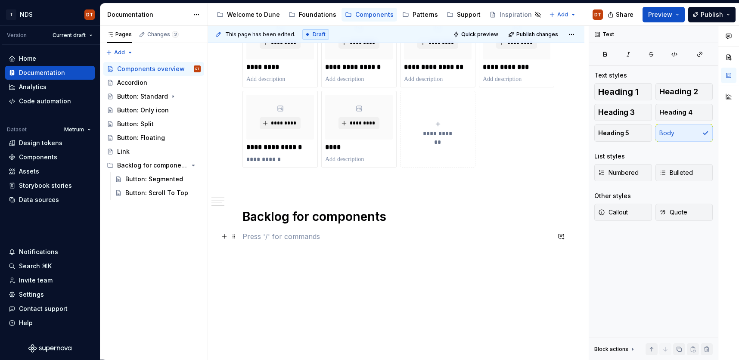
click at [249, 238] on p at bounding box center [396, 236] width 308 height 10
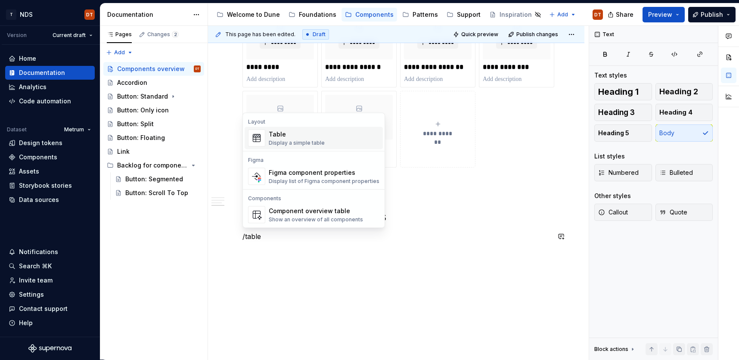
click at [254, 141] on img "Suggestions" at bounding box center [257, 138] width 16 height 16
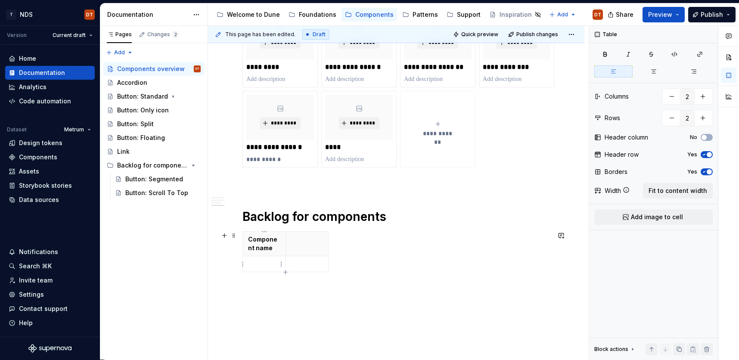
click at [257, 262] on p at bounding box center [264, 264] width 32 height 9
click at [287, 289] on icon "button" at bounding box center [285, 289] width 4 height 4
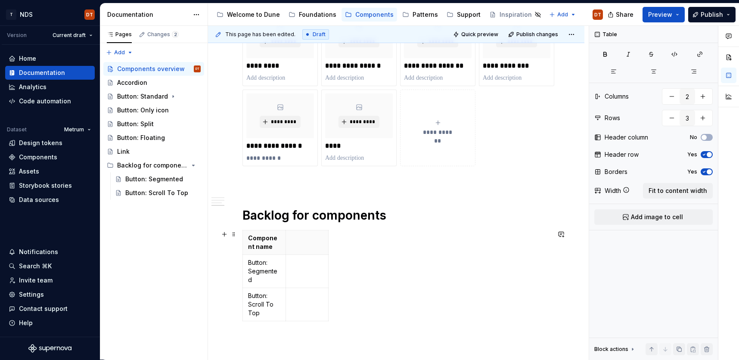
click at [383, 320] on div "Component name Button: Segmented Button: Scroll To Top" at bounding box center [396, 277] width 308 height 95
click at [297, 239] on p at bounding box center [307, 238] width 32 height 9
click at [329, 276] on icon "button" at bounding box center [328, 276] width 4 height 4
click at [335, 243] on th at bounding box center [337, 242] width 16 height 25
click at [376, 337] on div "**********" at bounding box center [396, 126] width 376 height 634
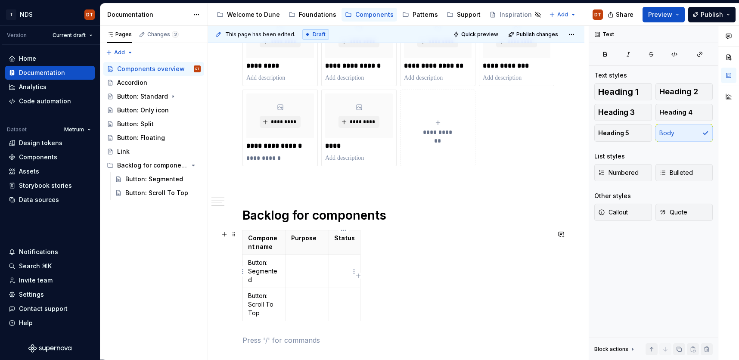
click at [339, 272] on td at bounding box center [344, 271] width 31 height 33
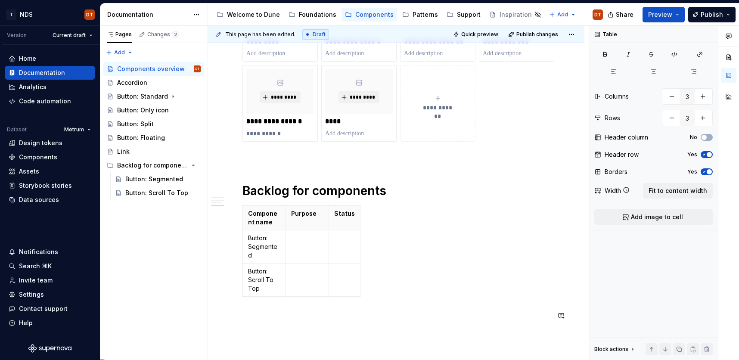
scroll to position [366, 0]
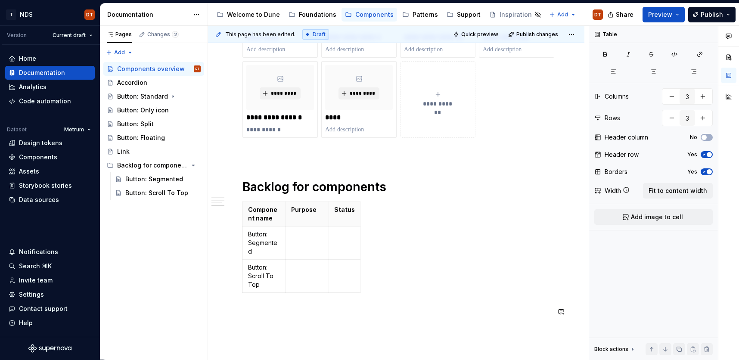
click at [361, 326] on div "**********" at bounding box center [396, 64] width 308 height 526
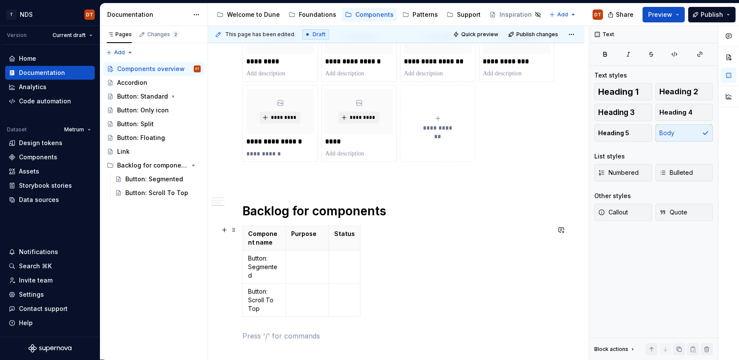
scroll to position [342, 0]
click at [142, 96] on div "Button: Standard" at bounding box center [141, 96] width 49 height 9
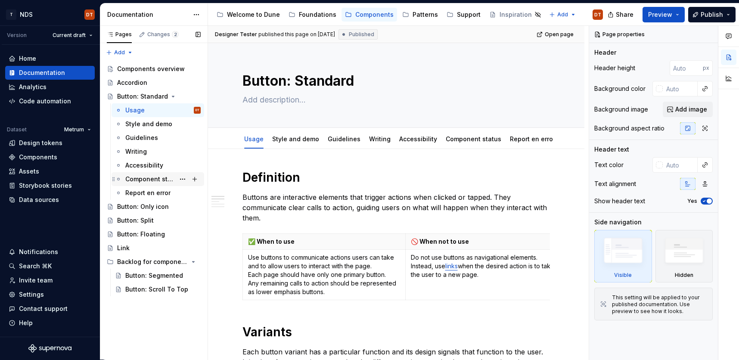
click at [143, 178] on div "Component status" at bounding box center [150, 179] width 50 height 9
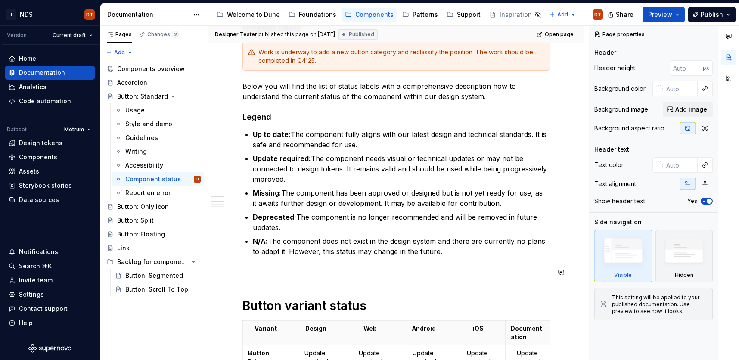
scroll to position [156, 0]
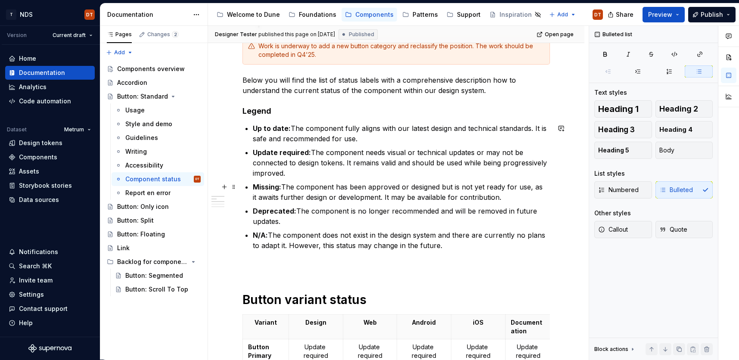
click at [425, 197] on p "Missing: The component has been approved or designed but is not yet ready for u…" at bounding box center [401, 192] width 297 height 21
click at [457, 197] on p "Missing: The component has been approved or designed but is not yet ready for u…" at bounding box center [401, 192] width 297 height 21
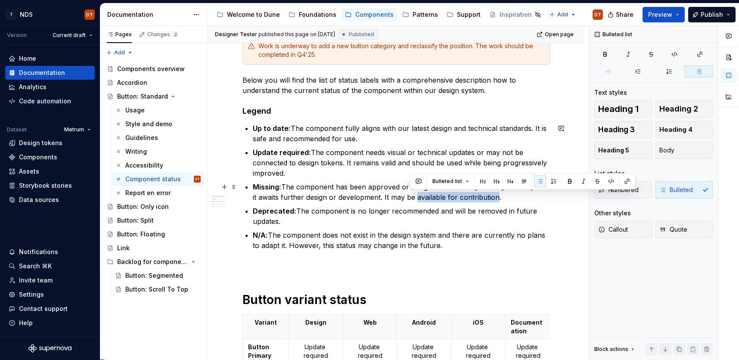
drag, startPoint x: 411, startPoint y: 198, endPoint x: 489, endPoint y: 199, distance: 78.0
click at [489, 199] on p "Missing: The component has been approved or designed but is not yet ready for u…" at bounding box center [401, 192] width 297 height 21
copy p "available for contribution"
click at [137, 278] on div "Button: Segmented" at bounding box center [150, 275] width 50 height 9
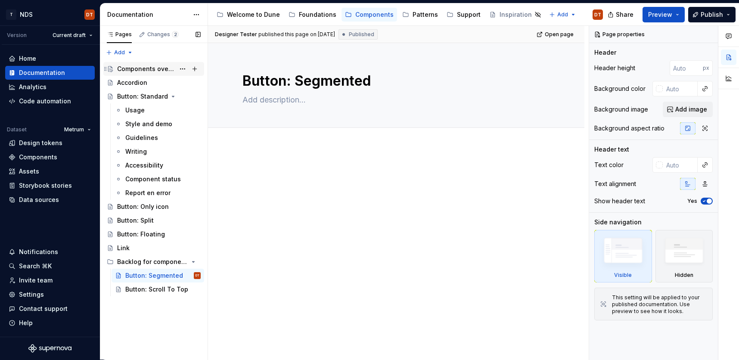
click at [144, 68] on div "Components overview" at bounding box center [146, 69] width 58 height 9
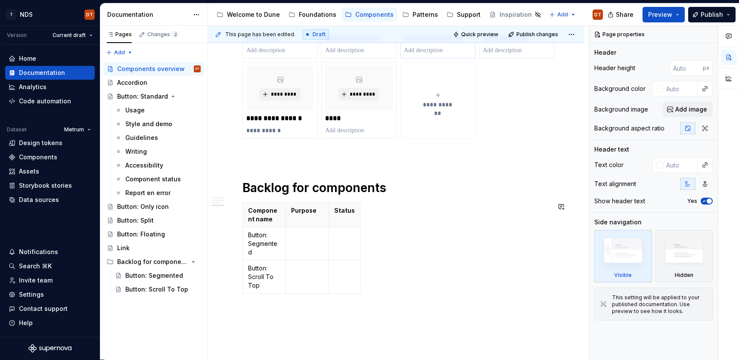
scroll to position [374, 0]
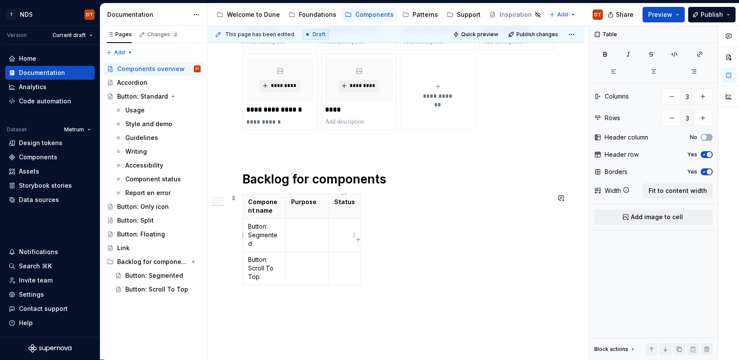
click at [341, 235] on td at bounding box center [344, 235] width 31 height 33
click at [366, 229] on p "available for contribution" at bounding box center [369, 226] width 71 height 9
click at [653, 73] on icon "button" at bounding box center [653, 71] width 7 height 7
click at [311, 232] on td at bounding box center [307, 235] width 43 height 33
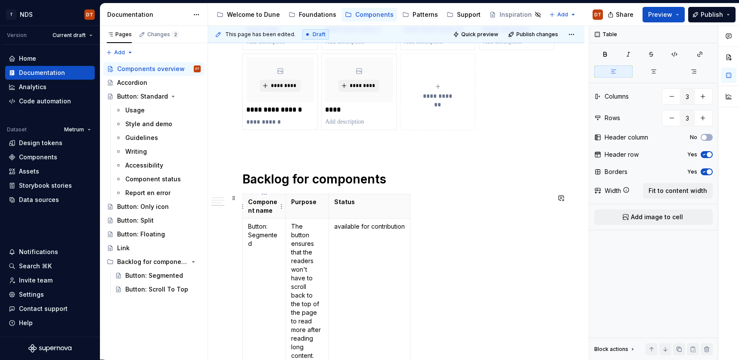
click at [250, 199] on p "Component name" at bounding box center [264, 206] width 32 height 17
click at [662, 191] on span "Fit to content width" at bounding box center [678, 190] width 59 height 9
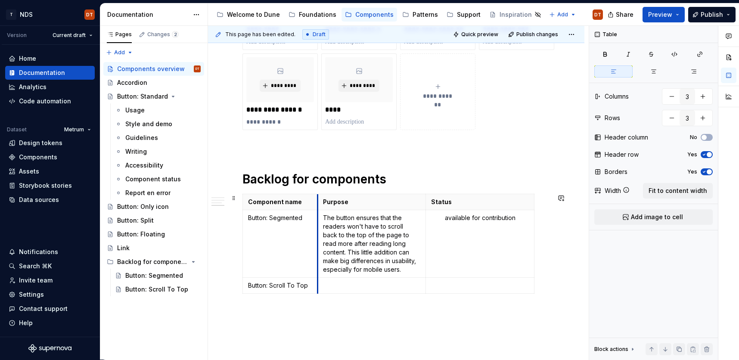
drag, startPoint x: 351, startPoint y: 233, endPoint x: 317, endPoint y: 233, distance: 33.6
click at [317, 233] on td "The button ensures that the readers won't have to scroll back to the top of the…" at bounding box center [371, 244] width 109 height 68
click at [291, 221] on p "Button: Segmented" at bounding box center [280, 218] width 64 height 9
drag, startPoint x: 293, startPoint y: 217, endPoint x: 246, endPoint y: 217, distance: 47.4
click at [246, 217] on td "Button: Segmented" at bounding box center [280, 244] width 75 height 68
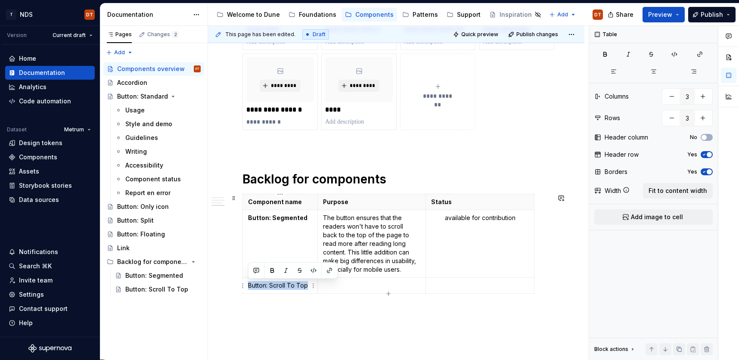
drag, startPoint x: 308, startPoint y: 285, endPoint x: 246, endPoint y: 284, distance: 62.0
click at [245, 284] on td "Button: Scroll To Top" at bounding box center [280, 286] width 75 height 16
click at [448, 218] on p "available for contribution" at bounding box center [480, 218] width 98 height 9
click at [441, 317] on p at bounding box center [396, 321] width 308 height 10
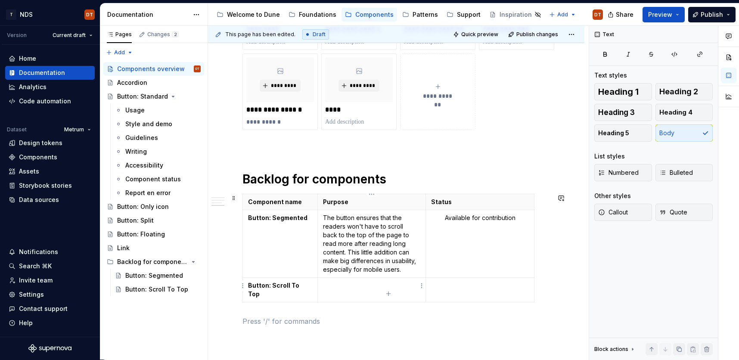
click at [345, 284] on p at bounding box center [372, 285] width 98 height 9
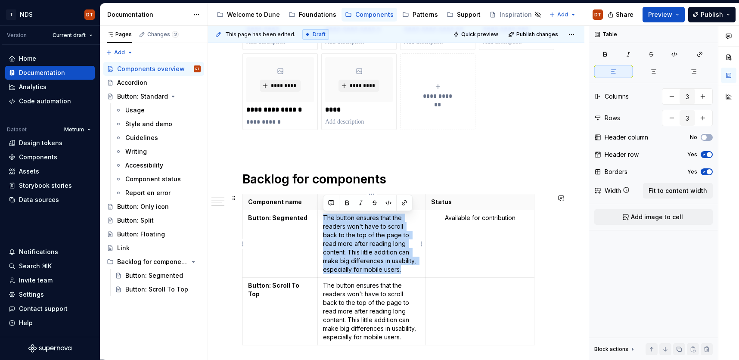
drag, startPoint x: 324, startPoint y: 218, endPoint x: 404, endPoint y: 268, distance: 94.6
click at [404, 268] on p "The button ensures that the readers won't have to scroll back to the top of the…" at bounding box center [372, 244] width 98 height 60
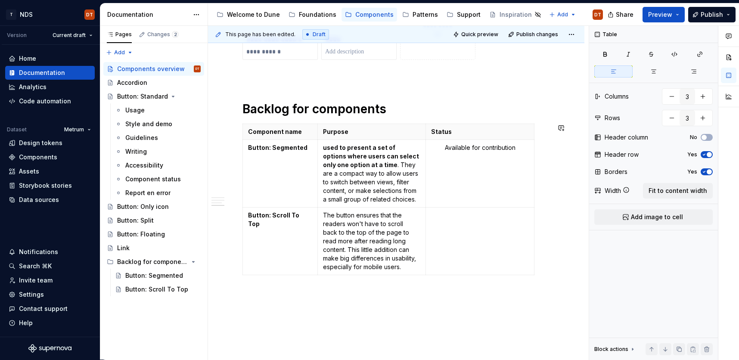
scroll to position [450, 0]
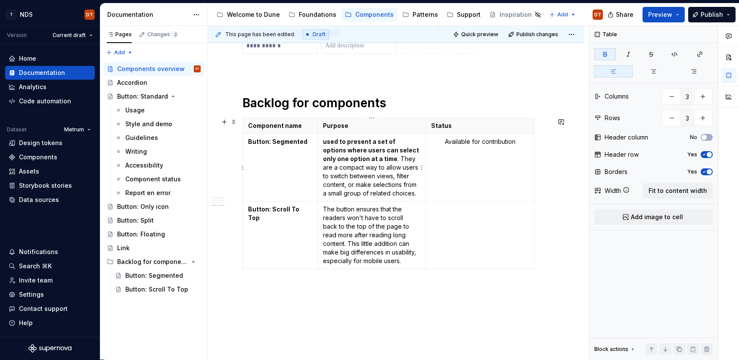
click at [326, 143] on strong "used to present a set of options where users can select only one option at a ti…" at bounding box center [371, 150] width 97 height 25
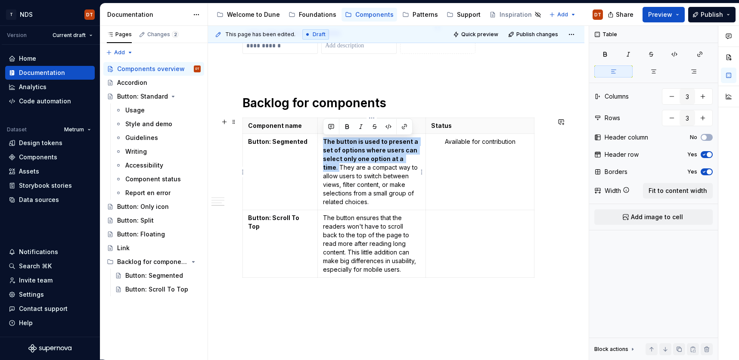
drag, startPoint x: 415, startPoint y: 158, endPoint x: 326, endPoint y: 142, distance: 91.1
click at [323, 141] on p "The button is used to present a set of options where users can select only one …" at bounding box center [372, 171] width 98 height 69
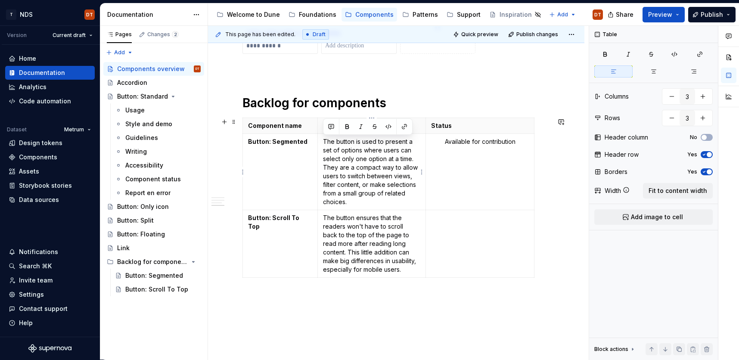
drag, startPoint x: 382, startPoint y: 185, endPoint x: 373, endPoint y: 191, distance: 11.1
click at [382, 185] on p "The button is used to present a set of options where users can select only one …" at bounding box center [372, 171] width 98 height 69
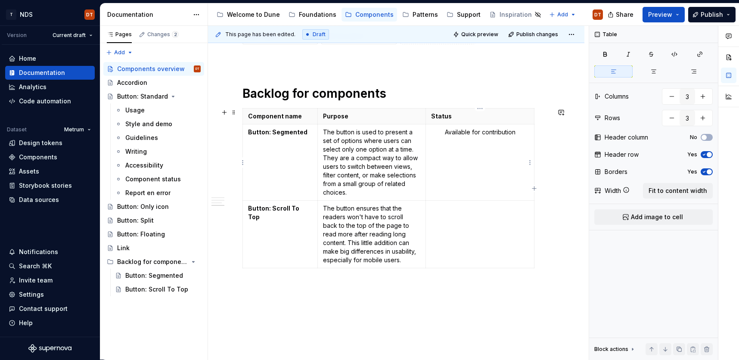
click at [497, 134] on p "Available for contribution" at bounding box center [480, 132] width 98 height 9
drag, startPoint x: 517, startPoint y: 133, endPoint x: 443, endPoint y: 134, distance: 74.1
click at [443, 134] on p "Available for contribution" at bounding box center [480, 132] width 98 height 9
copy p "Available for contribution"
click at [462, 216] on td at bounding box center [480, 235] width 109 height 68
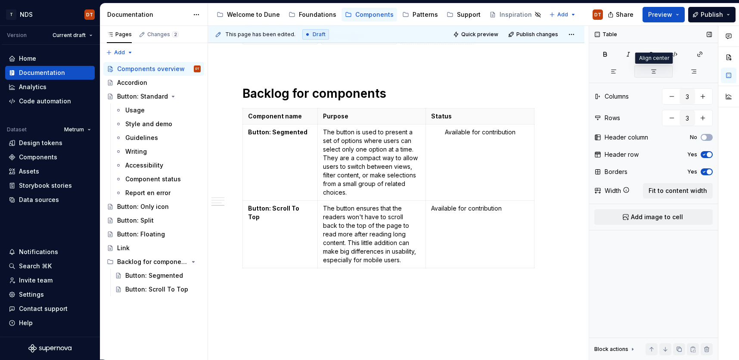
click at [656, 71] on icon "button" at bounding box center [653, 71] width 7 height 7
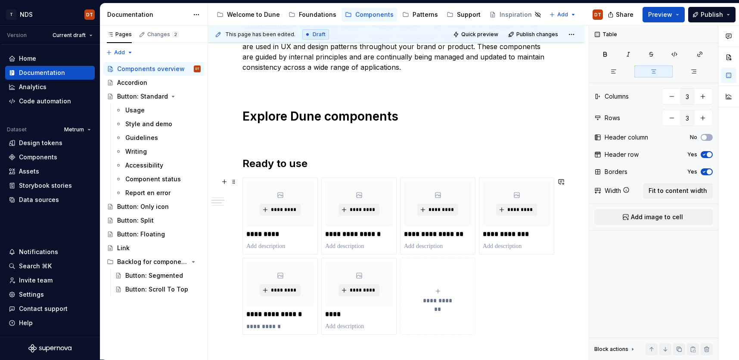
scroll to position [168, 0]
click at [425, 103] on div "**********" at bounding box center [396, 292] width 308 height 584
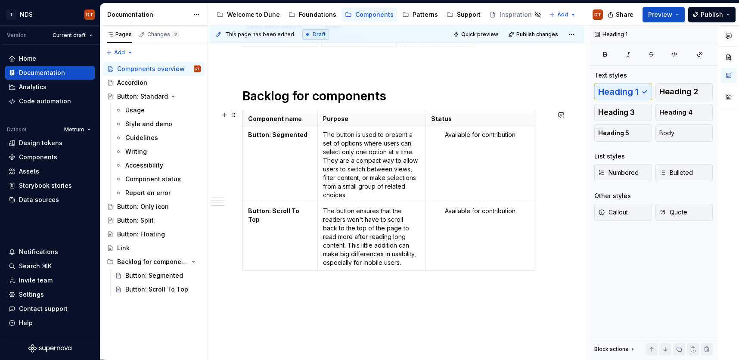
scroll to position [468, 0]
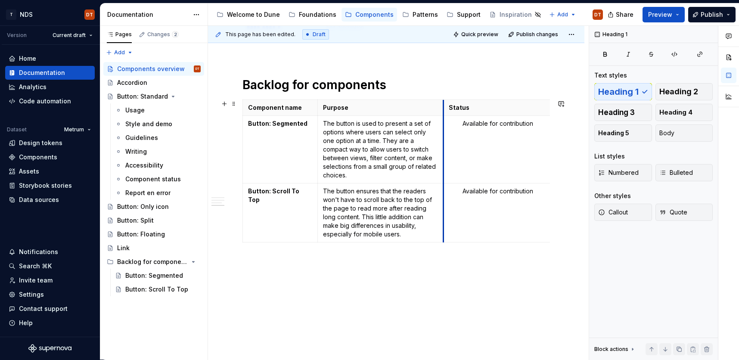
drag, startPoint x: 427, startPoint y: 158, endPoint x: 444, endPoint y: 158, distance: 17.7
click at [444, 158] on td "Available for contribution" at bounding box center [498, 150] width 109 height 68
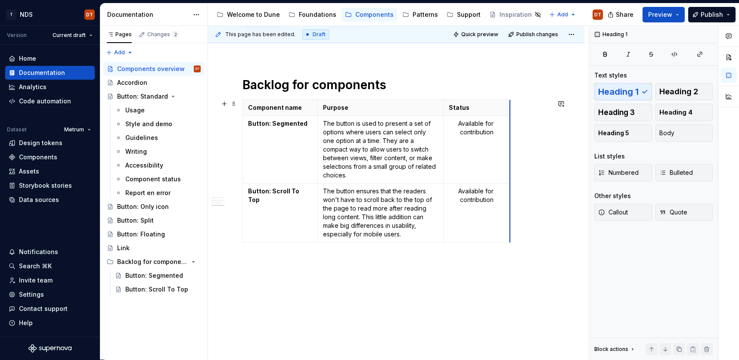
drag, startPoint x: 551, startPoint y: 147, endPoint x: 509, endPoint y: 149, distance: 41.8
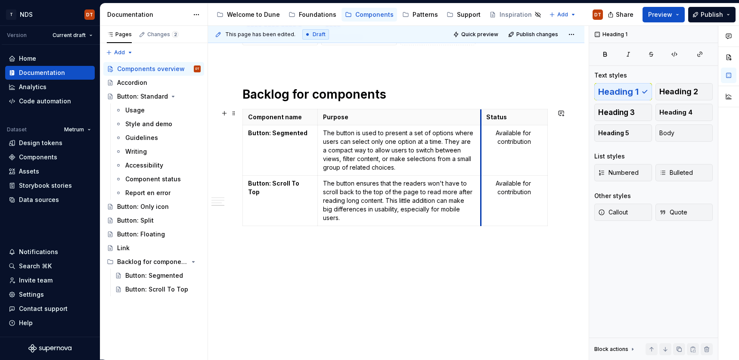
scroll to position [467, 0]
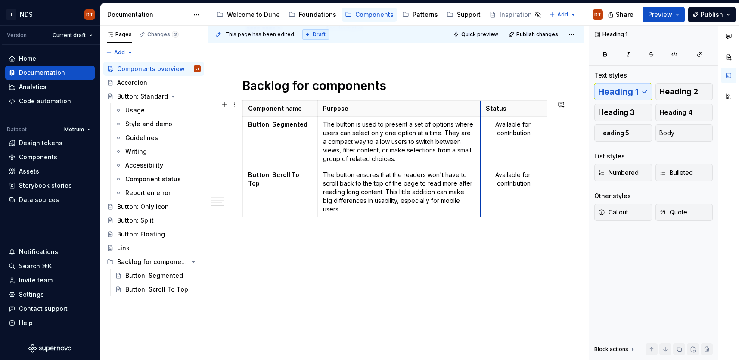
drag, startPoint x: 443, startPoint y: 151, endPoint x: 480, endPoint y: 151, distance: 37.0
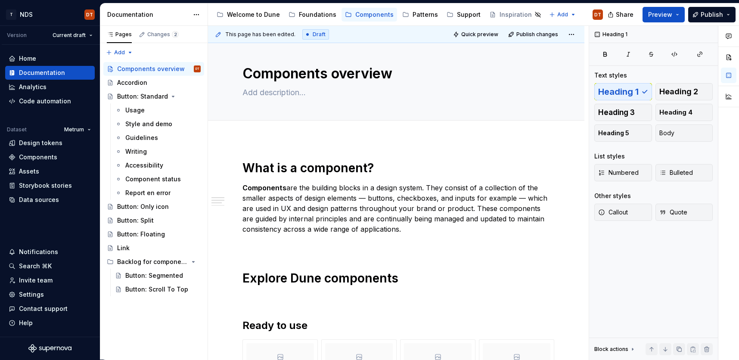
scroll to position [0, 0]
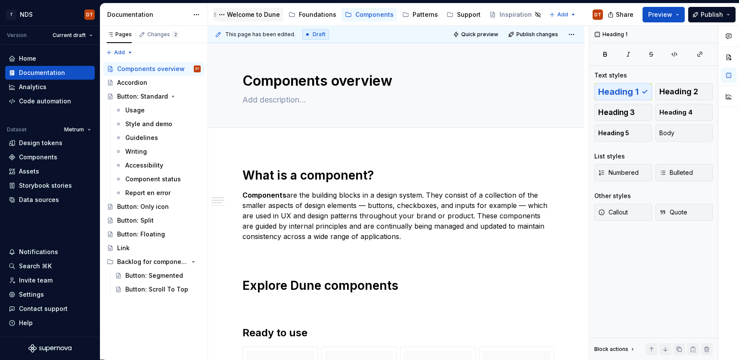
click at [248, 12] on div "Welcome to Dune" at bounding box center [253, 14] width 53 height 9
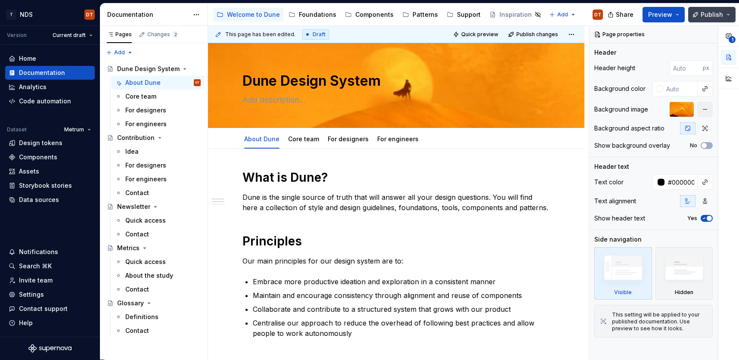
click at [709, 16] on span "Publish" at bounding box center [712, 14] width 22 height 9
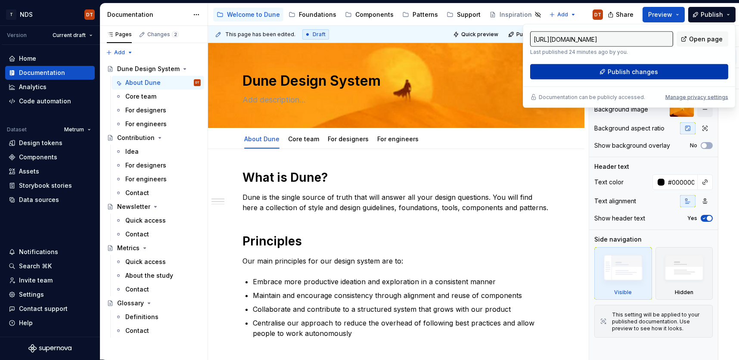
click at [625, 73] on span "Publish changes" at bounding box center [633, 72] width 50 height 9
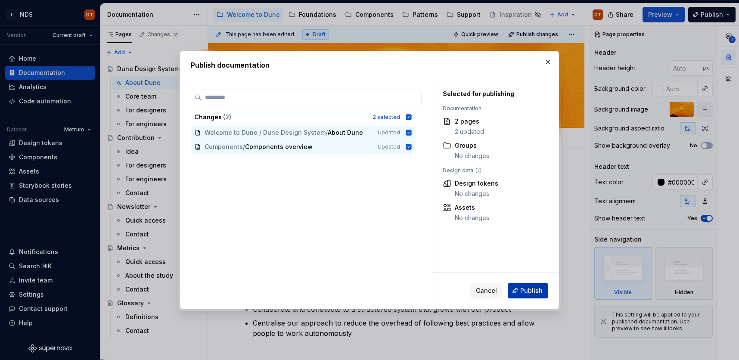
click at [532, 289] on span "Publish" at bounding box center [531, 290] width 22 height 9
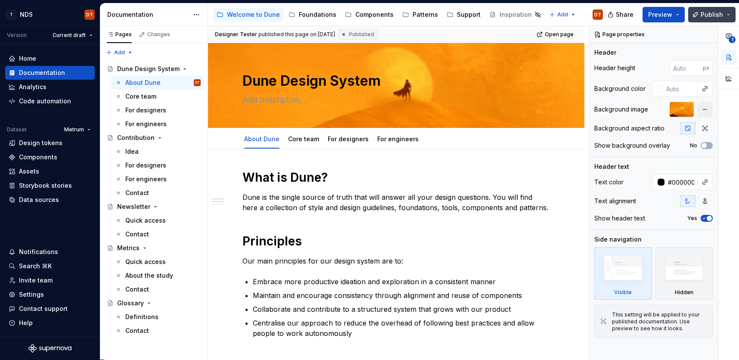
click at [728, 12] on button "Publish" at bounding box center [711, 15] width 47 height 16
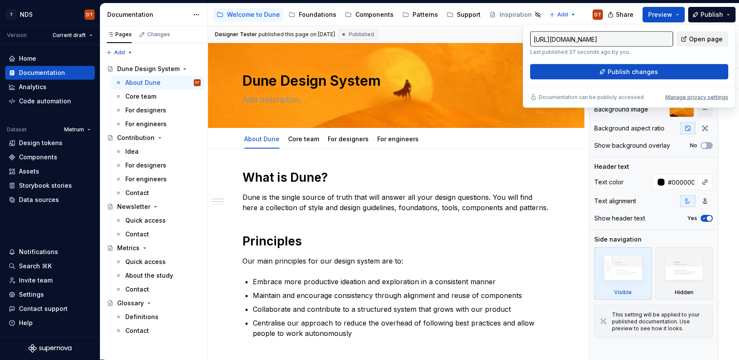
click at [699, 36] on span "Open page" at bounding box center [706, 39] width 34 height 9
click at [366, 13] on div "Components" at bounding box center [374, 14] width 38 height 9
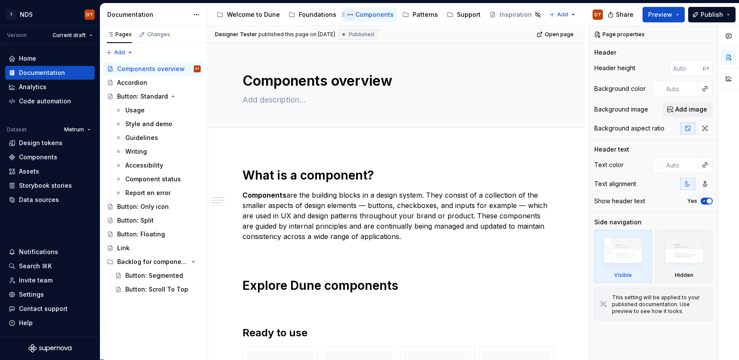
click at [346, 15] on button "Page tree" at bounding box center [350, 14] width 10 height 10
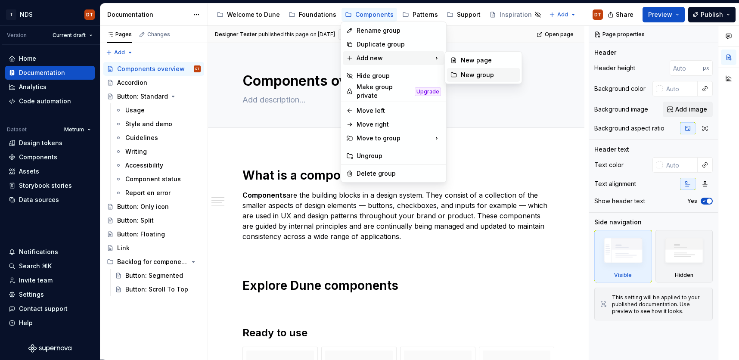
click at [454, 74] on icon at bounding box center [454, 74] width 7 height 7
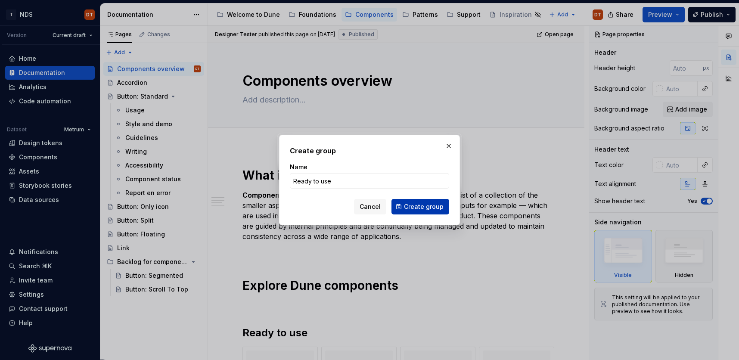
click at [414, 209] on span "Create group" at bounding box center [424, 206] width 40 height 9
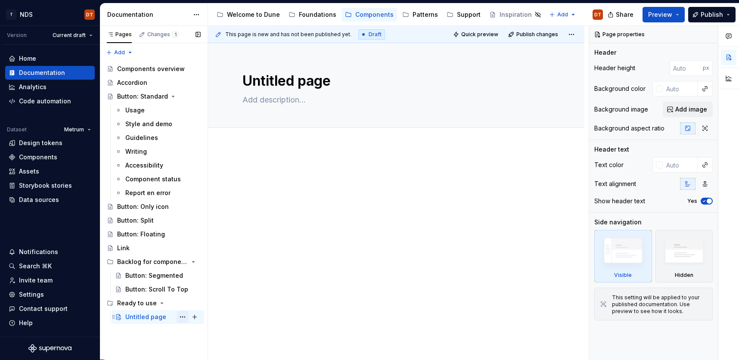
click at [183, 317] on button "Page tree" at bounding box center [183, 317] width 12 height 12
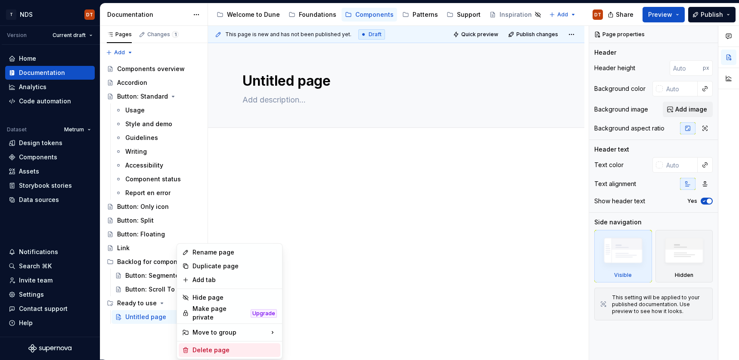
click at [221, 347] on div "Delete page" at bounding box center [235, 350] width 84 height 9
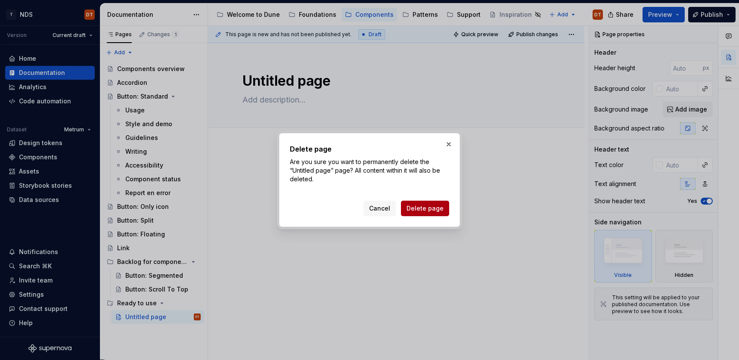
click at [426, 209] on span "Delete page" at bounding box center [425, 208] width 37 height 9
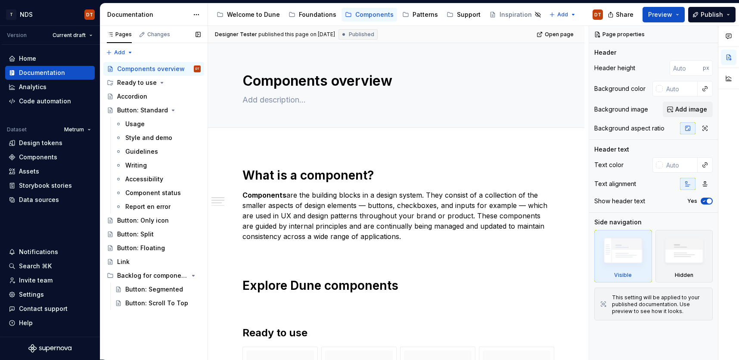
click at [0, 0] on button "Page tree" at bounding box center [0, 0] width 0 height 0
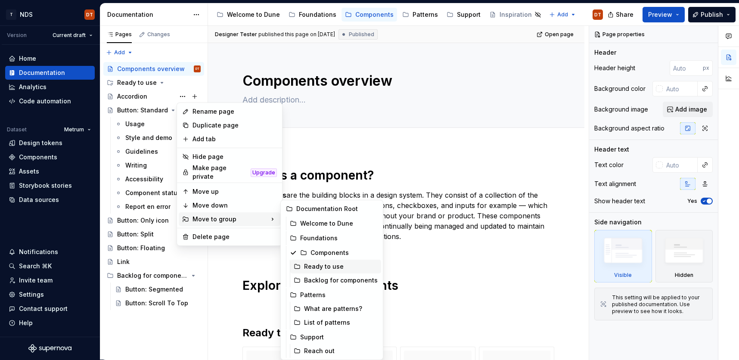
click at [319, 266] on div "Ready to use" at bounding box center [341, 266] width 74 height 9
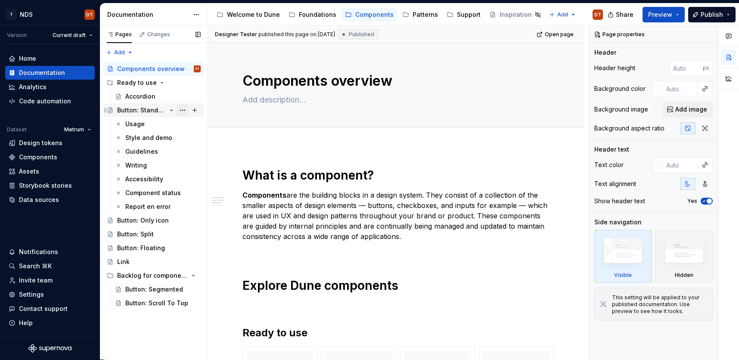
click at [182, 111] on button "Page tree" at bounding box center [183, 110] width 12 height 12
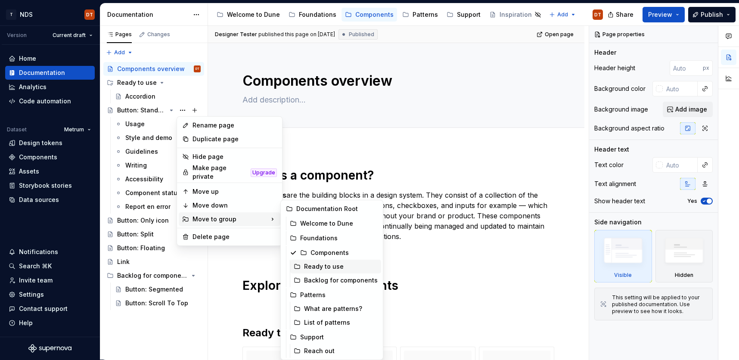
click at [320, 267] on div "Ready to use" at bounding box center [341, 266] width 74 height 9
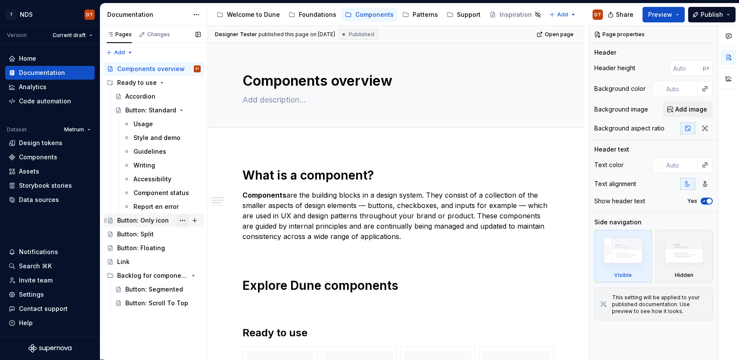
click at [183, 220] on button "Page tree" at bounding box center [183, 220] width 12 height 12
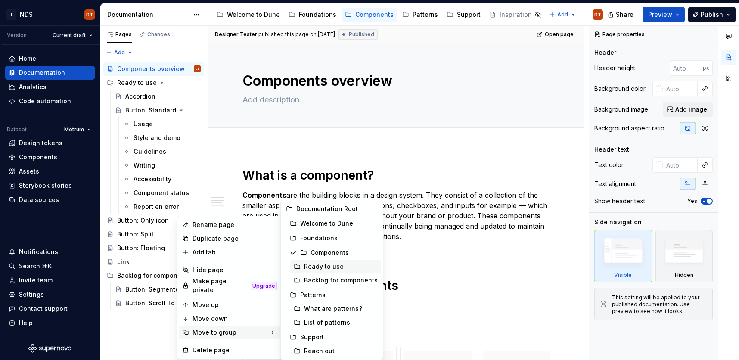
click at [323, 264] on div "Ready to use" at bounding box center [341, 266] width 74 height 9
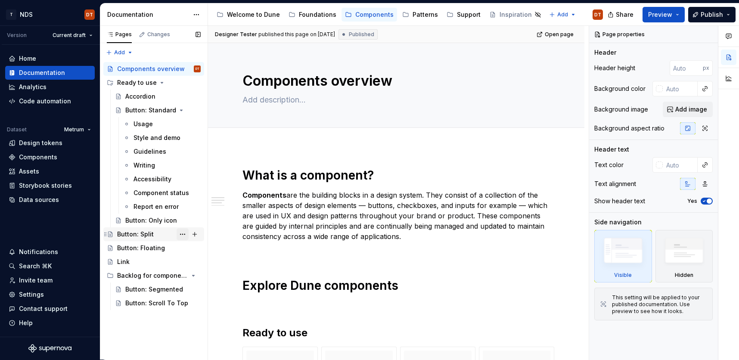
click at [181, 233] on button "Page tree" at bounding box center [183, 234] width 12 height 12
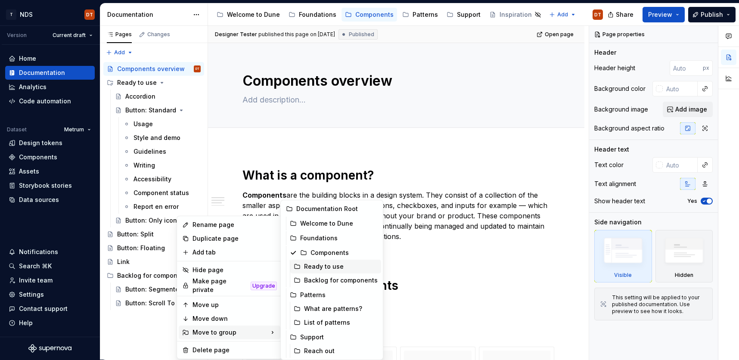
click at [333, 265] on div "Ready to use" at bounding box center [341, 266] width 74 height 9
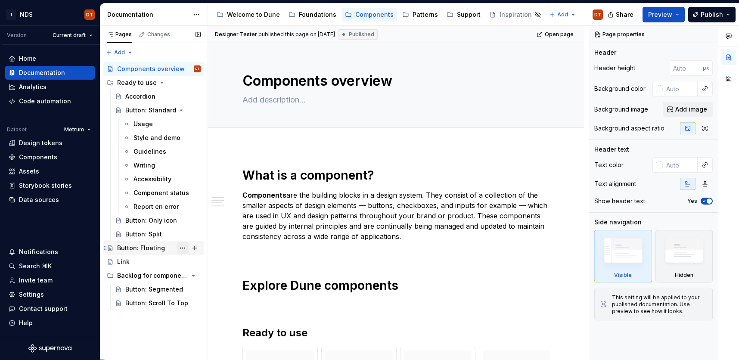
click at [184, 248] on button "Page tree" at bounding box center [183, 248] width 12 height 12
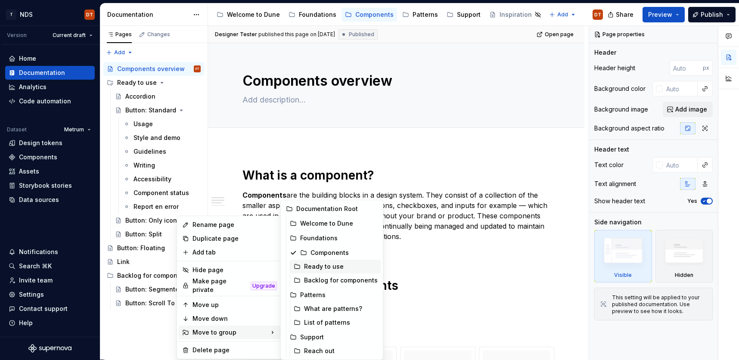
click at [326, 269] on div "Ready to use" at bounding box center [341, 266] width 74 height 9
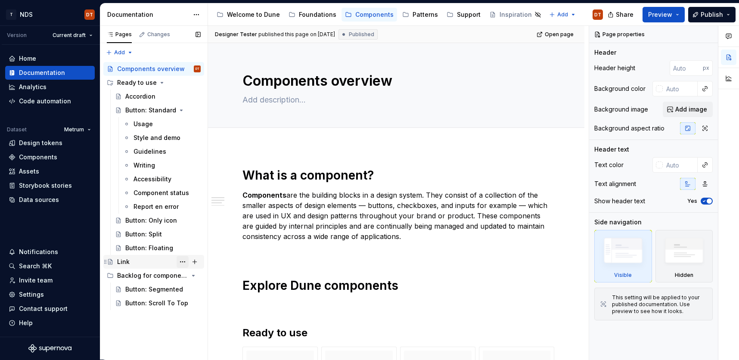
click at [184, 261] on button "Page tree" at bounding box center [183, 262] width 12 height 12
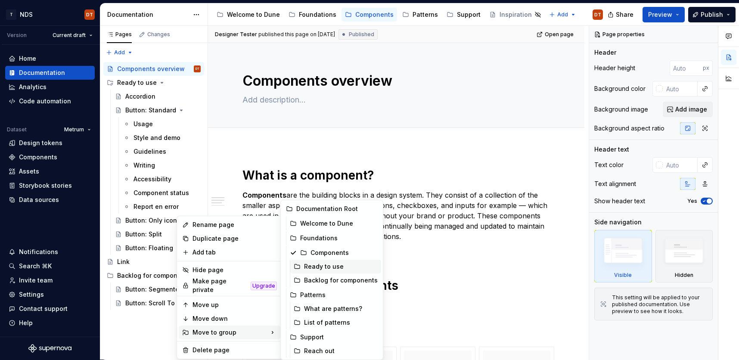
click at [316, 268] on div "Ready to use" at bounding box center [341, 266] width 74 height 9
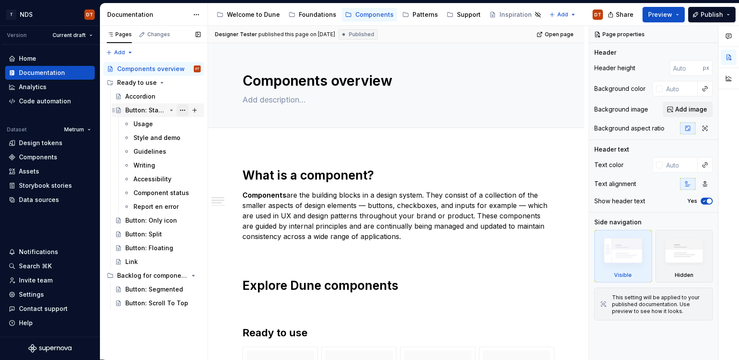
click at [179, 112] on button "Page tree" at bounding box center [183, 110] width 12 height 12
click at [172, 111] on div "Pages Changes Add Accessibility guide for tree Page tree. Navigate the tree wit…" at bounding box center [154, 193] width 108 height 334
click at [171, 111] on icon "Page tree" at bounding box center [172, 110] width 2 height 1
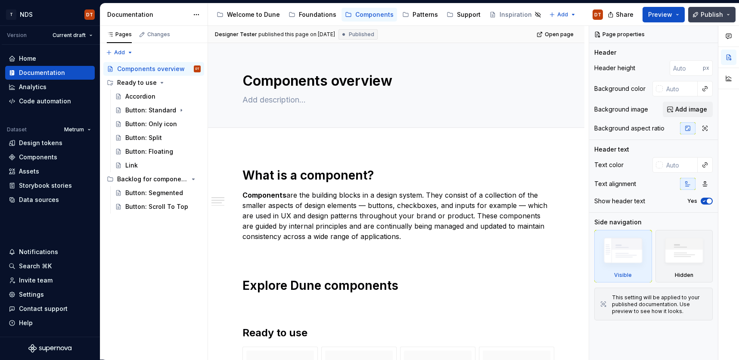
click at [709, 13] on span "Publish" at bounding box center [712, 14] width 22 height 9
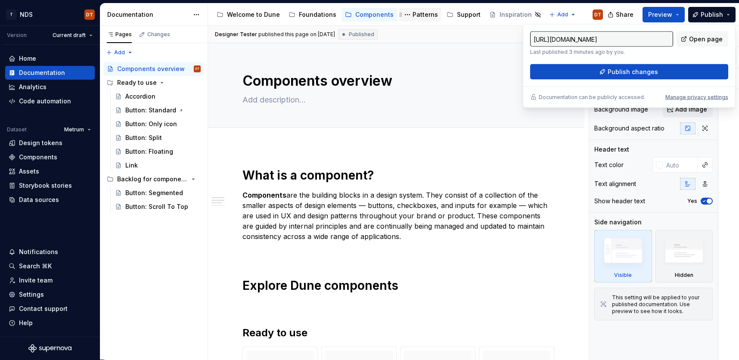
click at [423, 16] on div "Patterns" at bounding box center [425, 14] width 25 height 9
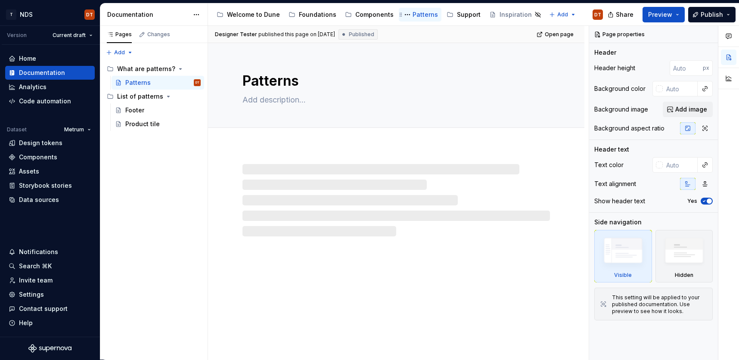
click at [415, 16] on div "Patterns" at bounding box center [425, 14] width 25 height 9
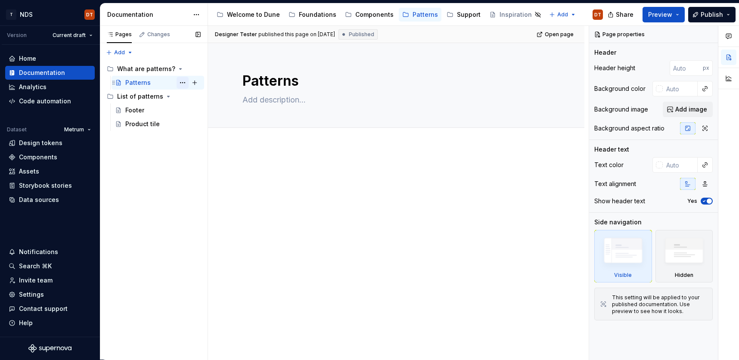
click at [185, 81] on button "Page tree" at bounding box center [183, 83] width 12 height 12
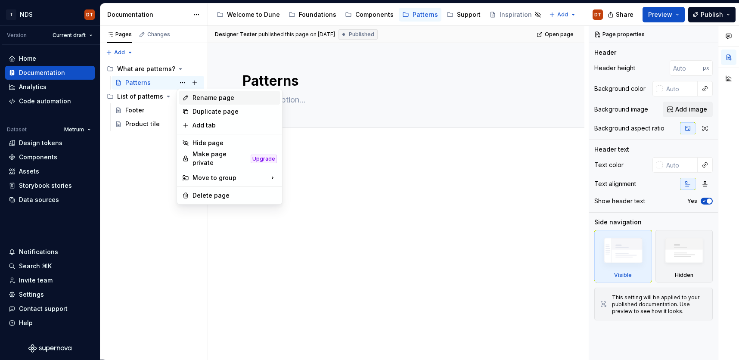
click at [210, 100] on div "Rename page" at bounding box center [235, 97] width 84 height 9
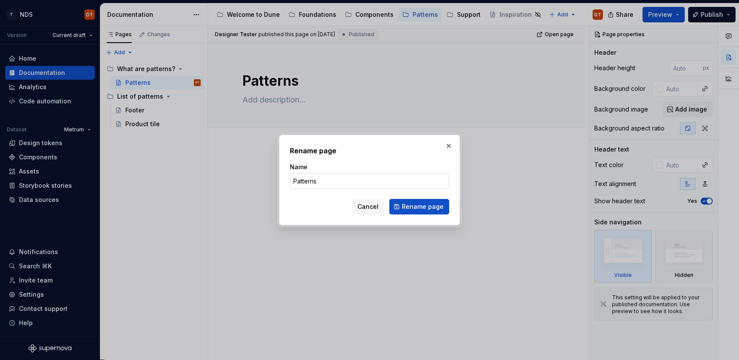
click at [335, 182] on input "Patterns" at bounding box center [369, 181] width 159 height 16
click at [423, 208] on span "Rename page" at bounding box center [423, 206] width 42 height 9
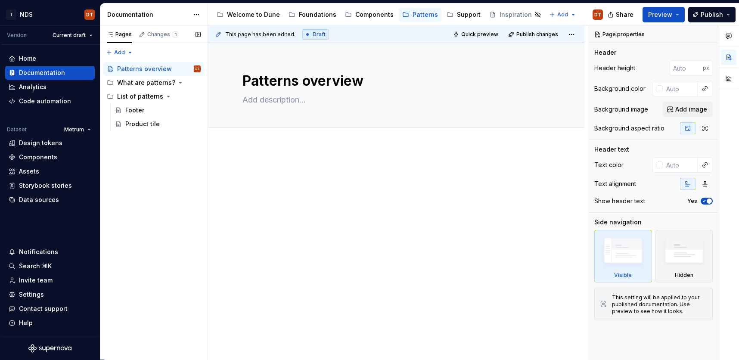
click at [0, 0] on button "Page tree" at bounding box center [0, 0] width 0 height 0
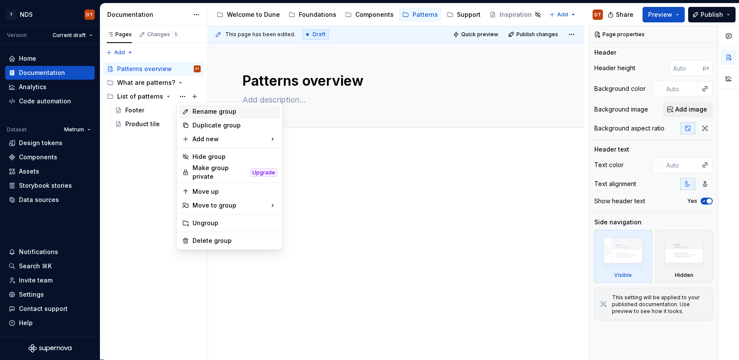
click at [222, 112] on div "Rename group" at bounding box center [235, 111] width 84 height 9
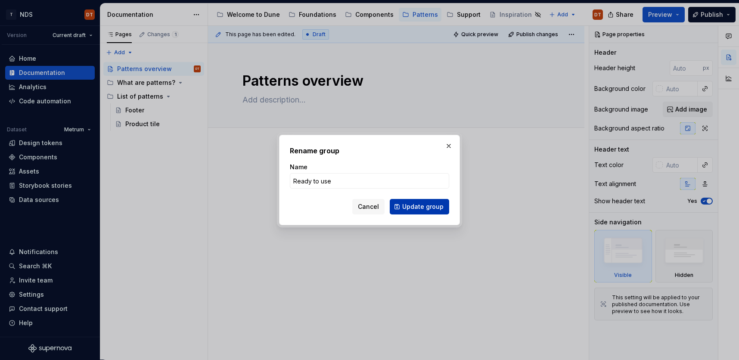
click at [405, 207] on span "Update group" at bounding box center [422, 206] width 41 height 9
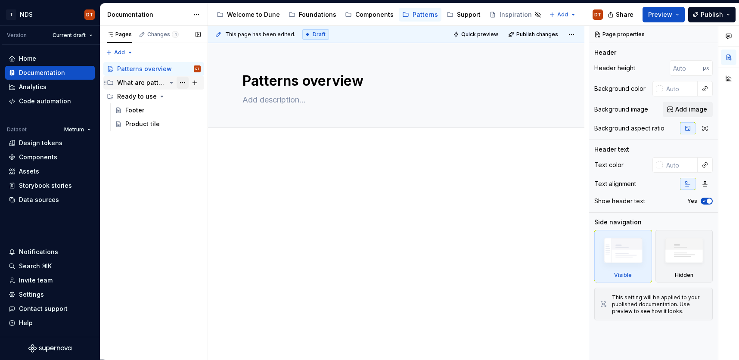
click at [184, 83] on button "Page tree" at bounding box center [183, 83] width 12 height 12
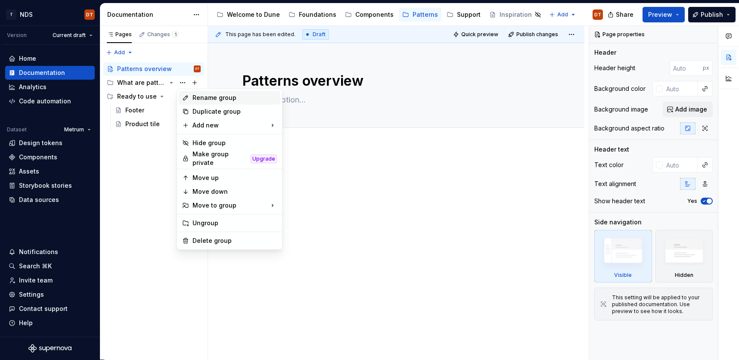
click at [211, 99] on div "Rename group" at bounding box center [235, 97] width 84 height 9
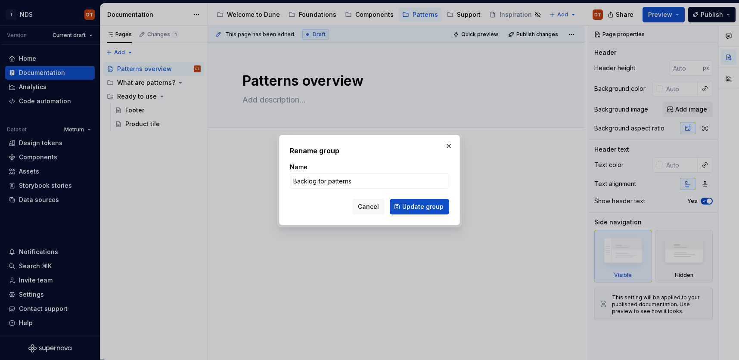
click at [416, 206] on span "Update group" at bounding box center [422, 206] width 41 height 9
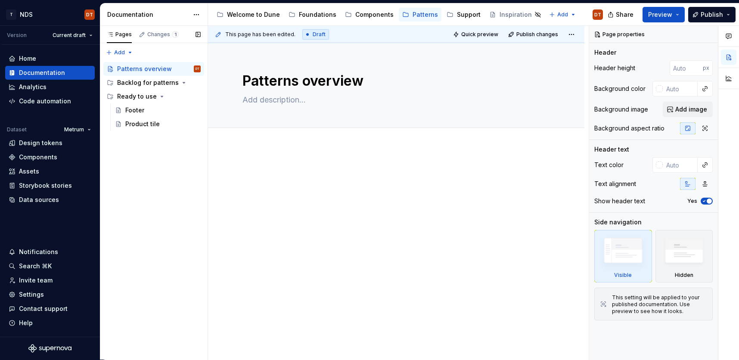
click at [0, 0] on button "Page tree" at bounding box center [0, 0] width 0 height 0
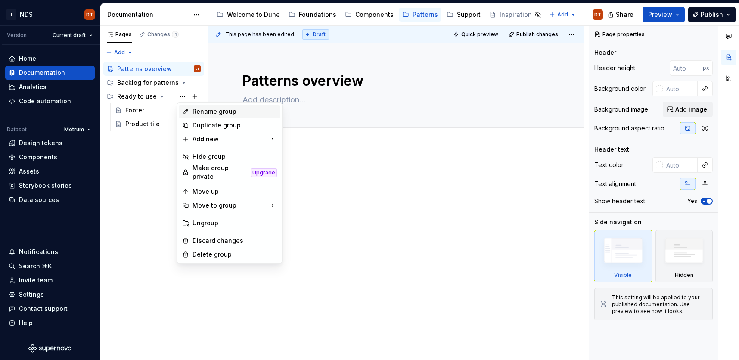
click at [221, 112] on div "Rename group" at bounding box center [235, 111] width 84 height 9
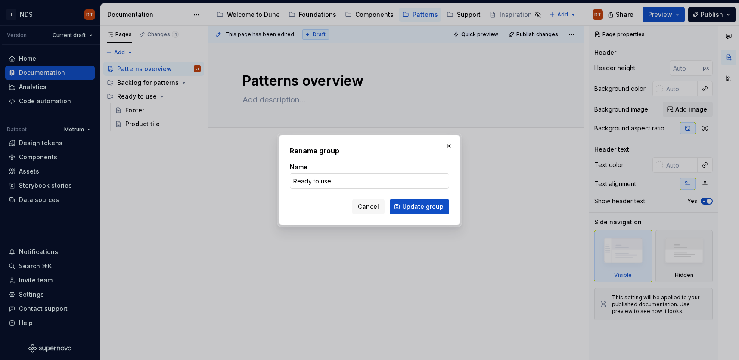
click at [337, 180] on input "Ready to use" at bounding box center [369, 181] width 159 height 16
click at [417, 203] on span "Update group" at bounding box center [422, 206] width 41 height 9
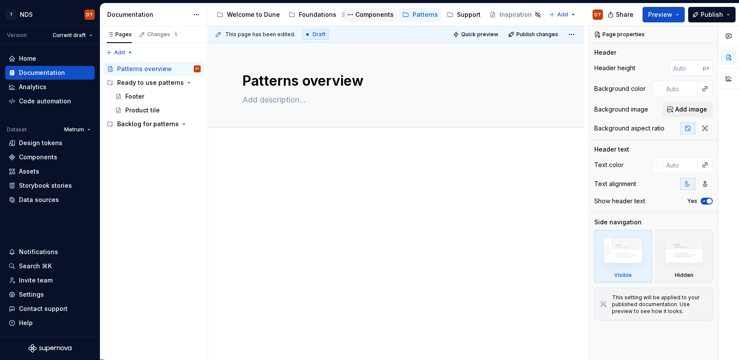
click at [362, 15] on div "Components" at bounding box center [374, 14] width 38 height 9
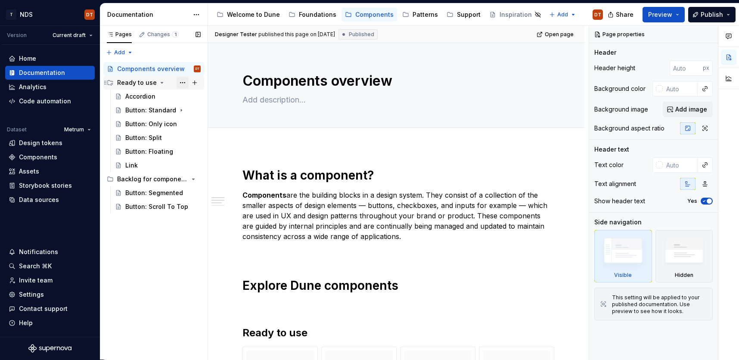
click at [182, 82] on button "Page tree" at bounding box center [183, 83] width 12 height 12
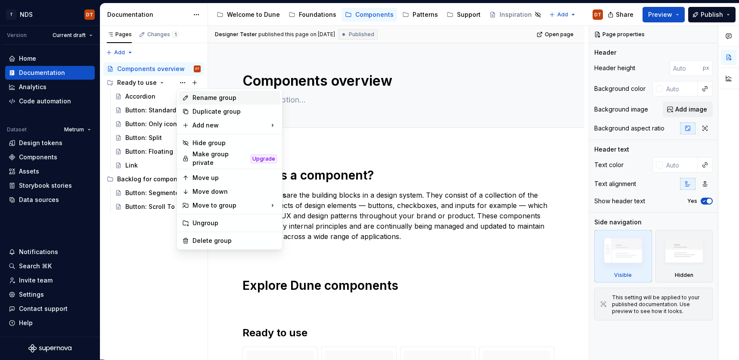
click at [211, 96] on div "Rename group" at bounding box center [235, 97] width 84 height 9
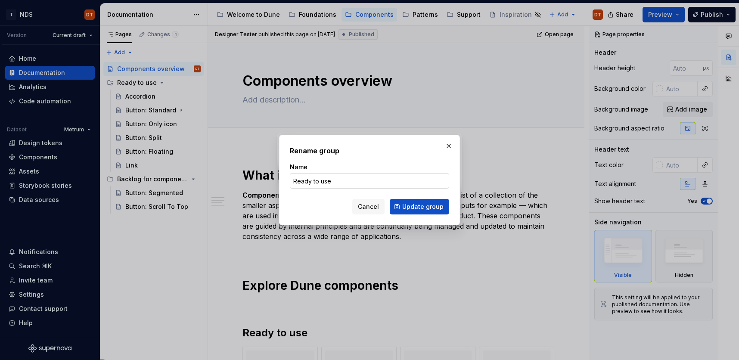
click at [337, 181] on input "Ready to use" at bounding box center [369, 181] width 159 height 16
drag, startPoint x: 431, startPoint y: 206, endPoint x: 420, endPoint y: 202, distance: 11.8
click at [430, 206] on span "Update group" at bounding box center [422, 206] width 41 height 9
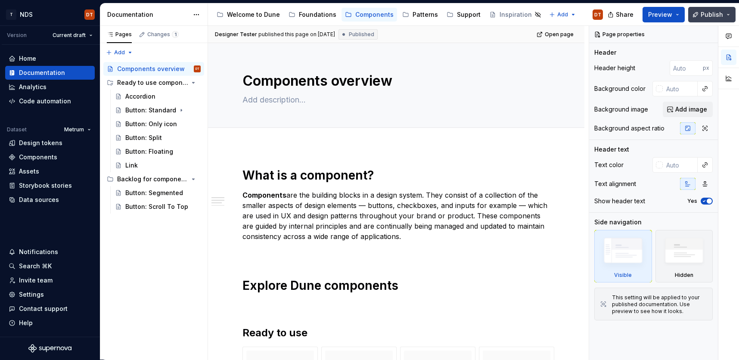
click at [709, 10] on span "Publish" at bounding box center [712, 14] width 22 height 9
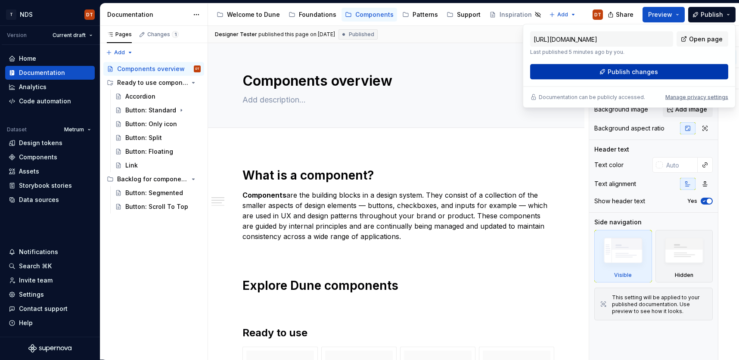
click at [664, 74] on button "Publish changes" at bounding box center [629, 72] width 198 height 16
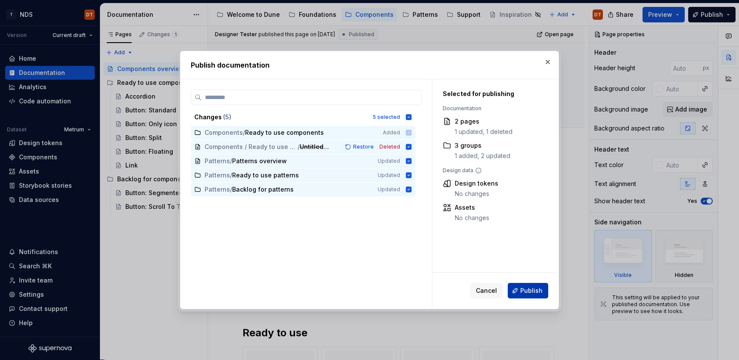
click at [532, 292] on span "Publish" at bounding box center [531, 290] width 22 height 9
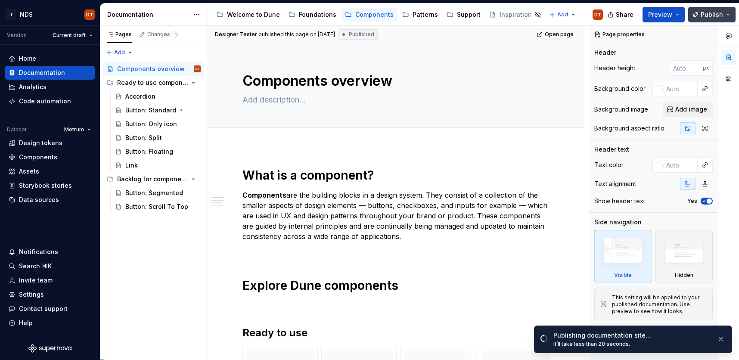
click at [730, 13] on button "Publish" at bounding box center [711, 15] width 47 height 16
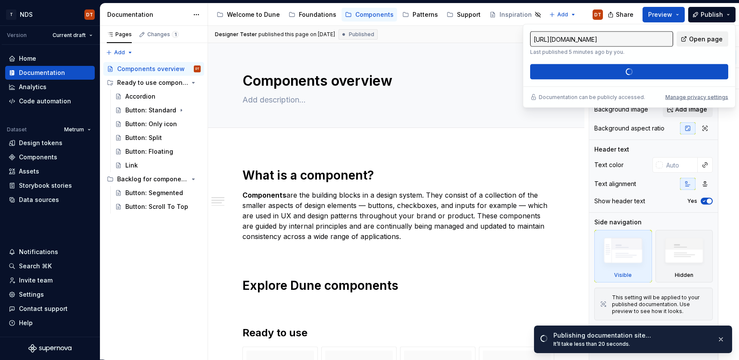
click at [701, 37] on span "Open page" at bounding box center [706, 39] width 34 height 9
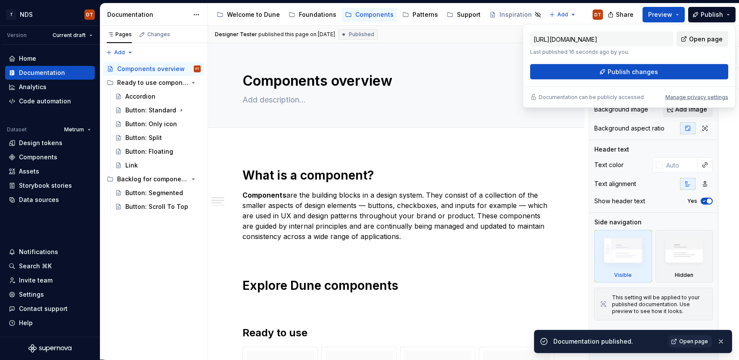
click at [705, 40] on span "Open page" at bounding box center [706, 39] width 34 height 9
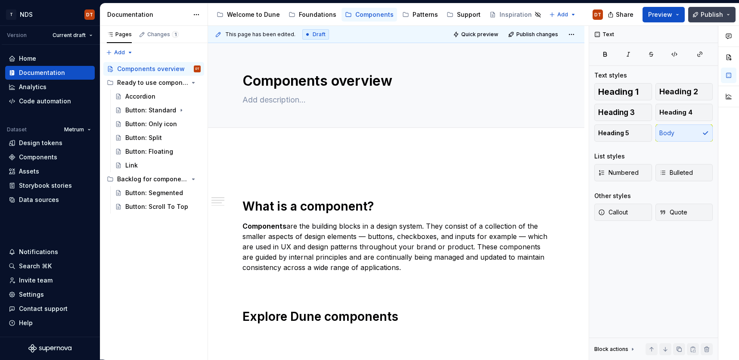
click at [708, 14] on span "Publish" at bounding box center [712, 14] width 22 height 9
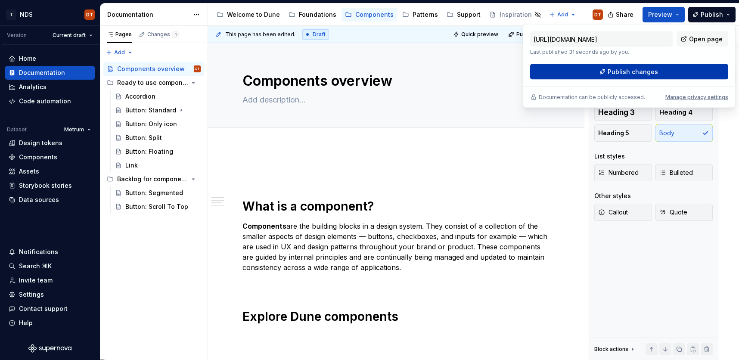
click at [625, 73] on span "Publish changes" at bounding box center [633, 72] width 50 height 9
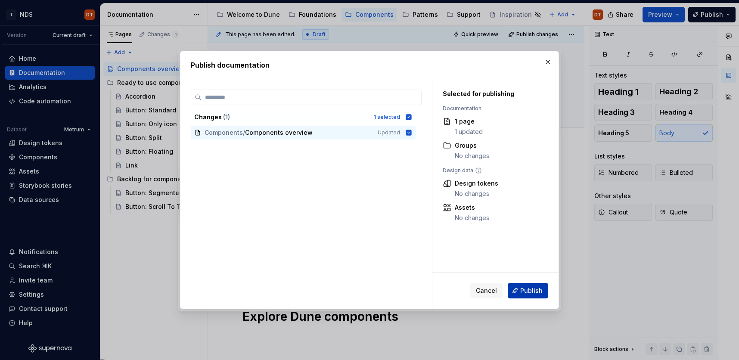
click at [526, 287] on span "Publish" at bounding box center [531, 290] width 22 height 9
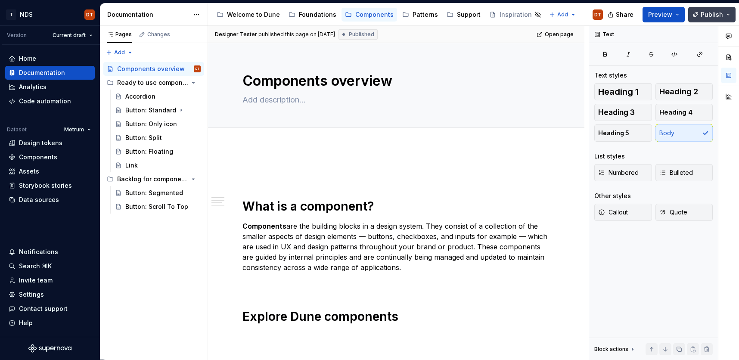
click at [723, 15] on span "Publish" at bounding box center [712, 14] width 22 height 9
